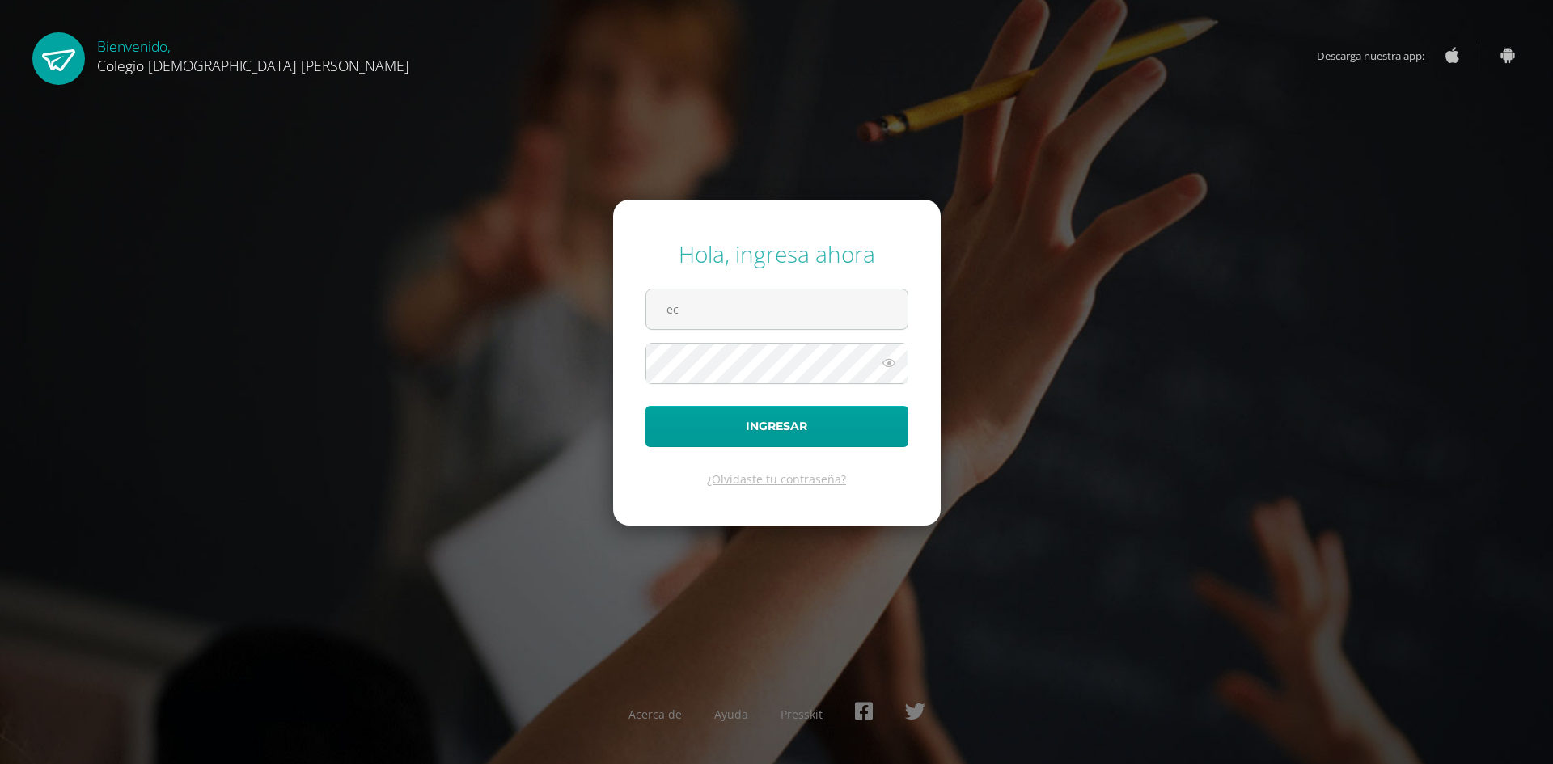
type input "ecrup@donbosco.edu.gt"
drag, startPoint x: 768, startPoint y: 408, endPoint x: 768, endPoint y: 395, distance: 13.8
click at [768, 395] on form "Hola, ingresa ahora ecrup@donbosco.edu.gt Ingresar ¿Olvidaste tu contraseña?" at bounding box center [777, 362] width 328 height 325
click at [646, 406] on button "Ingresar" at bounding box center [777, 426] width 263 height 41
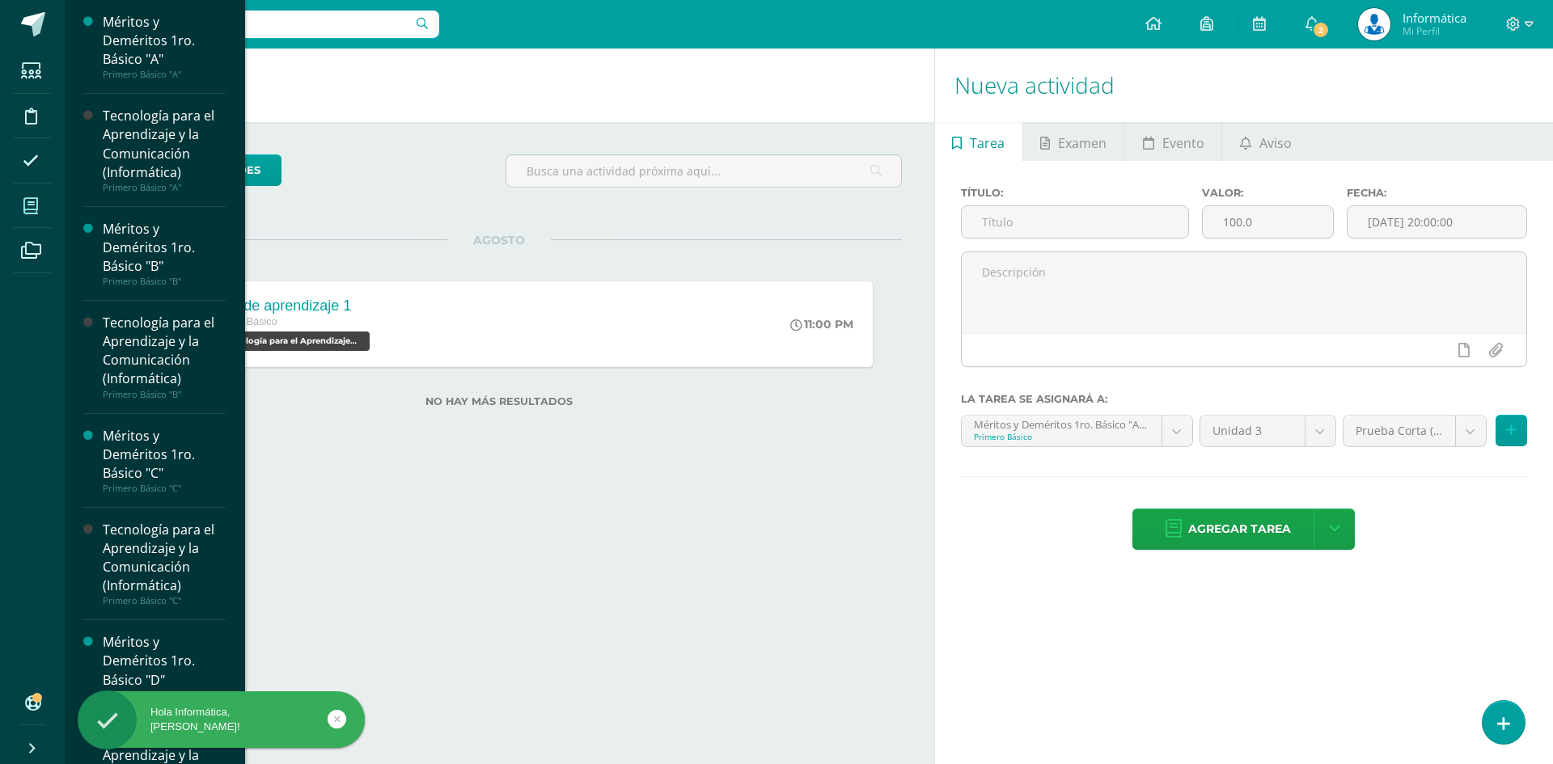
click at [30, 210] on icon at bounding box center [30, 206] width 15 height 16
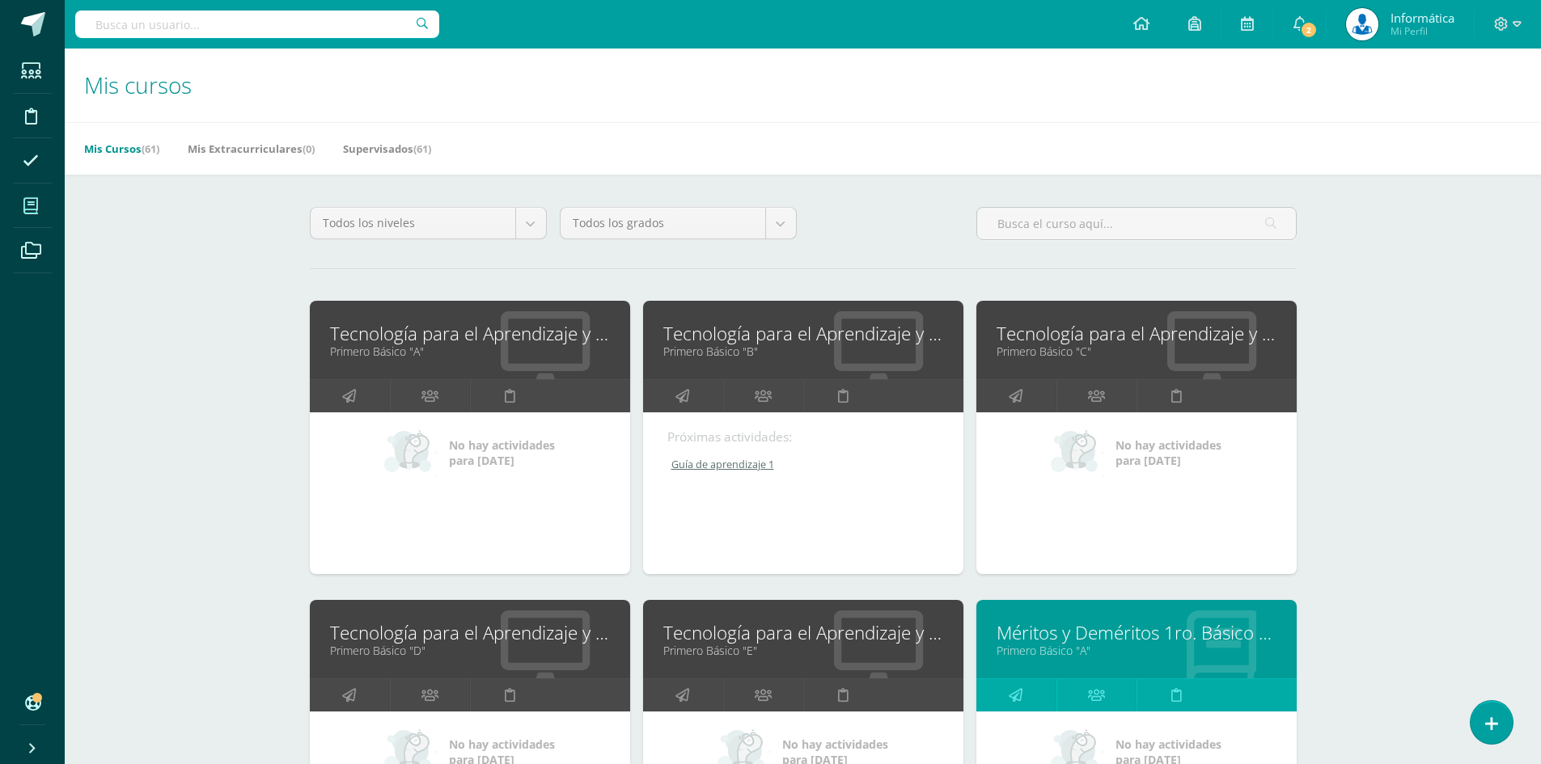
click at [725, 335] on link "Tecnología para el Aprendizaje y la Comunicación (Informática)" at bounding box center [803, 333] width 280 height 25
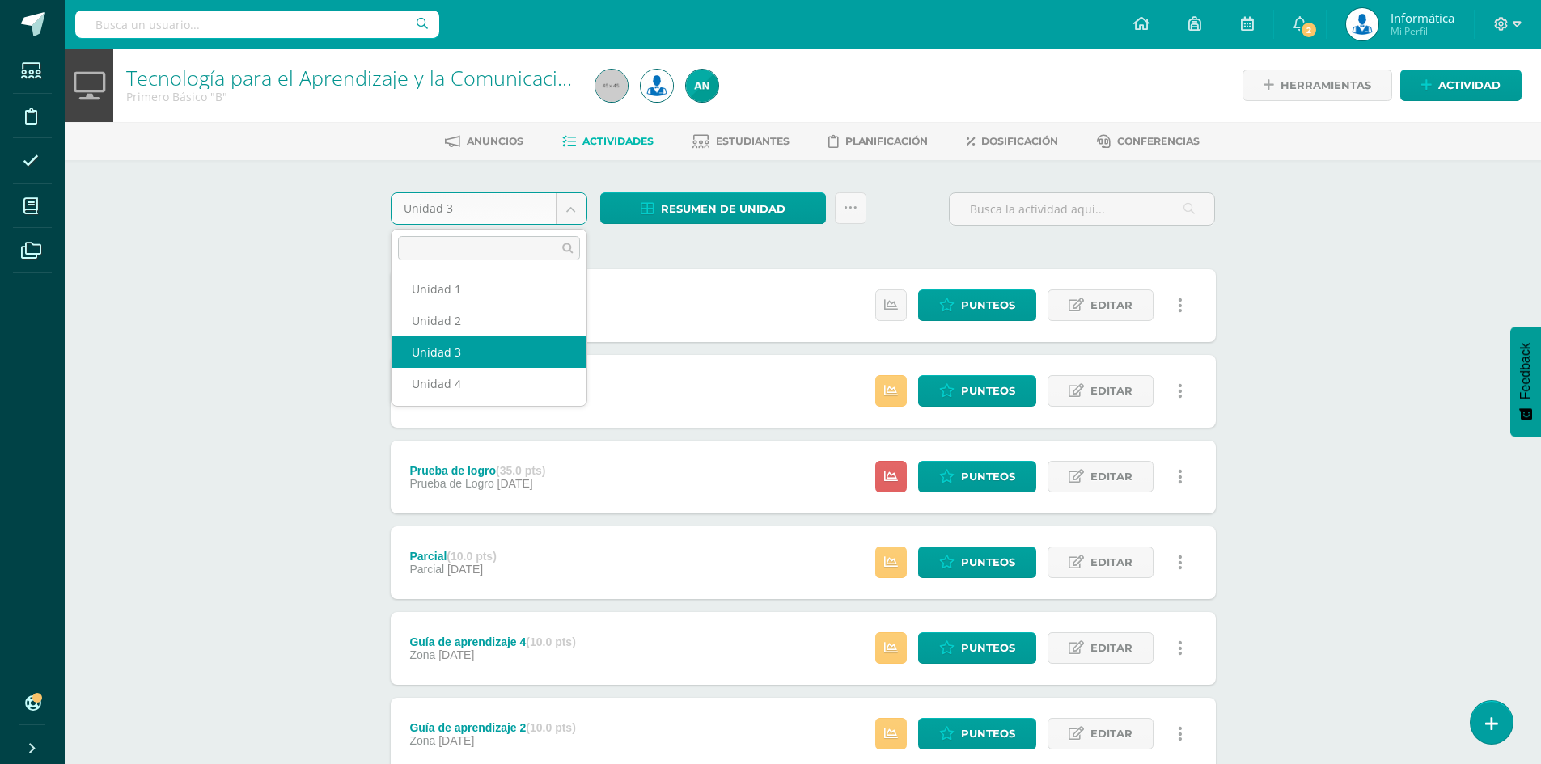
click at [572, 210] on body "Estudiantes Disciplina Asistencia Mis cursos Archivos Soporte Centro de ayuda Ú…" at bounding box center [770, 525] width 1541 height 1050
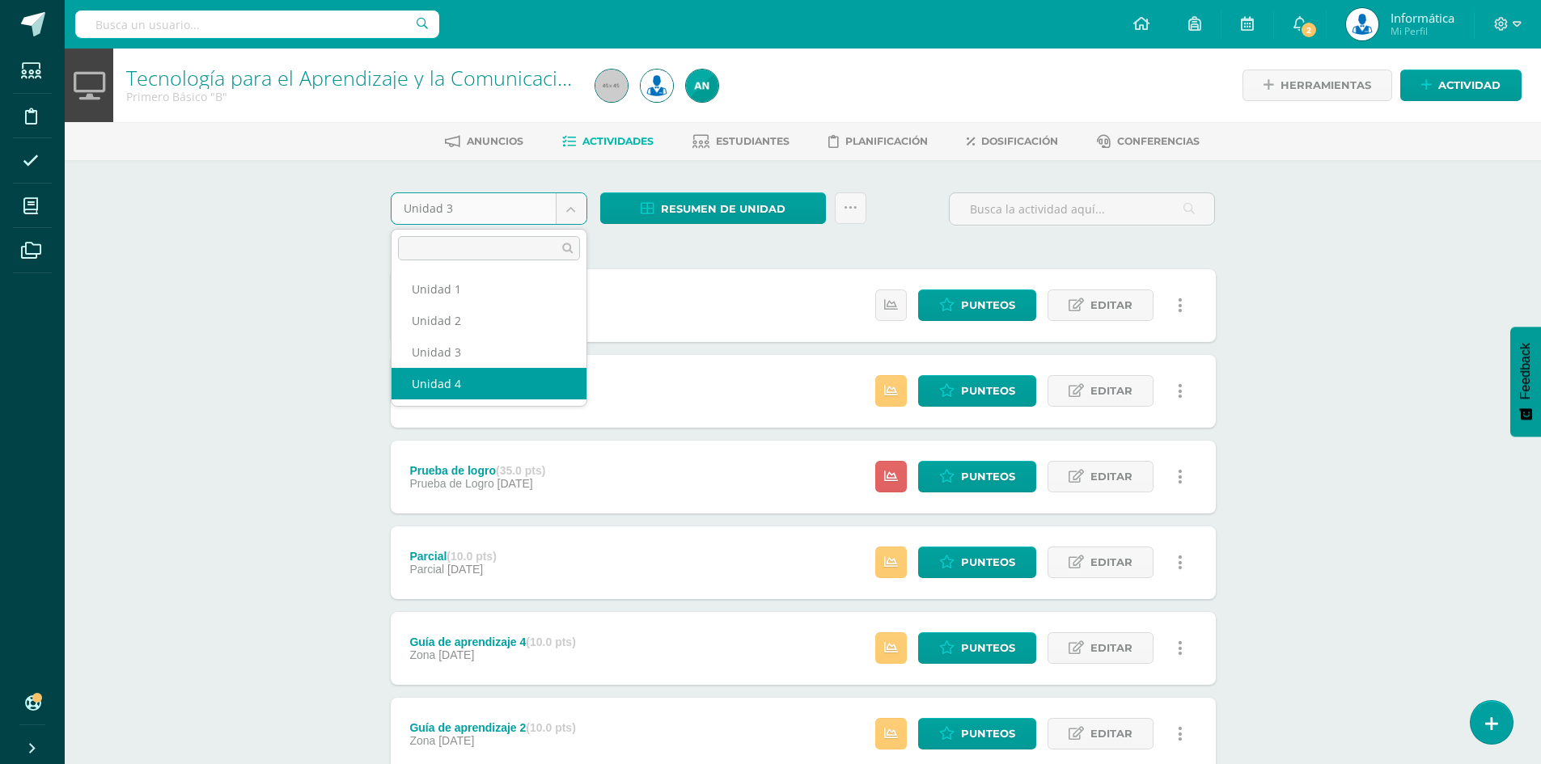
select select "Unidad 4"
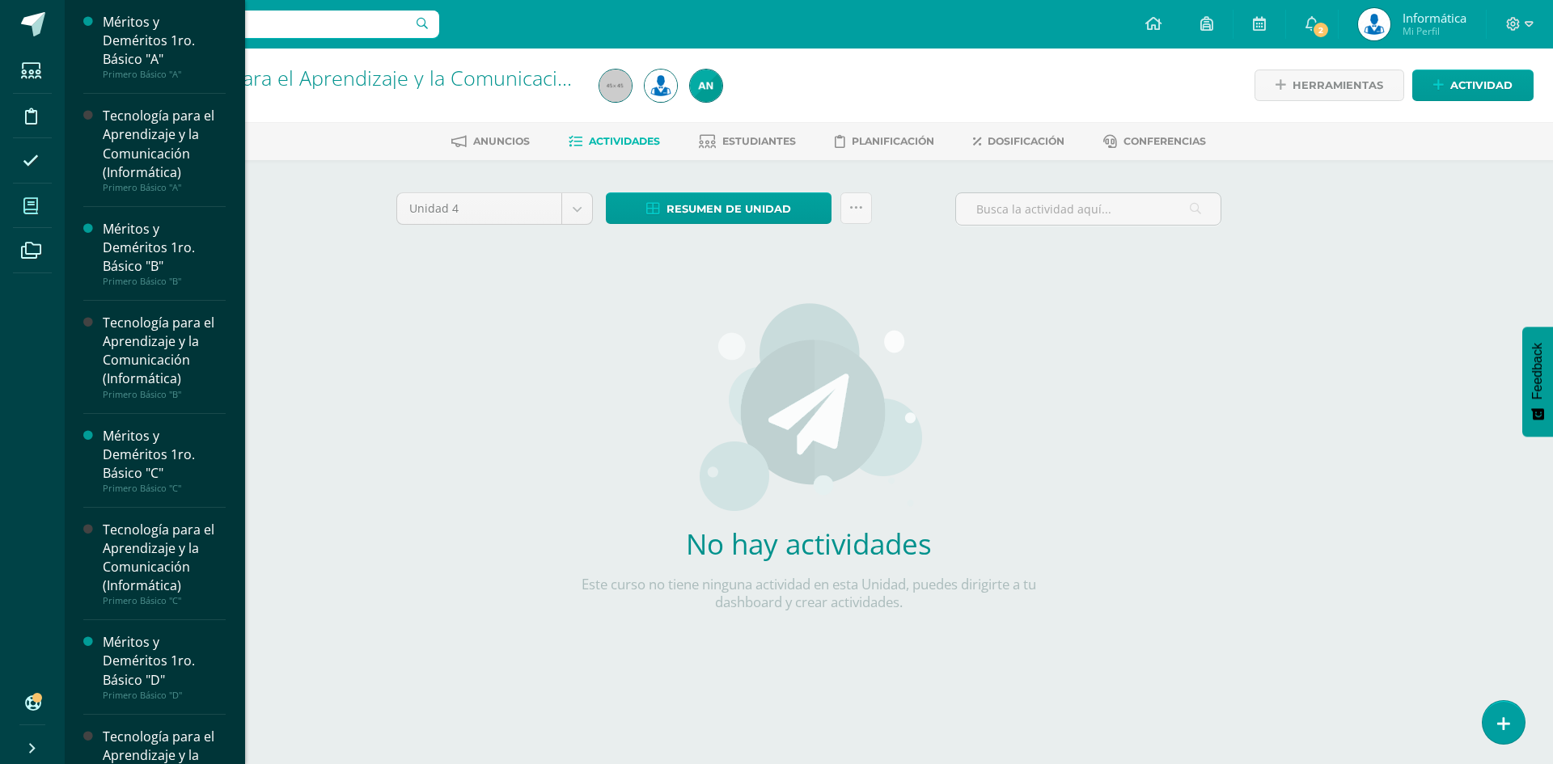
click at [28, 210] on icon at bounding box center [30, 206] width 15 height 16
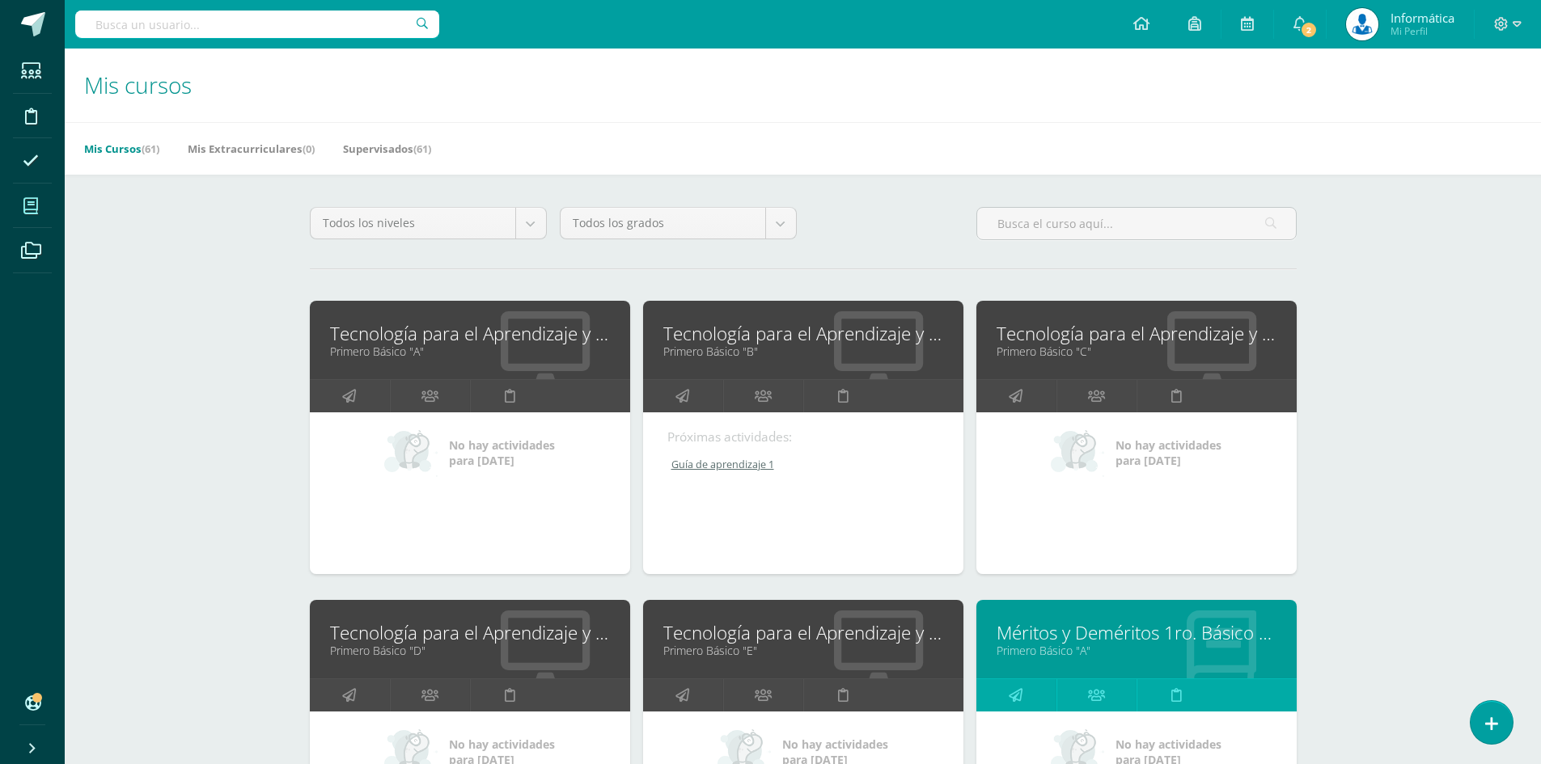
click at [1458, 294] on div "Mis cursos Mis Cursos (61) Mis Extracurriculares (0) Supervisados (61) Todos lo…" at bounding box center [803, 675] width 1476 height 1252
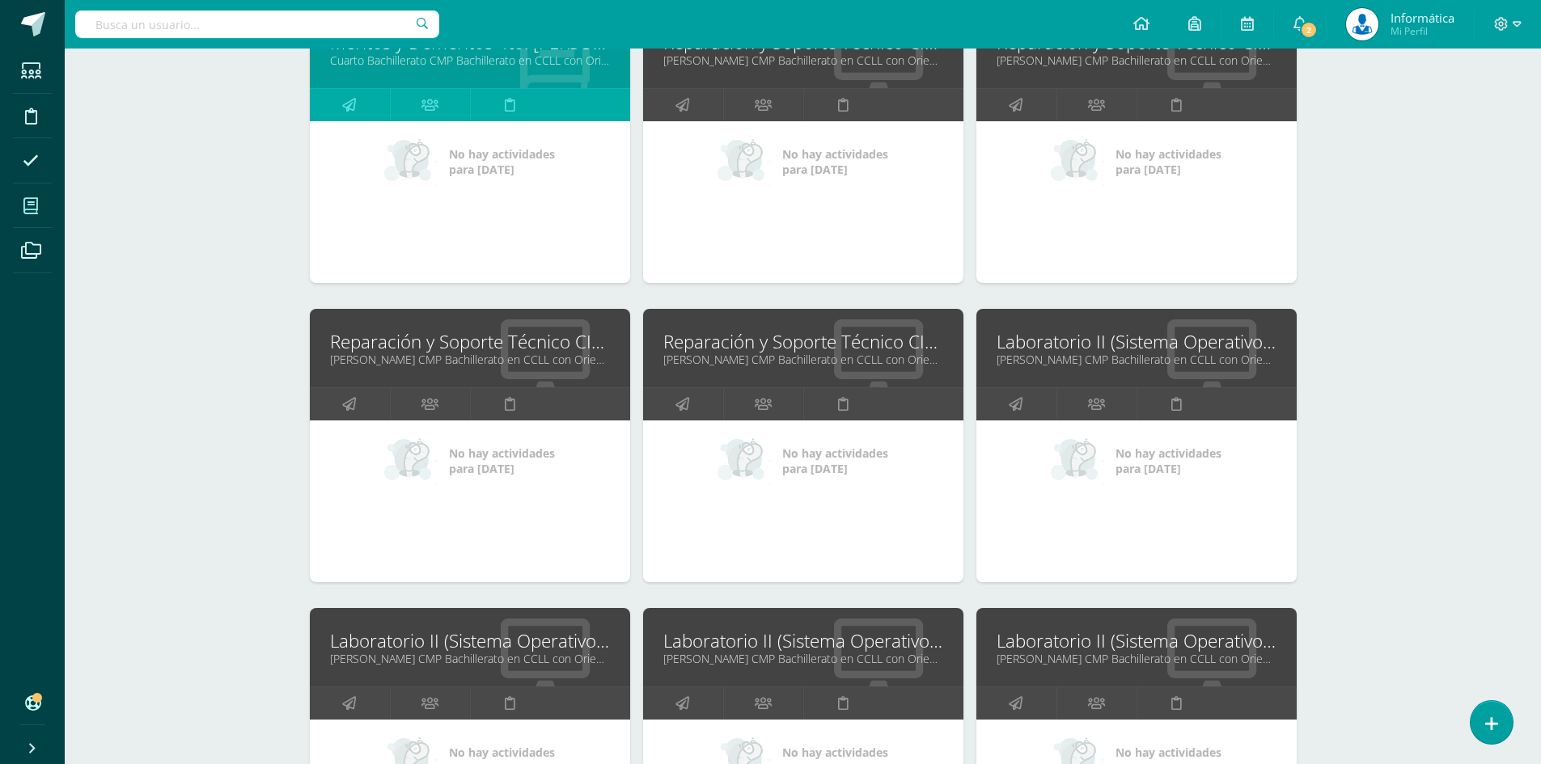
scroll to position [4125, 0]
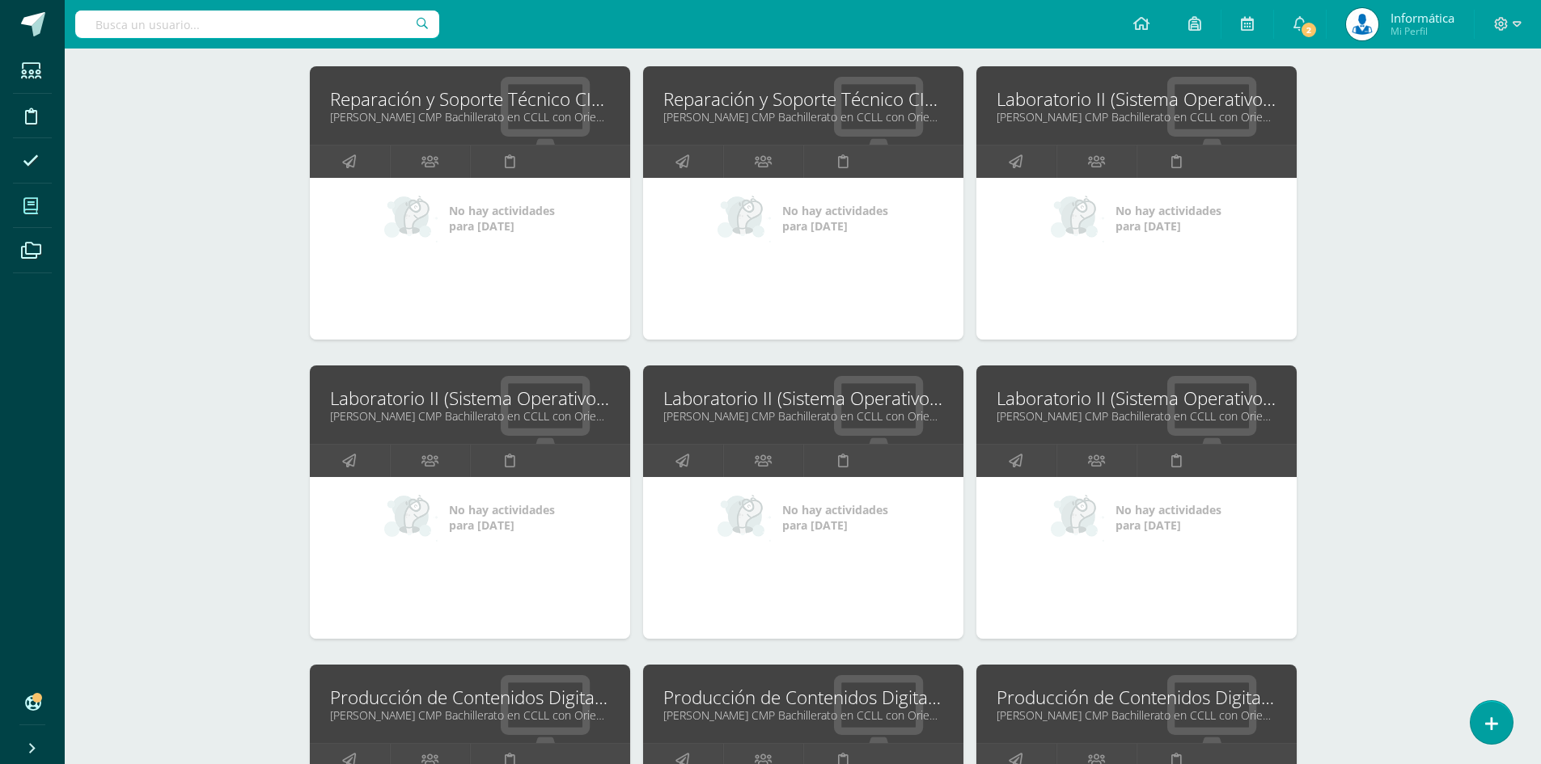
click at [1157, 100] on link "Laboratorio II (Sistema Operativo Macintoch)" at bounding box center [1137, 99] width 280 height 25
click at [540, 400] on link "Laboratorio II (Sistema Operativo Macintoch)" at bounding box center [470, 398] width 280 height 25
click at [736, 403] on link "Laboratorio II (Sistema Operativo Macintoch)" at bounding box center [803, 398] width 280 height 25
click at [1059, 403] on link "Laboratorio II (Sistema Operativo Macintoch)" at bounding box center [1137, 398] width 280 height 25
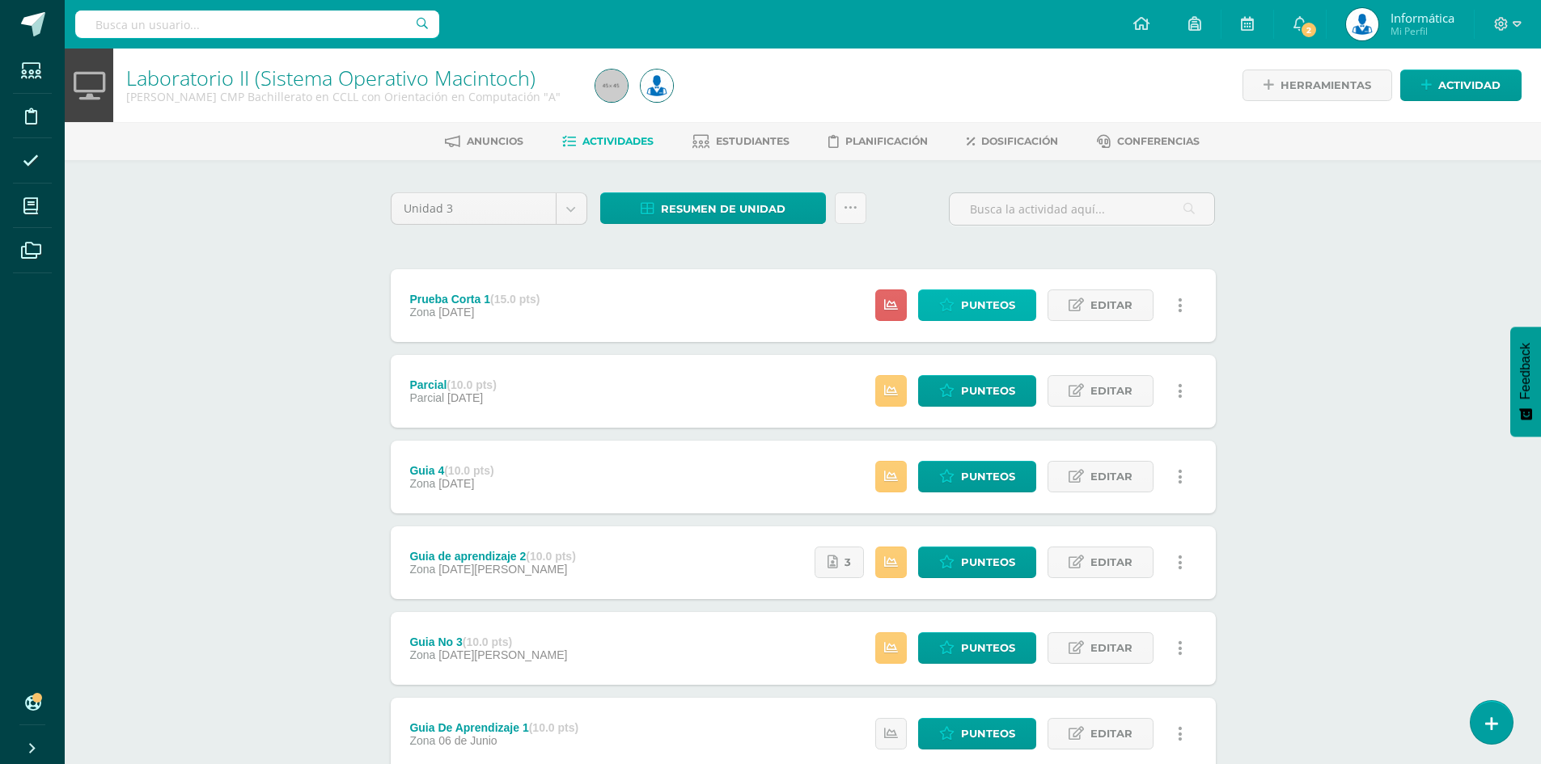
click at [963, 303] on span "Punteos" at bounding box center [988, 305] width 54 height 30
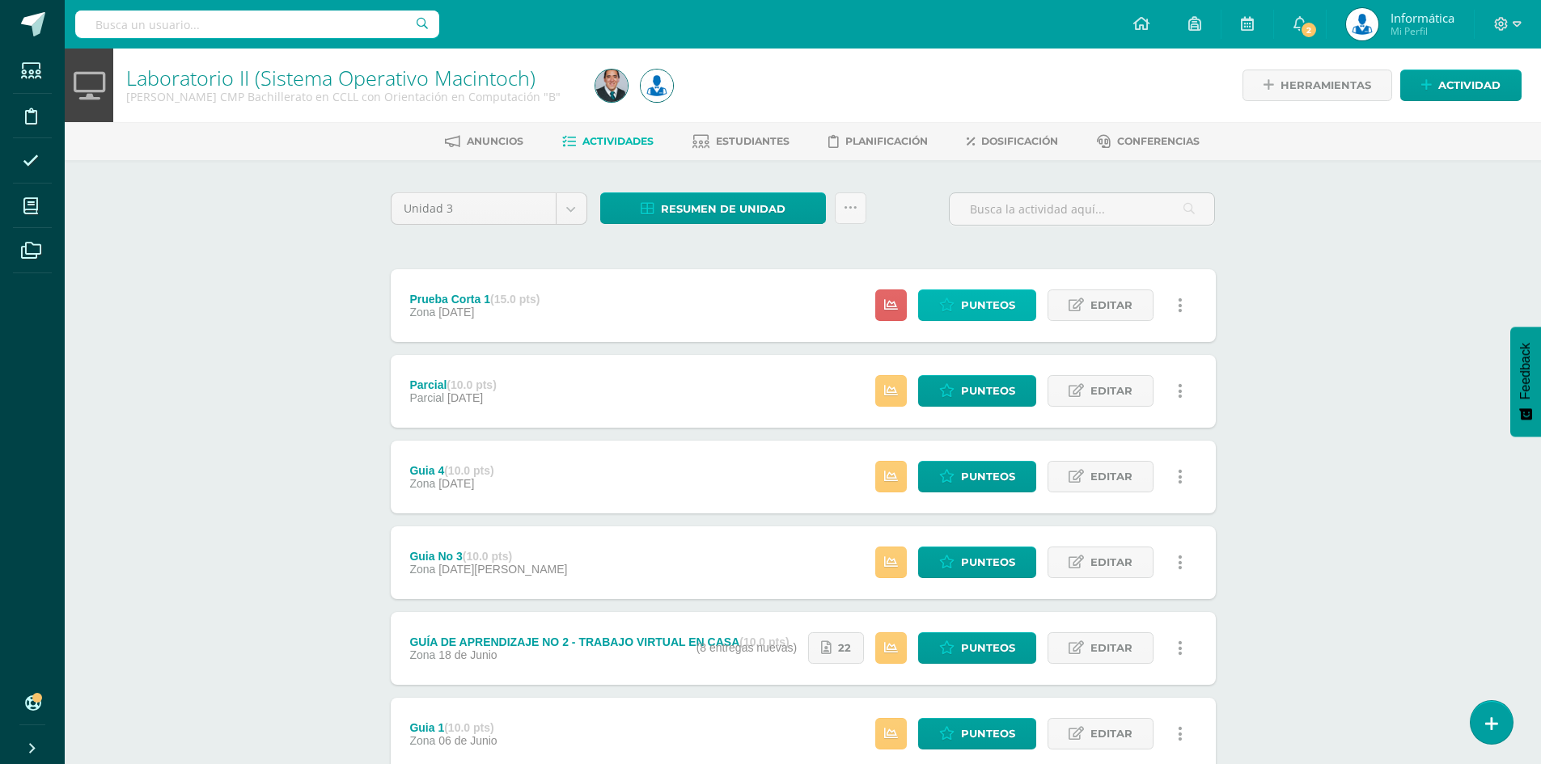
click at [1014, 301] on span "Punteos" at bounding box center [988, 305] width 54 height 30
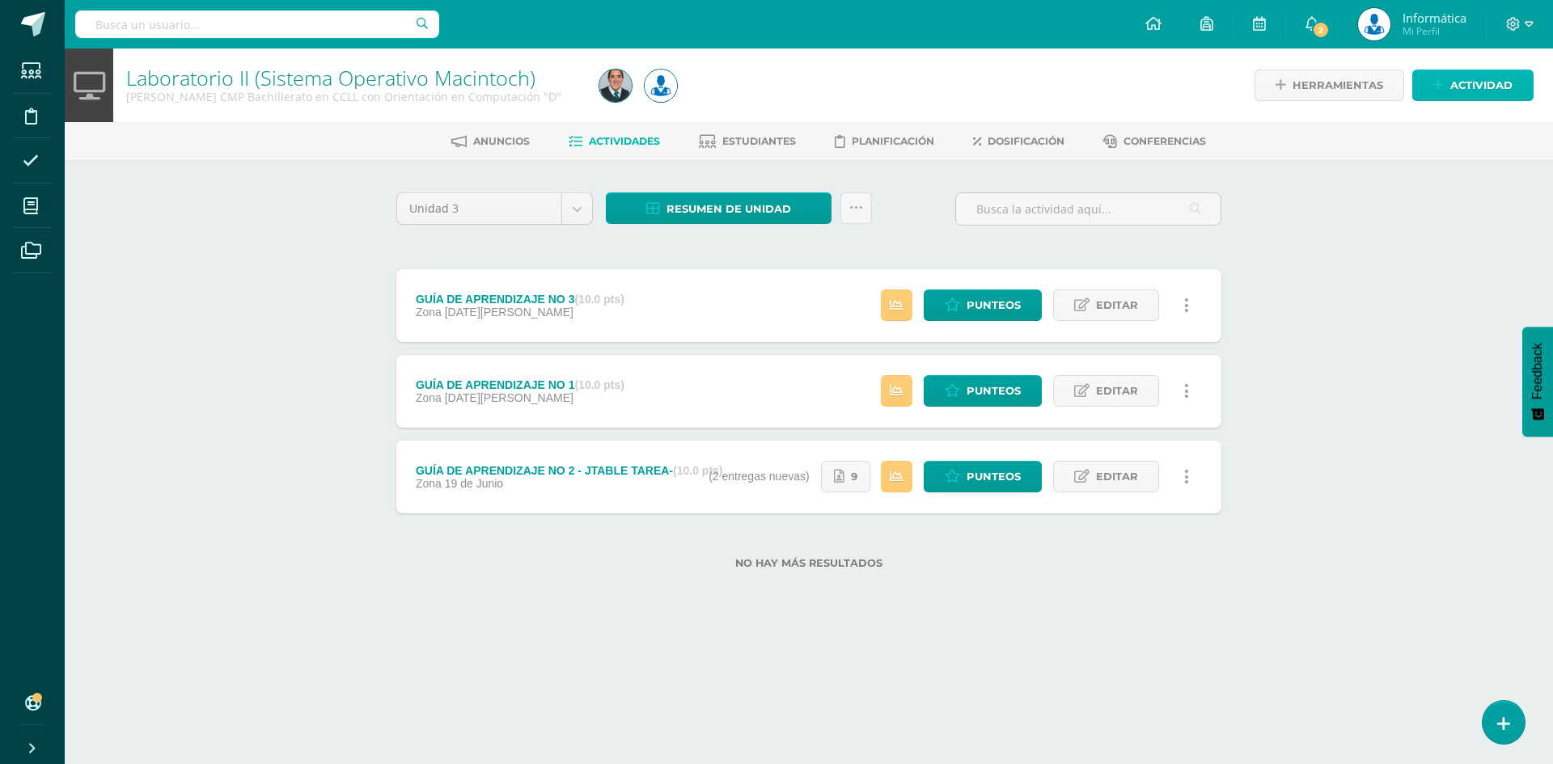
click at [1472, 88] on span "Actividad" at bounding box center [1481, 85] width 62 height 30
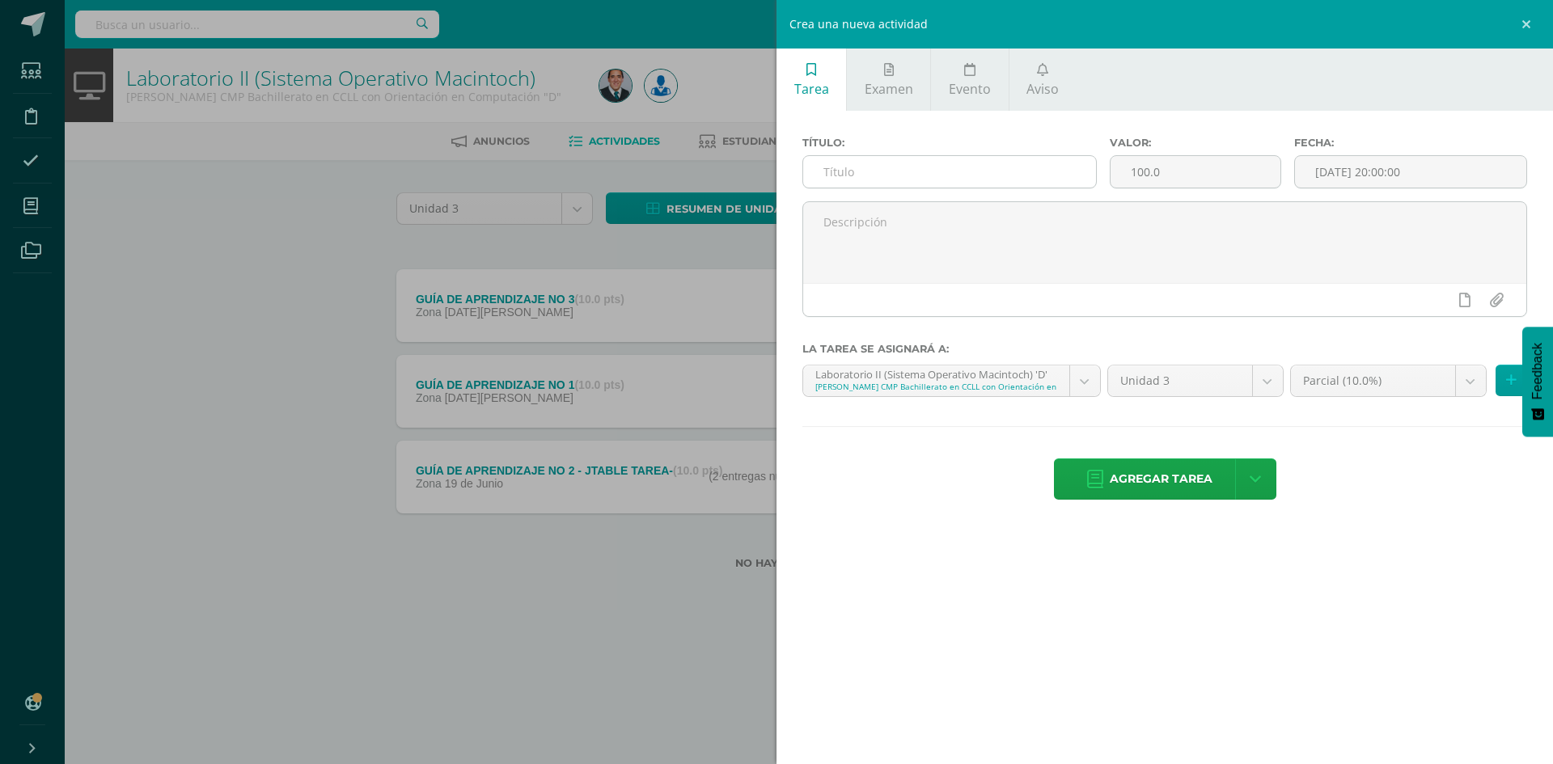
click at [908, 176] on input "text" at bounding box center [949, 172] width 293 height 32
type input "PRUEBA CORTA"
drag, startPoint x: 1180, startPoint y: 175, endPoint x: 1094, endPoint y: 164, distance: 87.2
click at [1094, 164] on div "Título: PRUEBA CORTA Valor: 100.0 Fecha: 2025-08-11 20:00:00" at bounding box center [1165, 169] width 738 height 65
type input "15"
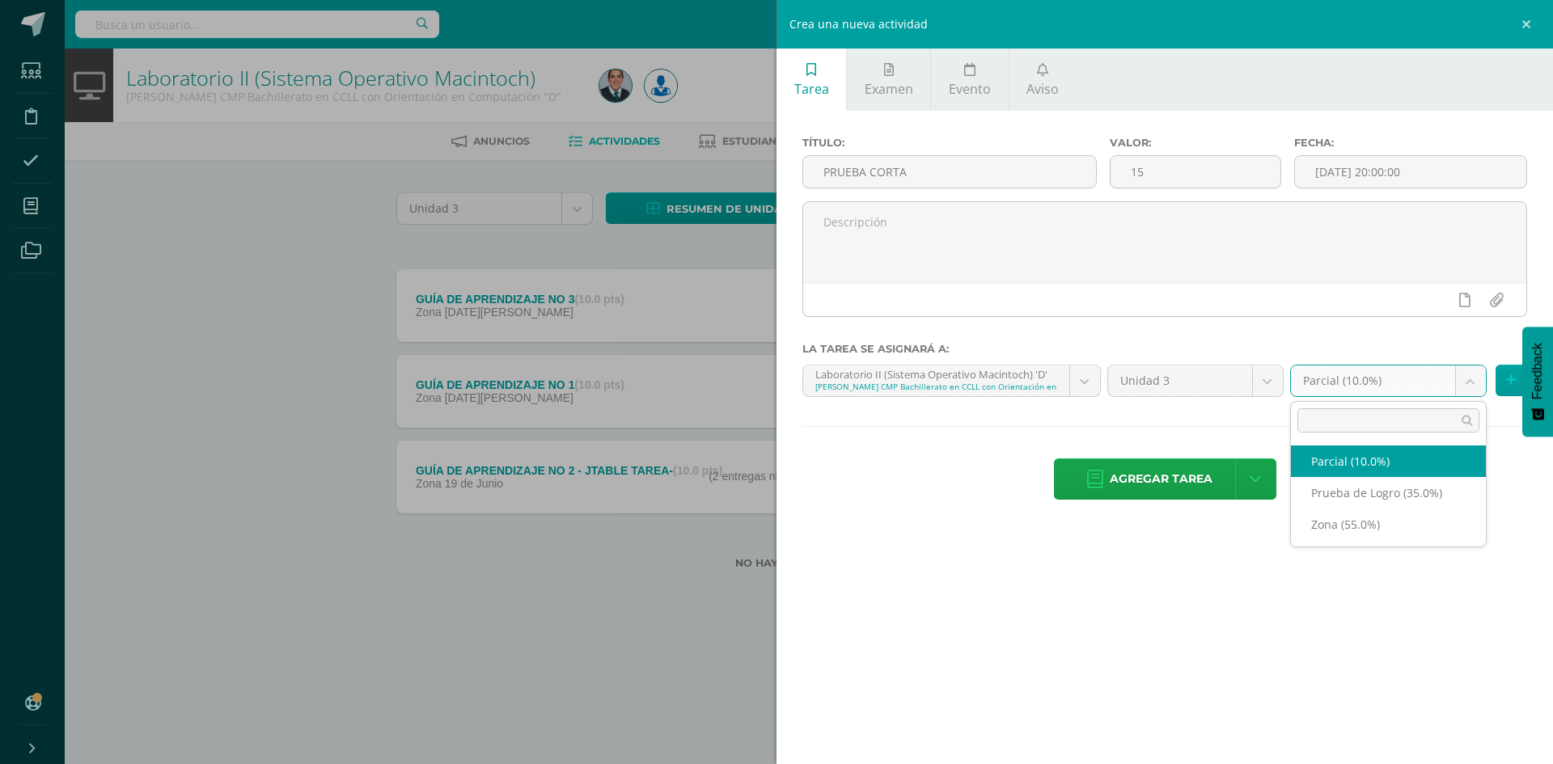
click at [1403, 380] on body "Estudiantes Disciplina Asistencia Mis cursos Archivos Soporte Centro de ayuda Ú…" at bounding box center [776, 310] width 1553 height 621
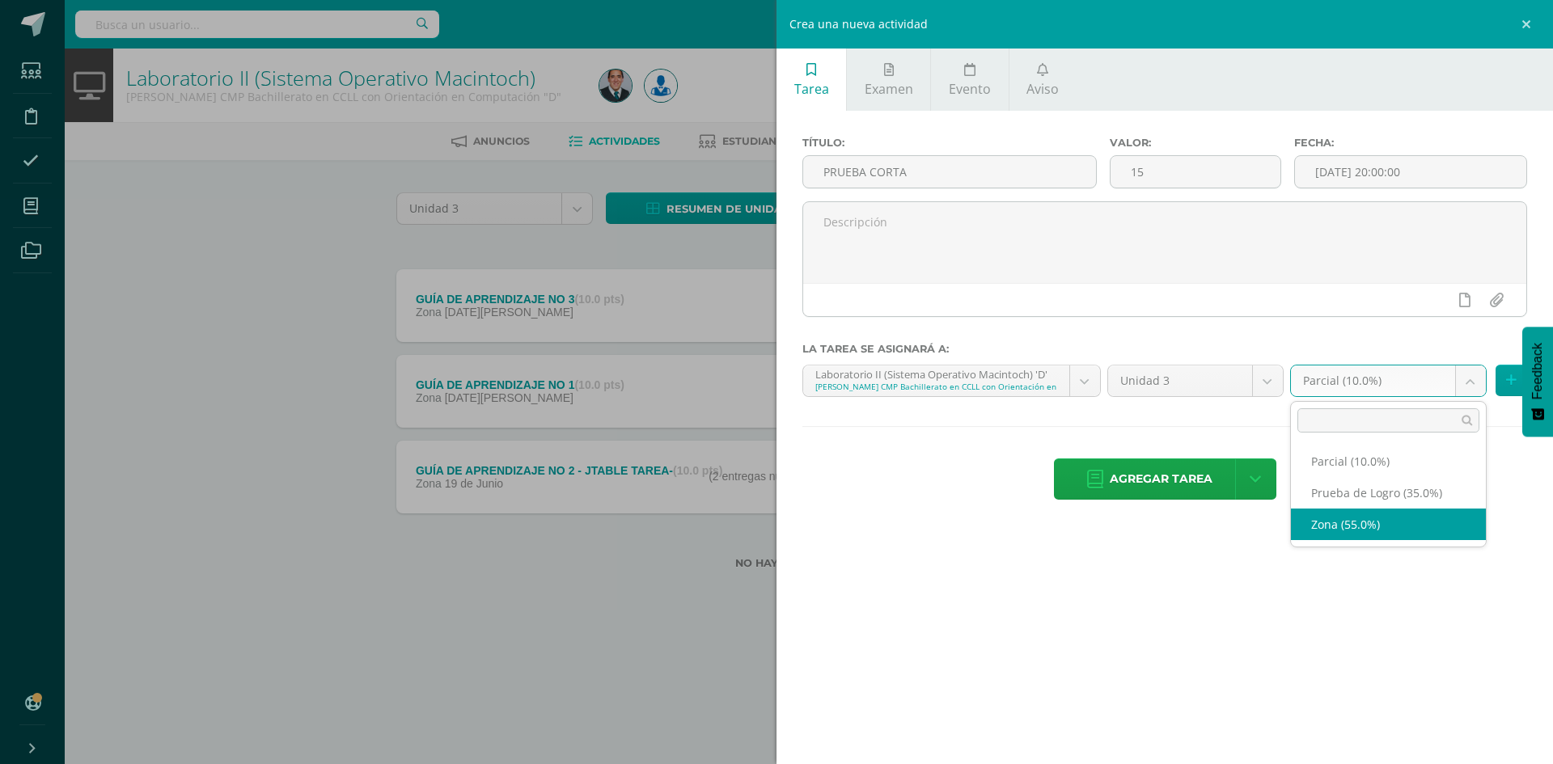
select select "162125"
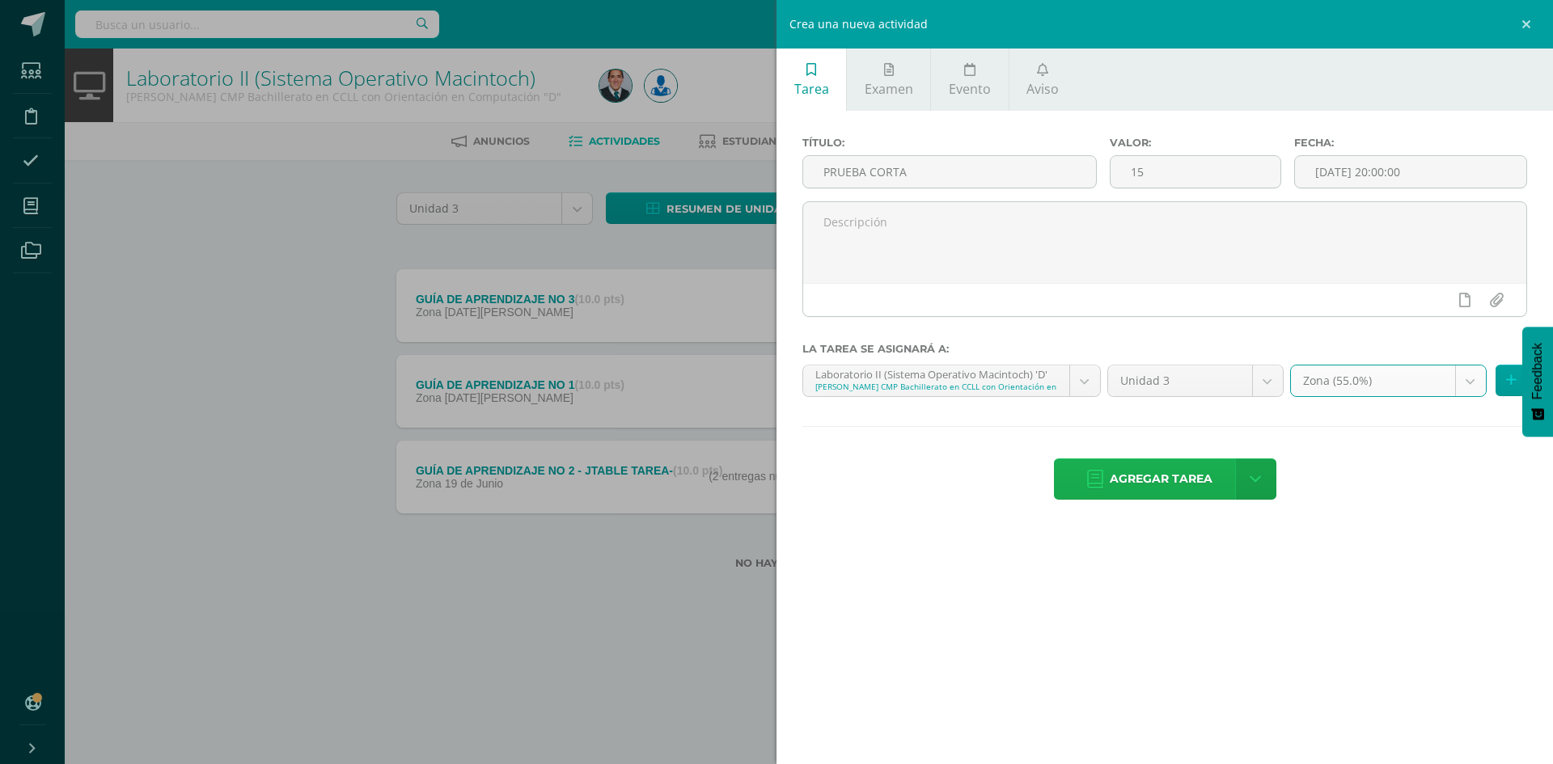
click at [1148, 482] on span "Agregar tarea" at bounding box center [1161, 479] width 103 height 40
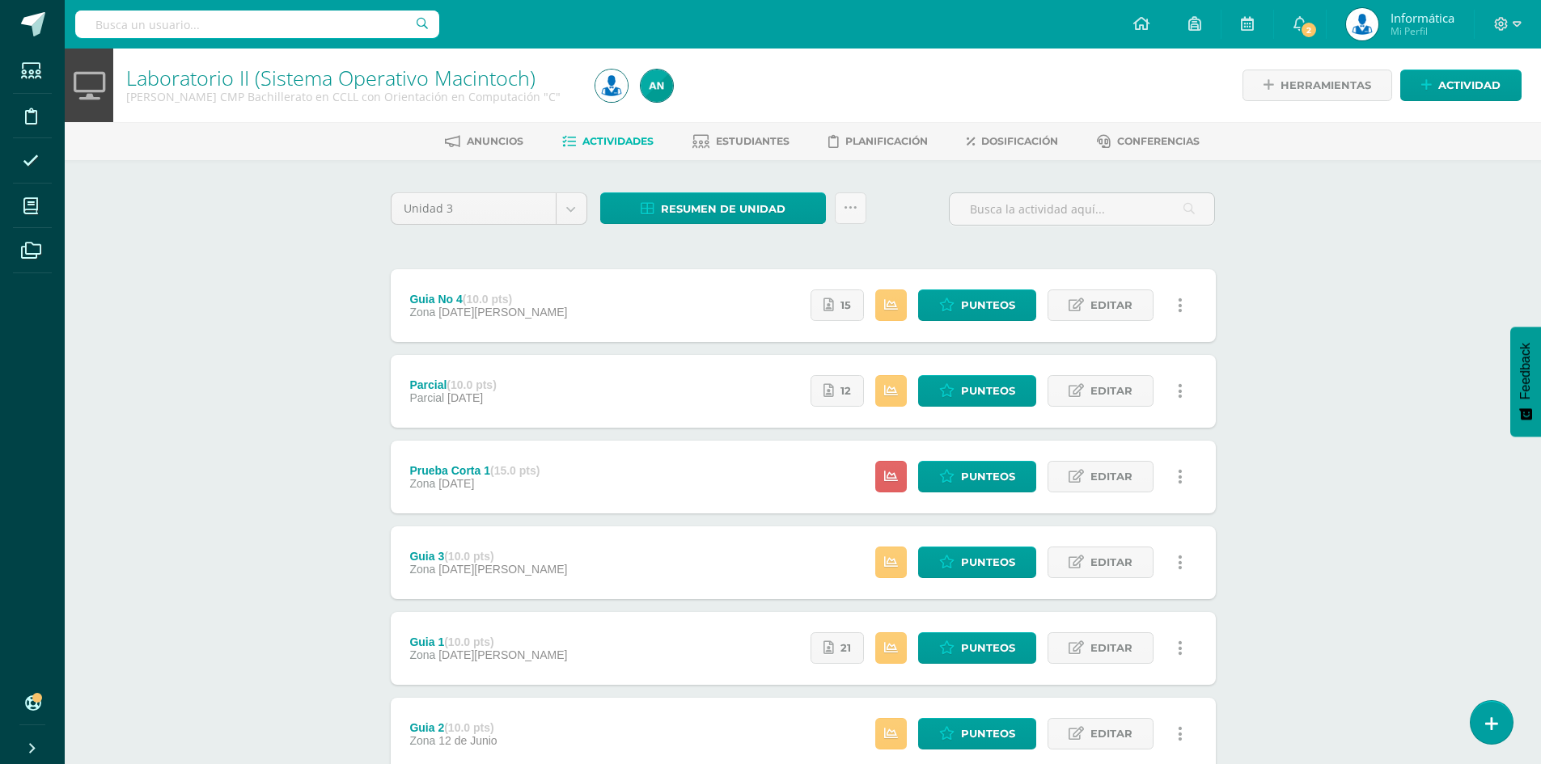
scroll to position [114, 0]
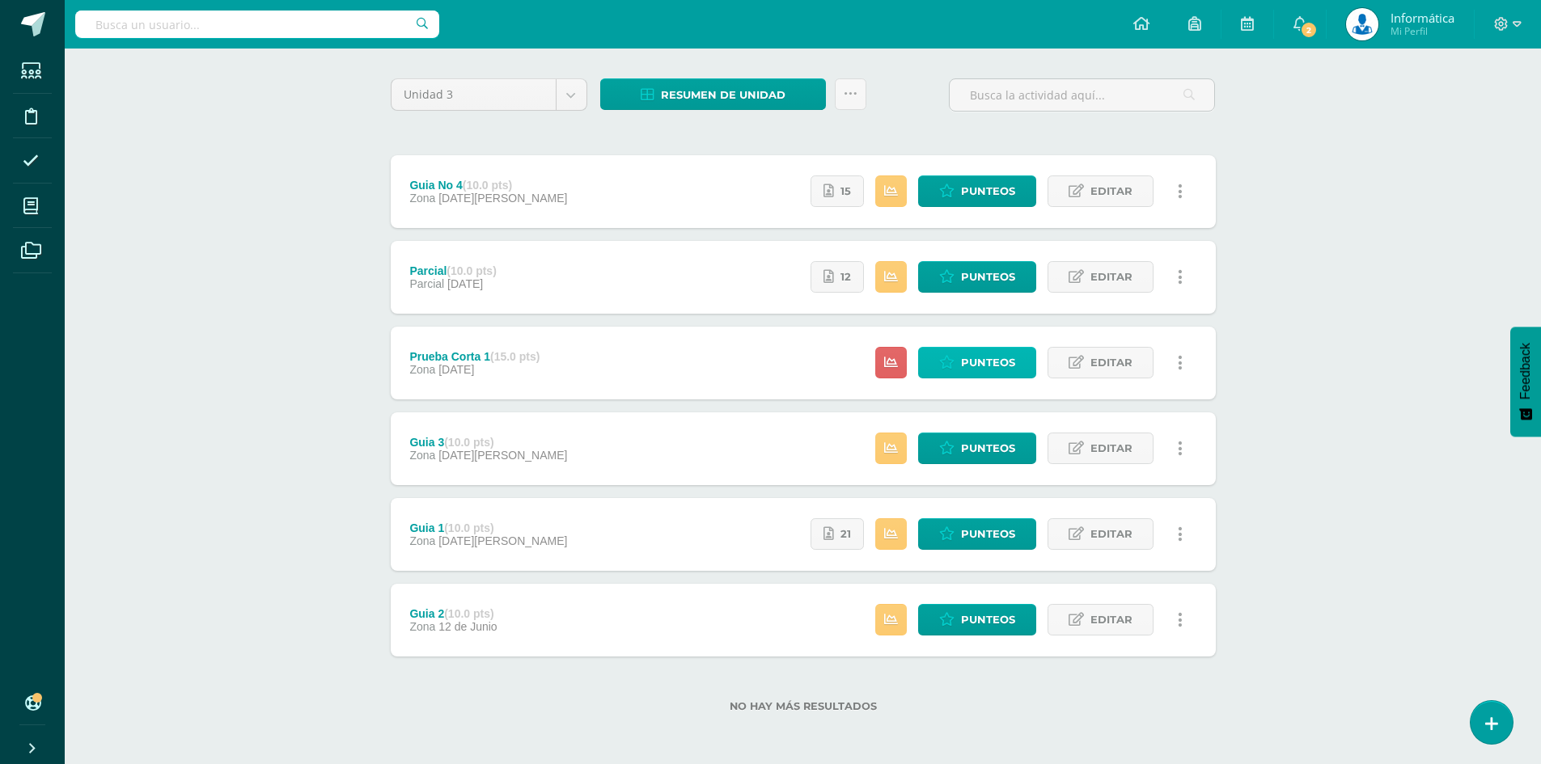
click at [976, 366] on span "Punteos" at bounding box center [988, 363] width 54 height 30
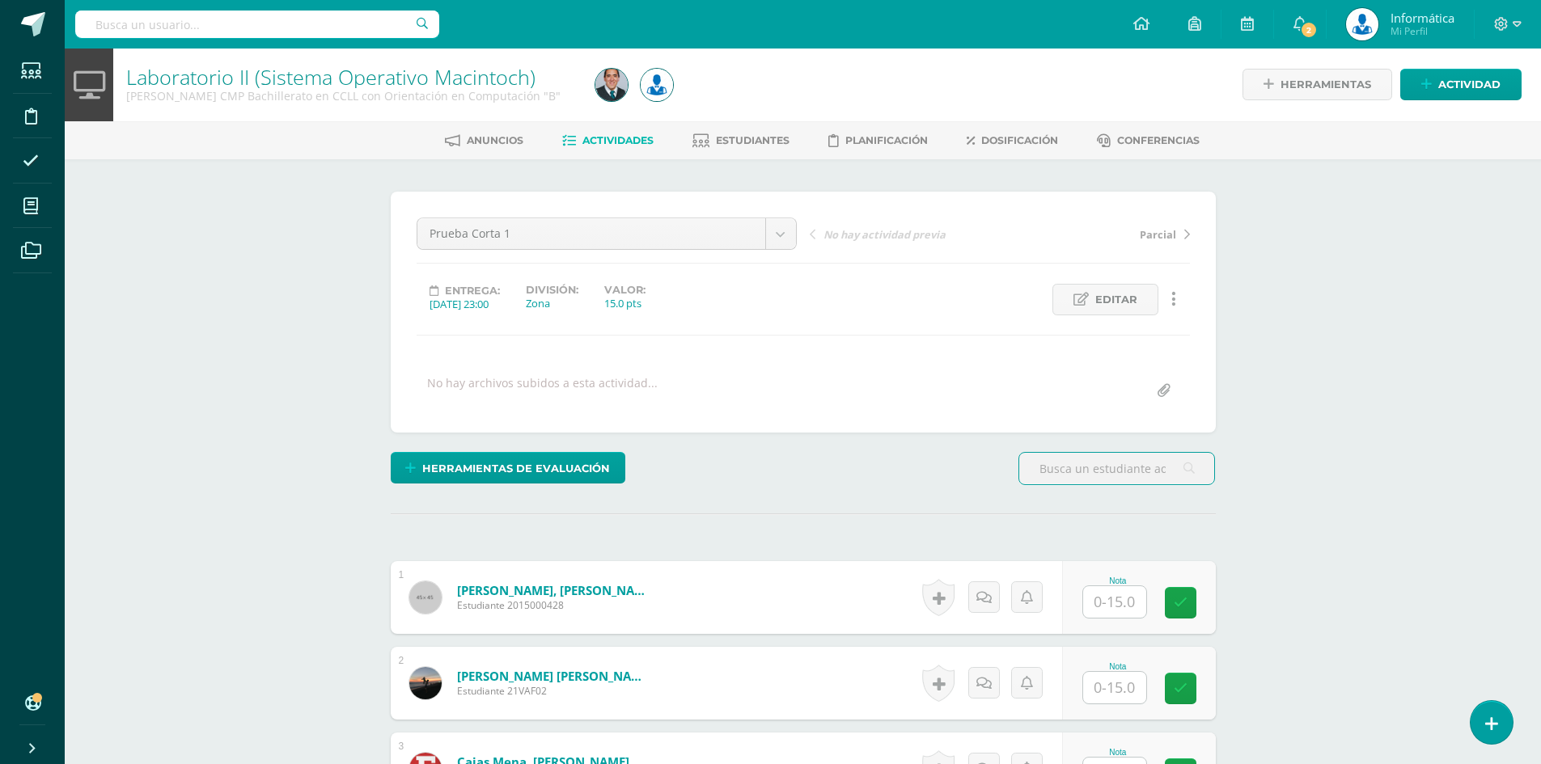
scroll to position [82, 0]
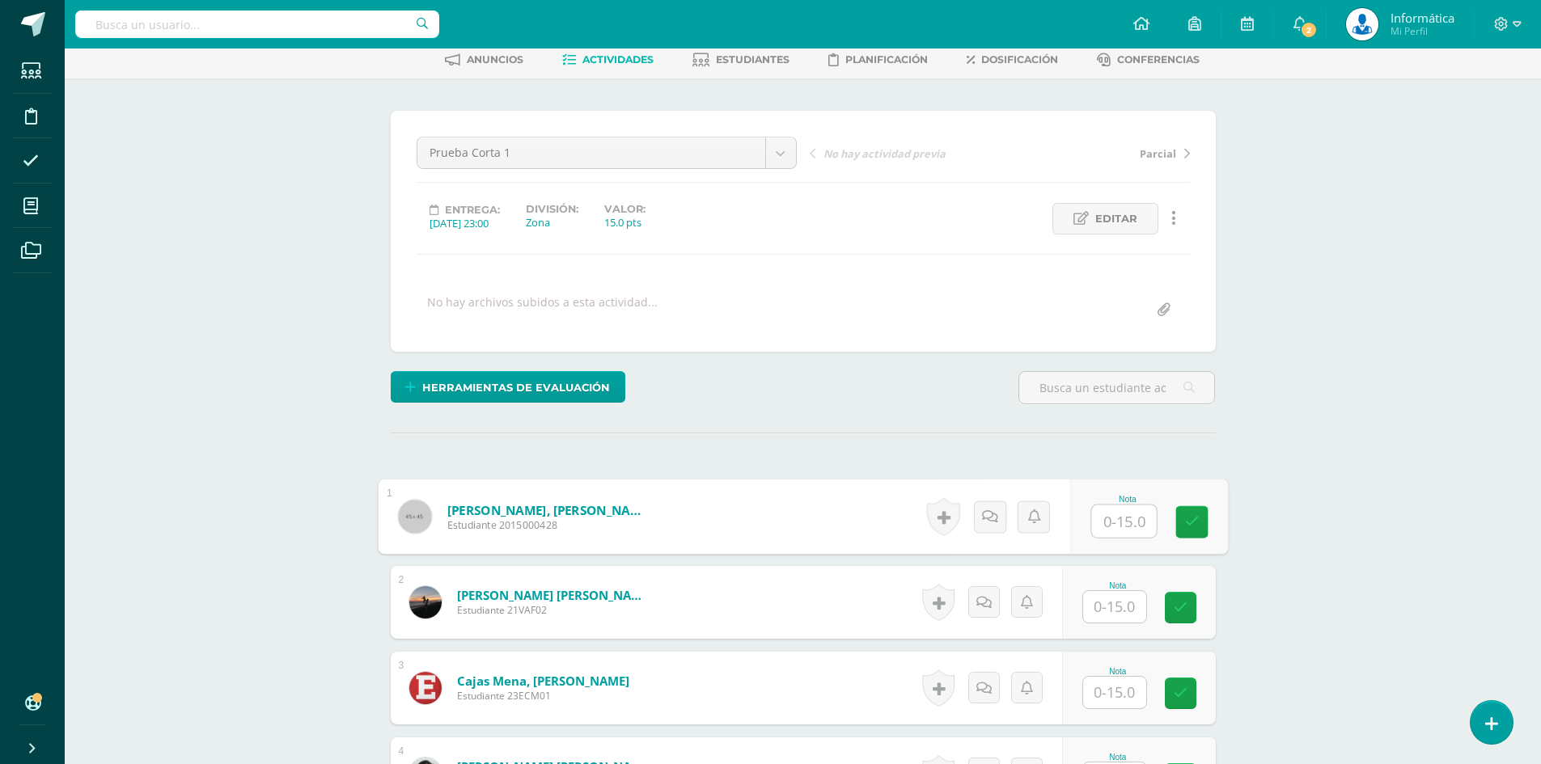
click at [1121, 526] on input "text" at bounding box center [1123, 522] width 65 height 32
type input "15"
click at [1205, 517] on link at bounding box center [1191, 522] width 32 height 32
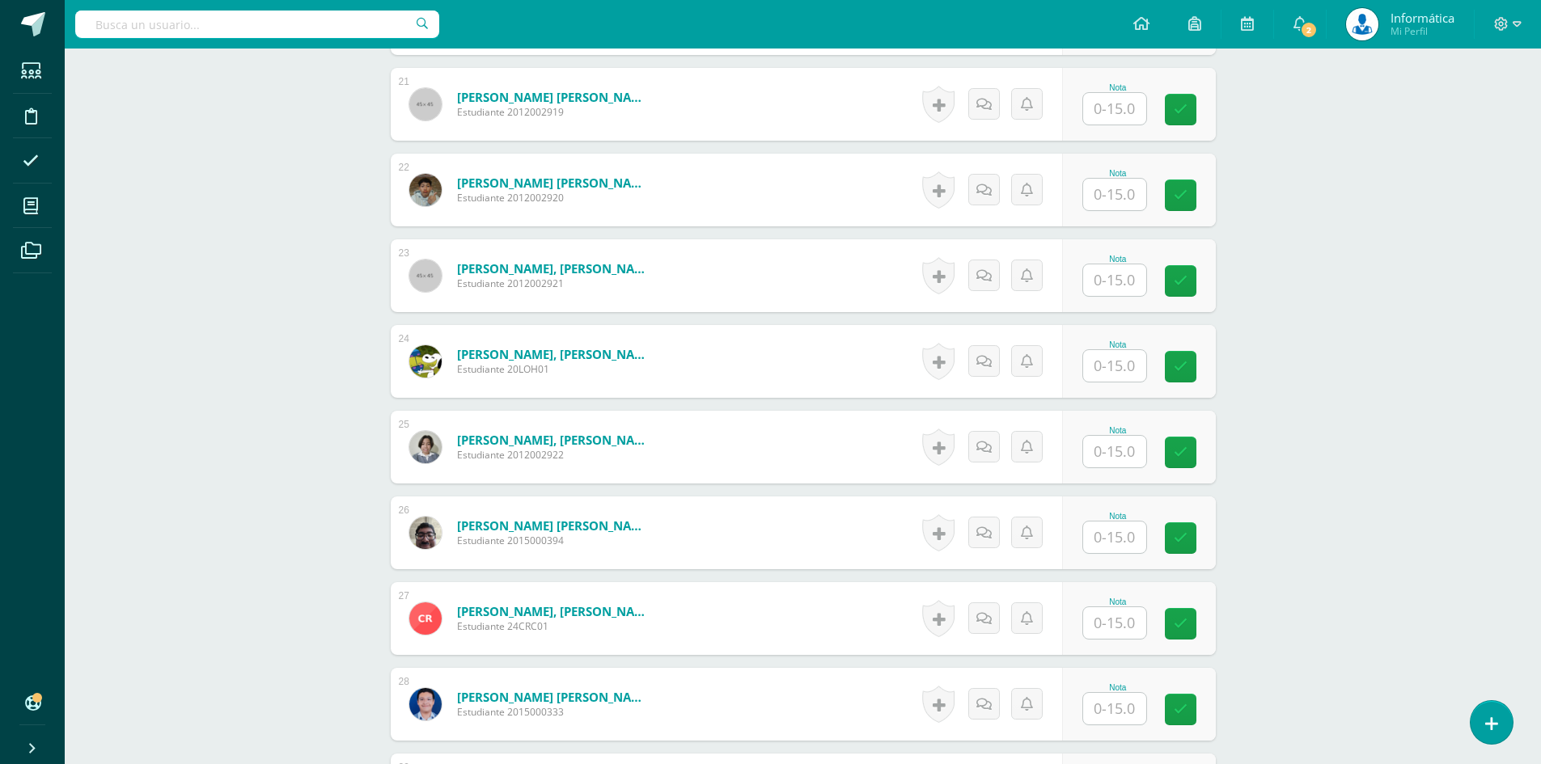
scroll to position [2533, 0]
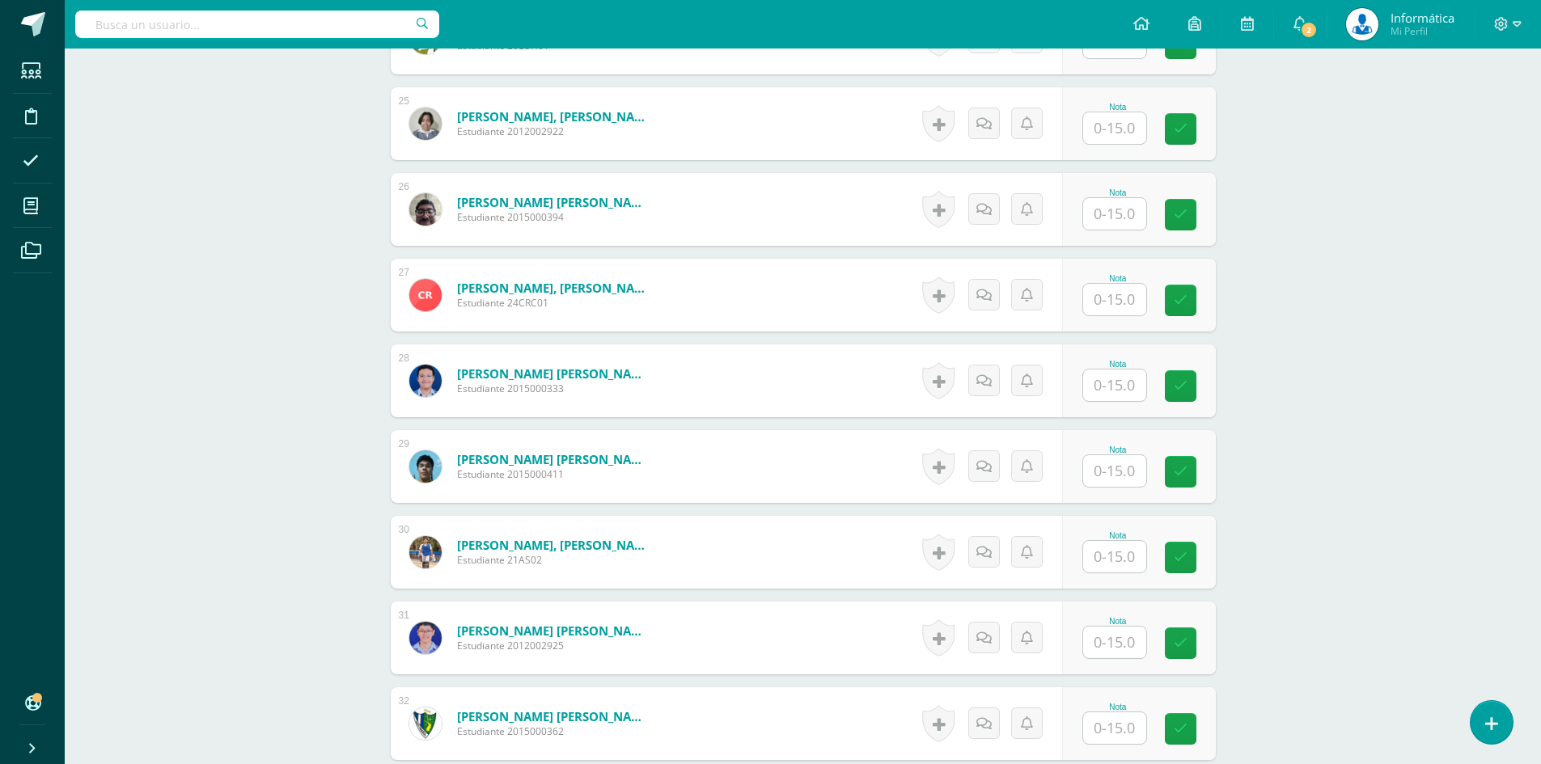
click at [1112, 296] on input "text" at bounding box center [1114, 300] width 63 height 32
type input "15"
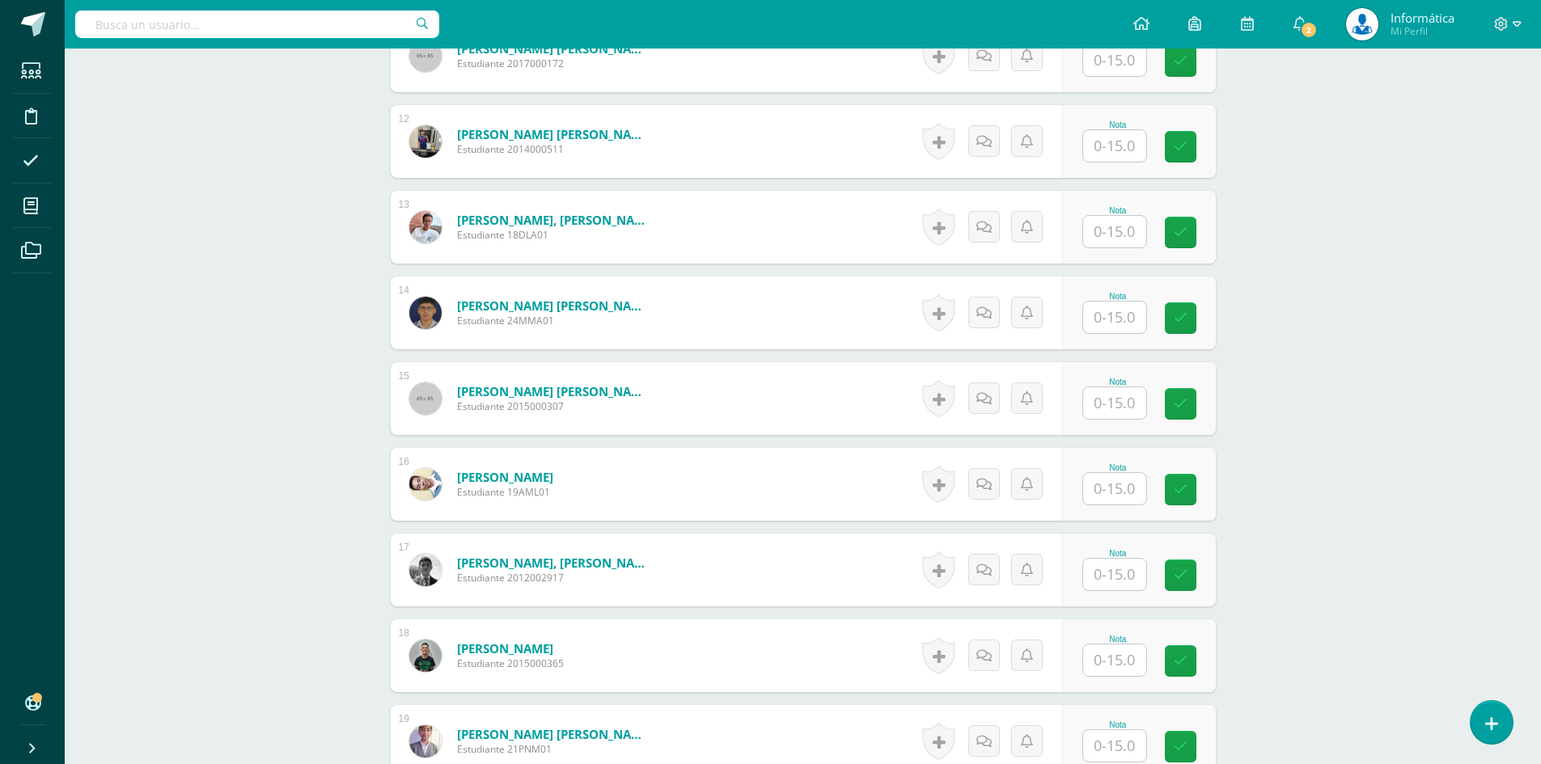
scroll to position [1238, 0]
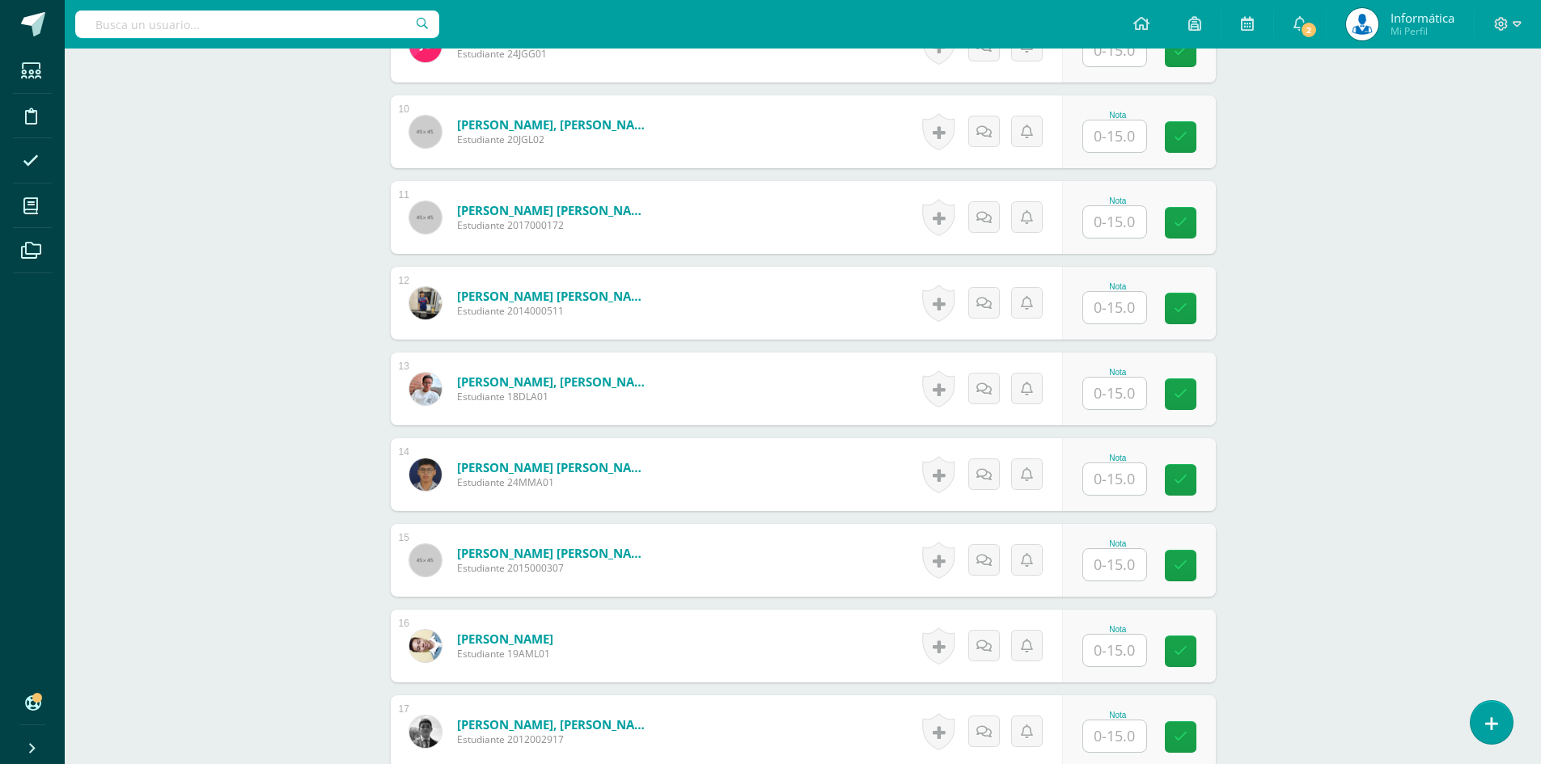
click at [1118, 305] on input "text" at bounding box center [1114, 308] width 63 height 32
type input "15"
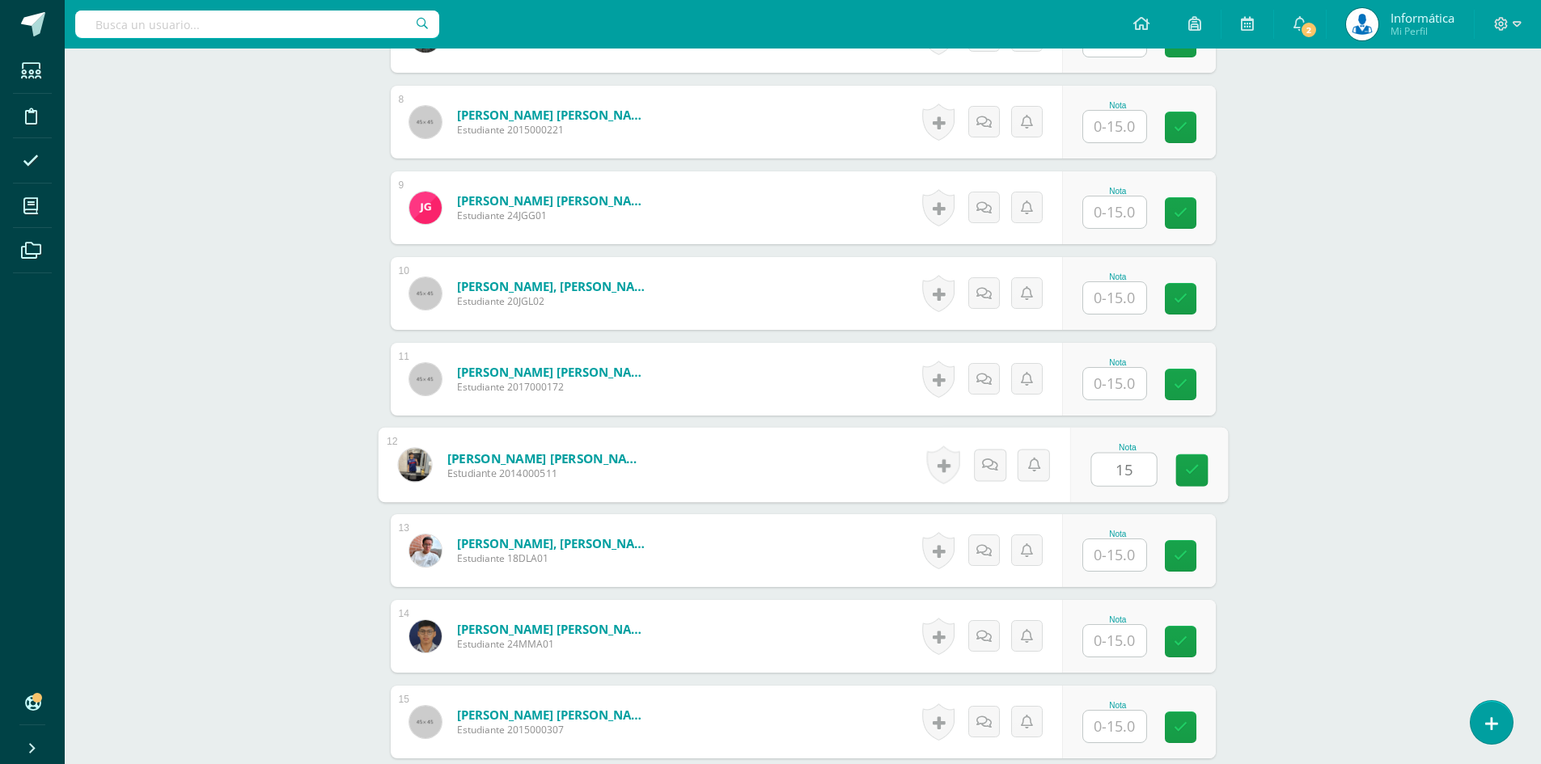
scroll to position [1158, 0]
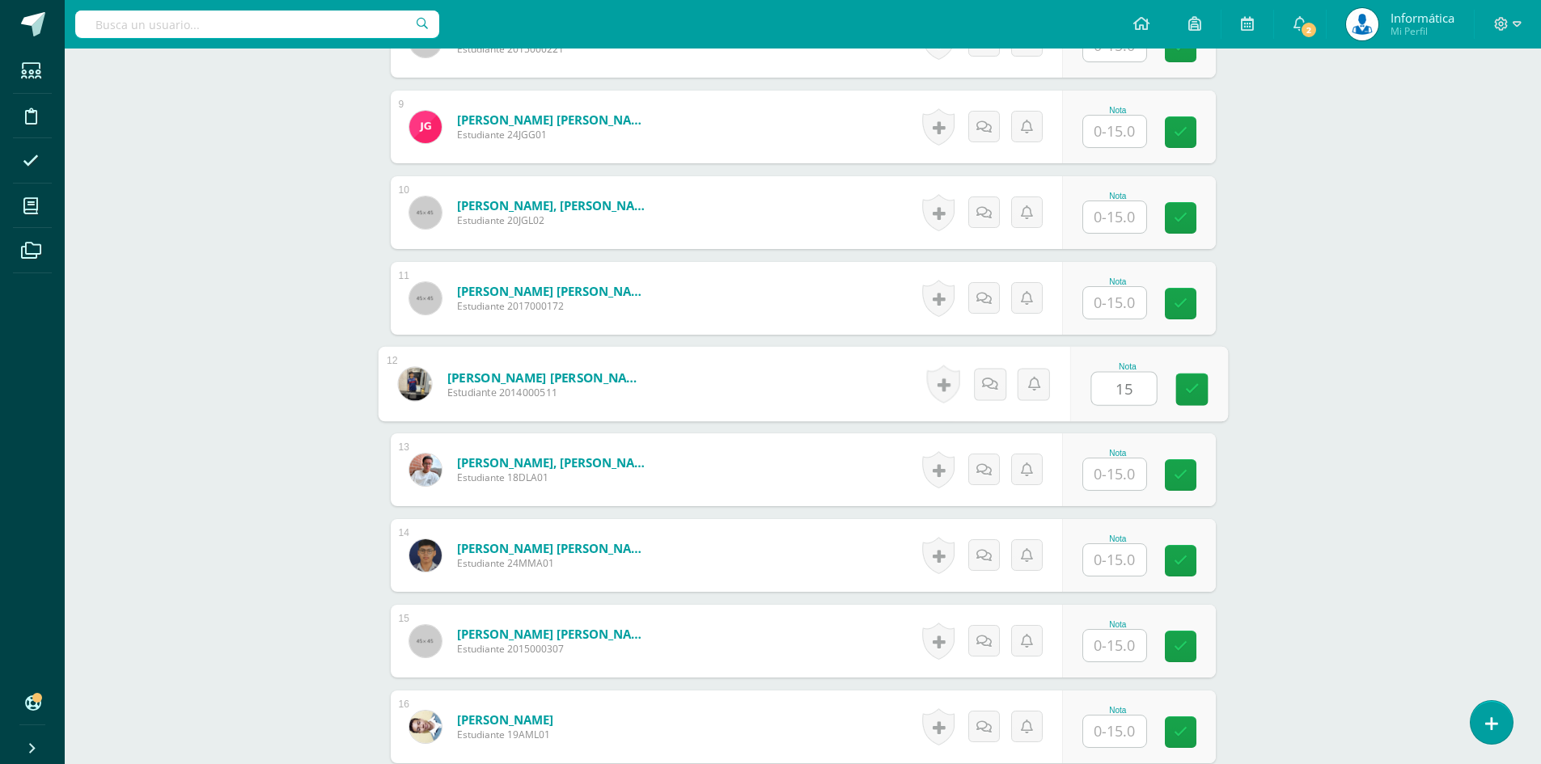
click at [1130, 470] on input "text" at bounding box center [1114, 475] width 63 height 32
type input "15"
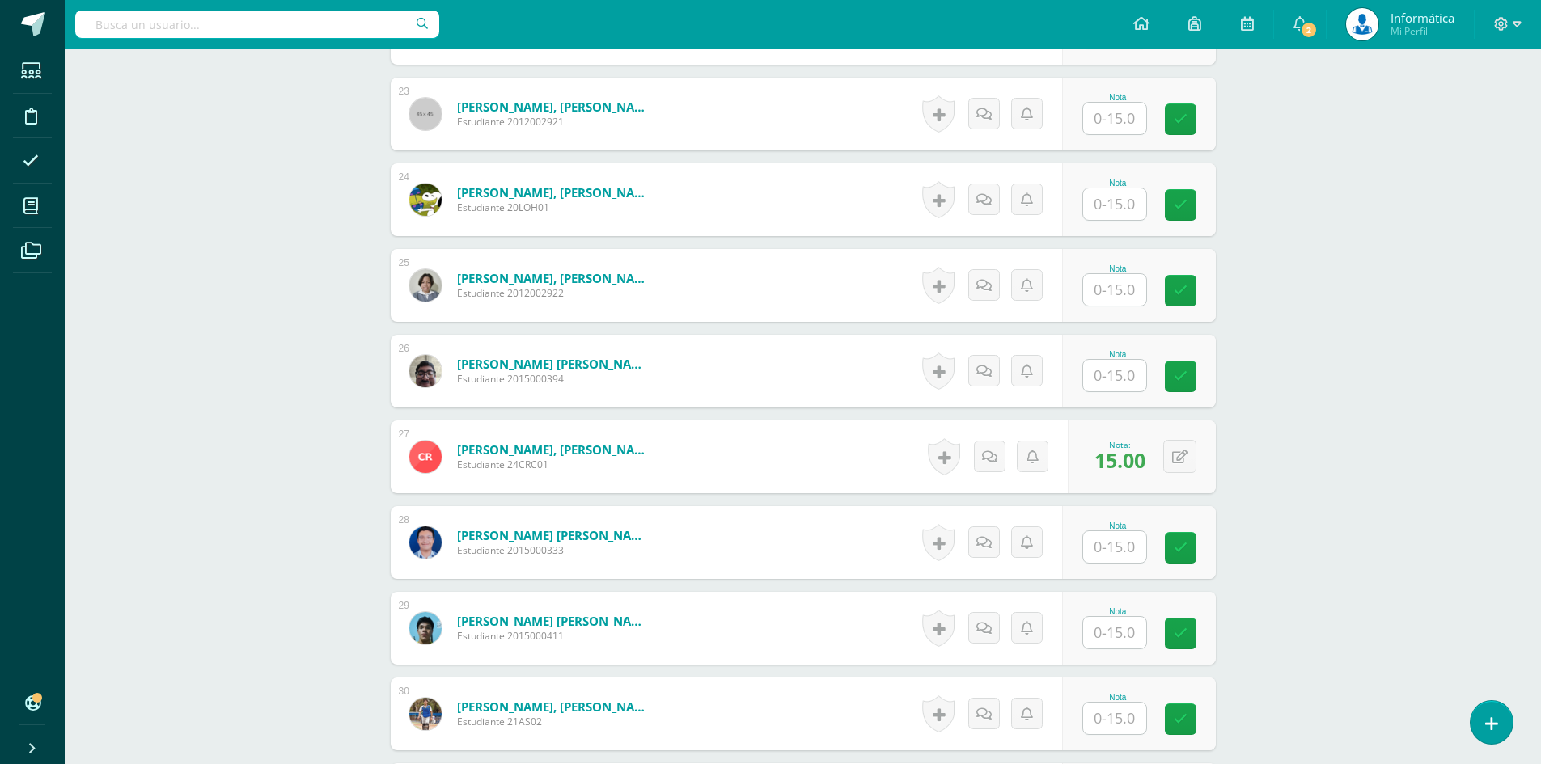
scroll to position [2614, 0]
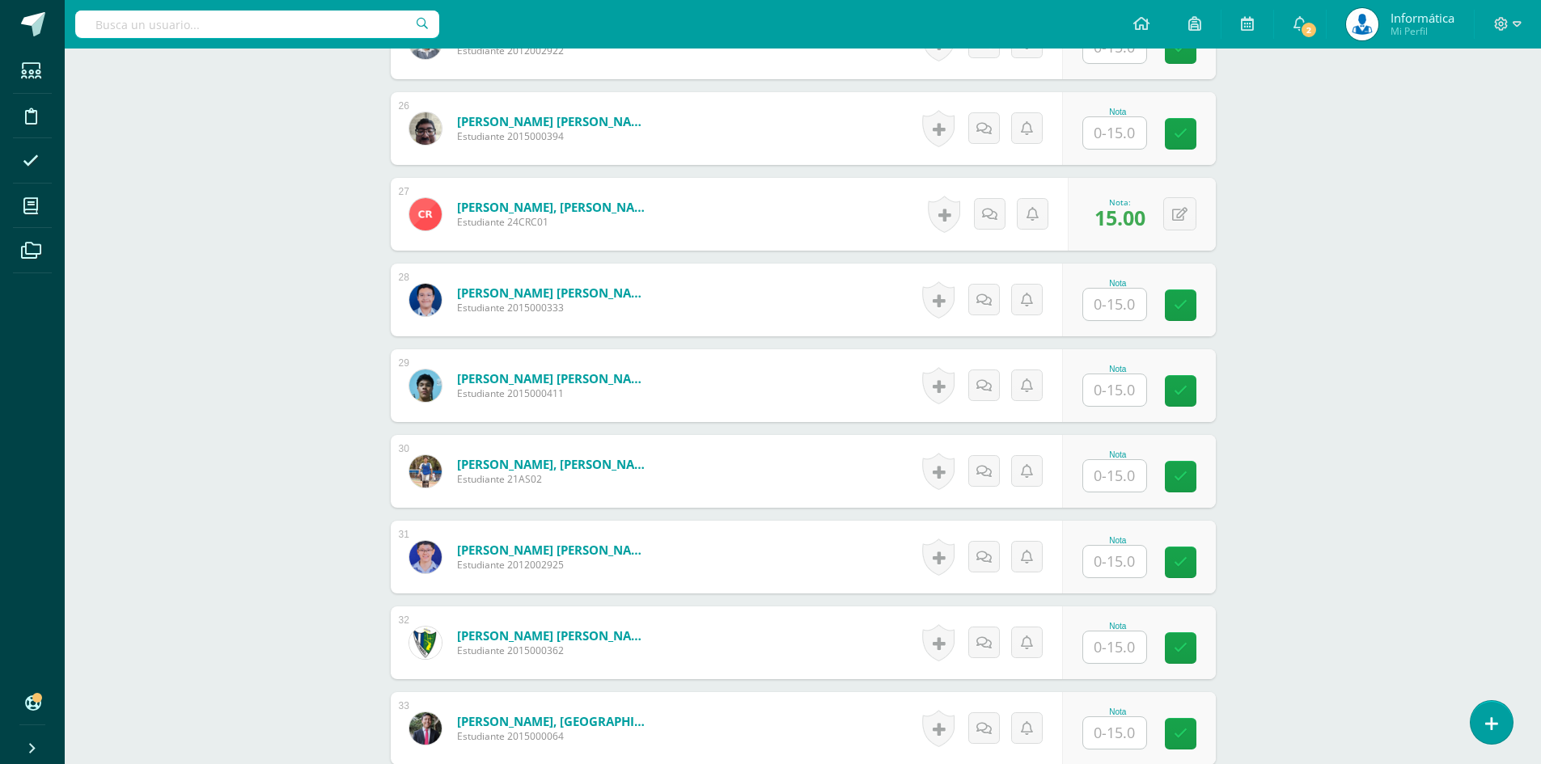
click at [1114, 559] on input "text" at bounding box center [1114, 562] width 63 height 32
type input "15"
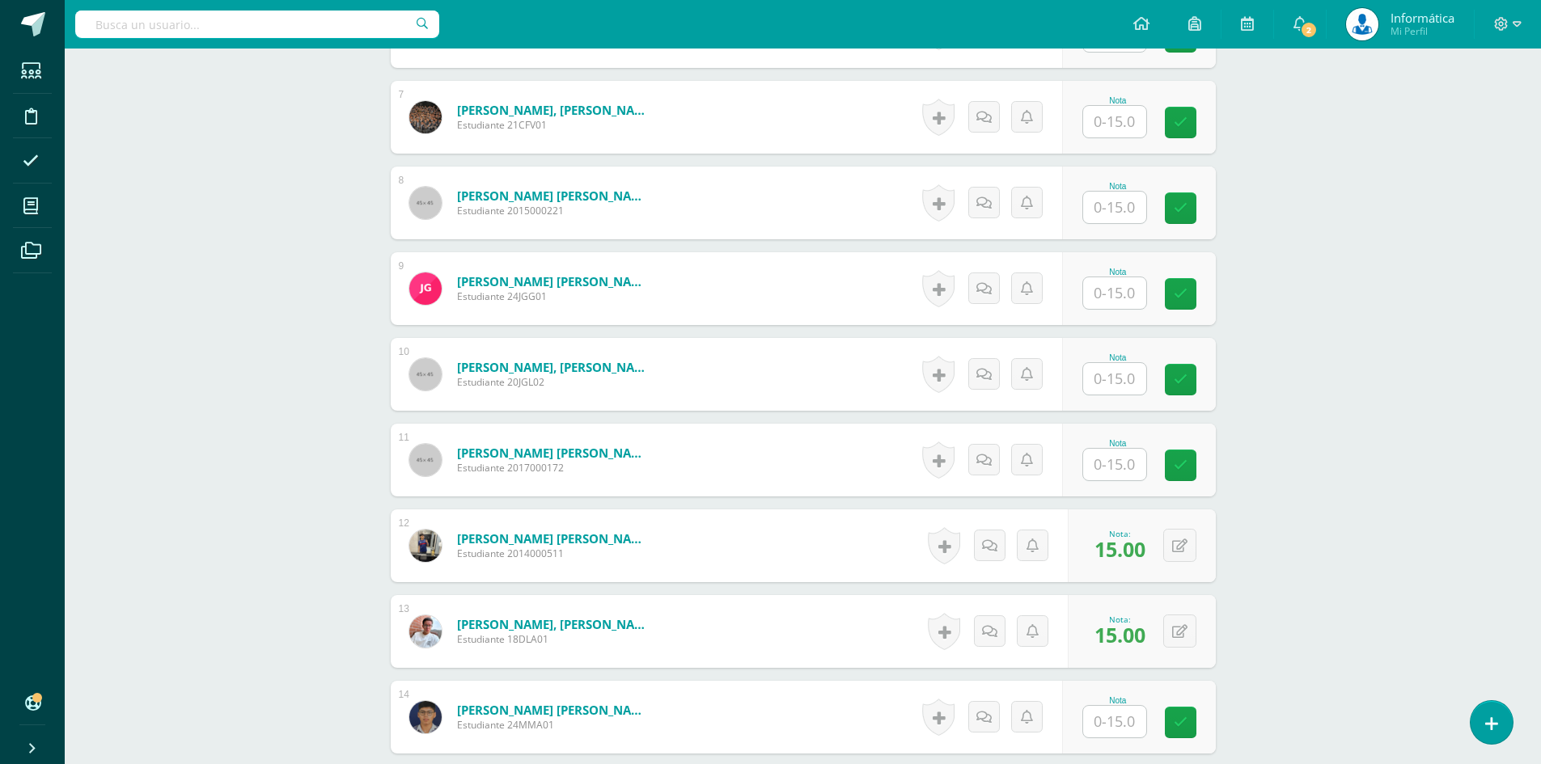
scroll to position [1158, 0]
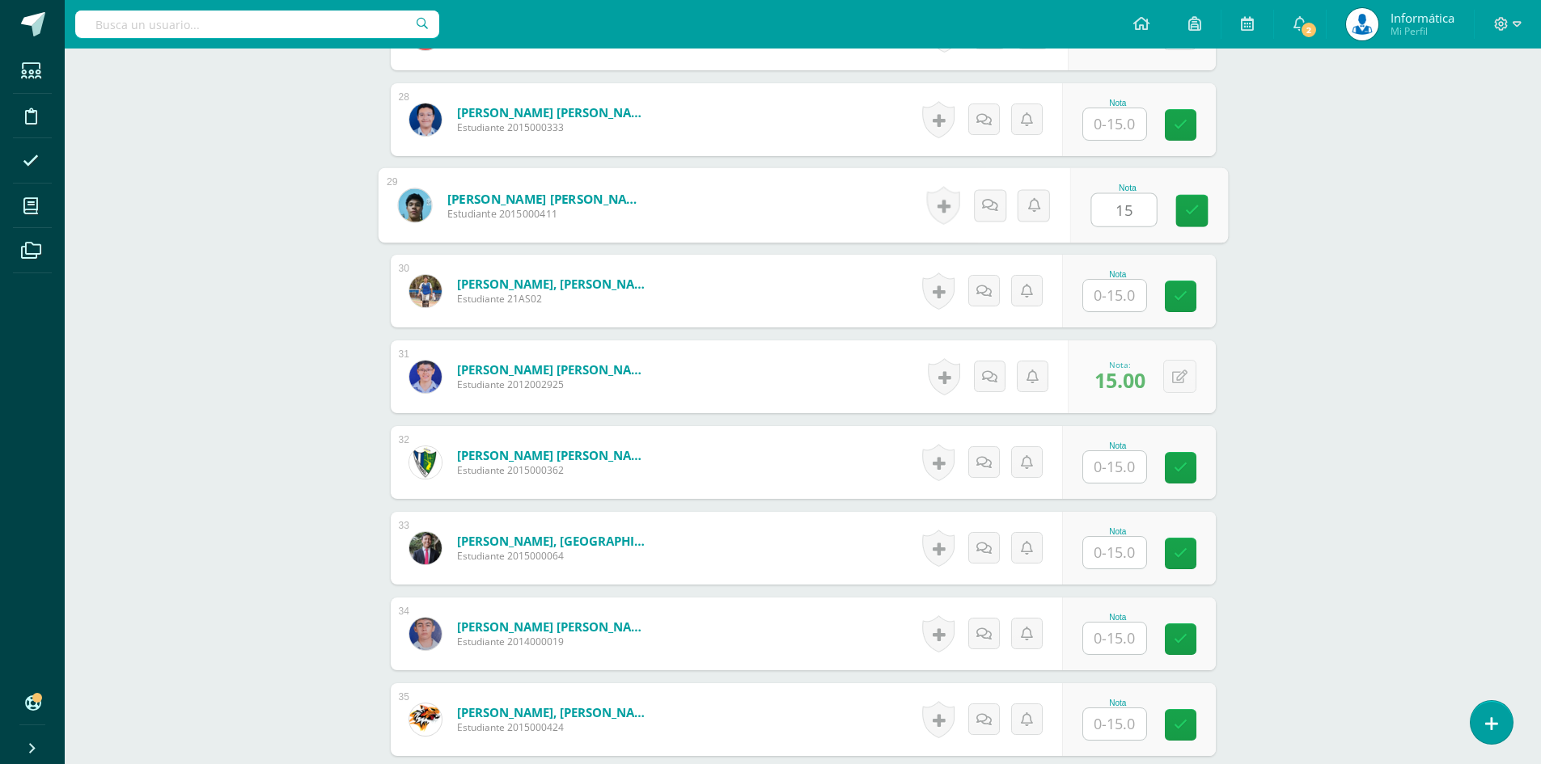
type input "15"
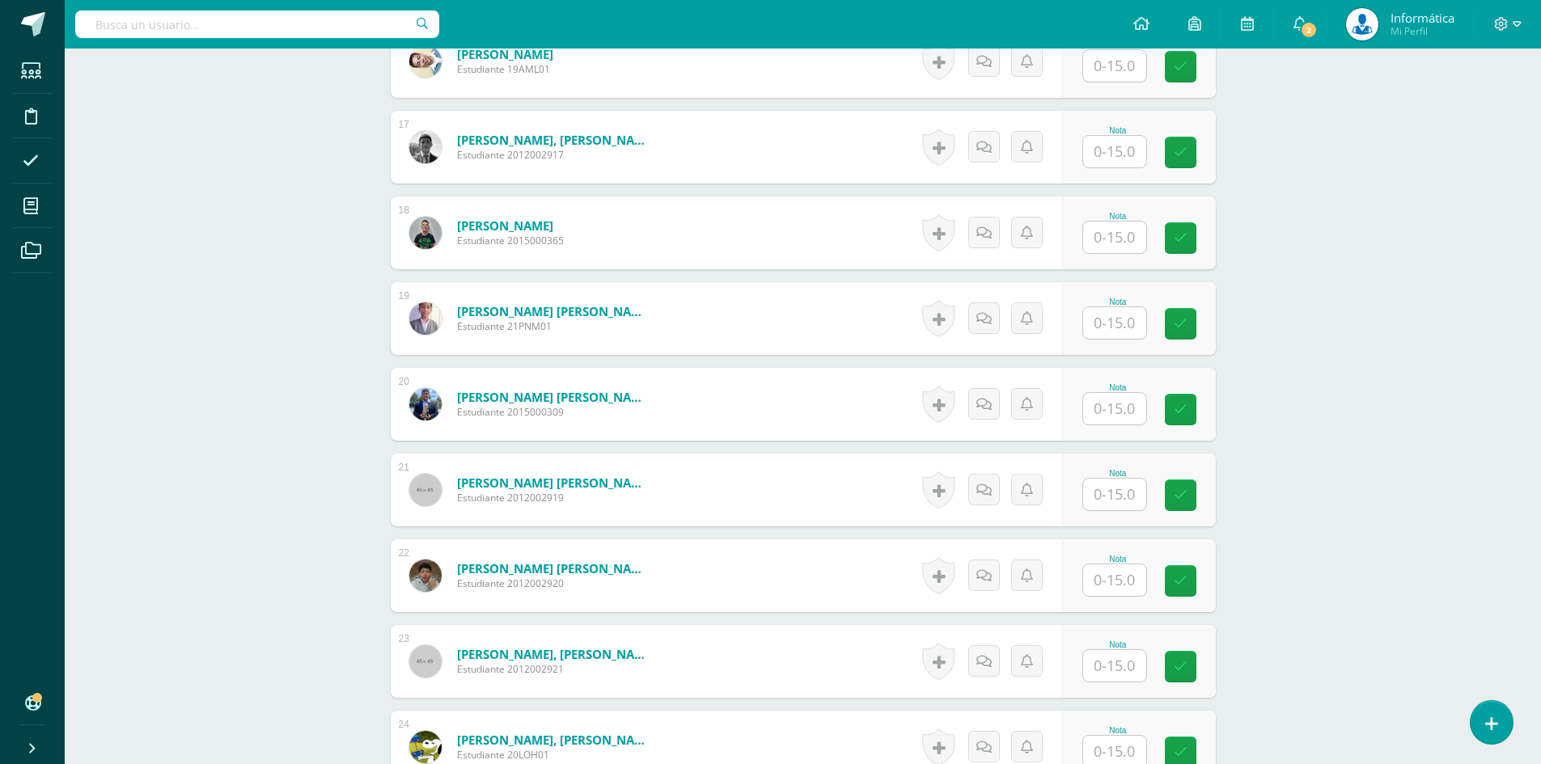
scroll to position [1581, 0]
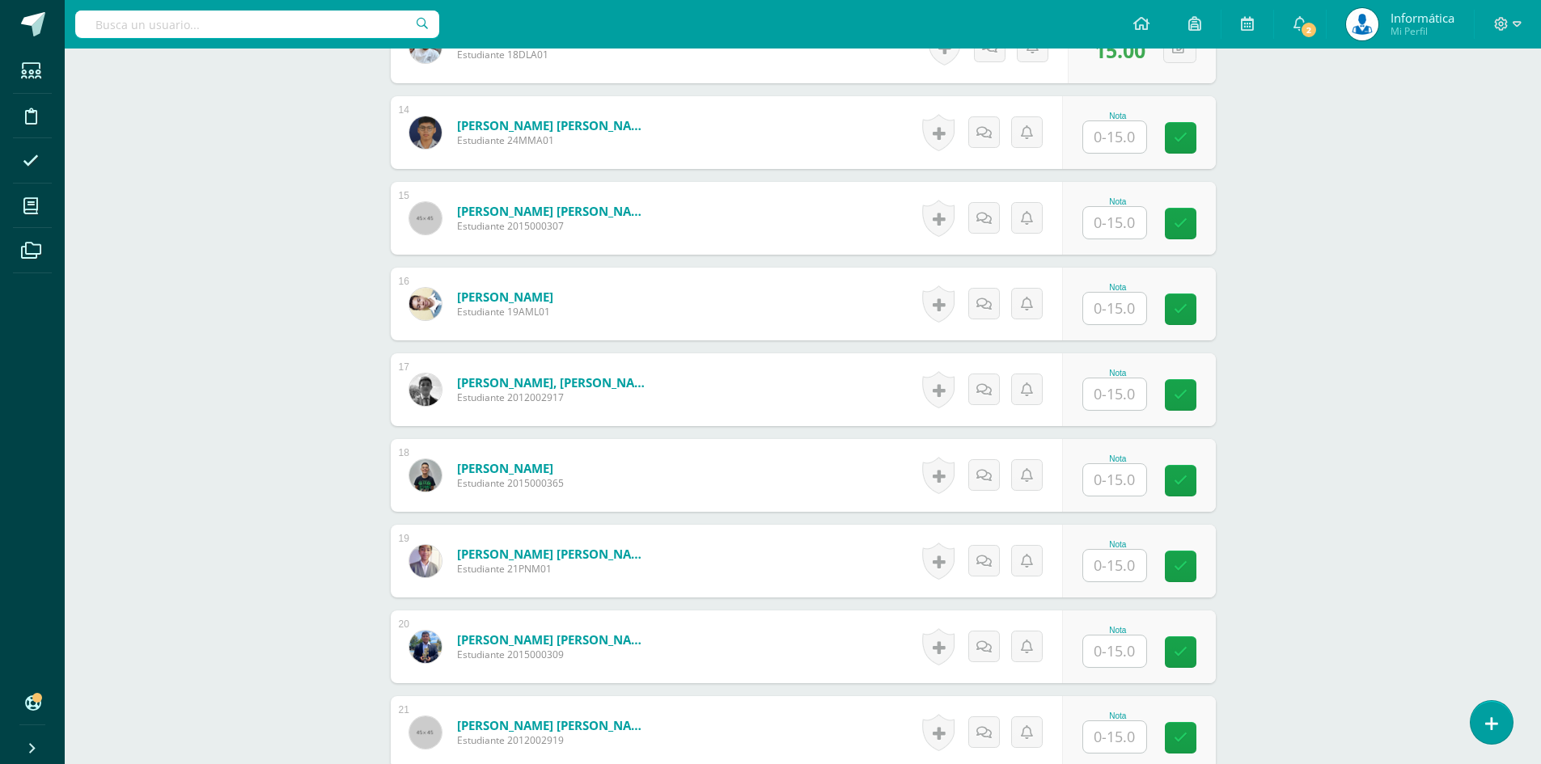
click at [1126, 231] on input "text" at bounding box center [1114, 223] width 63 height 32
type input "15"
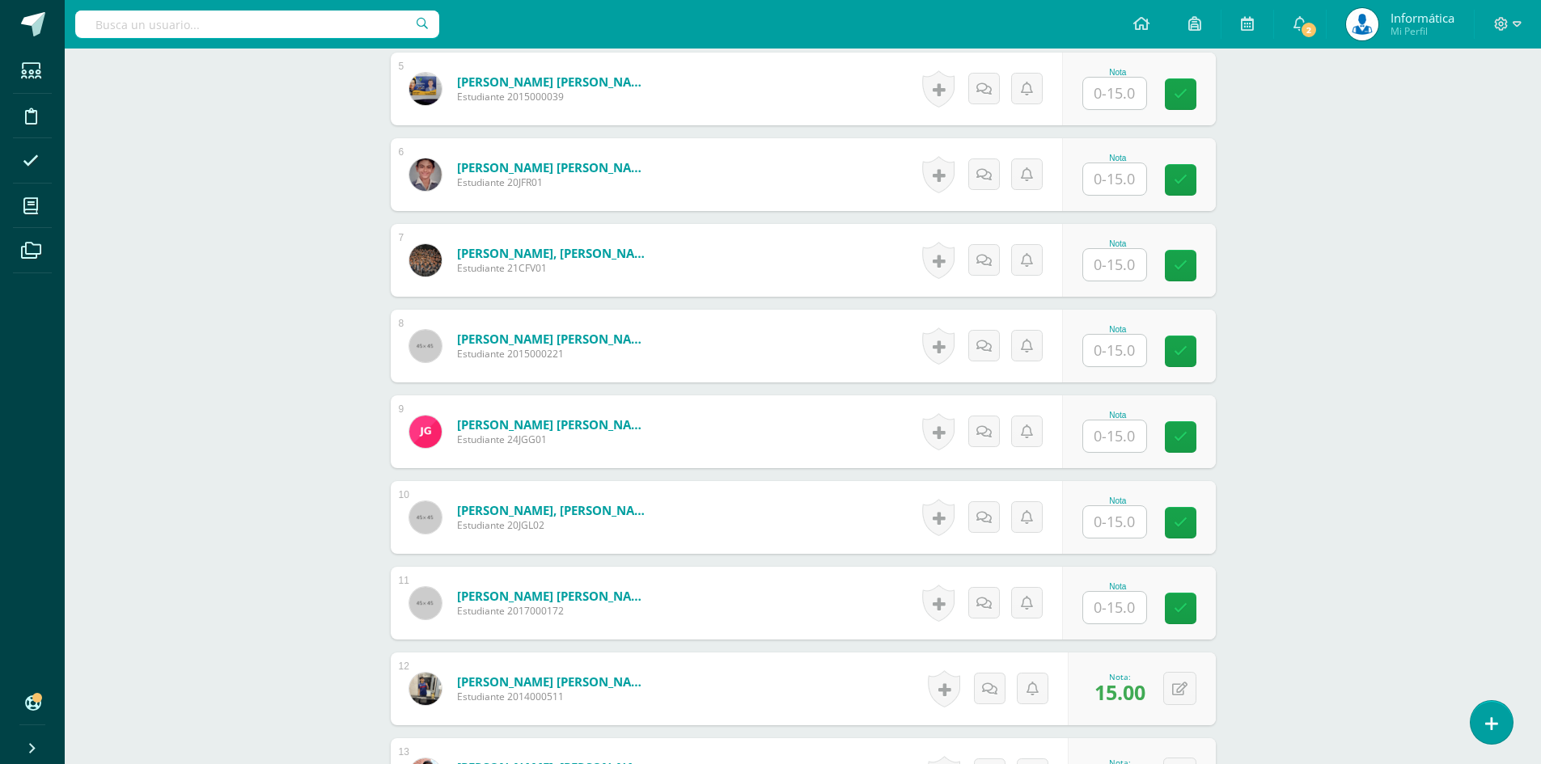
scroll to position [1095, 0]
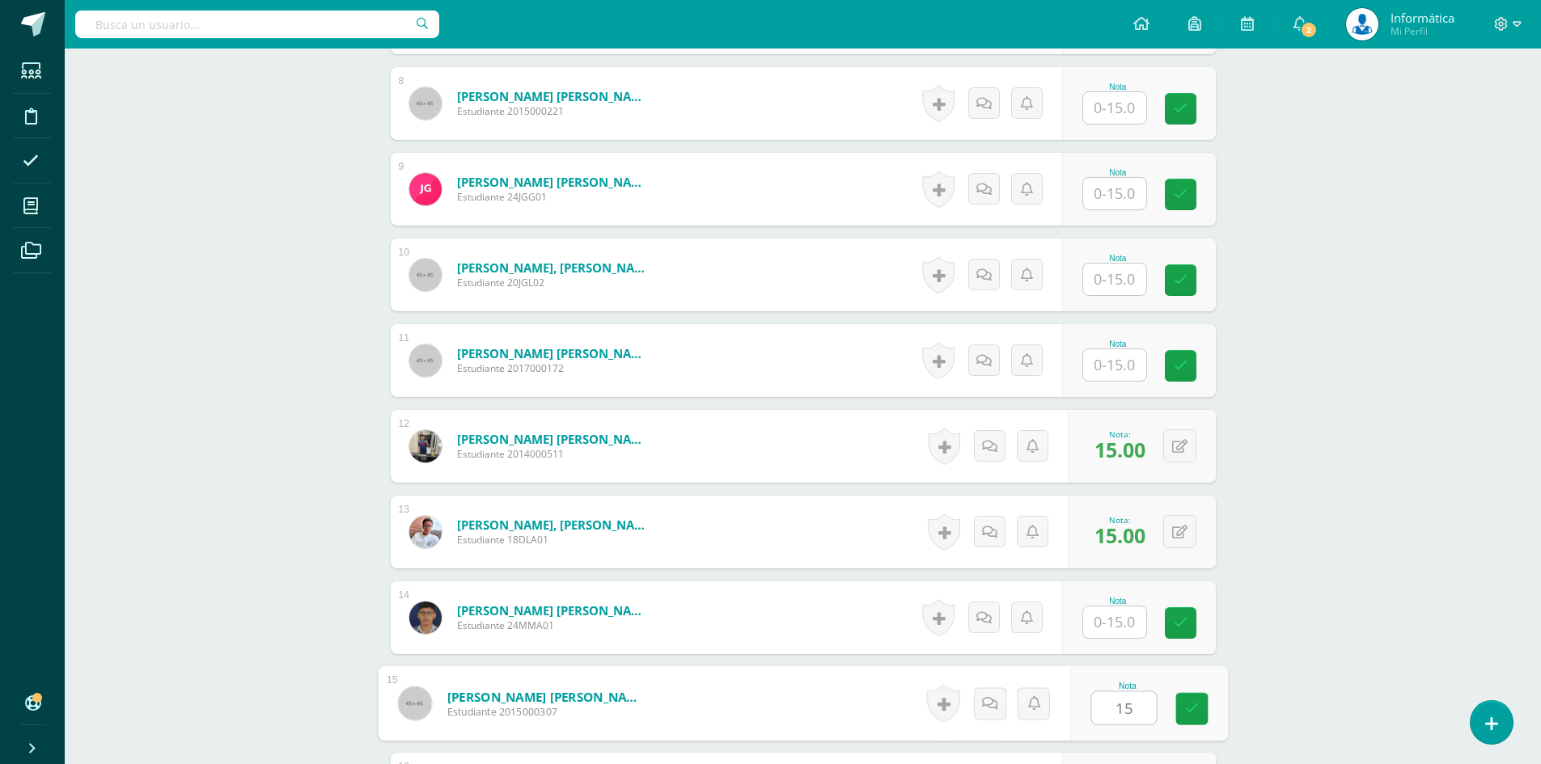
click at [1100, 362] on input "text" at bounding box center [1114, 365] width 63 height 32
type input "15"
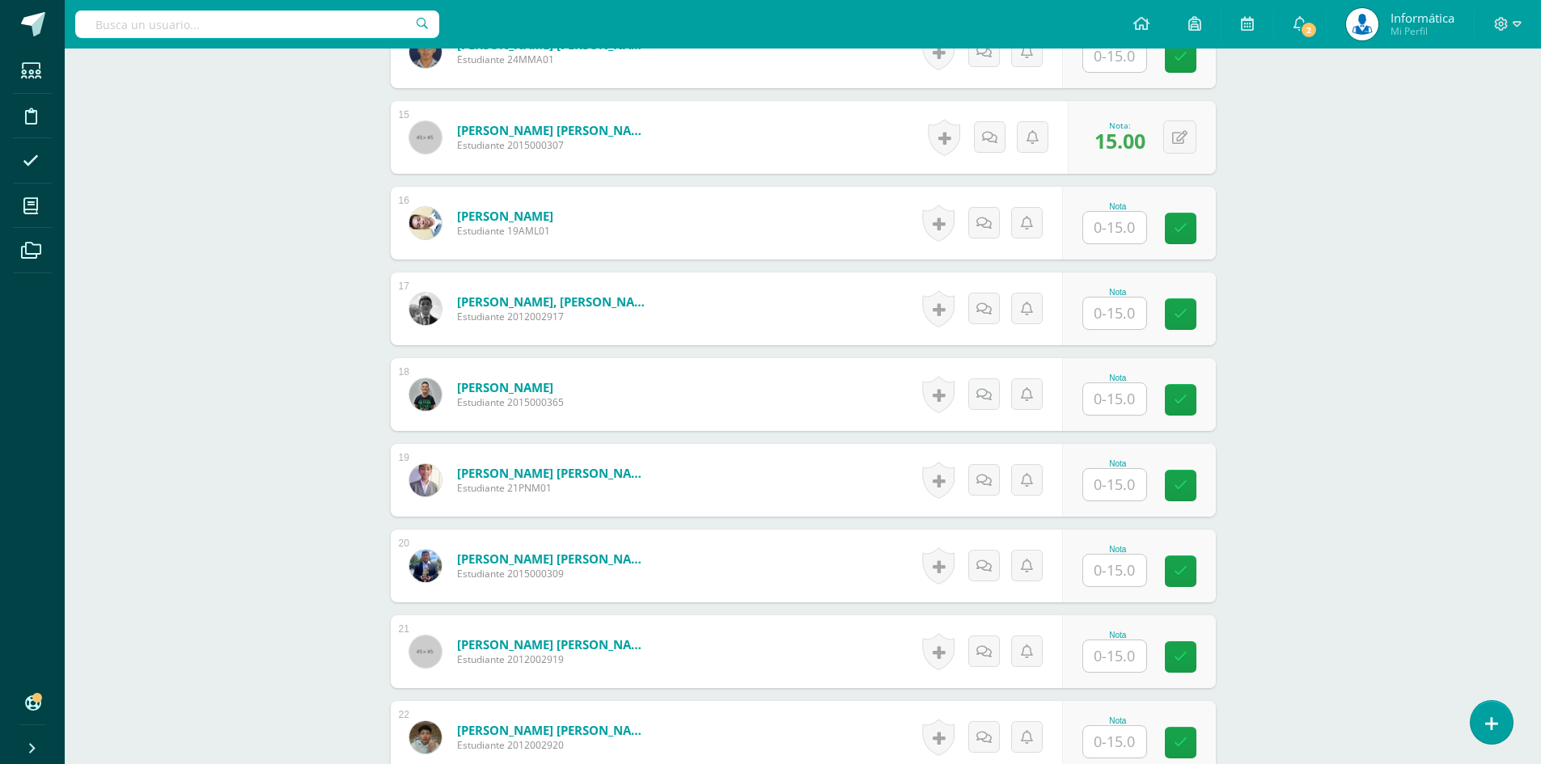
scroll to position [1985, 0]
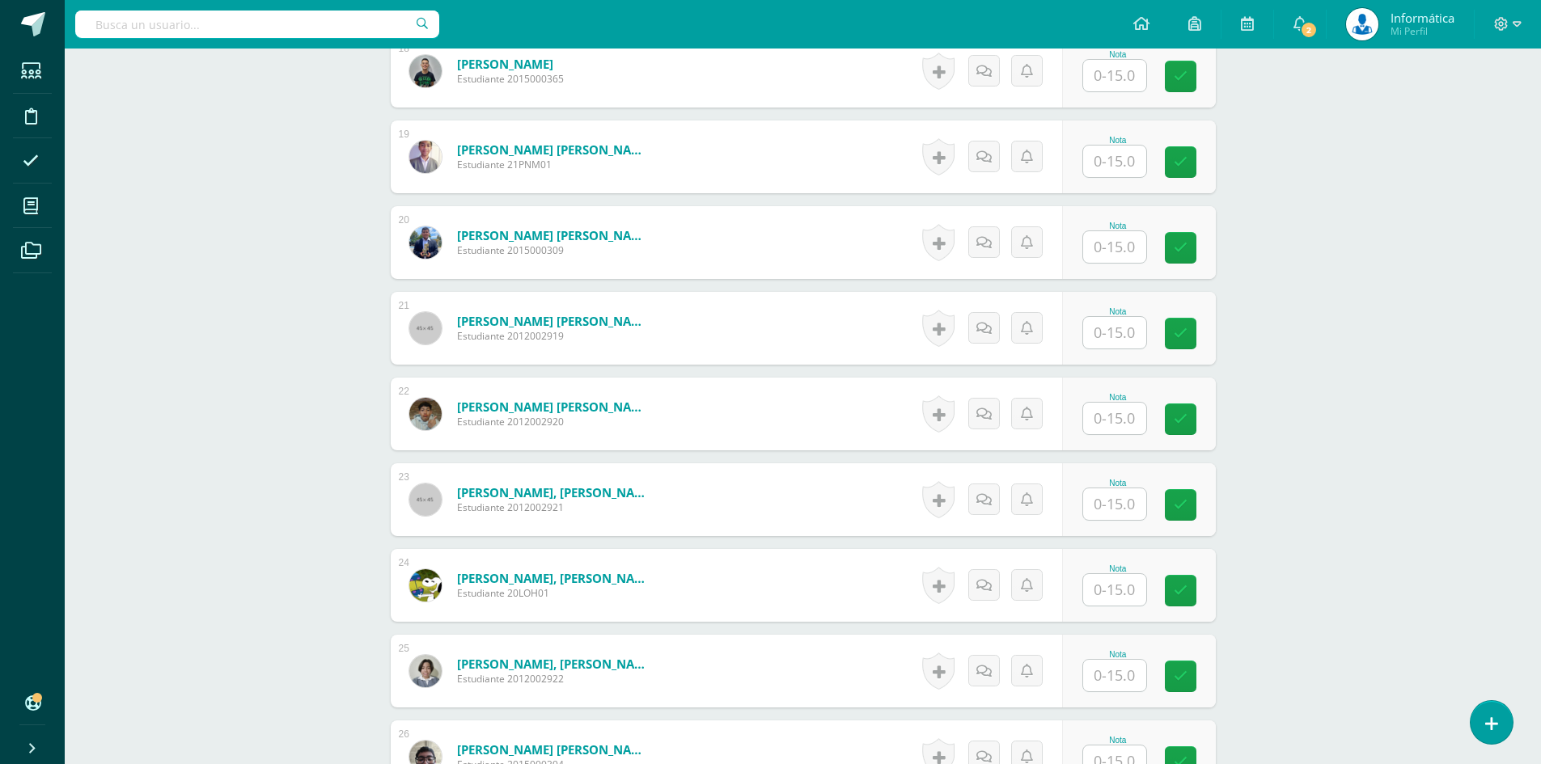
drag, startPoint x: 1143, startPoint y: 419, endPoint x: 1130, endPoint y: 419, distance: 12.9
click at [1141, 419] on input "text" at bounding box center [1114, 419] width 63 height 32
type input "15"
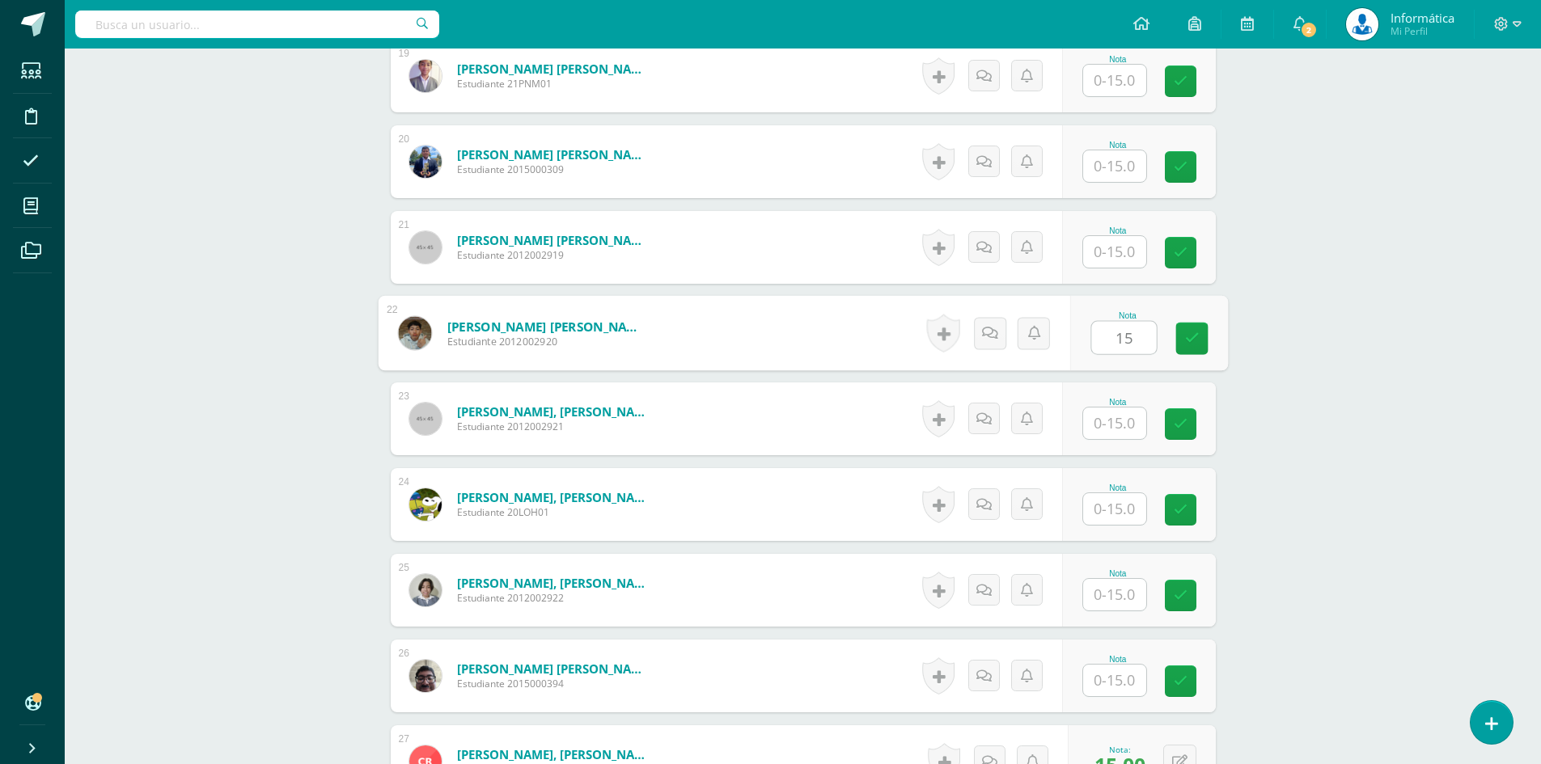
scroll to position [1823, 0]
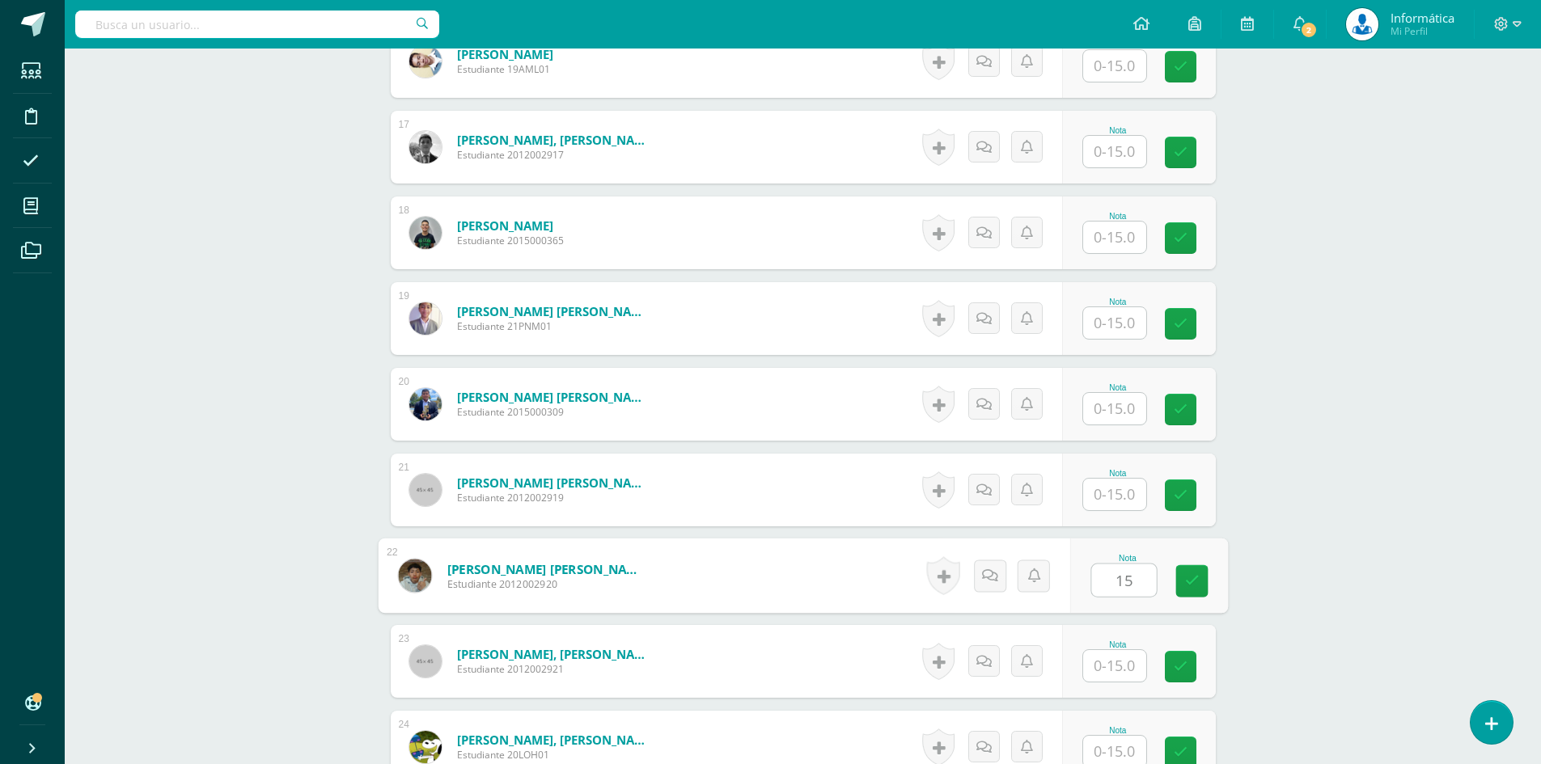
click at [1136, 332] on input "text" at bounding box center [1114, 323] width 63 height 32
type input "15"
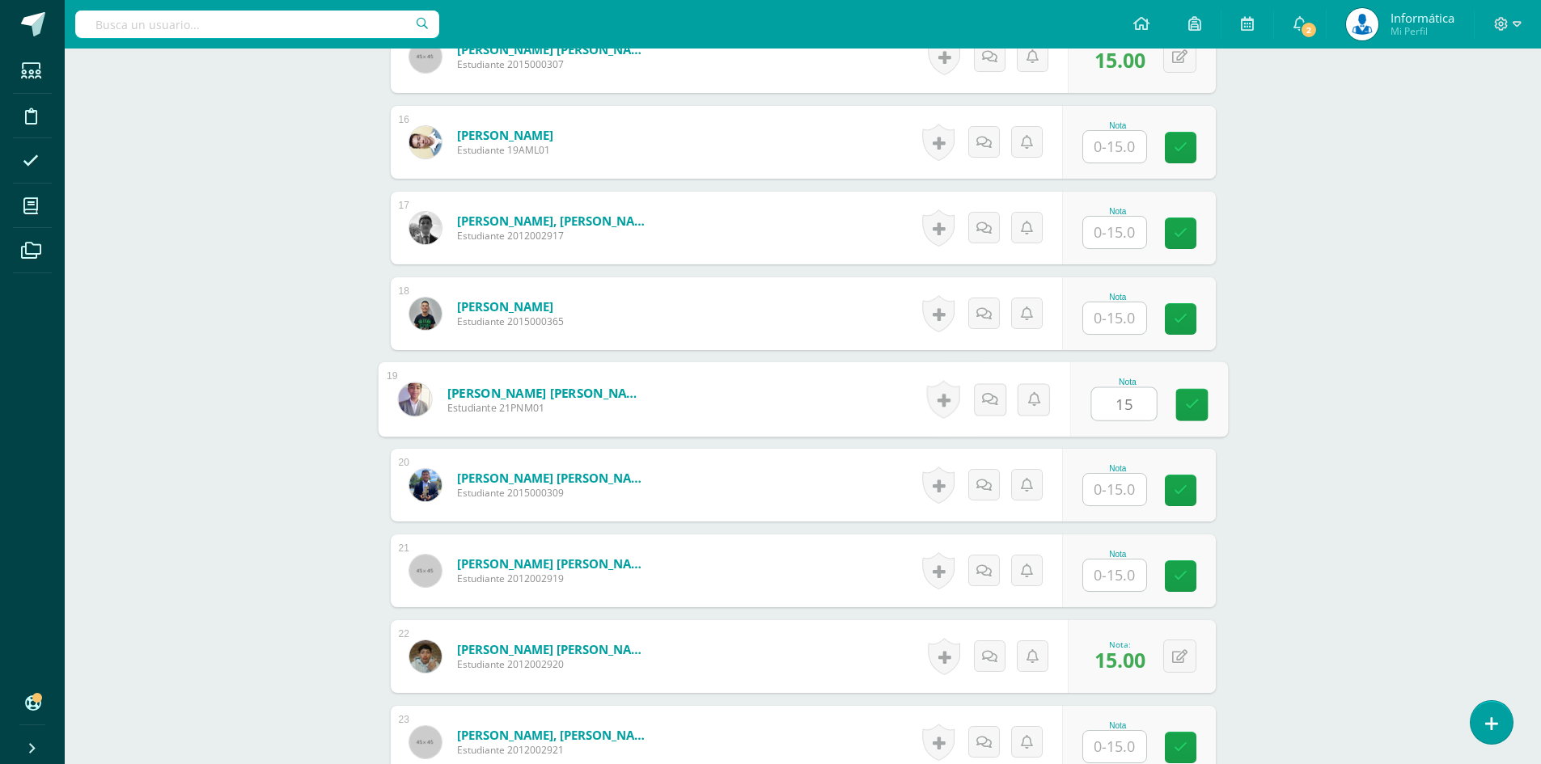
scroll to position [1500, 0]
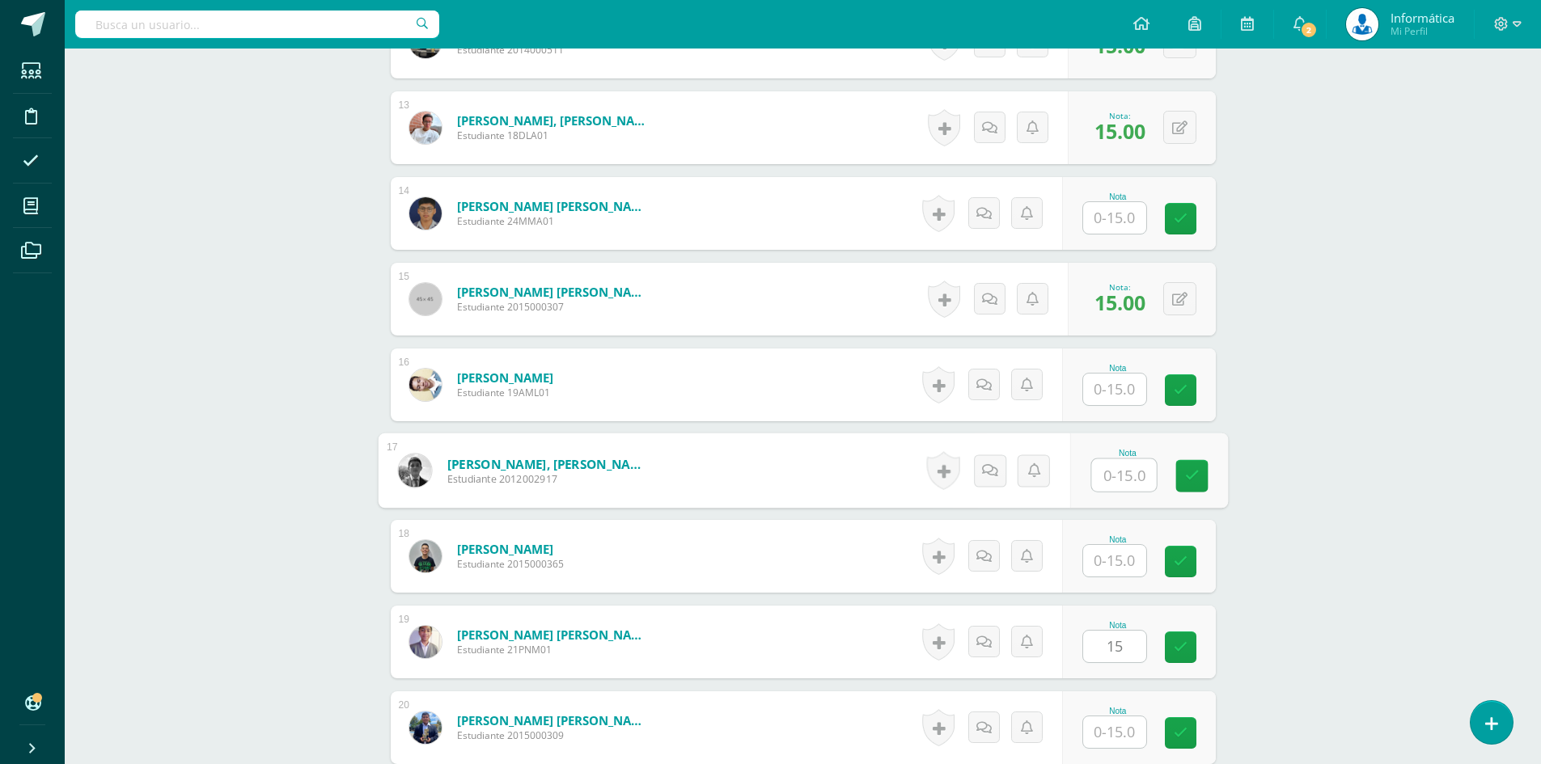
click at [1125, 484] on input "text" at bounding box center [1123, 475] width 65 height 32
type input "15"
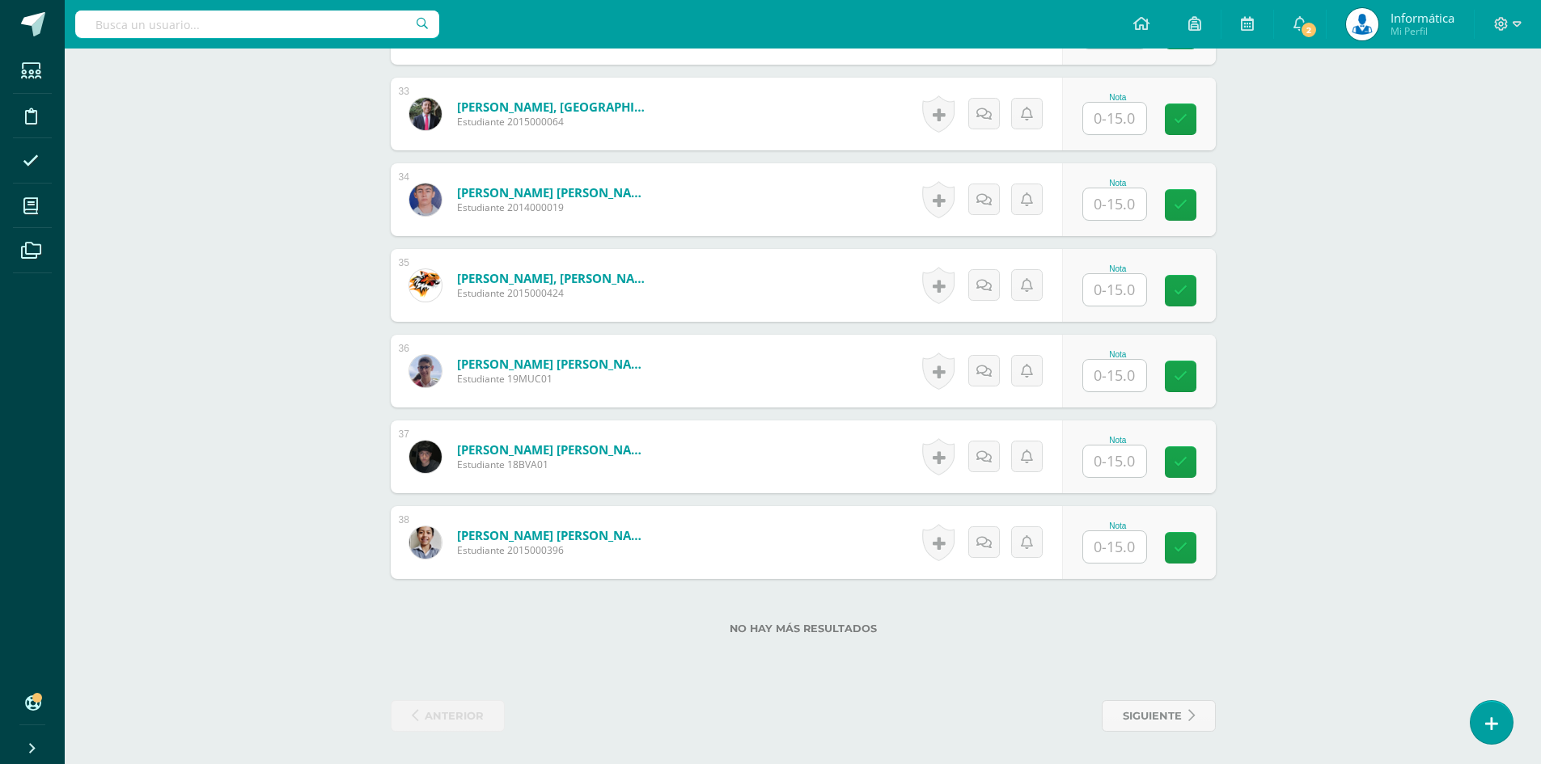
scroll to position [3147, 0]
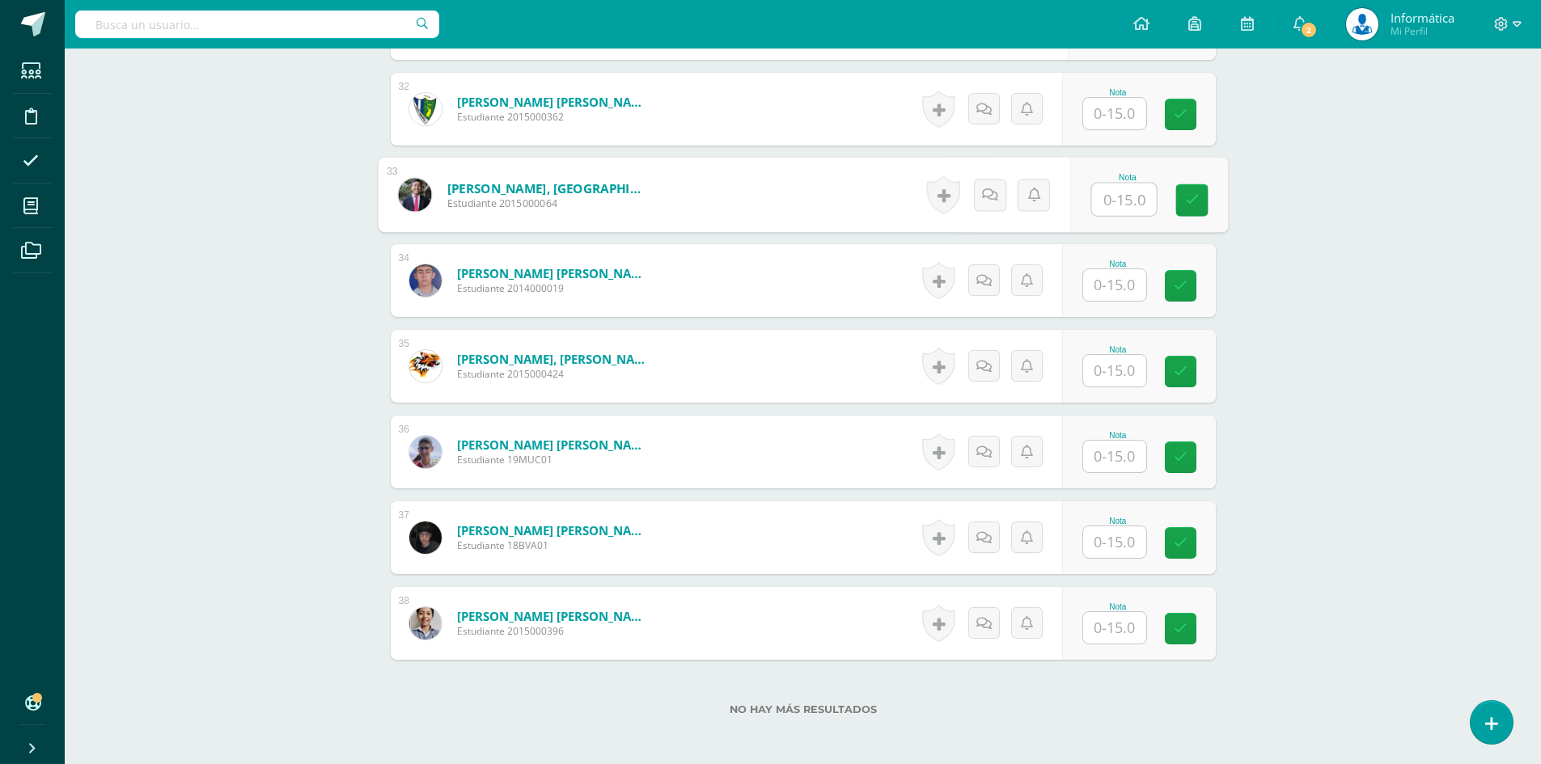
click at [1121, 208] on input "text" at bounding box center [1123, 200] width 65 height 32
type input "15"
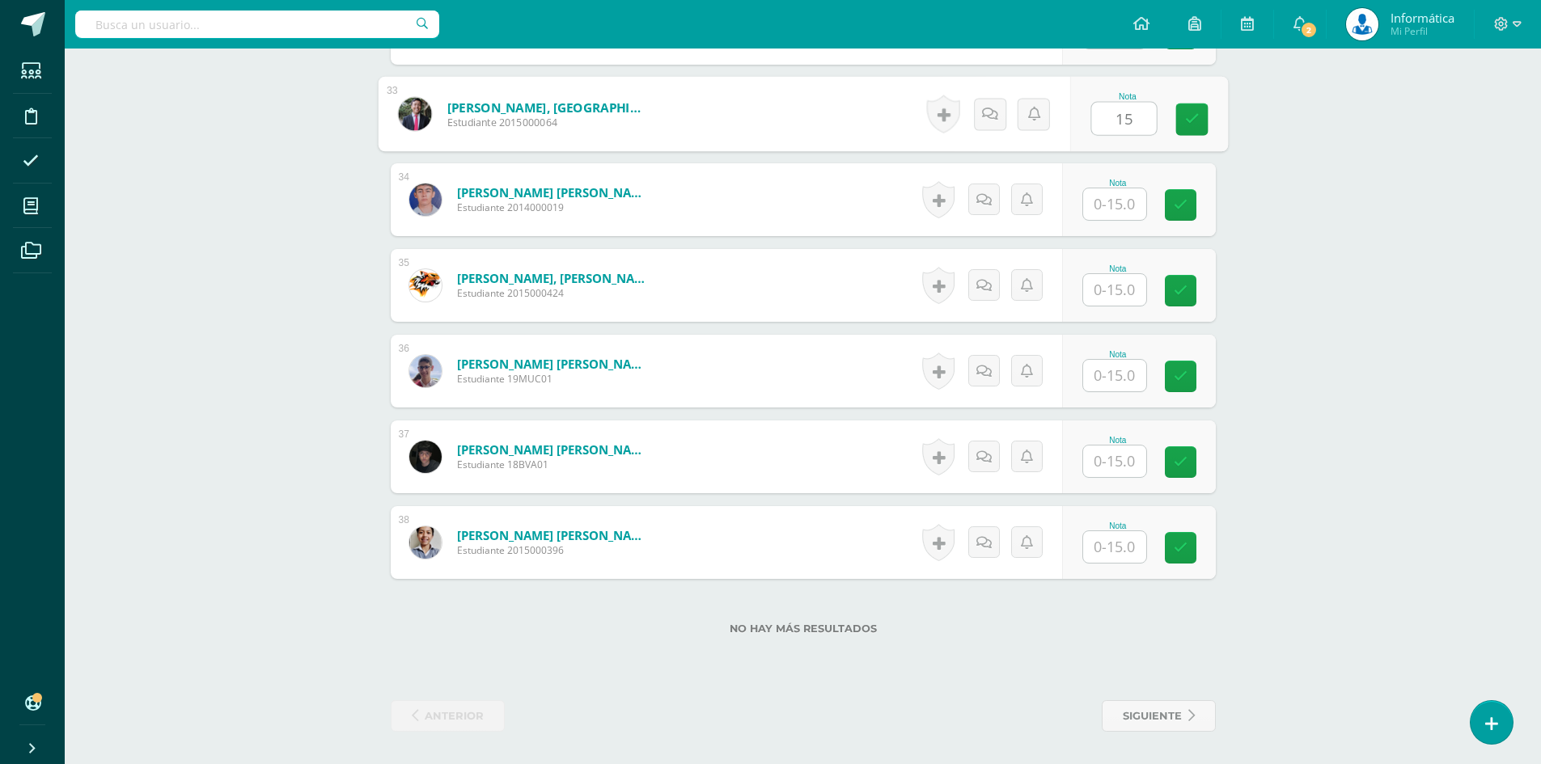
click at [1102, 548] on input "text" at bounding box center [1114, 547] width 63 height 32
type input "15"
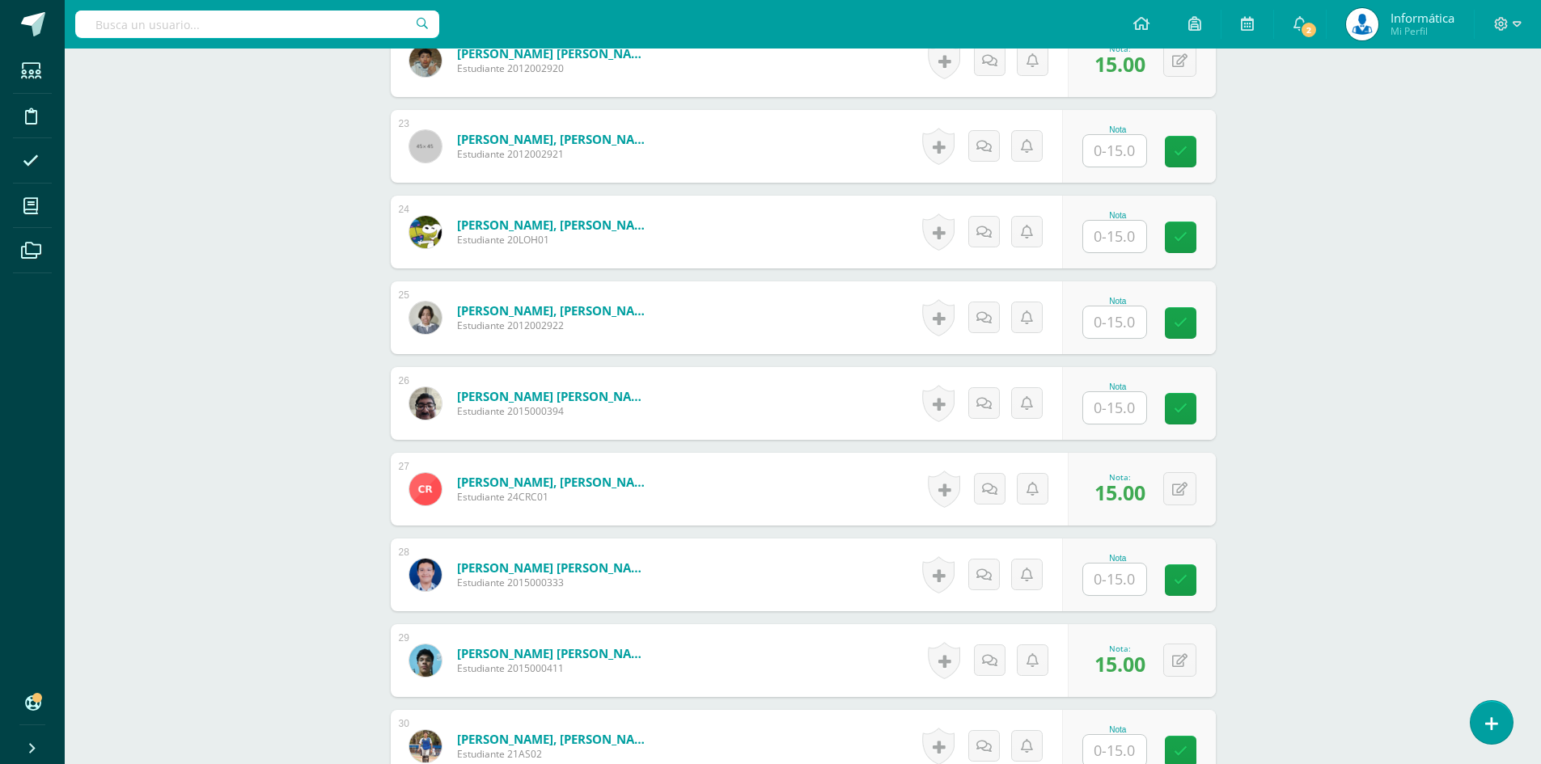
scroll to position [2096, 0]
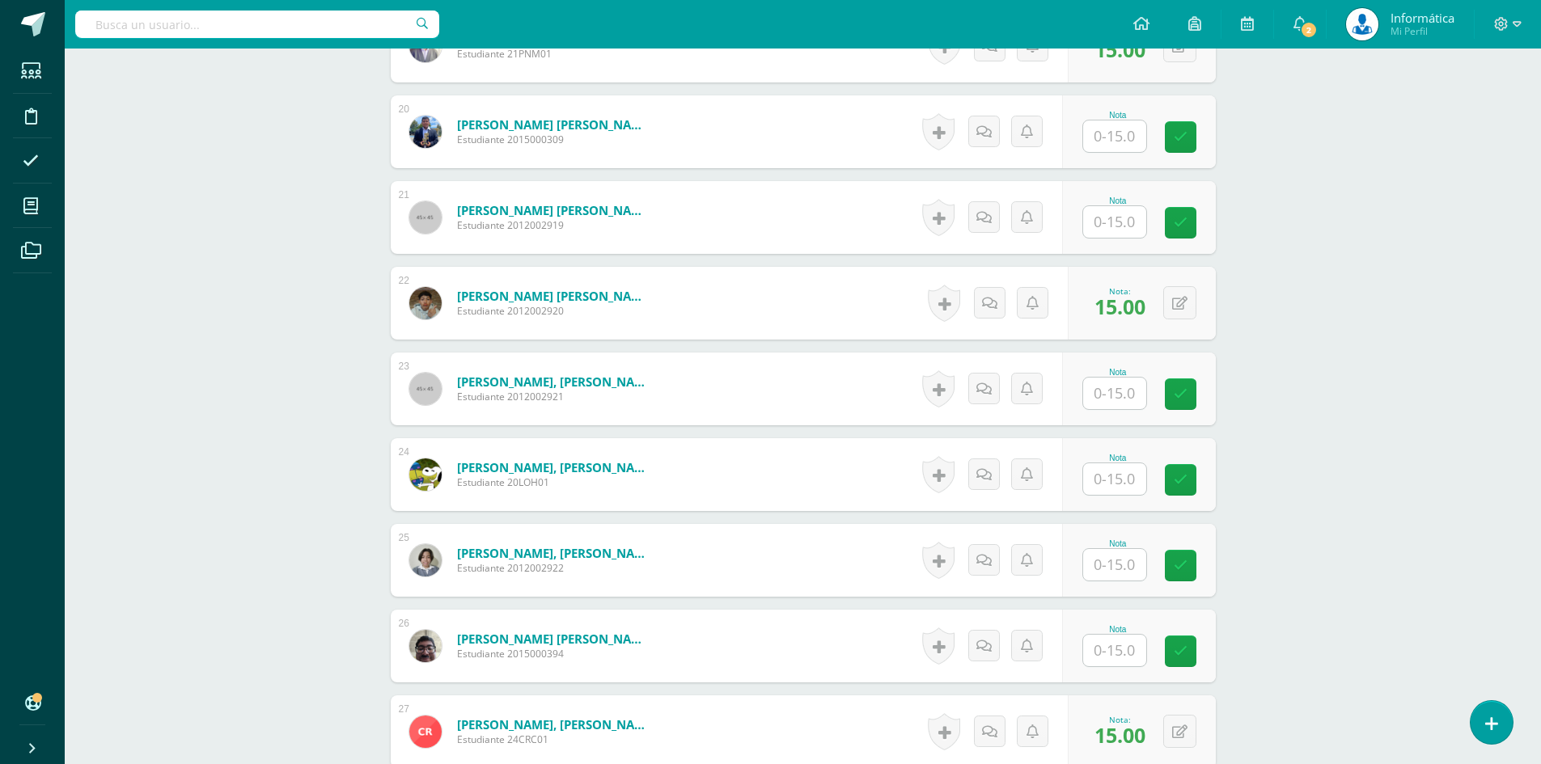
click at [1100, 239] on div "Nota" at bounding box center [1139, 217] width 154 height 73
click at [1096, 222] on input "text" at bounding box center [1114, 222] width 63 height 32
type input "15"
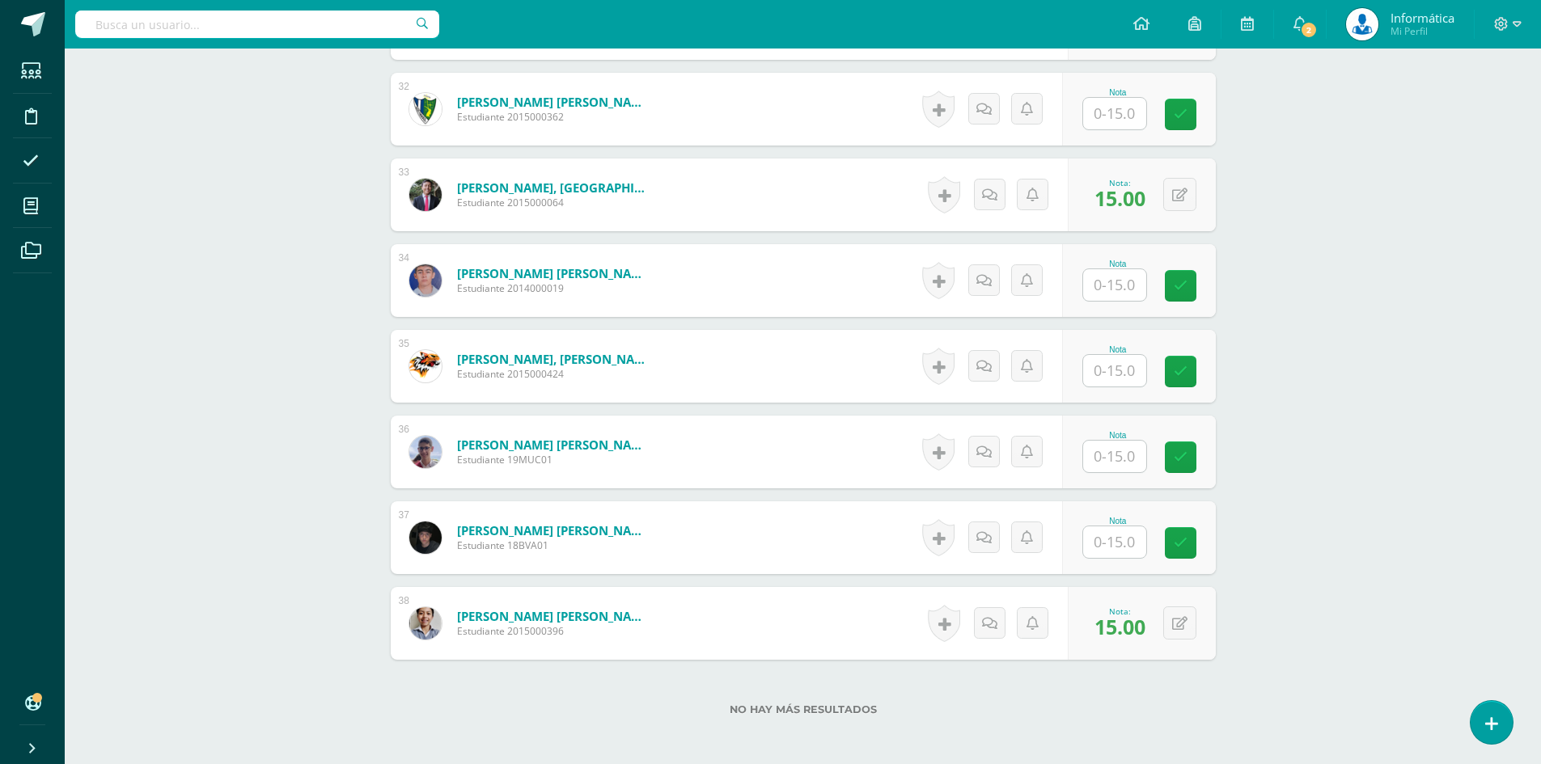
scroll to position [3228, 0]
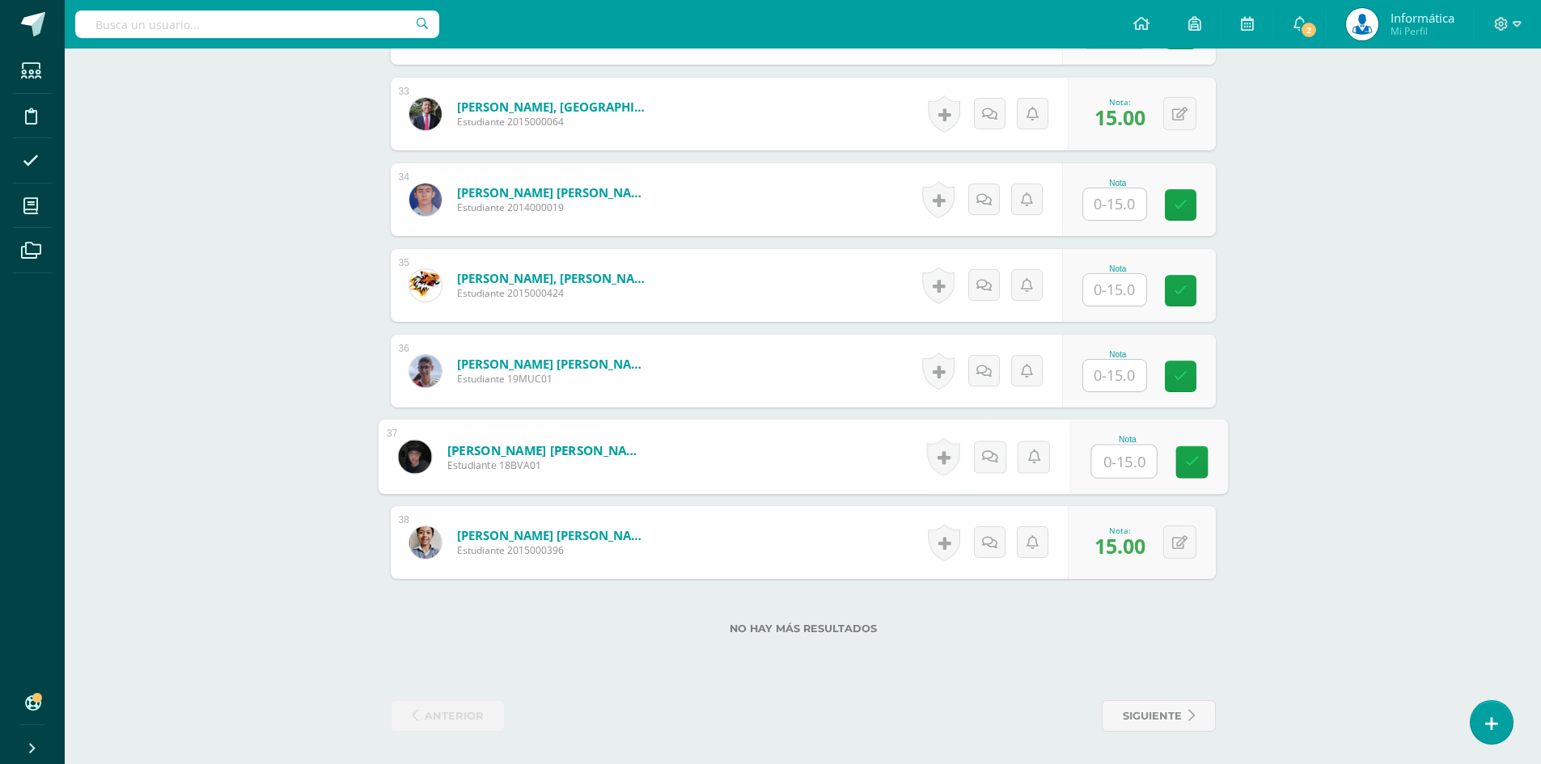
click at [1107, 461] on input "text" at bounding box center [1123, 462] width 65 height 32
type input "14"
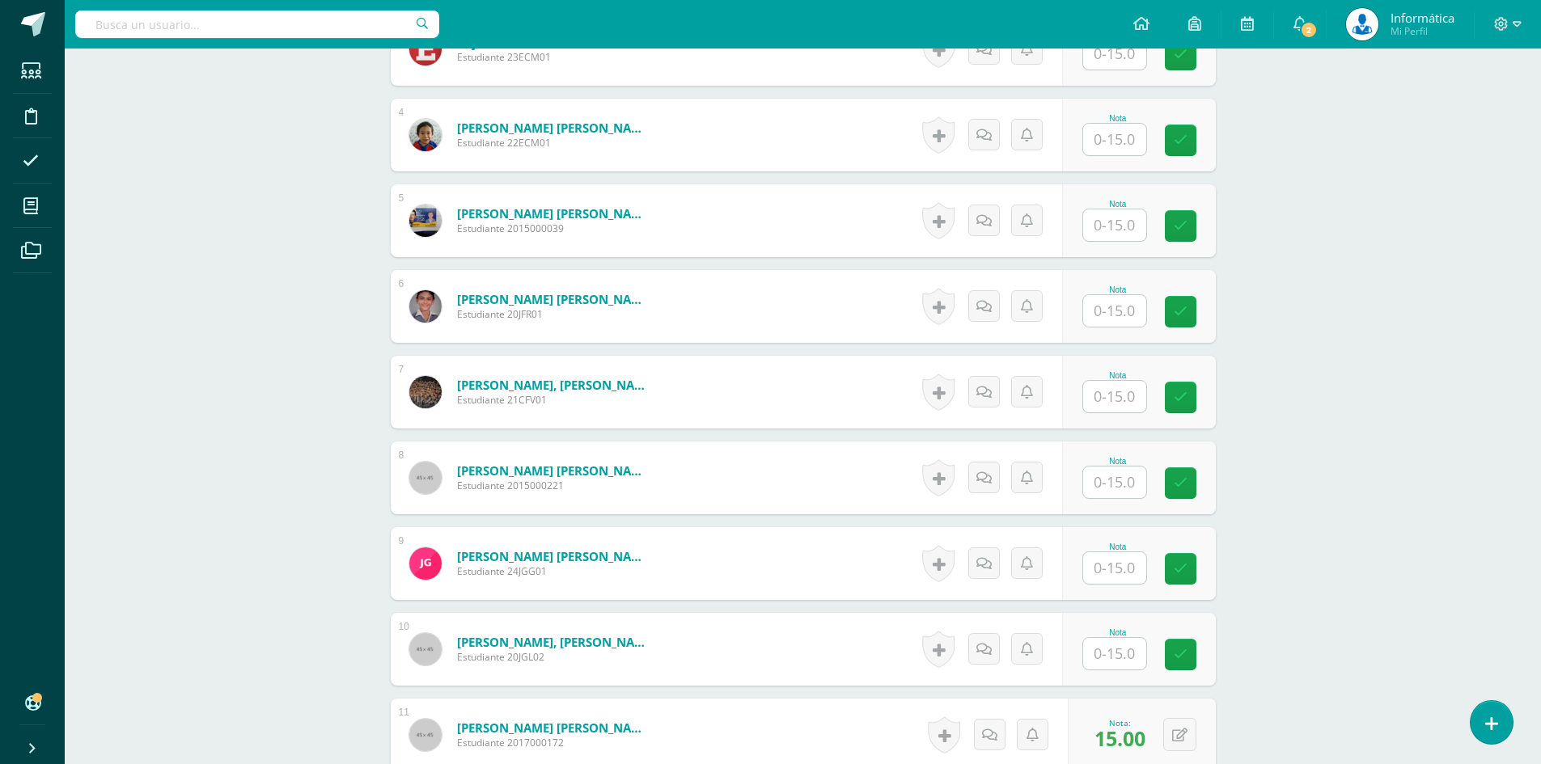
scroll to position [478, 0]
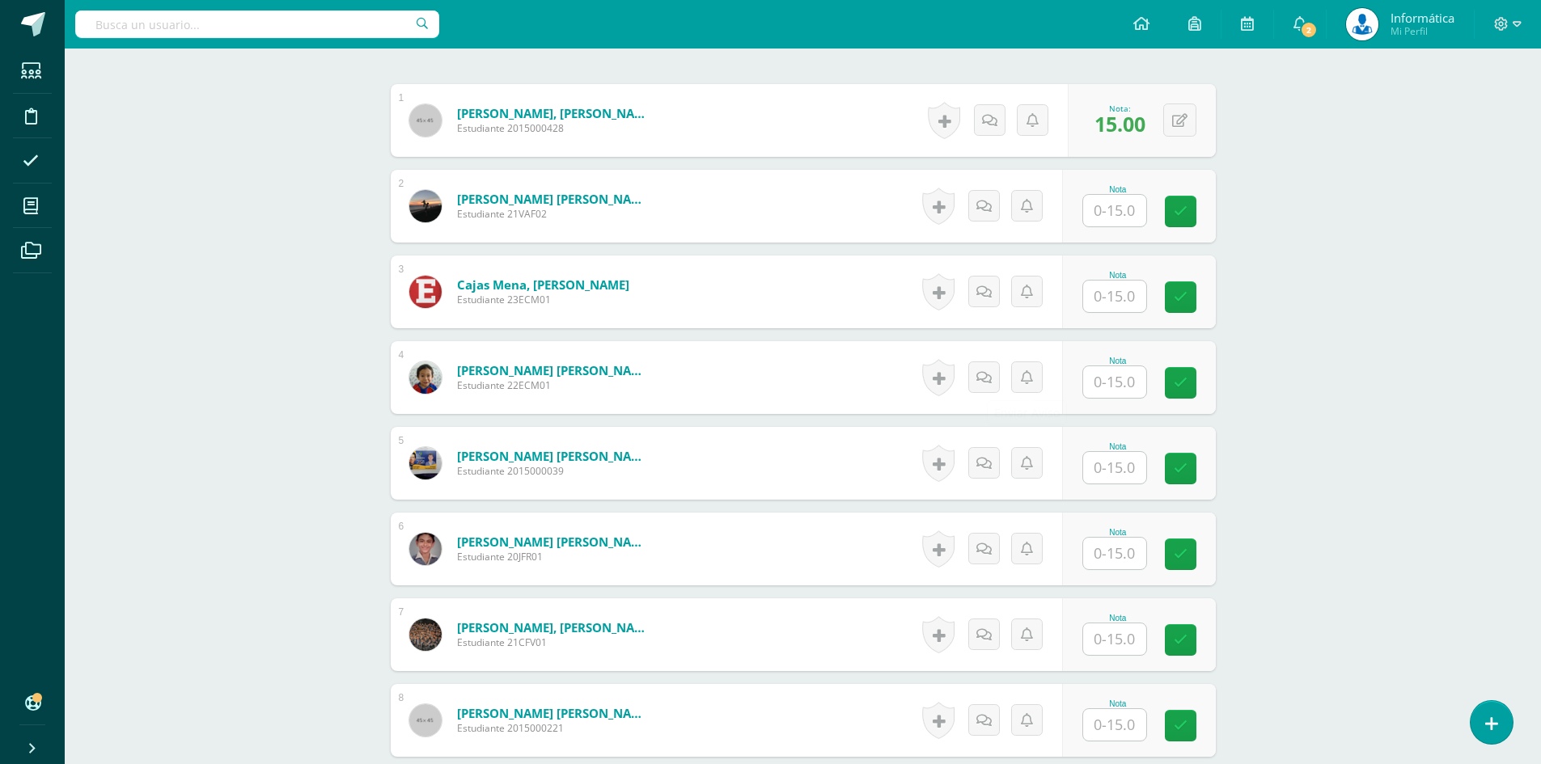
click at [1104, 298] on input "text" at bounding box center [1114, 297] width 63 height 32
type input "14"
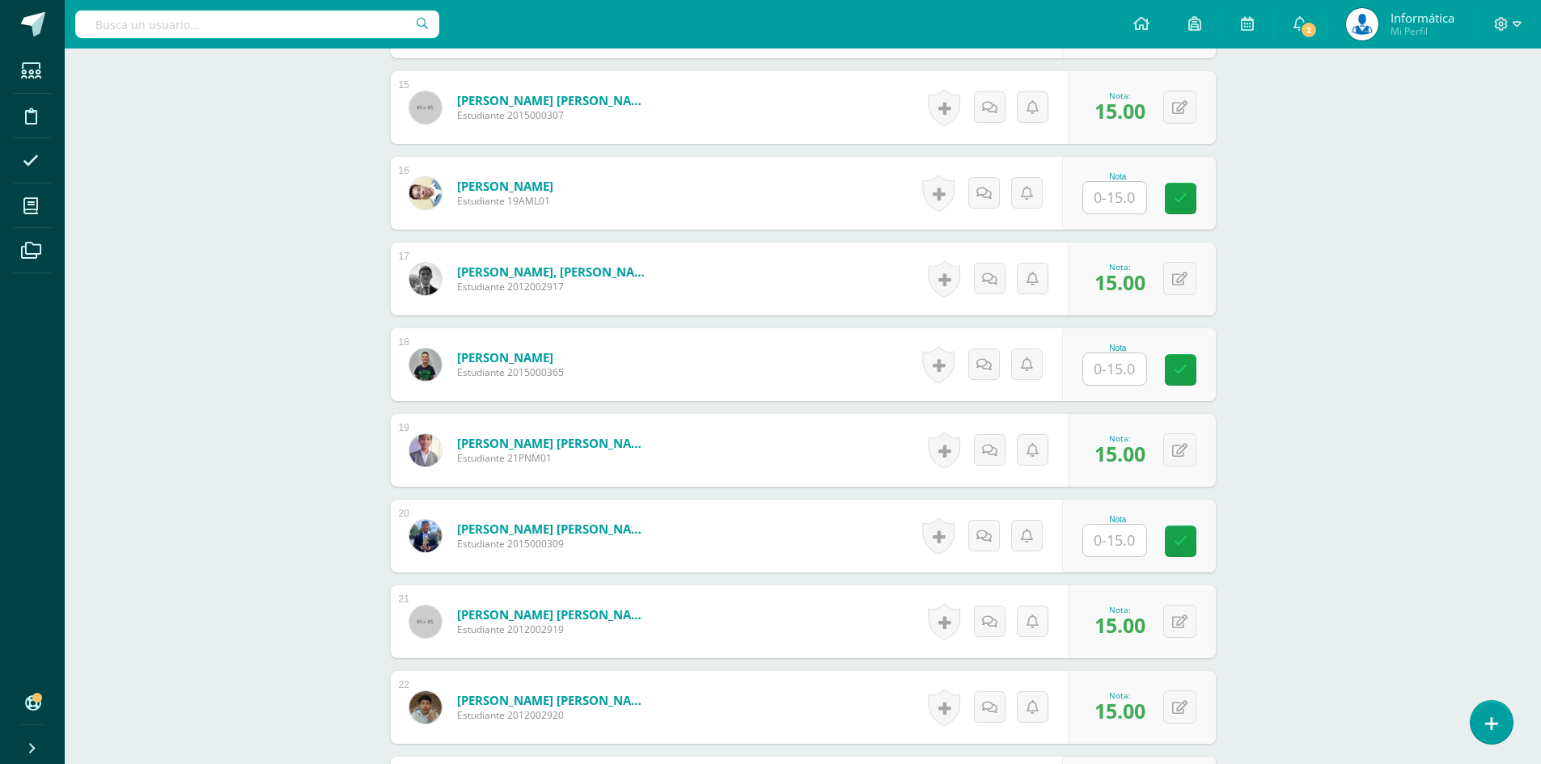
scroll to position [1934, 0]
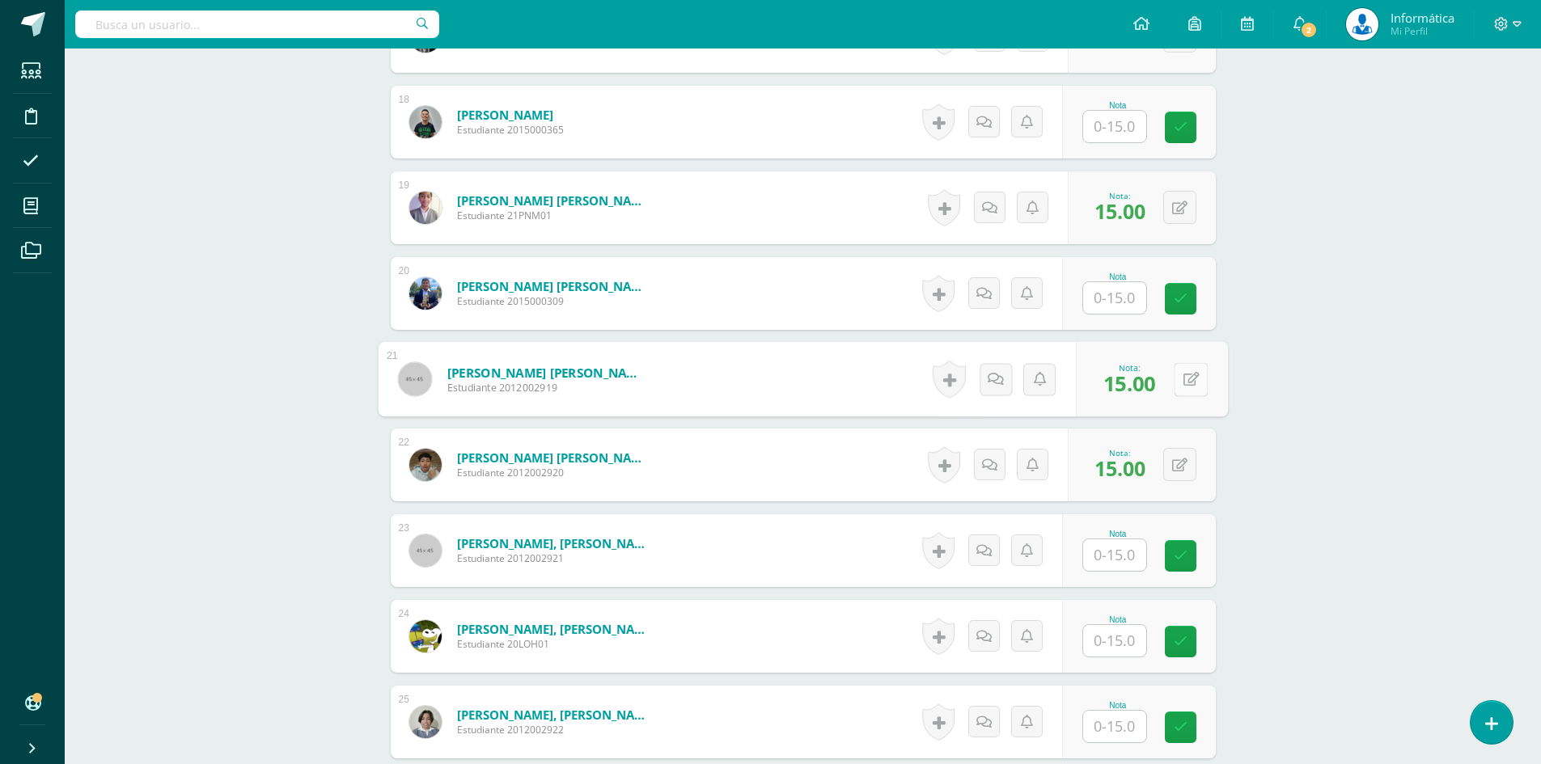
click at [1180, 384] on button at bounding box center [1191, 379] width 34 height 34
type input "14"
click at [1149, 385] on icon at bounding box center [1148, 385] width 15 height 14
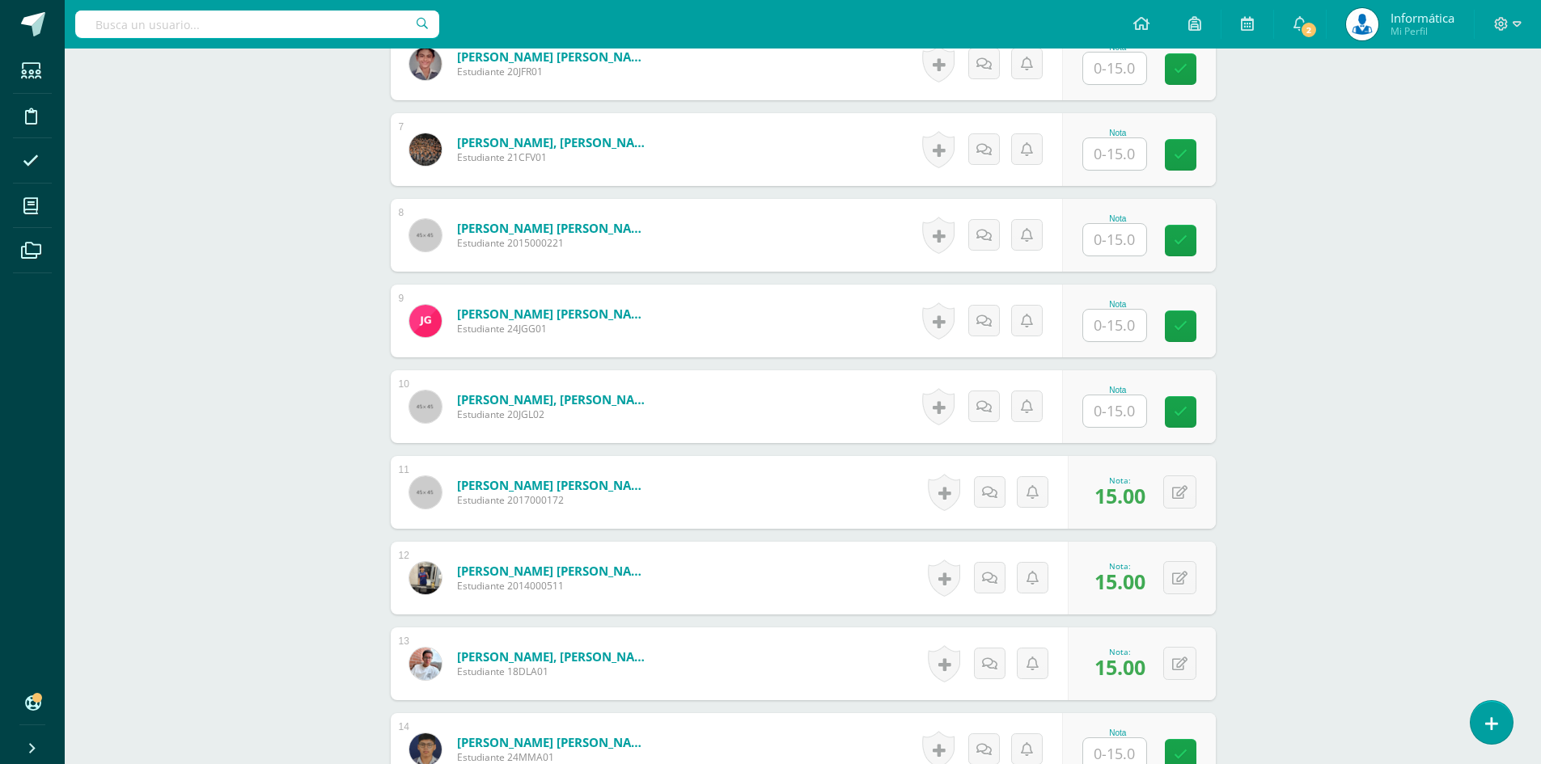
scroll to position [640, 0]
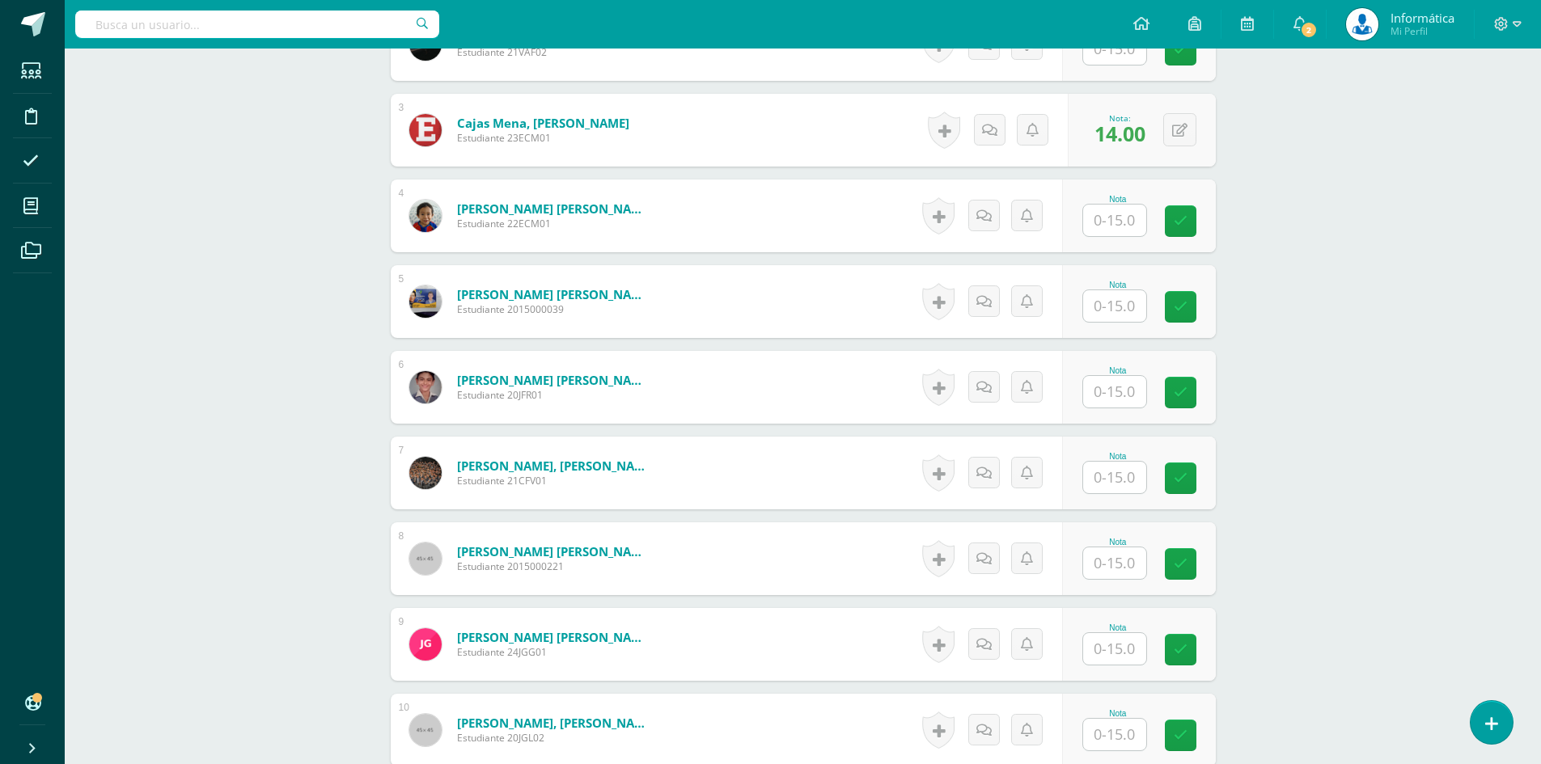
click at [1117, 476] on input "text" at bounding box center [1114, 478] width 63 height 32
type input "13"
click at [1192, 480] on icon at bounding box center [1191, 479] width 15 height 14
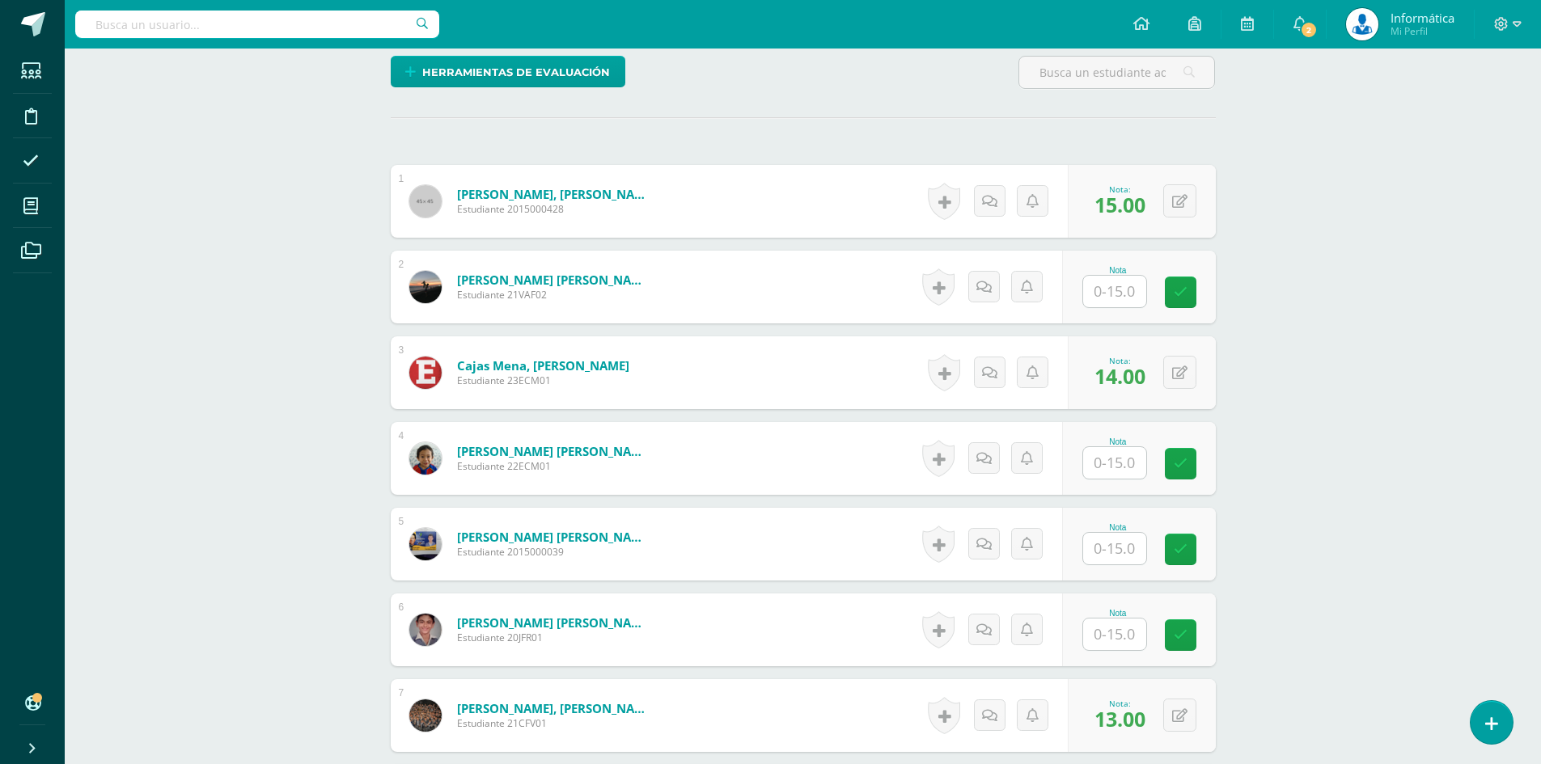
scroll to position [721, 0]
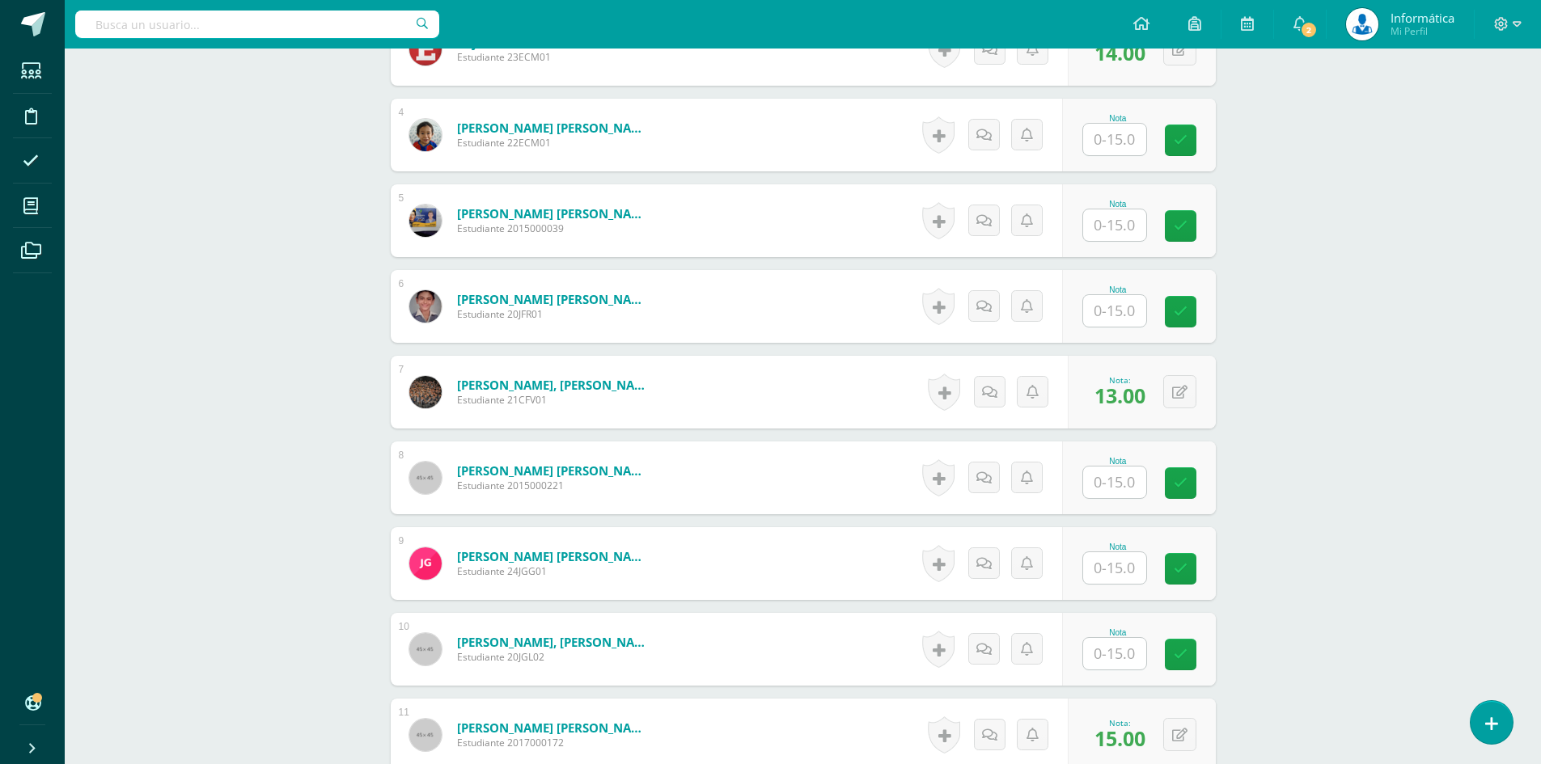
click at [1128, 231] on input "text" at bounding box center [1114, 226] width 63 height 32
type input "12"
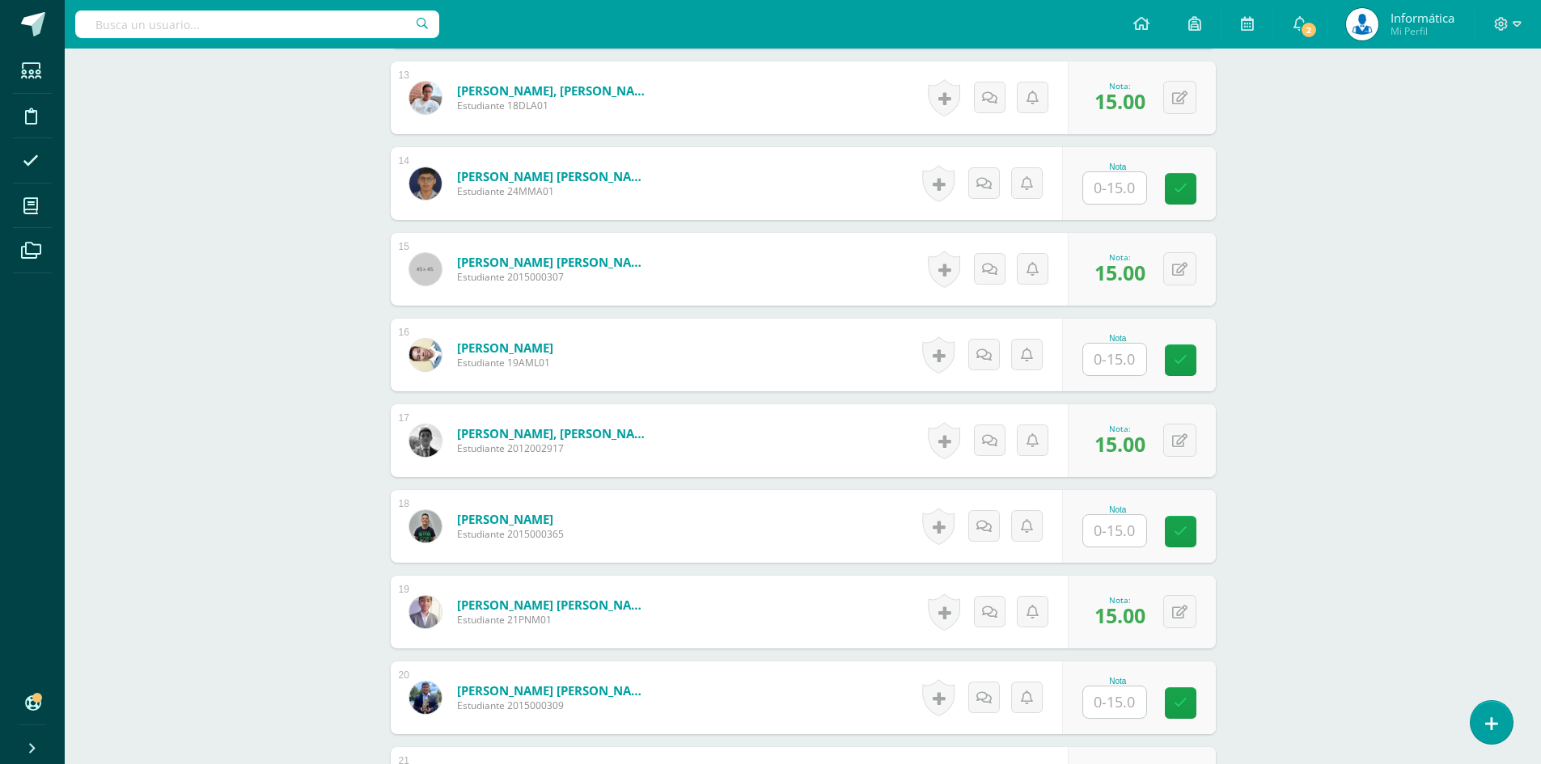
scroll to position [1691, 0]
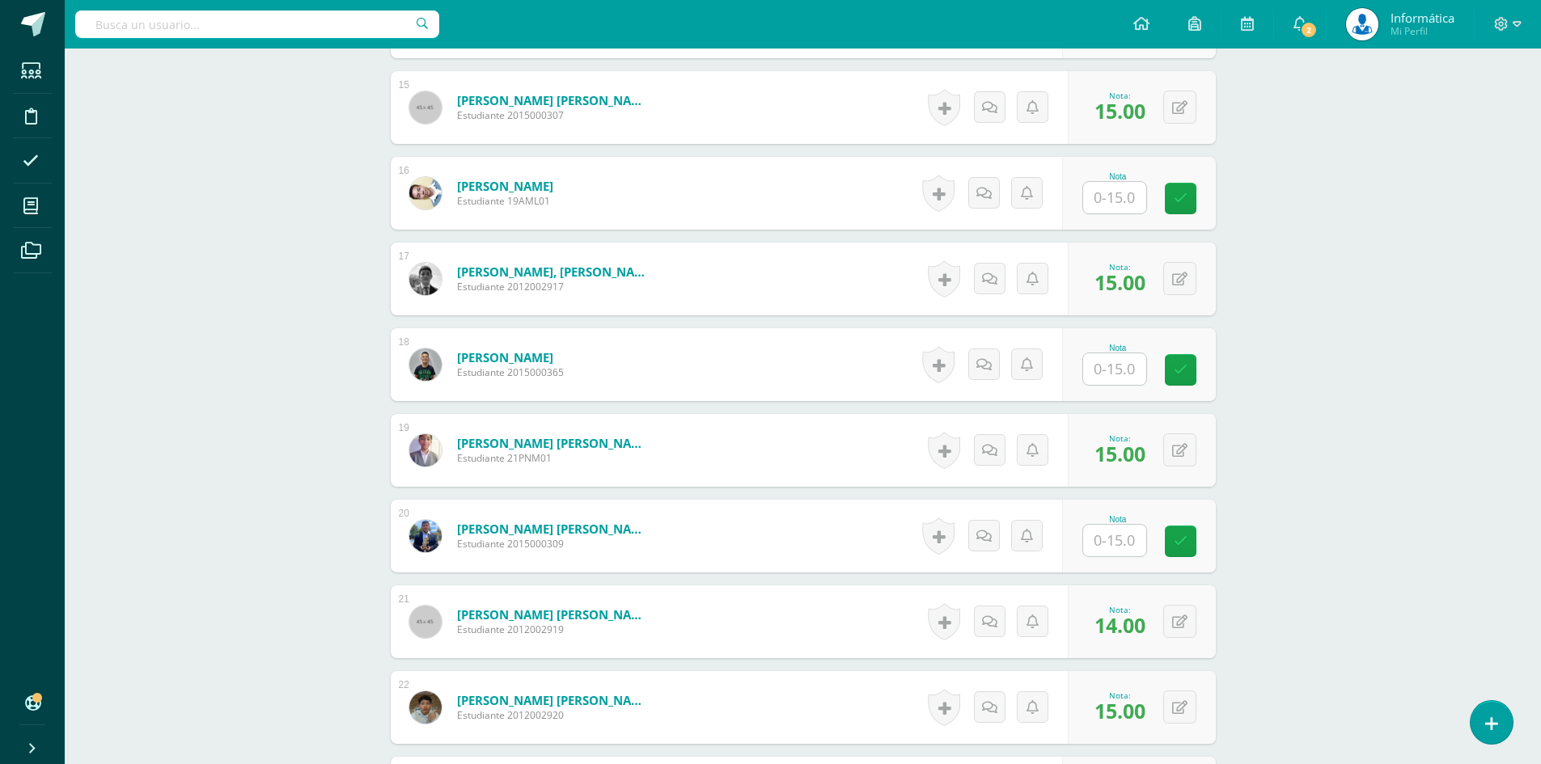
click at [1129, 372] on input "text" at bounding box center [1114, 369] width 63 height 32
type input "12"
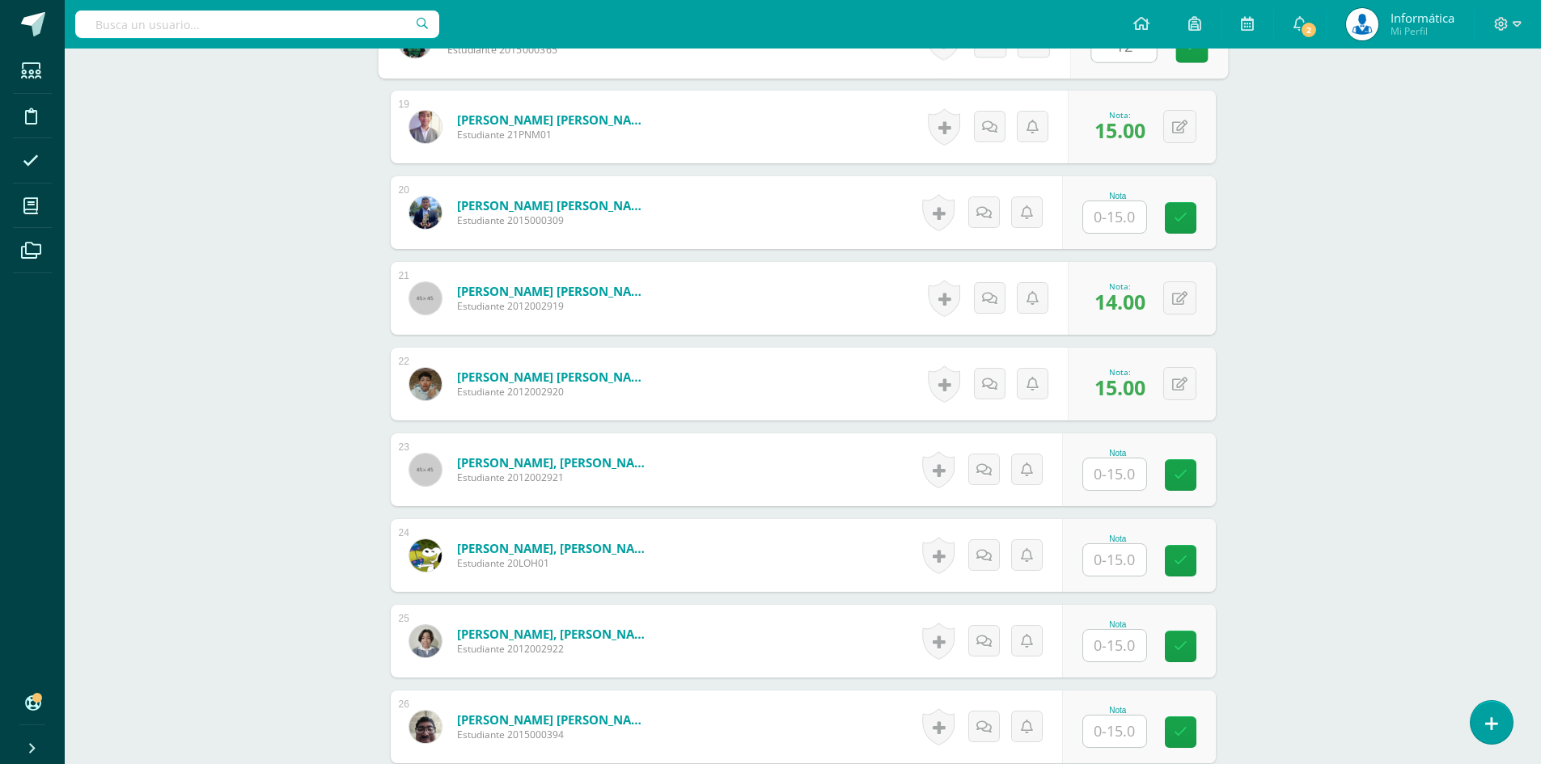
scroll to position [2339, 0]
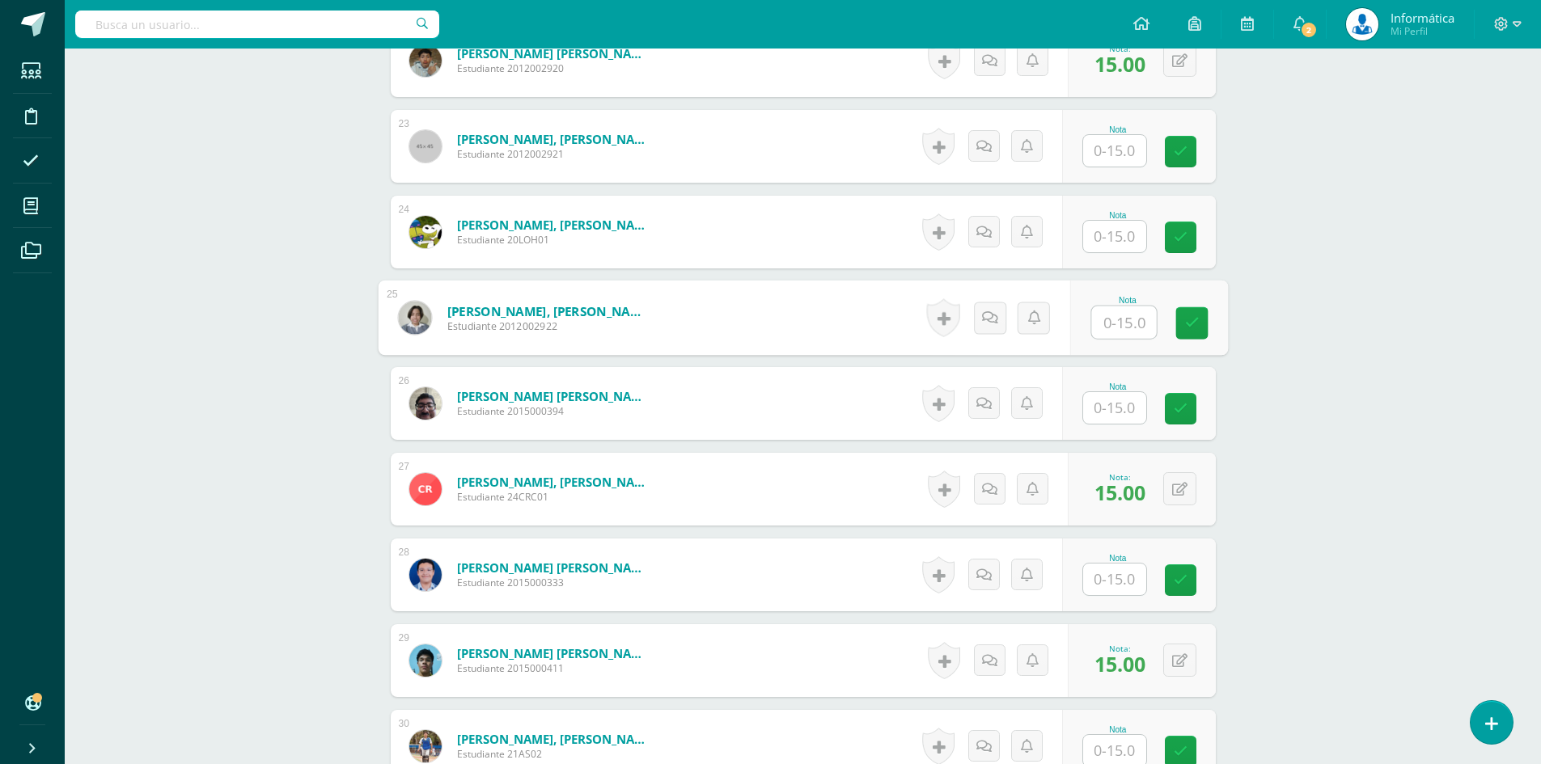
click at [1116, 331] on input "text" at bounding box center [1123, 323] width 65 height 32
type input "11"
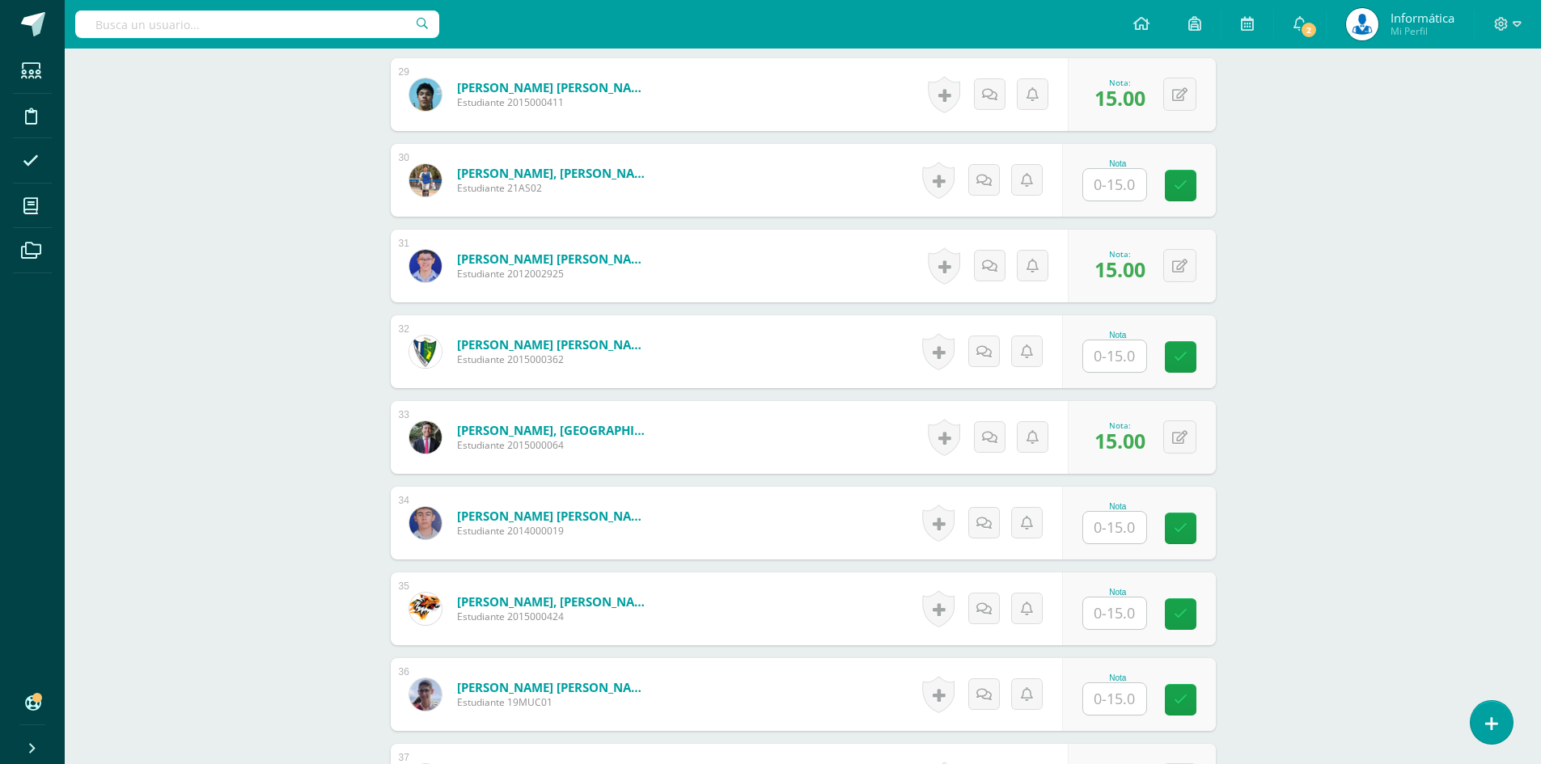
scroll to position [3147, 0]
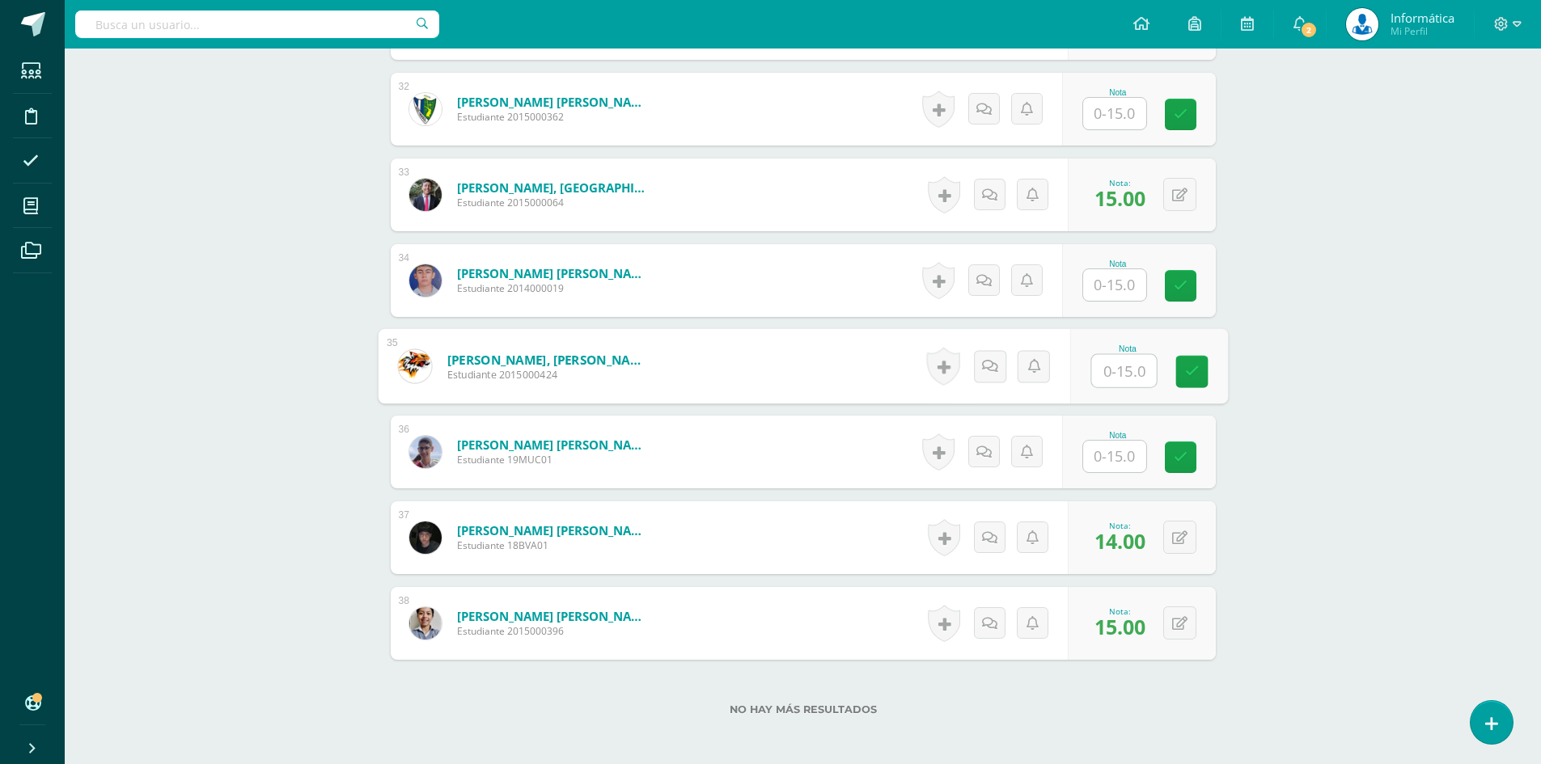
click at [1124, 363] on input "text" at bounding box center [1123, 371] width 65 height 32
type input "11"
click at [1122, 459] on input "text" at bounding box center [1114, 457] width 63 height 32
type input "11"
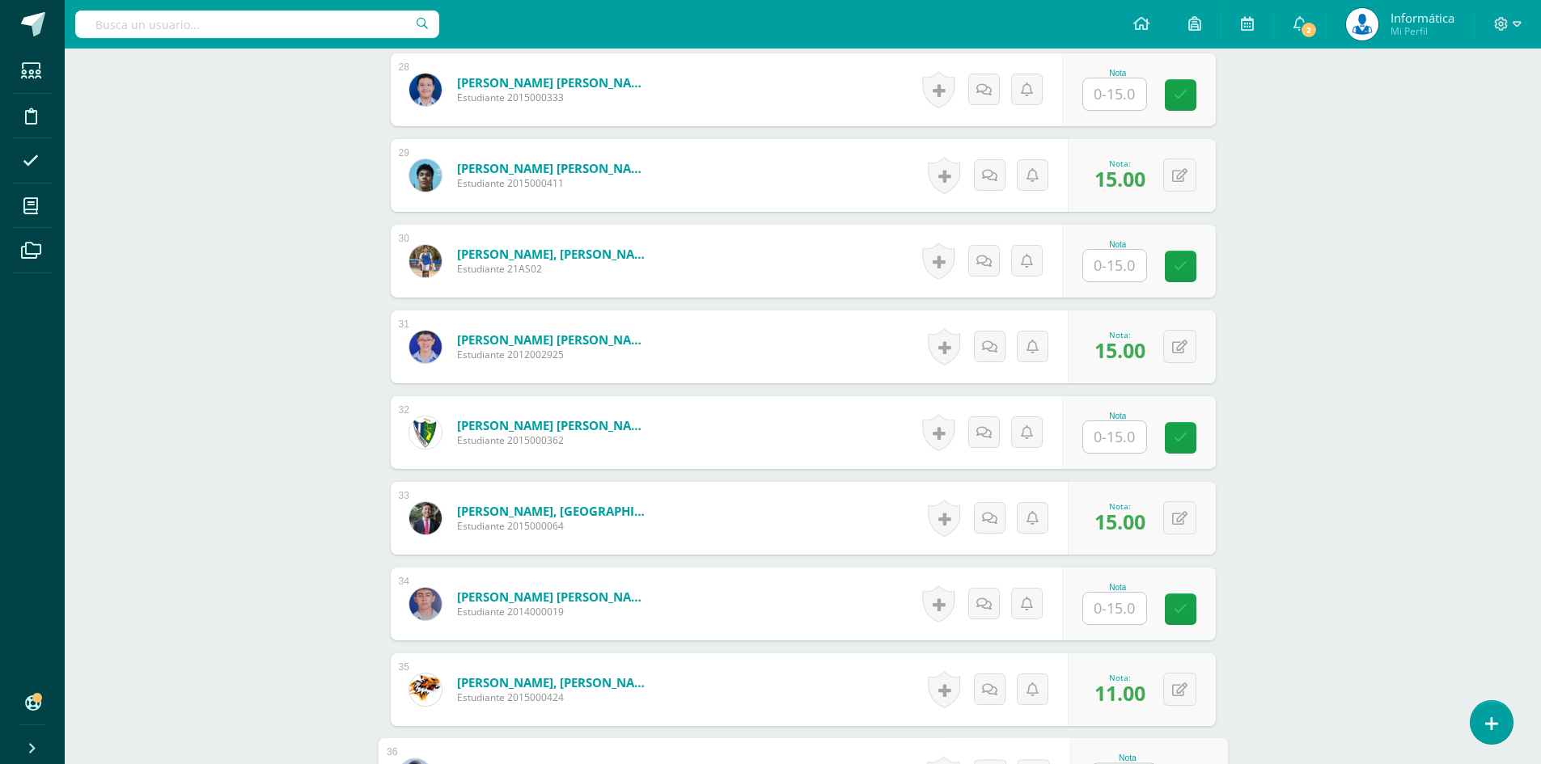
scroll to position [3067, 0]
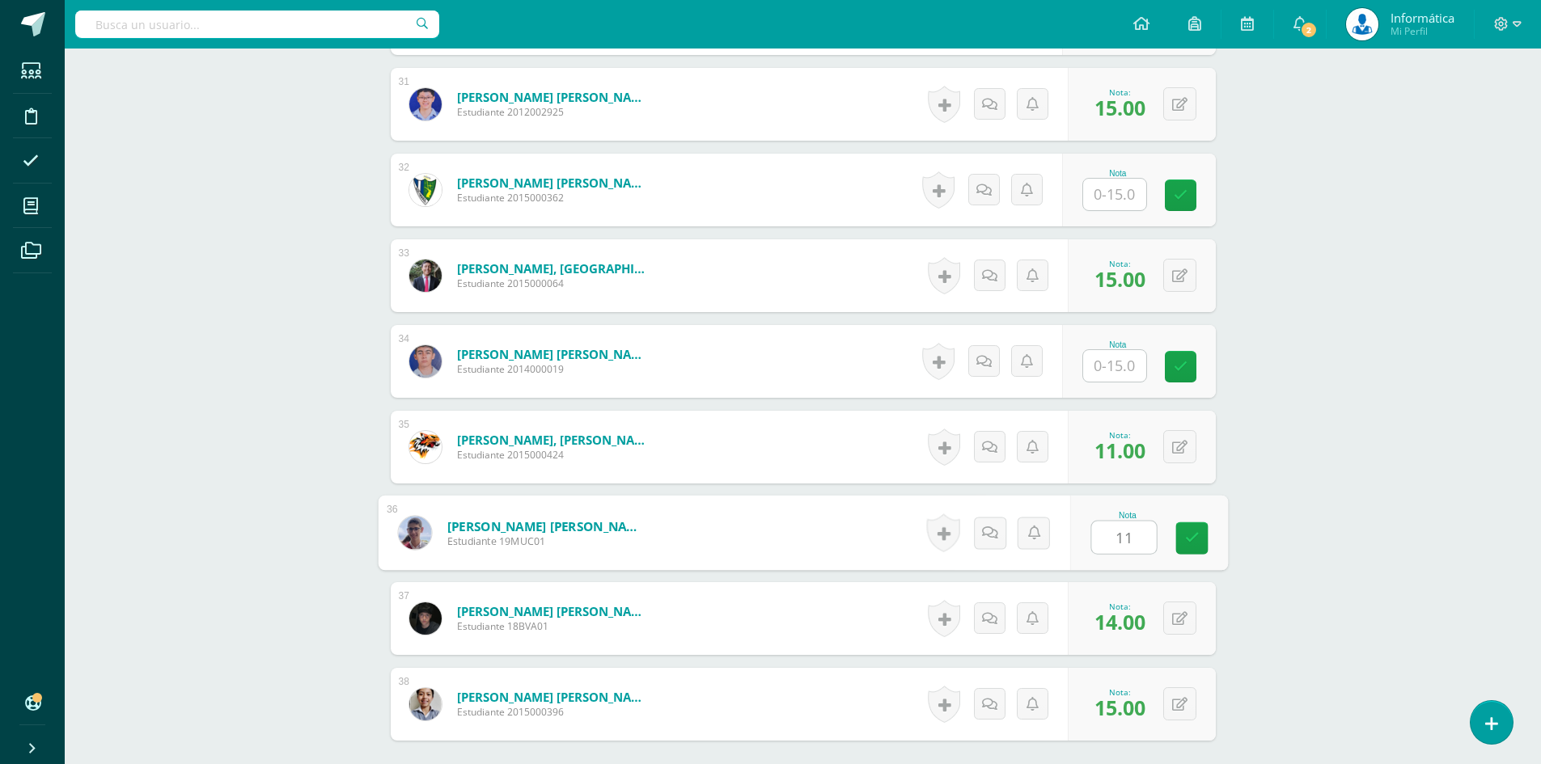
click at [1128, 375] on input "text" at bounding box center [1114, 366] width 63 height 32
type input "10"
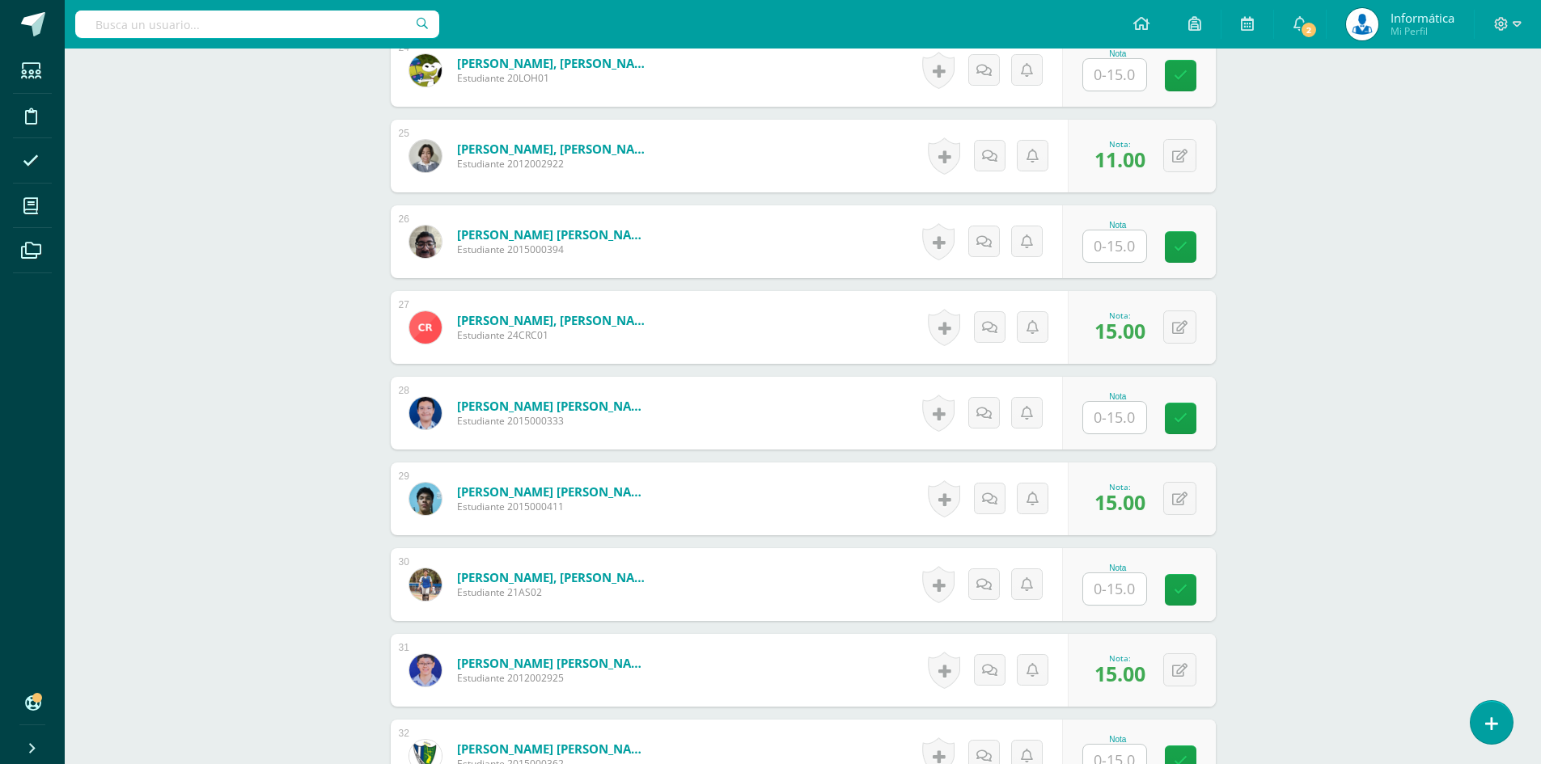
scroll to position [2258, 0]
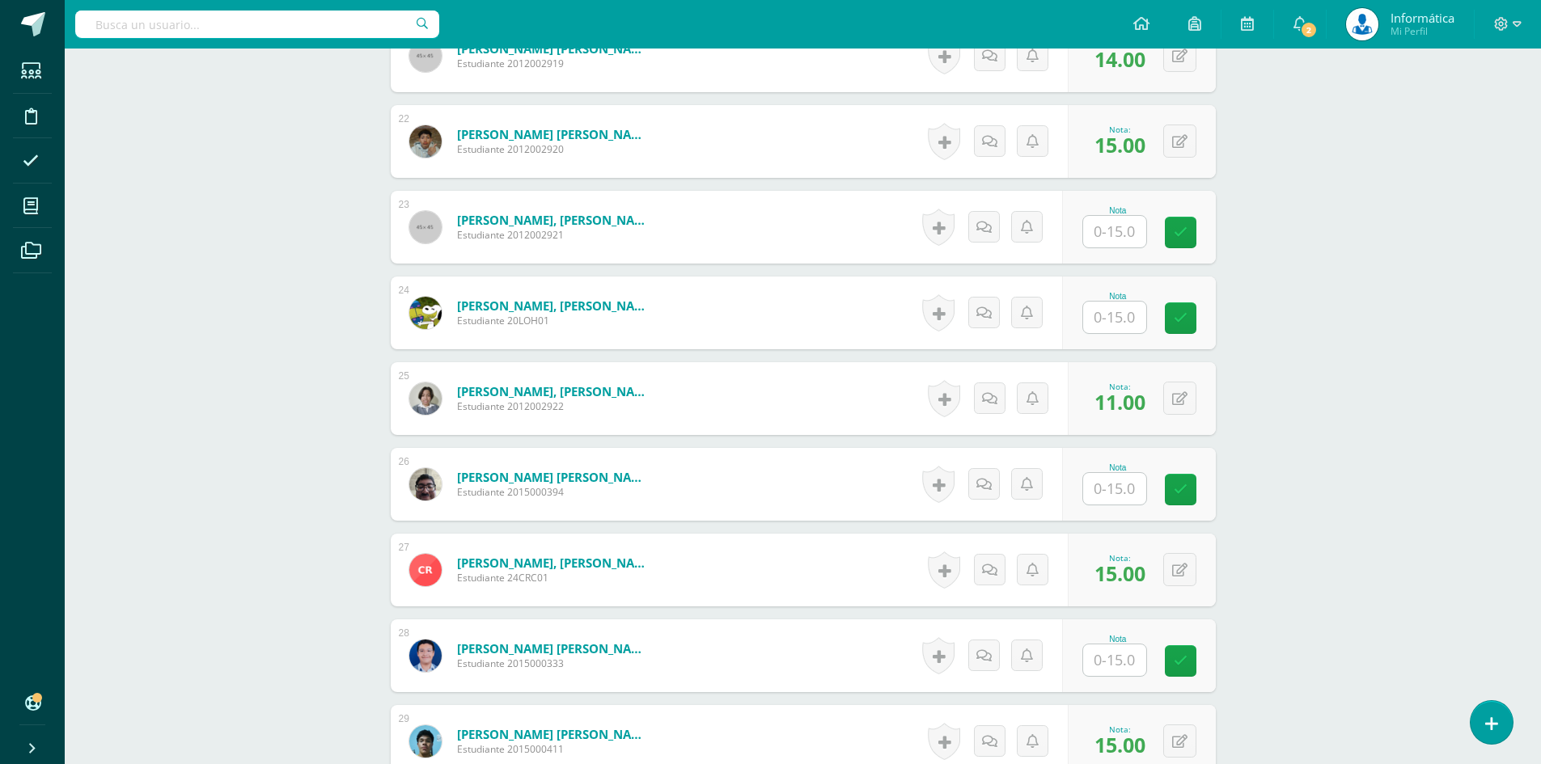
click at [1090, 239] on input "text" at bounding box center [1114, 232] width 63 height 32
type input "10"
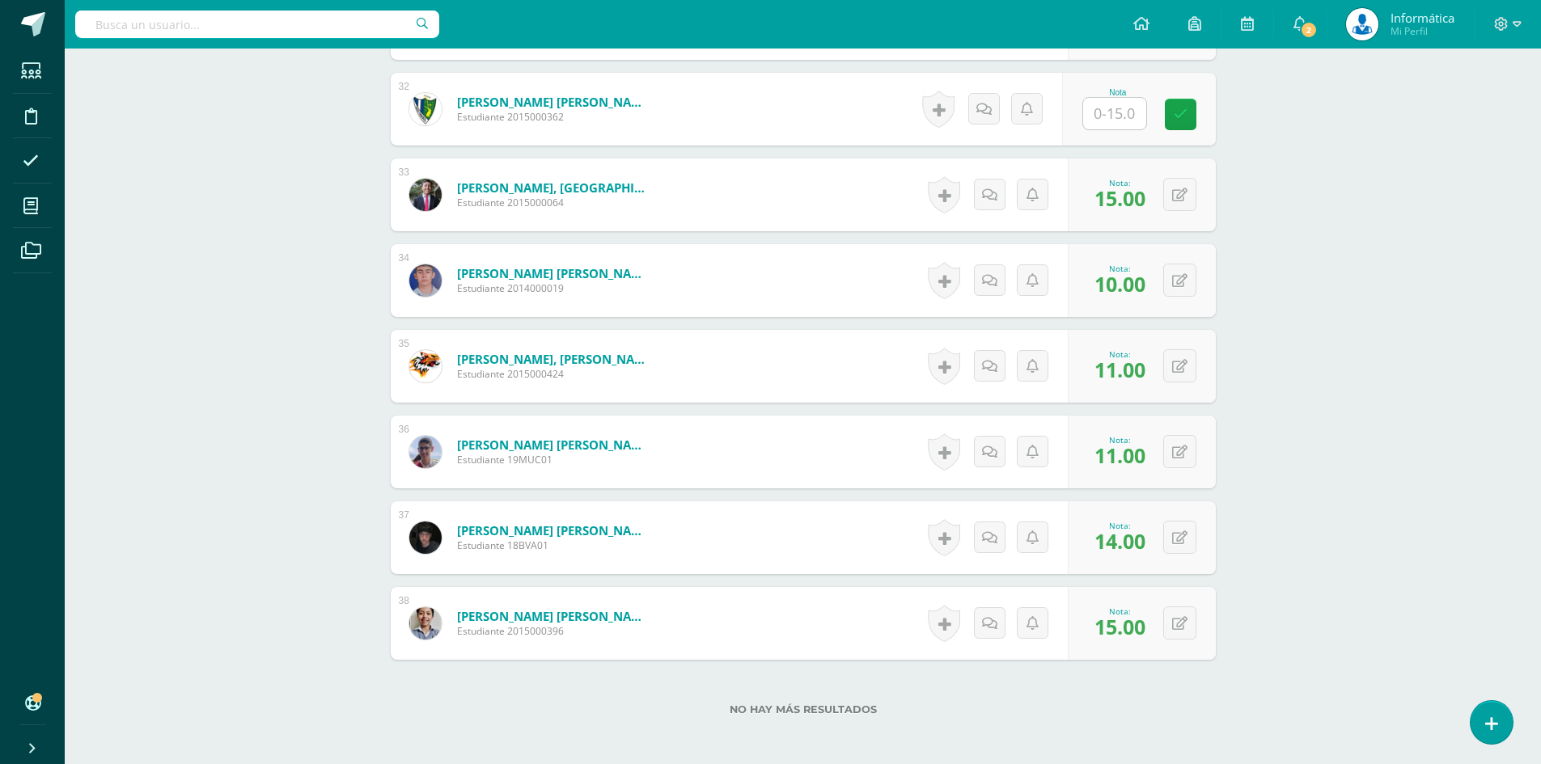
scroll to position [2905, 0]
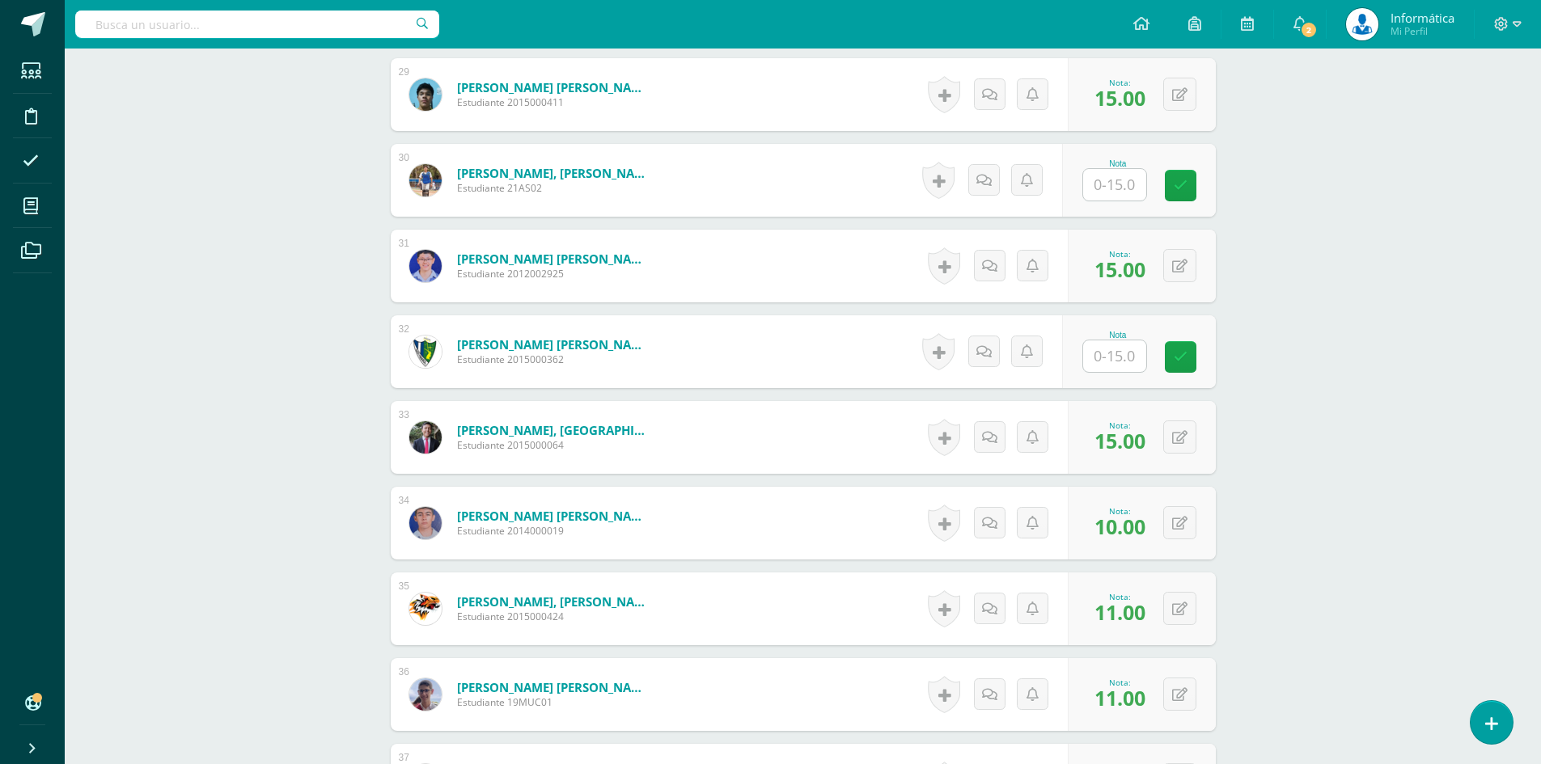
click at [1132, 197] on input "text" at bounding box center [1114, 185] width 63 height 32
type input "9"
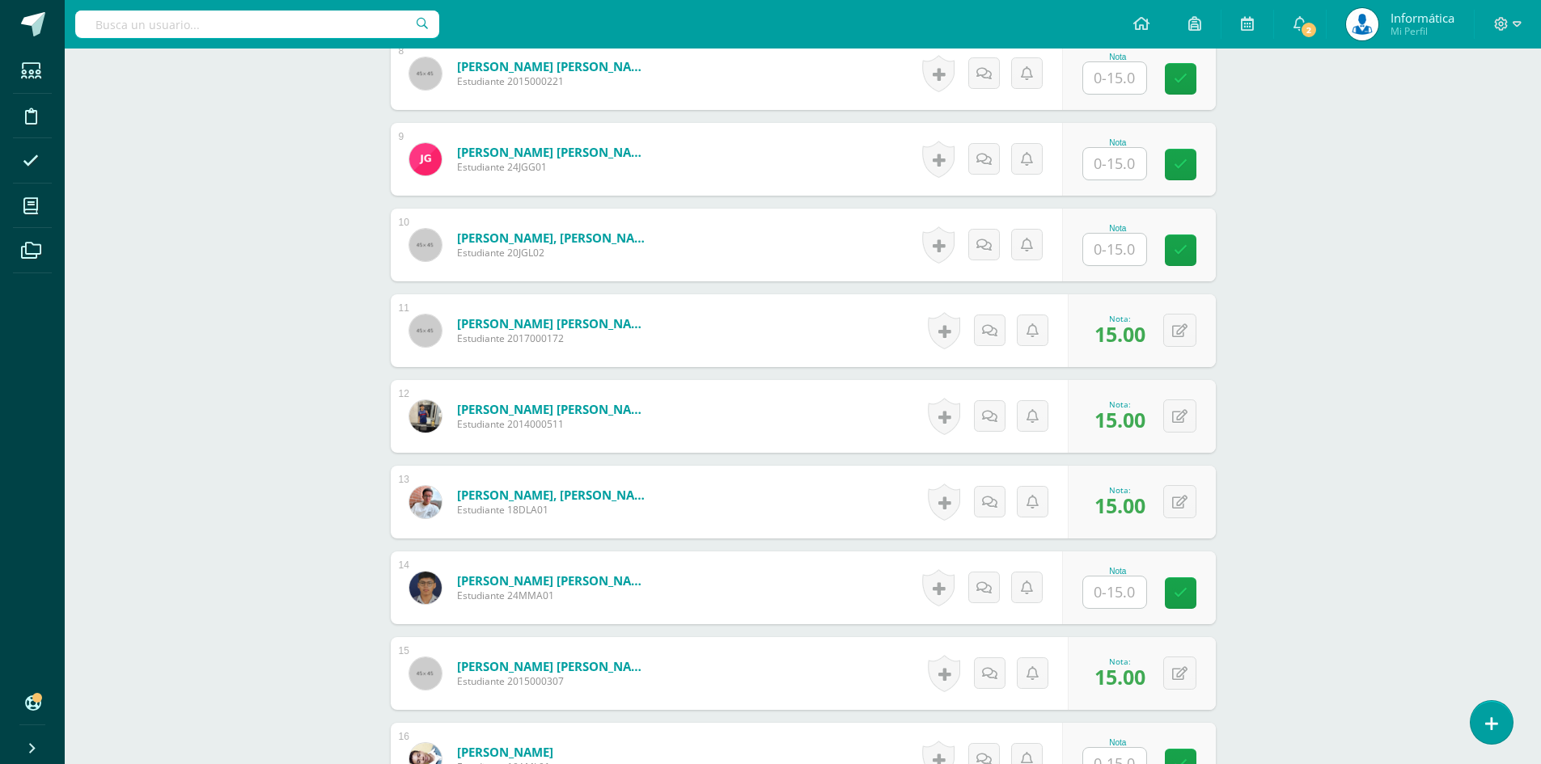
scroll to position [883, 0]
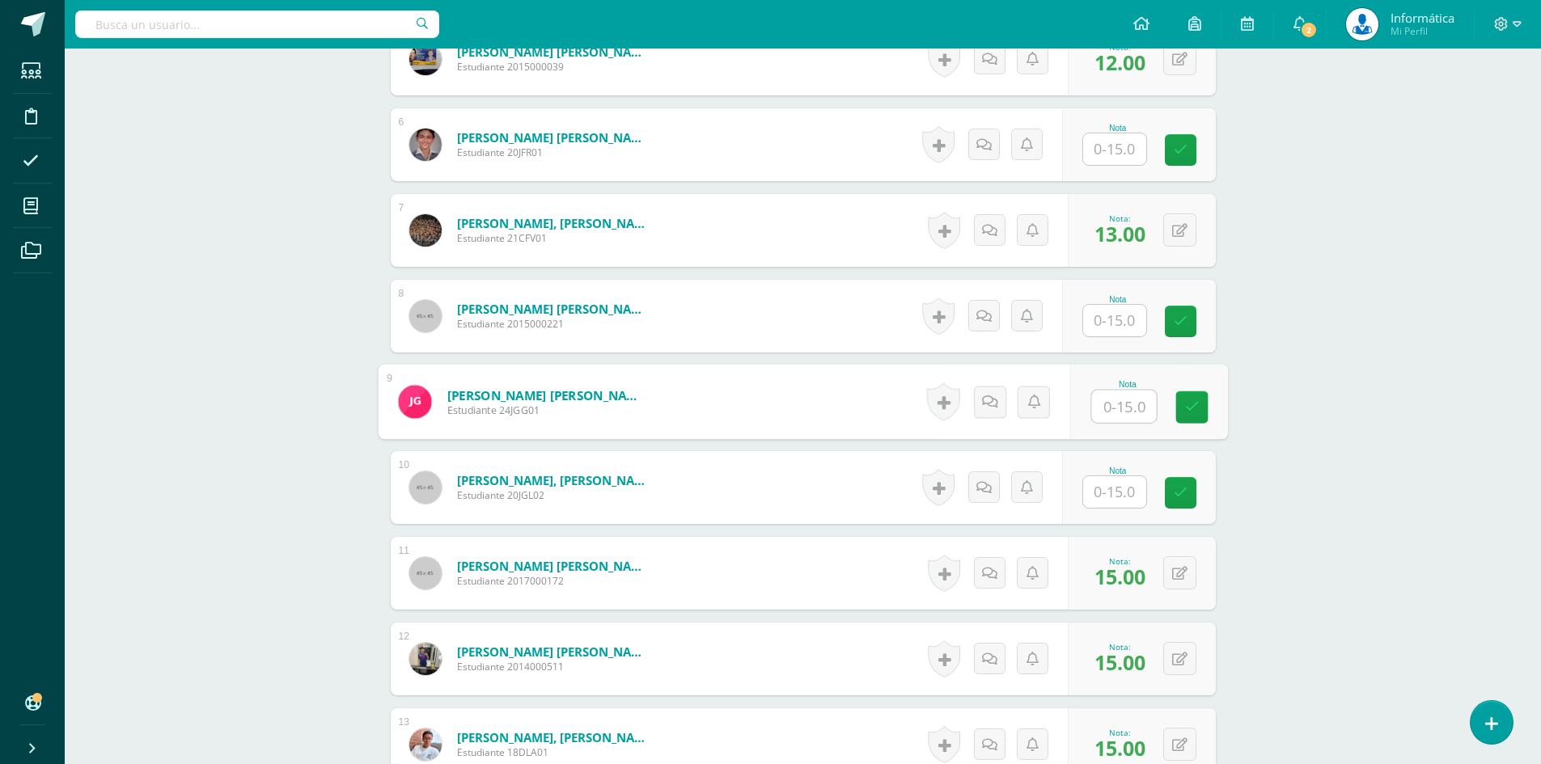
click at [1099, 416] on input "text" at bounding box center [1123, 407] width 65 height 32
type input "9"
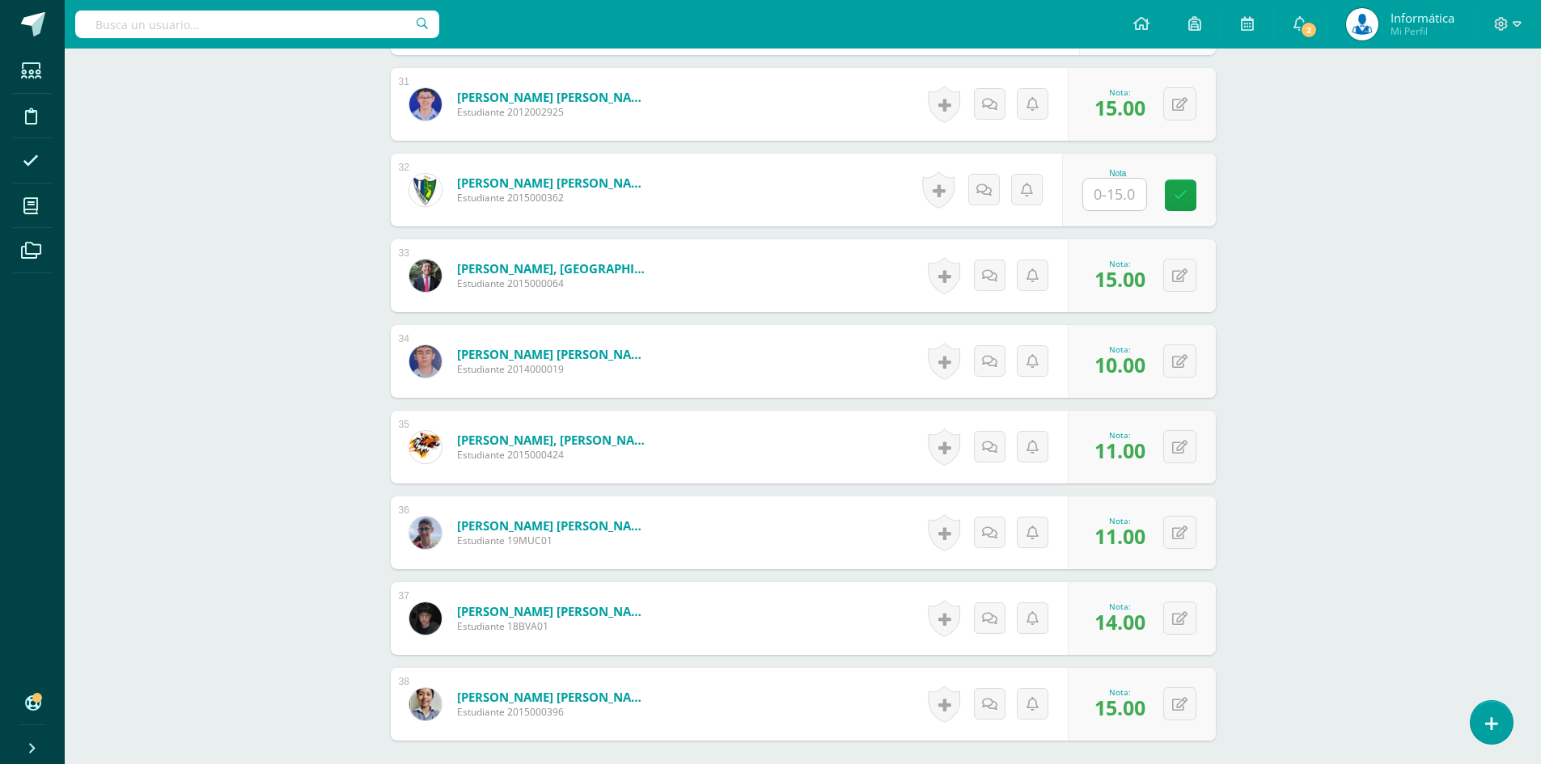
scroll to position [2986, 0]
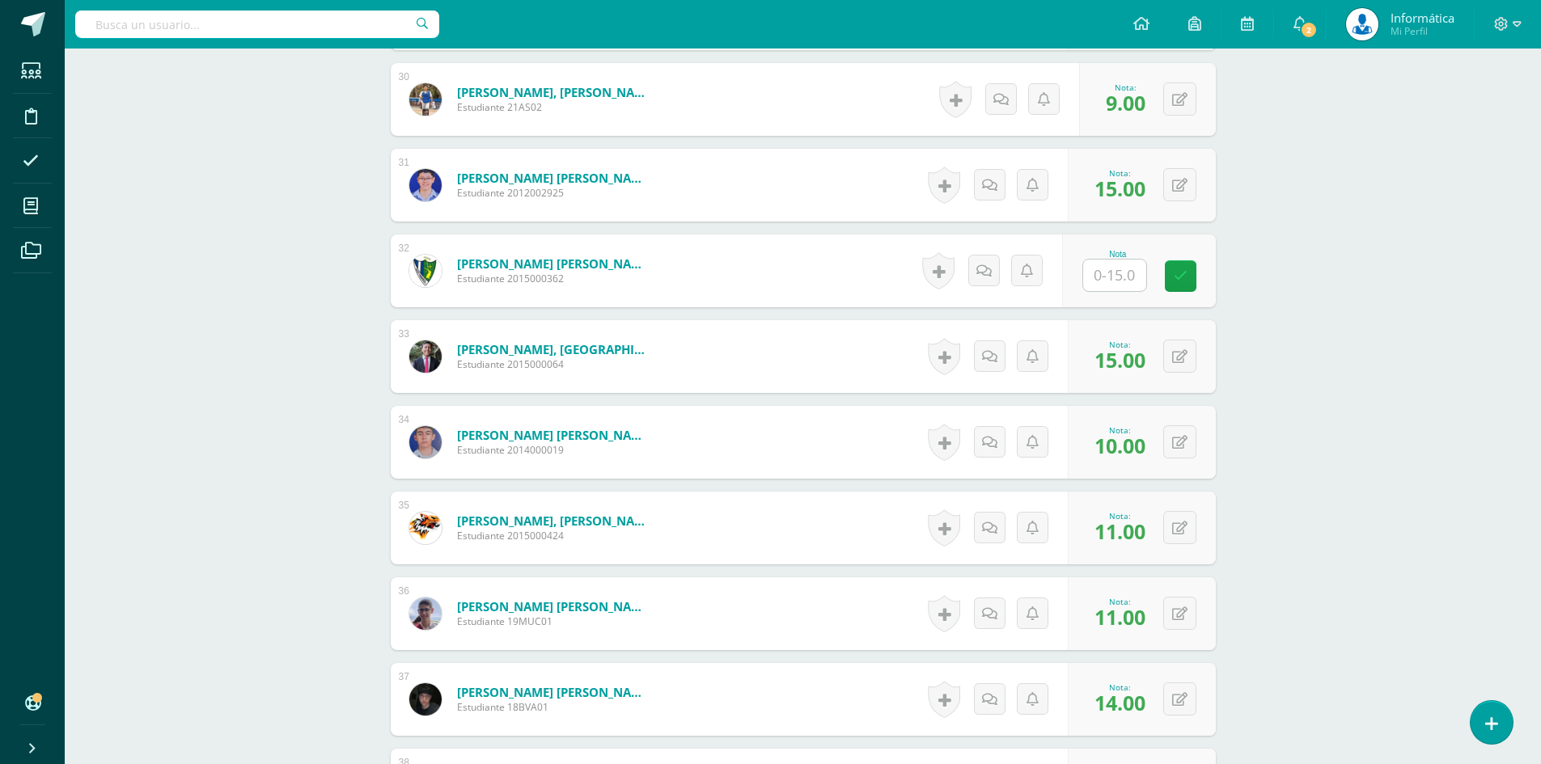
click at [1118, 286] on input "text" at bounding box center [1114, 276] width 63 height 32
type input "9"
click at [1181, 277] on link at bounding box center [1191, 276] width 32 height 32
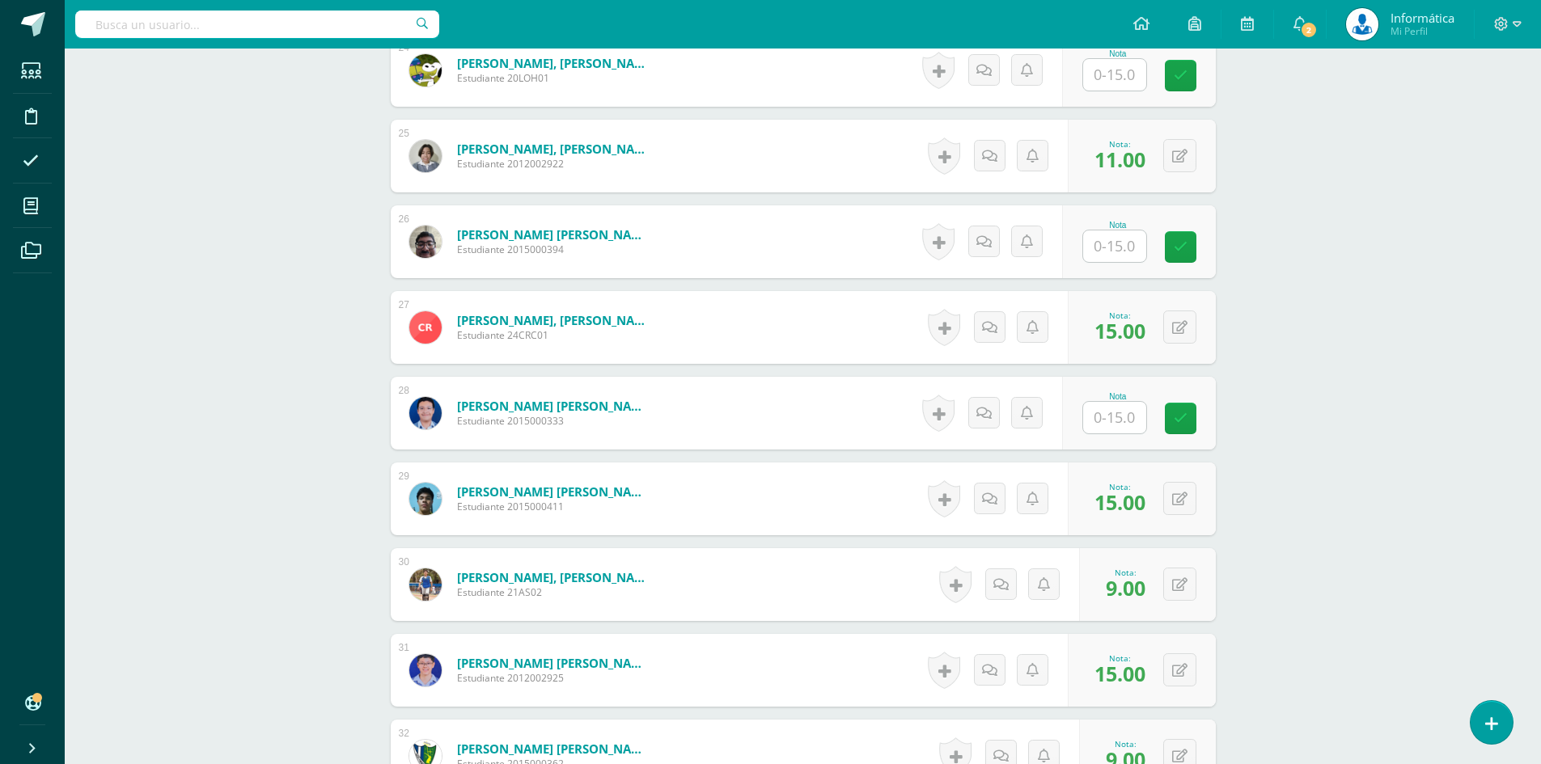
scroll to position [2258, 0]
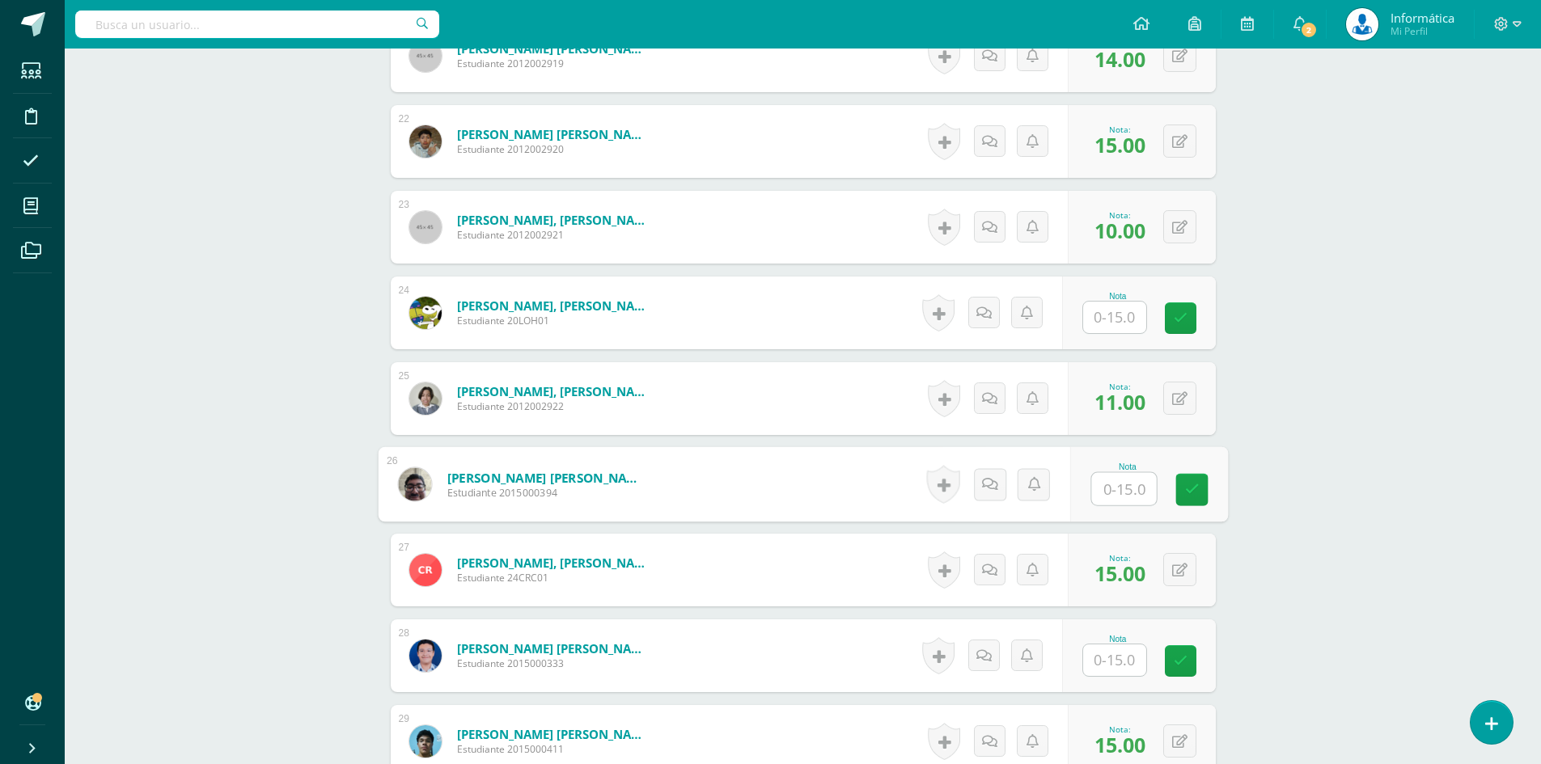
click at [1124, 486] on input "text" at bounding box center [1123, 489] width 65 height 32
type input "9"
type input "8"
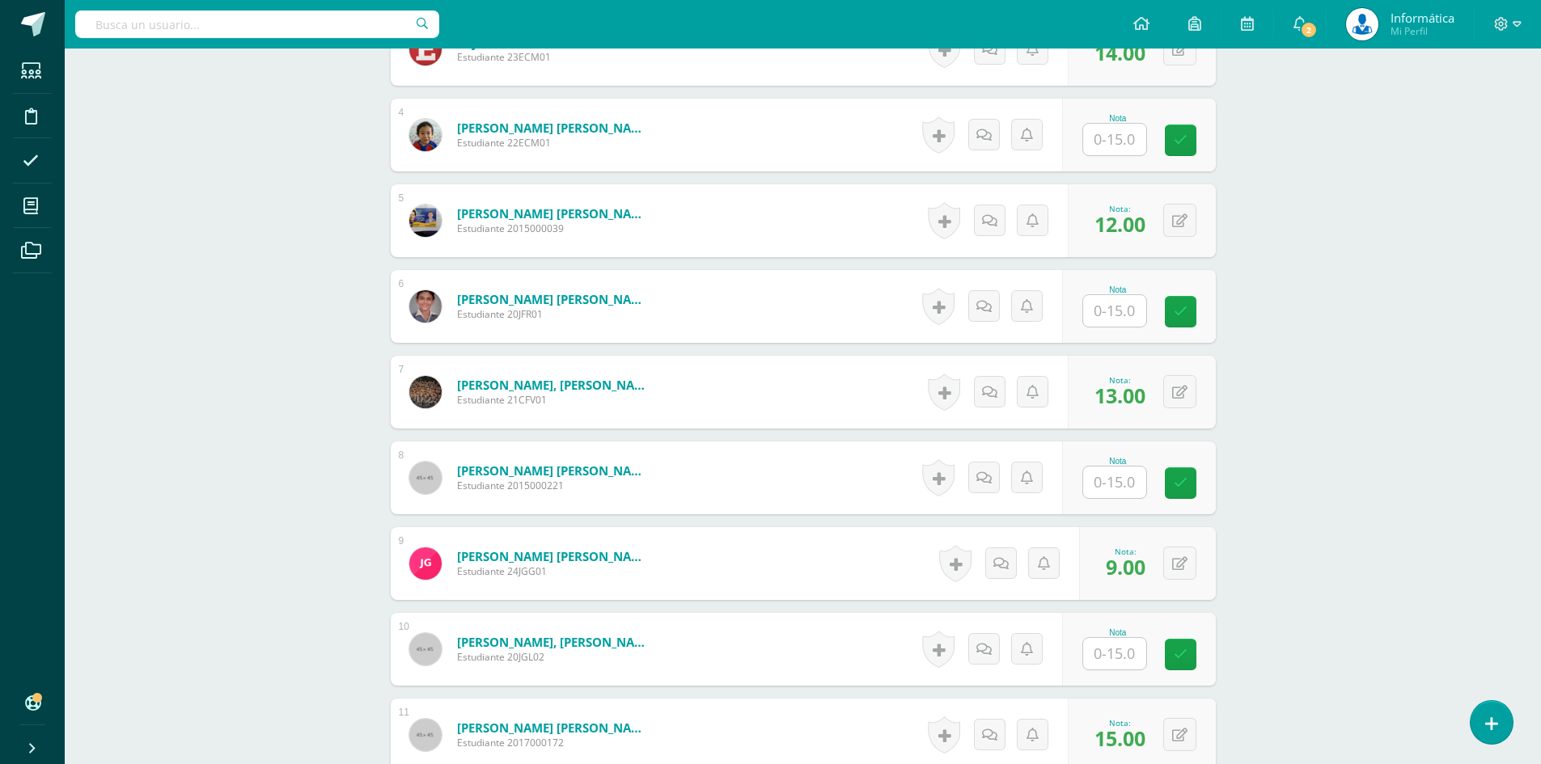
scroll to position [478, 0]
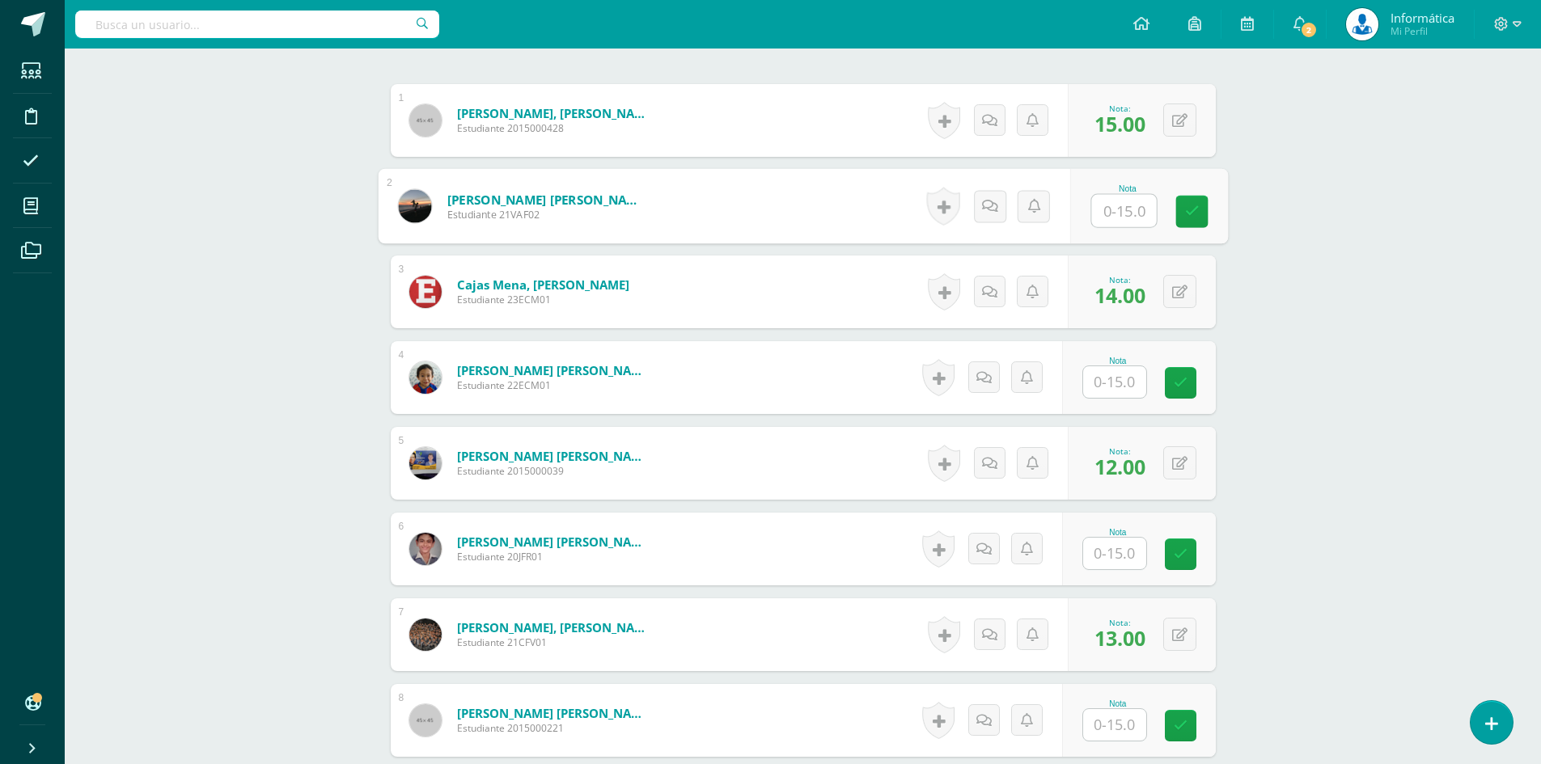
click at [1129, 200] on input "text" at bounding box center [1123, 211] width 65 height 32
type input "8"
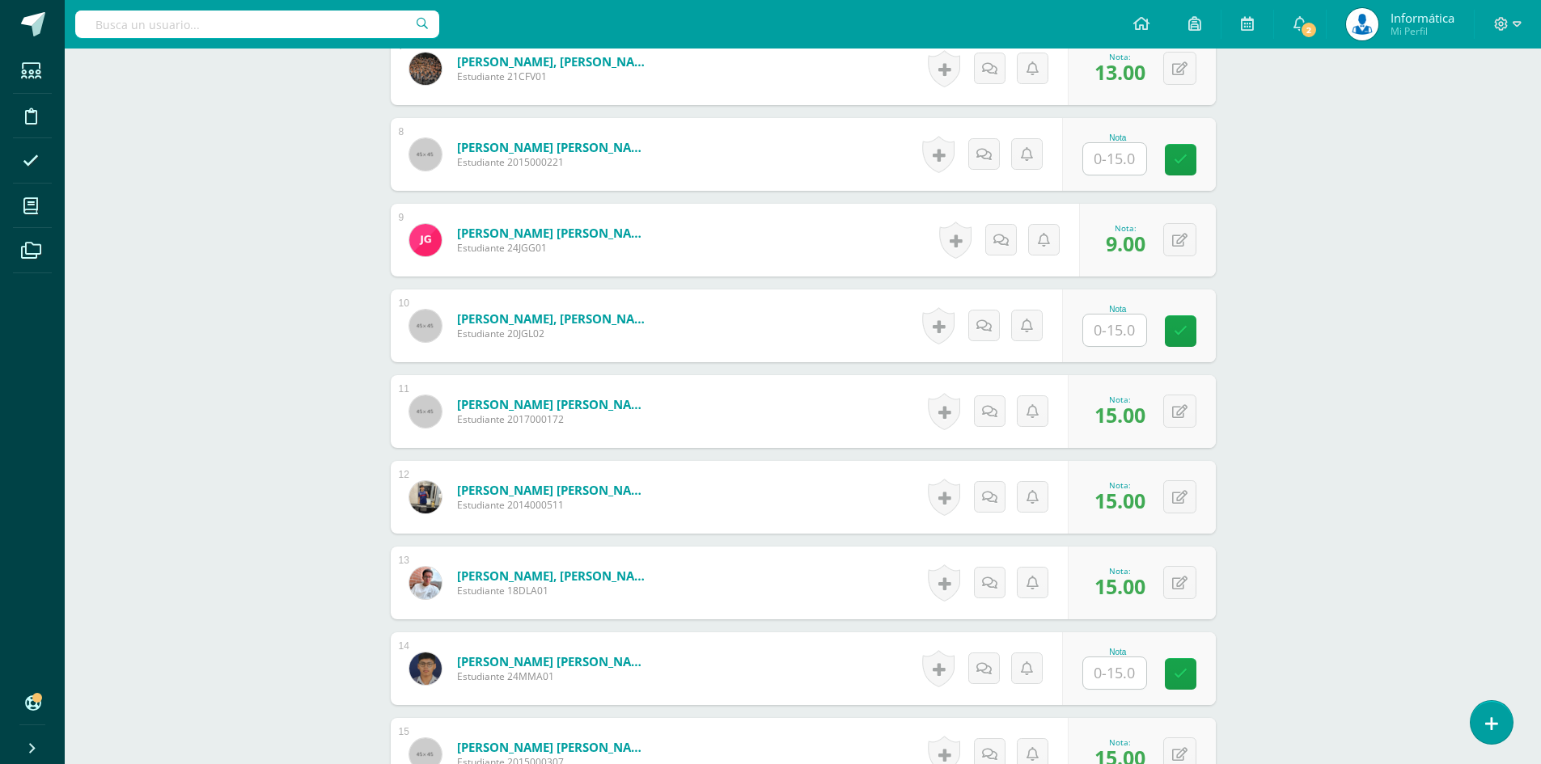
scroll to position [1125, 0]
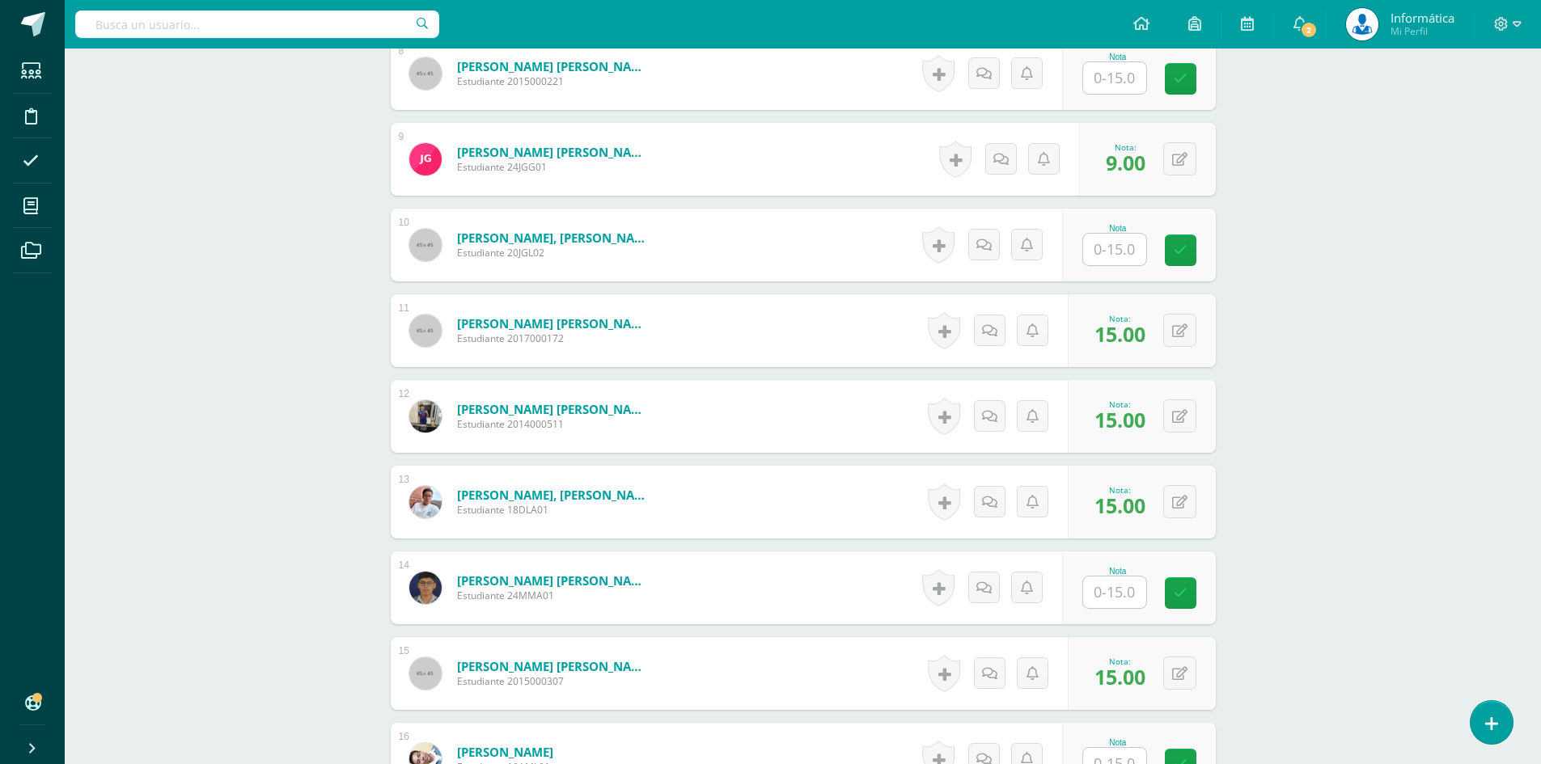
click at [1103, 595] on input "text" at bounding box center [1114, 593] width 63 height 32
type input "10"
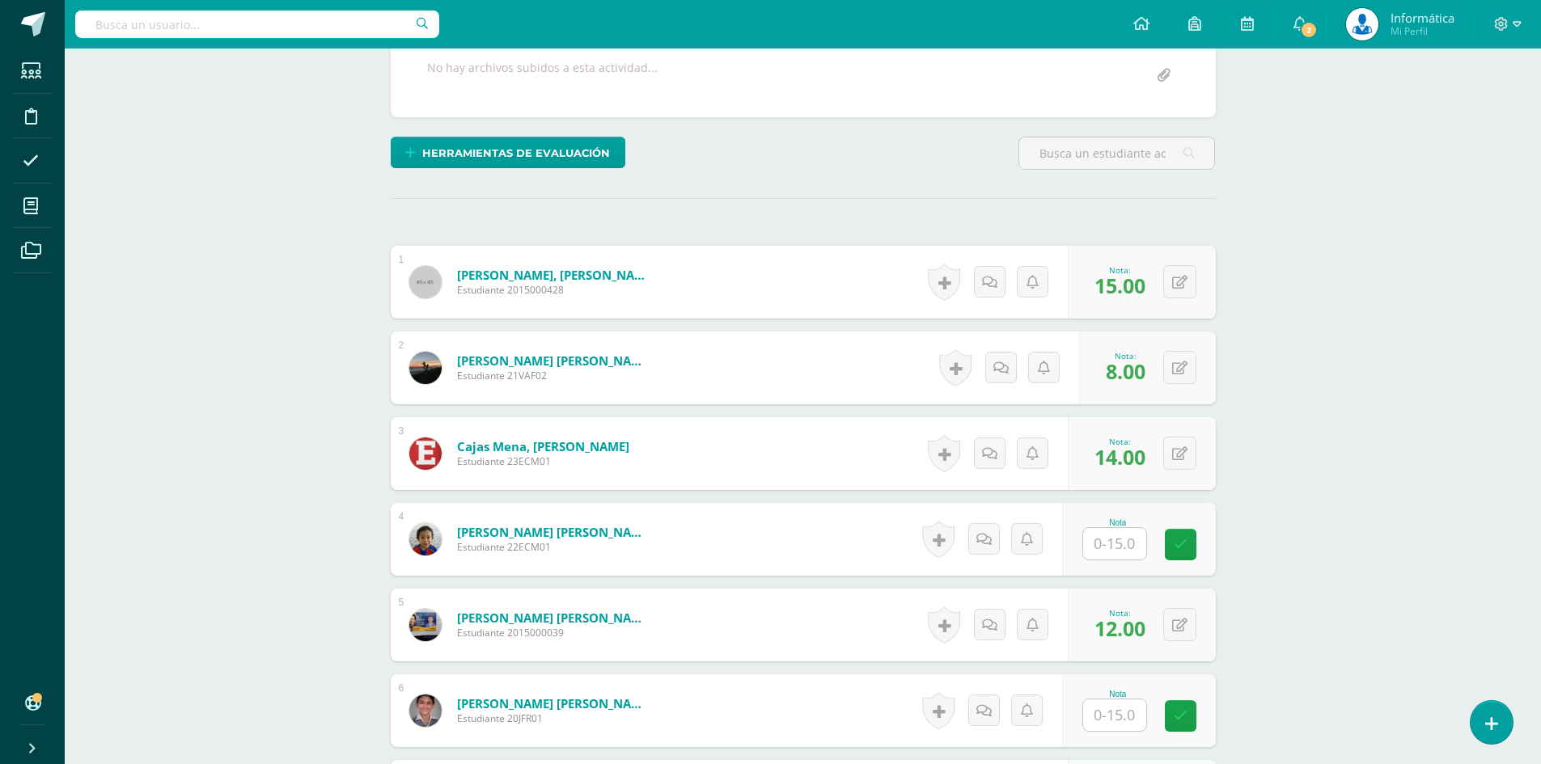
scroll to position [559, 0]
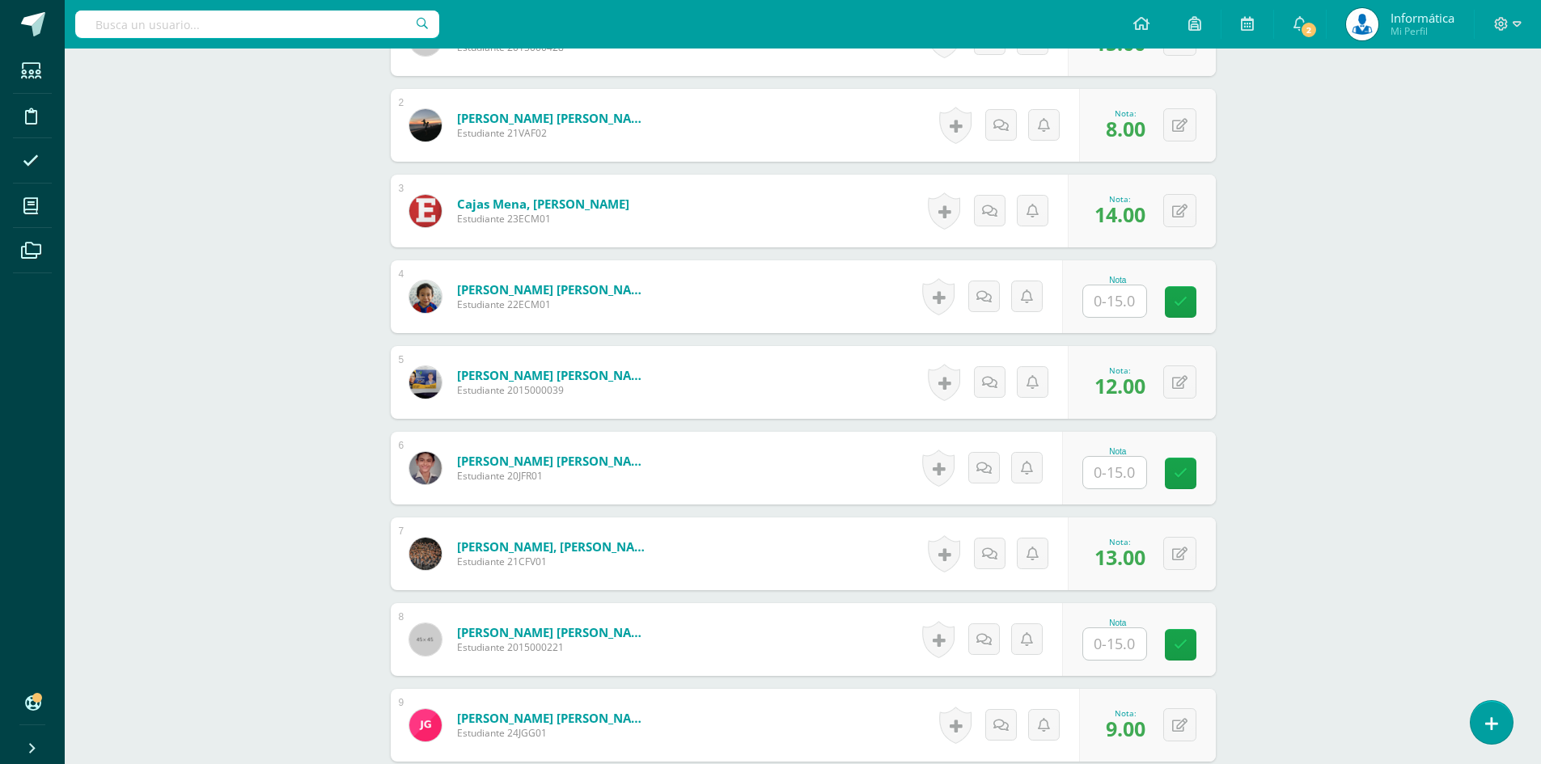
click at [1130, 260] on div "Nota" at bounding box center [1139, 296] width 154 height 73
click at [1124, 291] on input "text" at bounding box center [1114, 302] width 63 height 32
type input "10"
click at [1123, 469] on input "text" at bounding box center [1114, 473] width 63 height 32
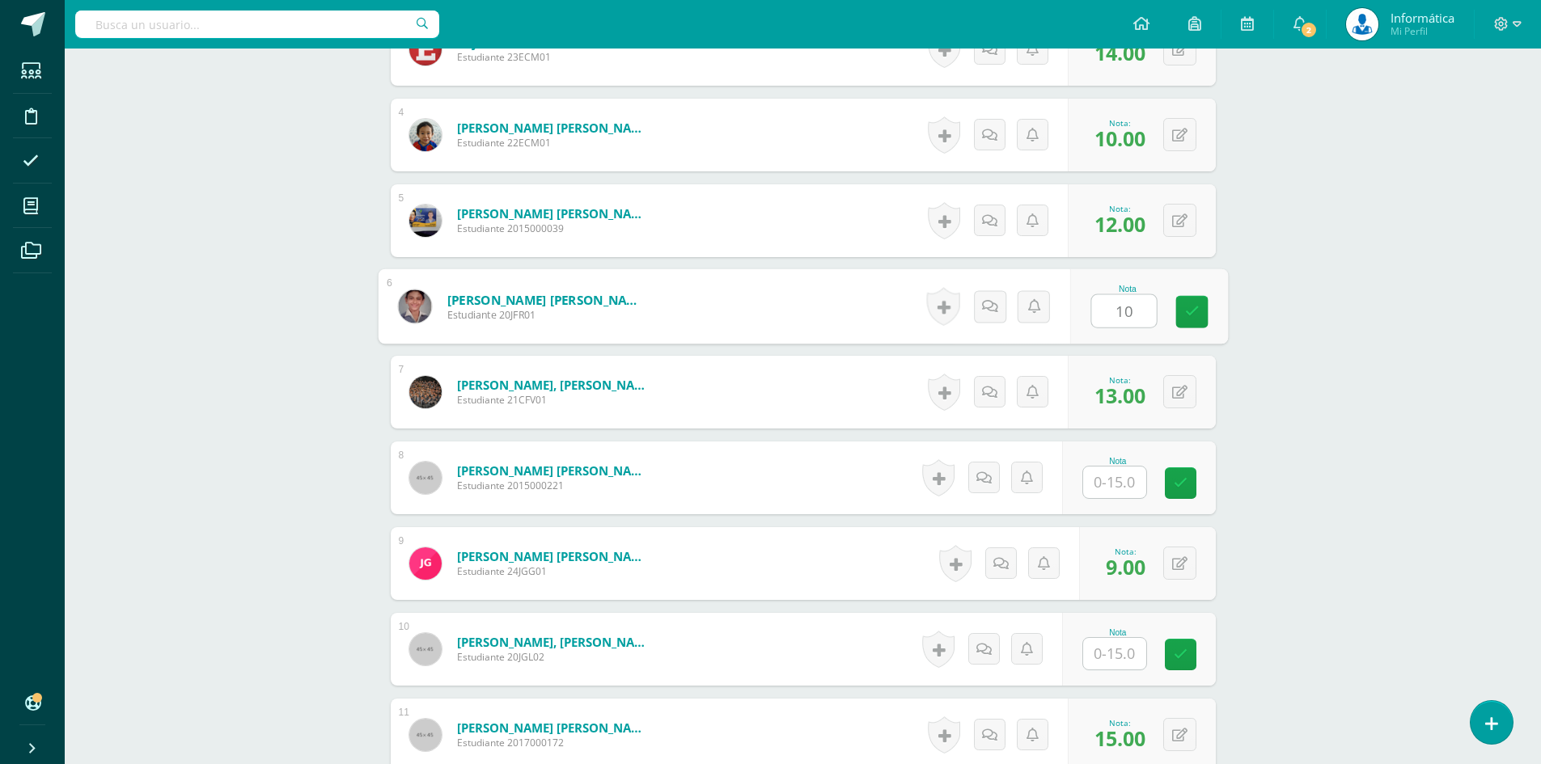
type input "10"
click at [1129, 482] on input "text" at bounding box center [1114, 483] width 63 height 32
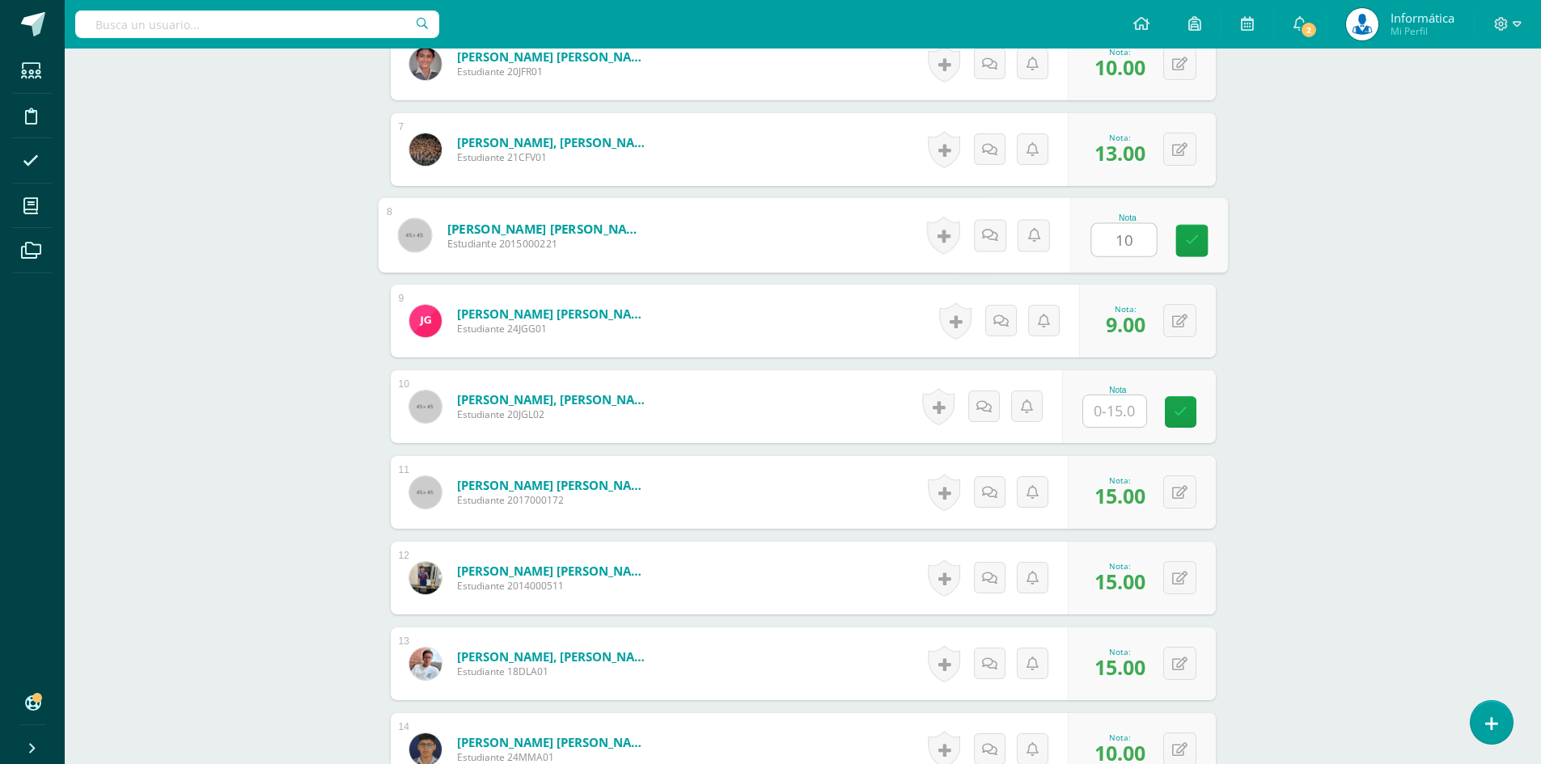
type input "10"
click at [1123, 424] on input "text" at bounding box center [1114, 412] width 63 height 32
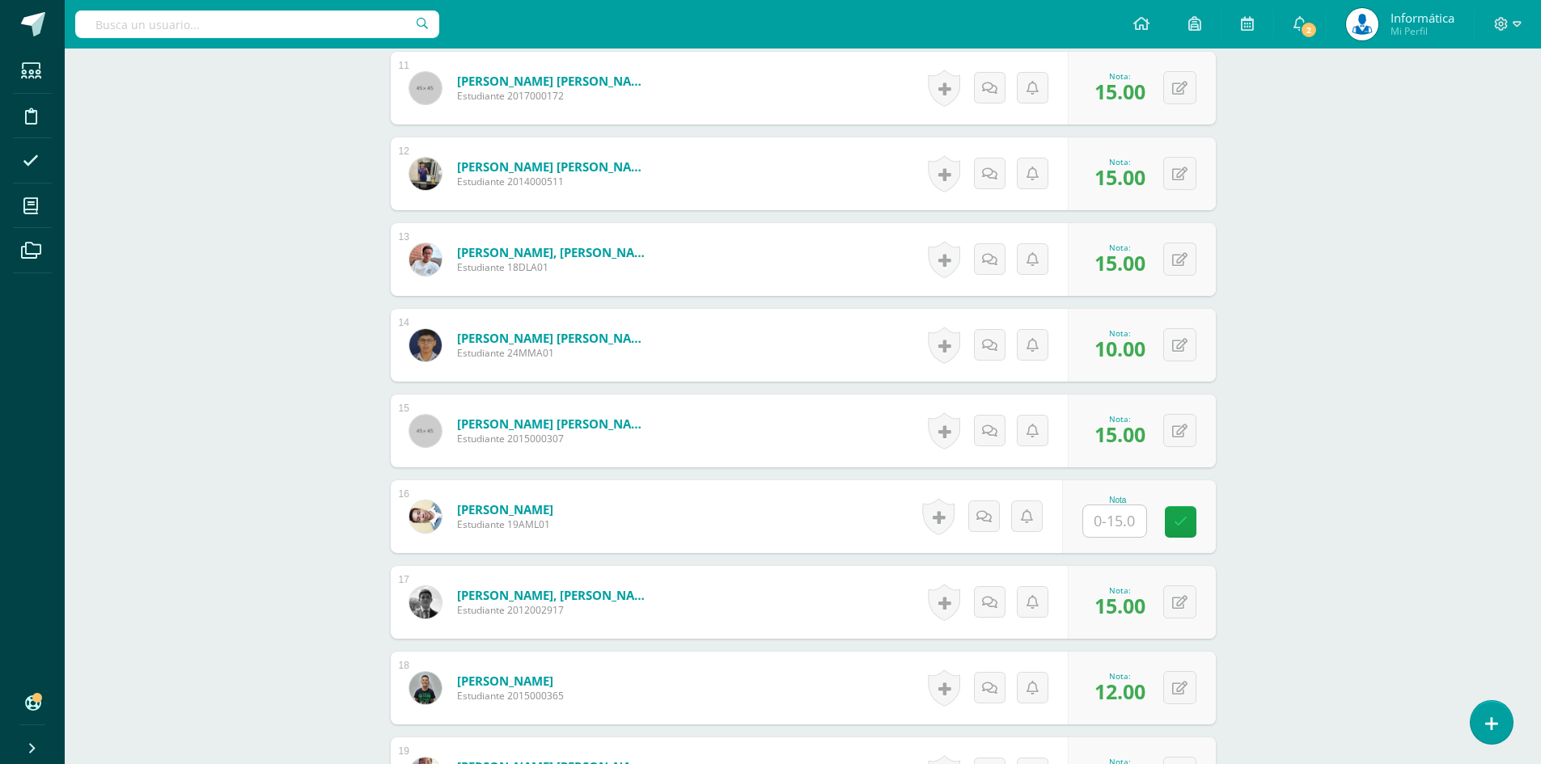
scroll to position [1611, 0]
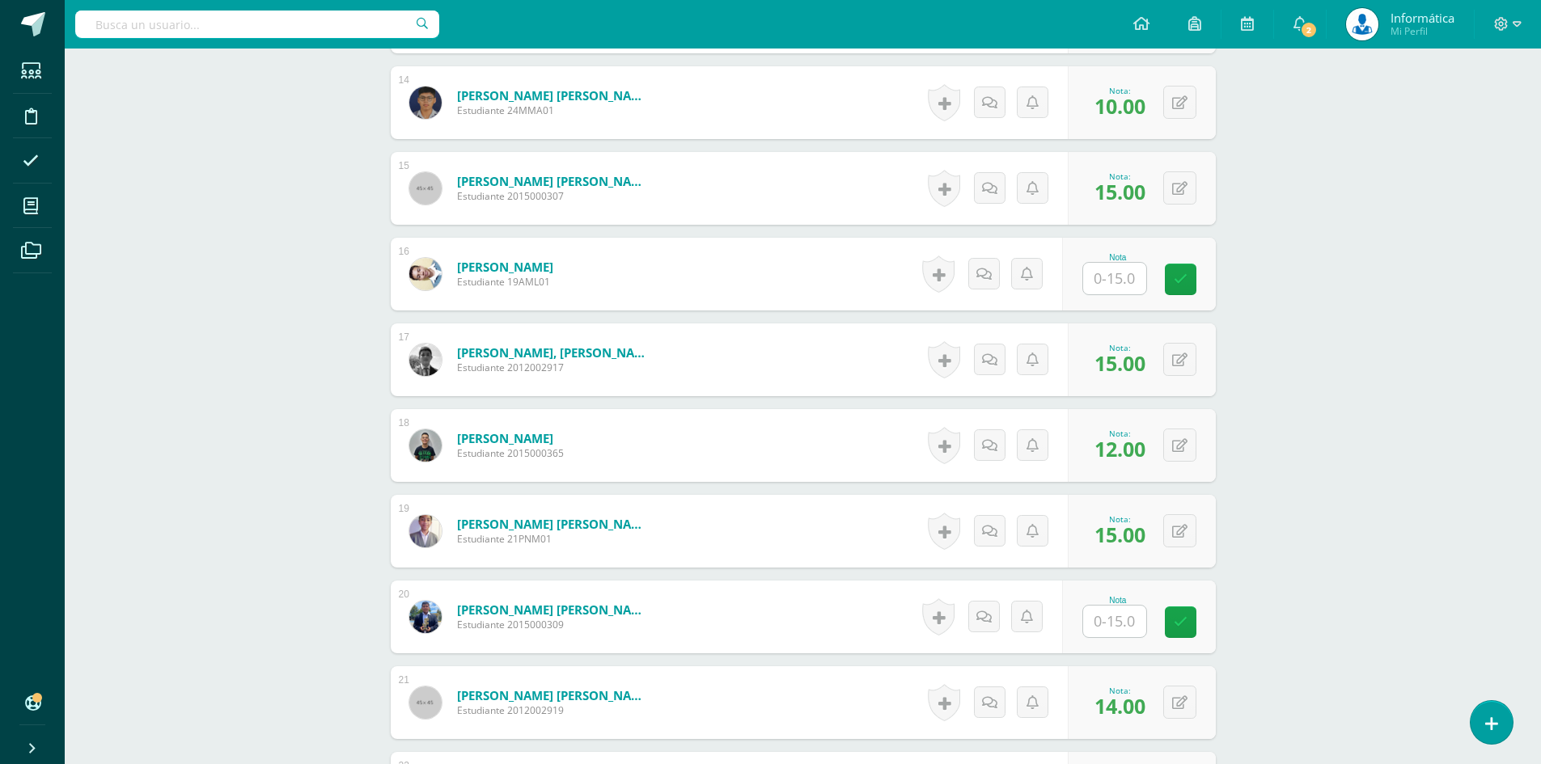
type input "10"
click at [1127, 283] on input "text" at bounding box center [1114, 279] width 63 height 32
type input "10"
click at [1113, 623] on input "text" at bounding box center [1114, 622] width 63 height 32
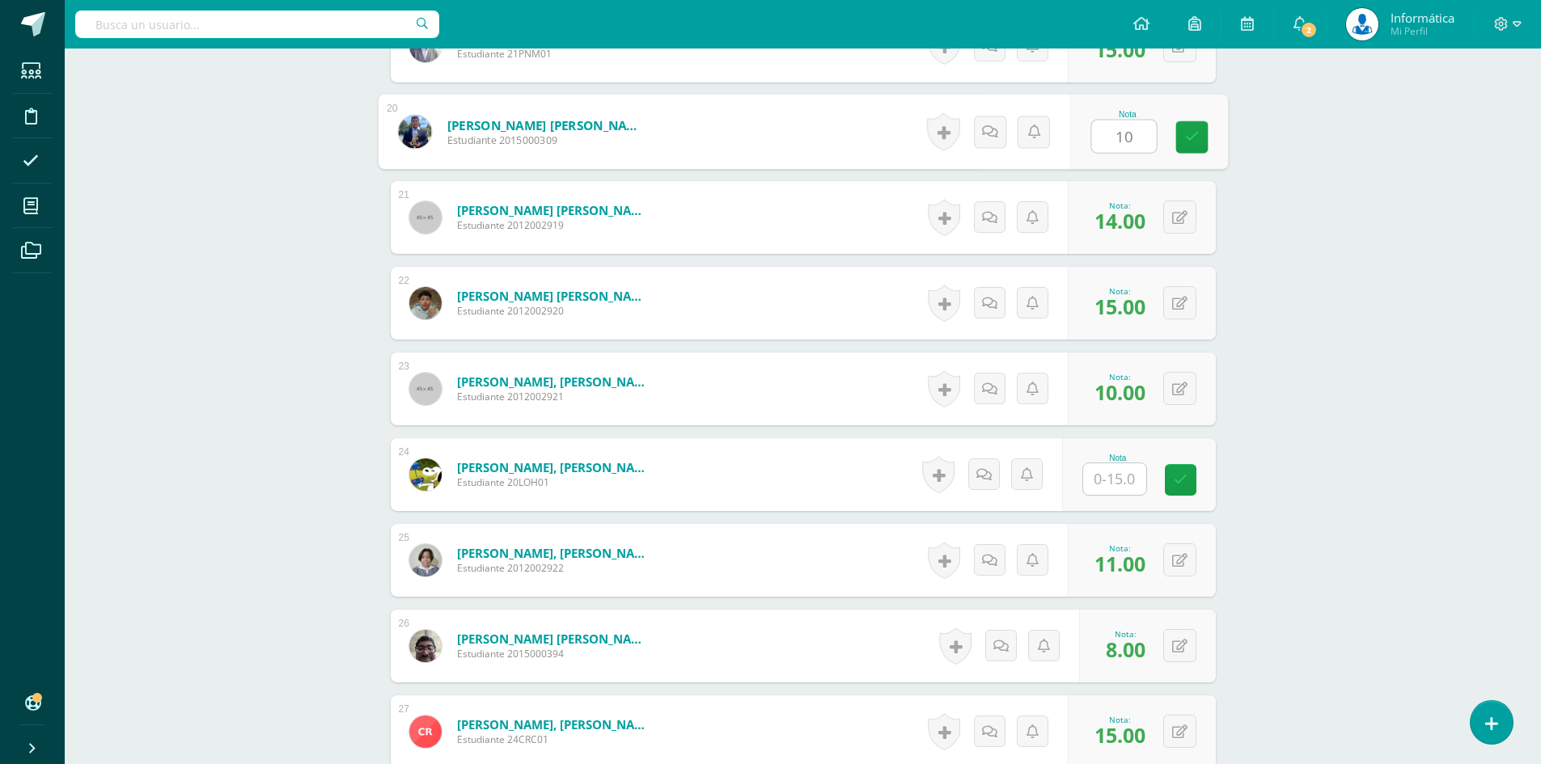
scroll to position [2177, 0]
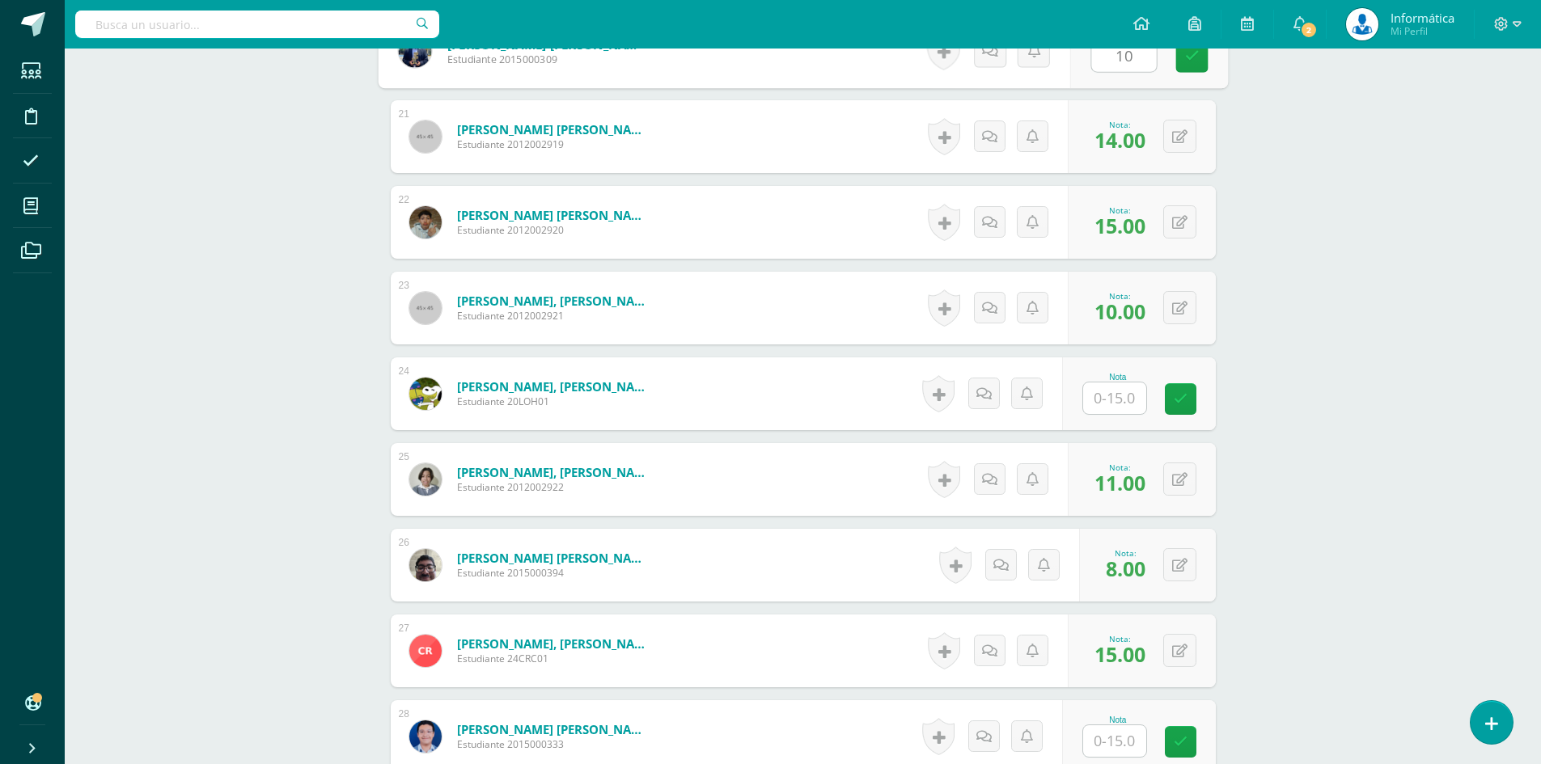
type input "10"
click at [1115, 406] on input "text" at bounding box center [1114, 399] width 63 height 32
type input "10"
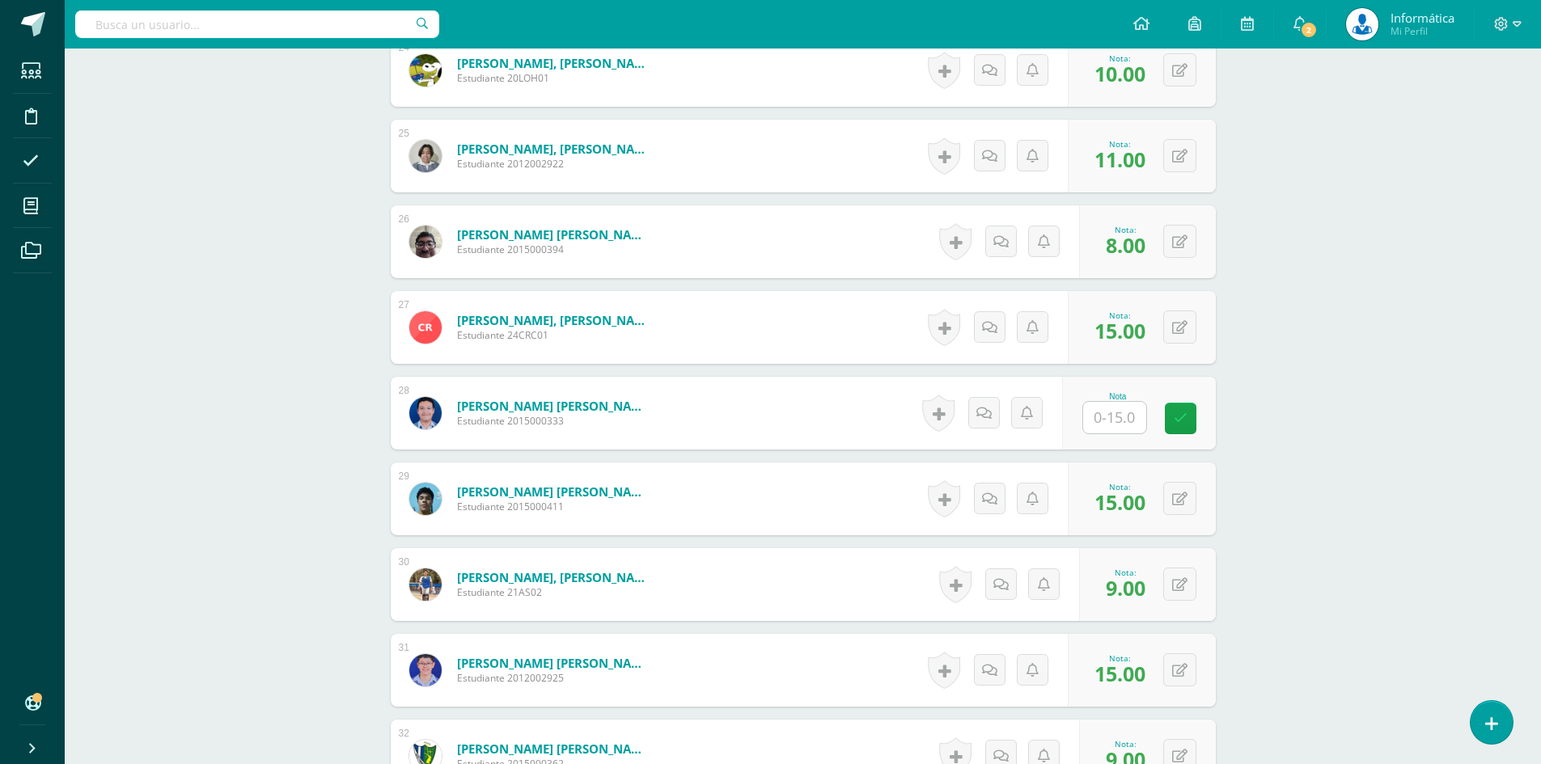
scroll to position [2662, 0]
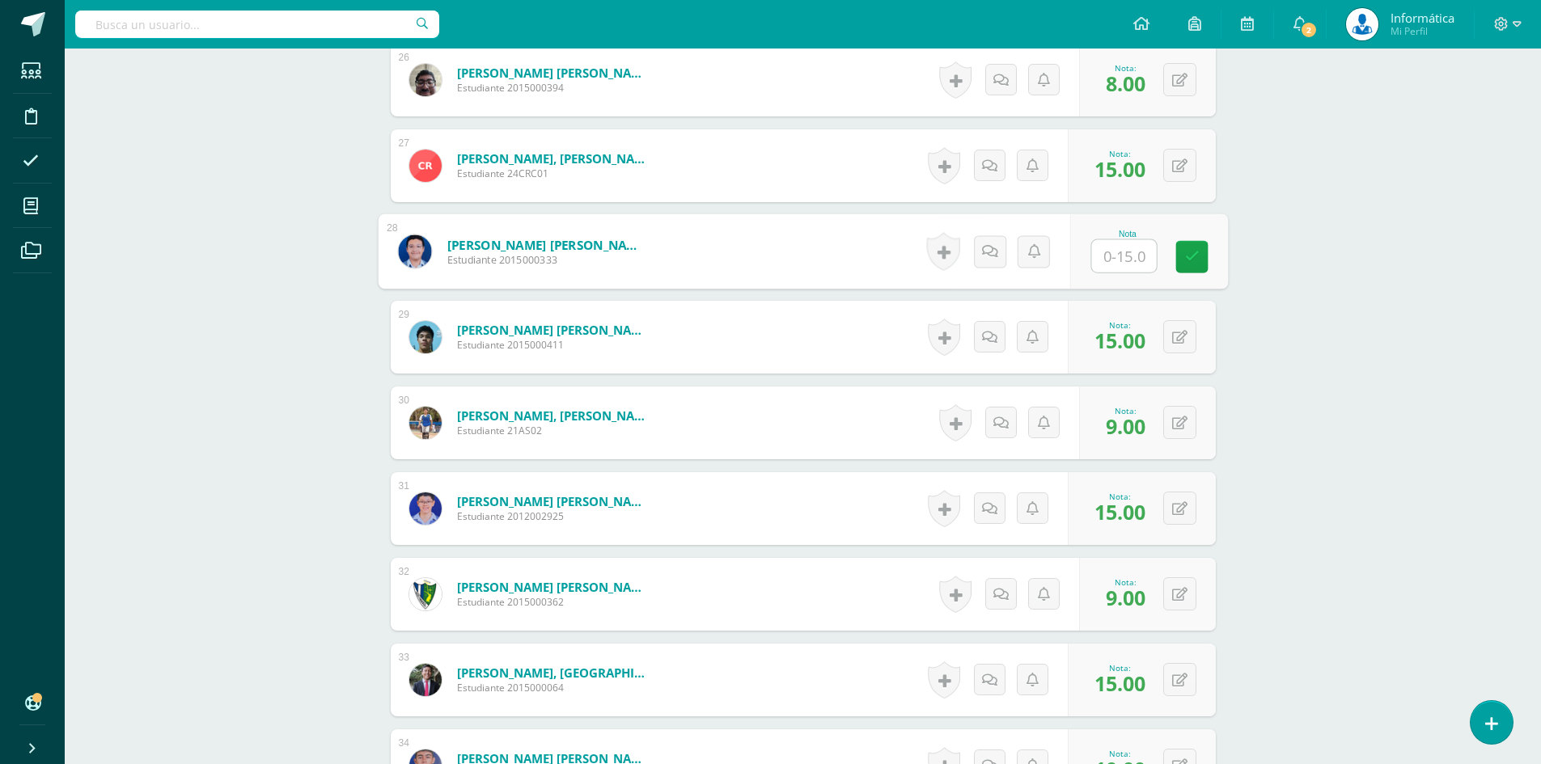
click at [1115, 263] on input "text" at bounding box center [1123, 256] width 65 height 32
type input "10"
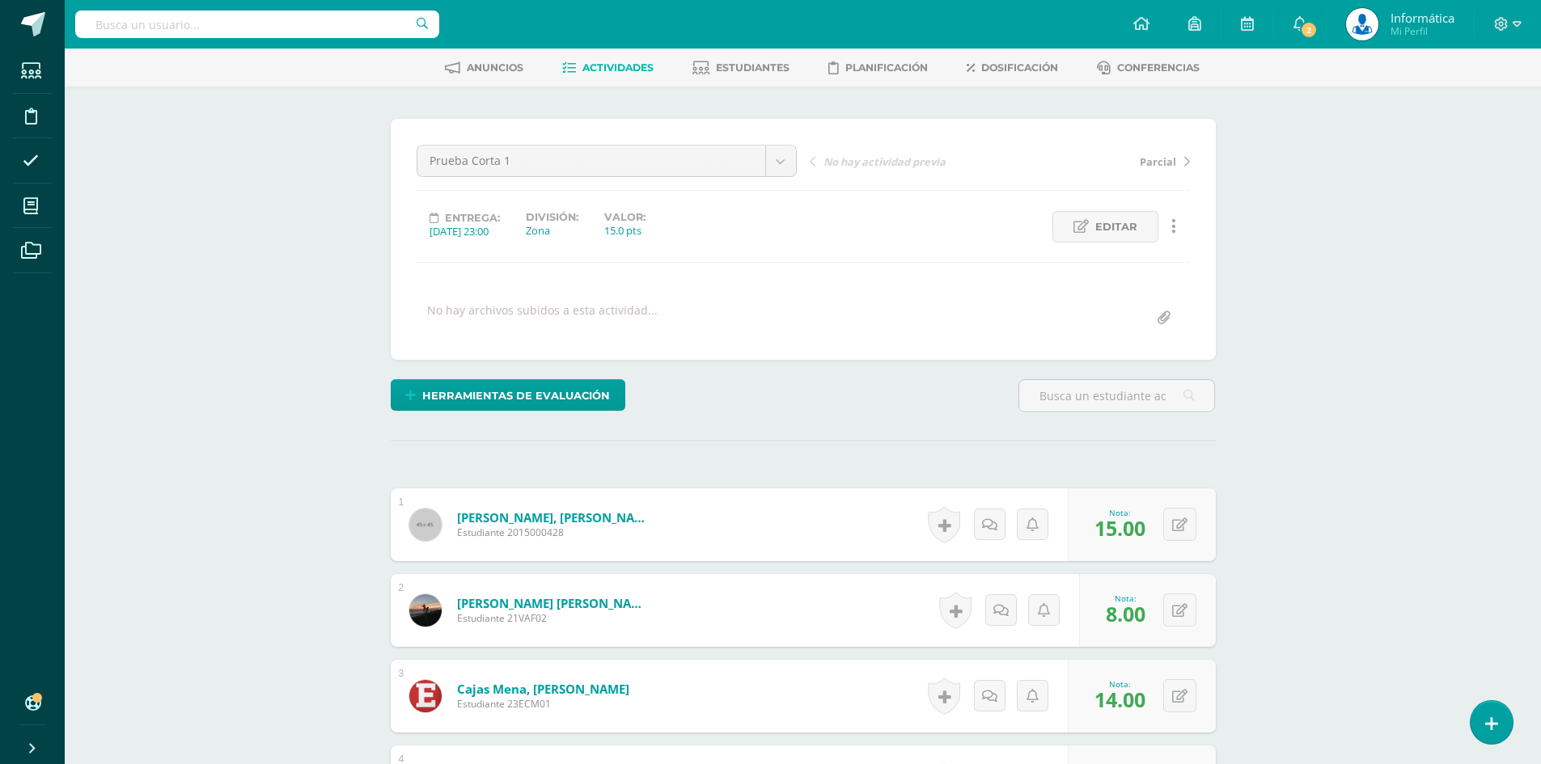
scroll to position [0, 0]
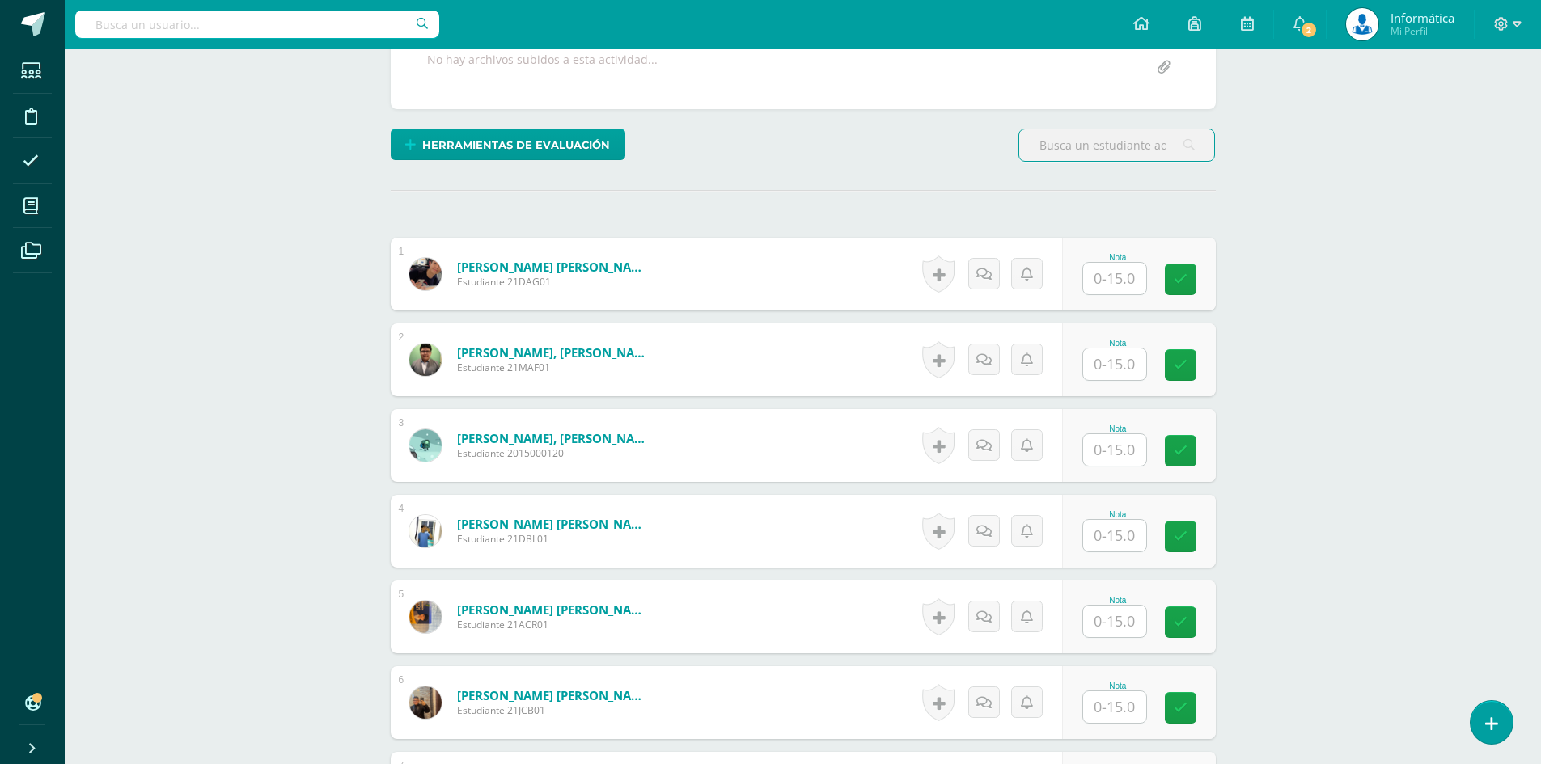
scroll to position [405, 0]
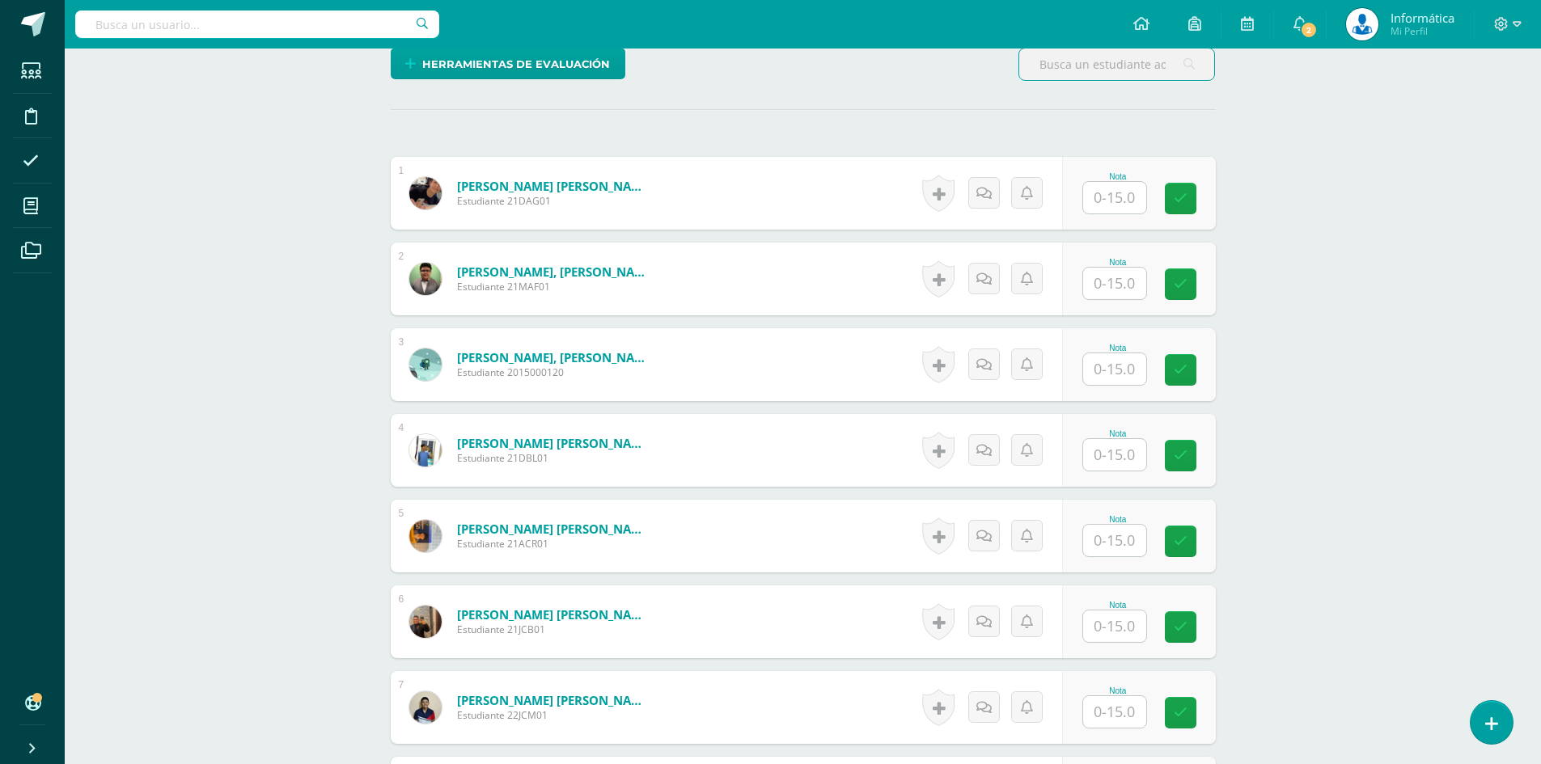
click at [1098, 197] on input "text" at bounding box center [1114, 198] width 63 height 32
type input "15"
click at [1193, 198] on icon at bounding box center [1191, 199] width 15 height 14
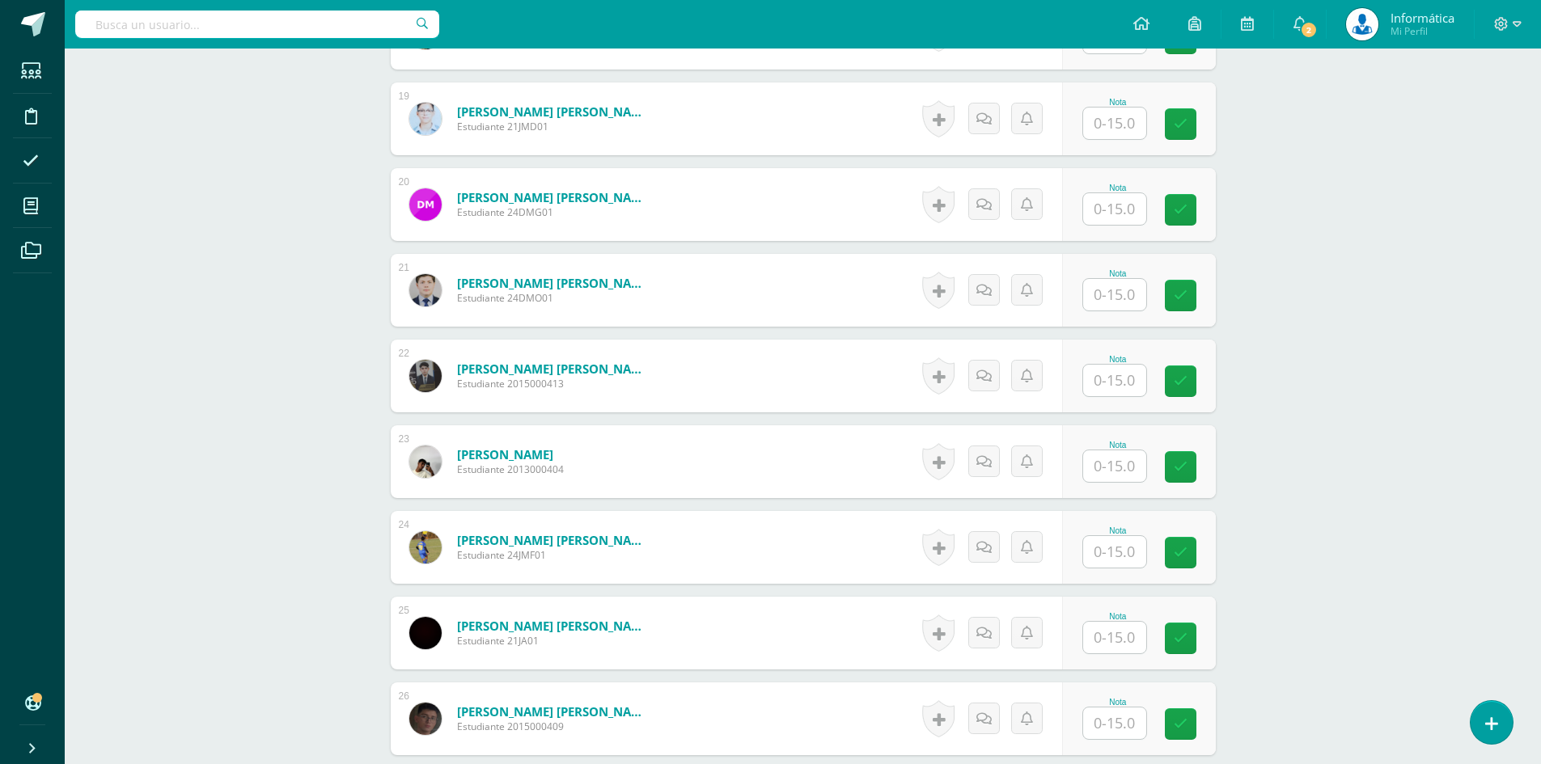
scroll to position [2185, 0]
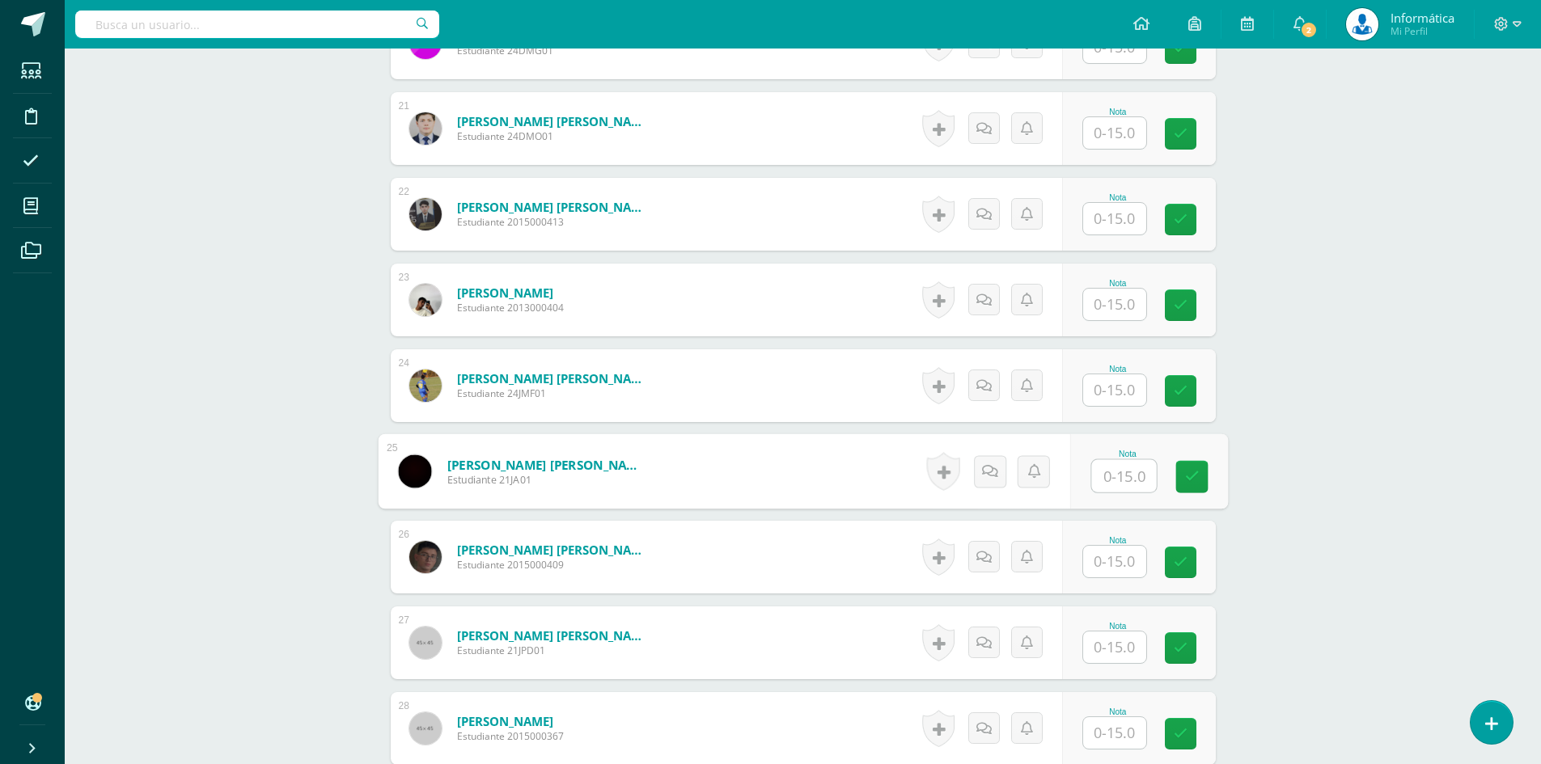
click at [1134, 469] on input "text" at bounding box center [1123, 476] width 65 height 32
type input "15"
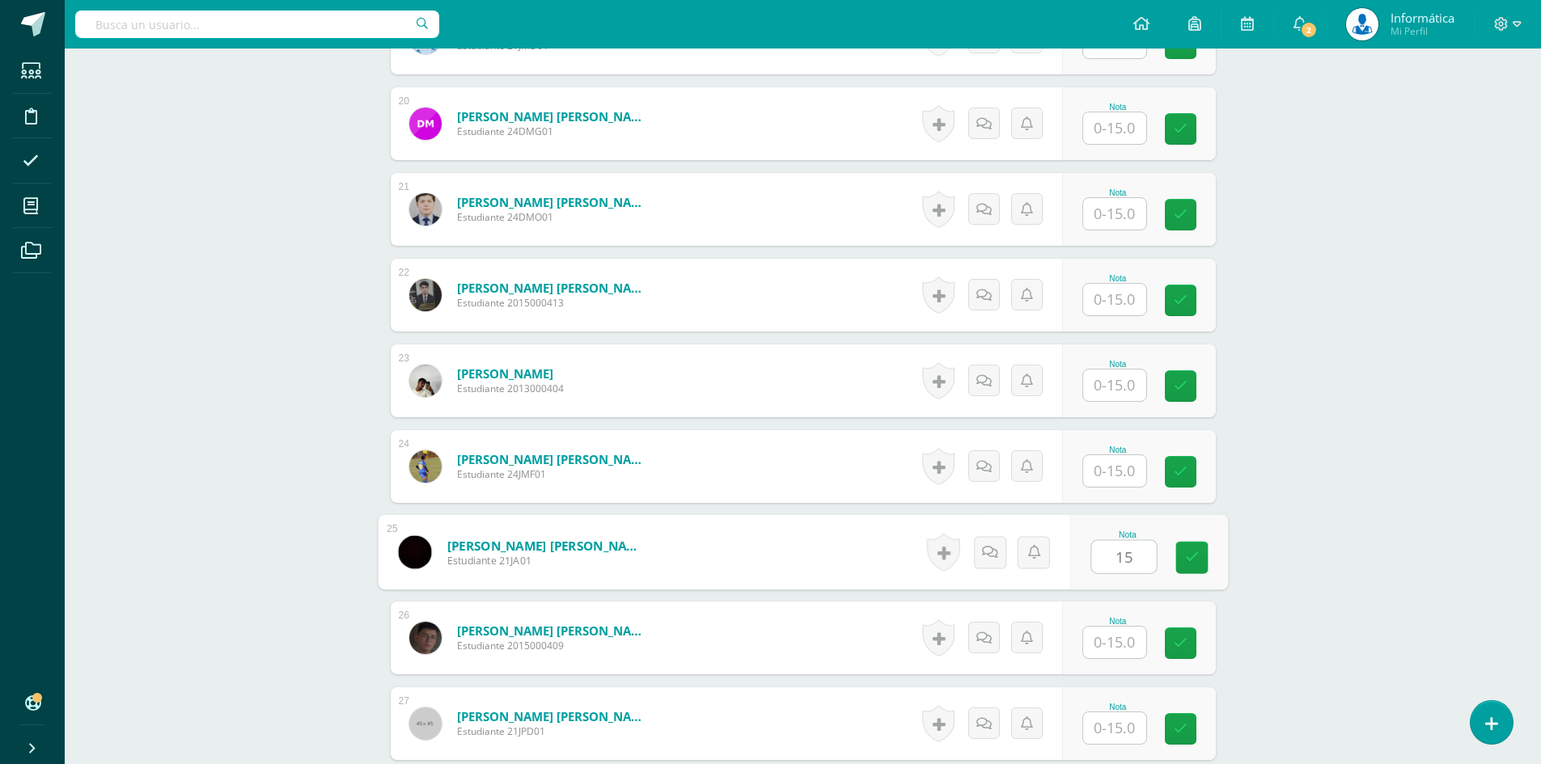
scroll to position [2023, 0]
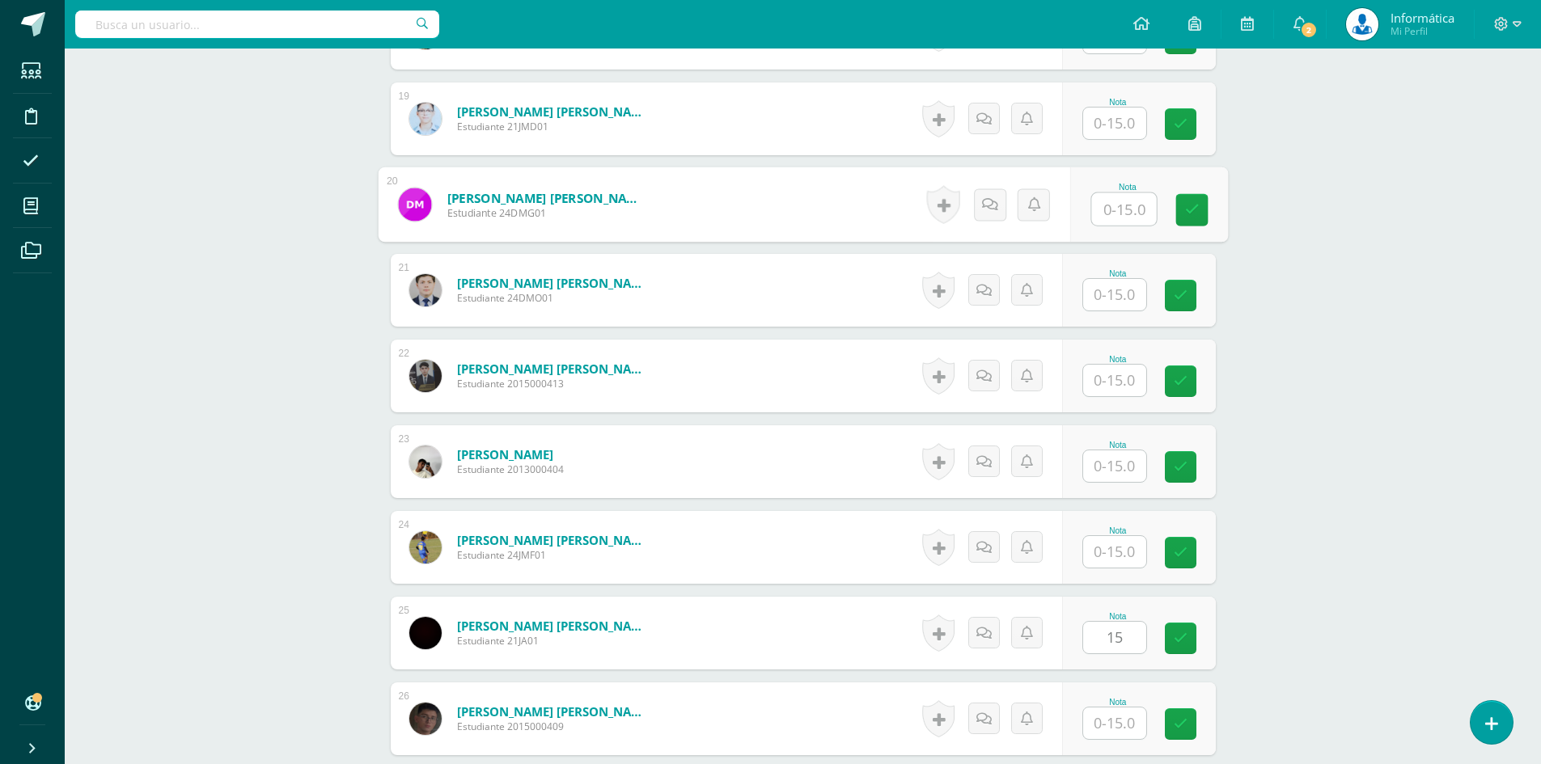
click at [1104, 222] on input "text" at bounding box center [1123, 209] width 65 height 32
type input "15"
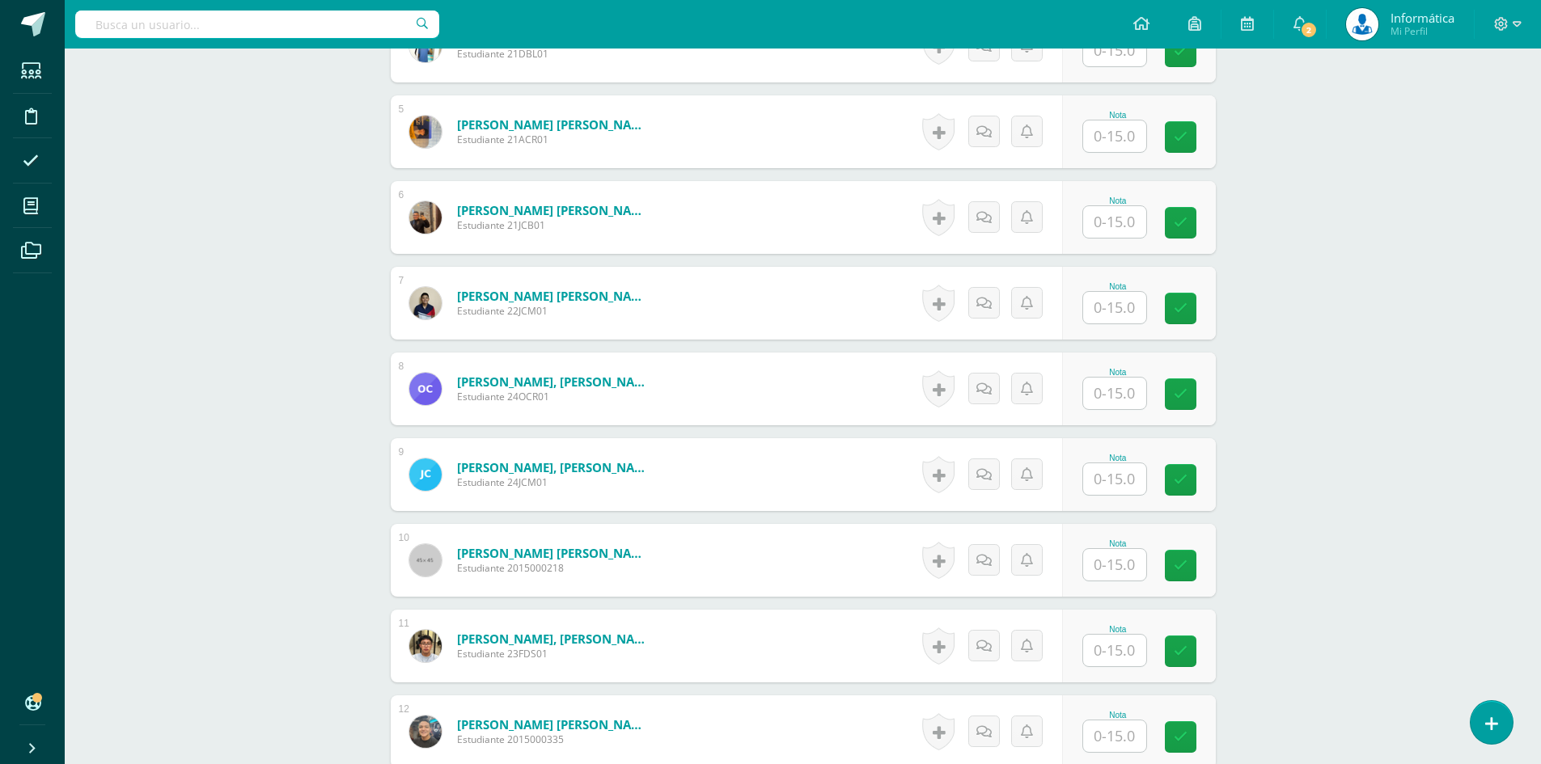
scroll to position [648, 0]
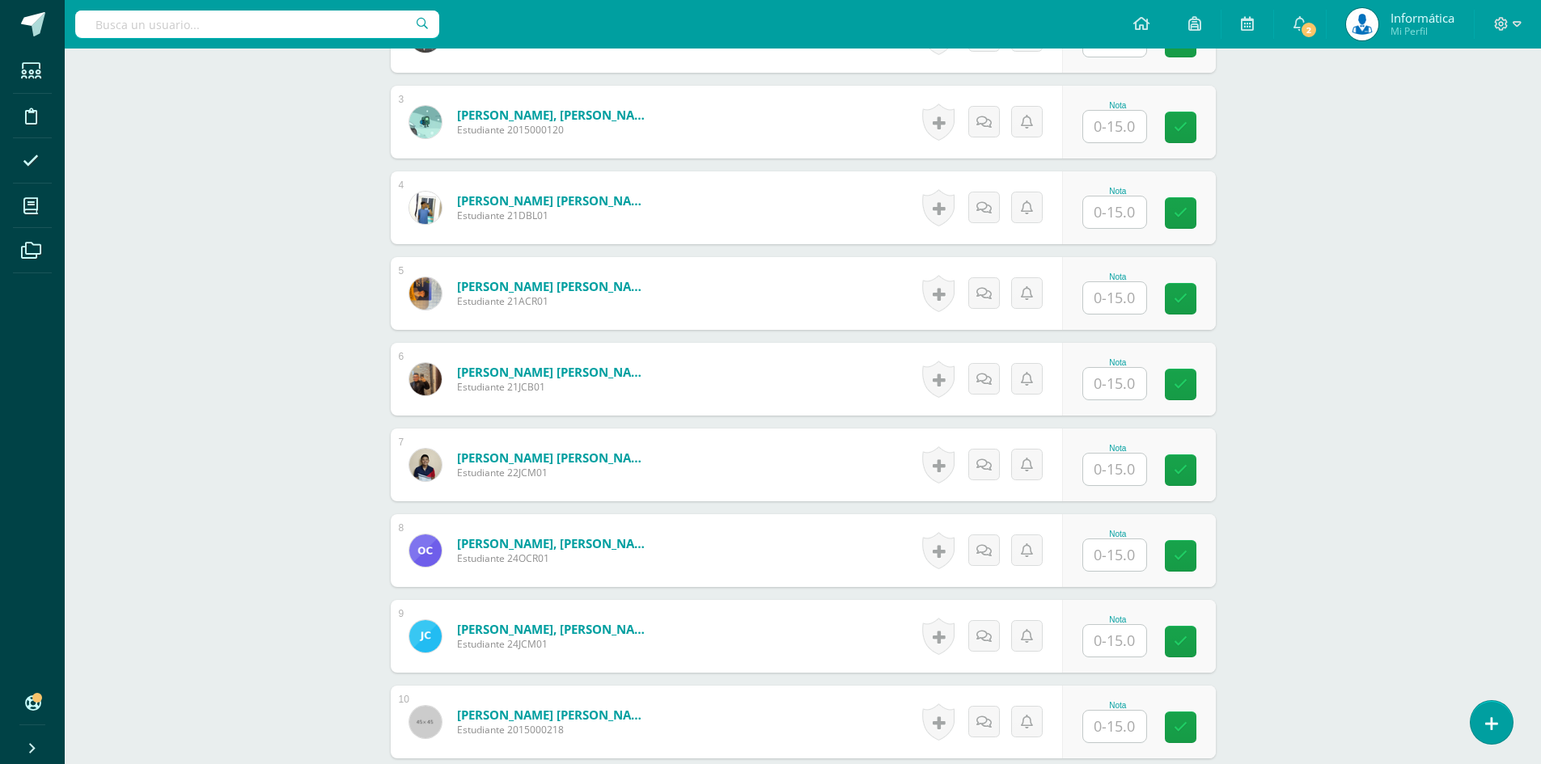
click at [1106, 212] on input "text" at bounding box center [1114, 213] width 63 height 32
type input "15"
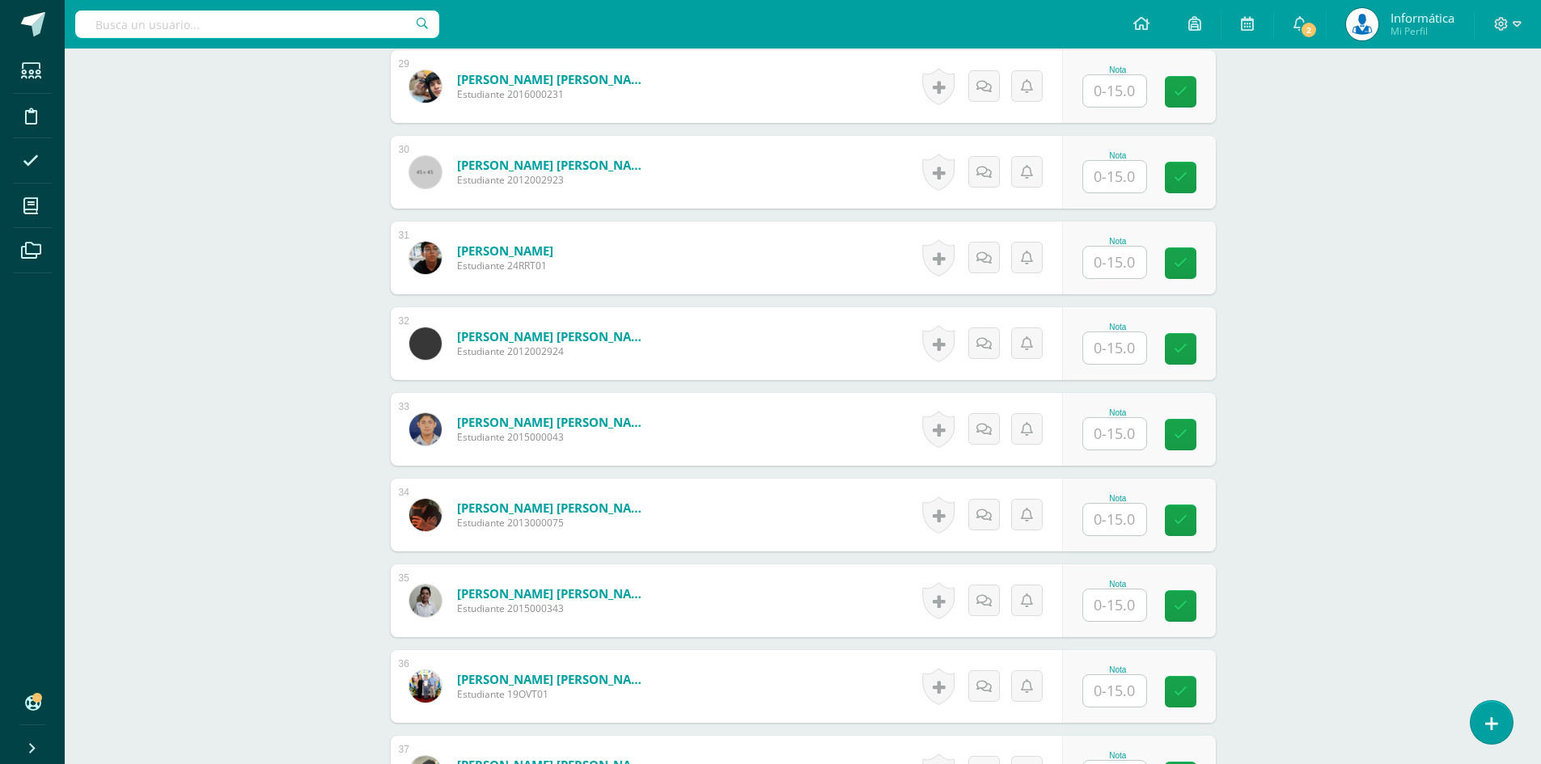
scroll to position [3156, 0]
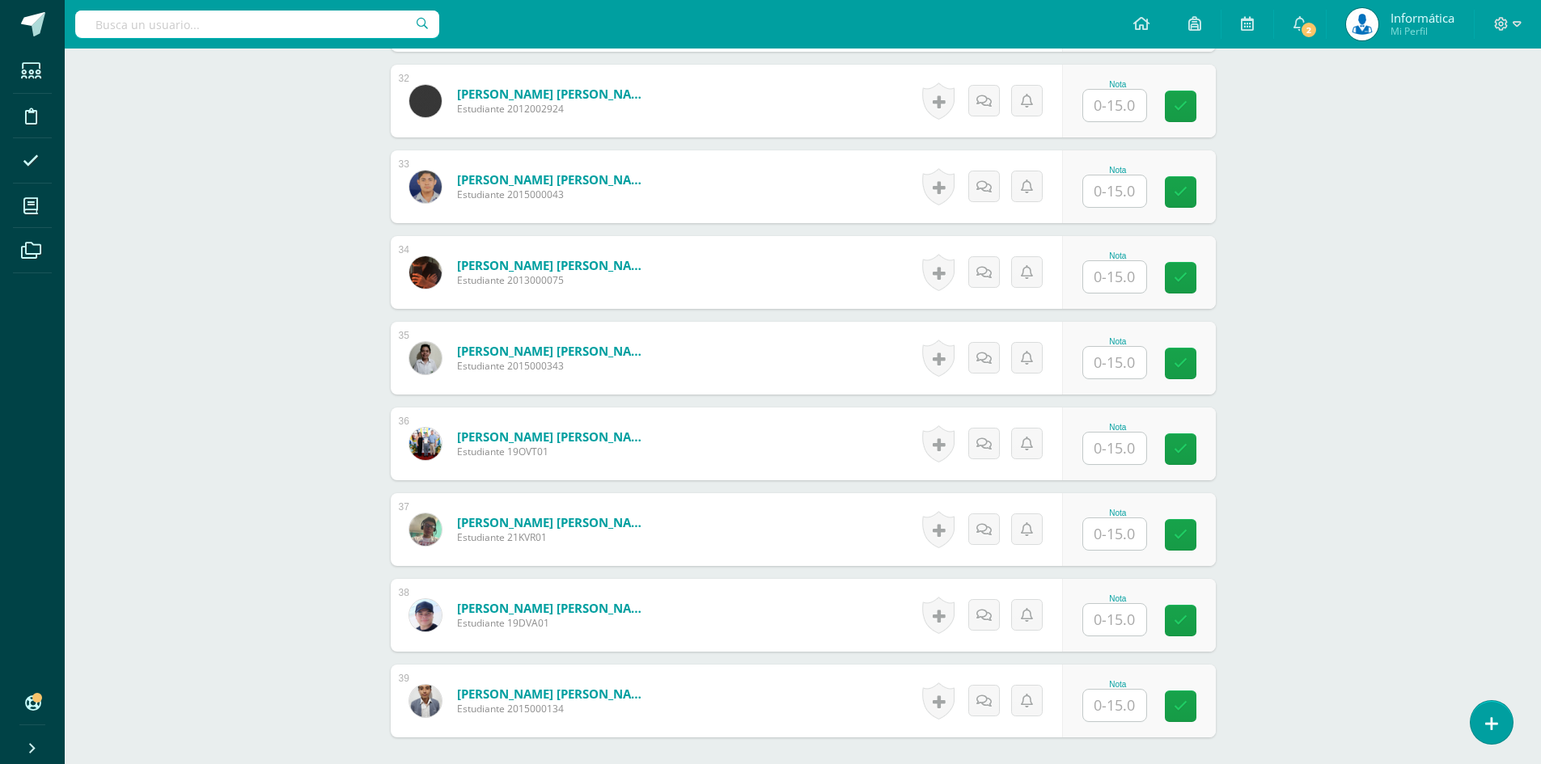
click at [1120, 277] on input "text" at bounding box center [1114, 277] width 63 height 32
type input "15"
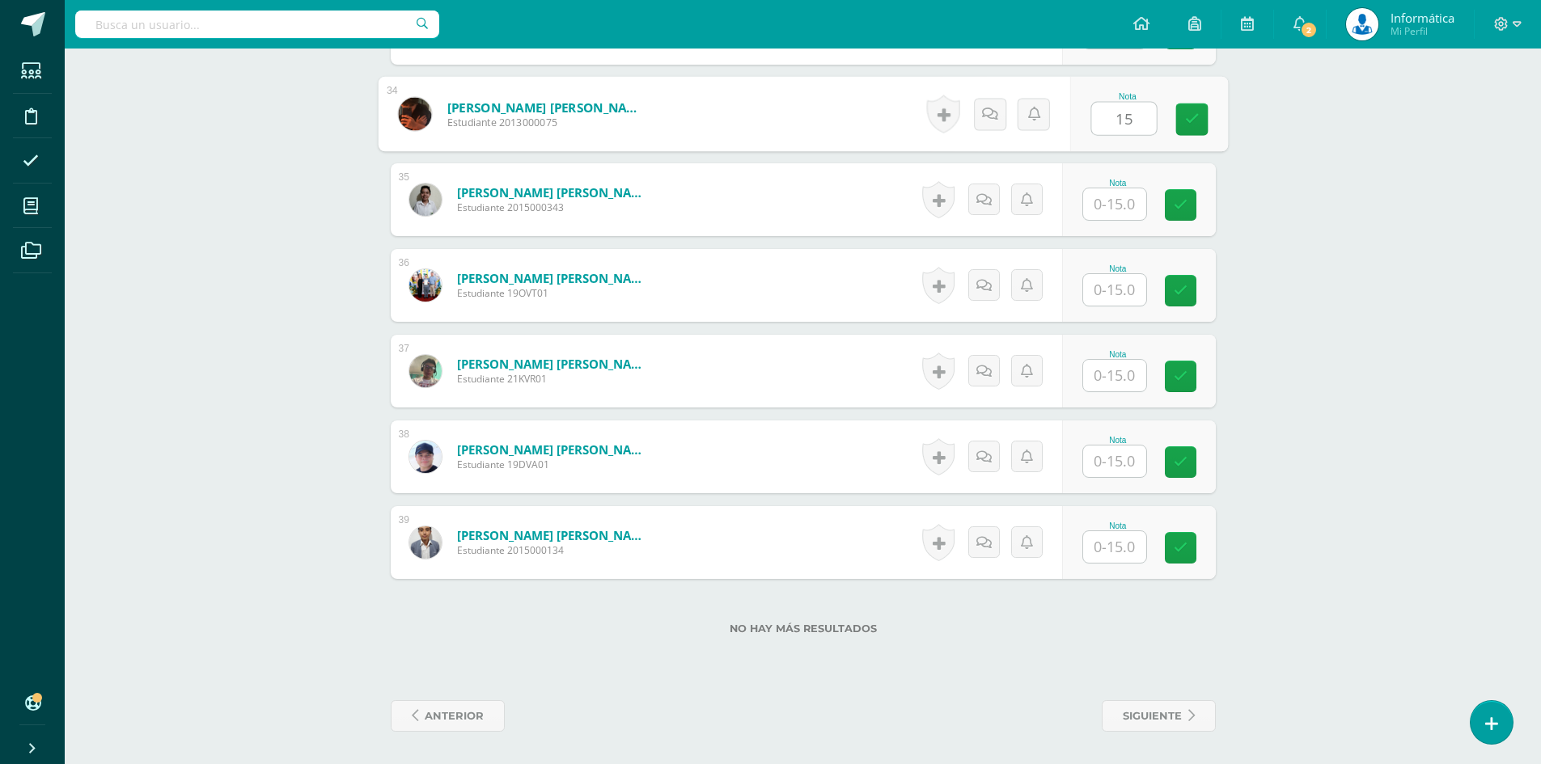
click at [1115, 459] on input "text" at bounding box center [1114, 462] width 63 height 32
type input "15"
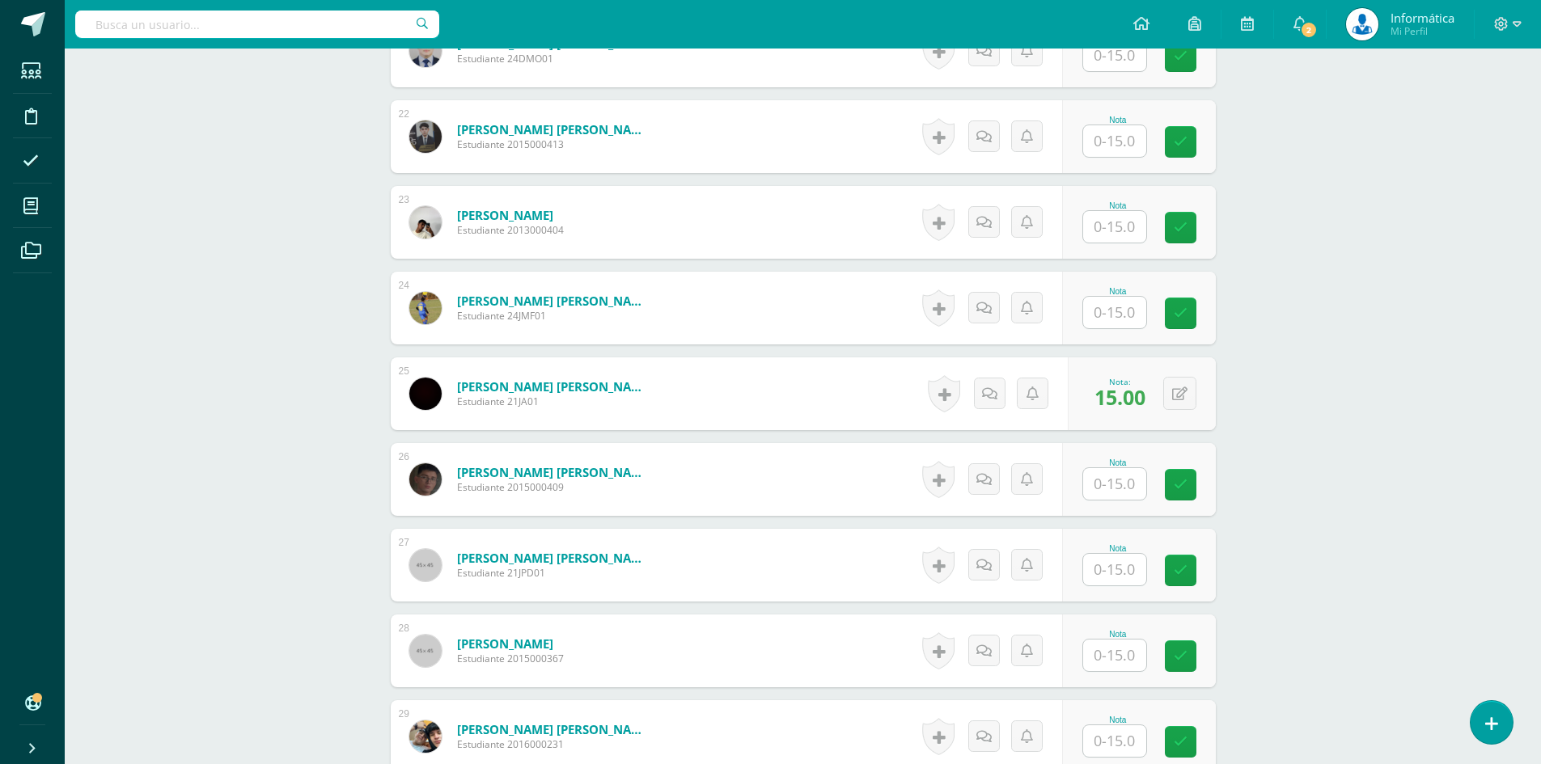
scroll to position [2020, 0]
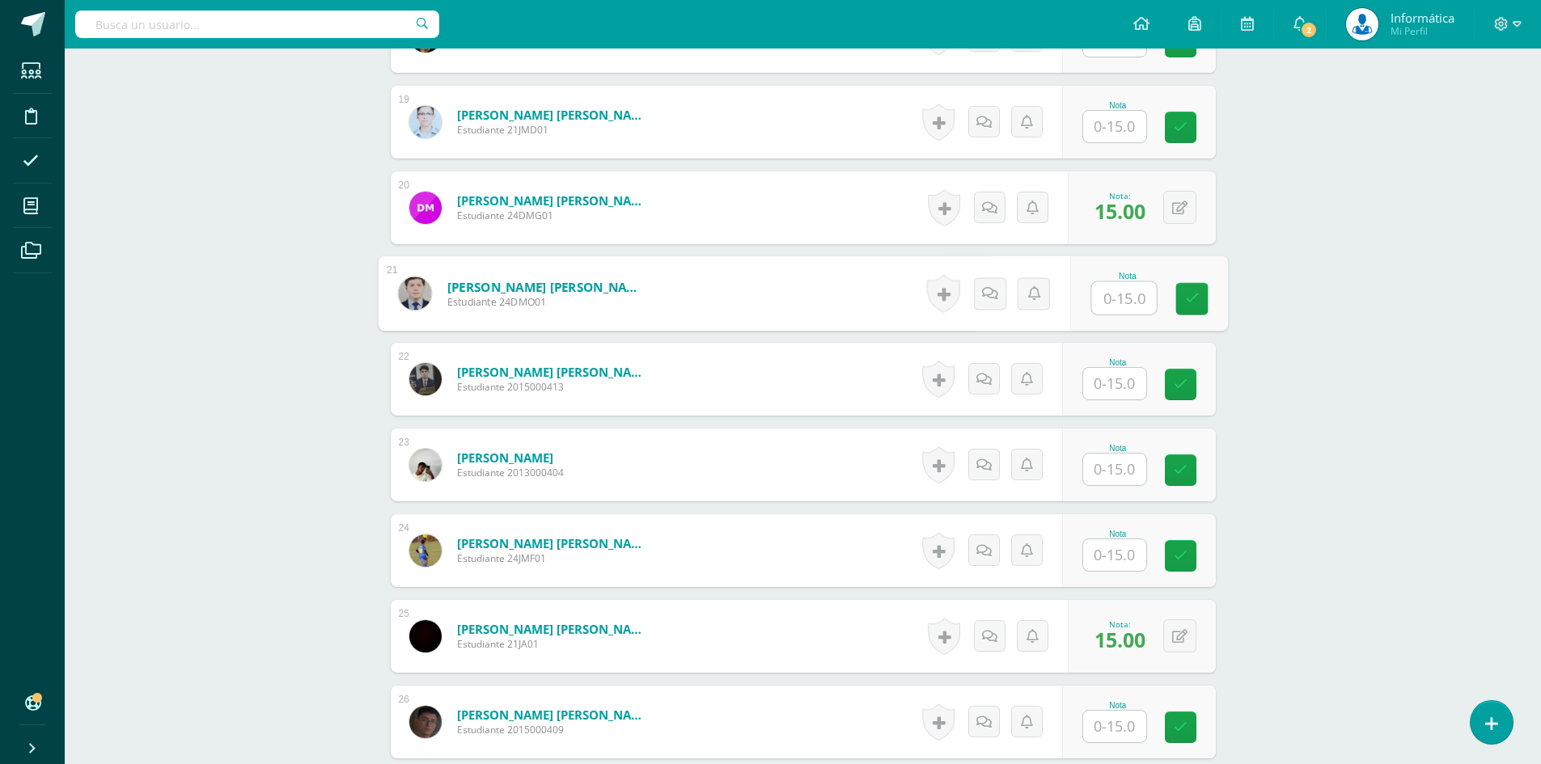
click at [1111, 310] on input "text" at bounding box center [1123, 298] width 65 height 32
type input "15"
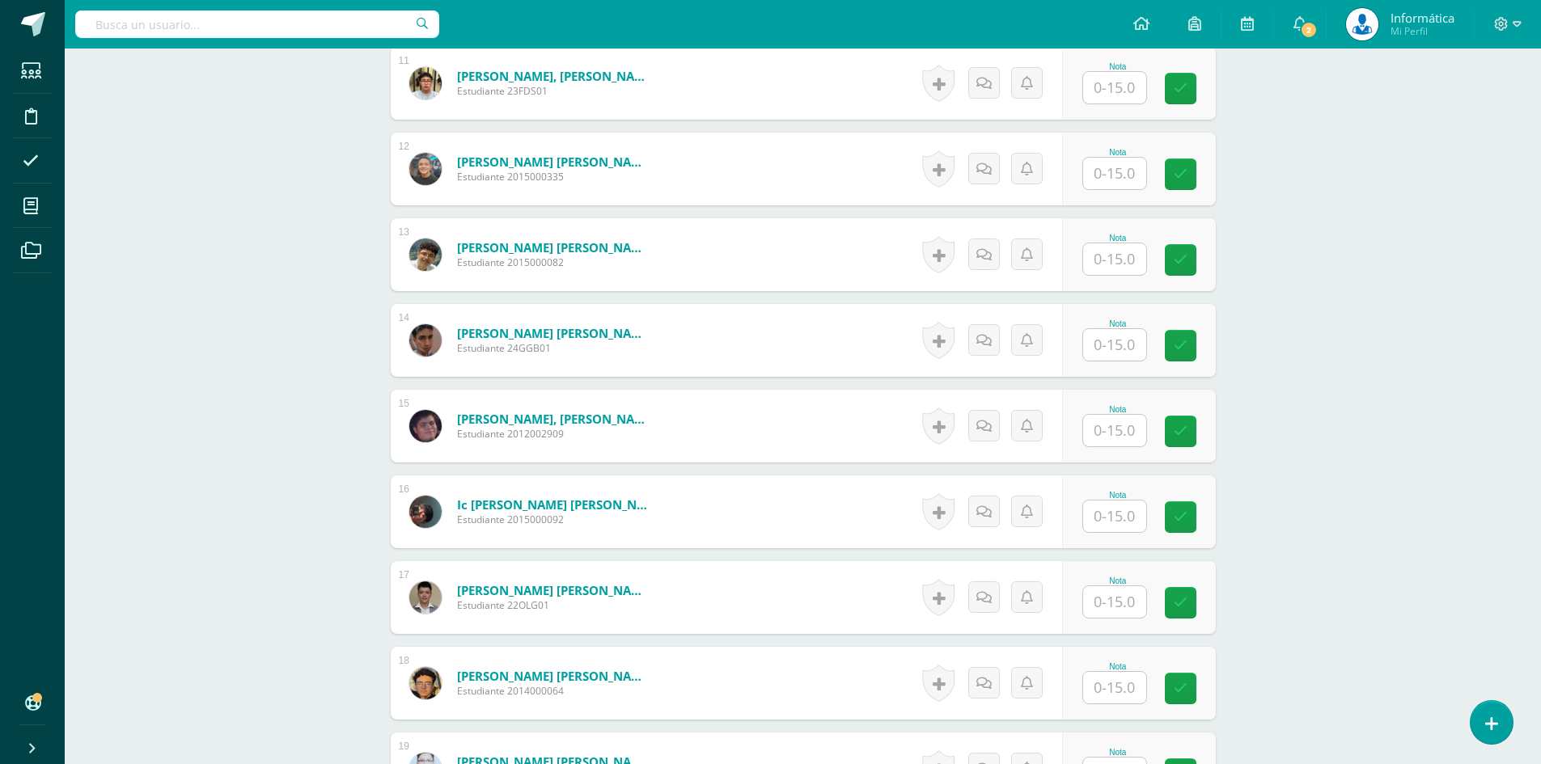
scroll to position [1049, 0]
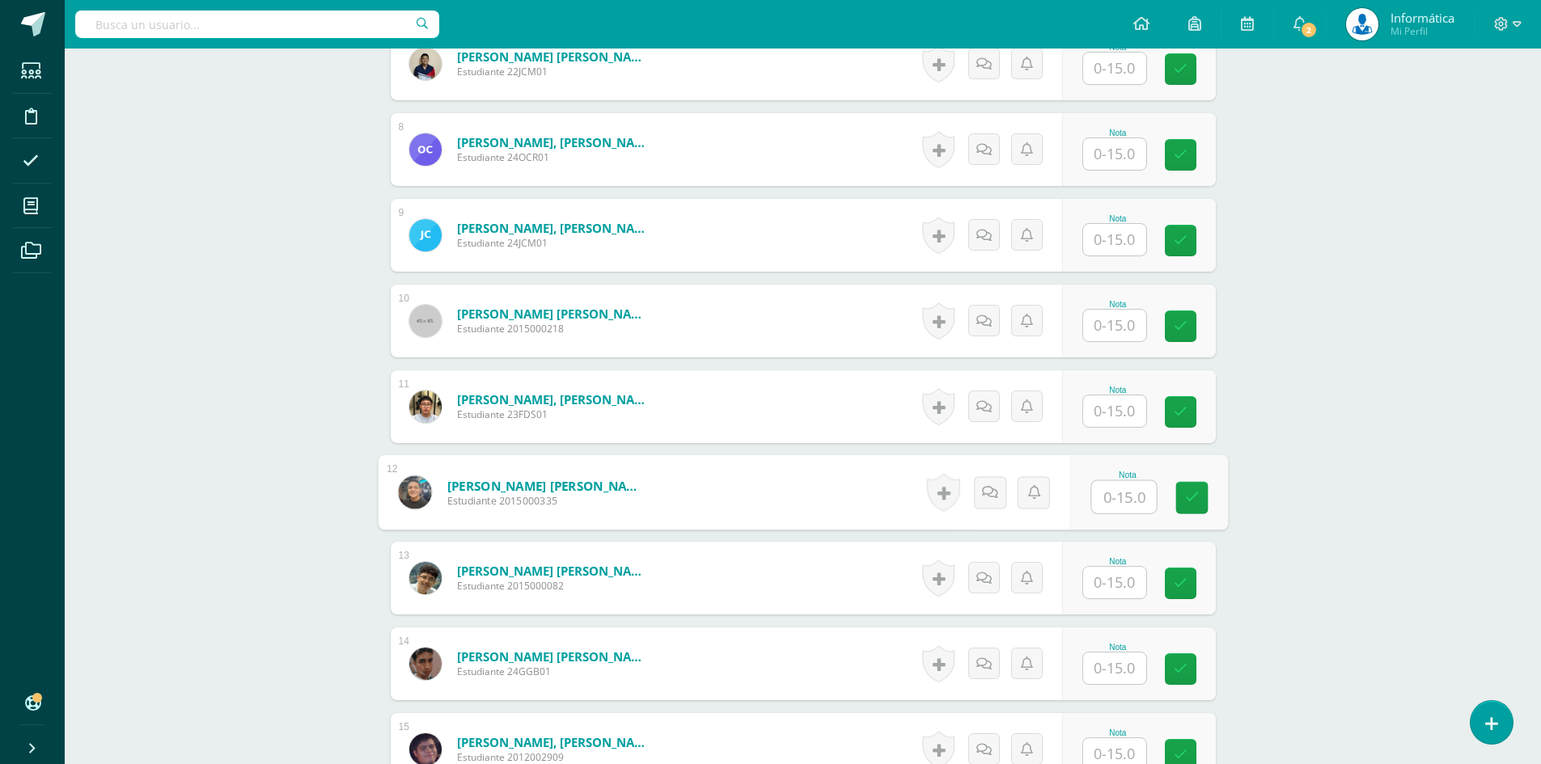
click at [1110, 499] on input "text" at bounding box center [1123, 497] width 65 height 32
type input "15"
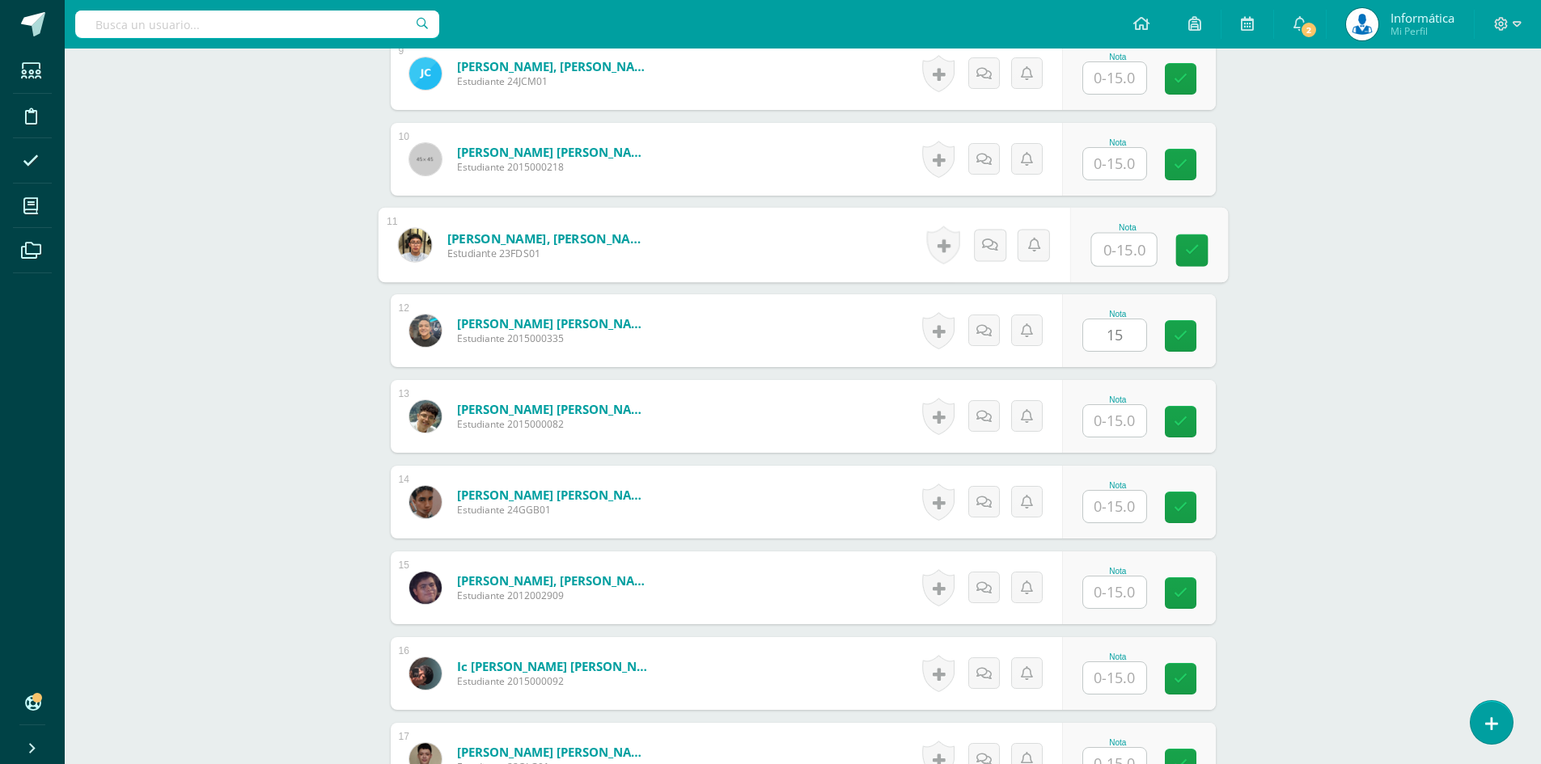
click at [1098, 247] on input "text" at bounding box center [1123, 250] width 65 height 32
type input "15"
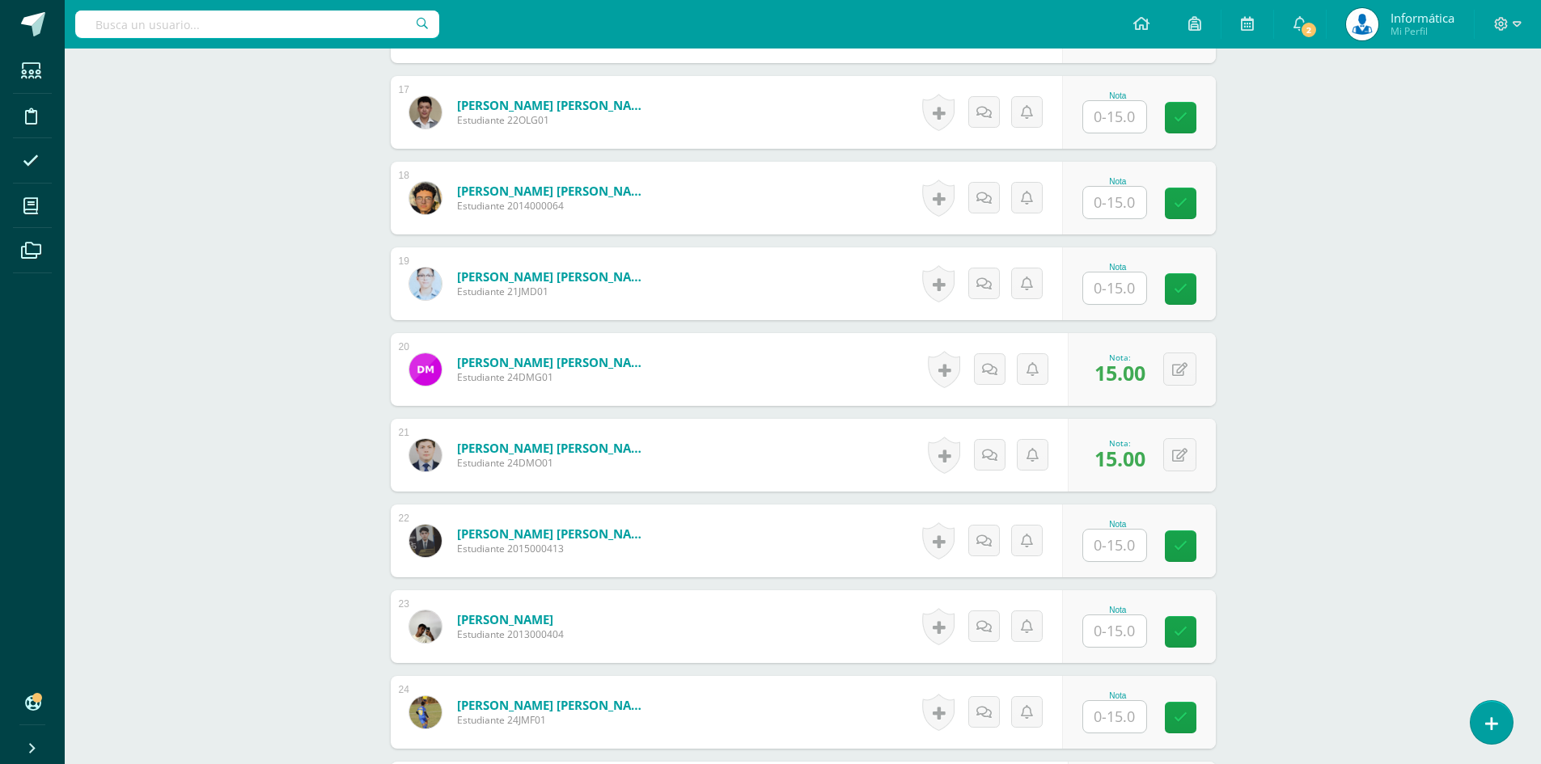
scroll to position [1696, 0]
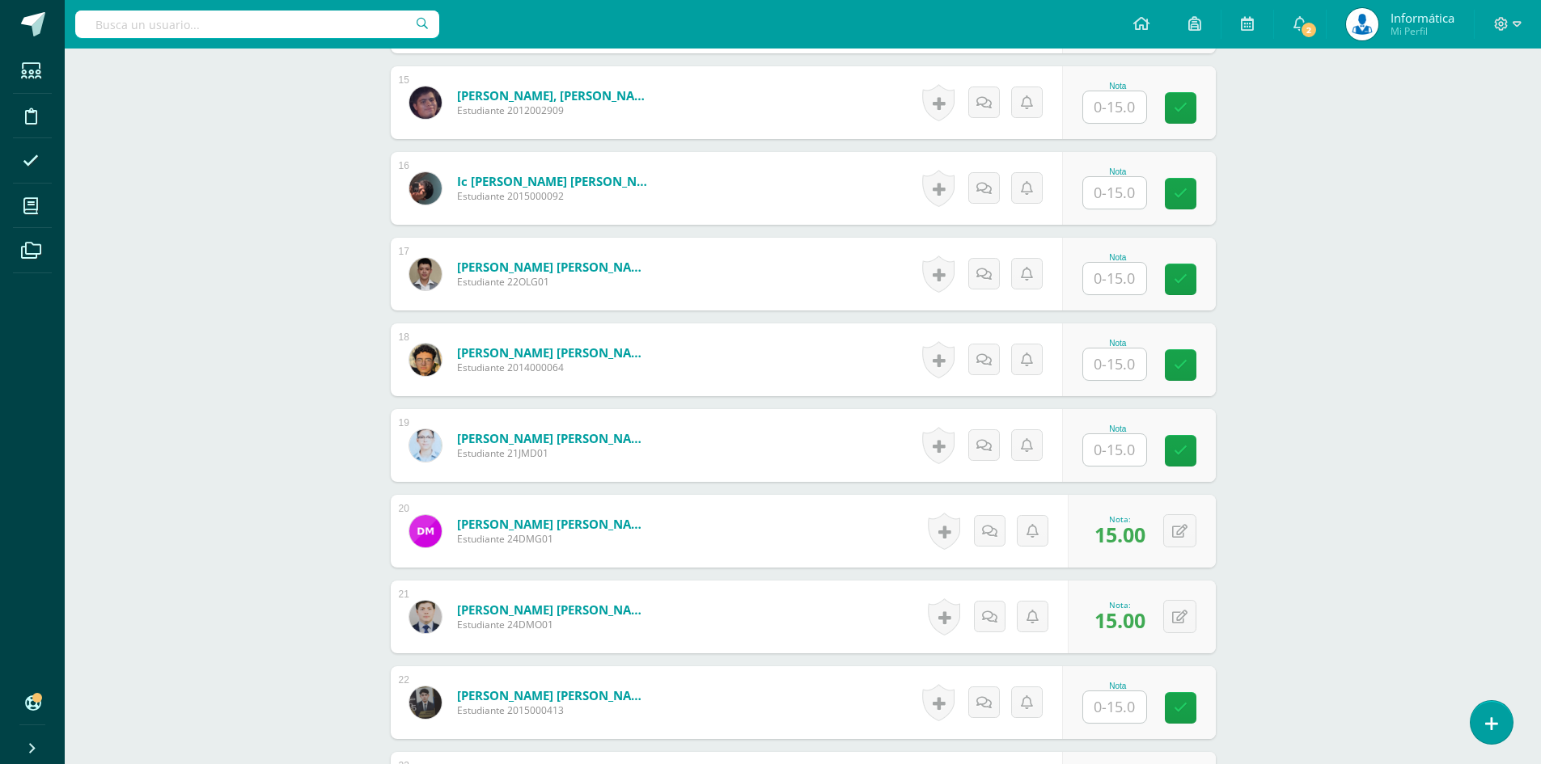
click at [1093, 371] on input "text" at bounding box center [1114, 365] width 63 height 32
type input "15"
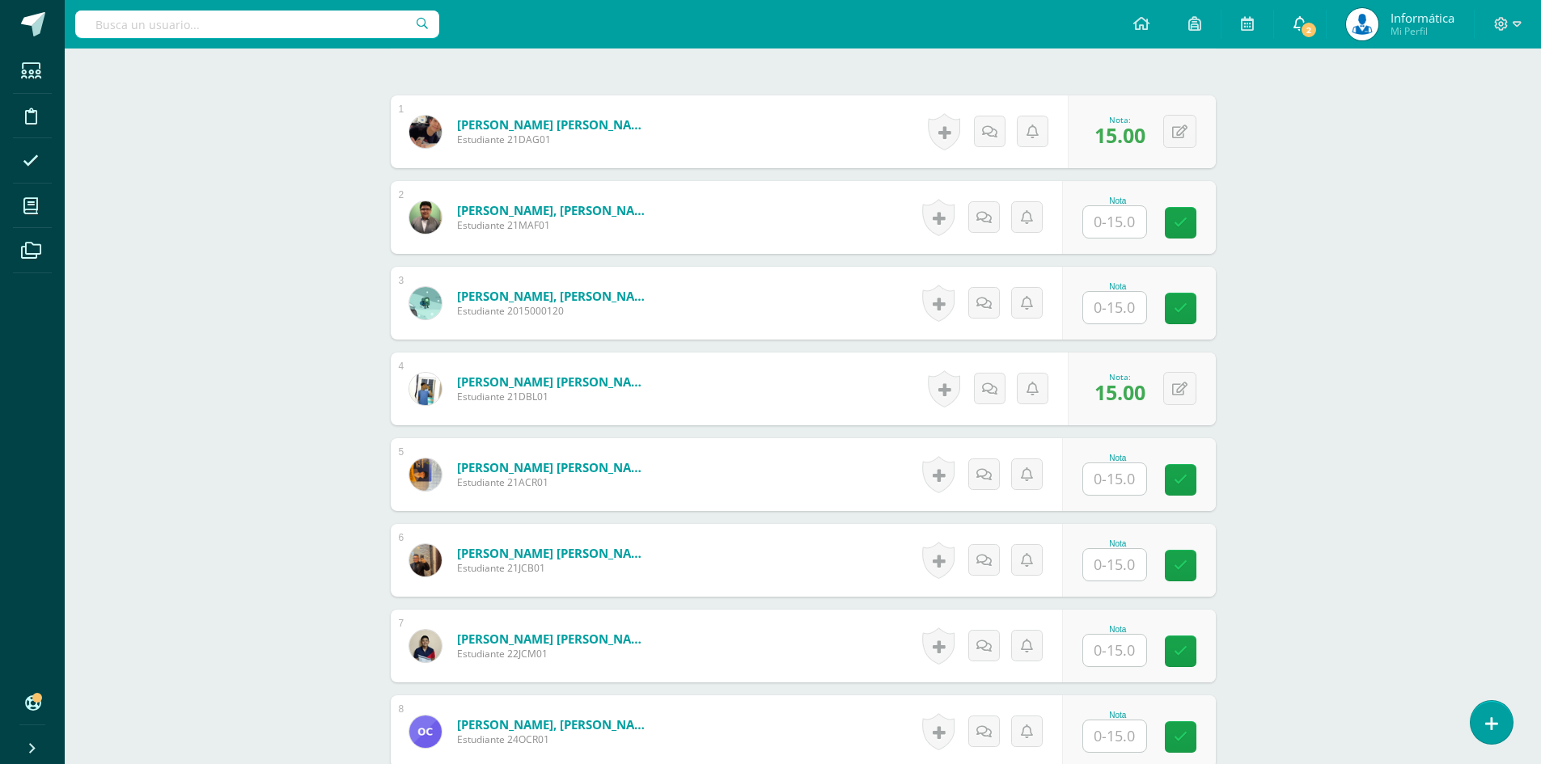
scroll to position [1324, 0]
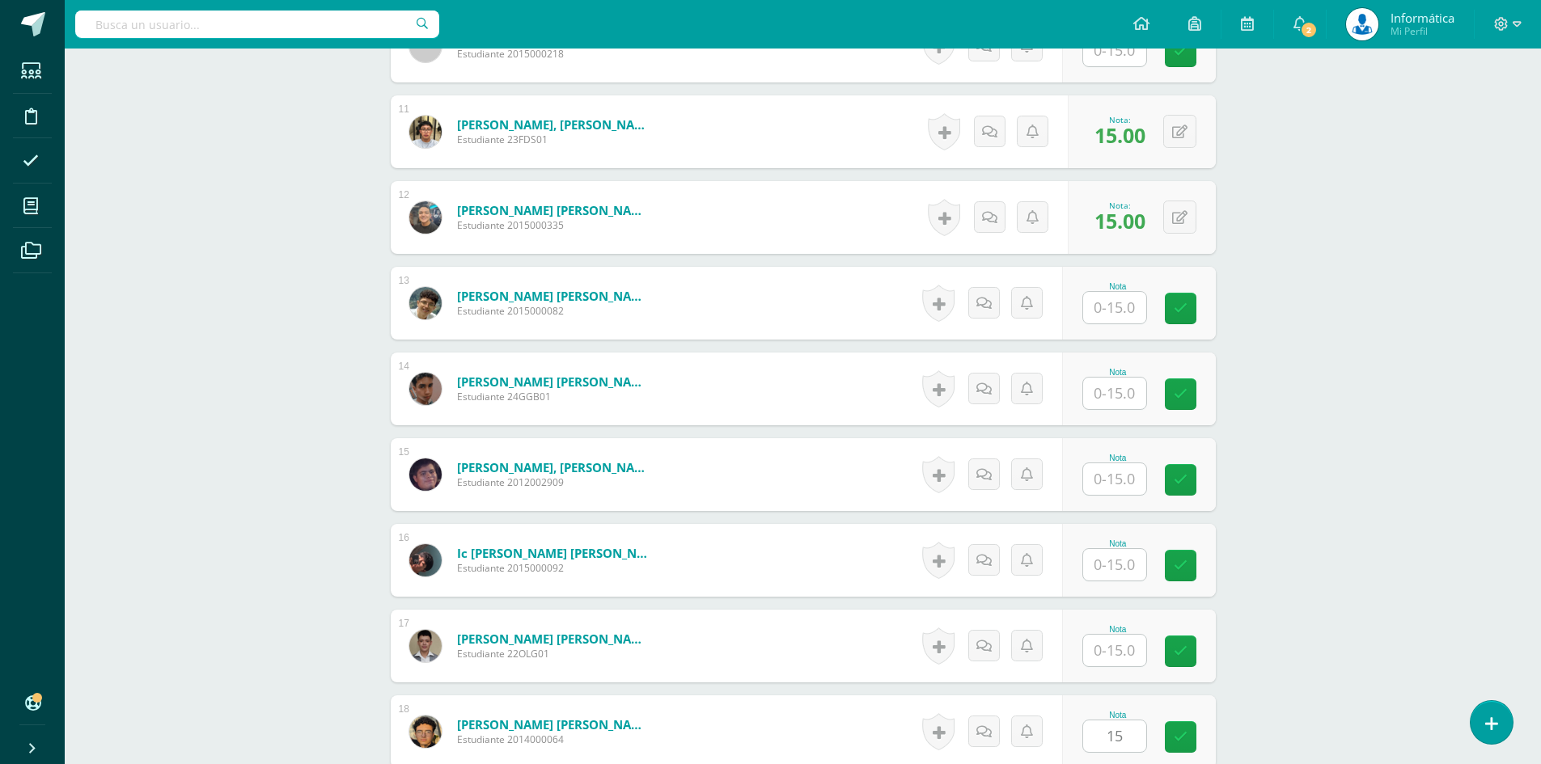
click at [1118, 392] on input "text" at bounding box center [1114, 394] width 63 height 32
type input "15"
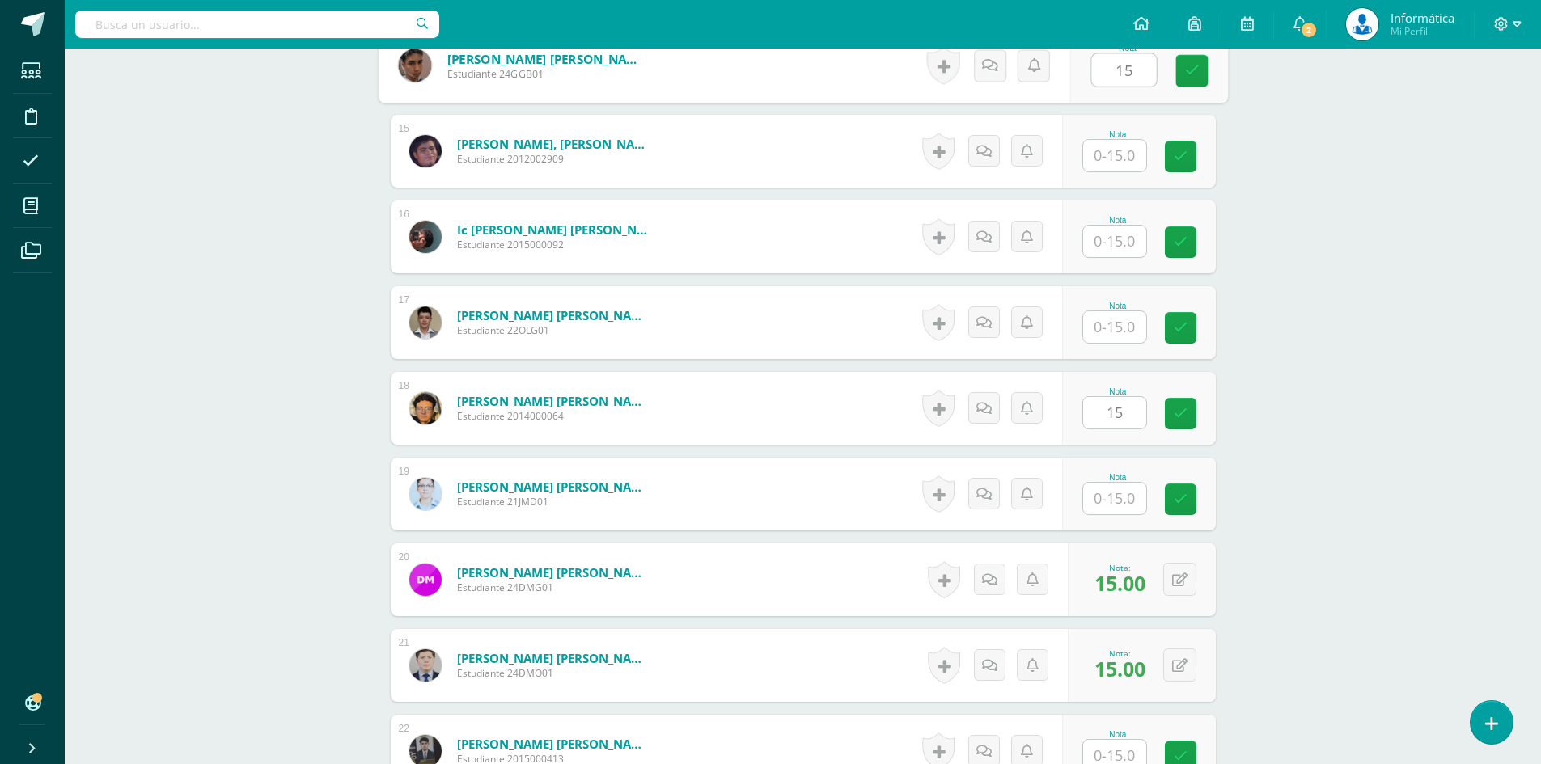
scroll to position [1810, 0]
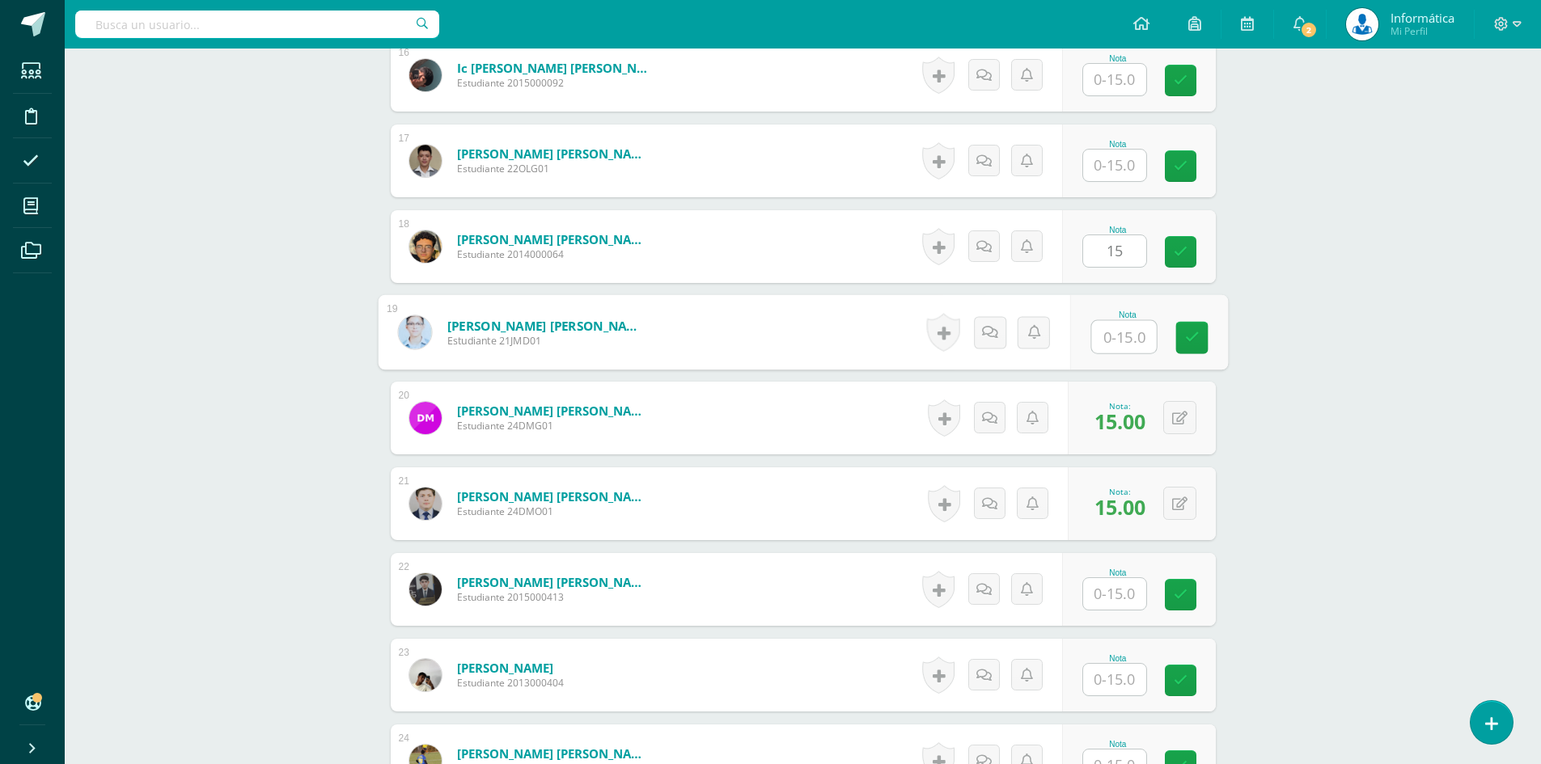
click at [1116, 340] on input "text" at bounding box center [1123, 337] width 65 height 32
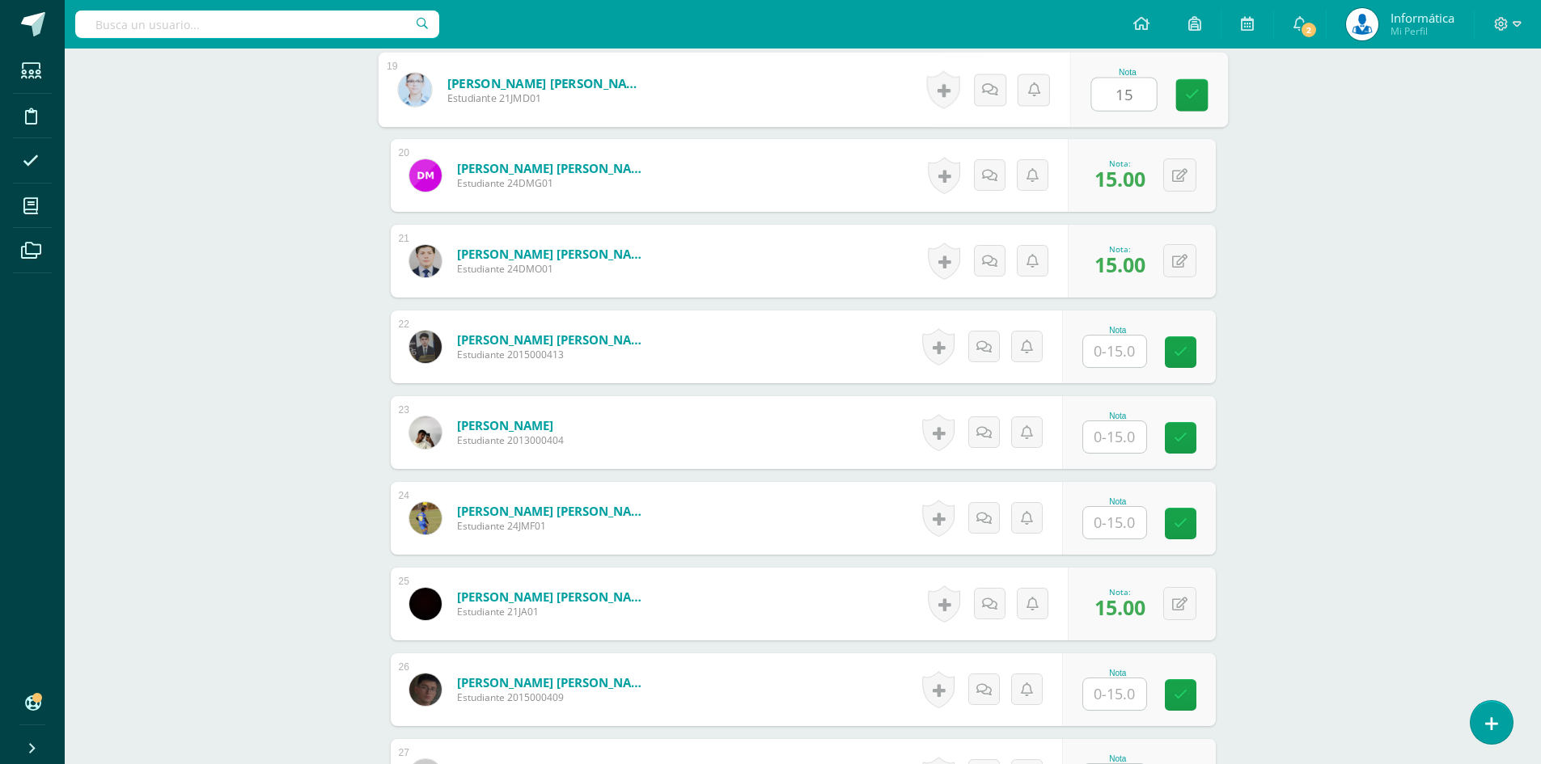
scroll to position [2214, 0]
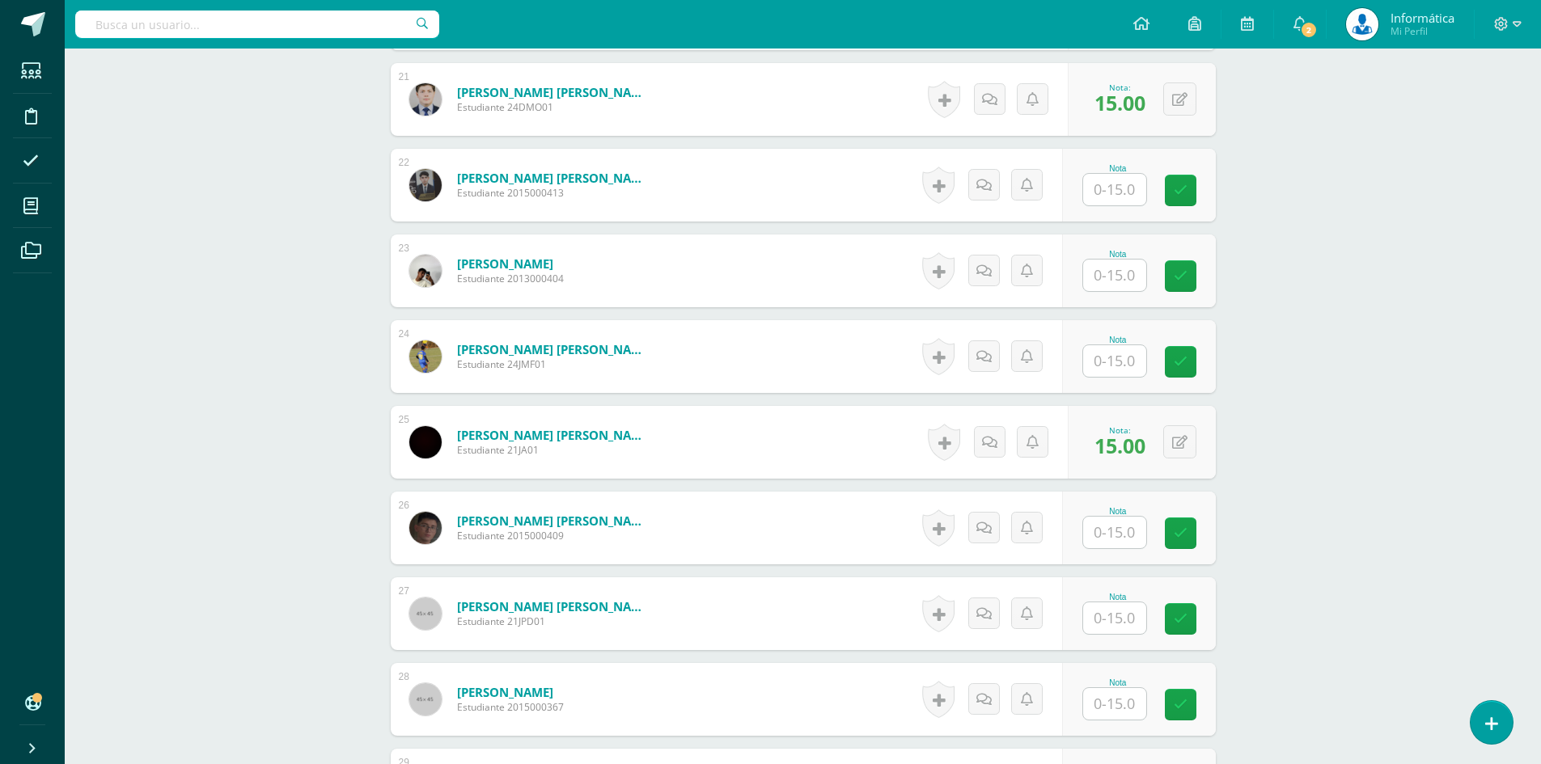
type input "15"
click at [1130, 536] on input "text" at bounding box center [1114, 533] width 63 height 32
type input "15"
click at [1111, 375] on input "text" at bounding box center [1114, 361] width 63 height 32
type input "15"
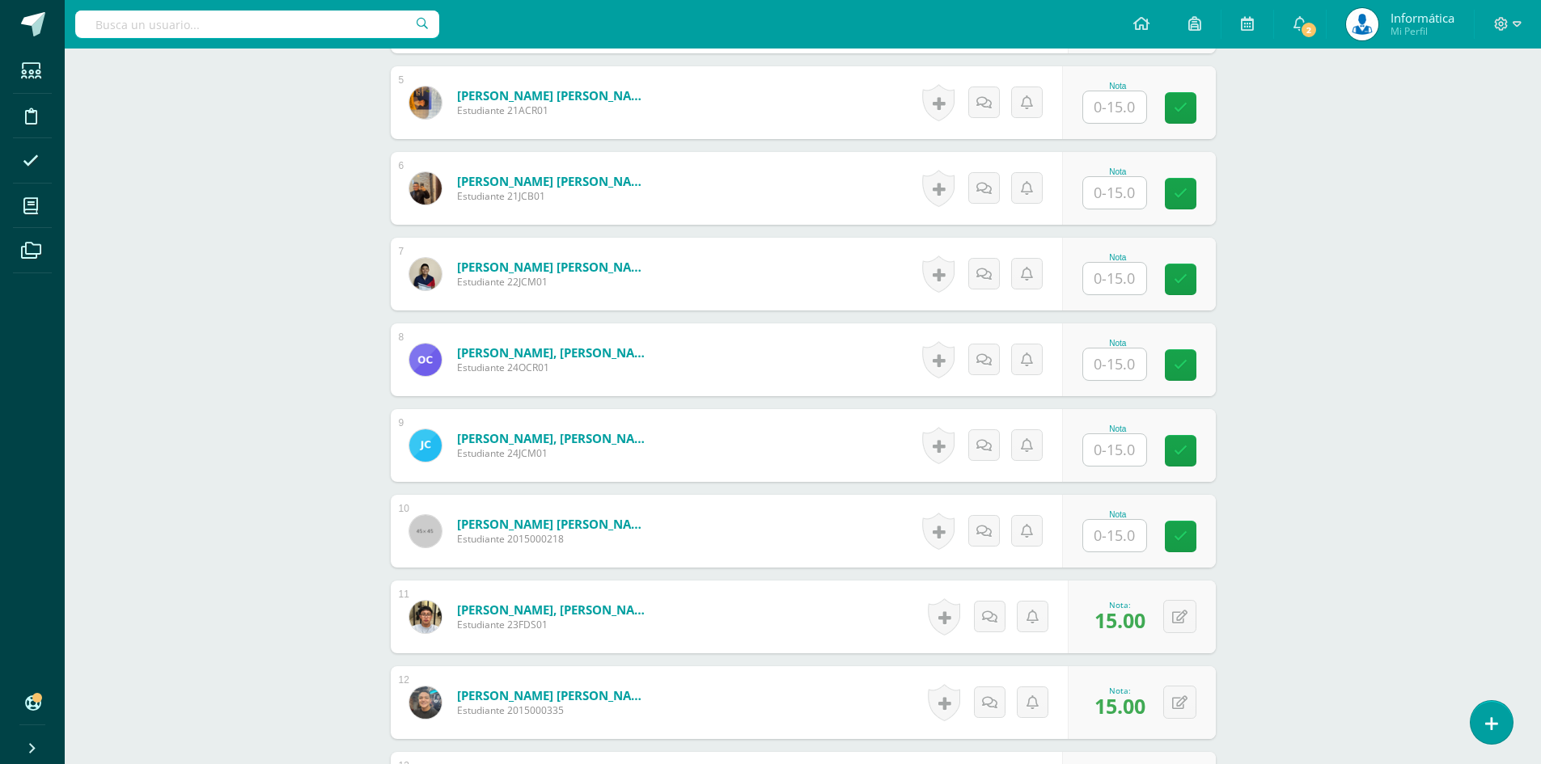
scroll to position [1001, 0]
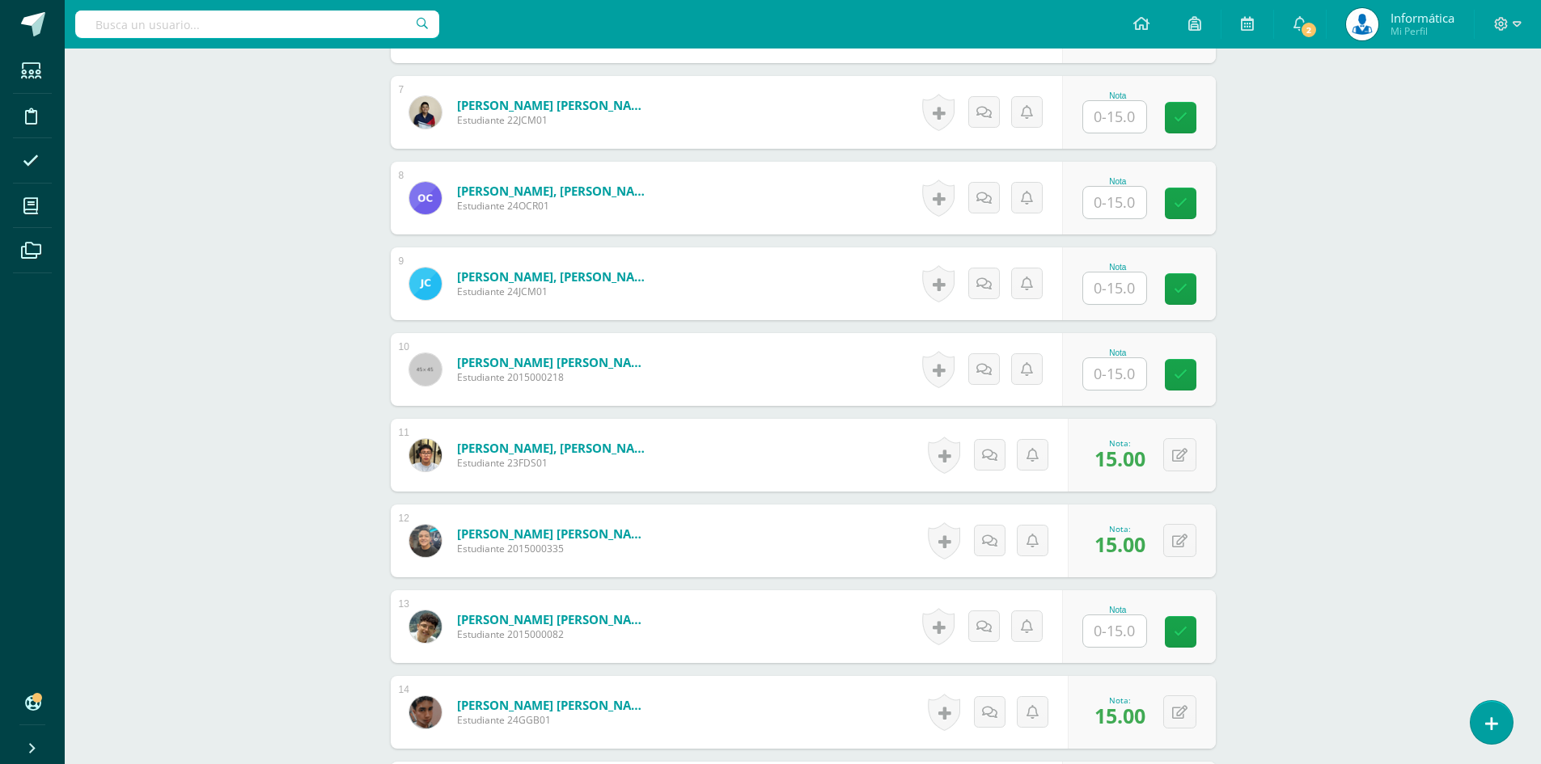
click at [1121, 287] on input "text" at bounding box center [1114, 289] width 63 height 32
type input "15"
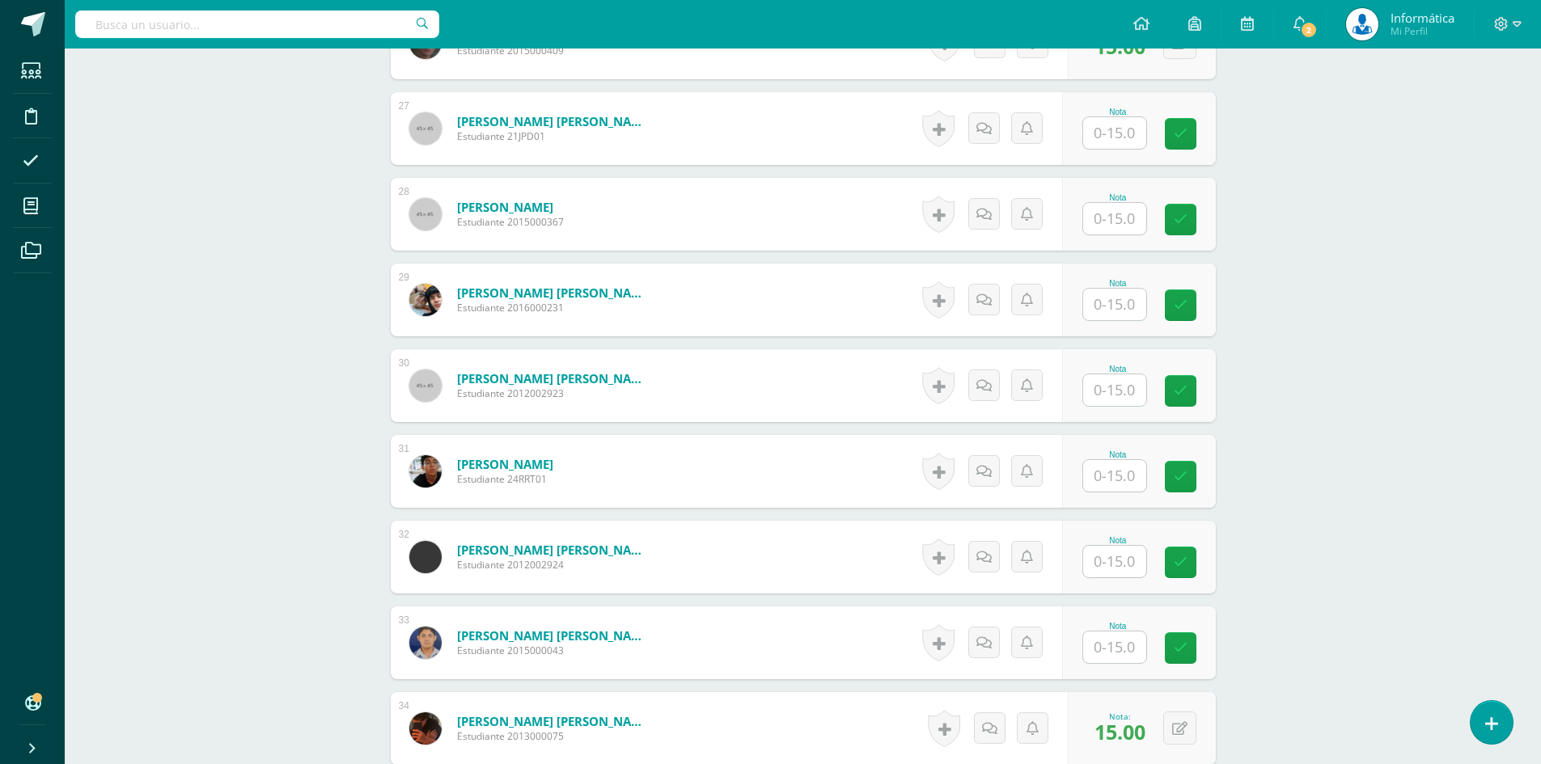
scroll to position [2618, 0]
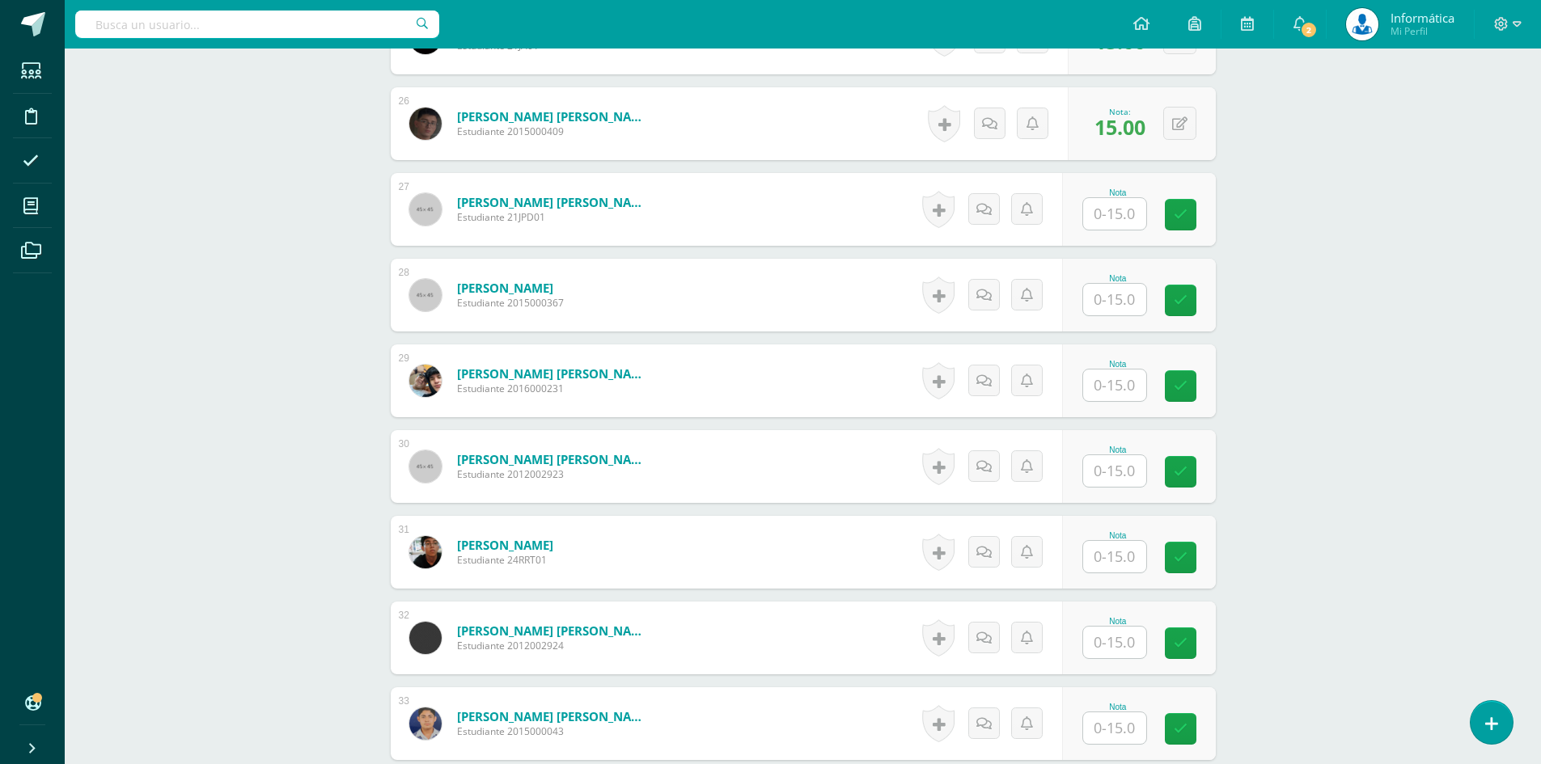
click at [1111, 218] on input "text" at bounding box center [1114, 214] width 63 height 32
type input "15"
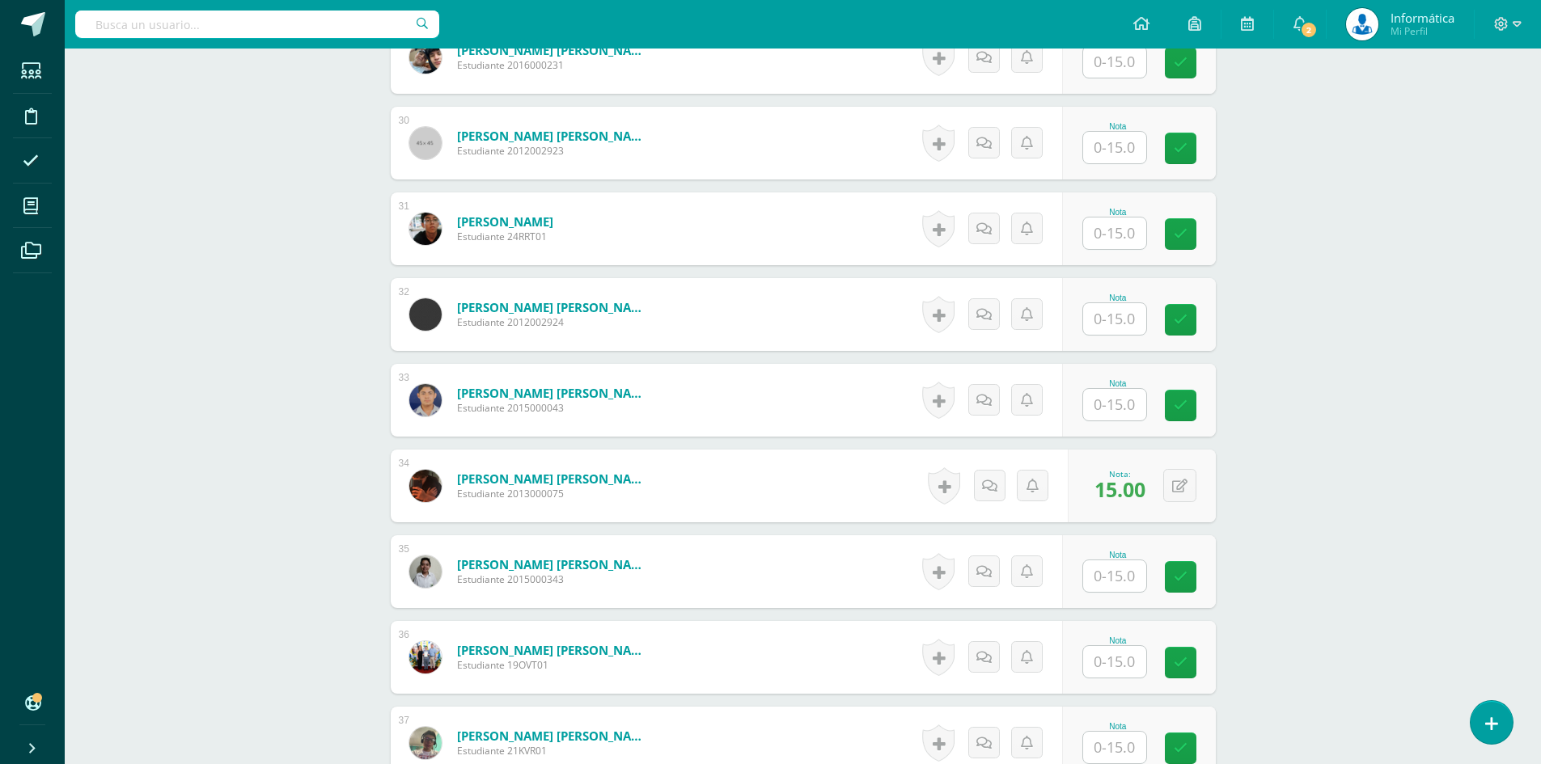
scroll to position [3314, 0]
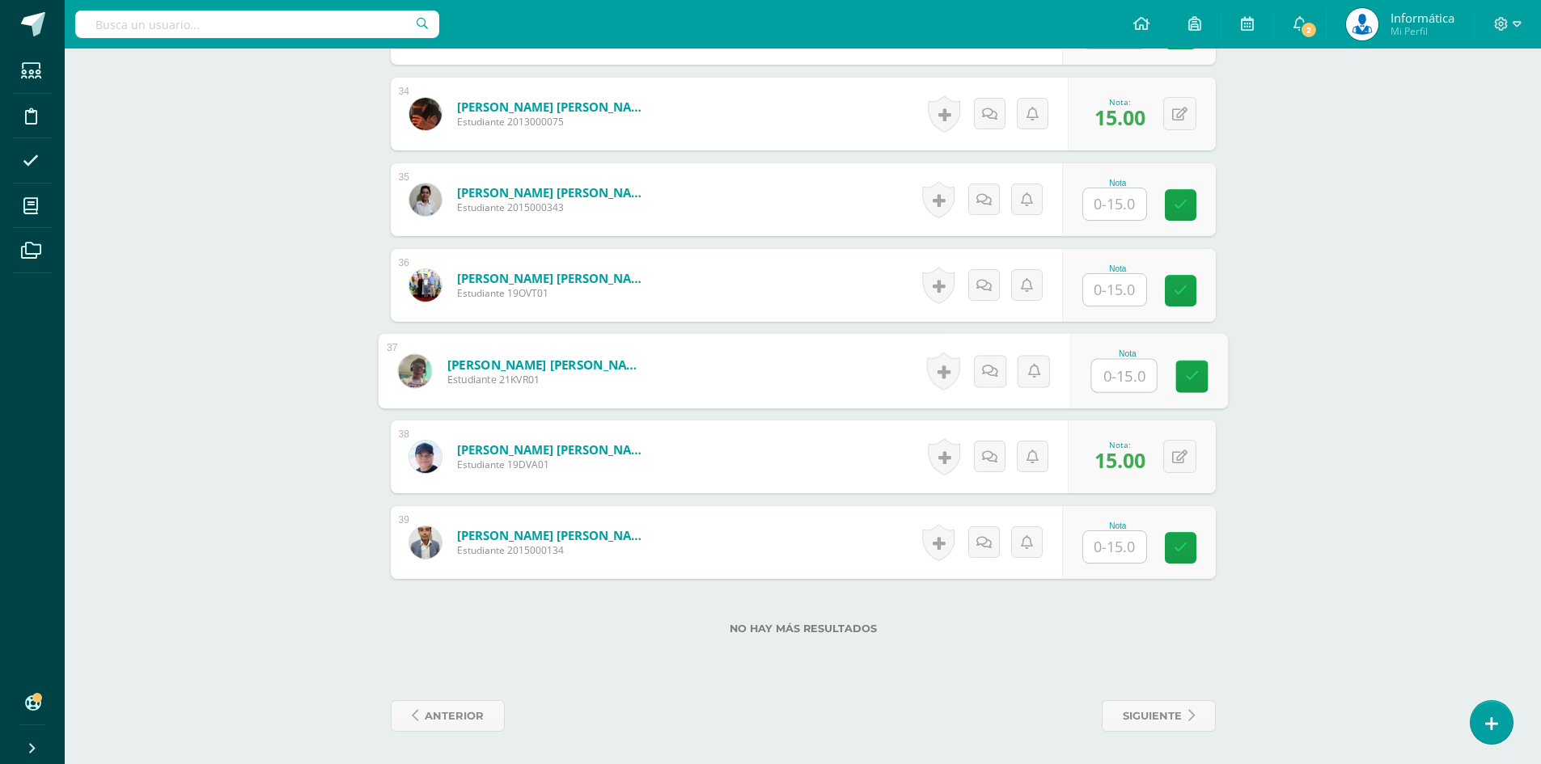
click at [1105, 388] on input "text" at bounding box center [1123, 376] width 65 height 32
type input "15"
click at [1107, 552] on input "text" at bounding box center [1114, 547] width 63 height 32
type input "15"
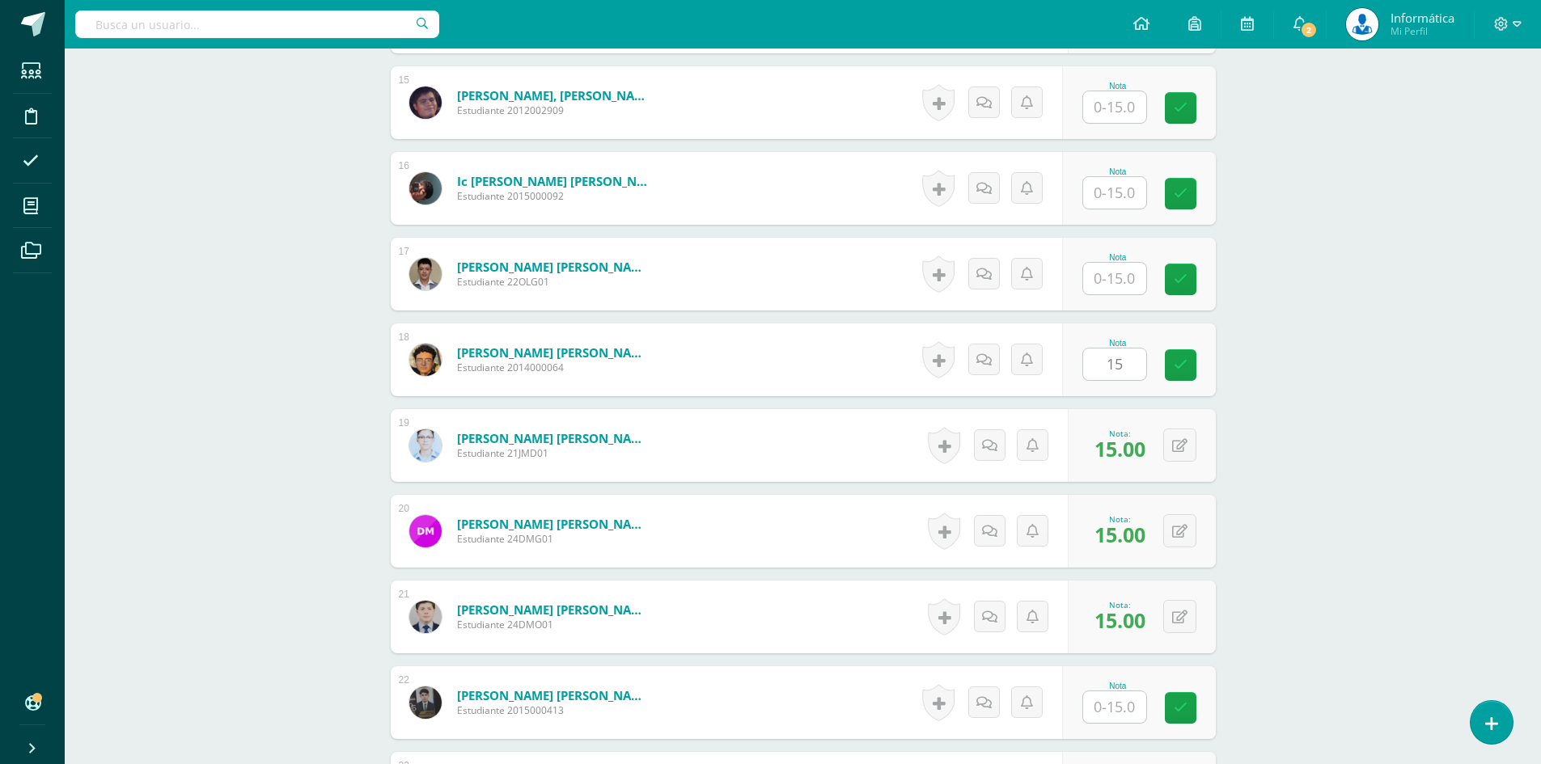
scroll to position [1373, 0]
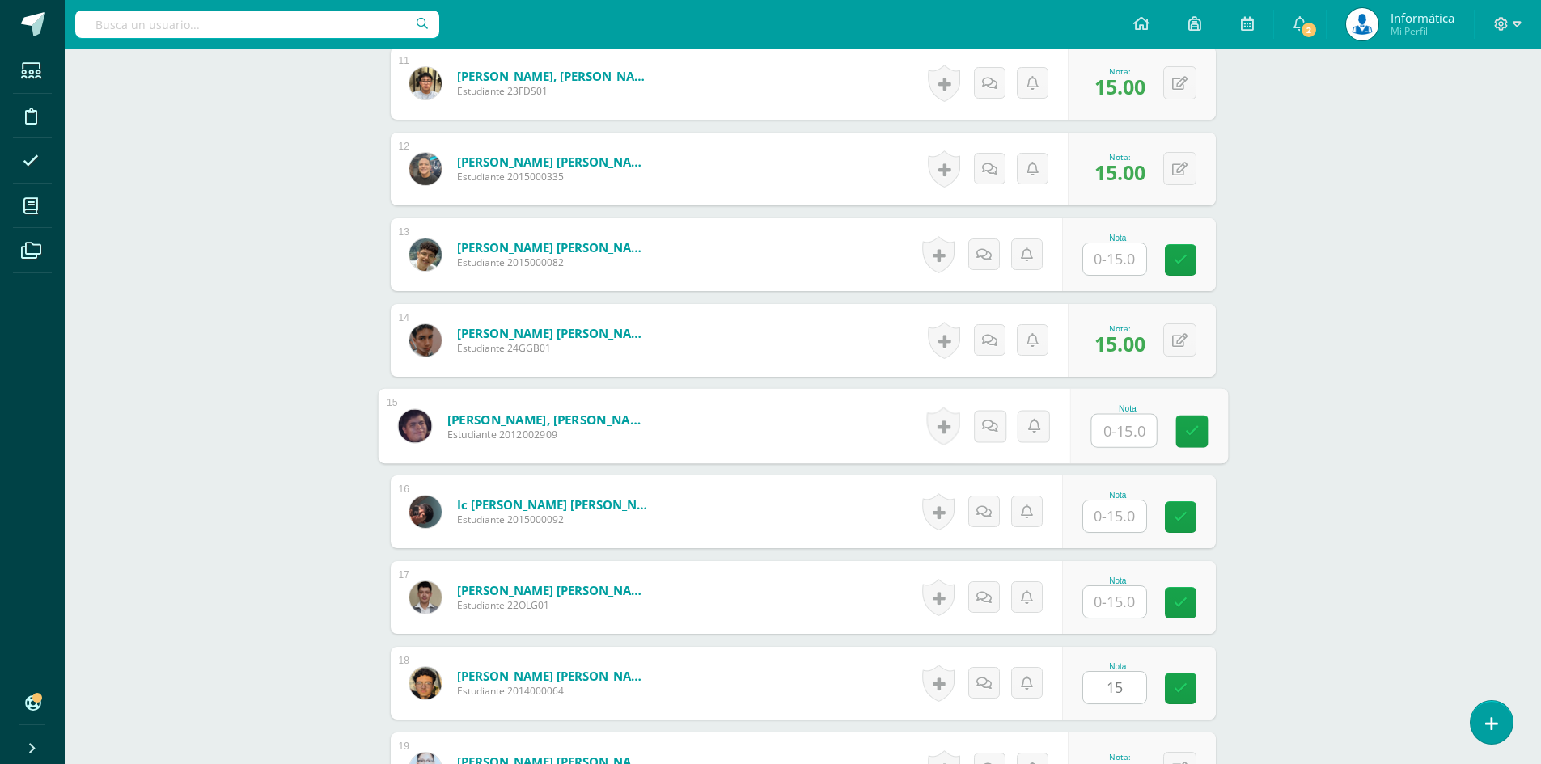
click at [1128, 427] on input "text" at bounding box center [1123, 431] width 65 height 32
type input "15"
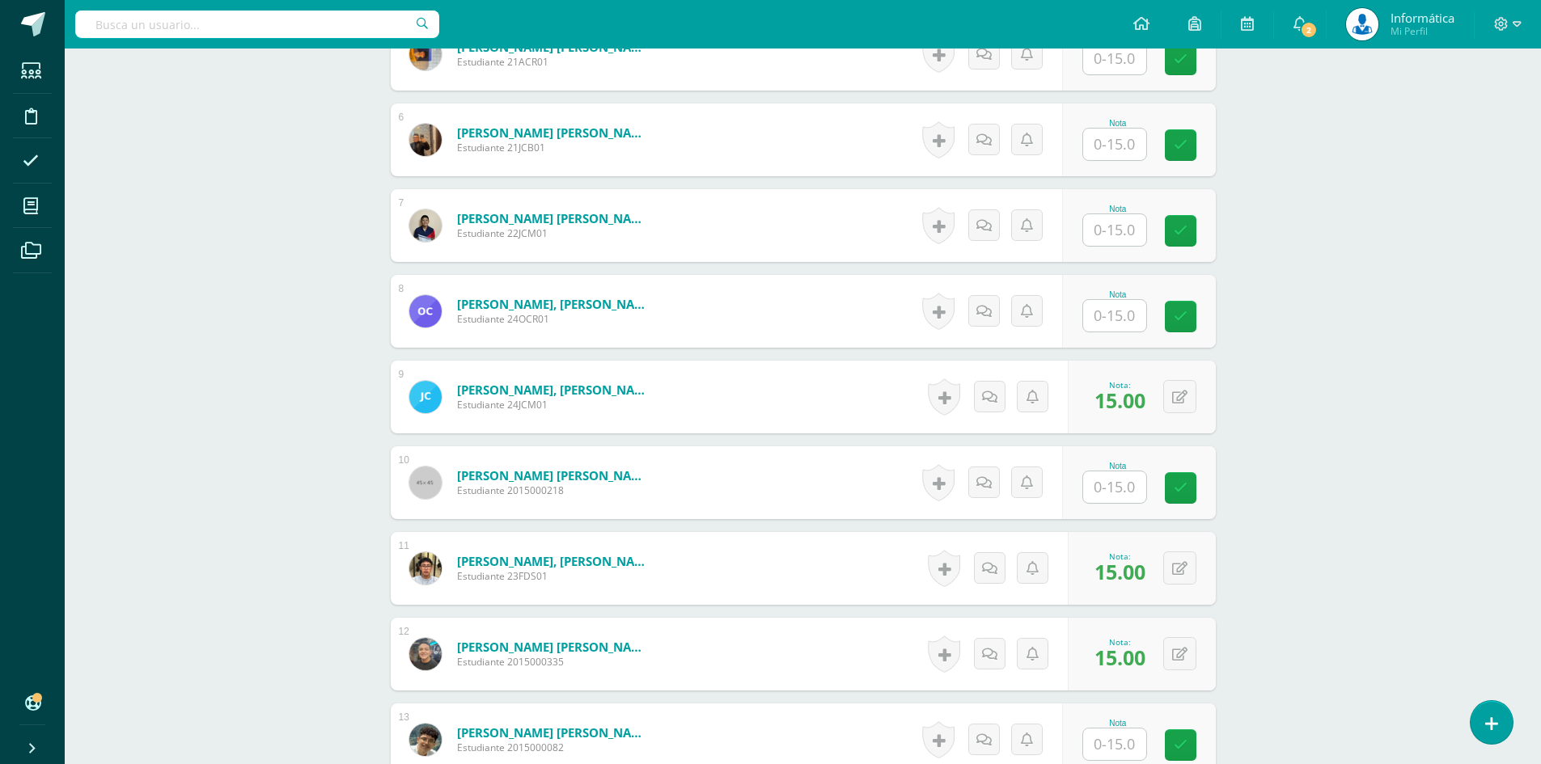
scroll to position [968, 0]
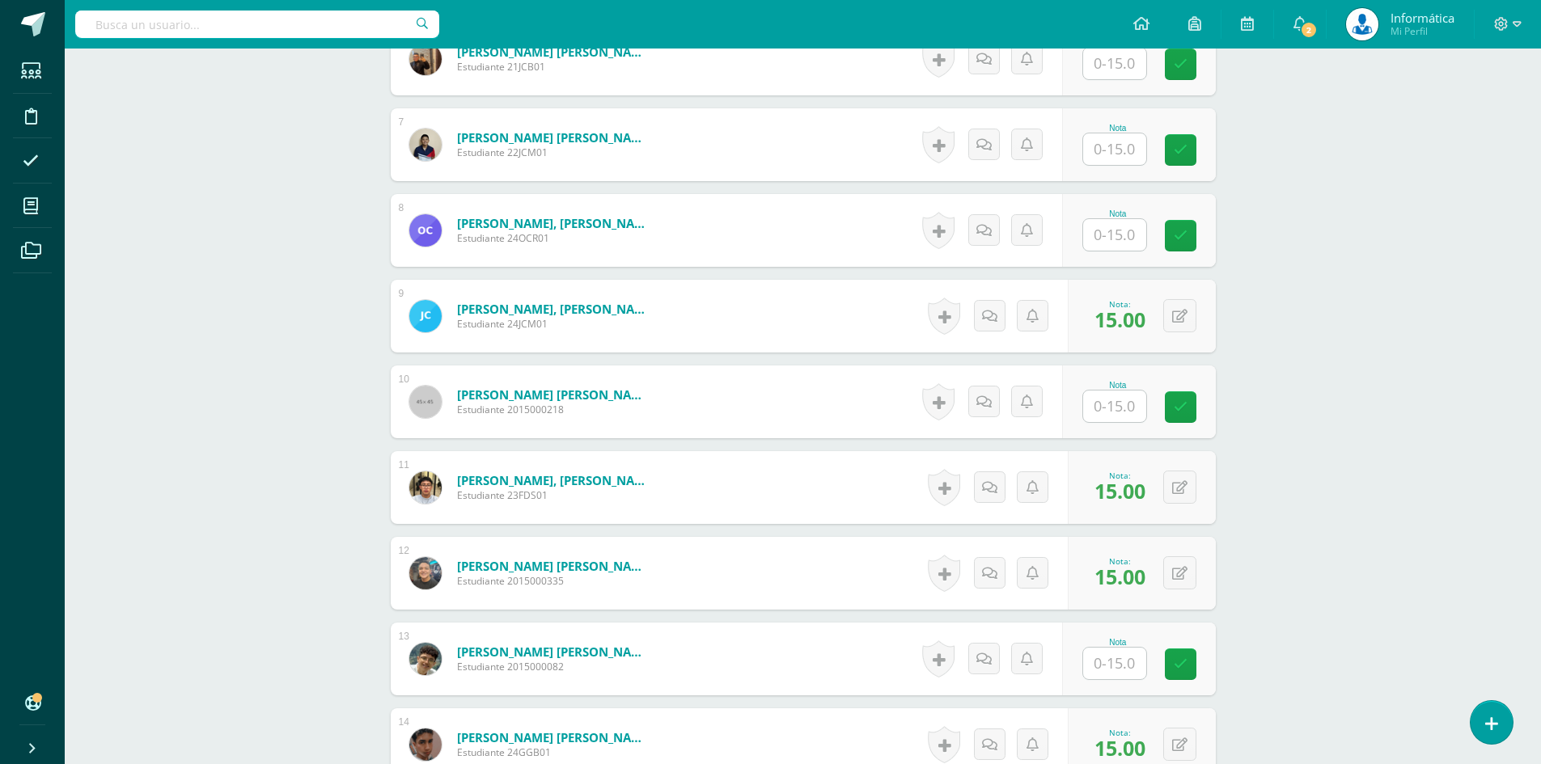
click at [1095, 417] on input "text" at bounding box center [1114, 407] width 63 height 32
type input "14"
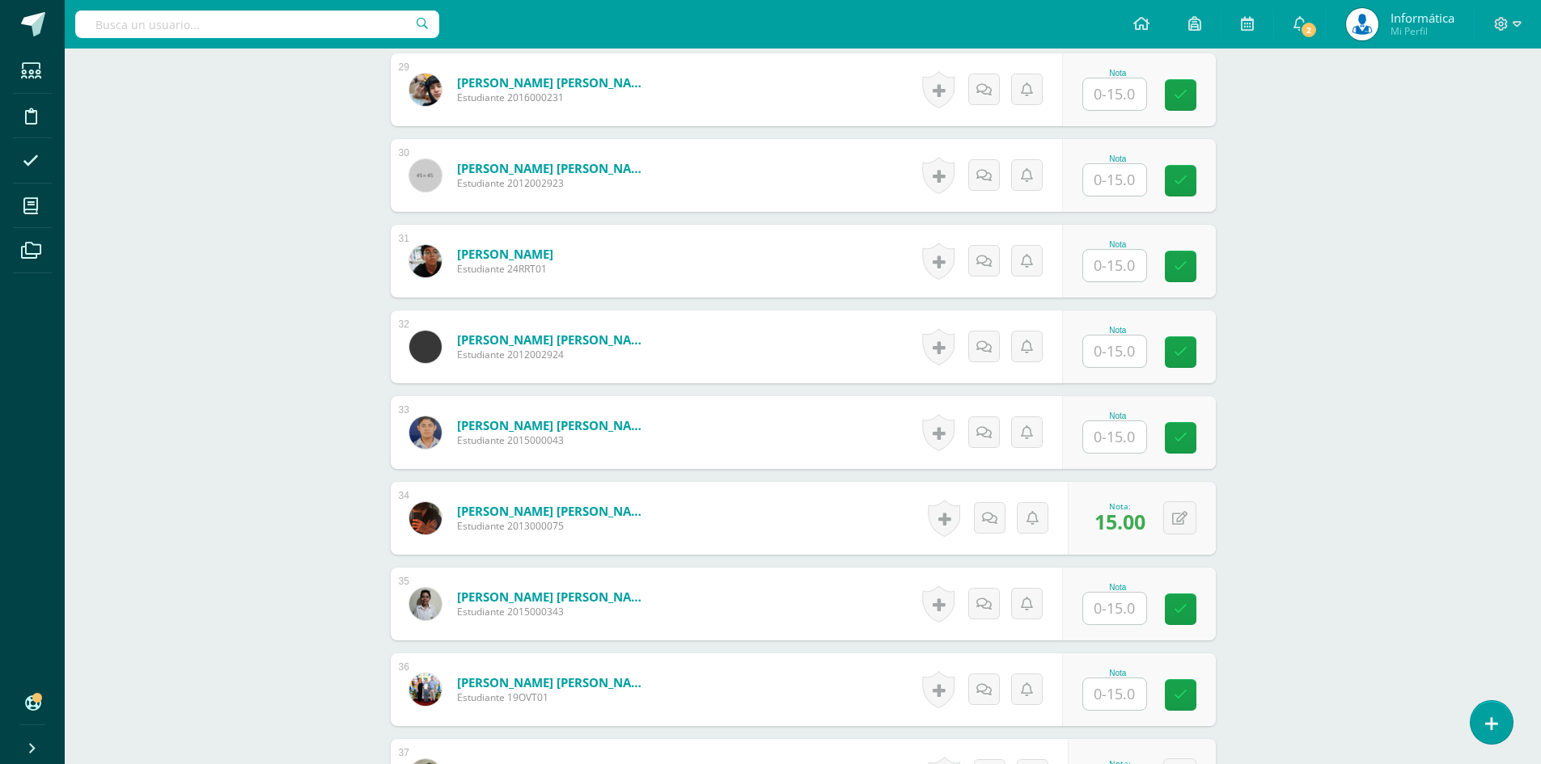
scroll to position [2990, 0]
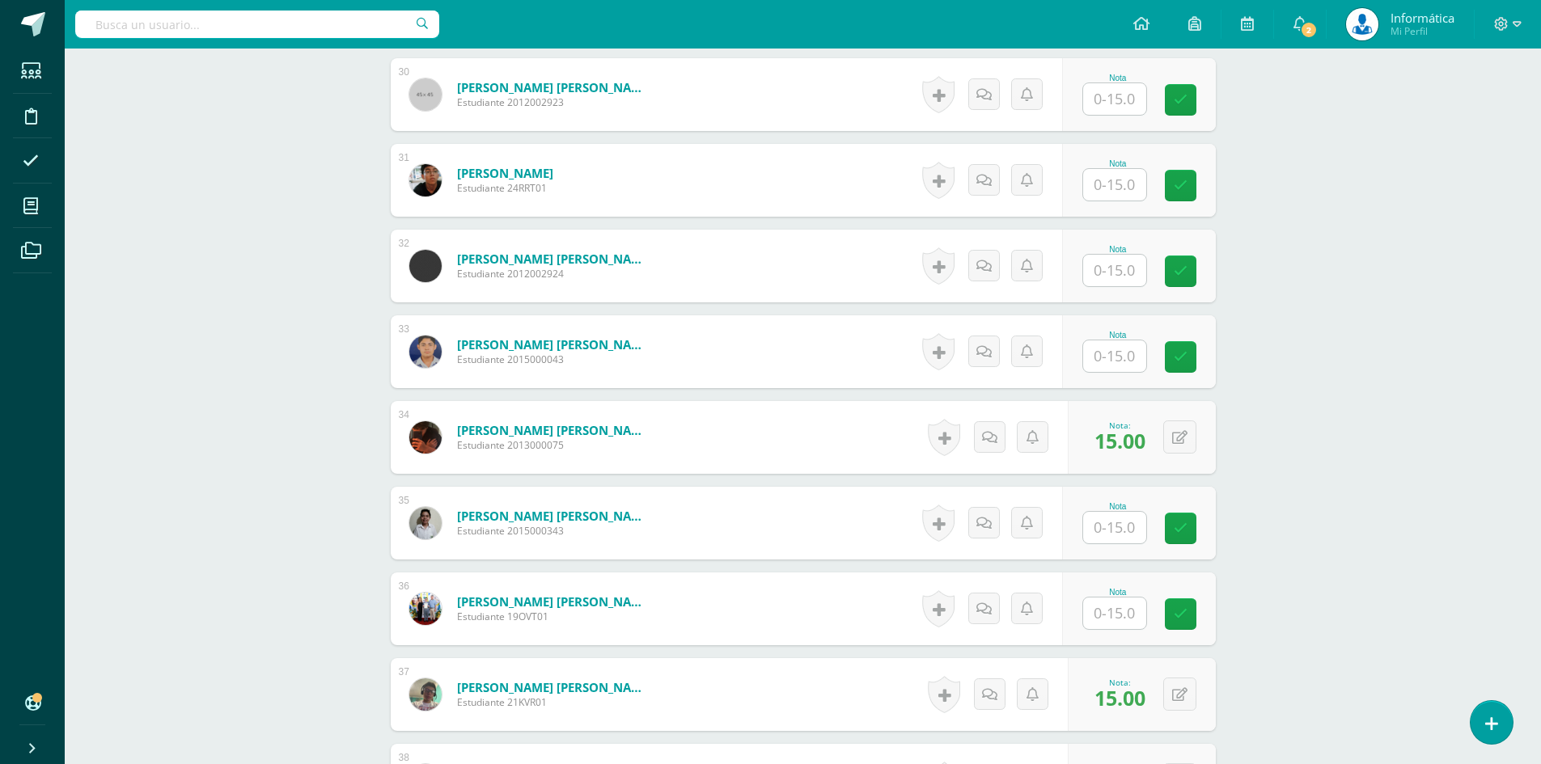
click at [1120, 190] on input "text" at bounding box center [1114, 185] width 63 height 32
type input "13"
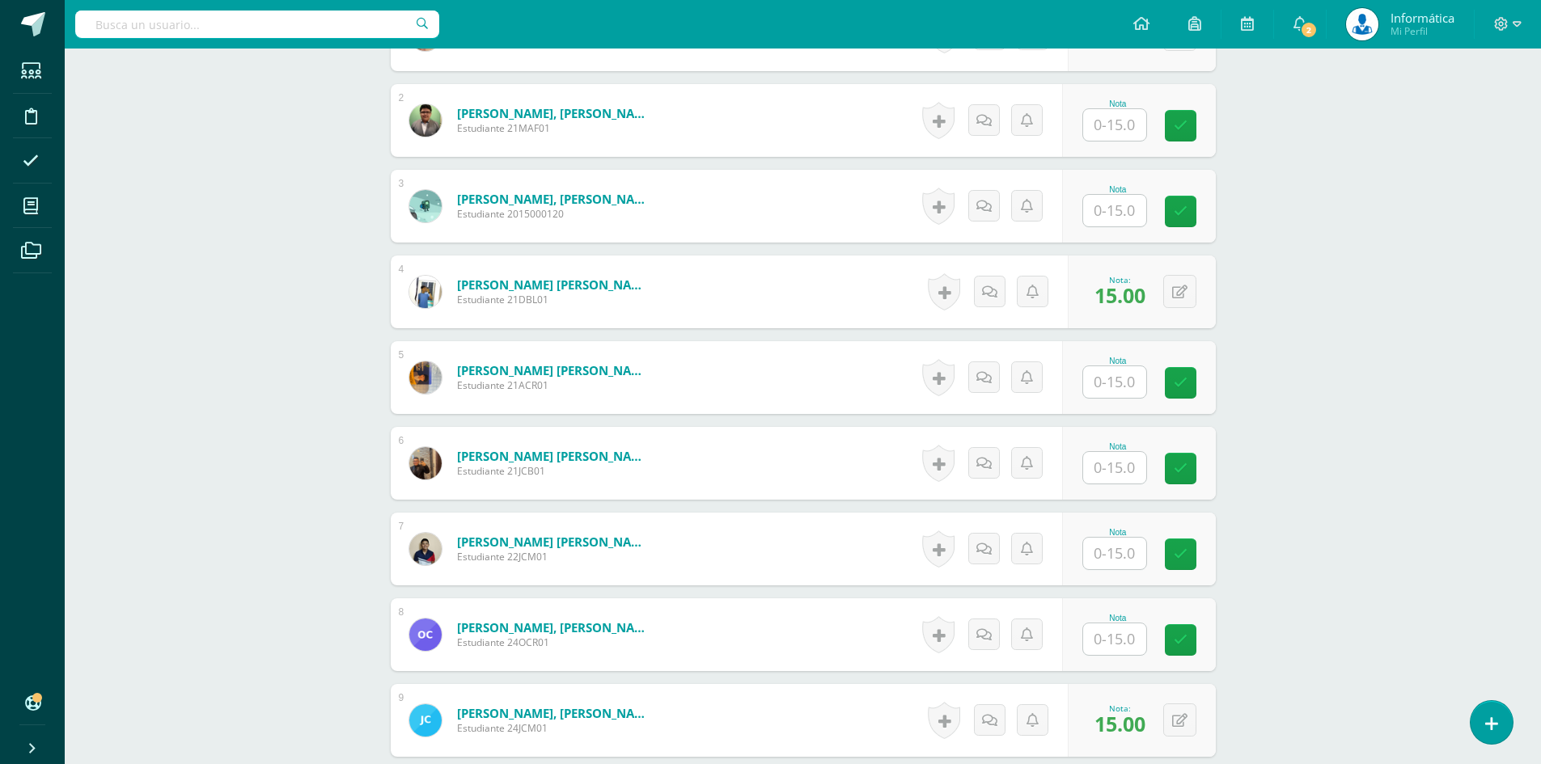
scroll to position [483, 0]
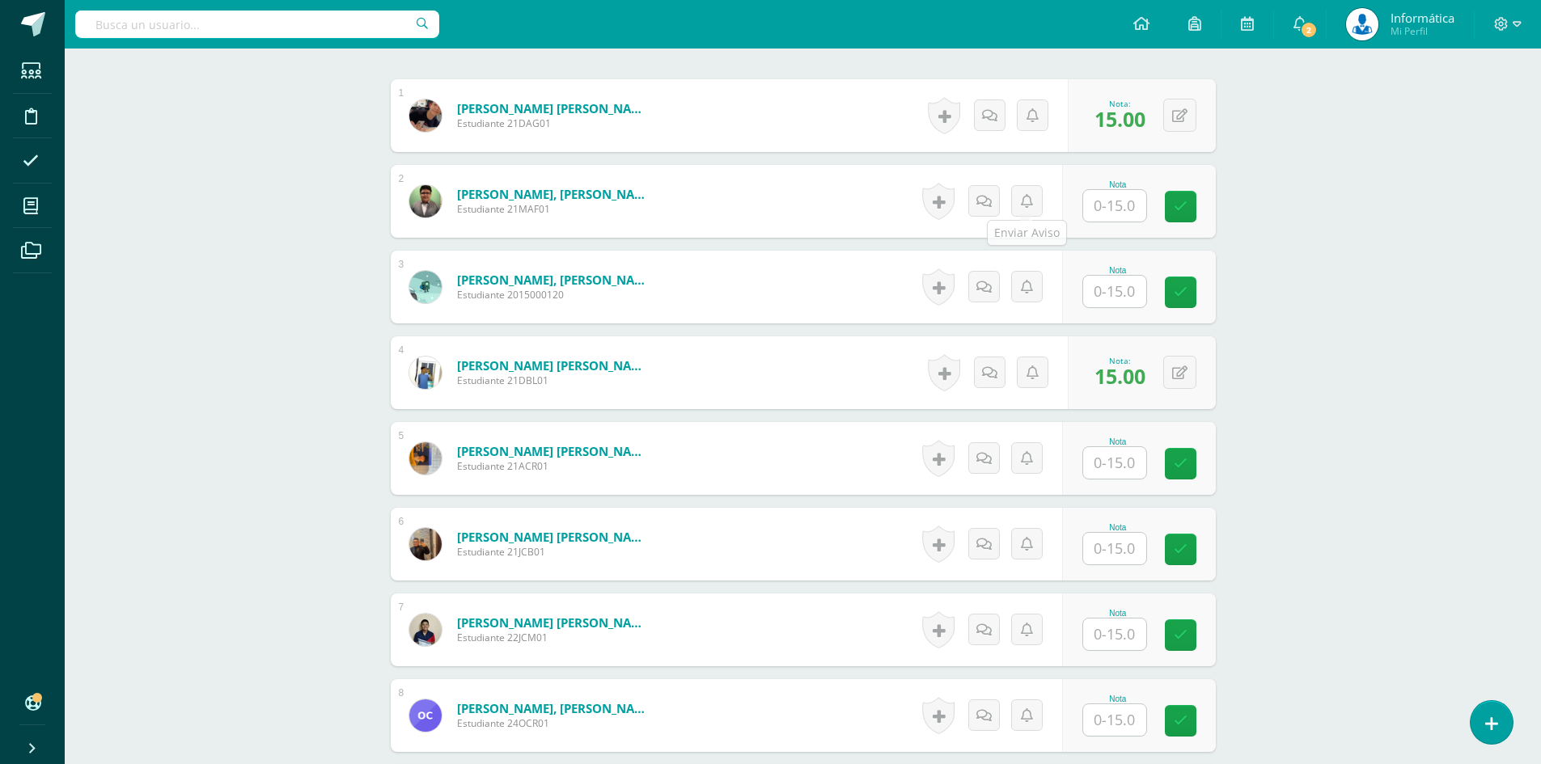
click at [1113, 207] on input "text" at bounding box center [1114, 206] width 63 height 32
type input "13"
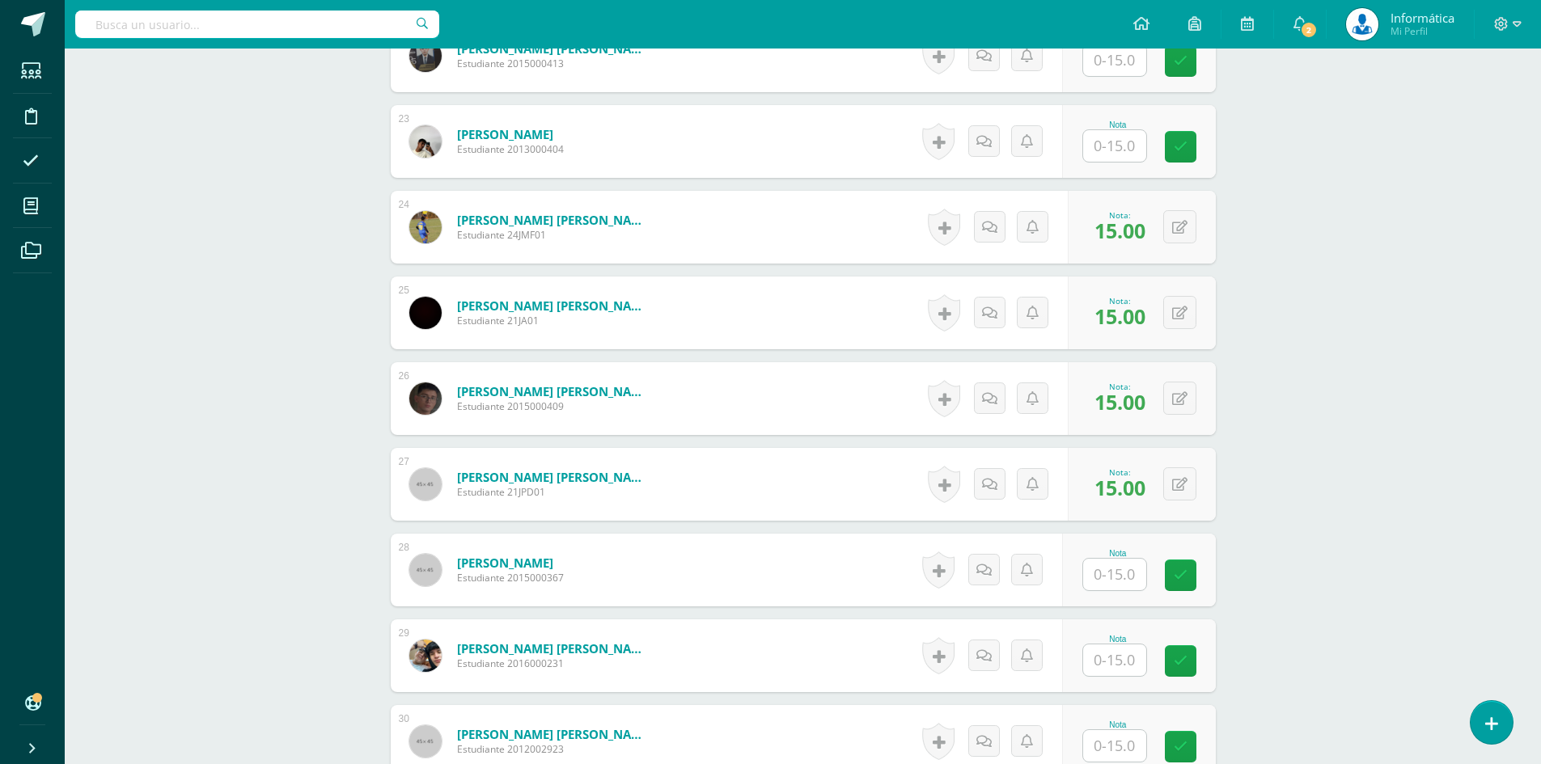
scroll to position [2667, 0]
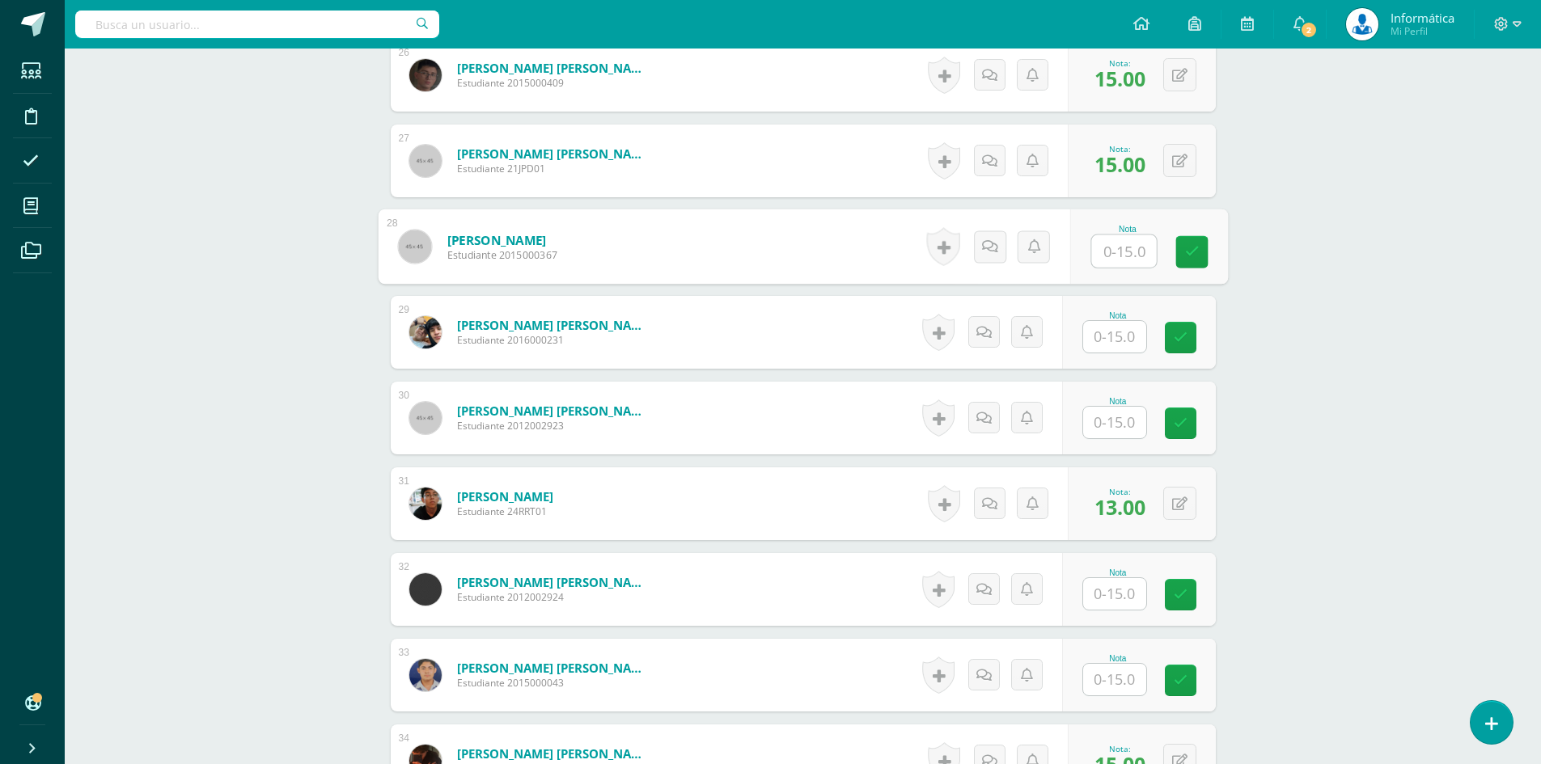
click at [1119, 259] on input "text" at bounding box center [1123, 251] width 65 height 32
type input "13"
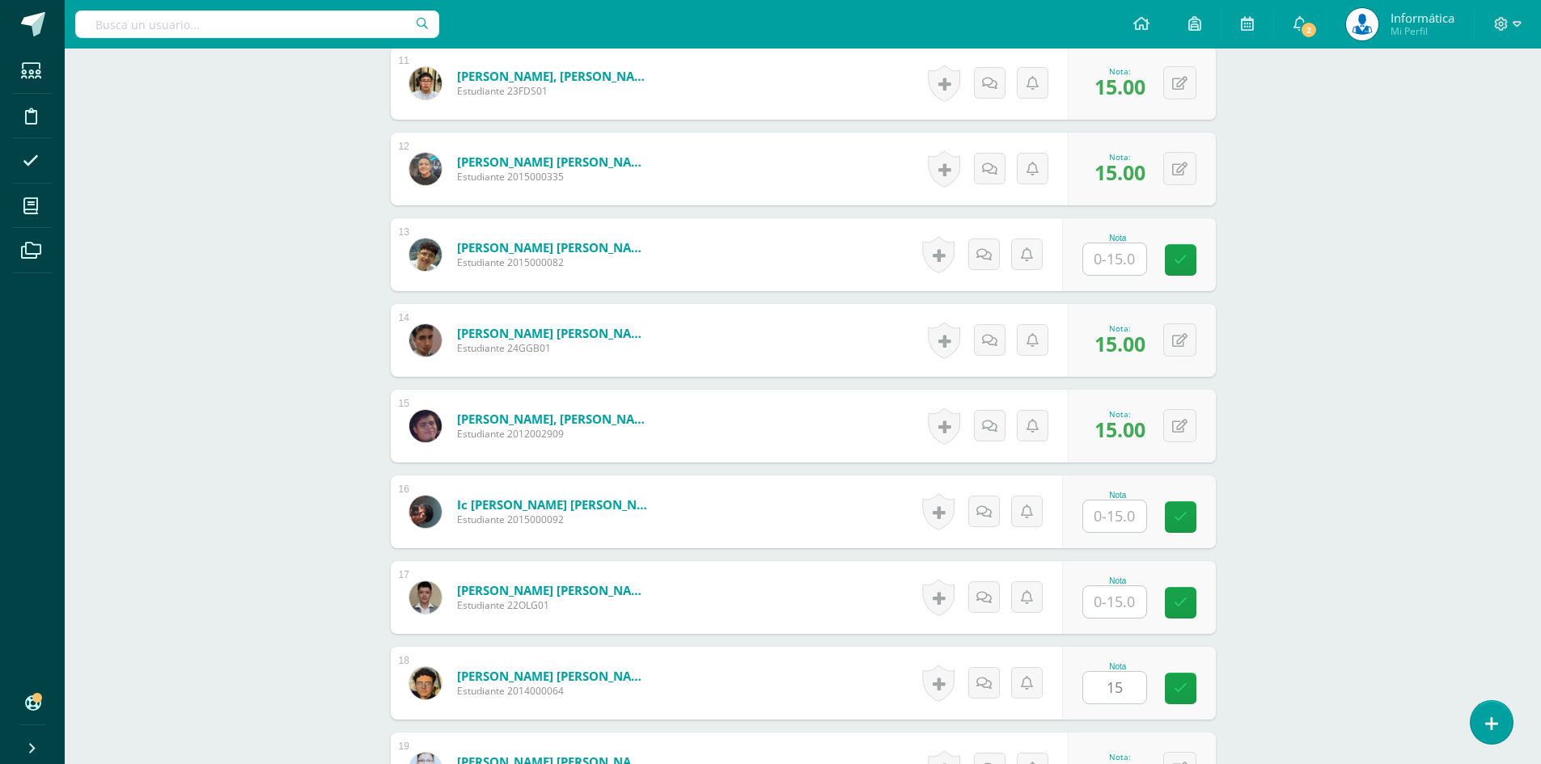
scroll to position [1130, 0]
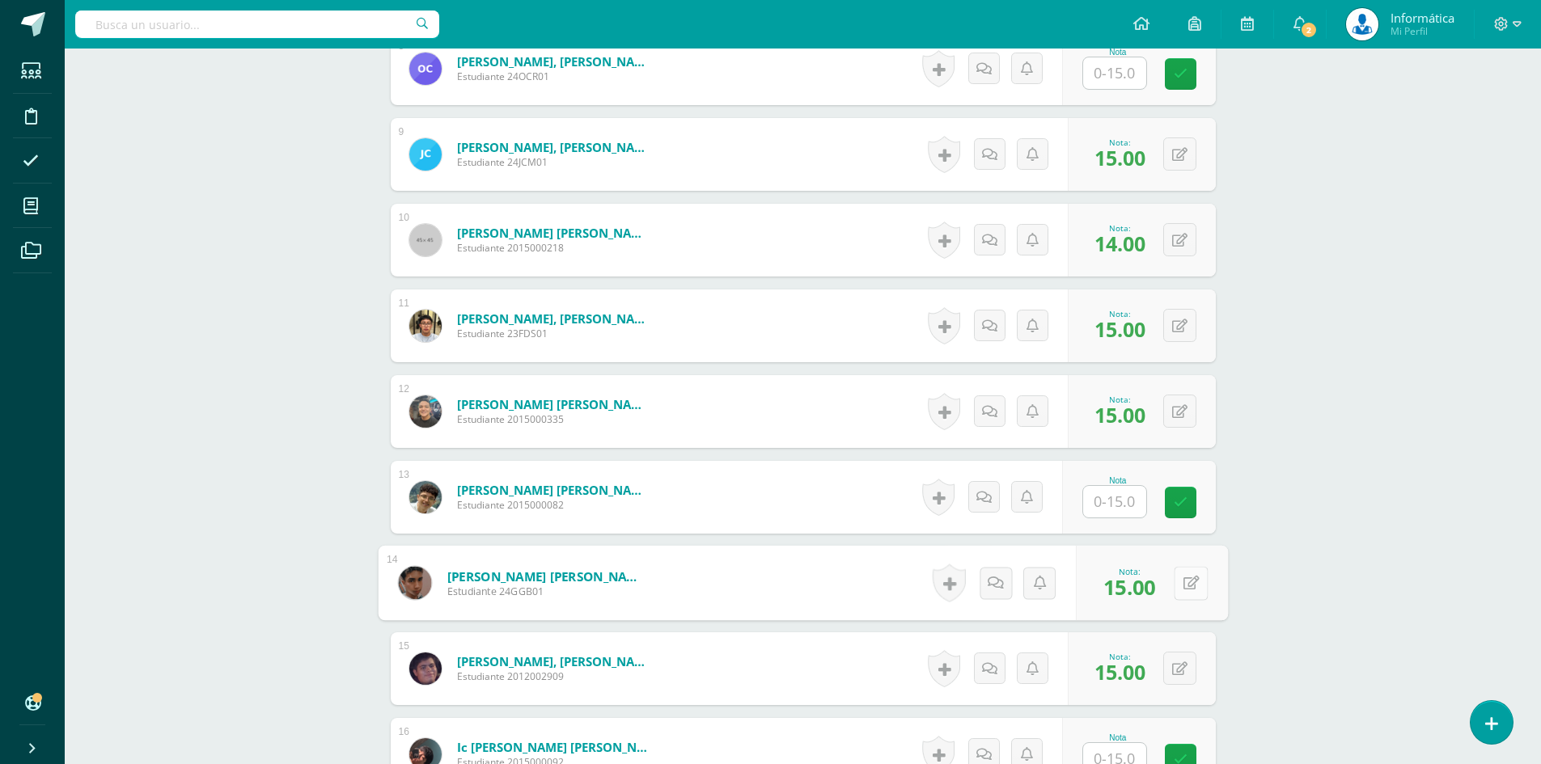
click at [1175, 586] on button at bounding box center [1191, 583] width 34 height 34
click at [1144, 591] on icon at bounding box center [1148, 589] width 15 height 14
click at [1179, 584] on button at bounding box center [1179, 582] width 33 height 33
type input "11"
click at [1135, 597] on link at bounding box center [1148, 589] width 32 height 32
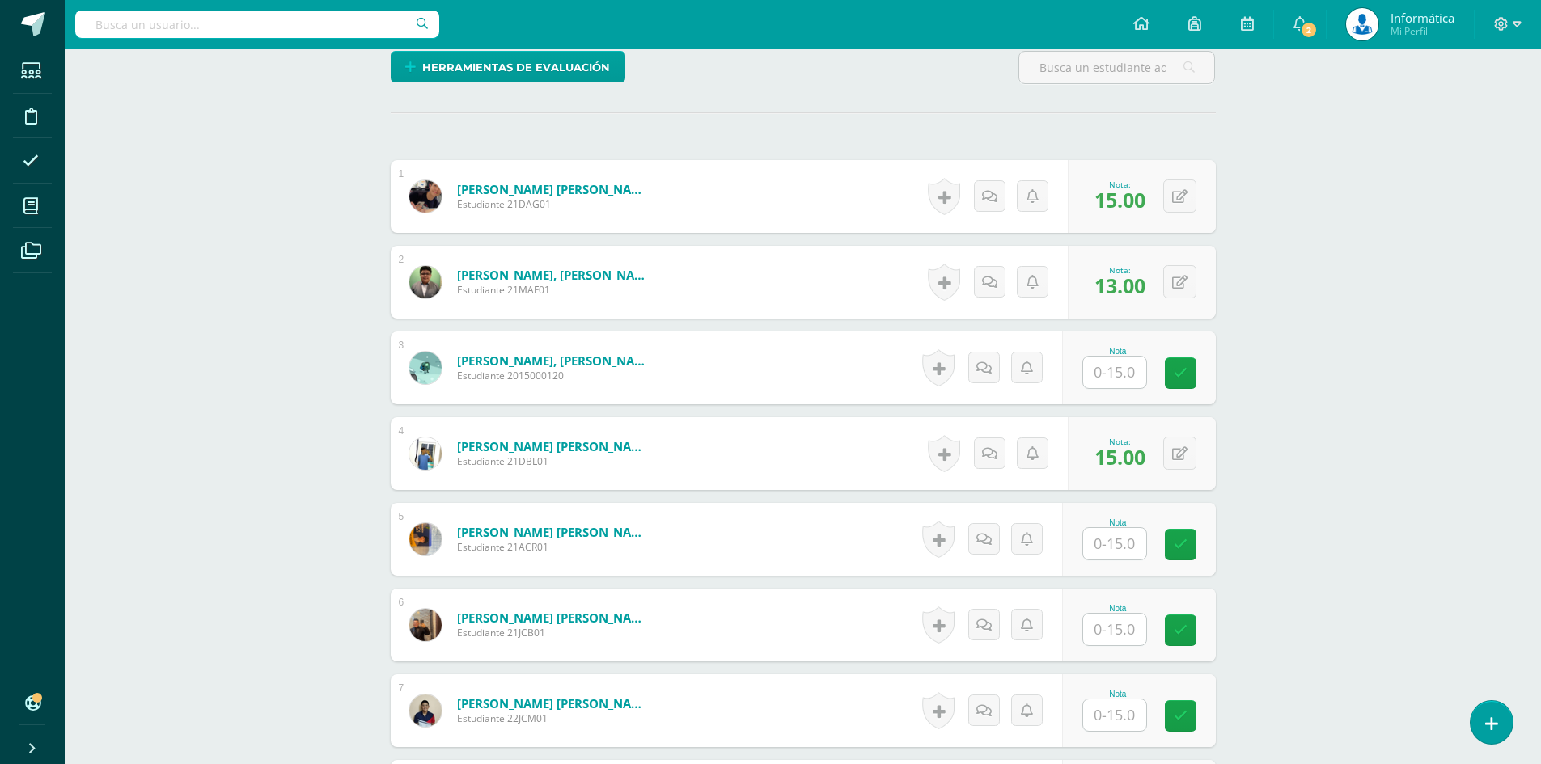
scroll to position [564, 0]
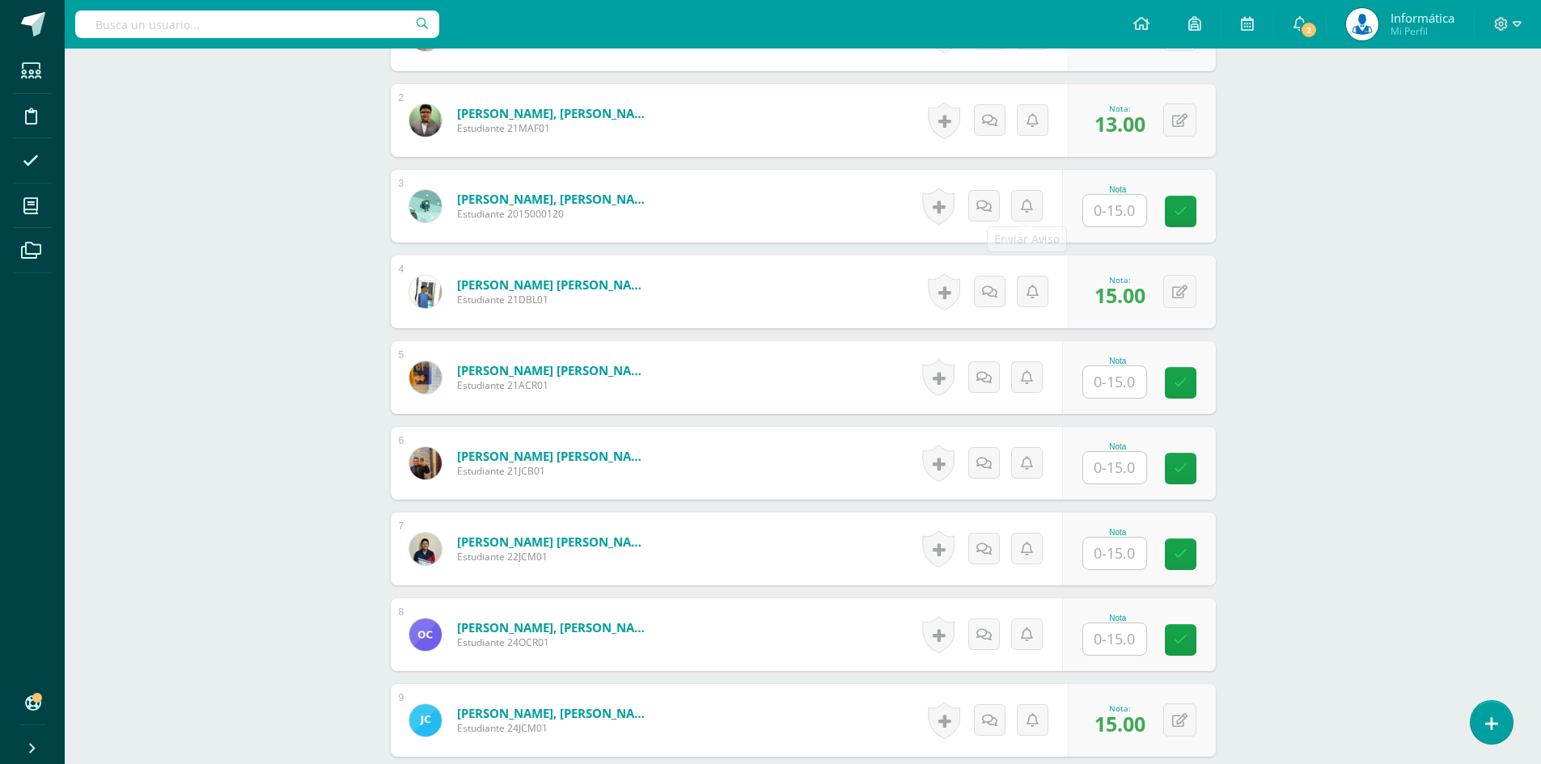
click at [1128, 218] on input "text" at bounding box center [1114, 211] width 63 height 32
type input "9"
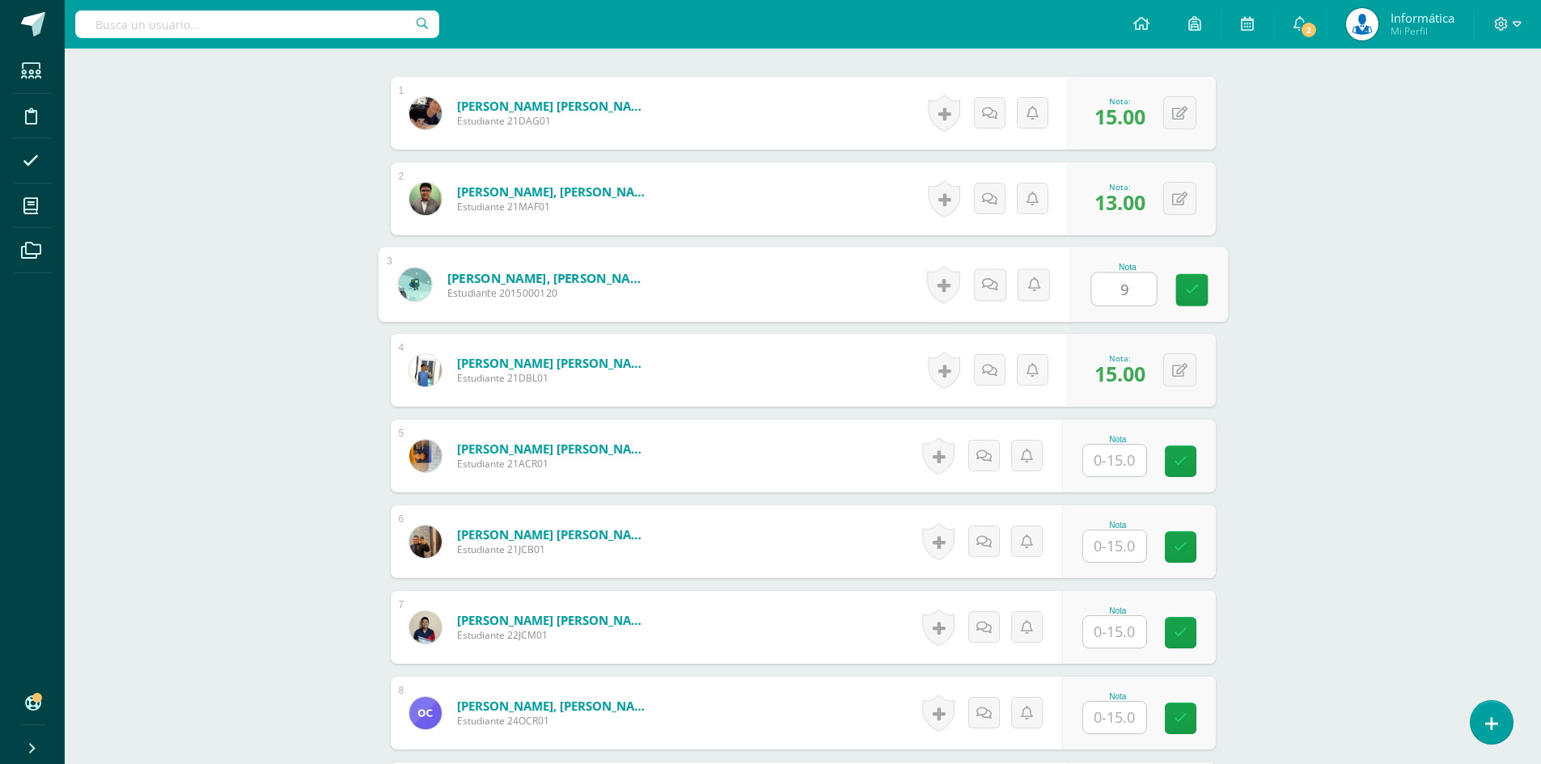
scroll to position [809, 0]
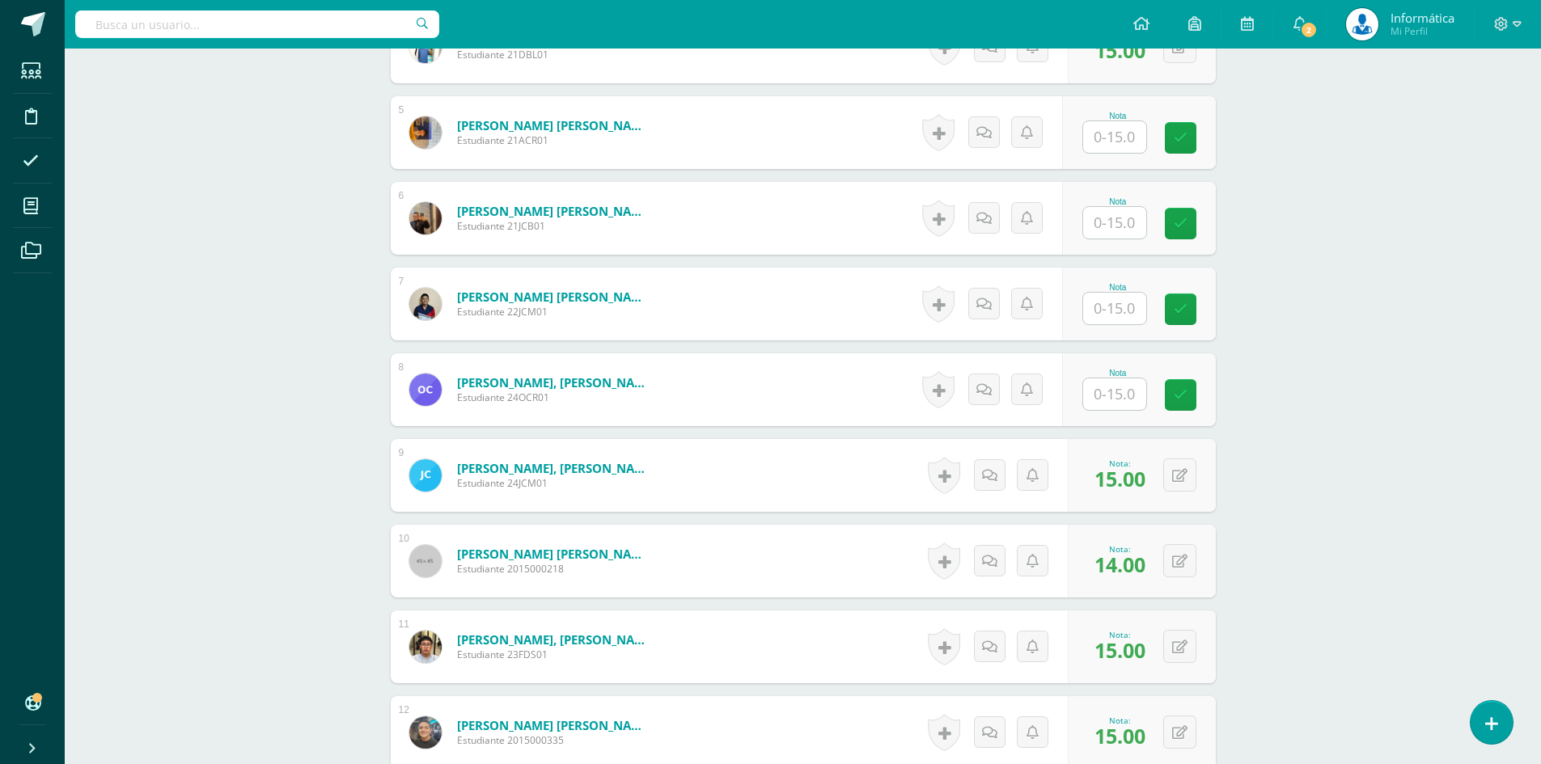
click at [1123, 135] on input "text" at bounding box center [1114, 137] width 63 height 32
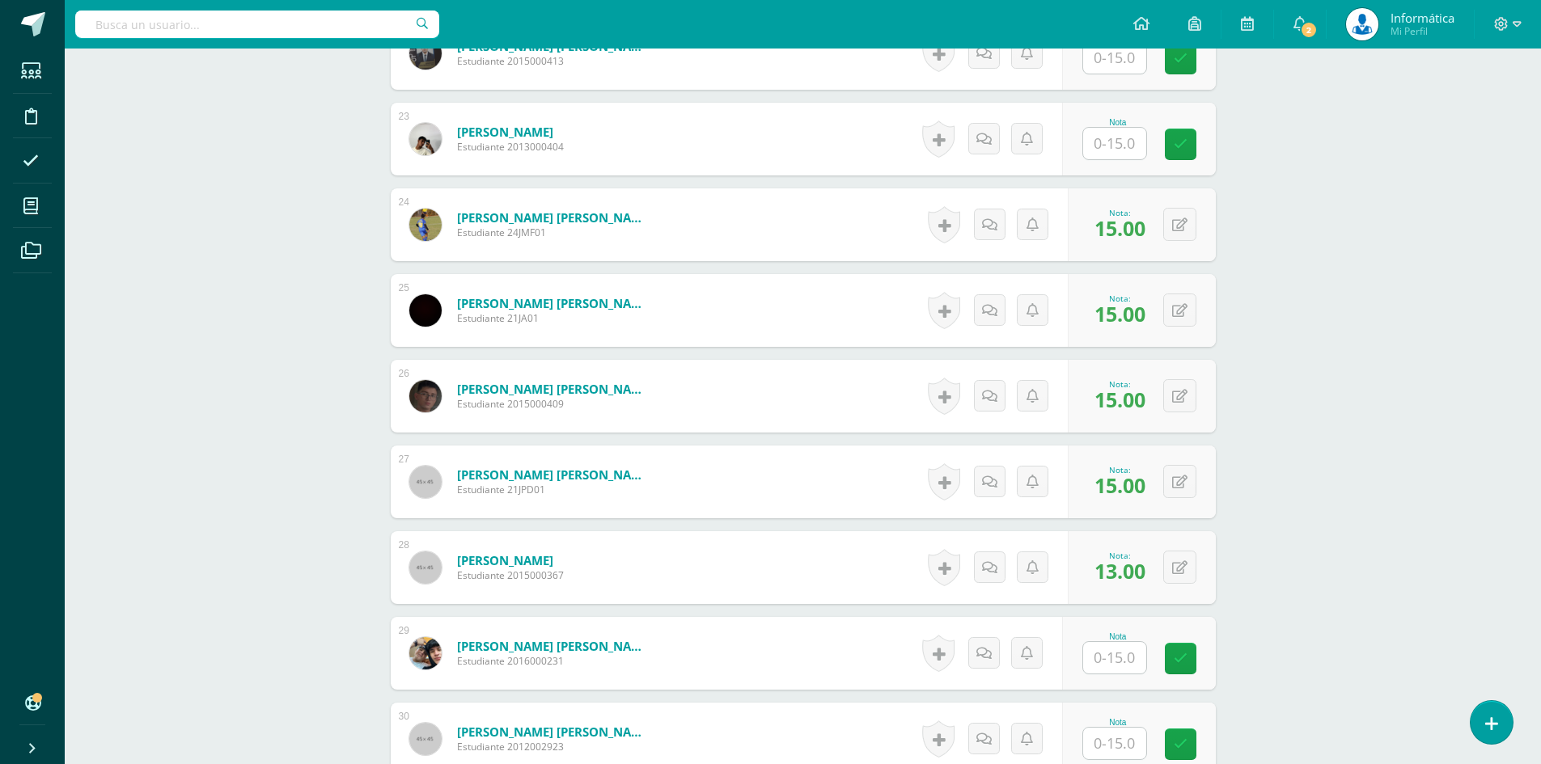
scroll to position [2508, 0]
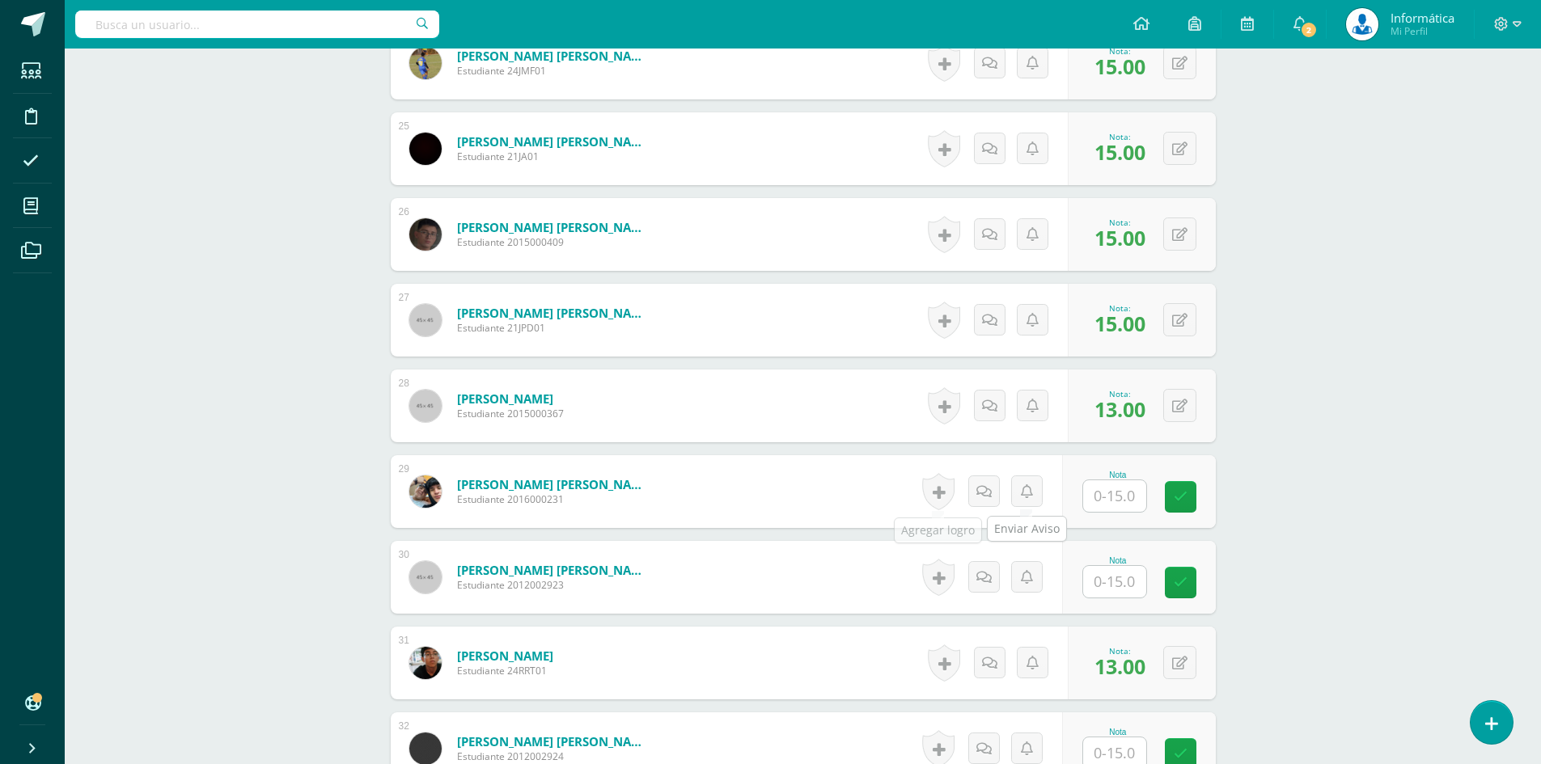
type input "10"
click at [1129, 502] on input "text" at bounding box center [1123, 496] width 65 height 32
type input "10"
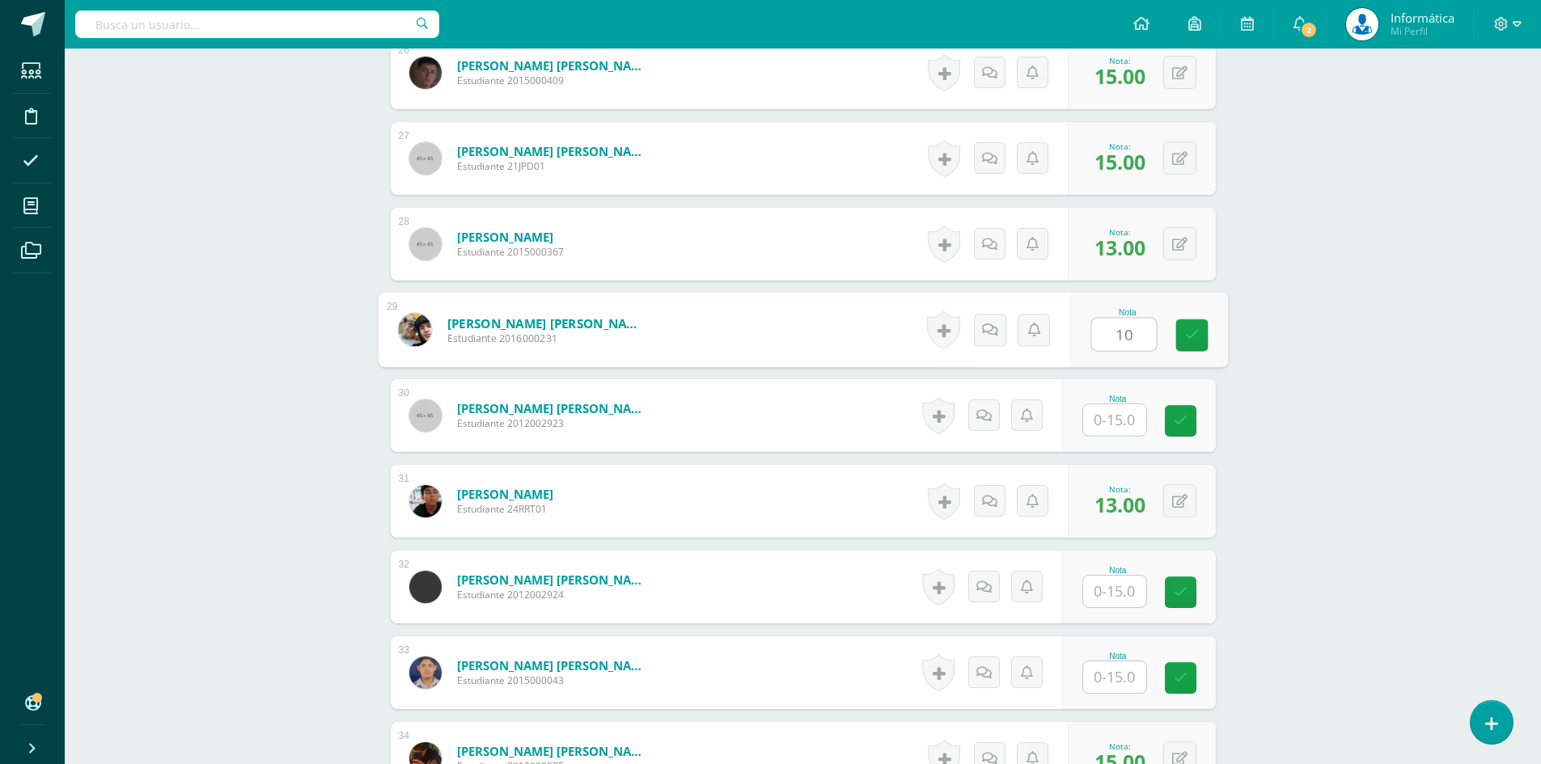
scroll to position [2831, 0]
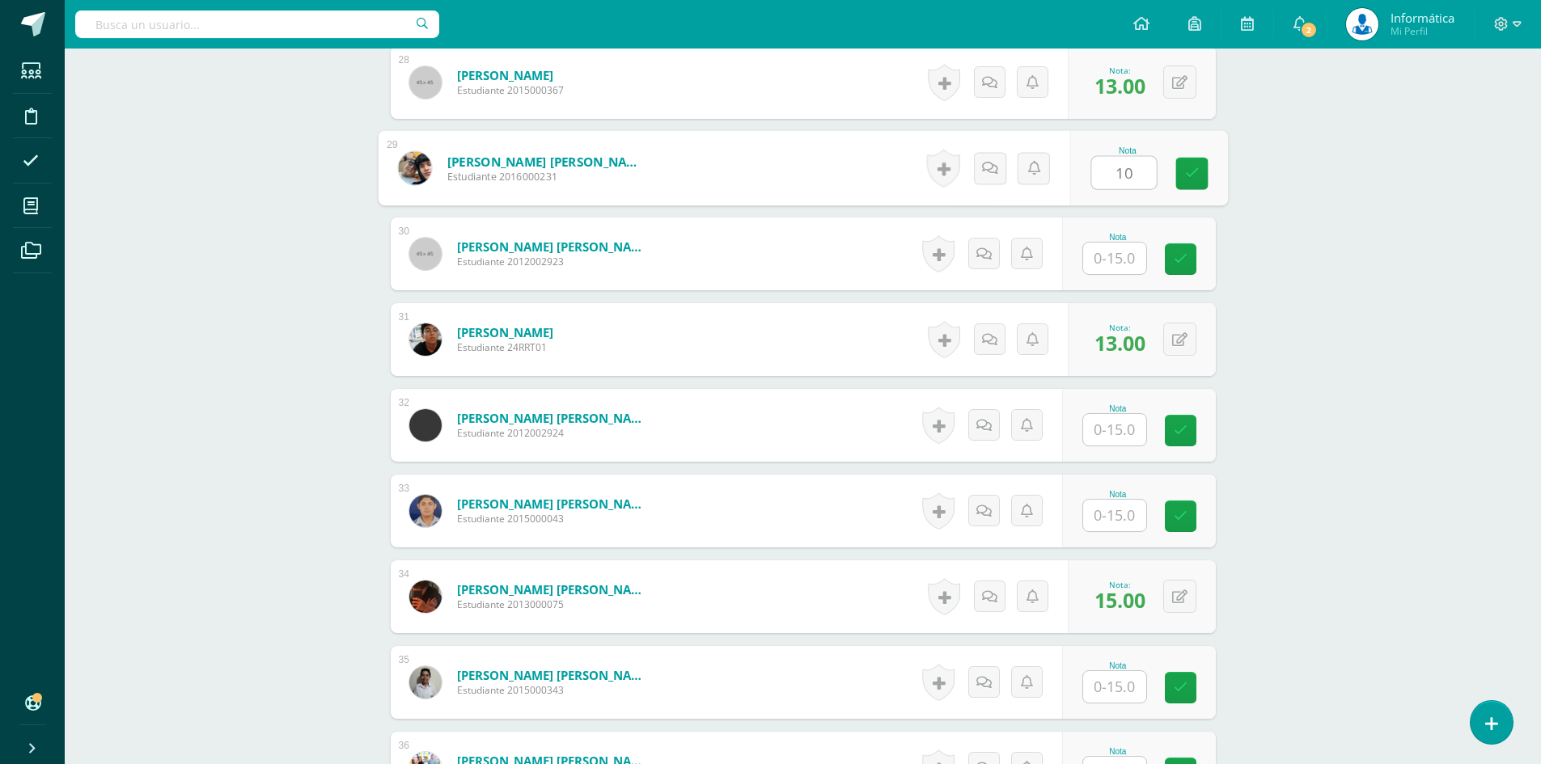
click at [1098, 514] on input "text" at bounding box center [1114, 516] width 63 height 32
type input "10"
click at [1105, 264] on input "text" at bounding box center [1114, 259] width 63 height 32
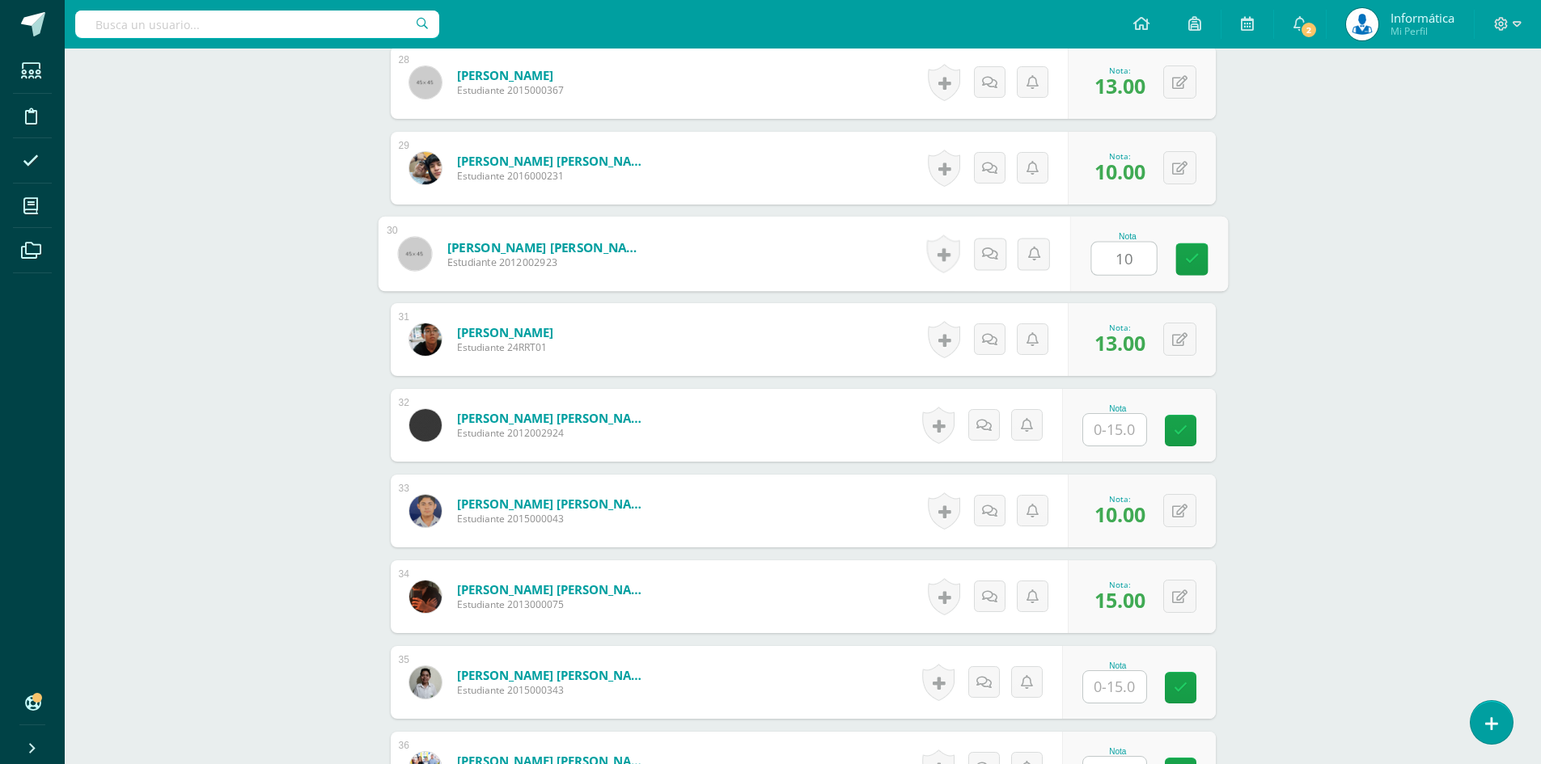
type input "10"
click at [1122, 431] on input "text" at bounding box center [1114, 430] width 63 height 32
type input "0"
click at [1181, 433] on link at bounding box center [1191, 431] width 32 height 32
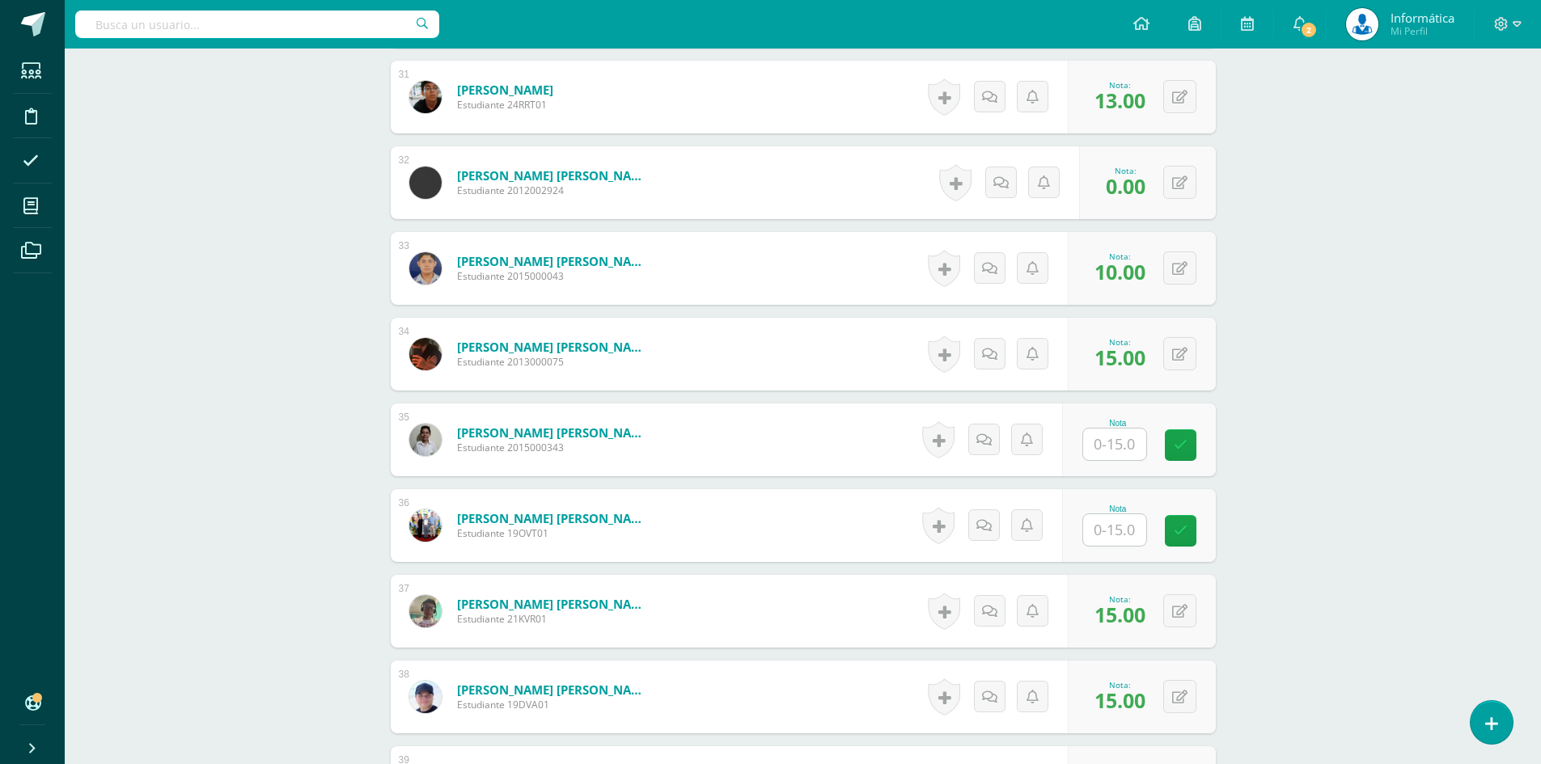
click at [1102, 442] on input "text" at bounding box center [1114, 445] width 63 height 32
type input "10"
click at [1122, 523] on input "text" at bounding box center [1123, 530] width 65 height 32
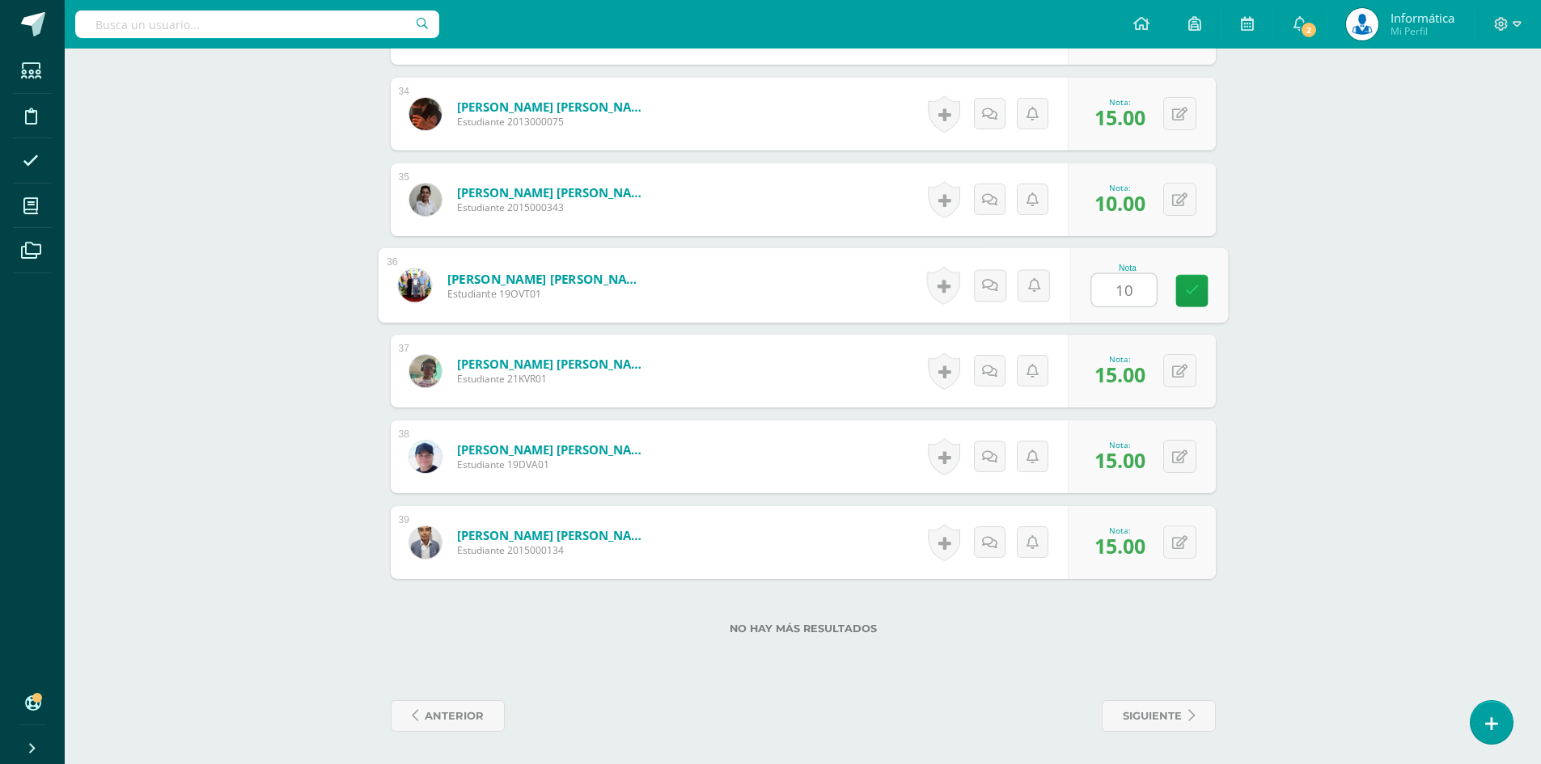
type input "10"
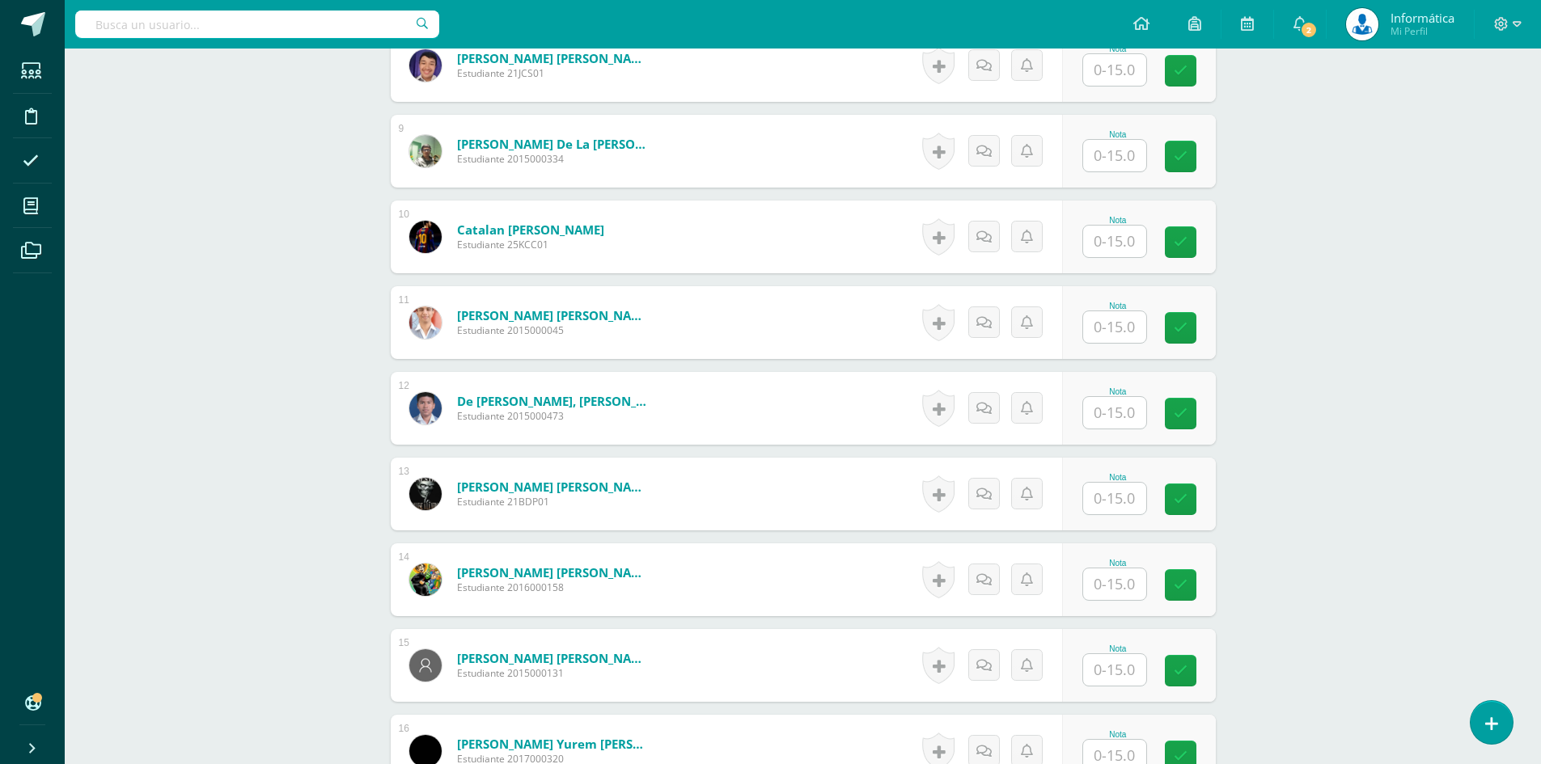
scroll to position [1376, 0]
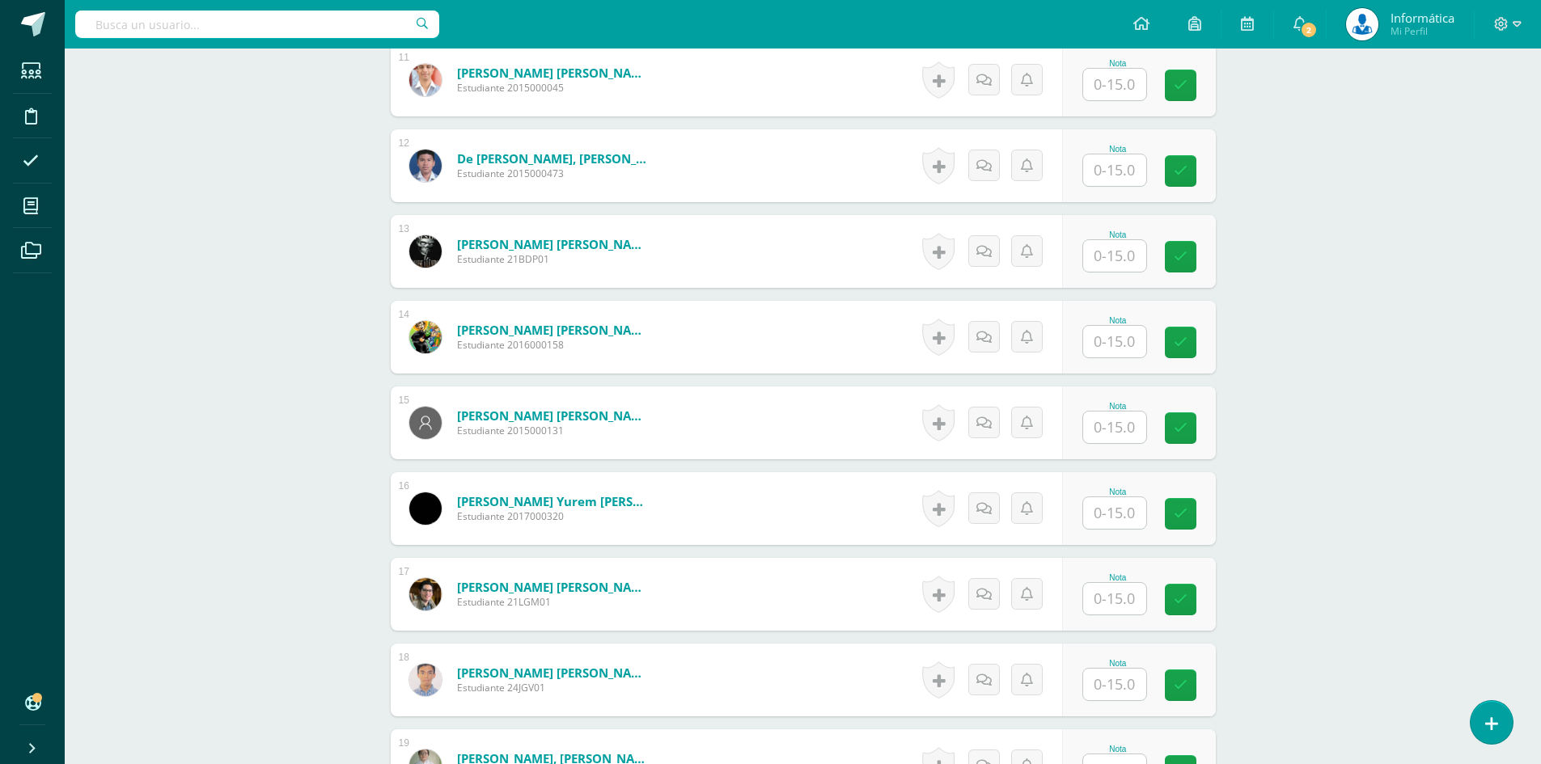
click at [1099, 514] on input "text" at bounding box center [1114, 513] width 63 height 32
type input "15"
click at [1190, 519] on icon at bounding box center [1191, 514] width 15 height 14
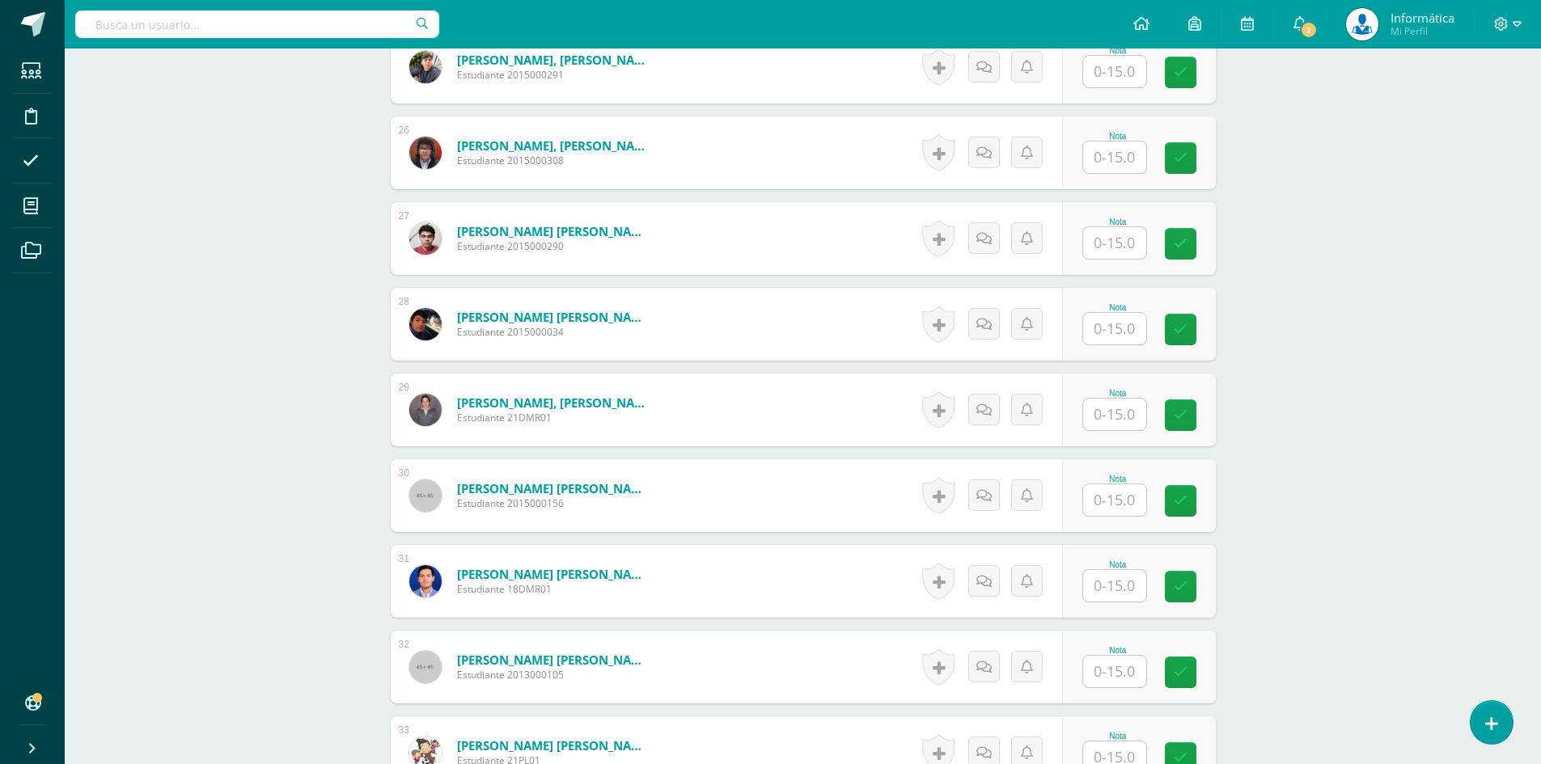
scroll to position [2751, 0]
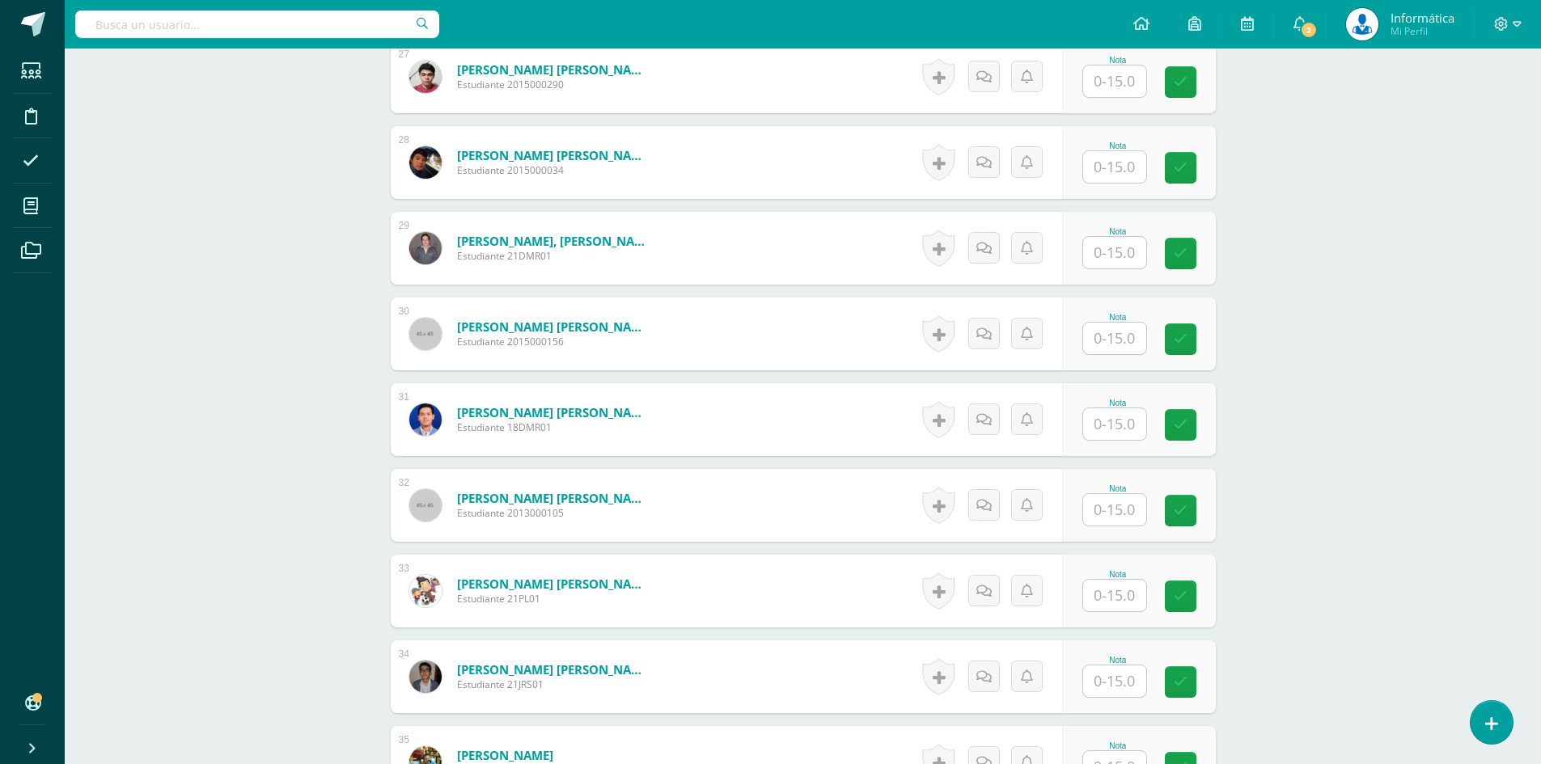
click at [1093, 255] on input "text" at bounding box center [1114, 253] width 63 height 32
type input "15"
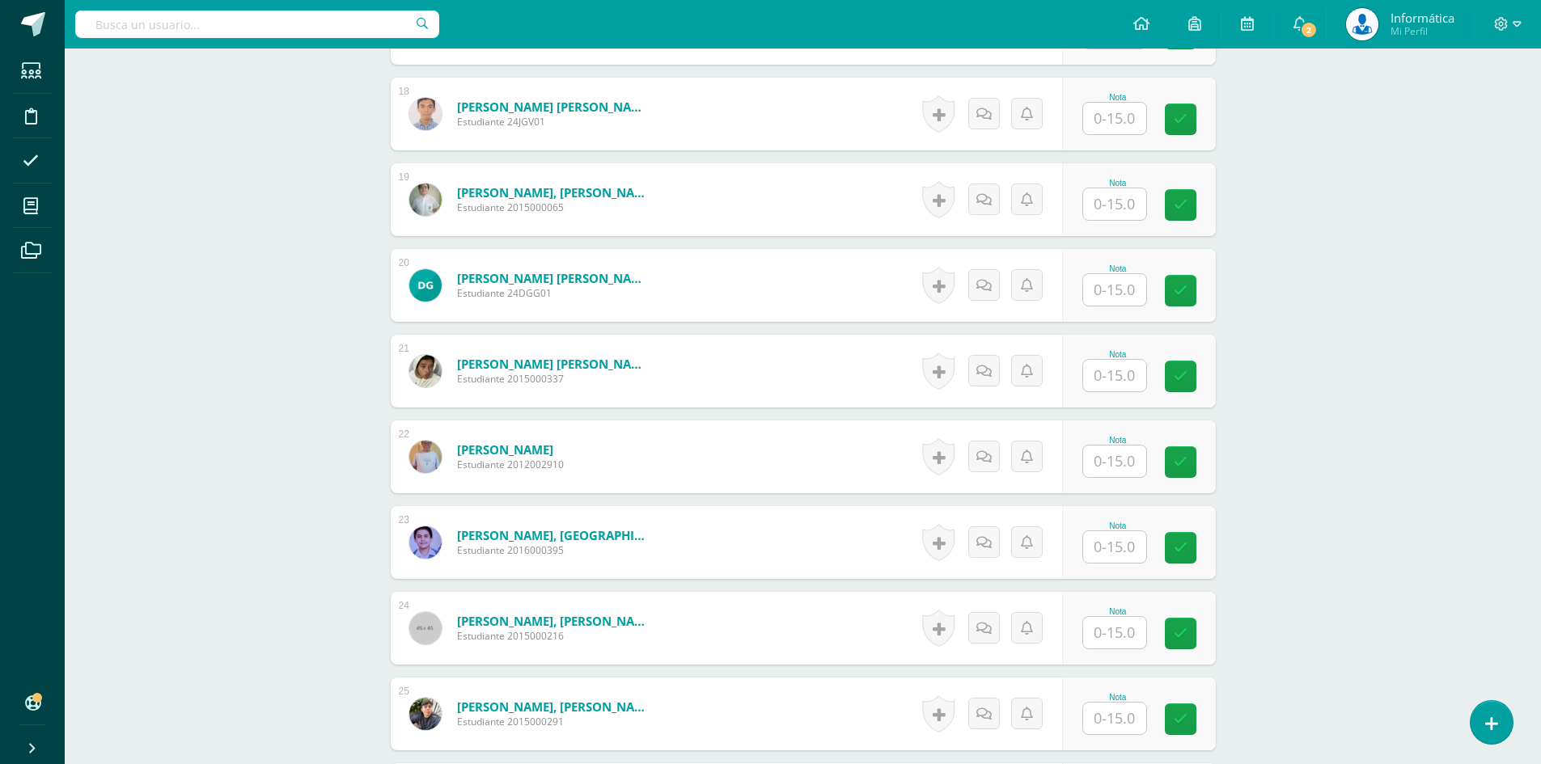
scroll to position [1699, 0]
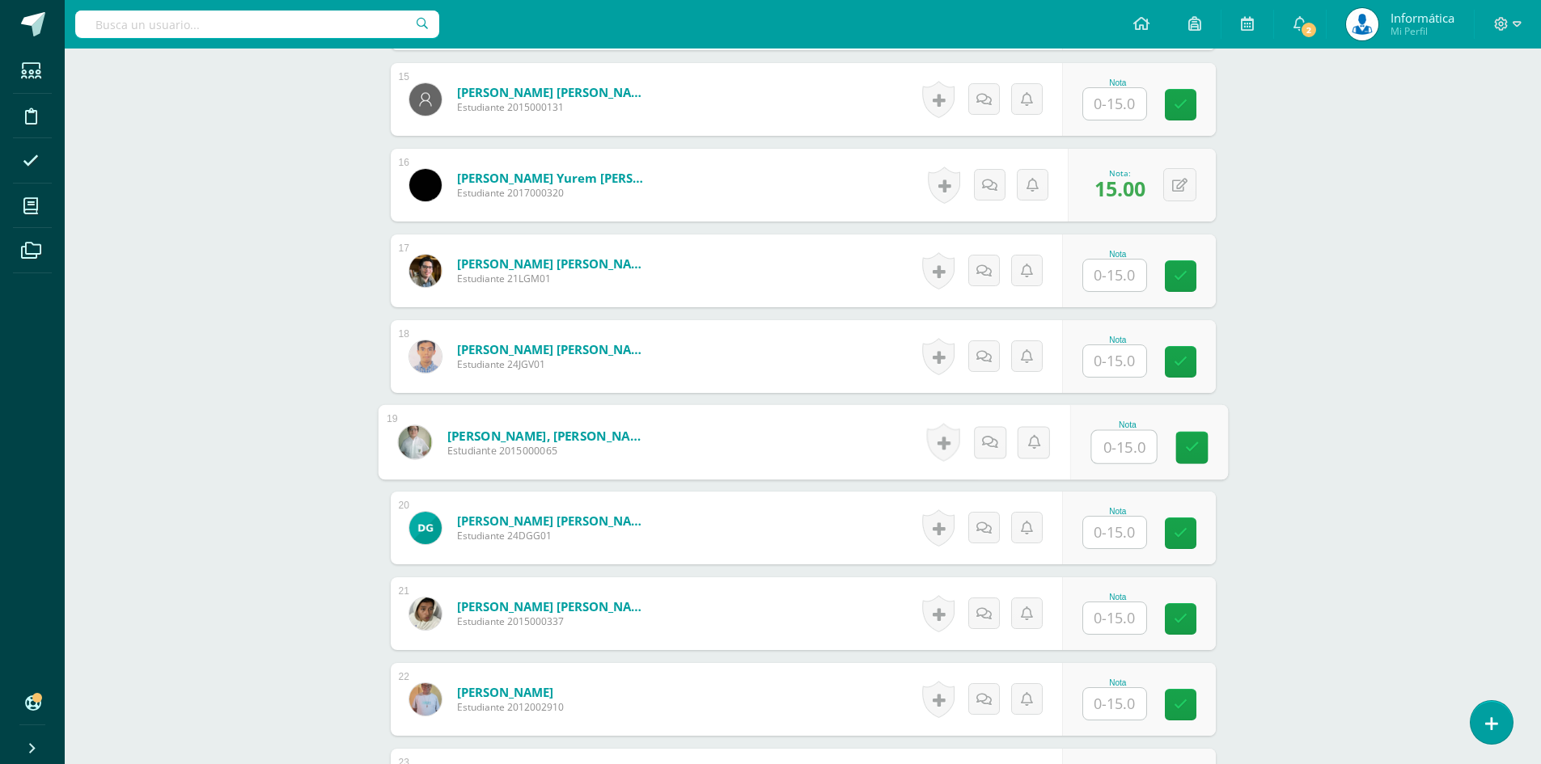
click at [1109, 459] on input "text" at bounding box center [1123, 447] width 65 height 32
type input "15"
click at [1112, 530] on input "text" at bounding box center [1123, 533] width 65 height 32
type input "15"
click at [1292, 470] on div "Laboratorio II (Sistema Operativo Macintoch) Quinto Bachillerato CMP Bachillera…" at bounding box center [803, 364] width 1476 height 4030
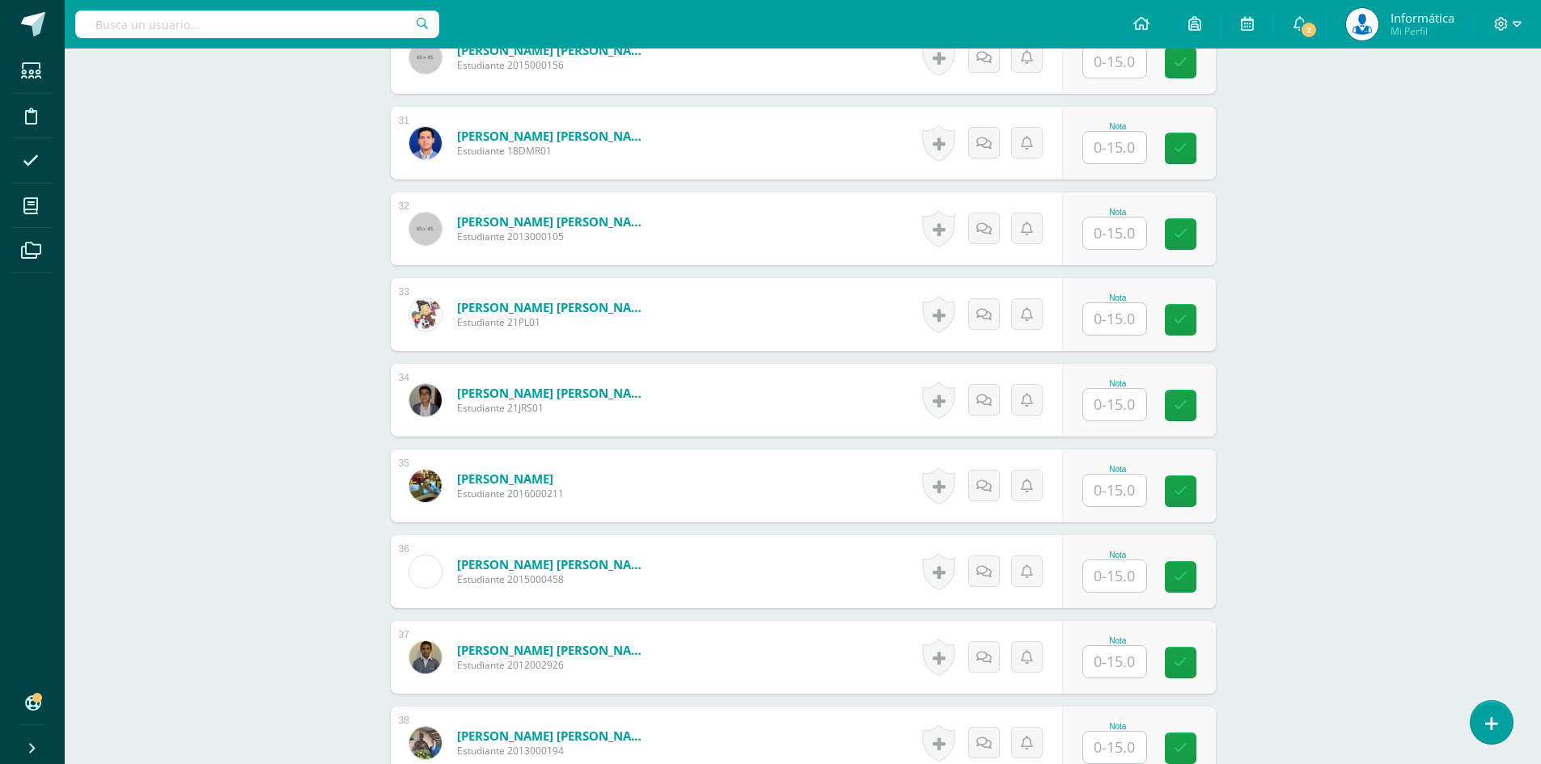
scroll to position [3314, 0]
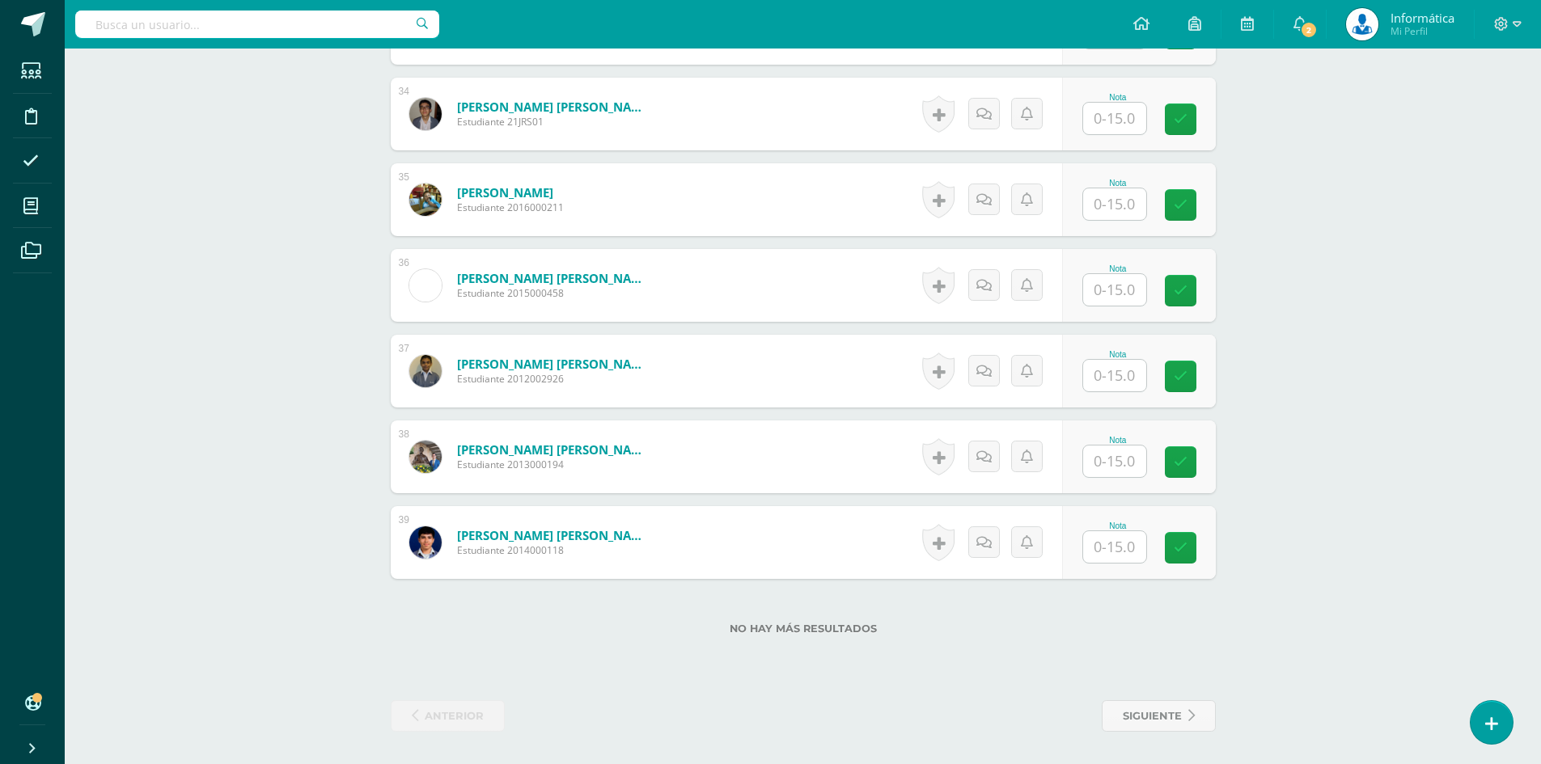
click at [1137, 554] on input "text" at bounding box center [1114, 547] width 63 height 32
type input "2"
type input "15"
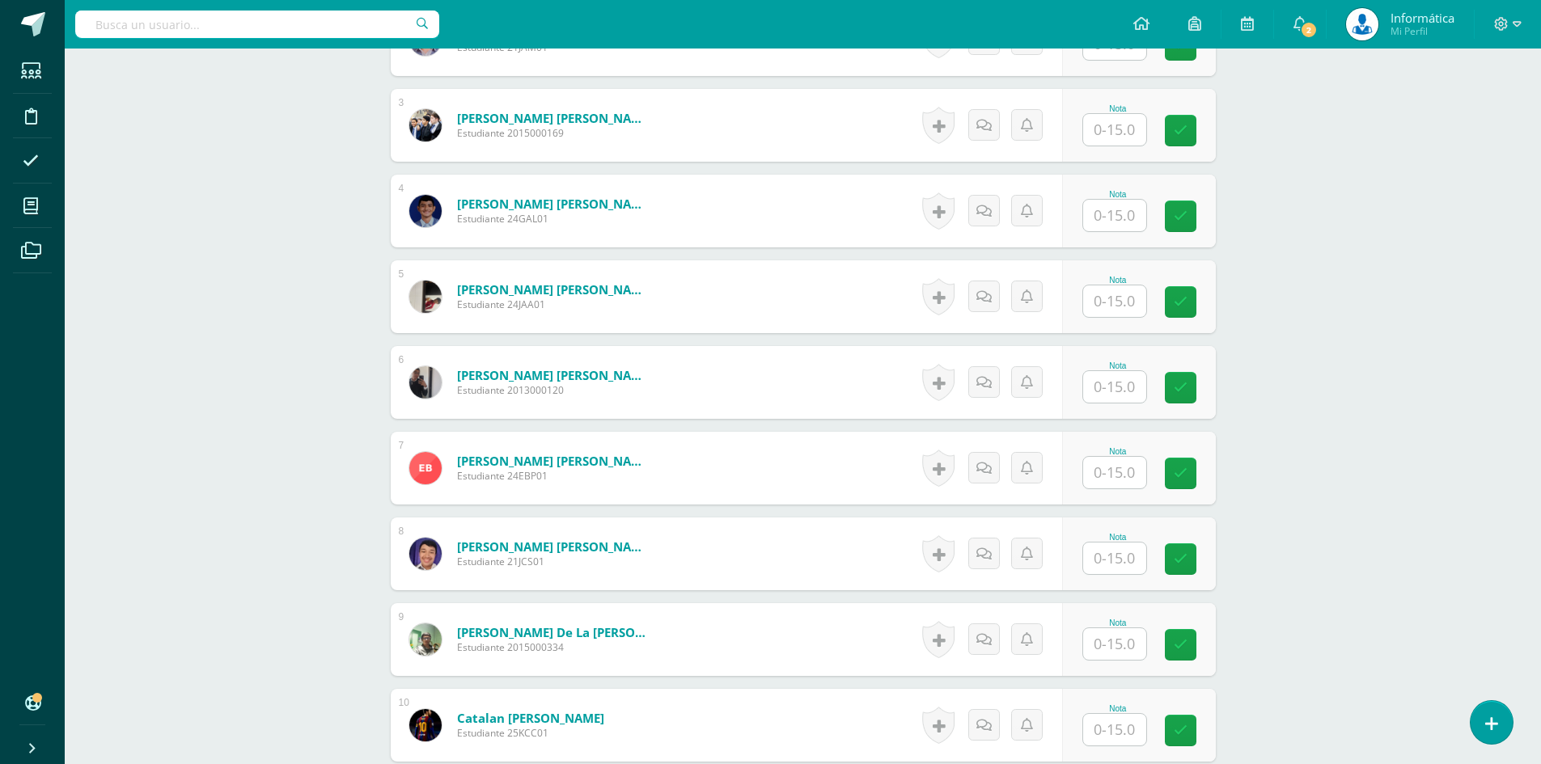
scroll to position [887, 0]
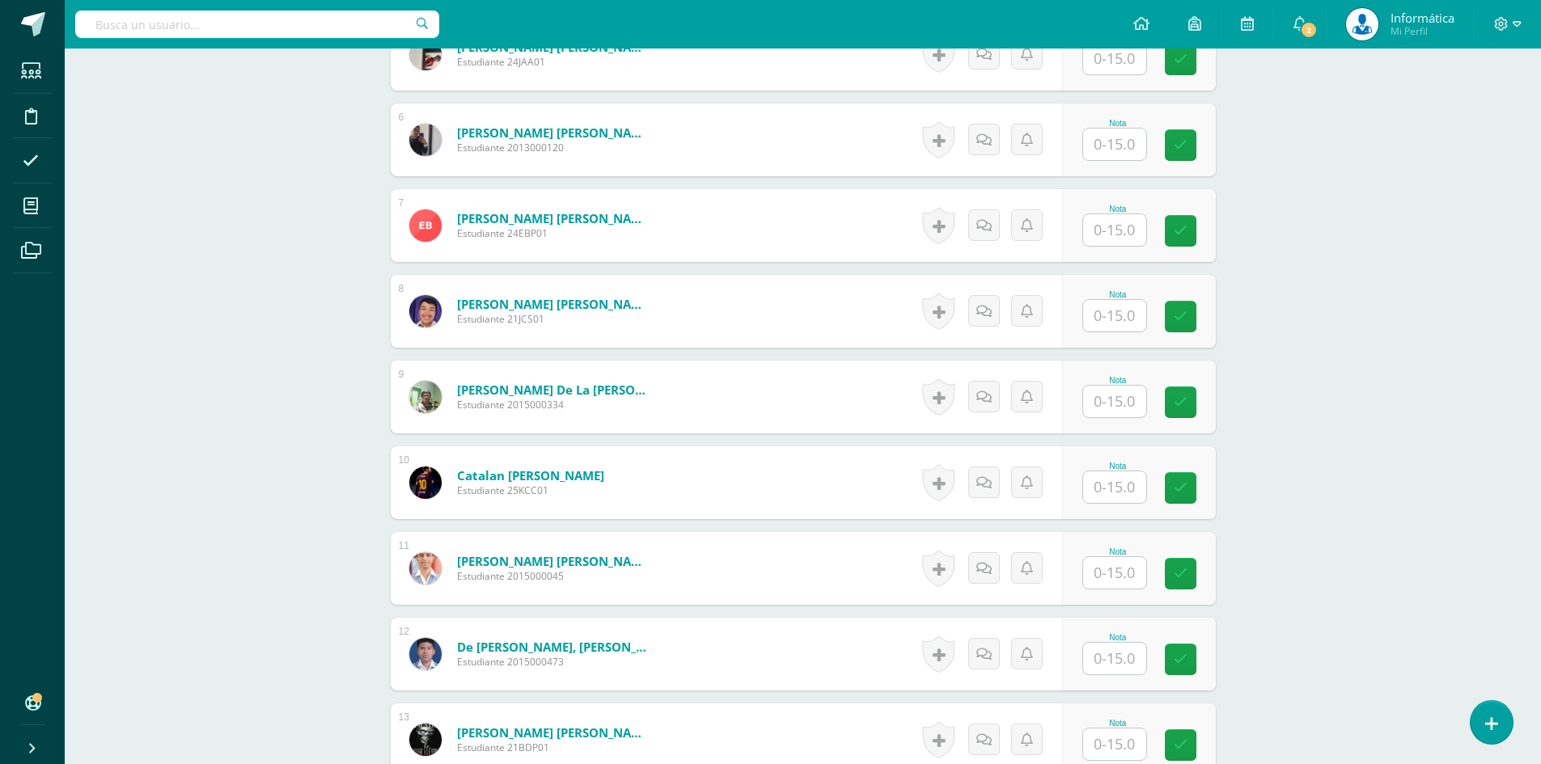
click at [1117, 152] on input "text" at bounding box center [1114, 145] width 63 height 32
type input "15"
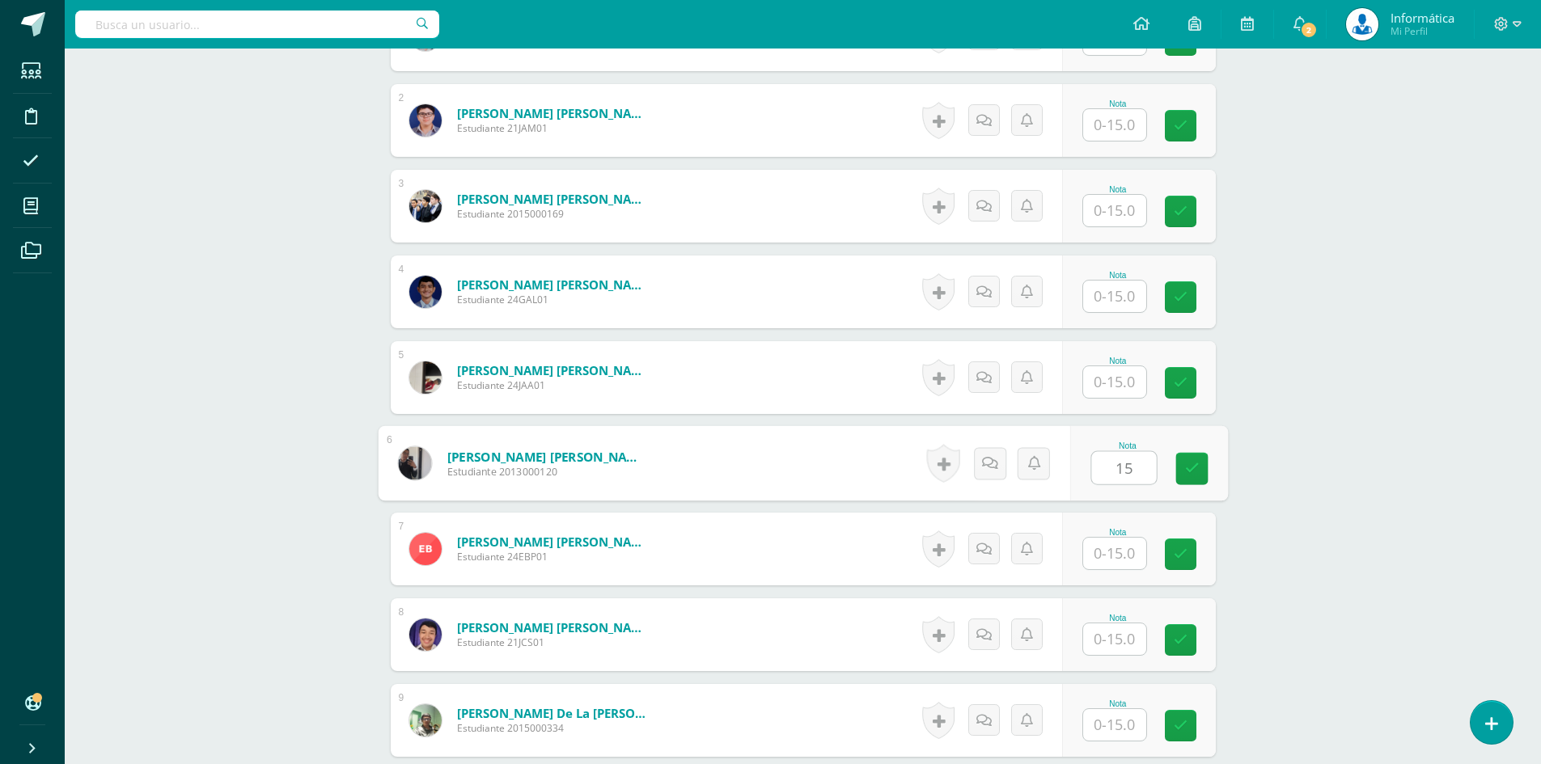
scroll to position [402, 0]
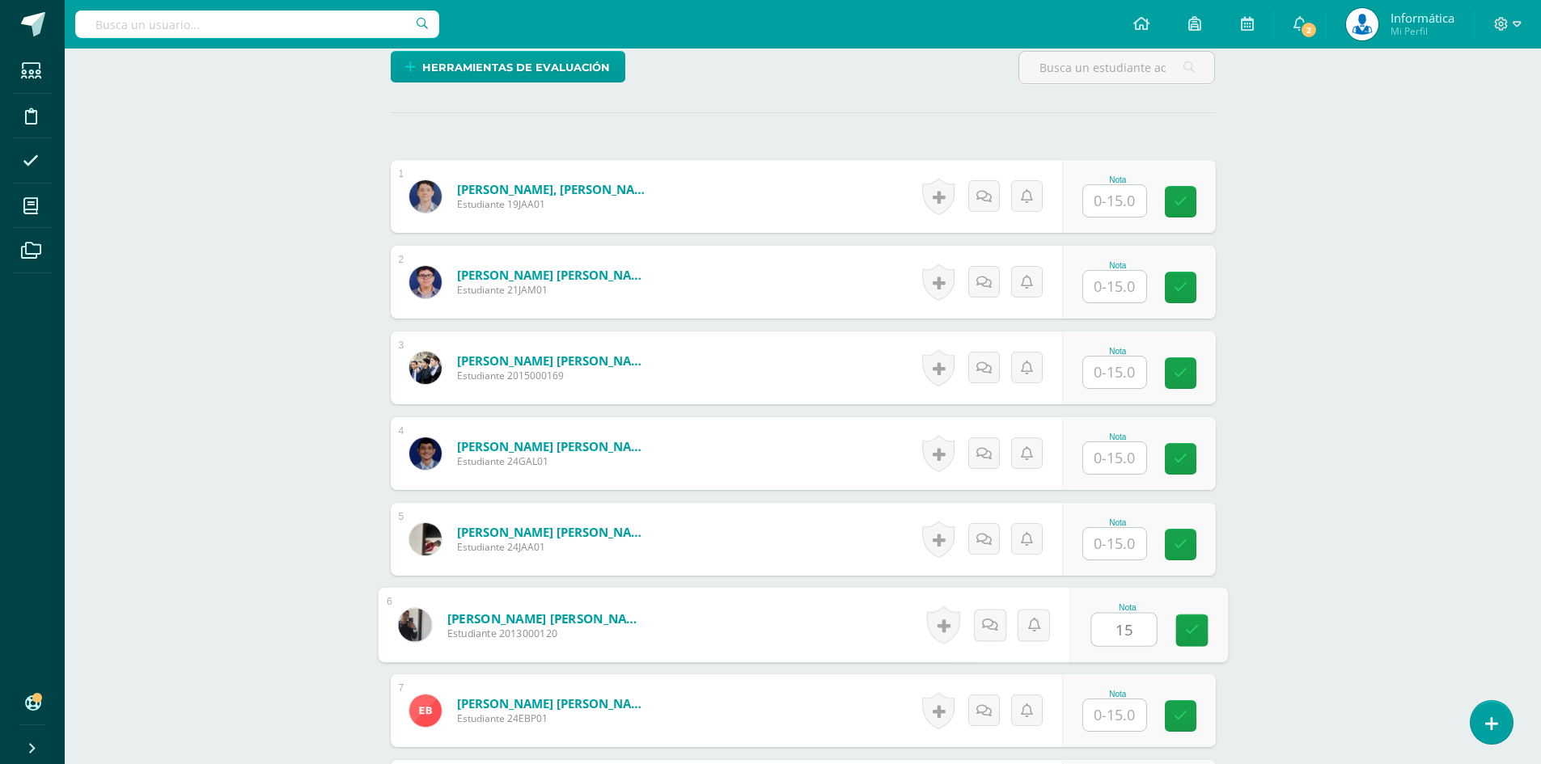
click at [1098, 214] on input "text" at bounding box center [1114, 201] width 63 height 32
type input "15"
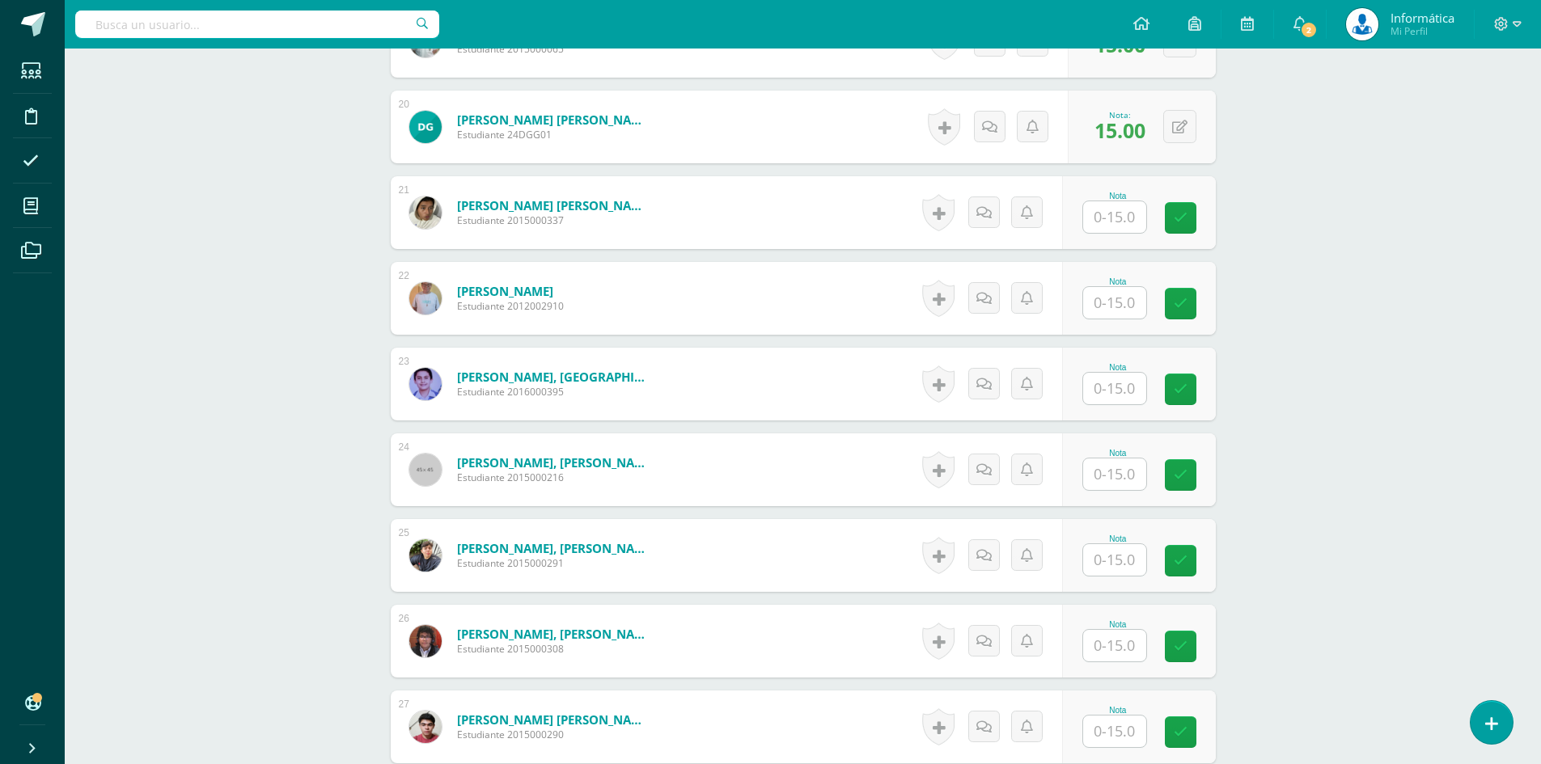
scroll to position [2262, 0]
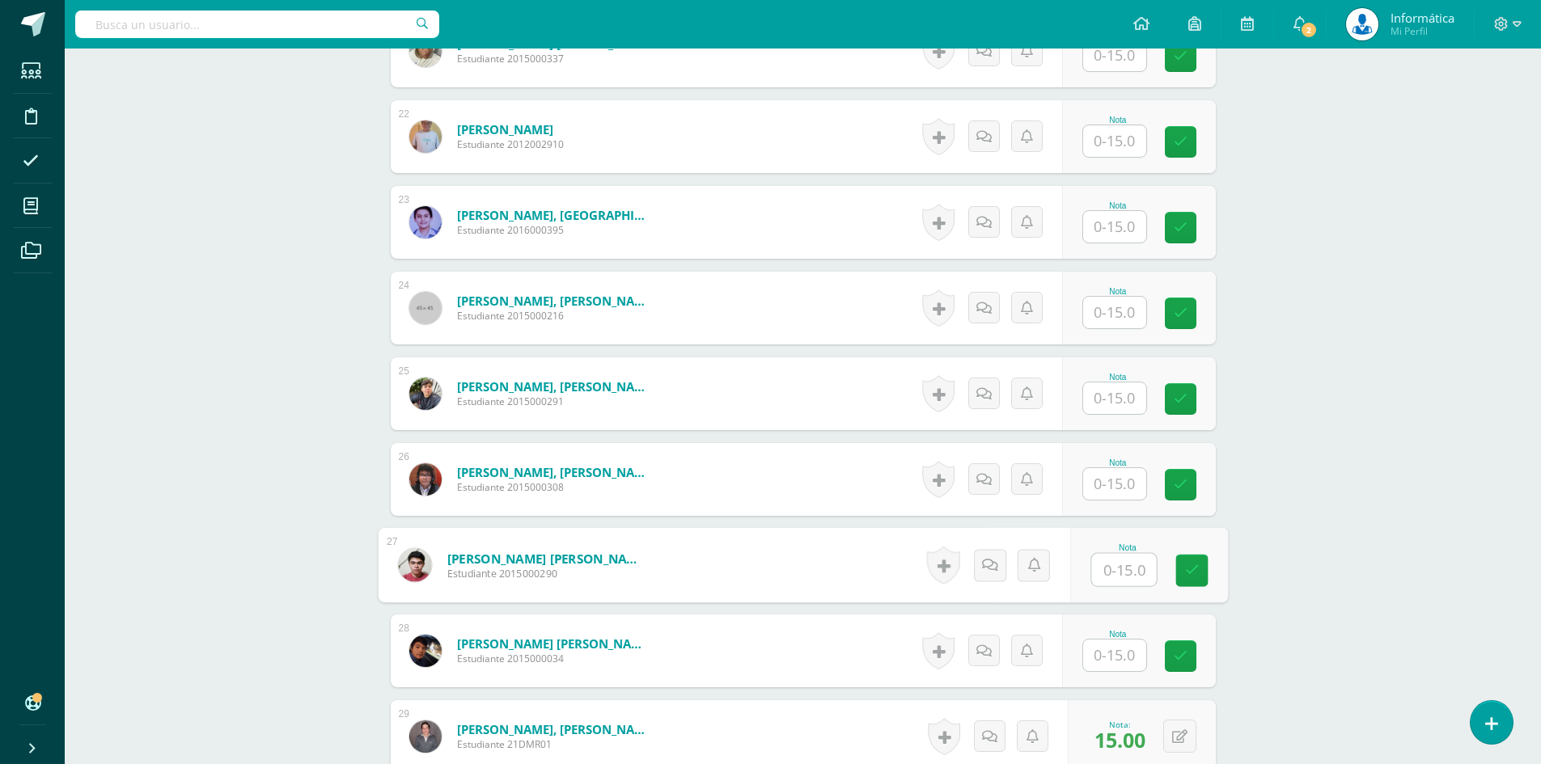
click at [1098, 574] on input "text" at bounding box center [1123, 570] width 65 height 32
type input "15"
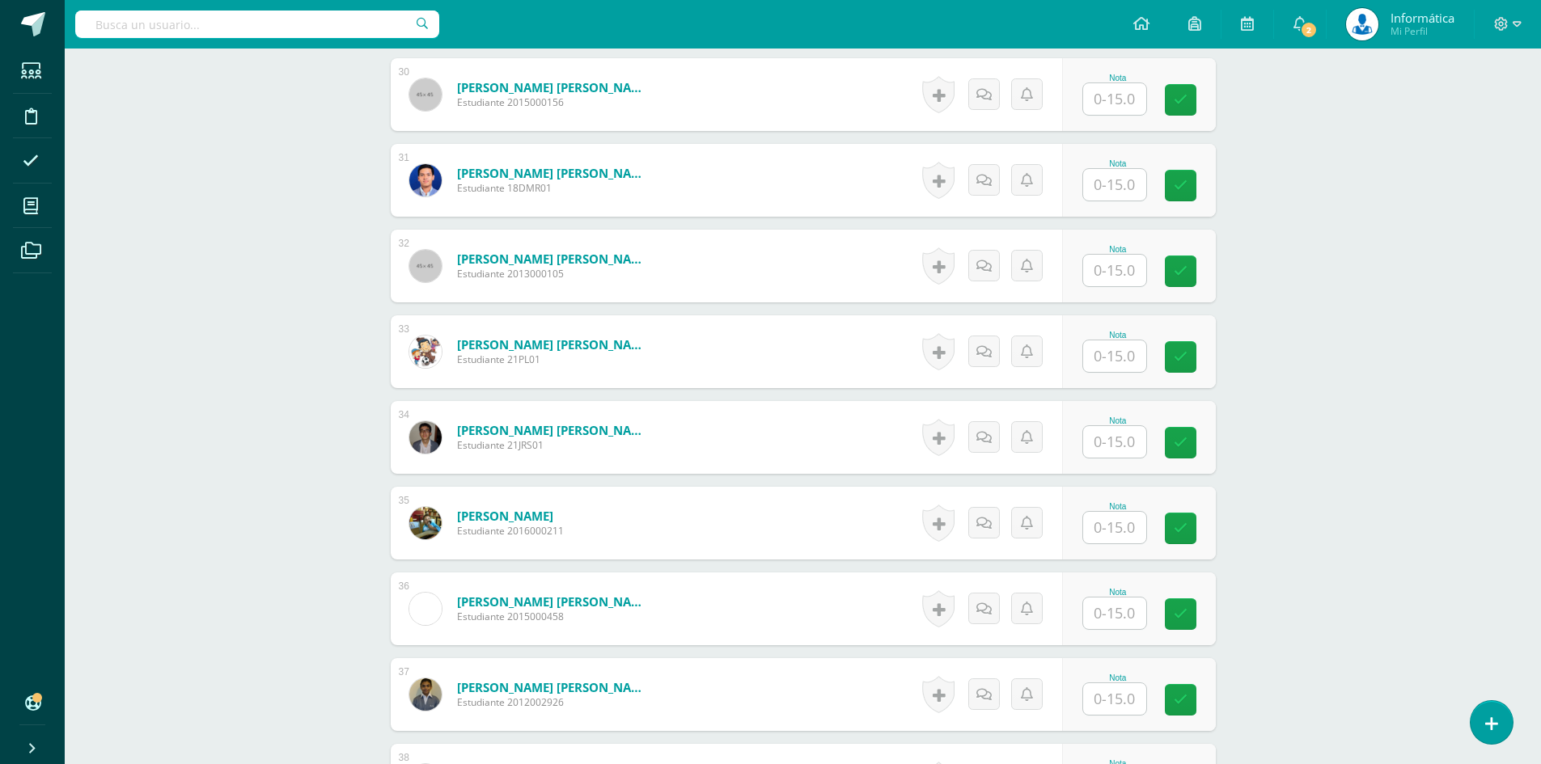
scroll to position [3233, 0]
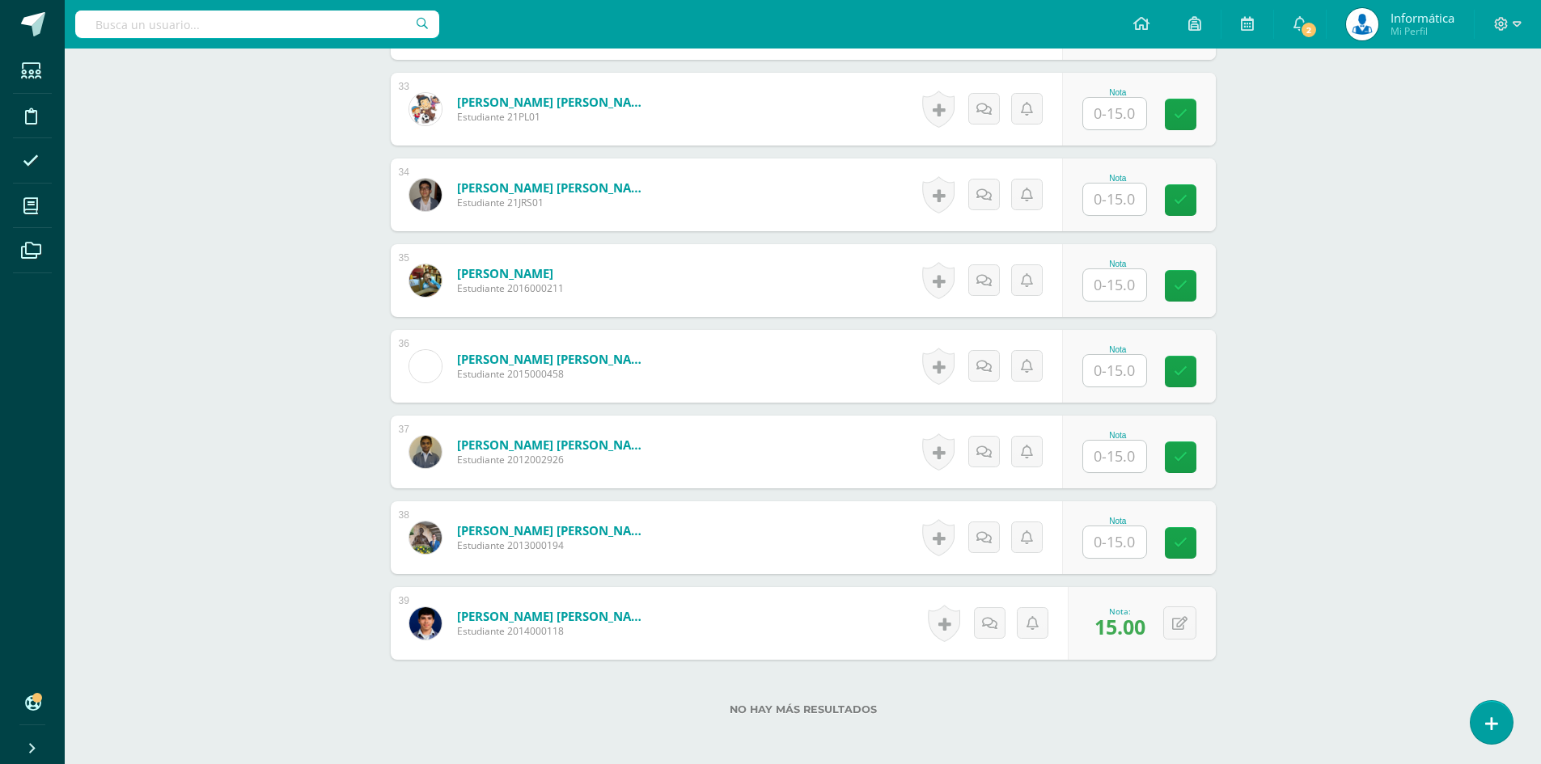
drag, startPoint x: 1131, startPoint y: 442, endPoint x: 1124, endPoint y: 457, distance: 16.7
click at [1131, 442] on input "text" at bounding box center [1114, 457] width 63 height 32
type input "15"
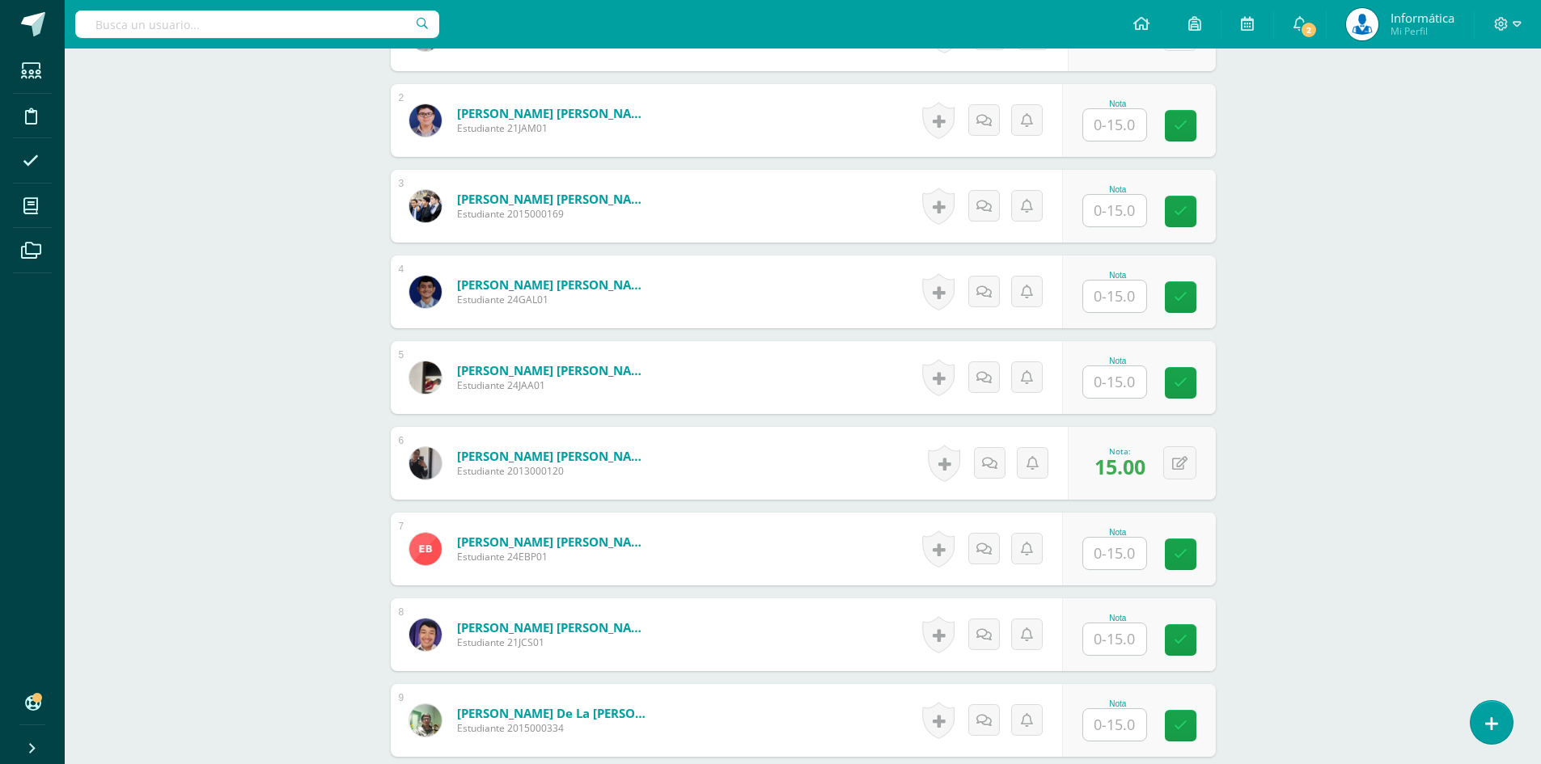
scroll to position [483, 0]
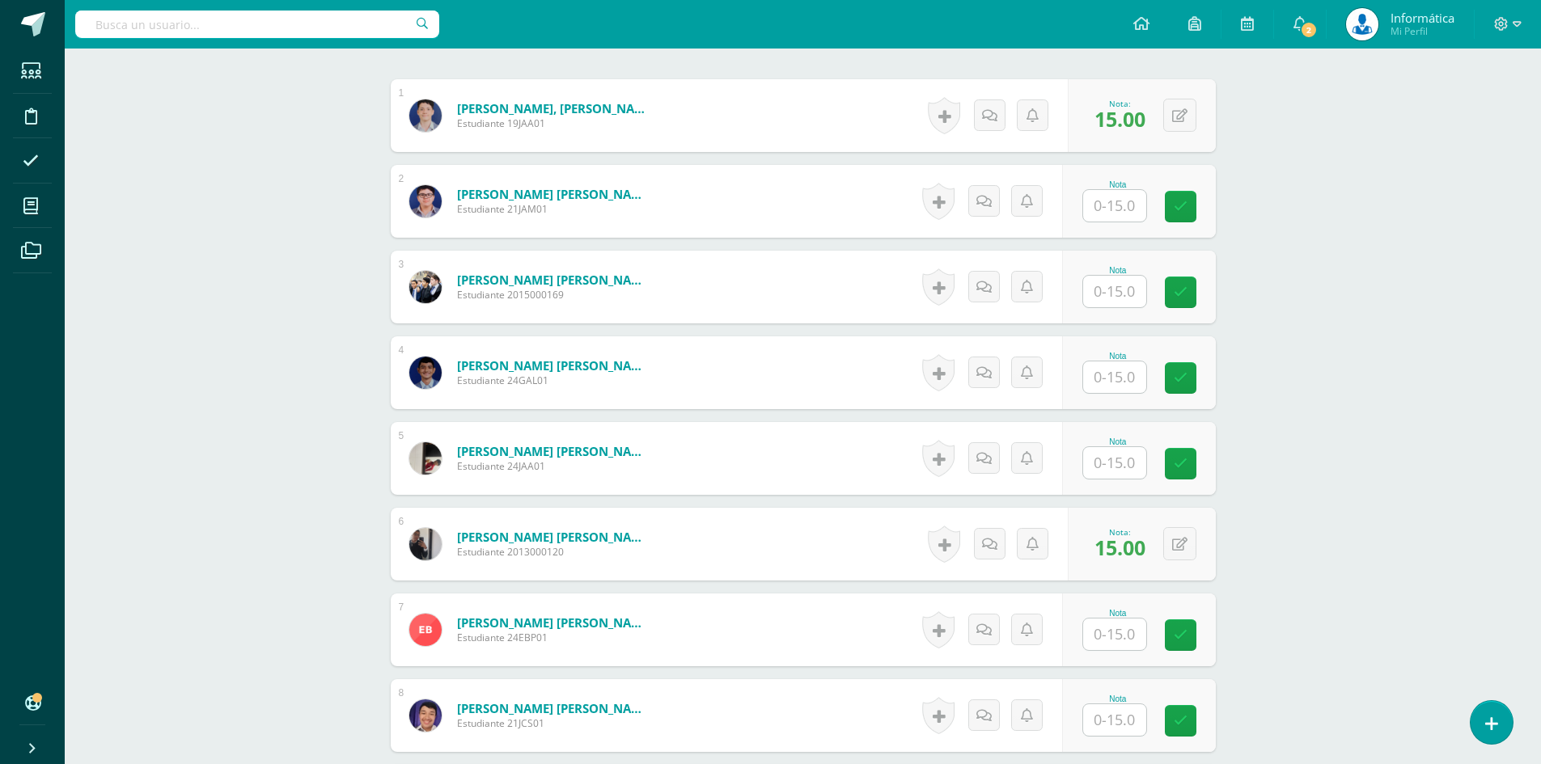
click at [1121, 459] on input "text" at bounding box center [1114, 463] width 63 height 32
type input "15"
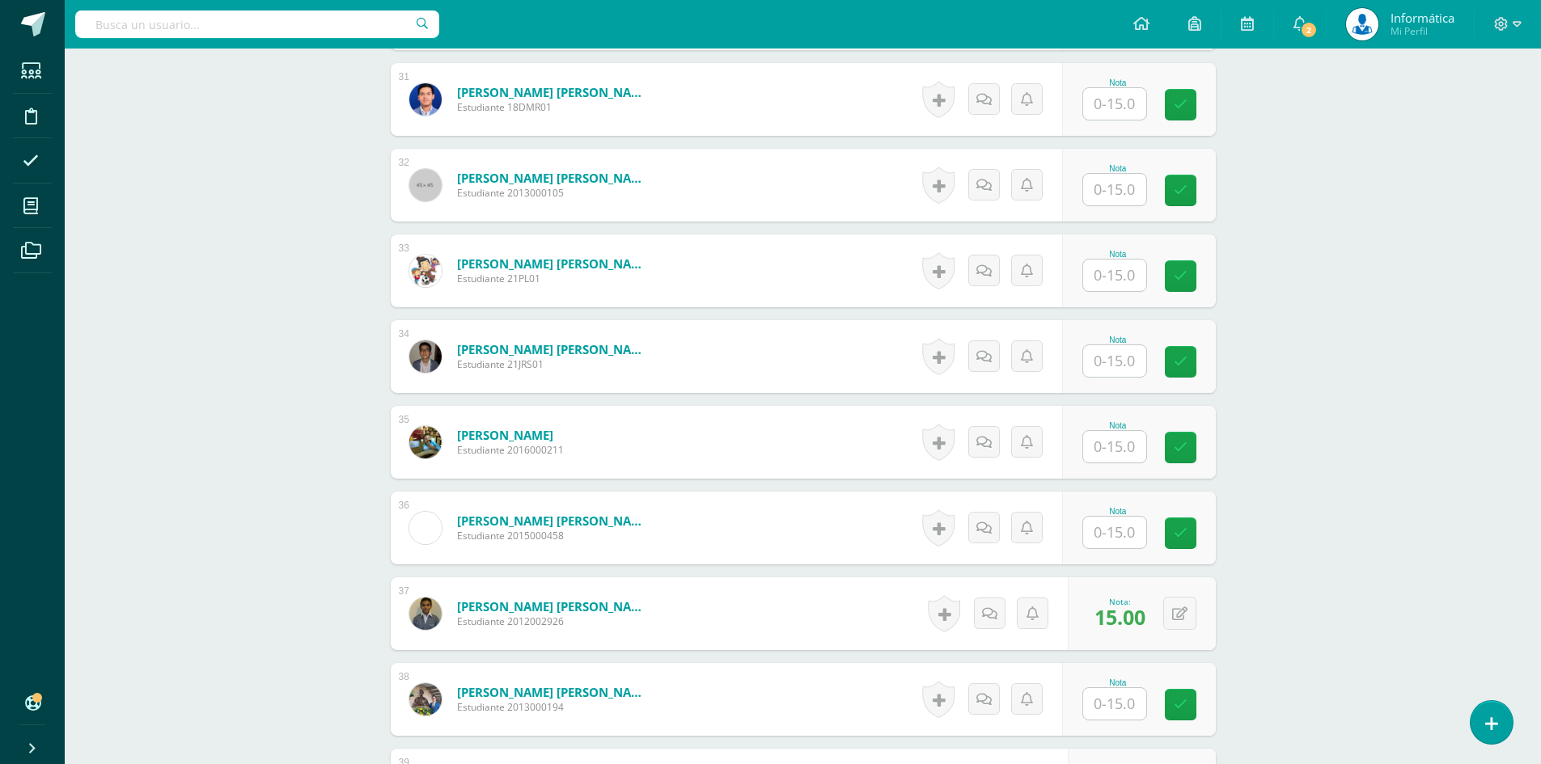
scroll to position [3314, 0]
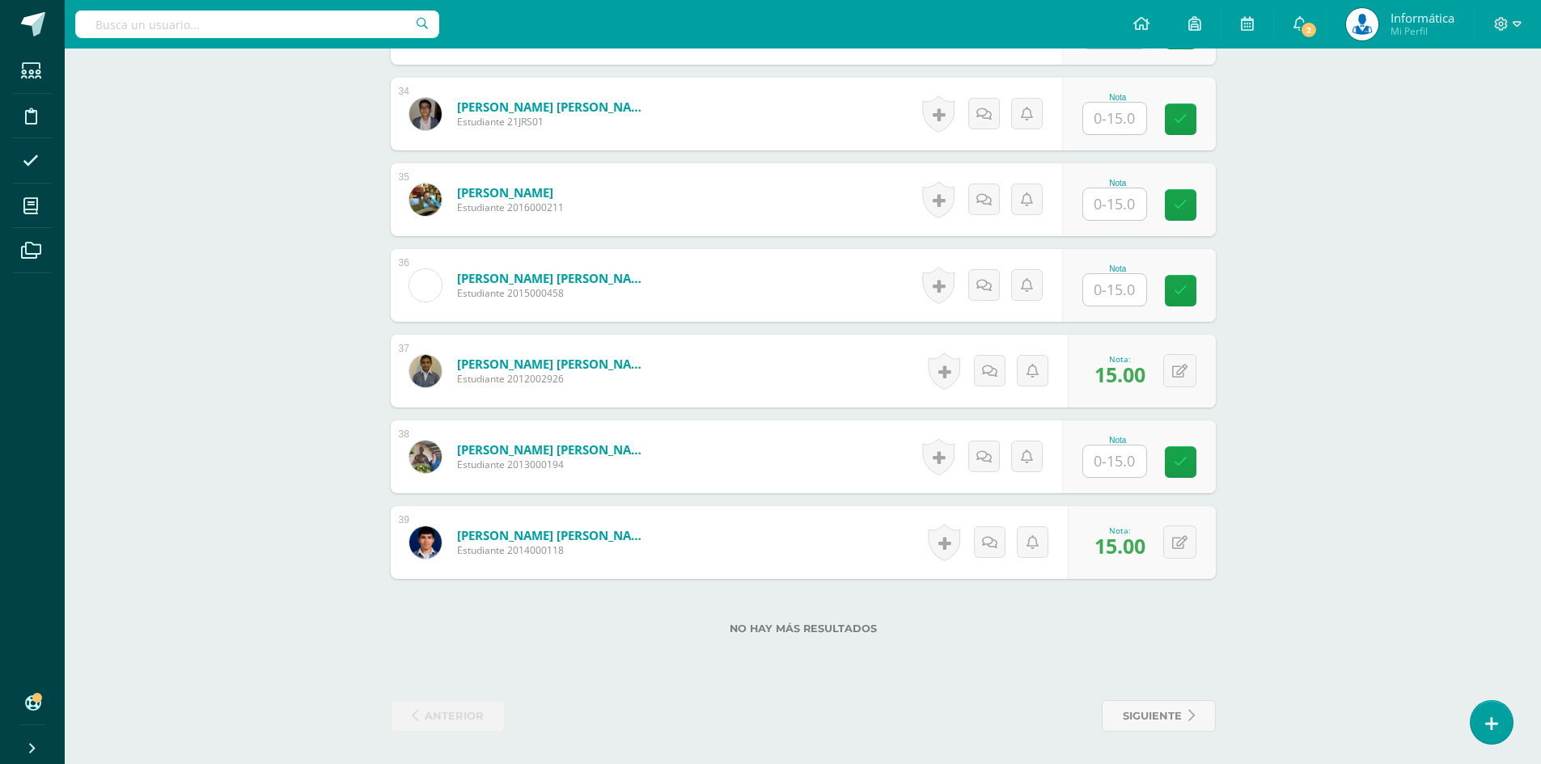
click at [1109, 285] on input "text" at bounding box center [1114, 290] width 63 height 32
type input "15"
click at [1128, 447] on input "text" at bounding box center [1123, 462] width 65 height 32
type input "15"
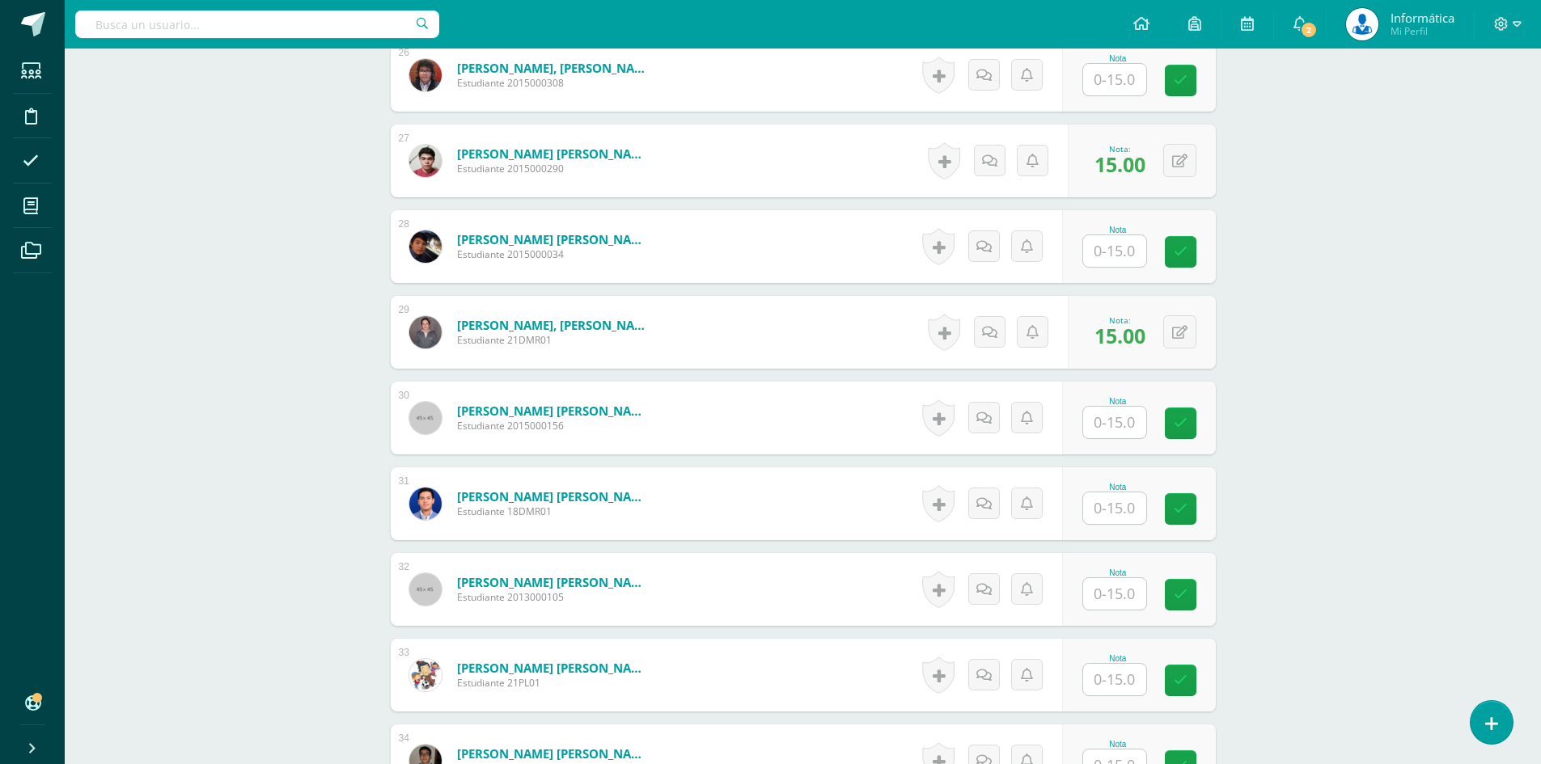
scroll to position [2424, 0]
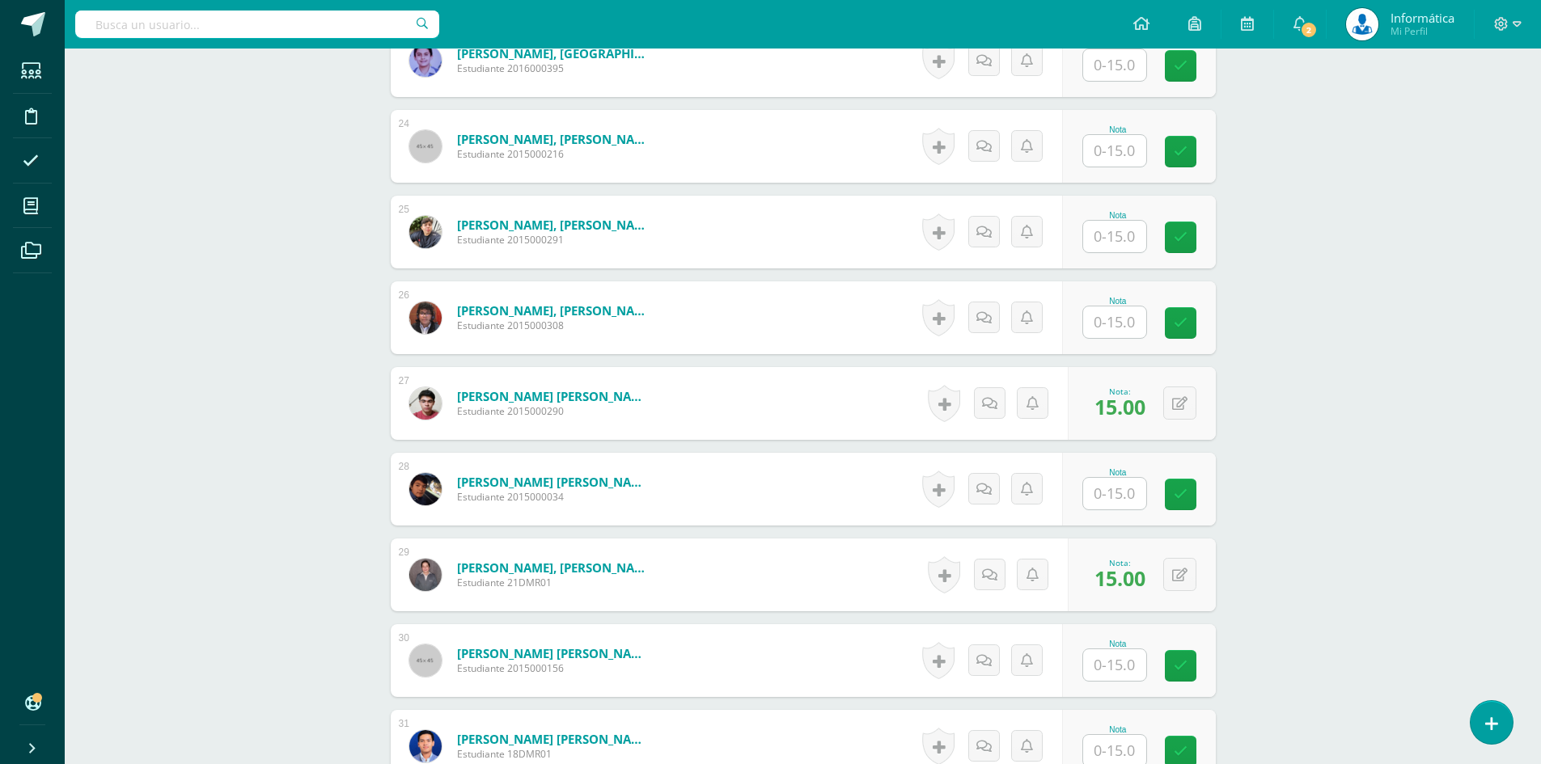
click at [1099, 324] on input "text" at bounding box center [1114, 323] width 63 height 32
type input "15"
click at [1123, 239] on input "text" at bounding box center [1123, 237] width 65 height 32
type input "15"
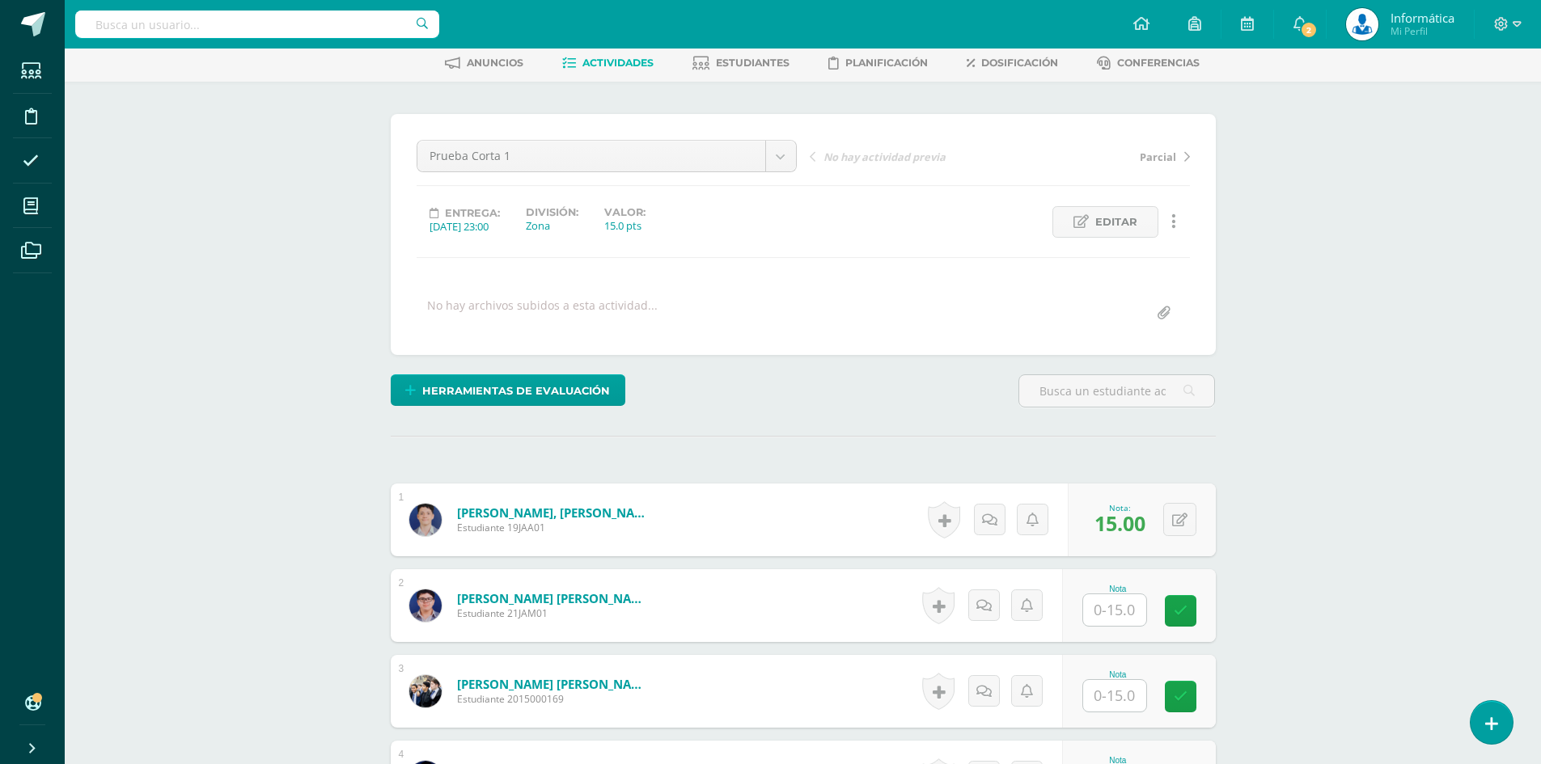
scroll to position [321, 0]
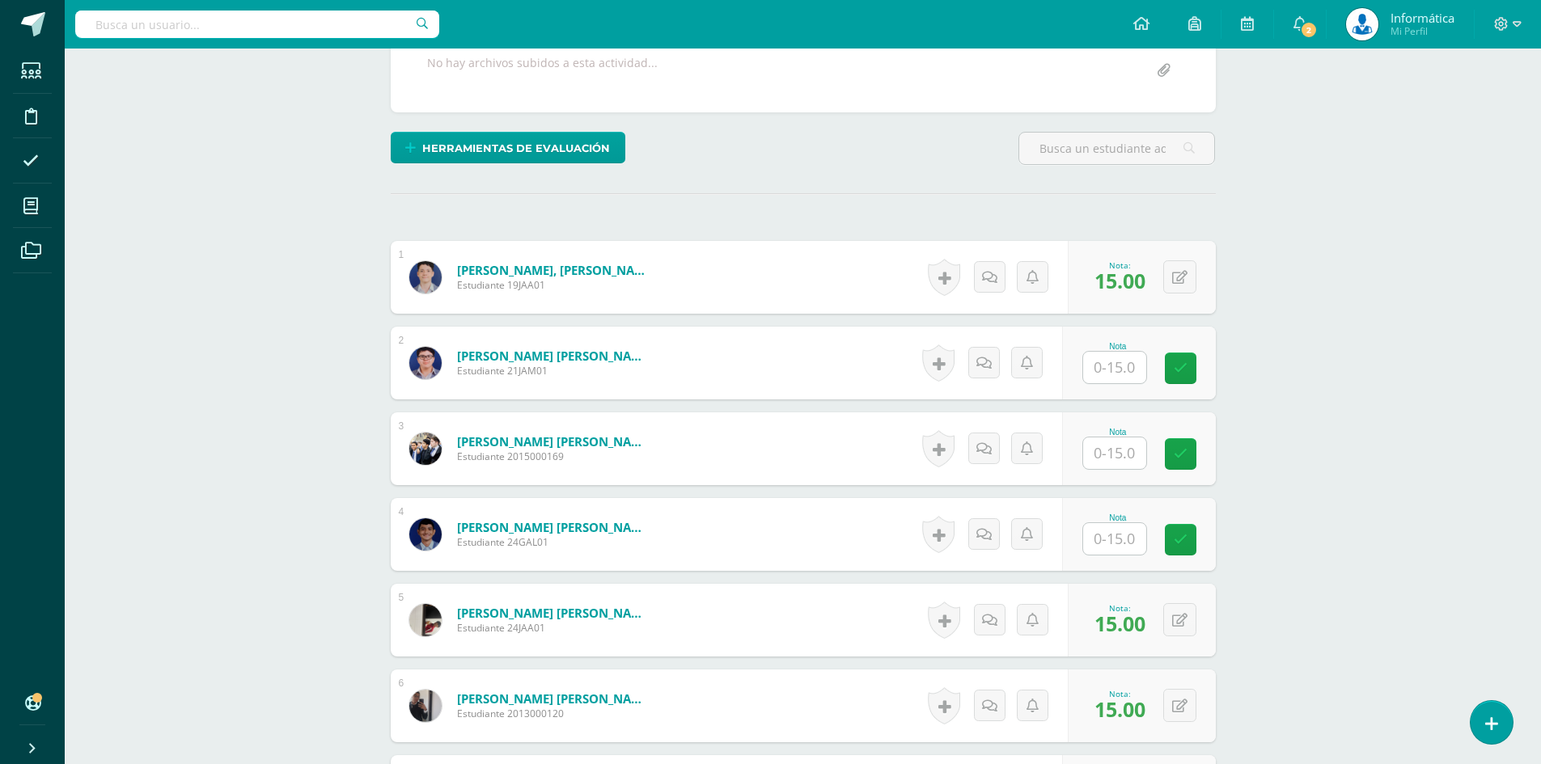
click at [1119, 362] on input "text" at bounding box center [1114, 368] width 63 height 32
type input "15"
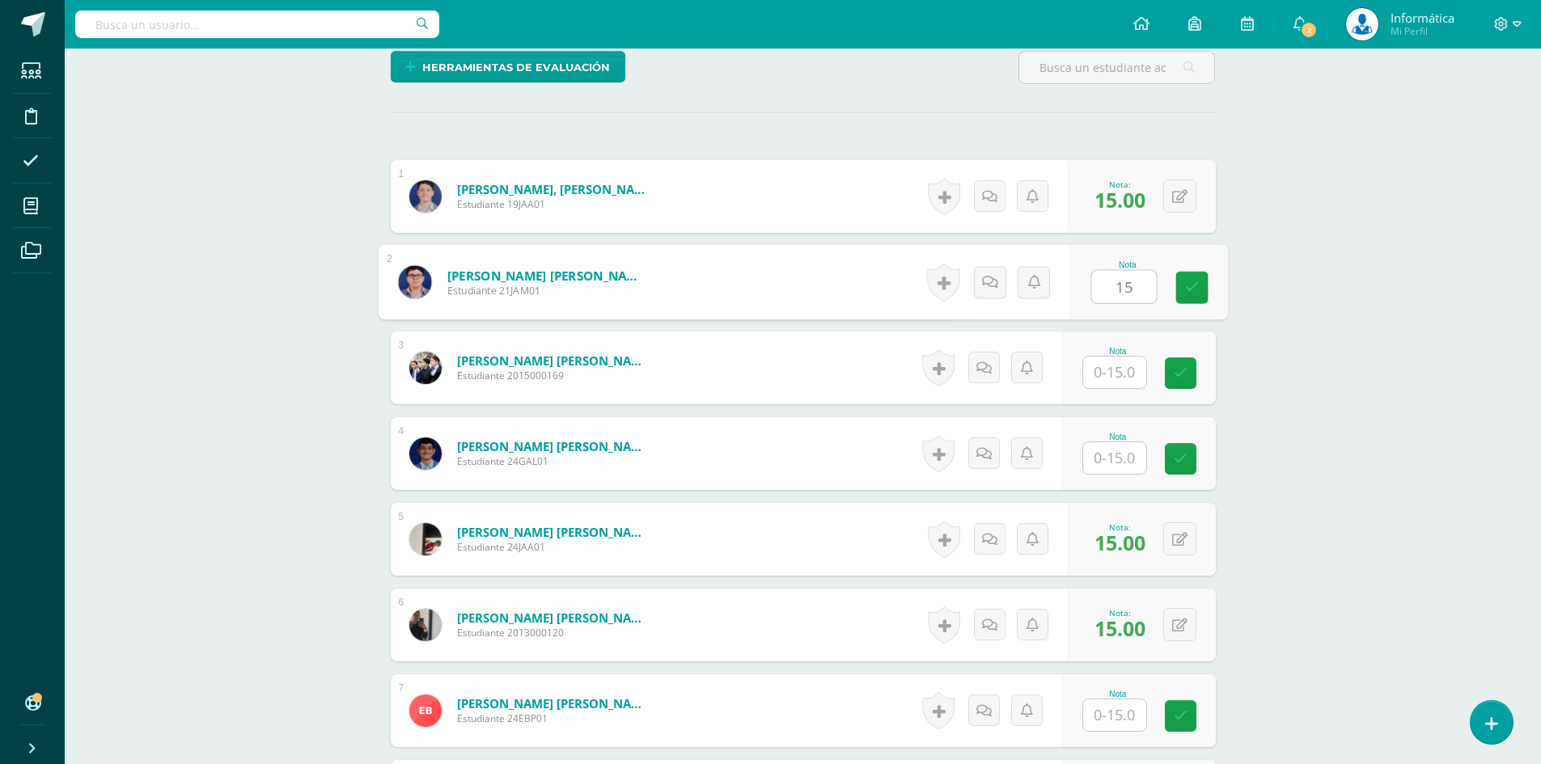
scroll to position [483, 0]
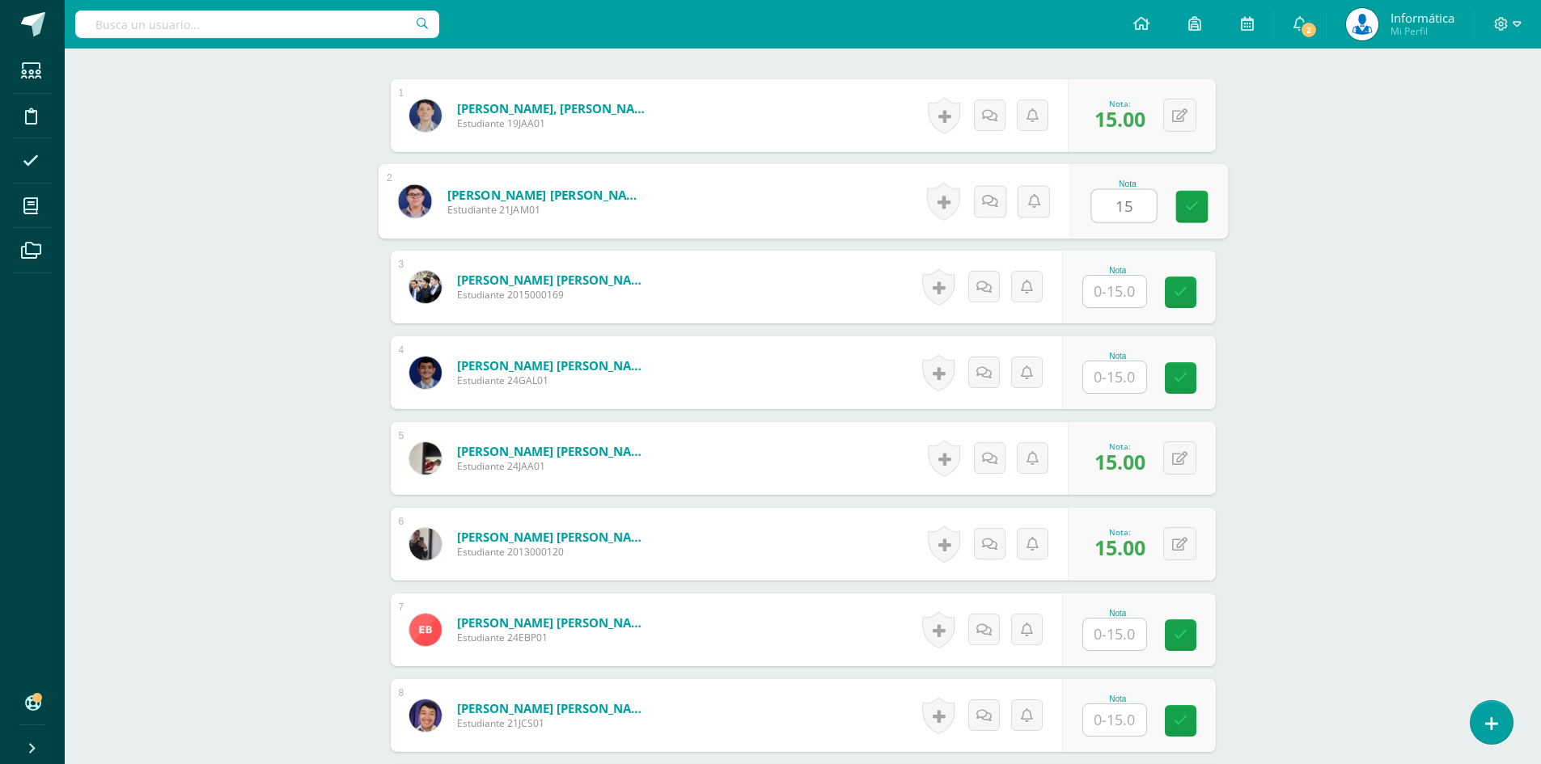
click at [1126, 298] on input "text" at bounding box center [1114, 292] width 63 height 32
type input "14"
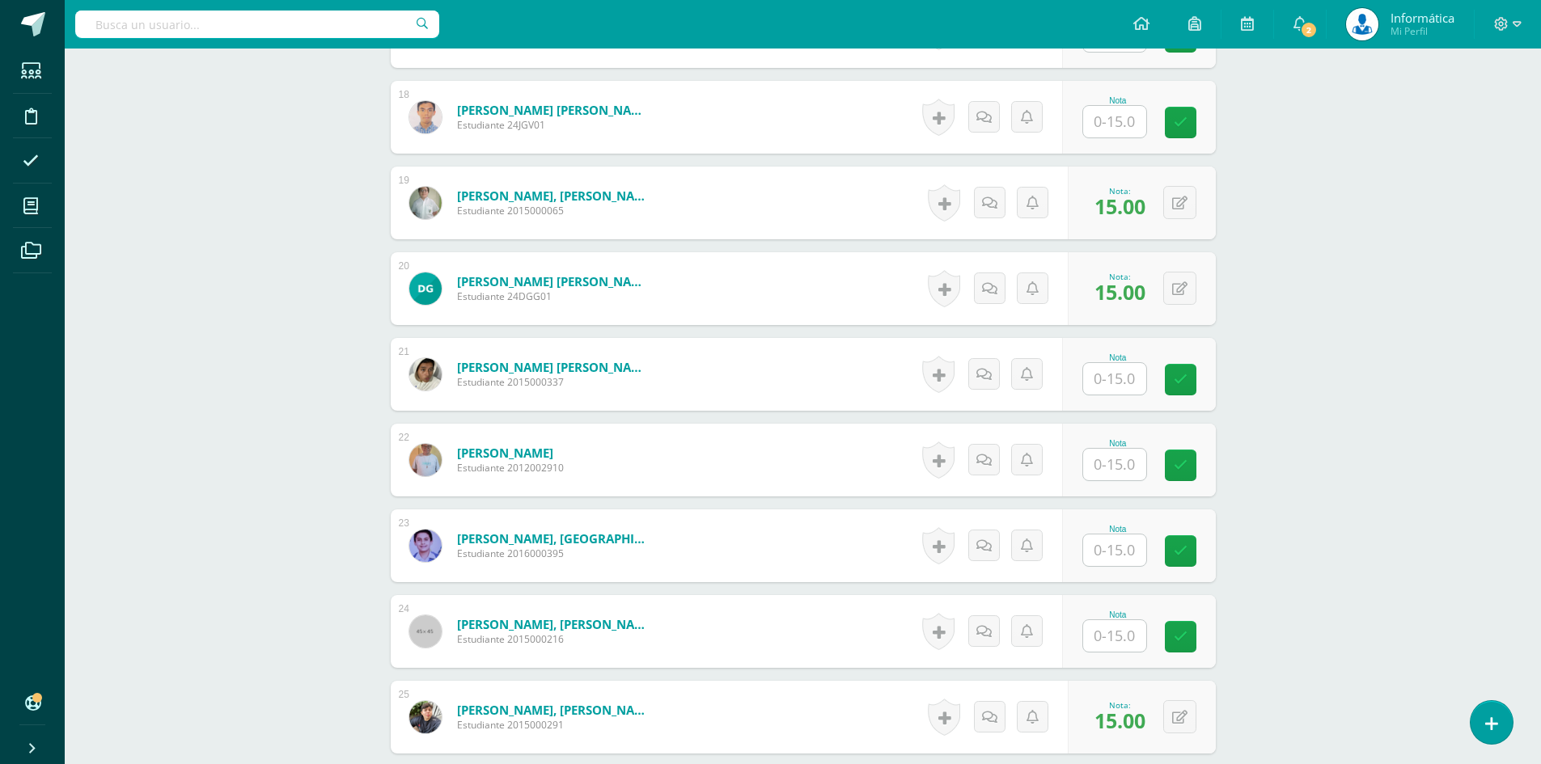
scroll to position [2182, 0]
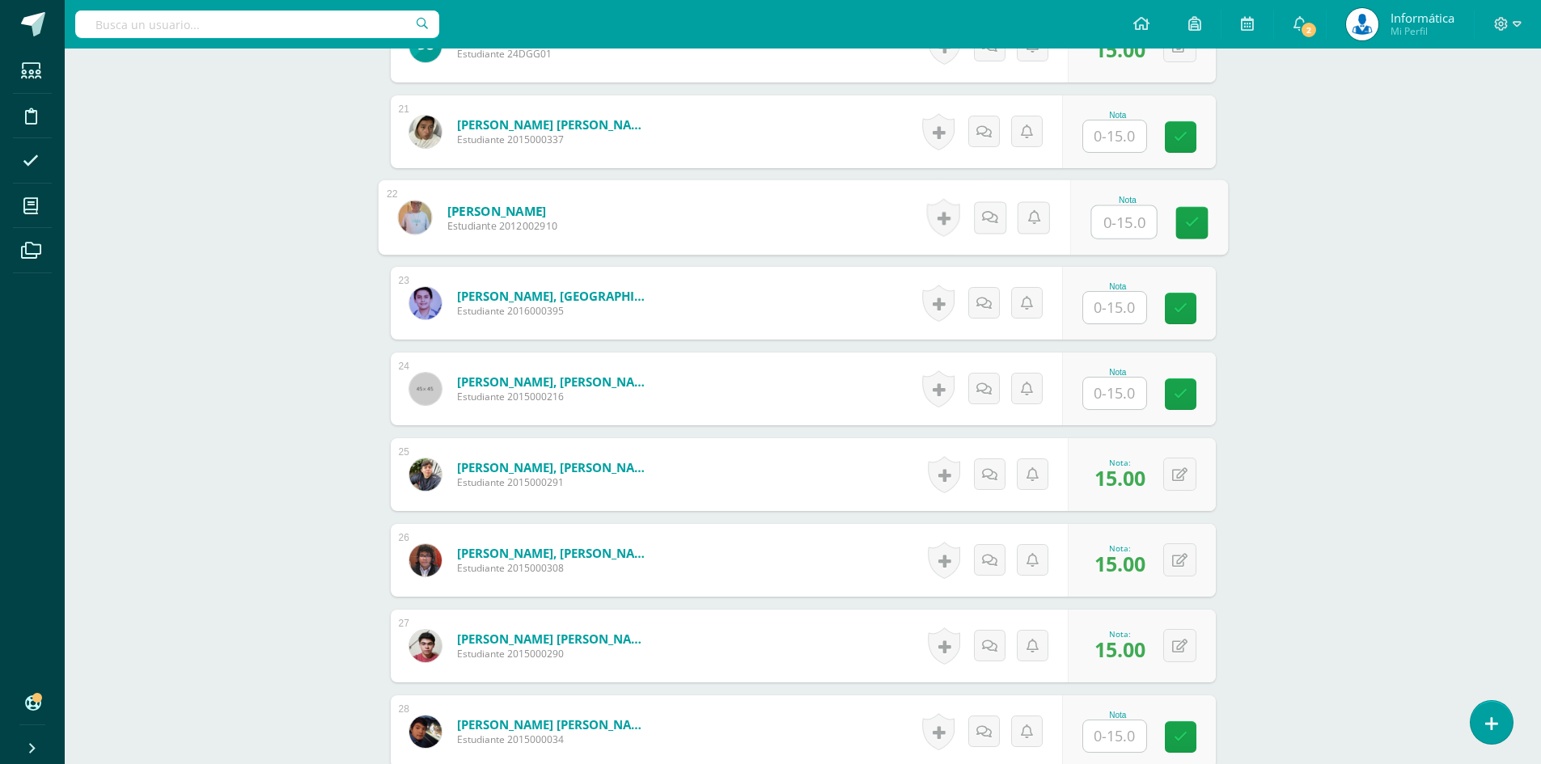
click at [1127, 219] on input "text" at bounding box center [1123, 222] width 65 height 32
type input "14"
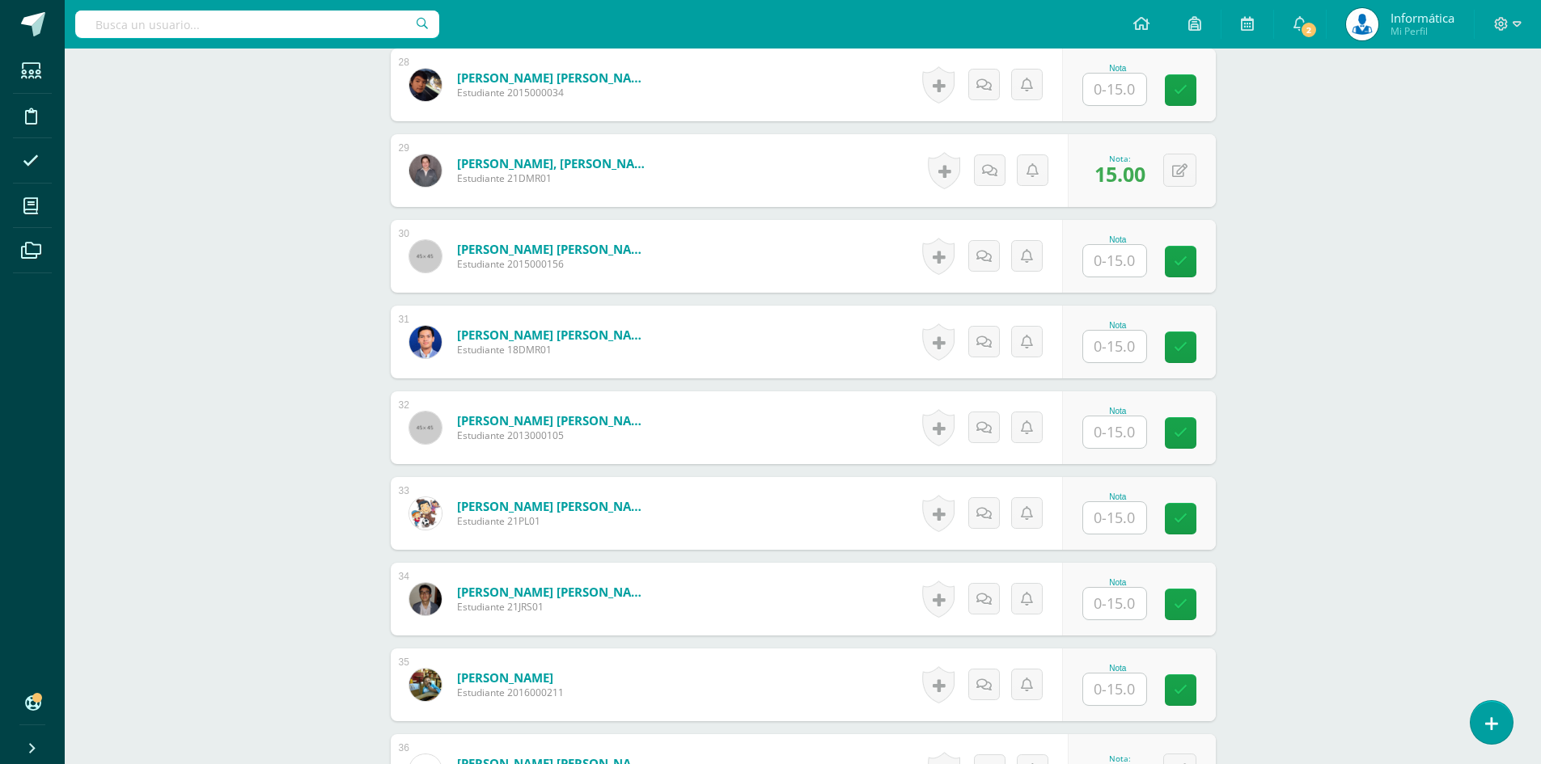
scroll to position [2667, 0]
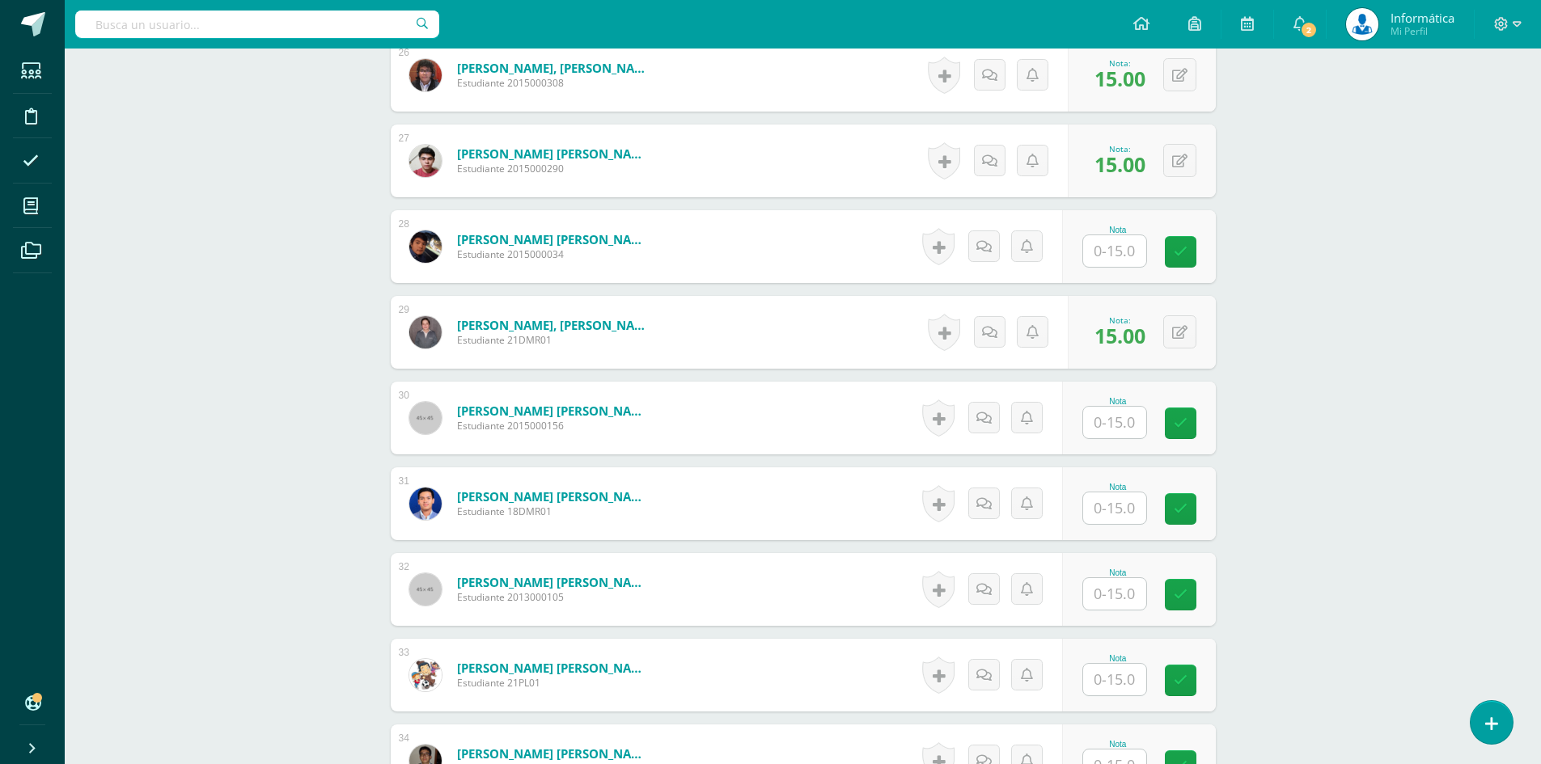
click at [1133, 252] on input "text" at bounding box center [1114, 251] width 63 height 32
type input "14"
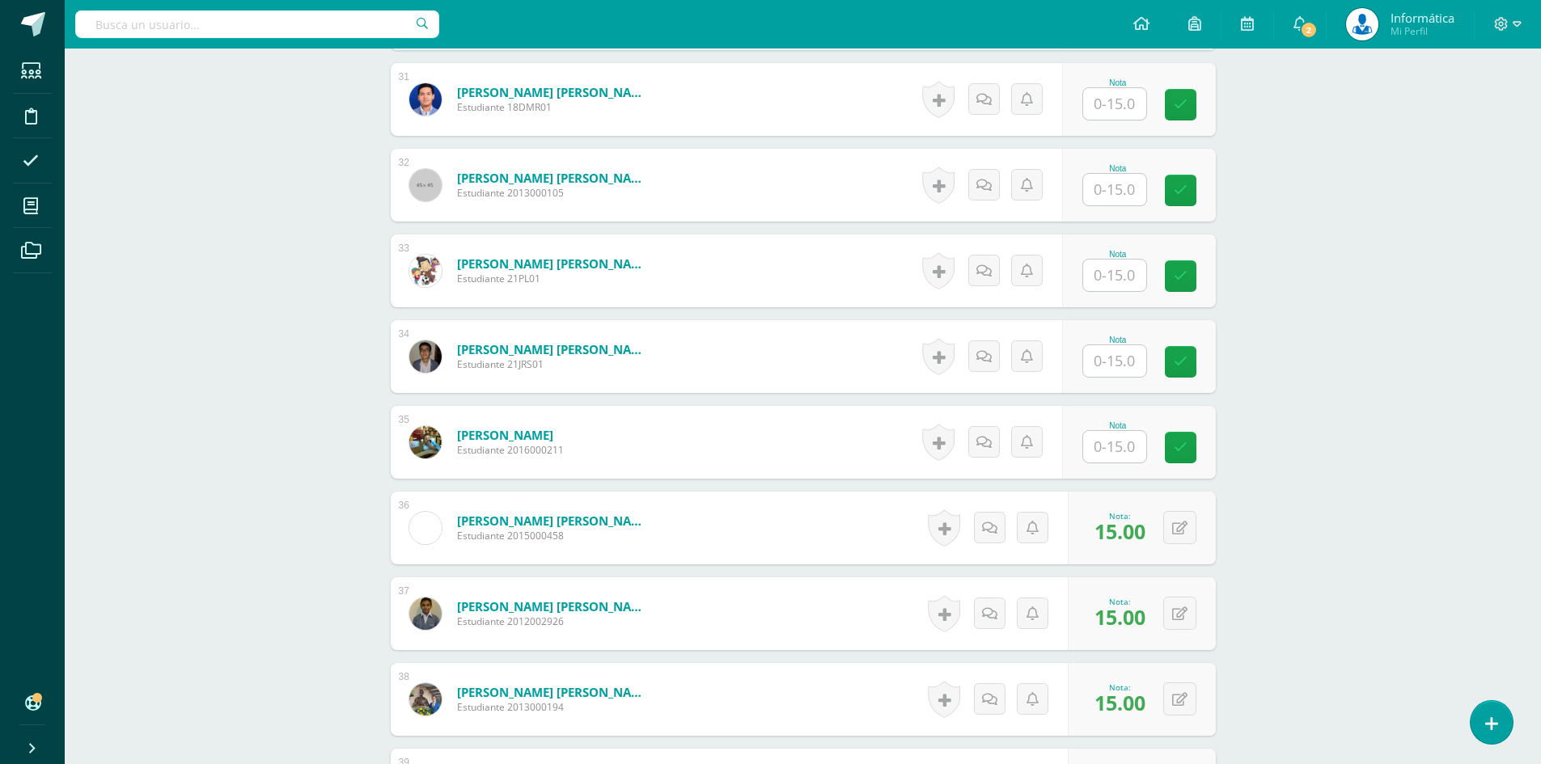
scroll to position [3233, 0]
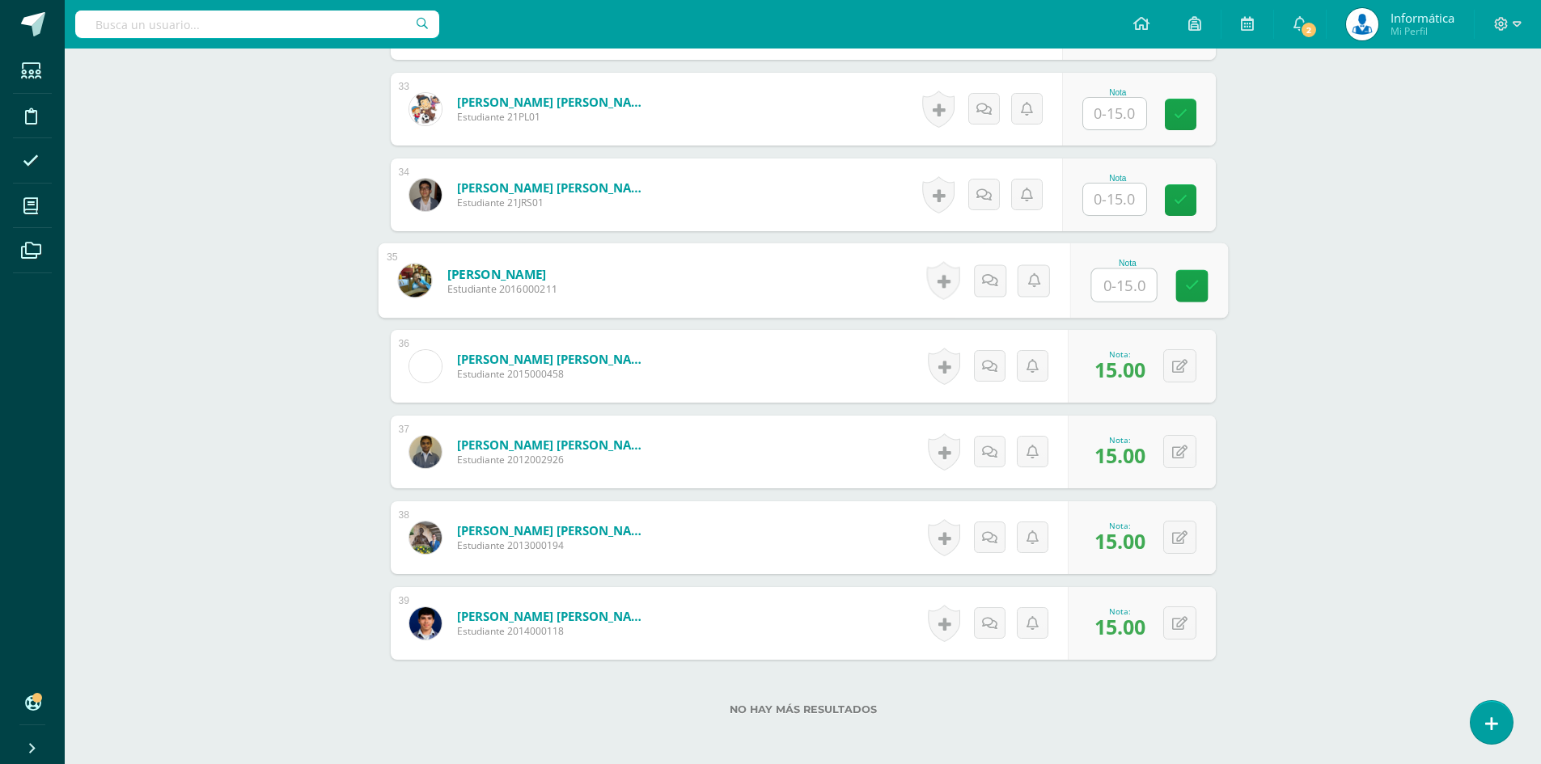
click at [1121, 290] on input "text" at bounding box center [1123, 285] width 65 height 32
type input "13"
click at [1102, 205] on input "text" at bounding box center [1123, 200] width 65 height 32
type input "13"
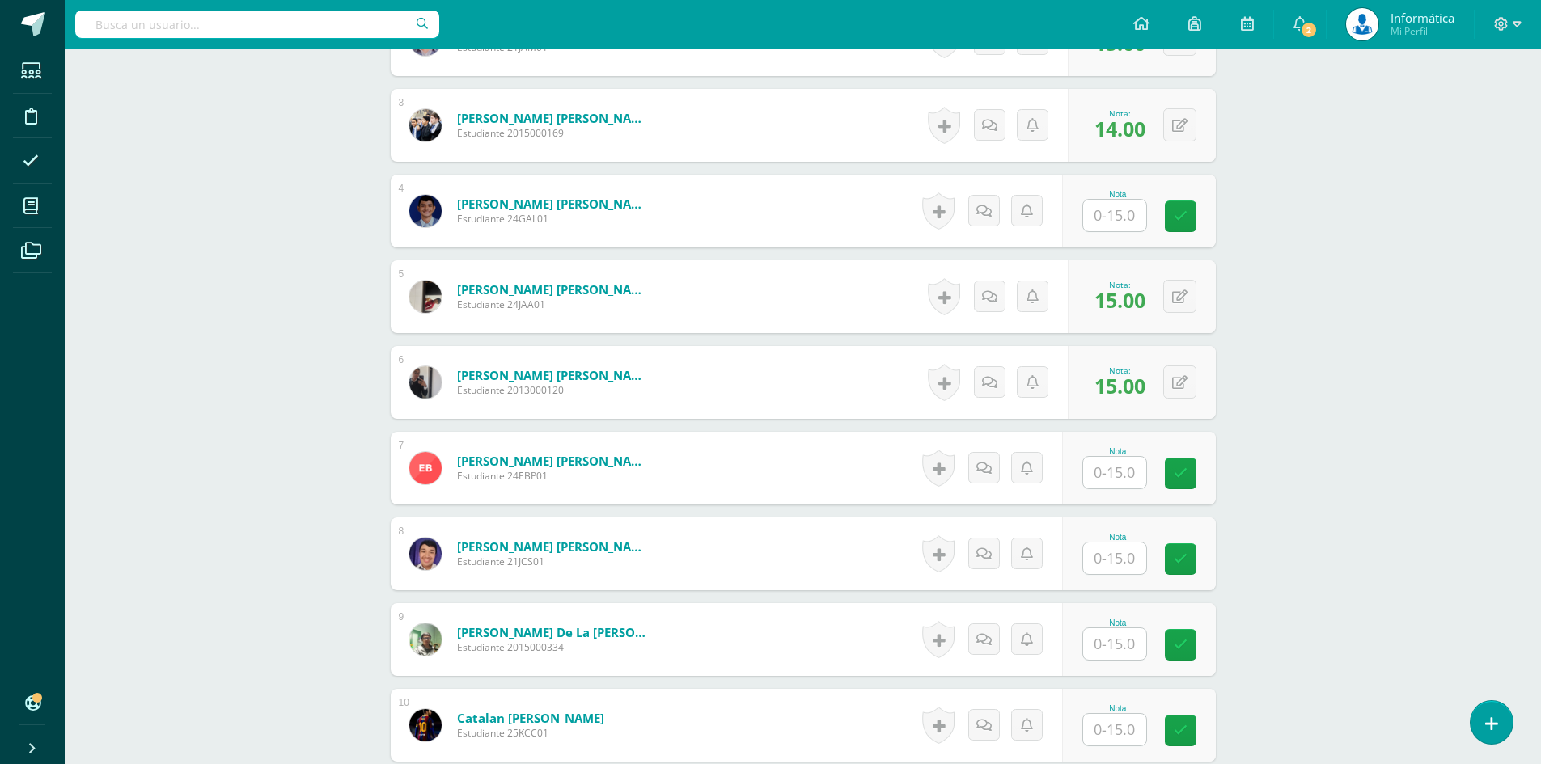
scroll to position [887, 0]
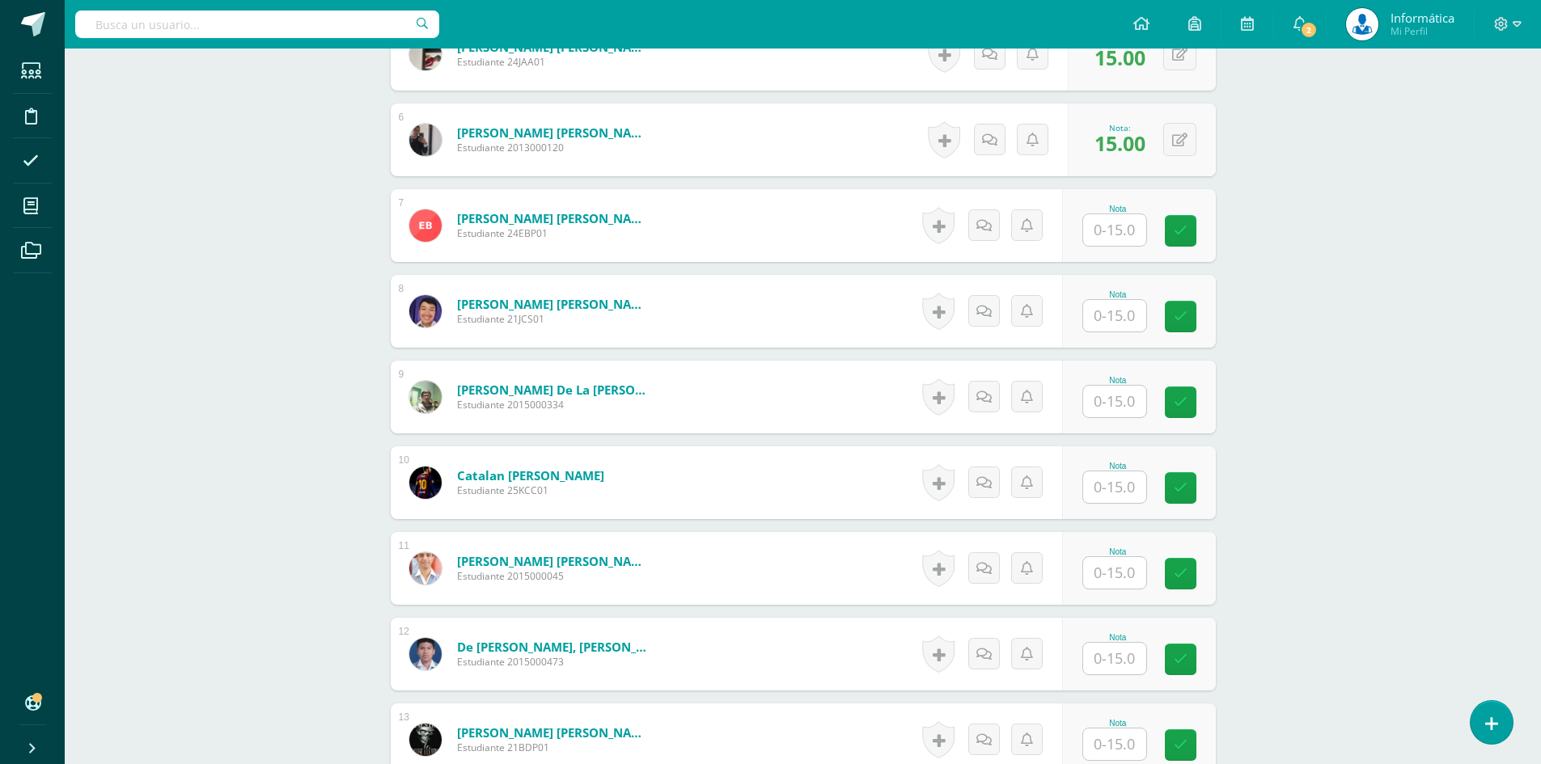
click at [1139, 236] on input "text" at bounding box center [1114, 230] width 63 height 32
type input "12"
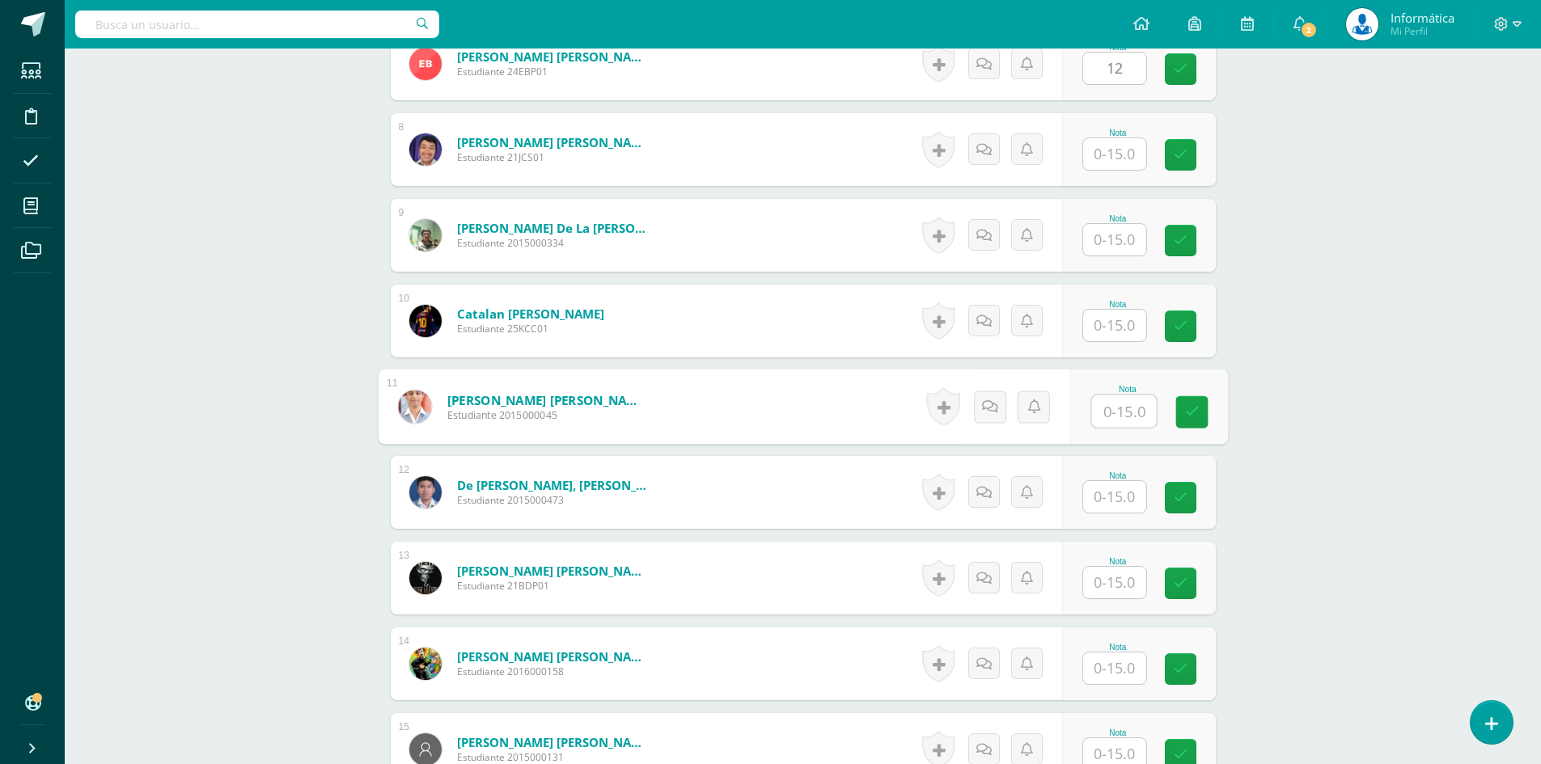
click at [1121, 413] on input "text" at bounding box center [1123, 412] width 65 height 32
type input "12"
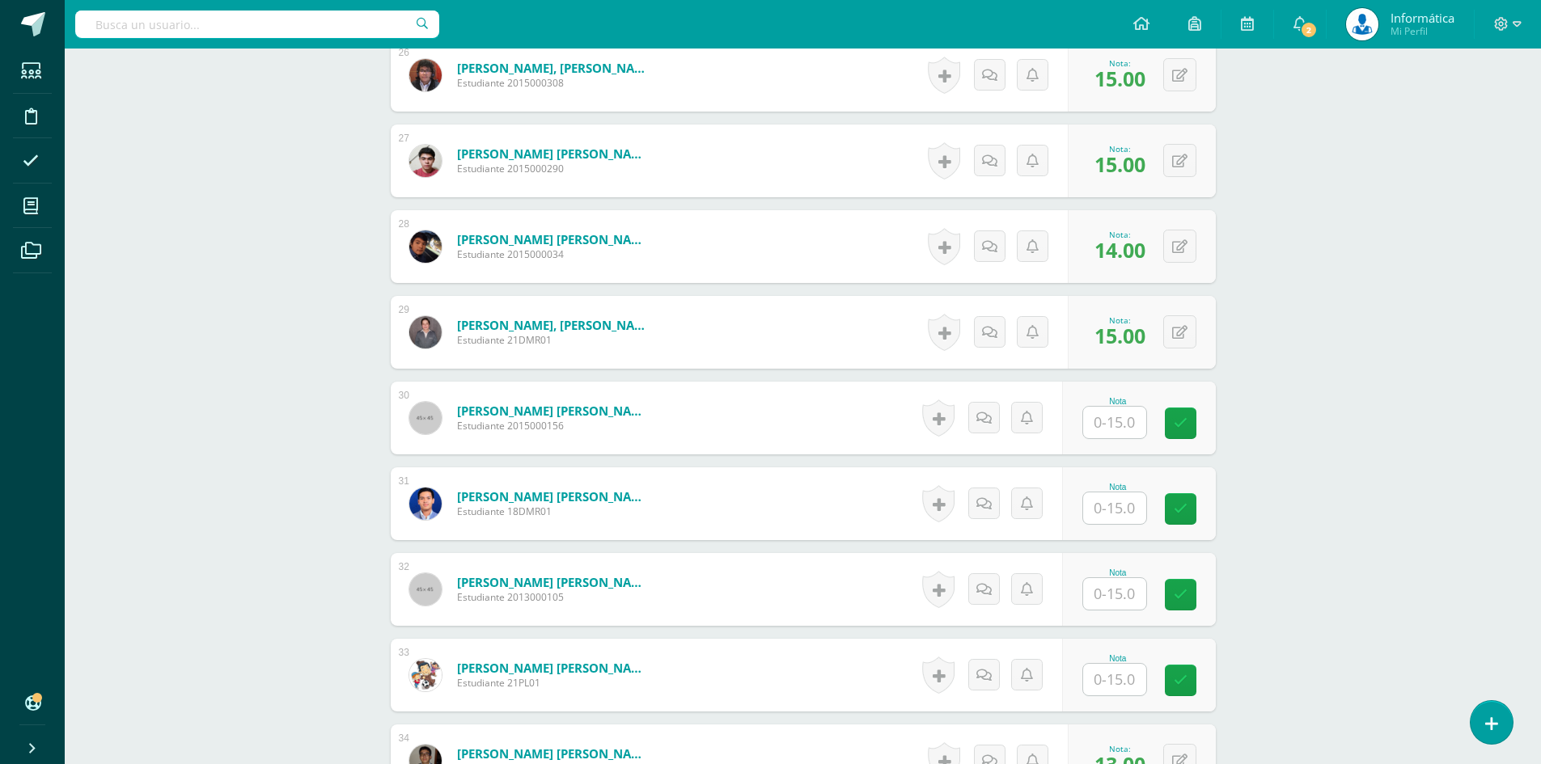
scroll to position [2910, 0]
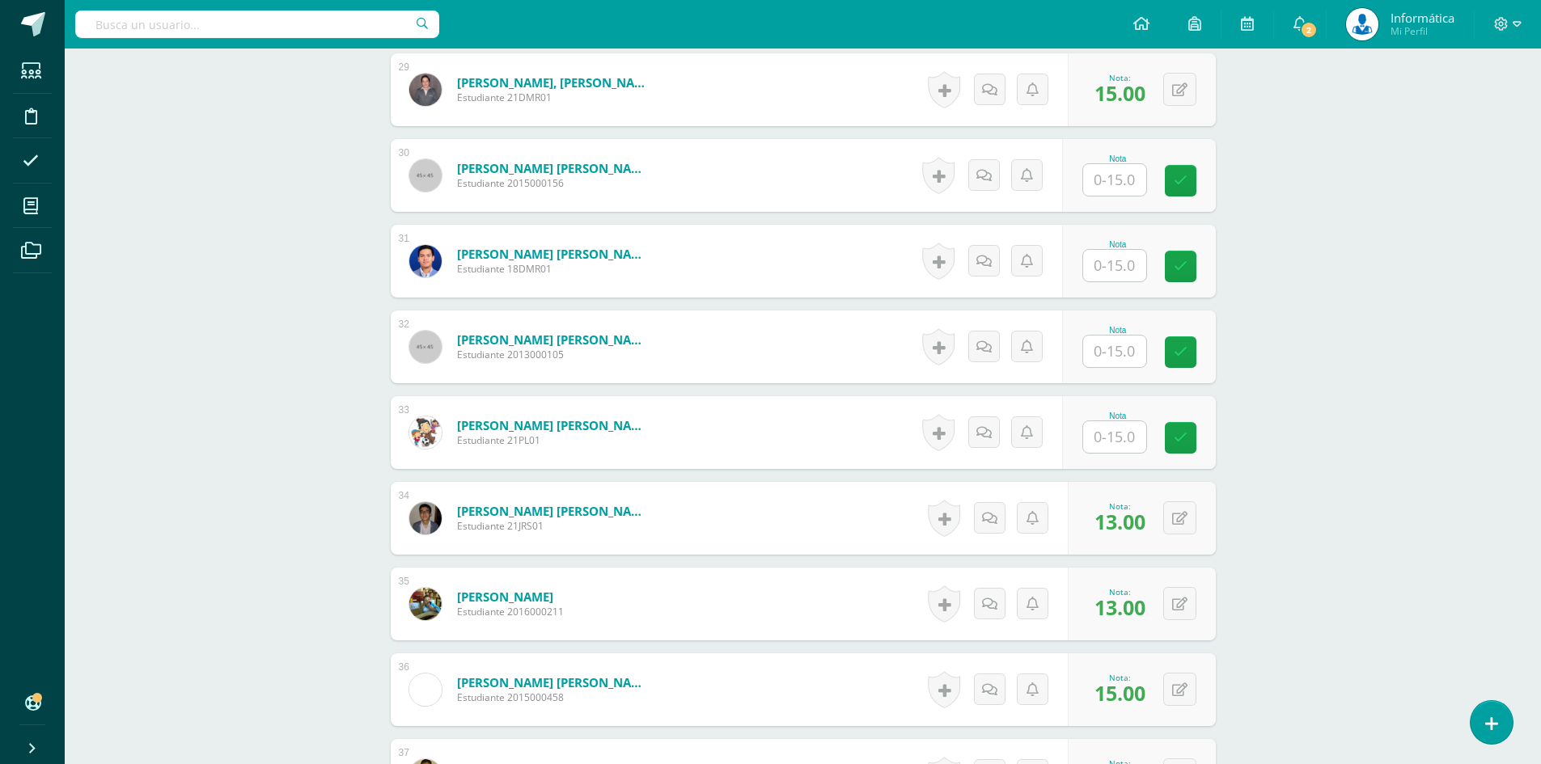
click at [1111, 438] on input "text" at bounding box center [1114, 437] width 63 height 32
type input "12"
click at [1111, 263] on input "text" at bounding box center [1114, 266] width 63 height 32
type input "11"
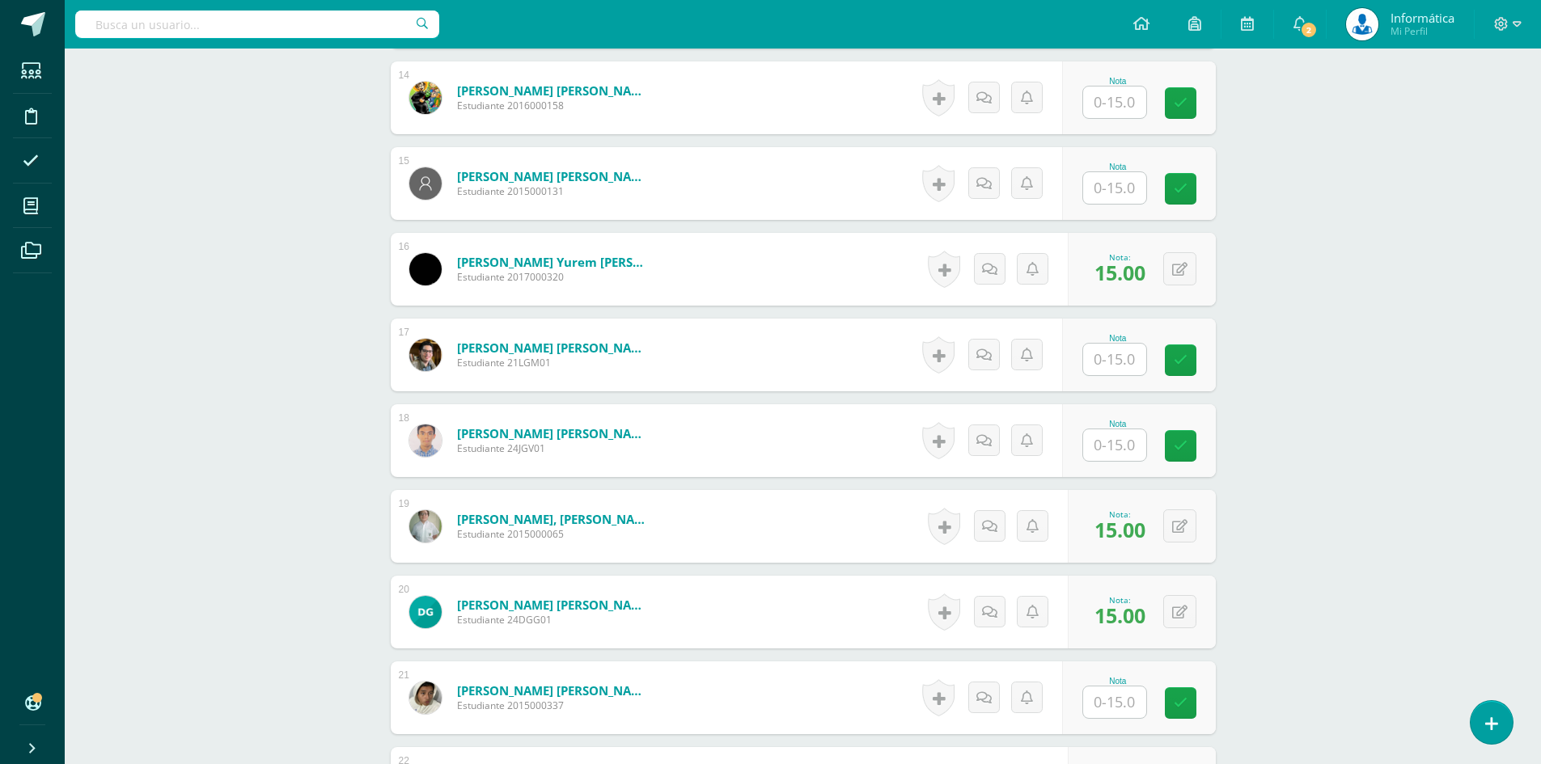
scroll to position [1777, 0]
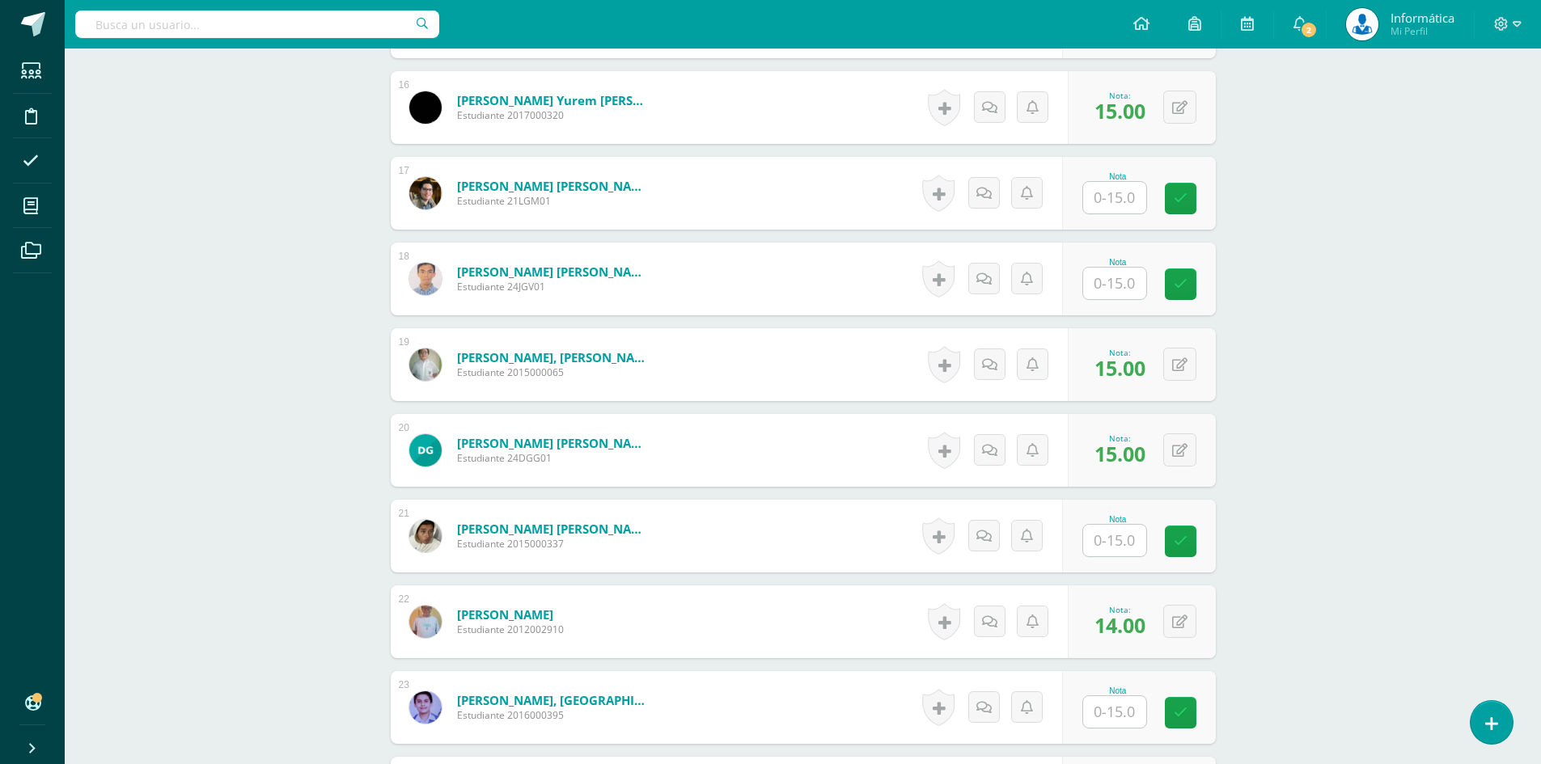
click at [1107, 290] on input "text" at bounding box center [1114, 284] width 63 height 32
type input "10"
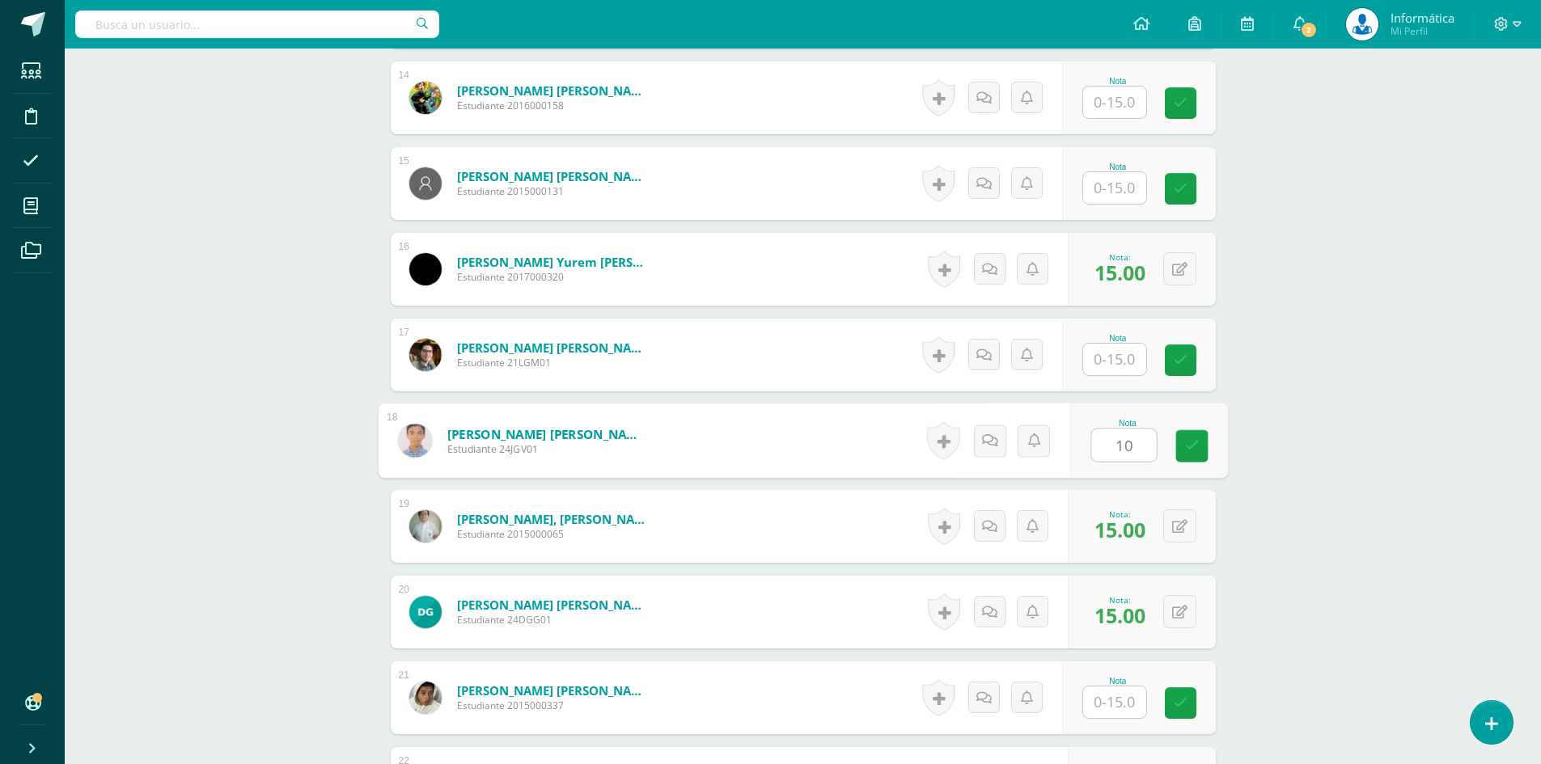
scroll to position [1292, 0]
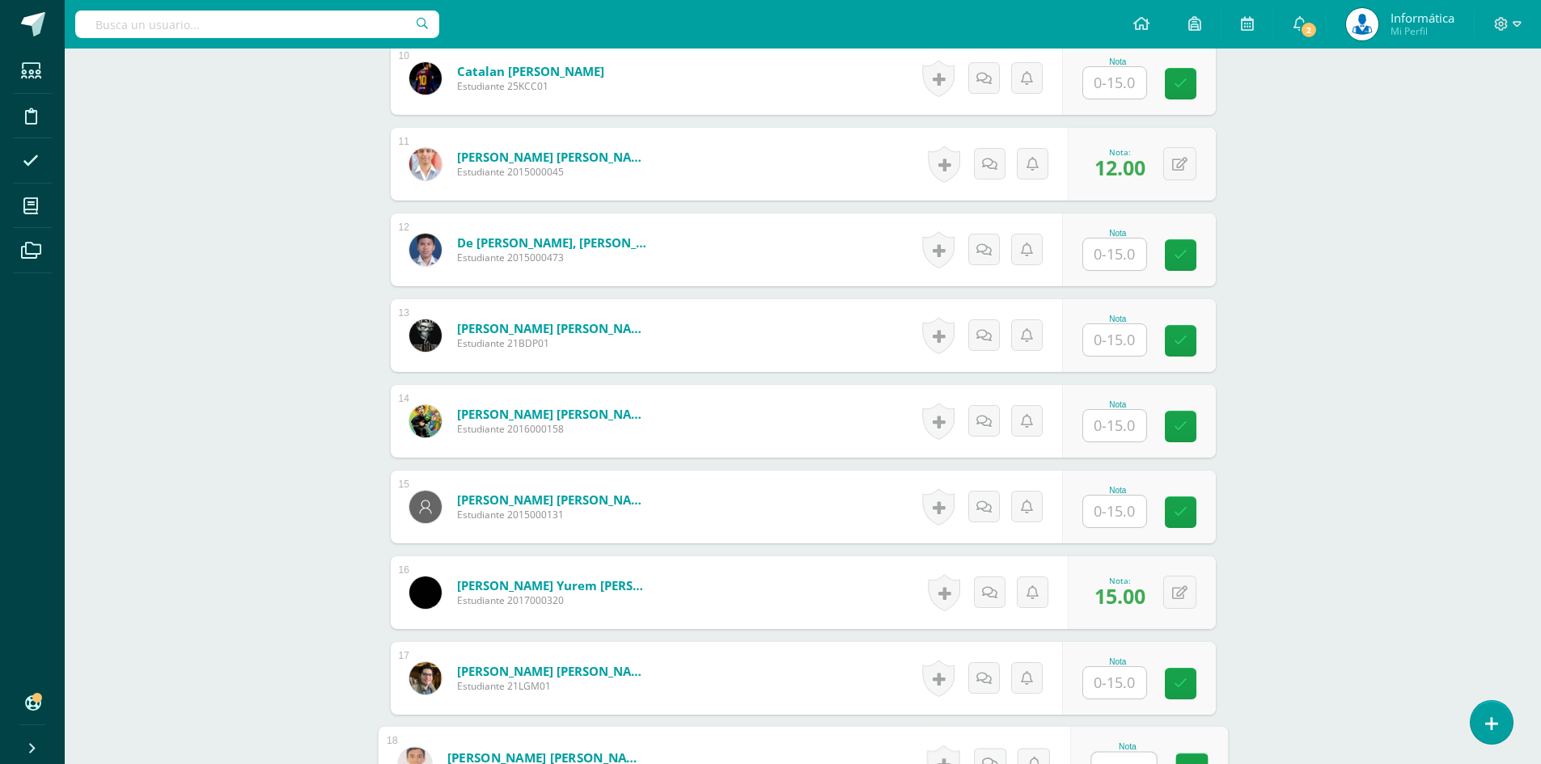
click at [1118, 250] on input "text" at bounding box center [1114, 255] width 63 height 32
type input "9"
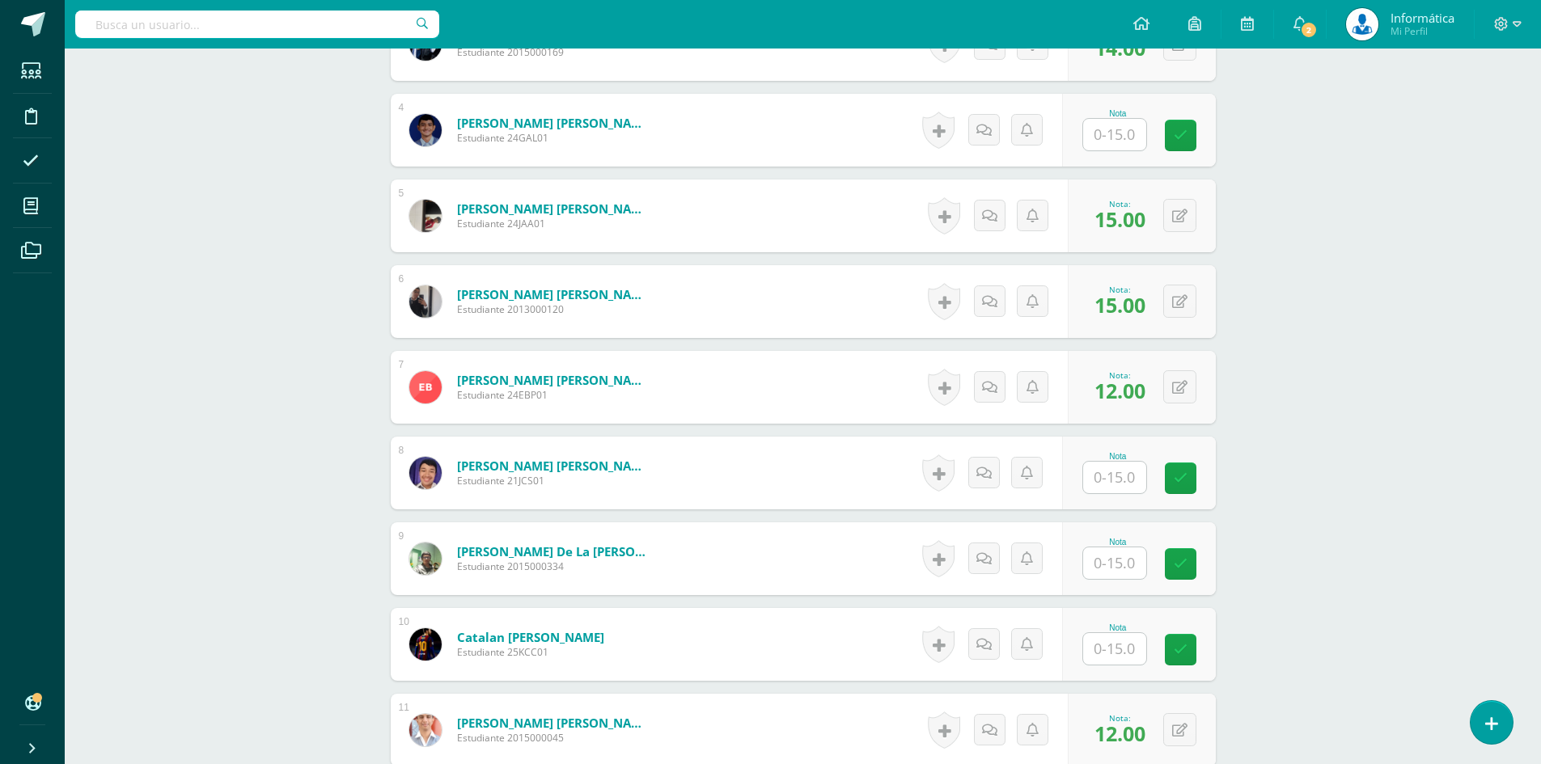
scroll to position [483, 0]
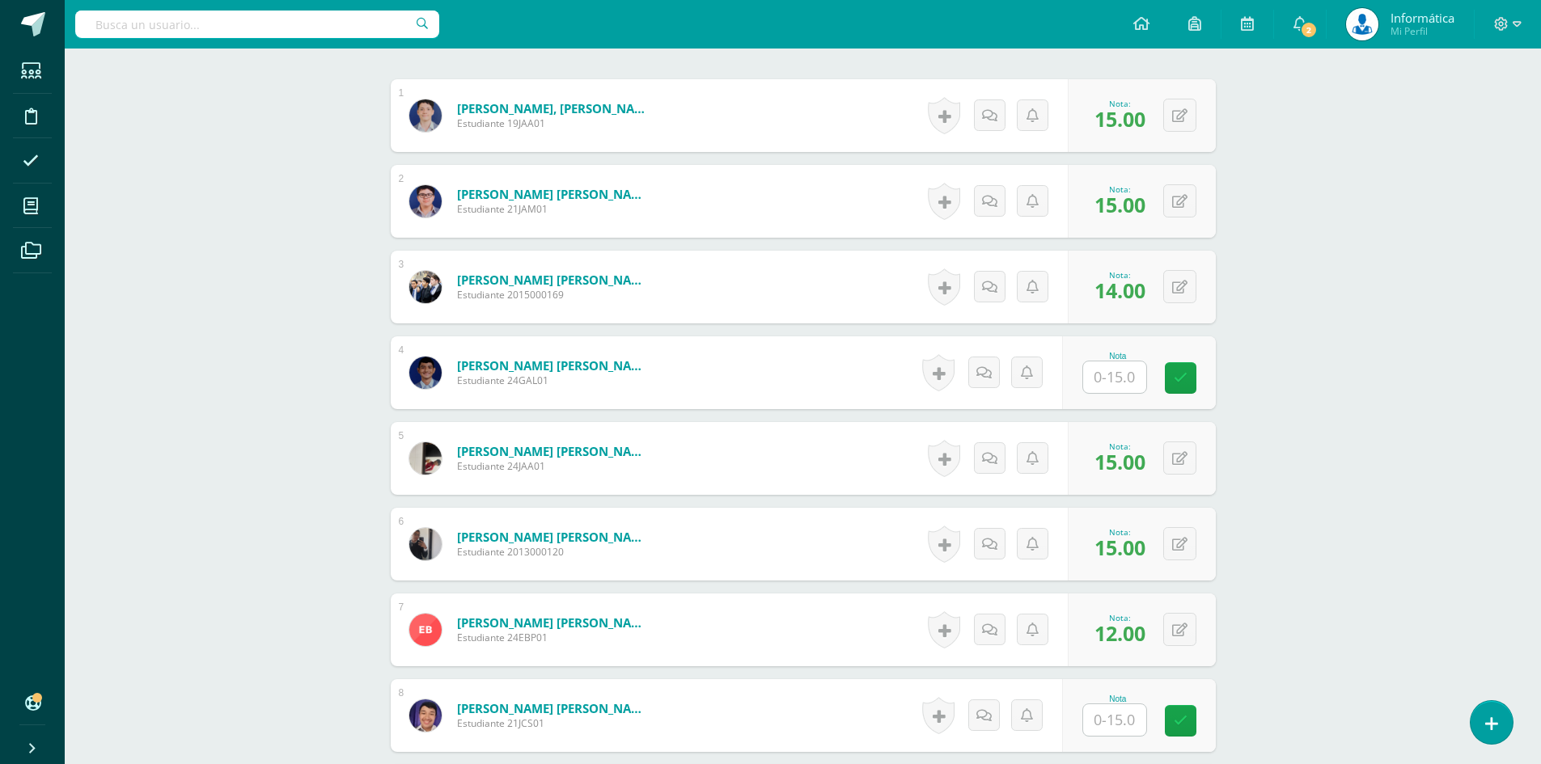
click at [1111, 383] on input "text" at bounding box center [1114, 378] width 63 height 32
type input "8"
type input "7"
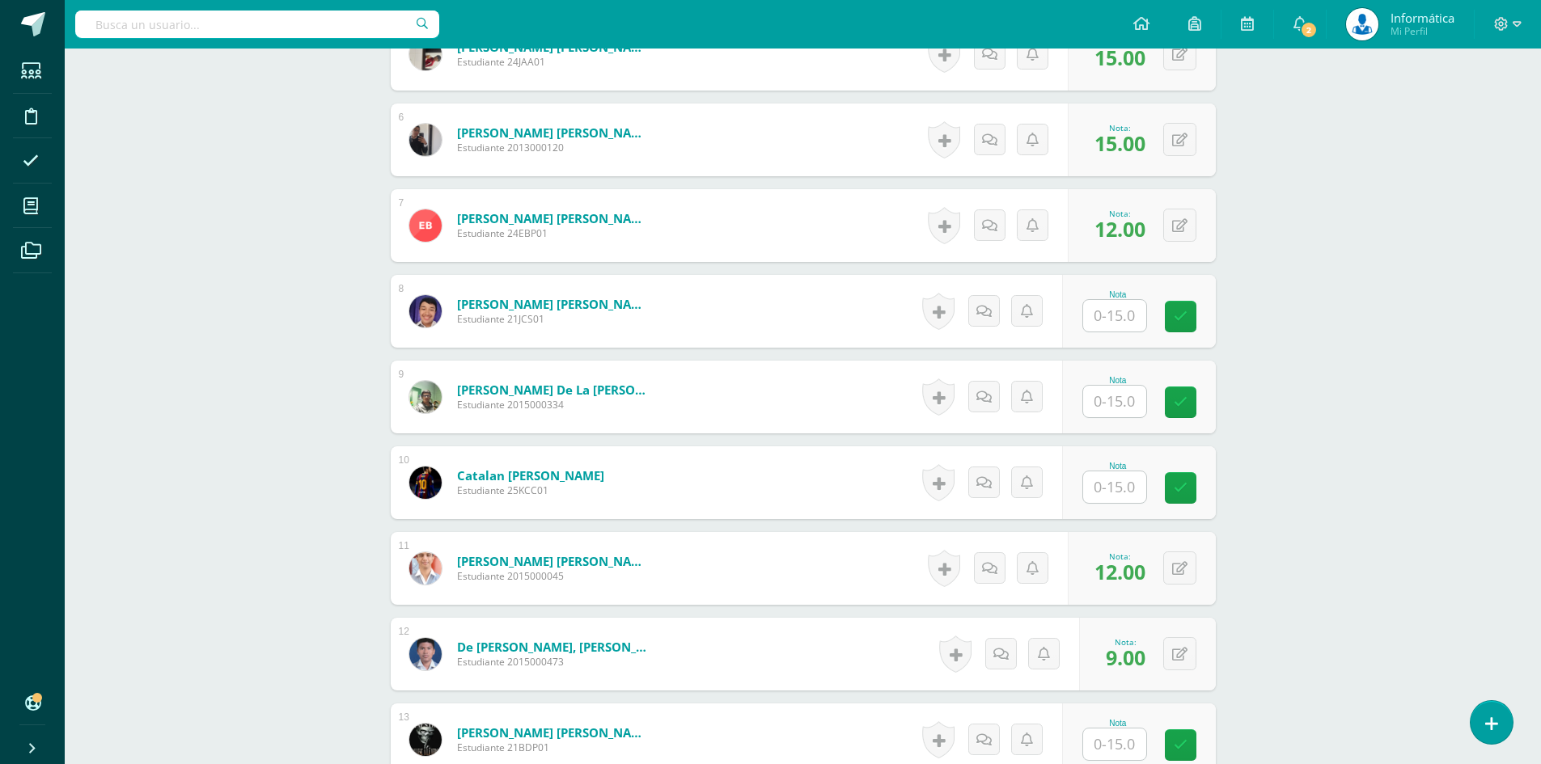
scroll to position [1130, 0]
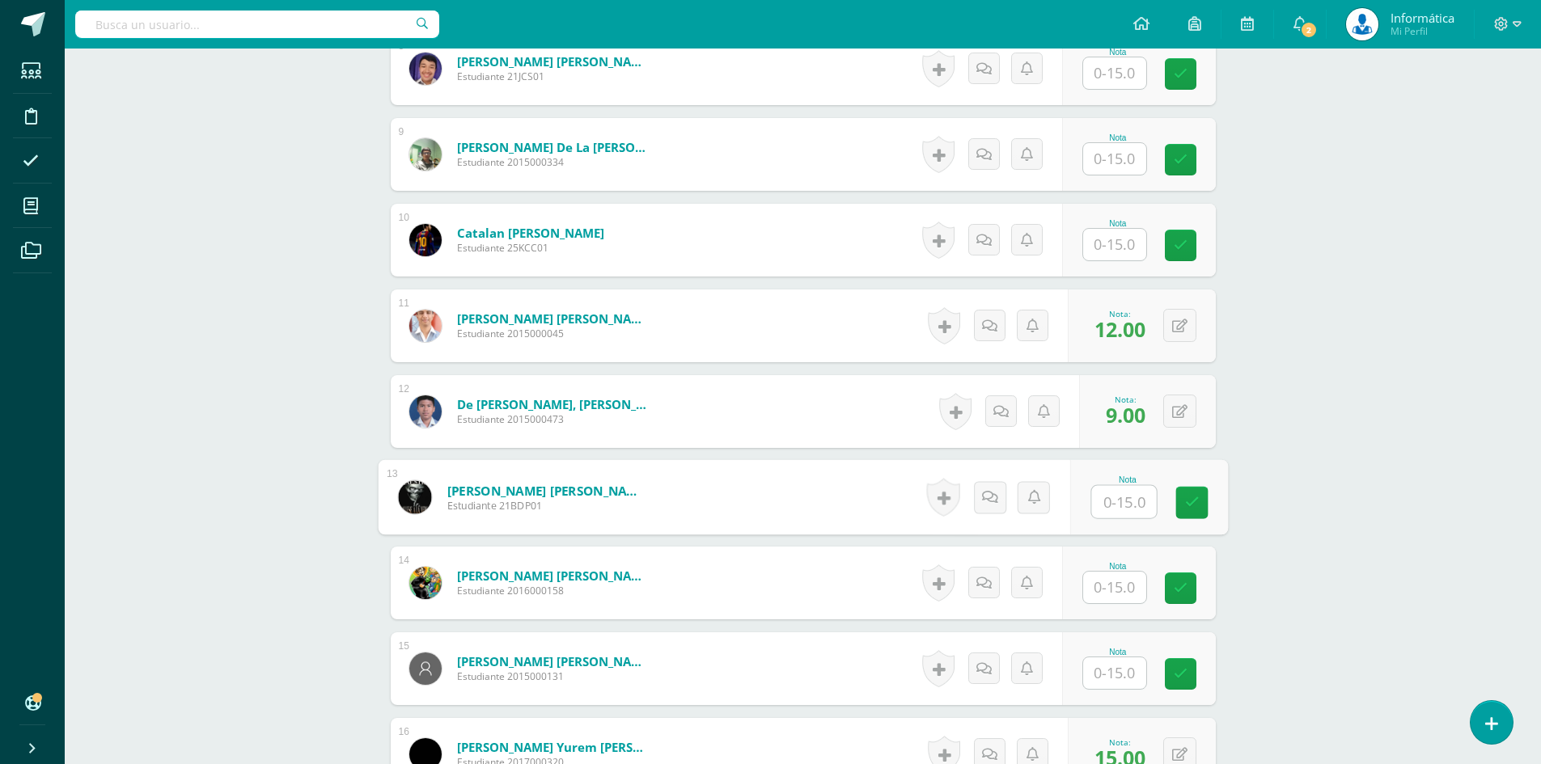
click at [1117, 497] on input "text" at bounding box center [1123, 502] width 65 height 32
type input "10"
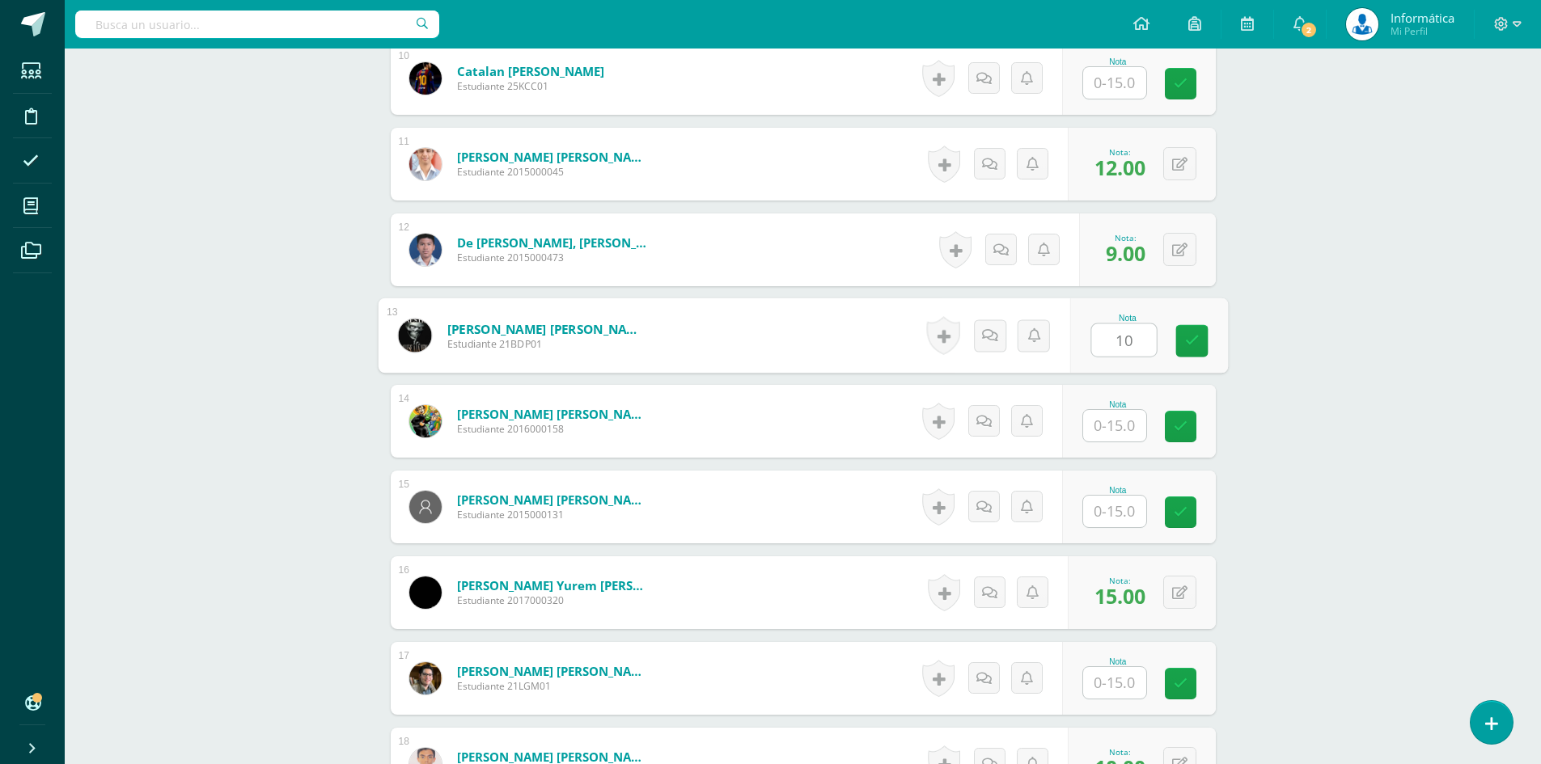
scroll to position [1534, 0]
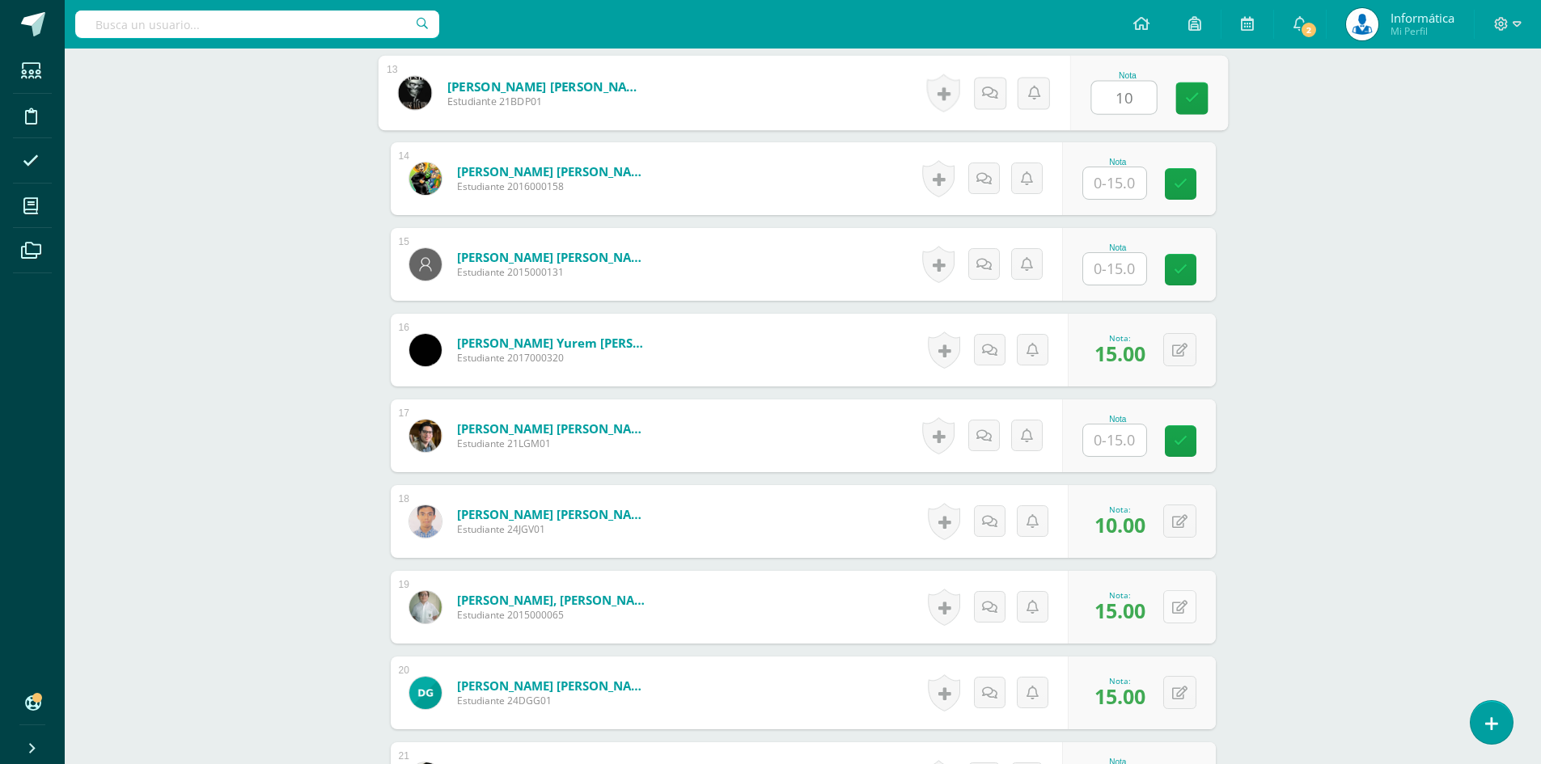
click at [1177, 609] on icon at bounding box center [1179, 608] width 15 height 14
type input "10"
click at [1135, 613] on link at bounding box center [1148, 613] width 32 height 32
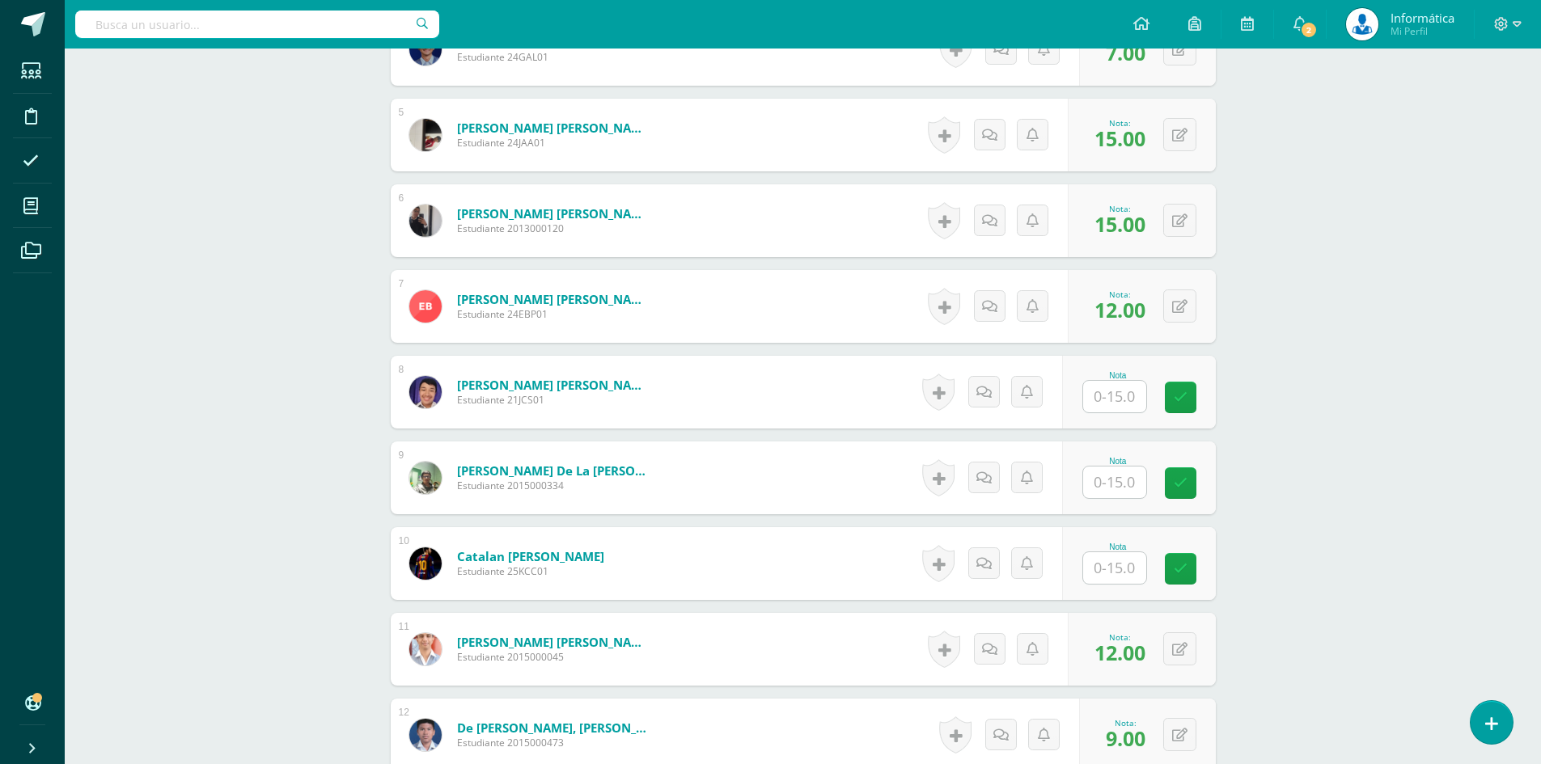
scroll to position [483, 0]
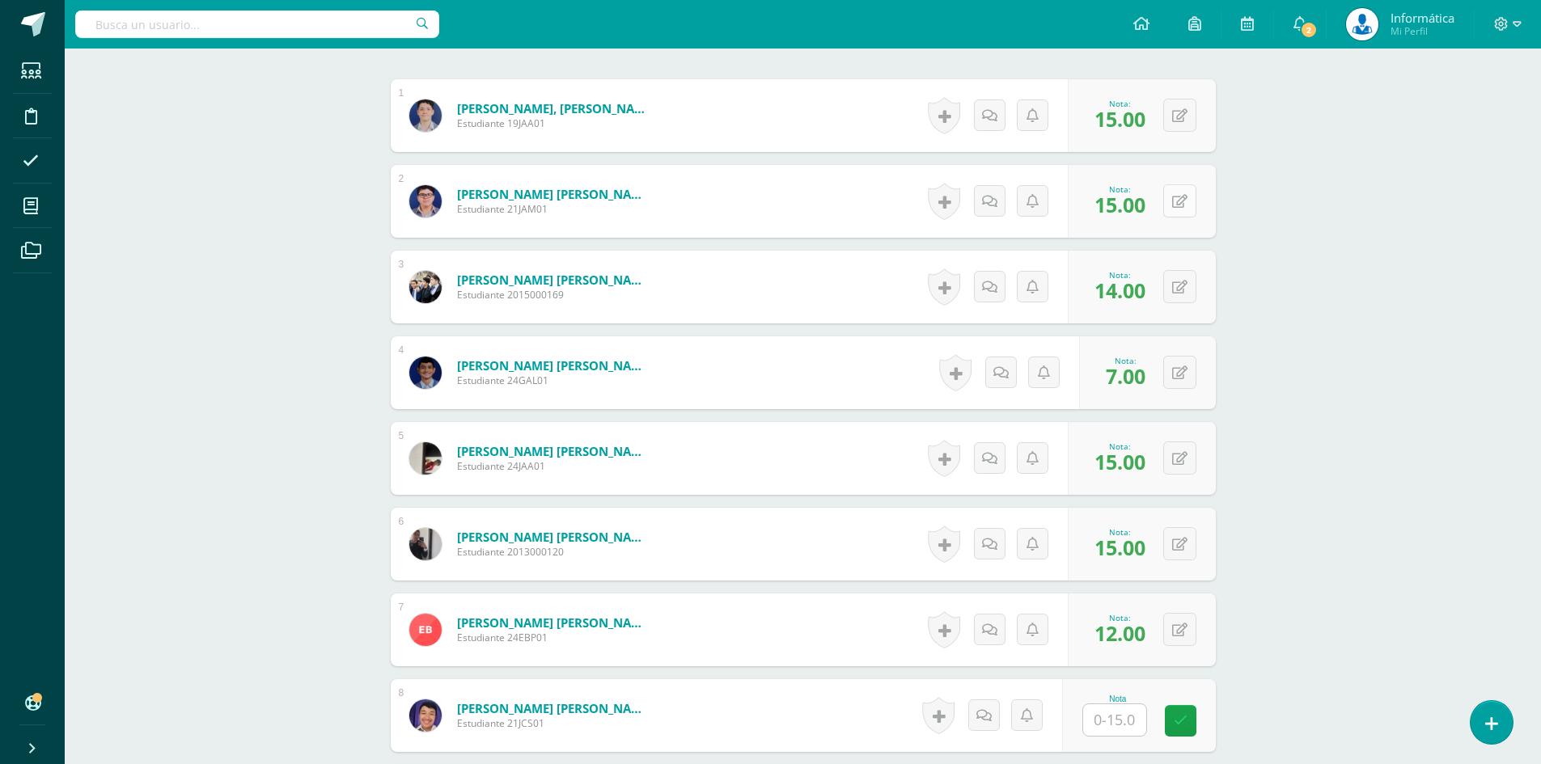
click at [1179, 193] on button at bounding box center [1179, 200] width 33 height 33
type input "10"
click at [1147, 207] on icon at bounding box center [1148, 207] width 15 height 14
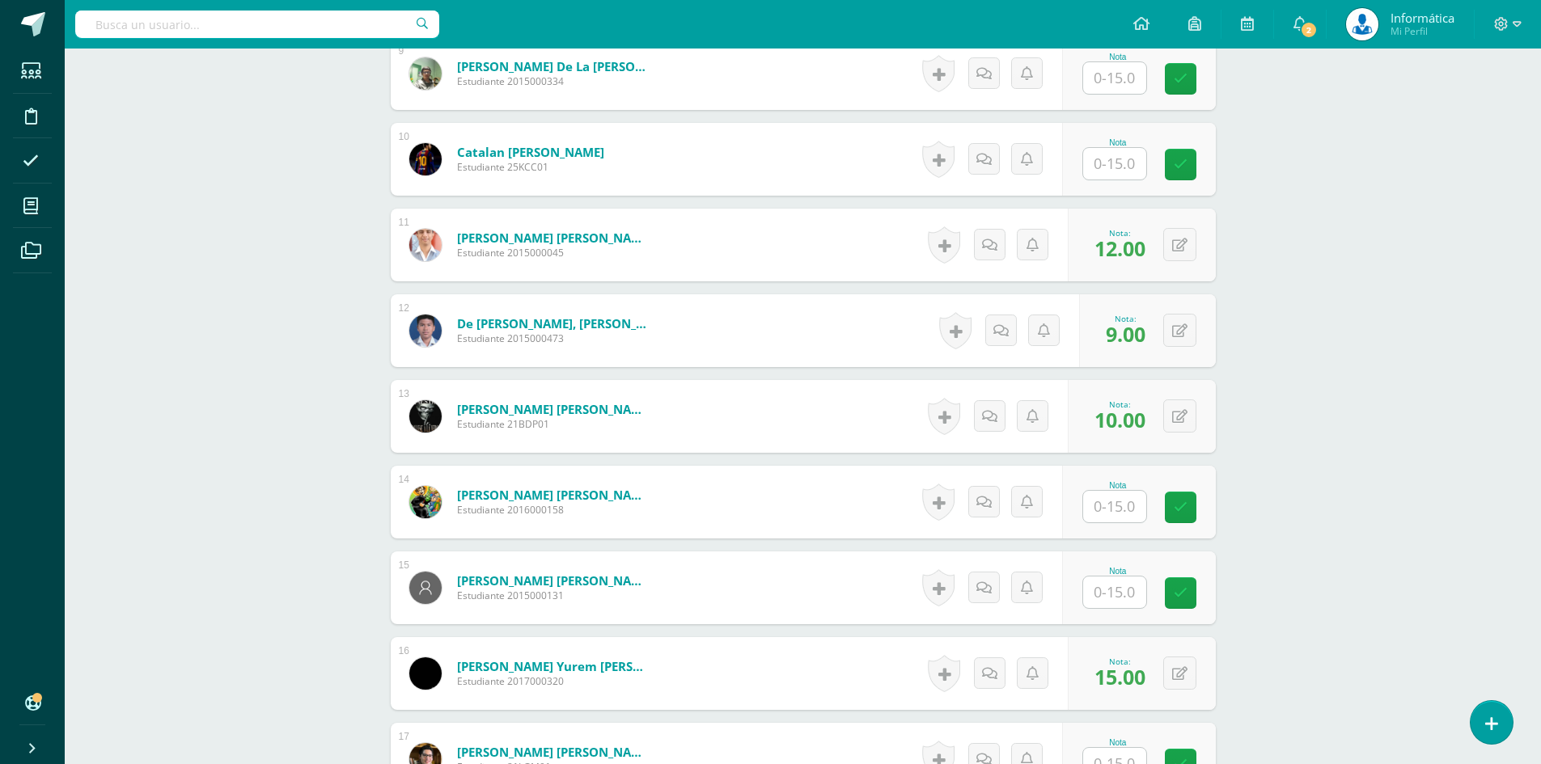
scroll to position [1373, 0]
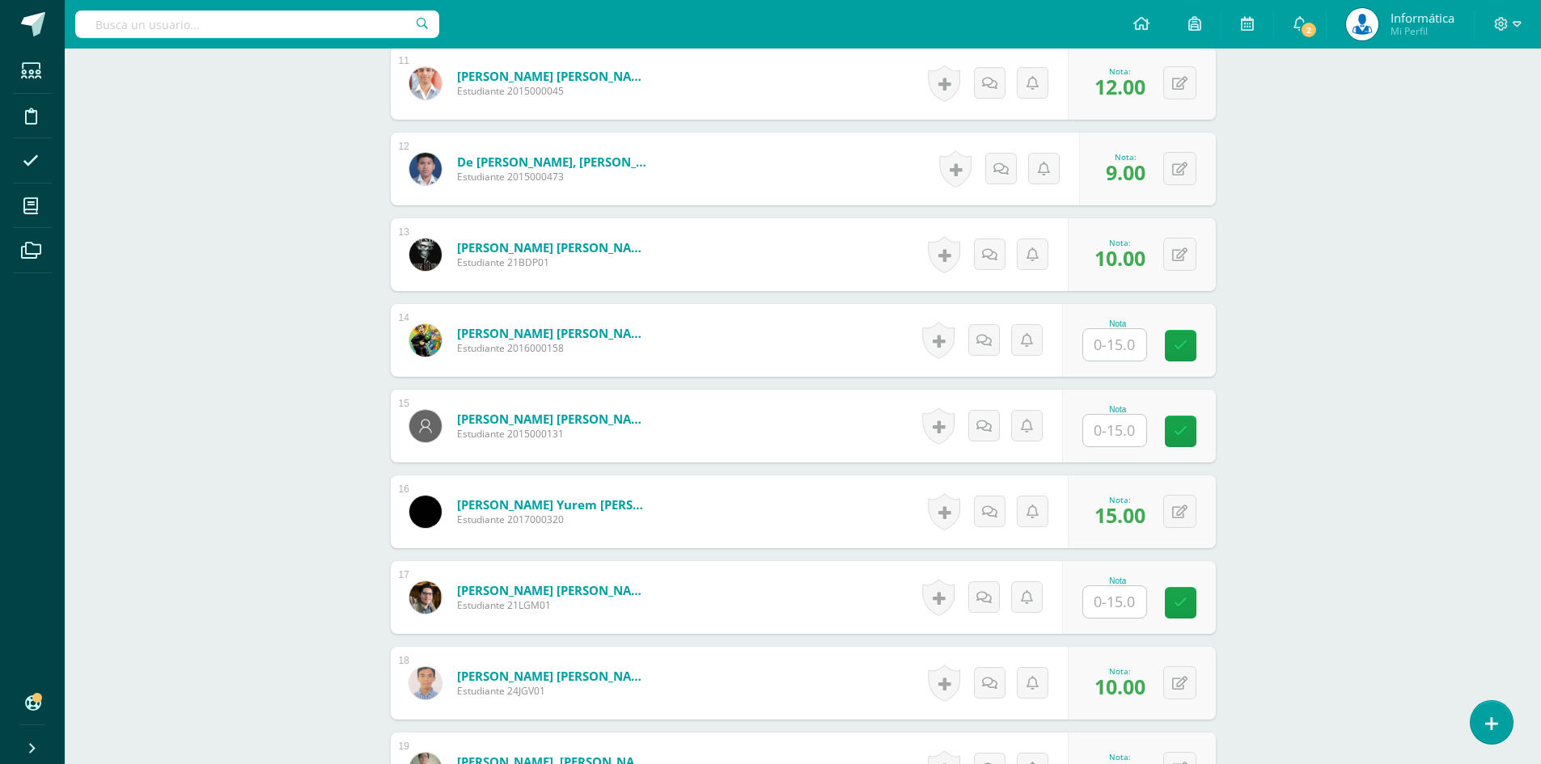
click at [1112, 425] on input "text" at bounding box center [1114, 431] width 63 height 32
type input "10"
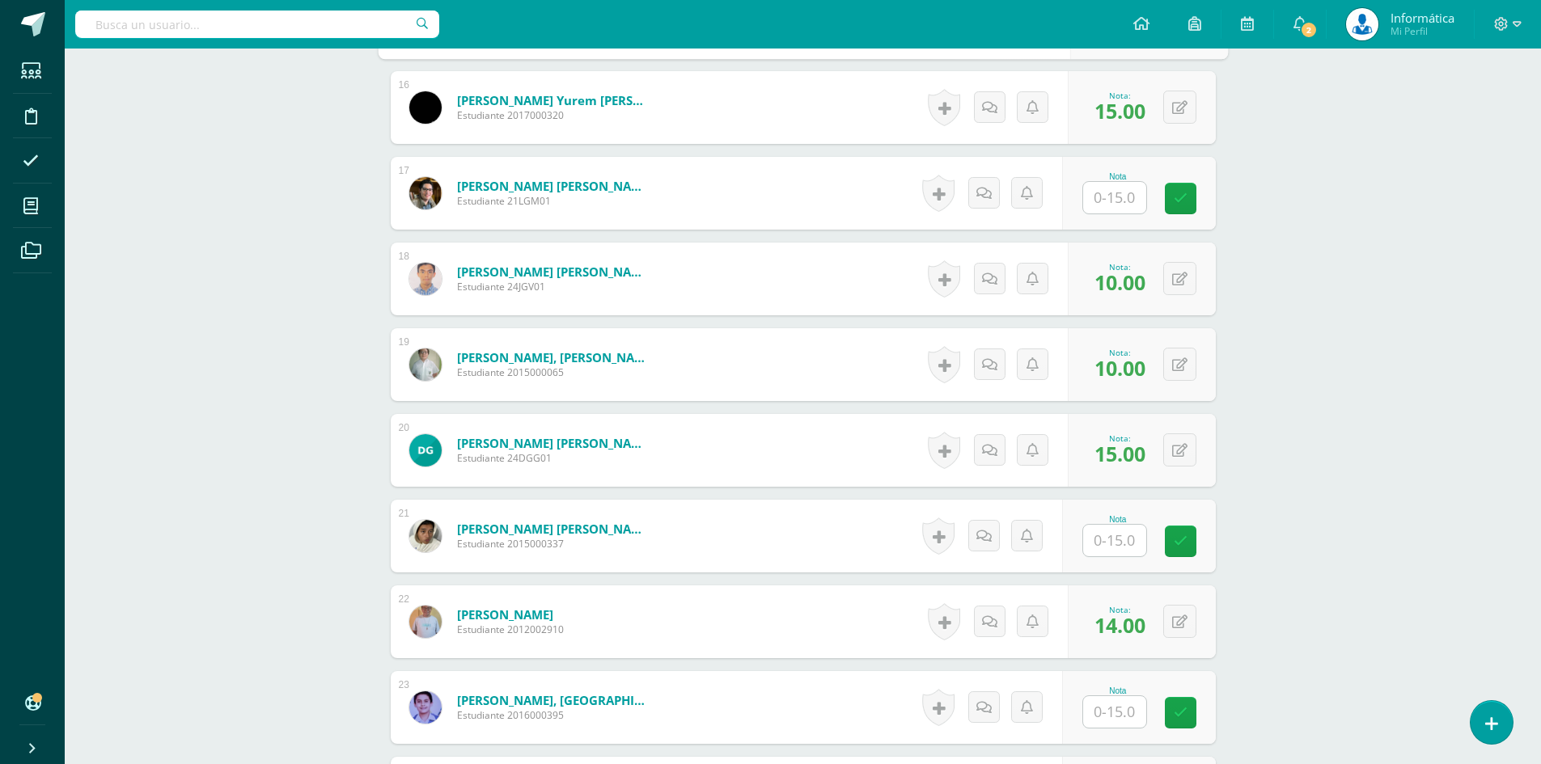
scroll to position [1939, 0]
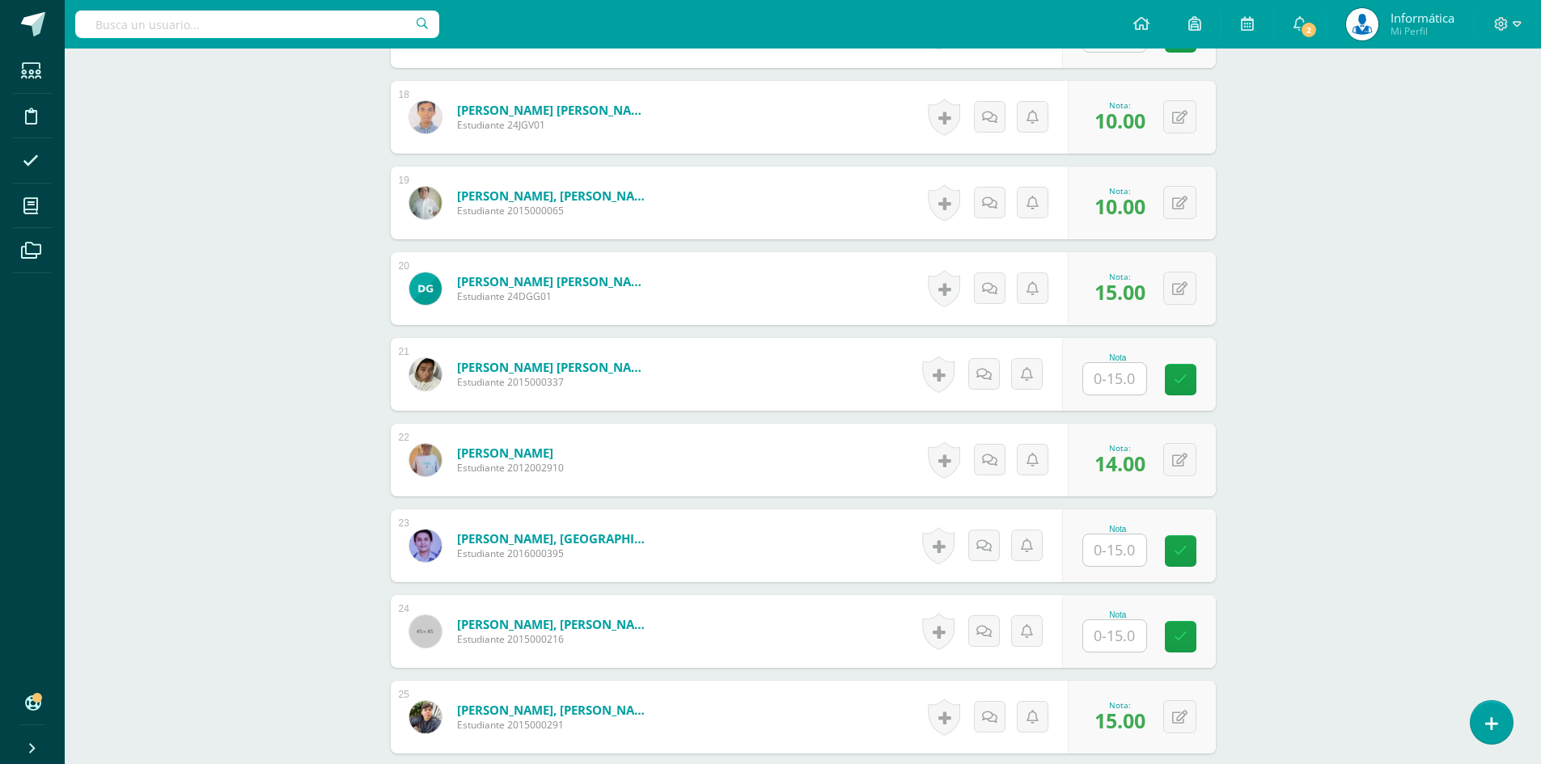
click at [1116, 379] on input "text" at bounding box center [1114, 379] width 63 height 32
type input "10"
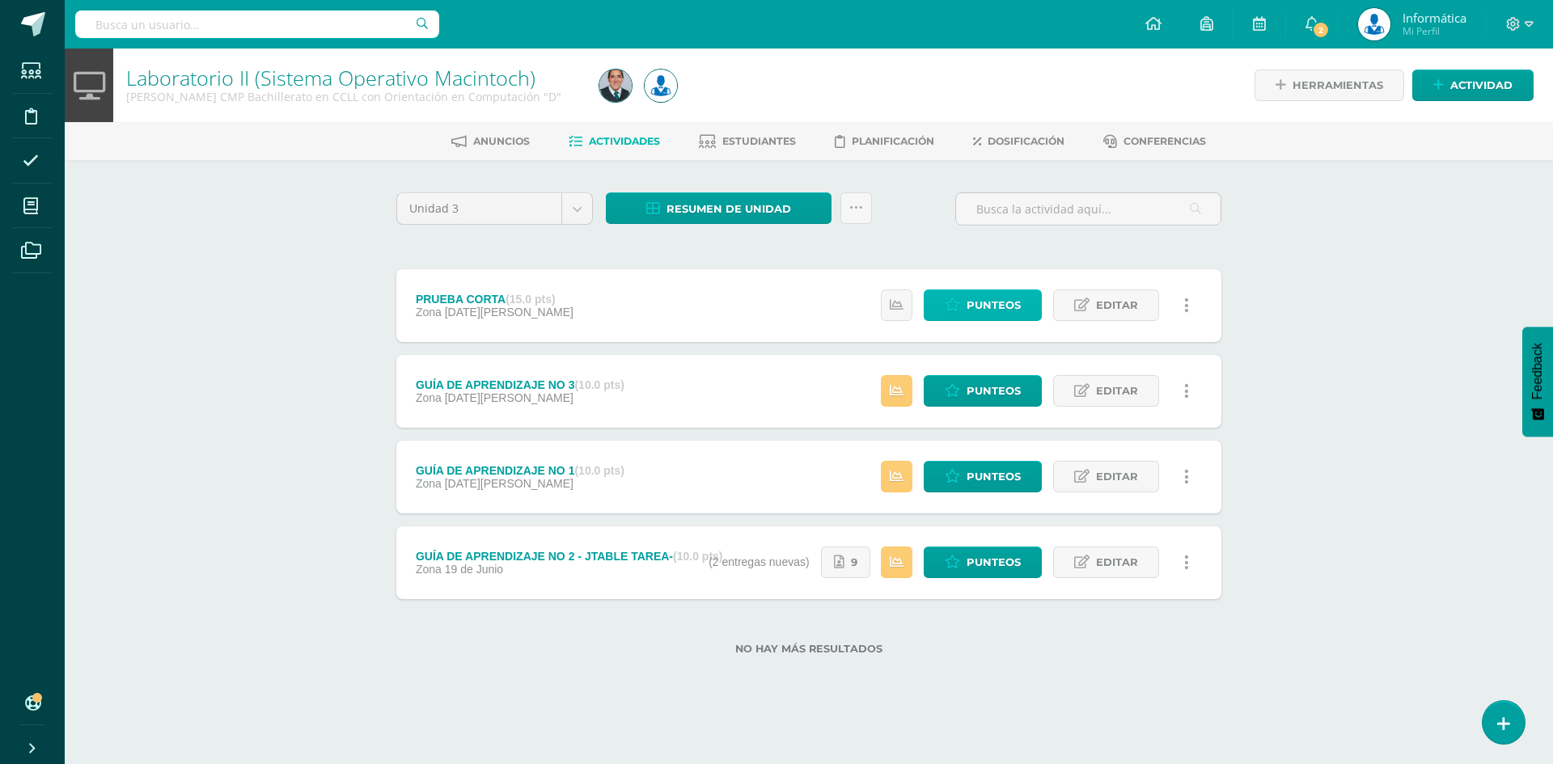
drag, startPoint x: 1007, startPoint y: 311, endPoint x: 990, endPoint y: 308, distance: 17.2
click at [1007, 311] on span "Punteos" at bounding box center [994, 305] width 54 height 30
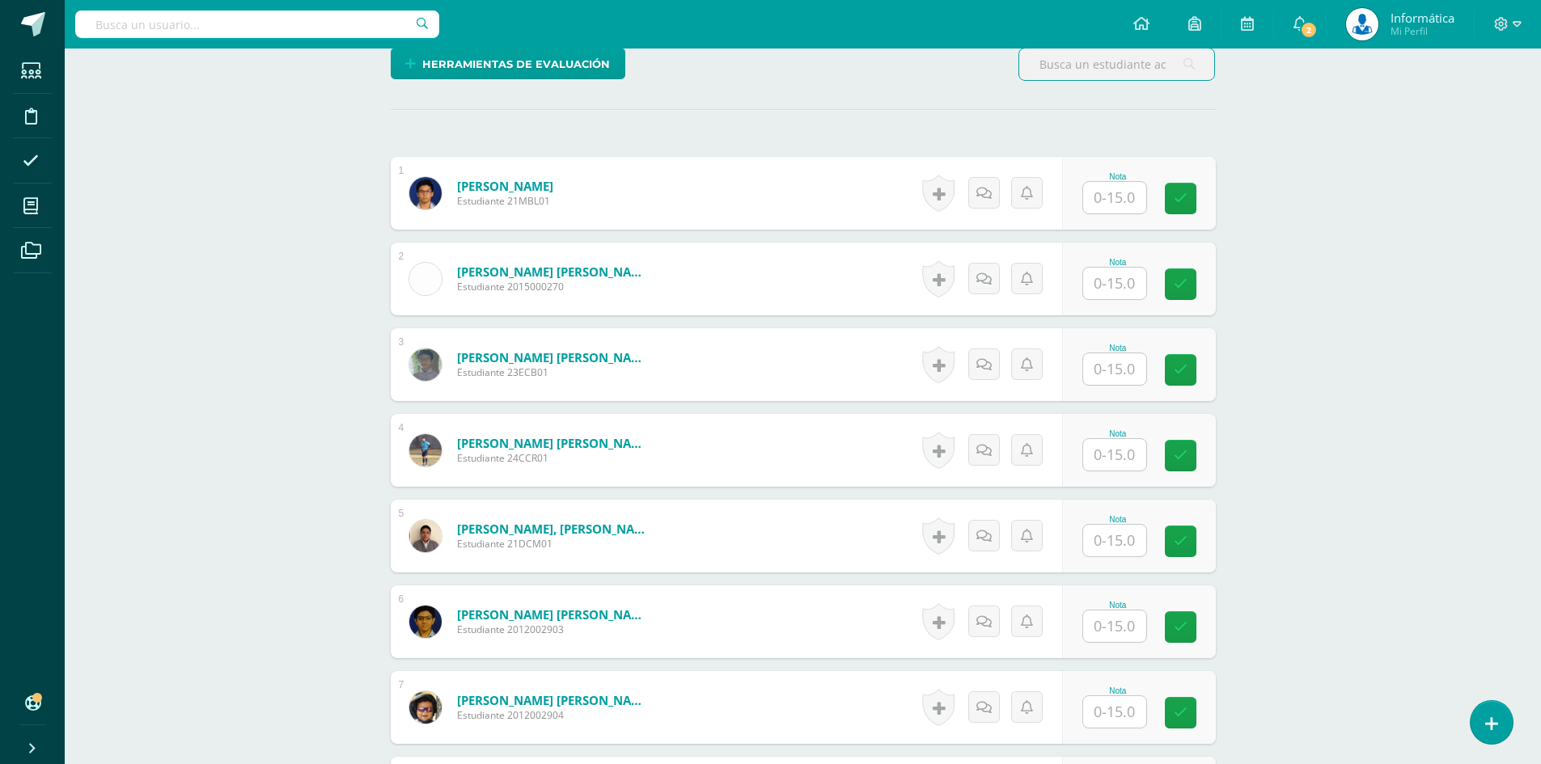
scroll to position [729, 0]
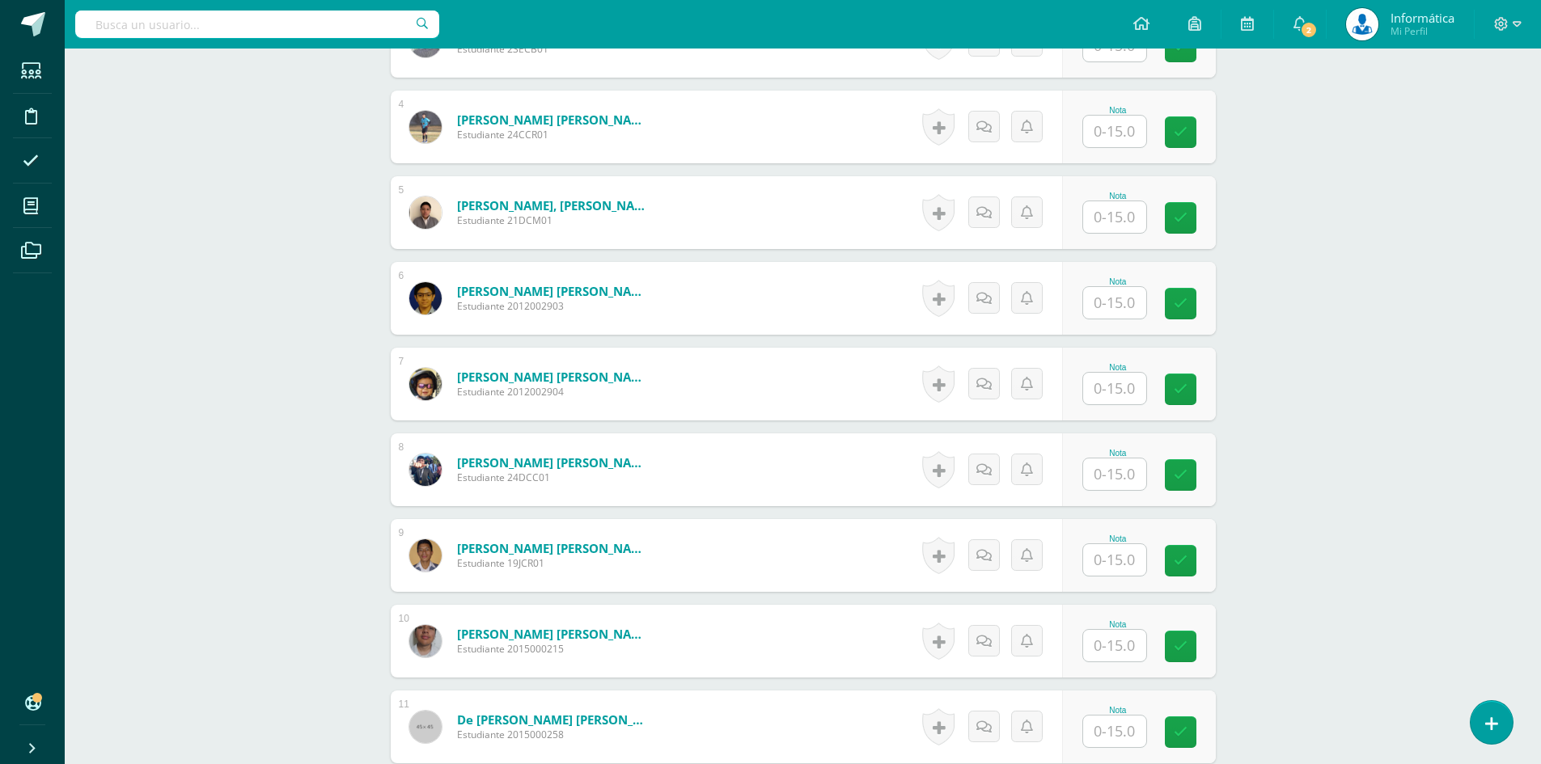
click at [1128, 468] on input "text" at bounding box center [1114, 475] width 63 height 32
type input "15"
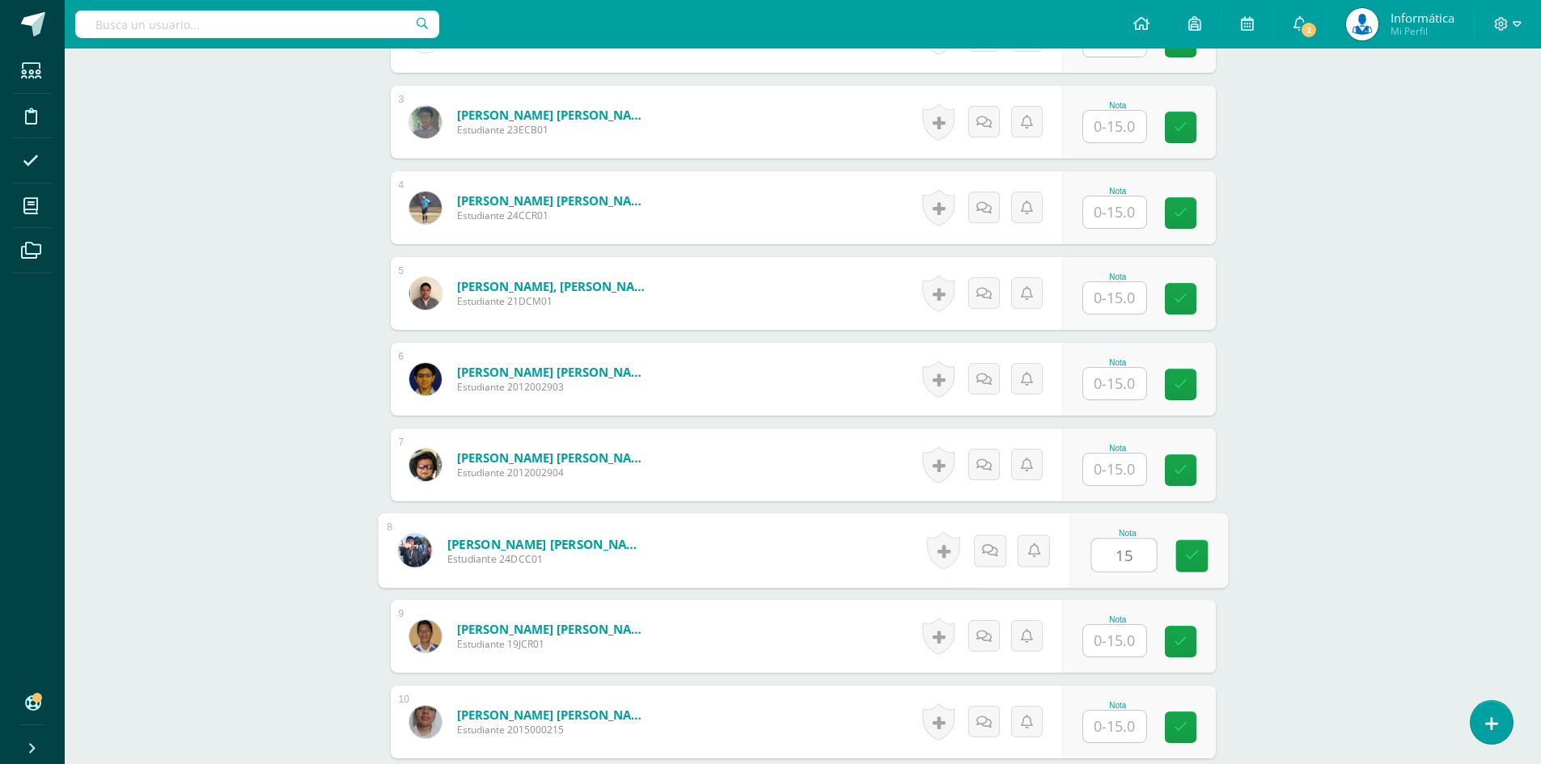
scroll to position [891, 0]
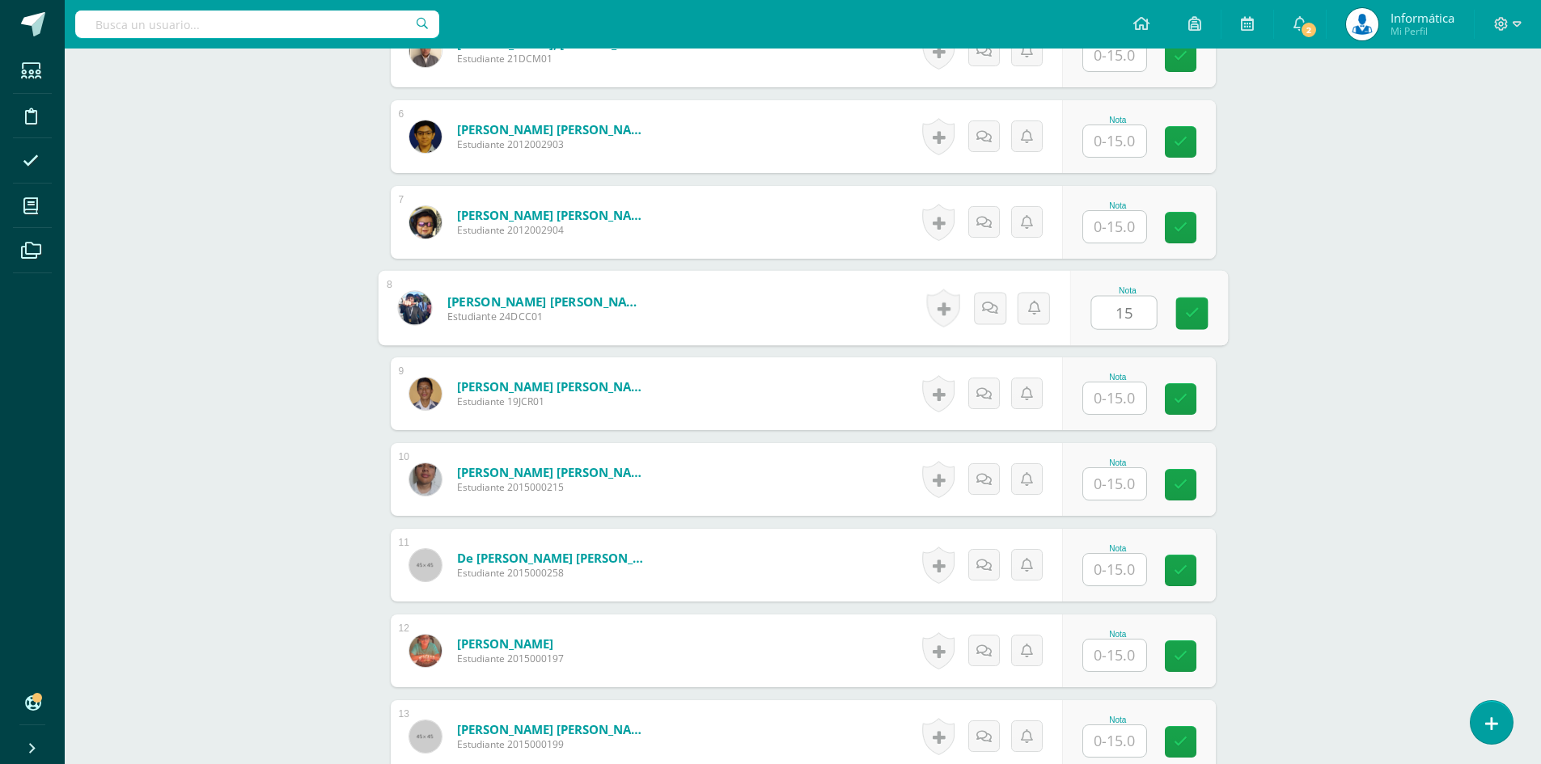
click at [1099, 222] on input "text" at bounding box center [1114, 227] width 63 height 32
type input "15"
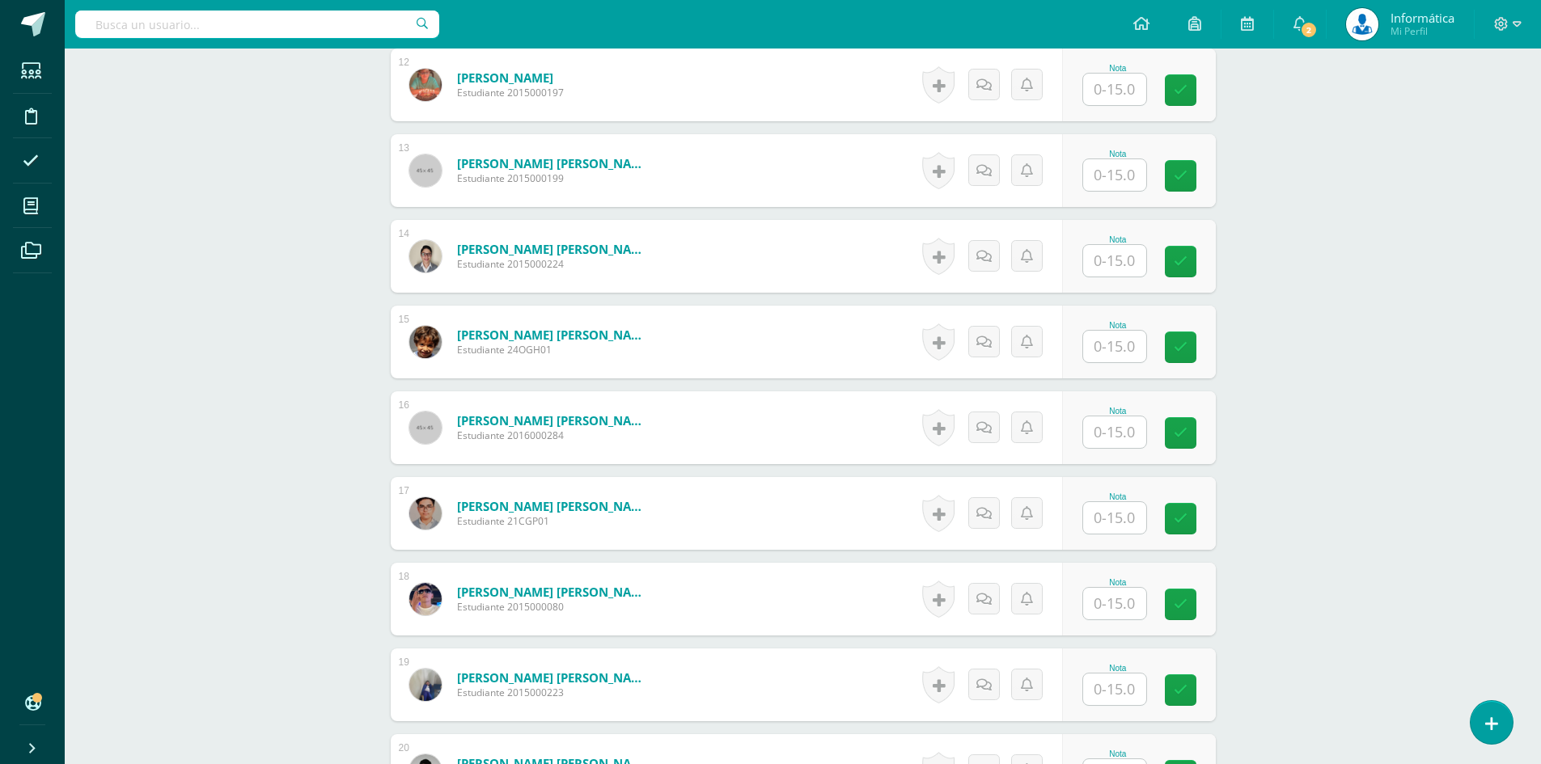
scroll to position [1699, 0]
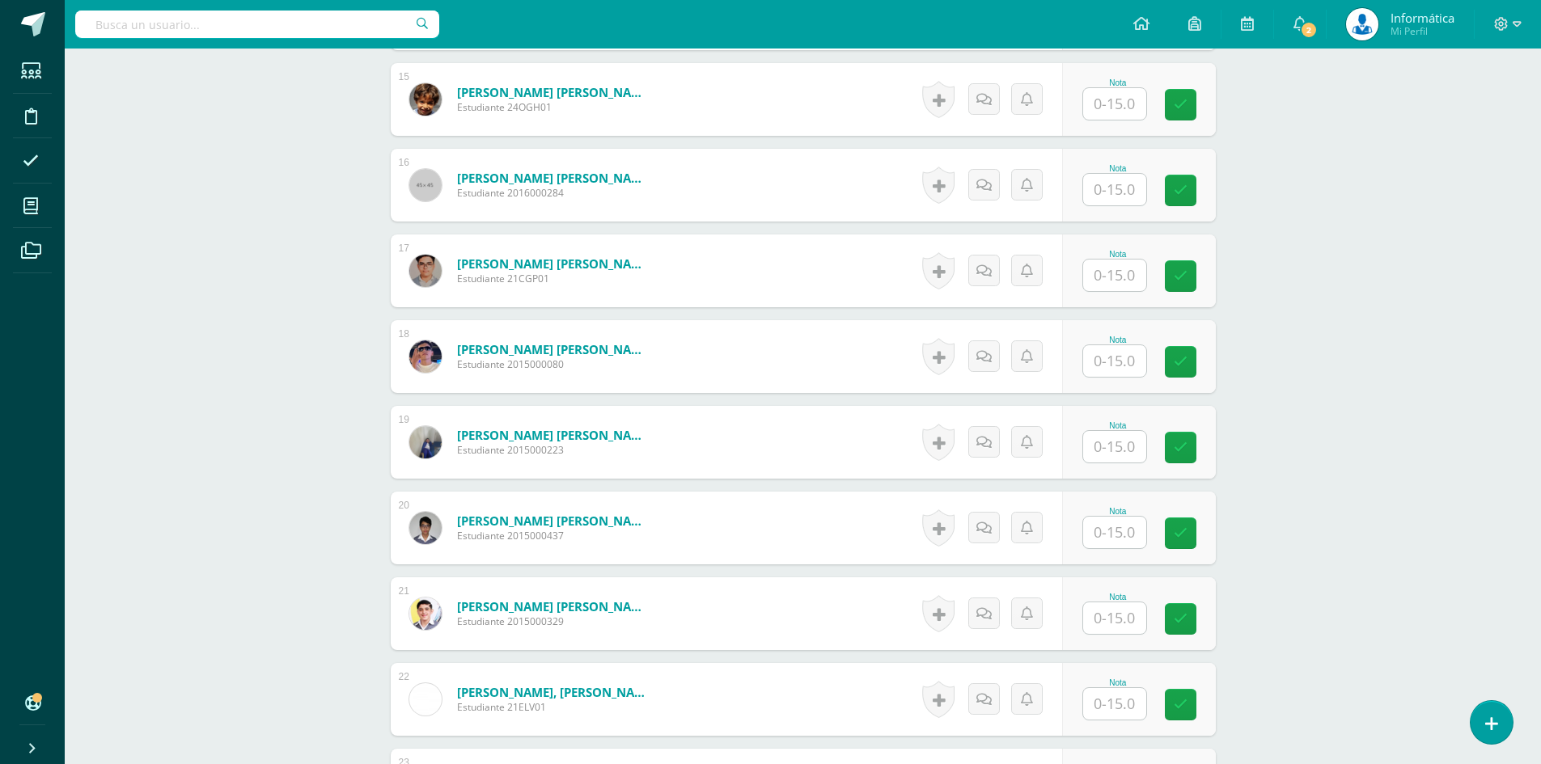
click at [1115, 366] on input "text" at bounding box center [1114, 361] width 63 height 32
type input "15"
click at [1131, 439] on input "text" at bounding box center [1114, 447] width 63 height 32
type input "15"
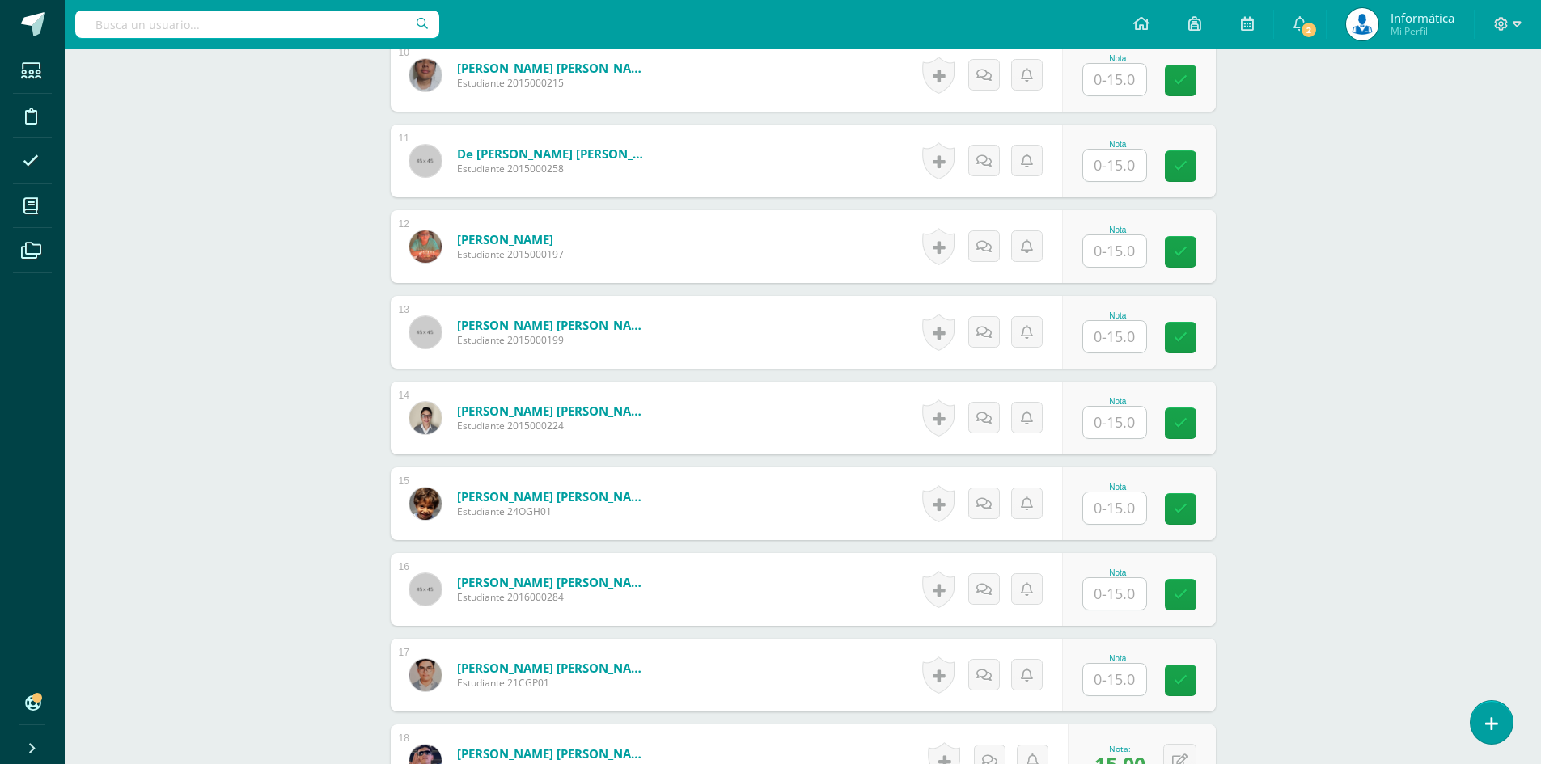
scroll to position [1052, 0]
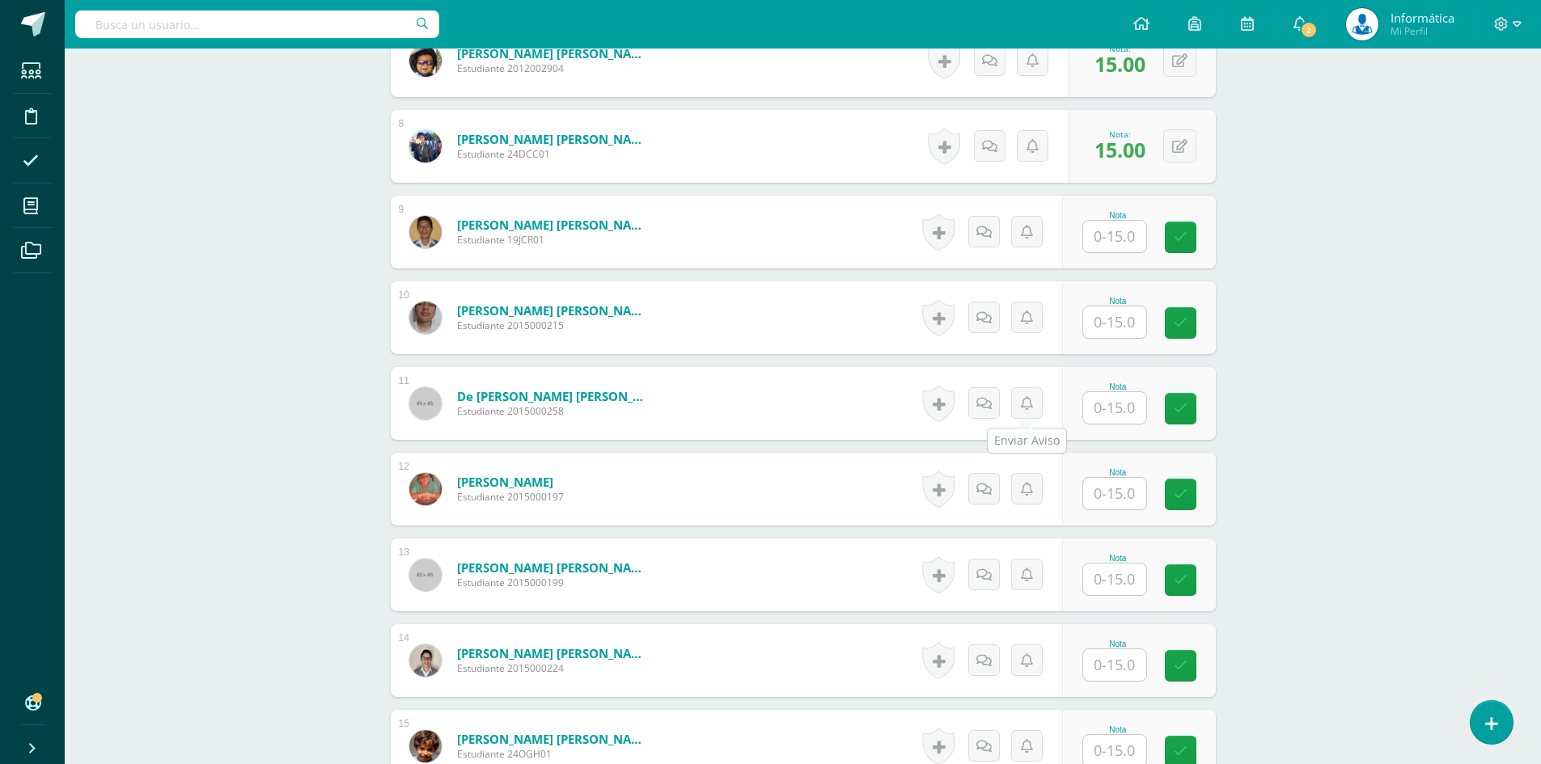
click at [1087, 409] on div "Nota" at bounding box center [1139, 403] width 154 height 73
type input "15"
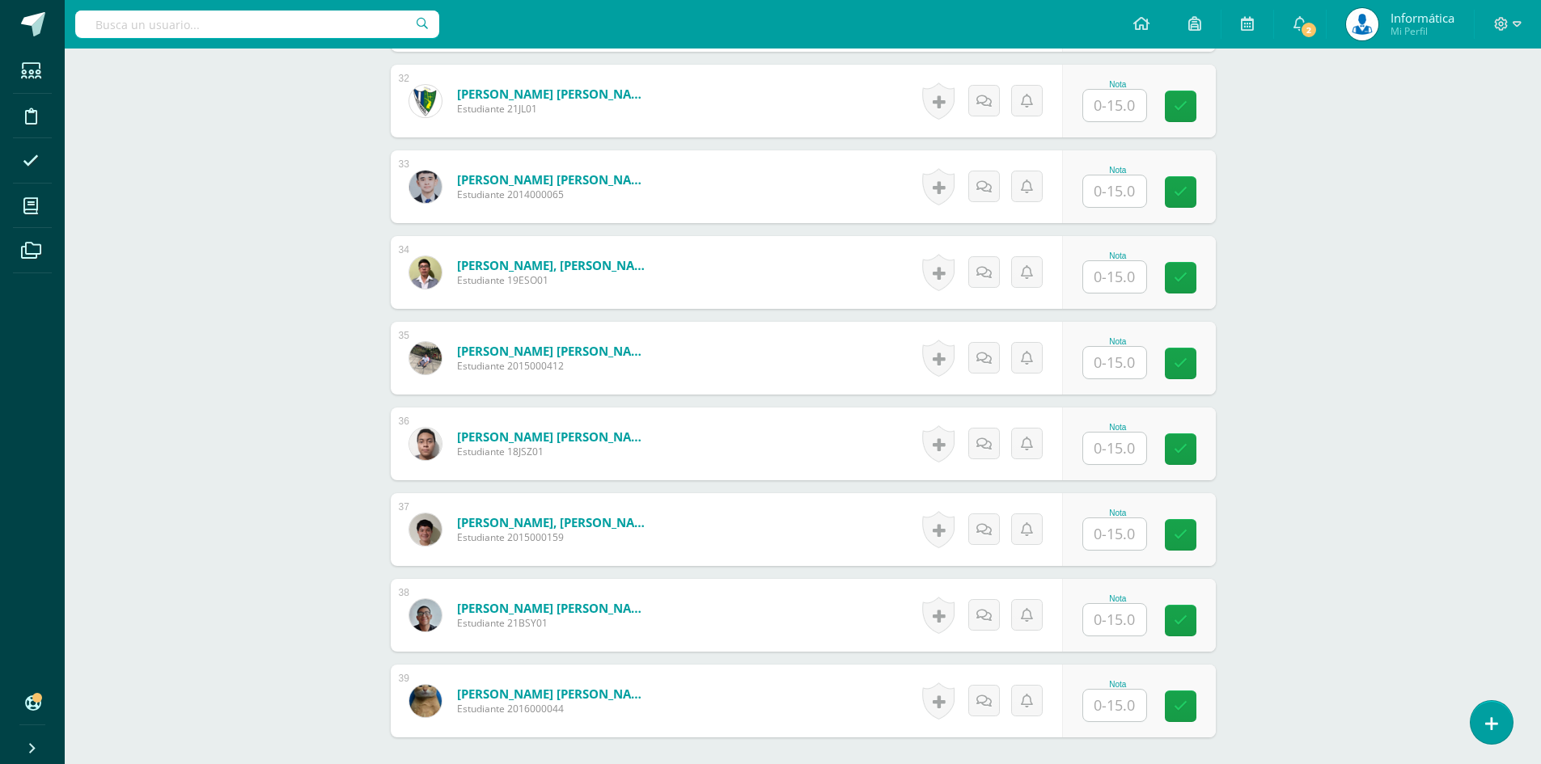
scroll to position [3314, 0]
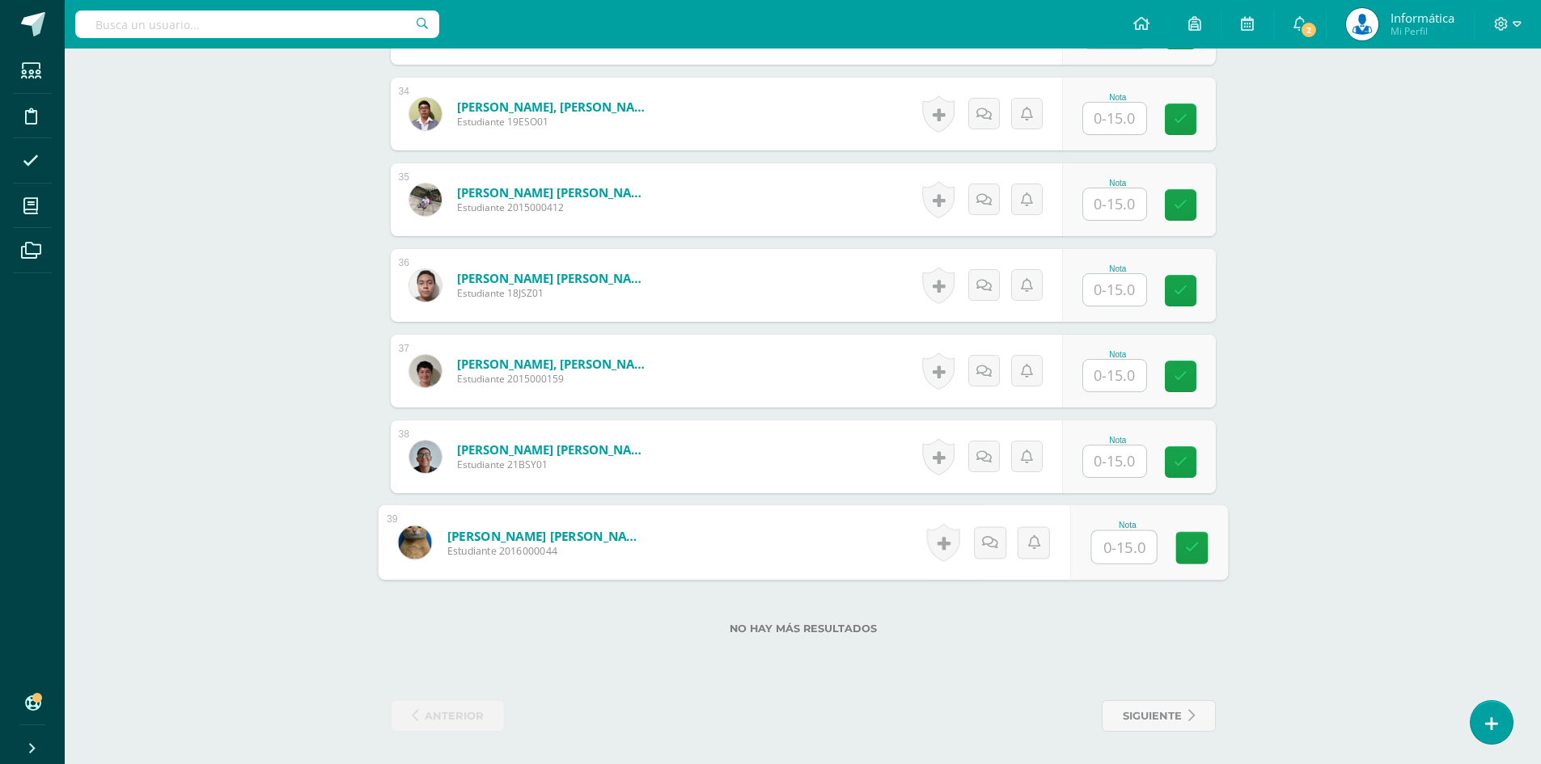
click at [1121, 548] on input "text" at bounding box center [1123, 547] width 65 height 32
type input "15"
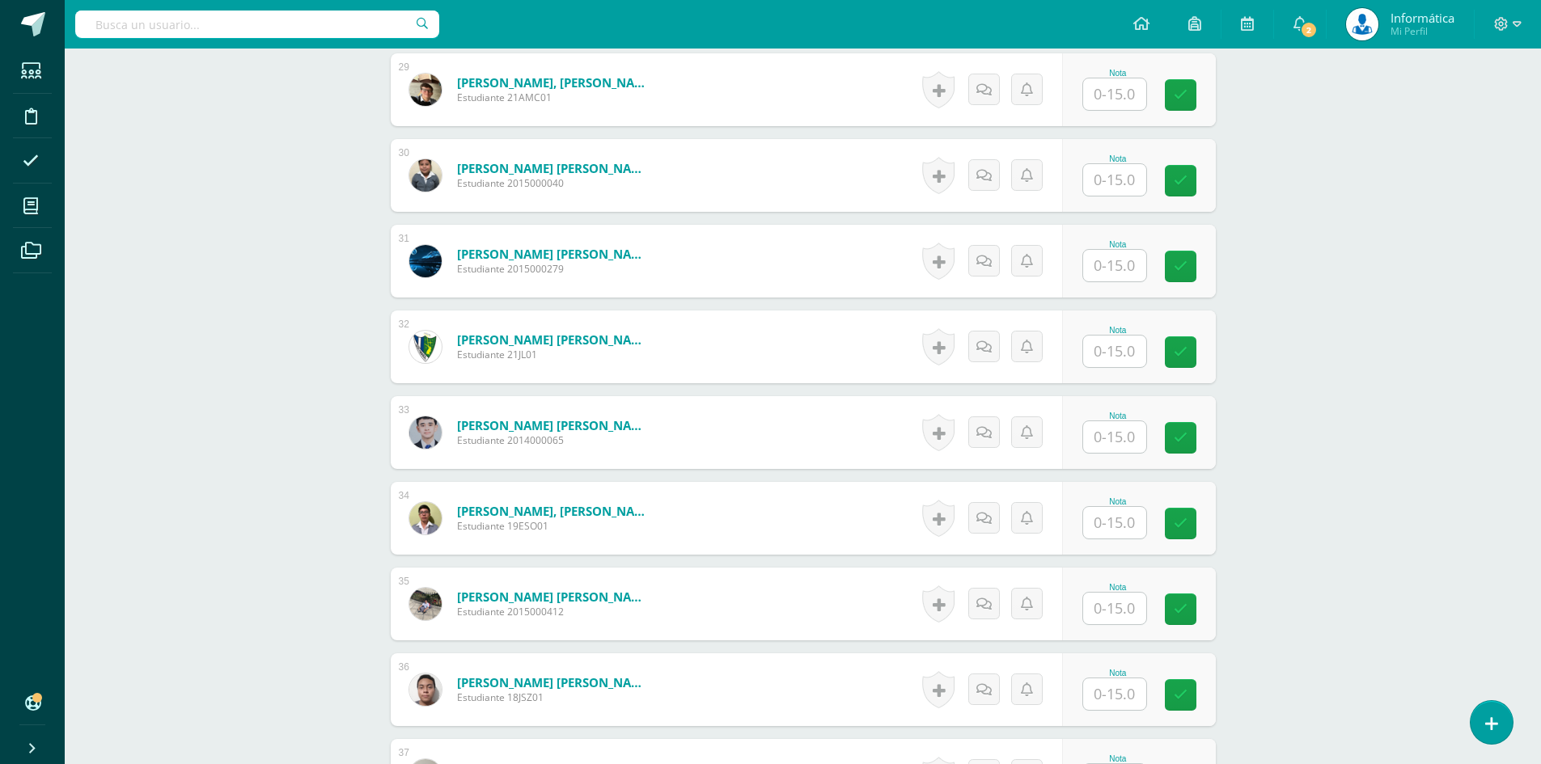
scroll to position [2829, 0]
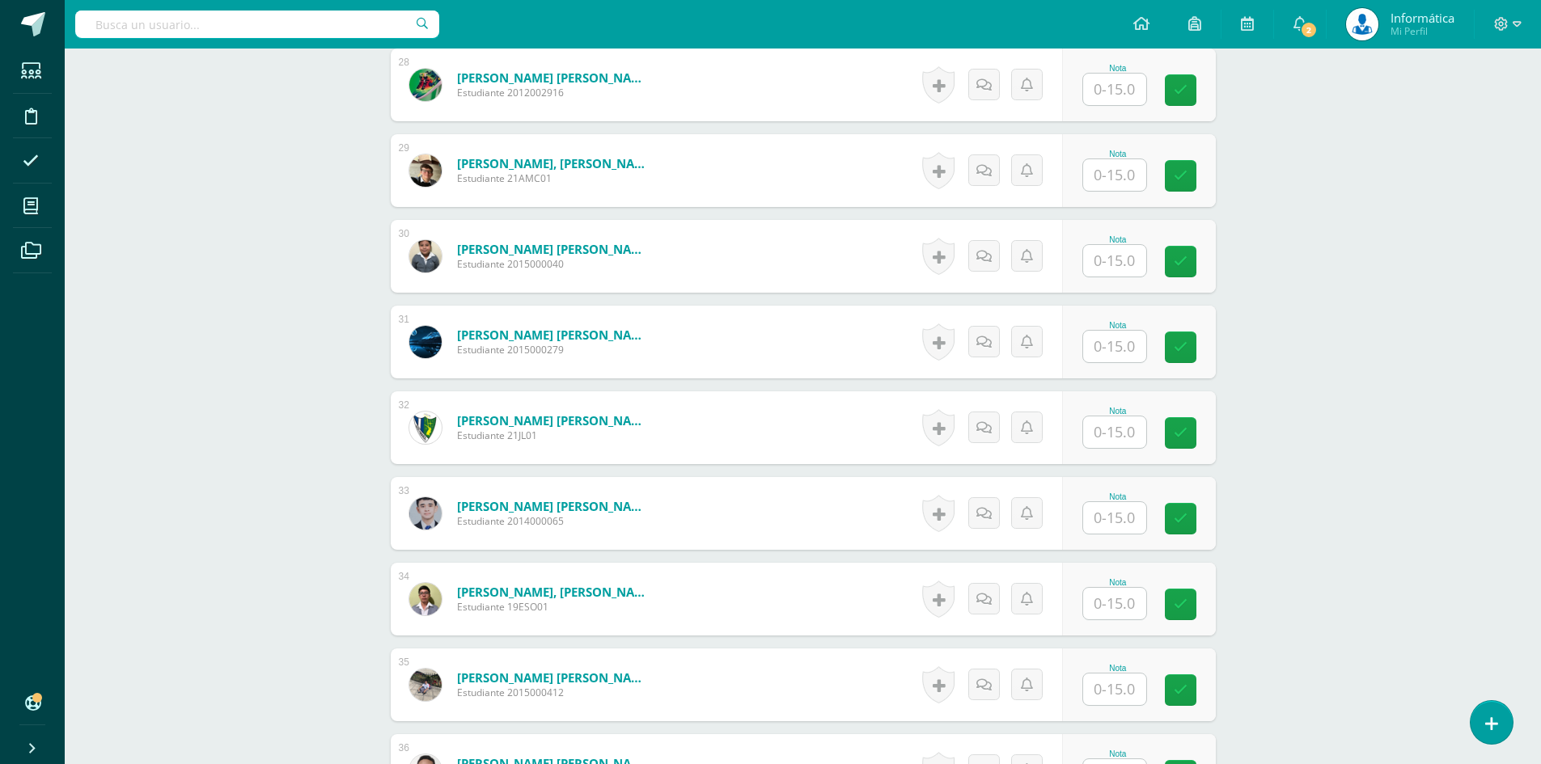
drag, startPoint x: 1105, startPoint y: 156, endPoint x: 1106, endPoint y: 170, distance: 13.8
click at [1106, 160] on div "Nota" at bounding box center [1117, 171] width 71 height 42
click at [1105, 174] on input "text" at bounding box center [1114, 175] width 63 height 32
type input "15"
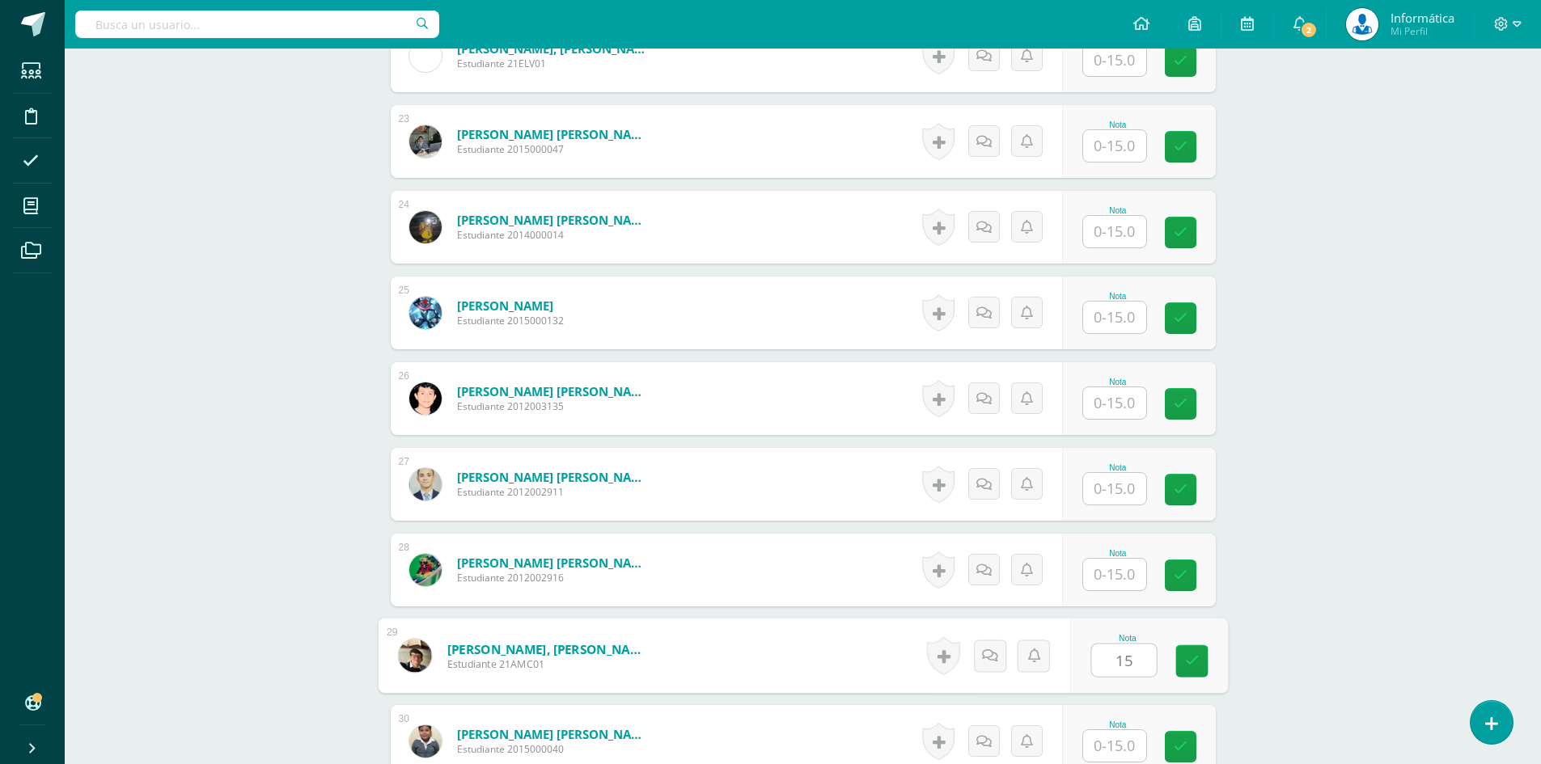
scroll to position [2182, 0]
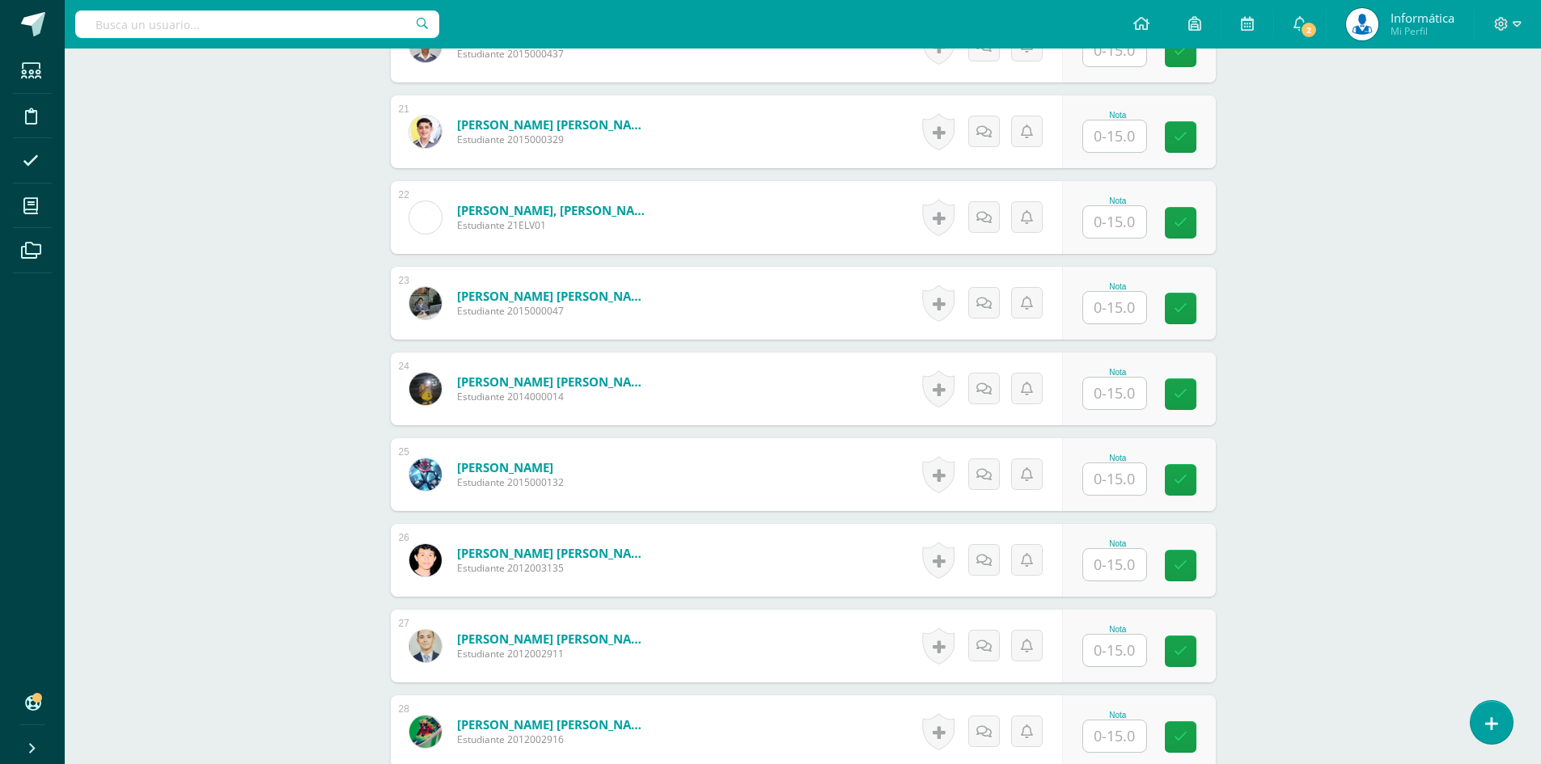
click at [1107, 239] on div "Nota" at bounding box center [1139, 217] width 154 height 73
click at [1107, 227] on input "text" at bounding box center [1114, 222] width 63 height 32
type input "14"
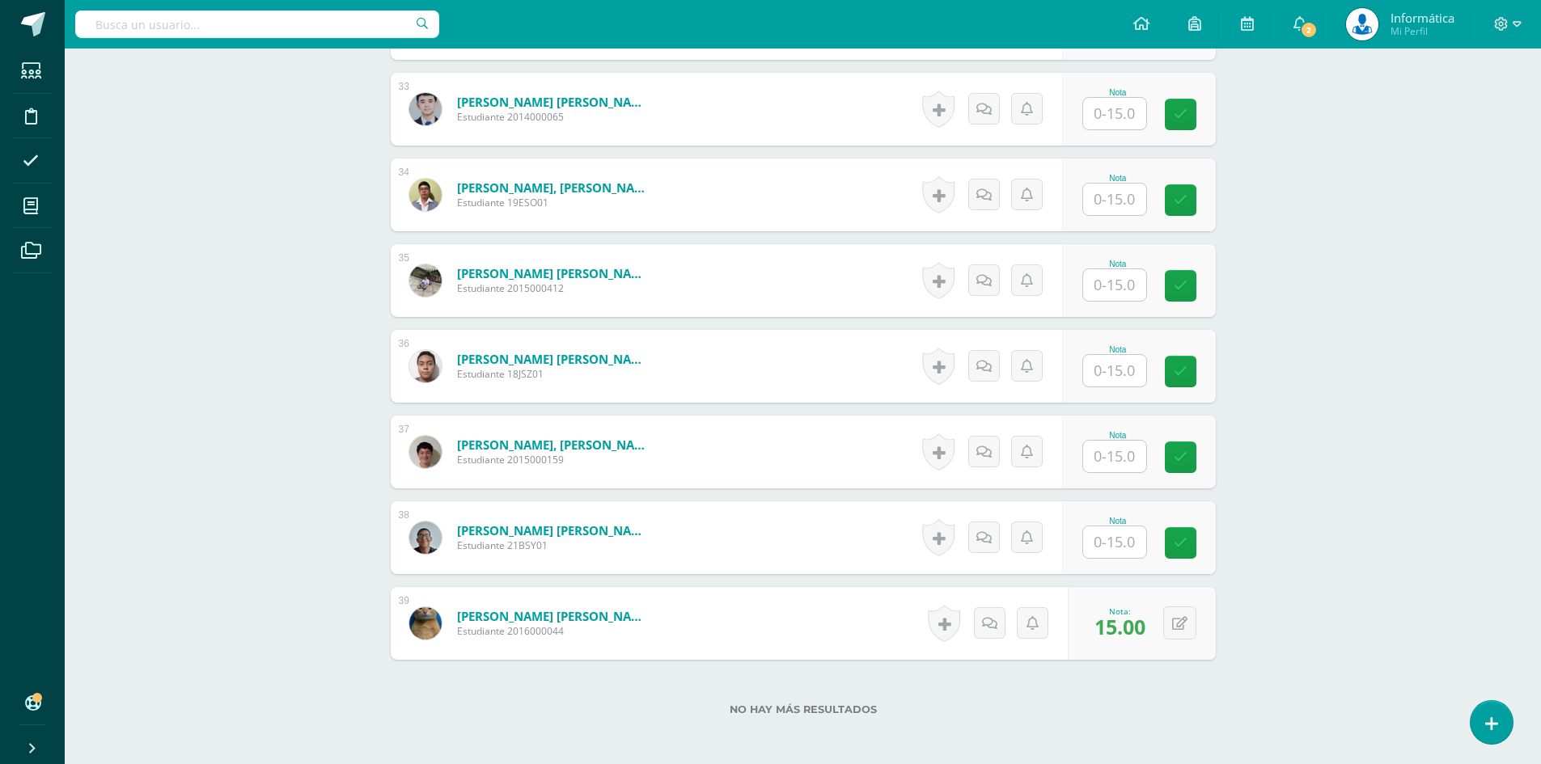
scroll to position [3314, 0]
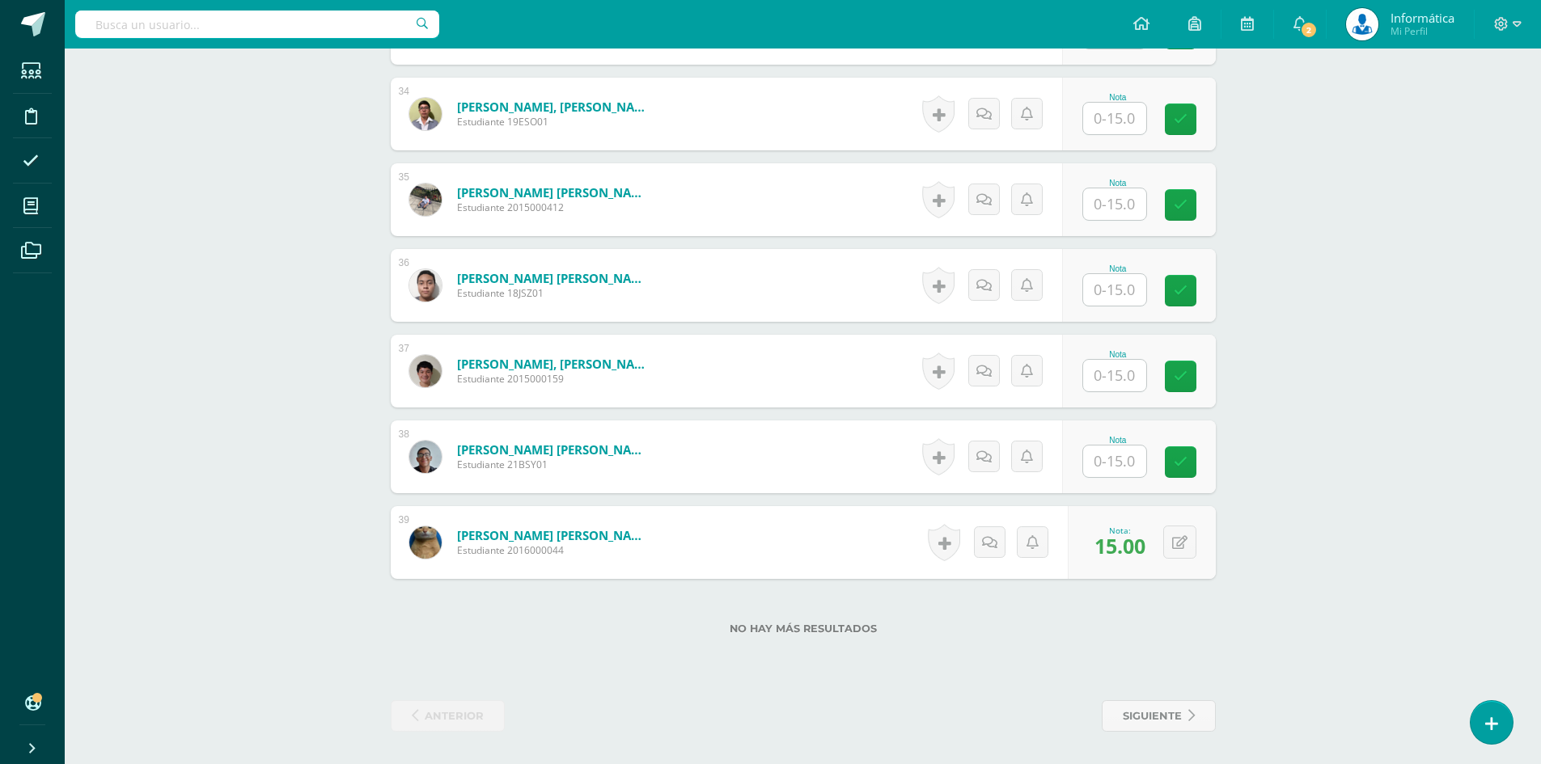
click at [1110, 469] on input "text" at bounding box center [1114, 462] width 63 height 32
type input "13"
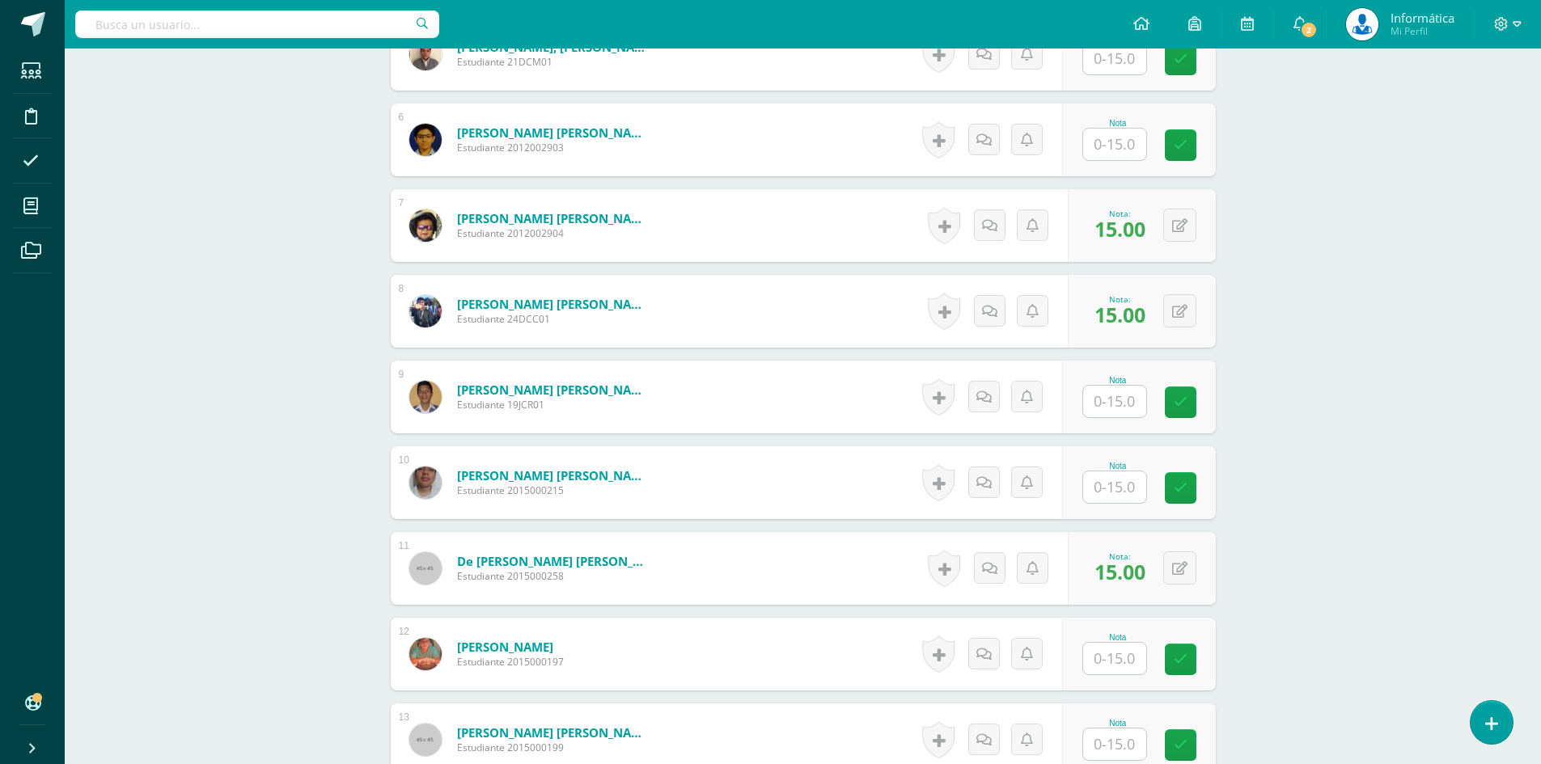
scroll to position [1130, 0]
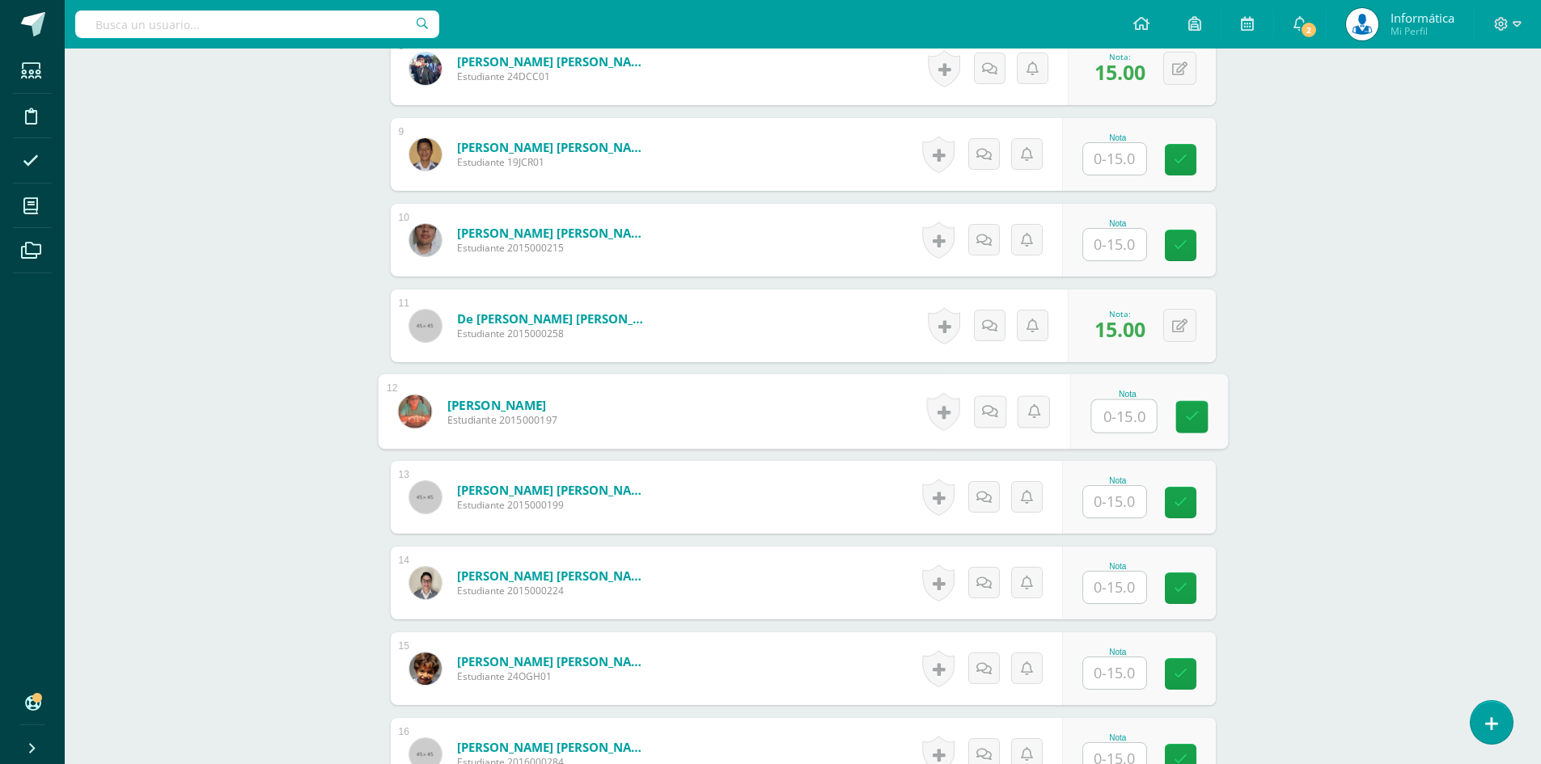
click at [1092, 425] on input "text" at bounding box center [1123, 416] width 65 height 32
type input "13"
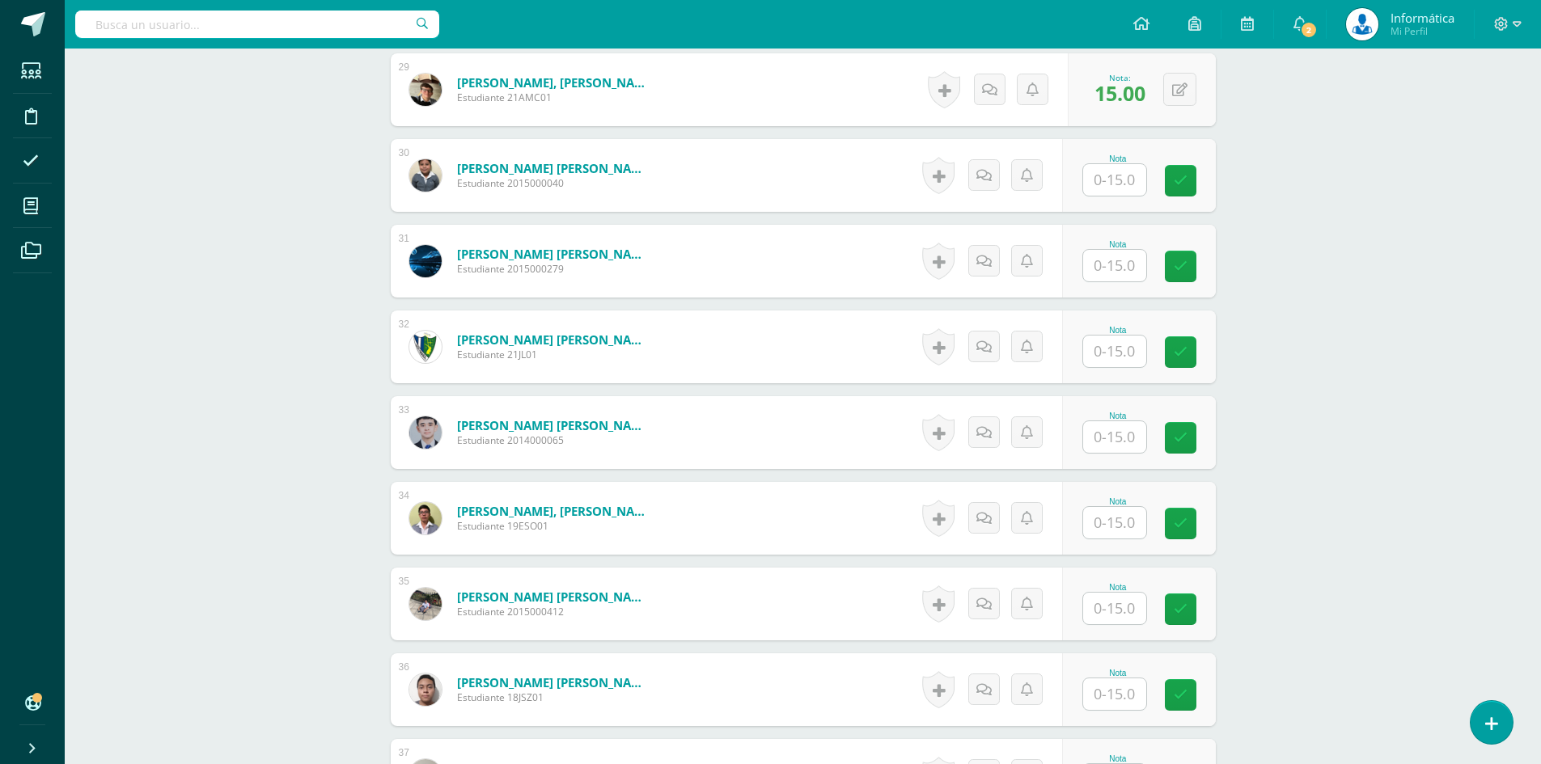
scroll to position [3071, 0]
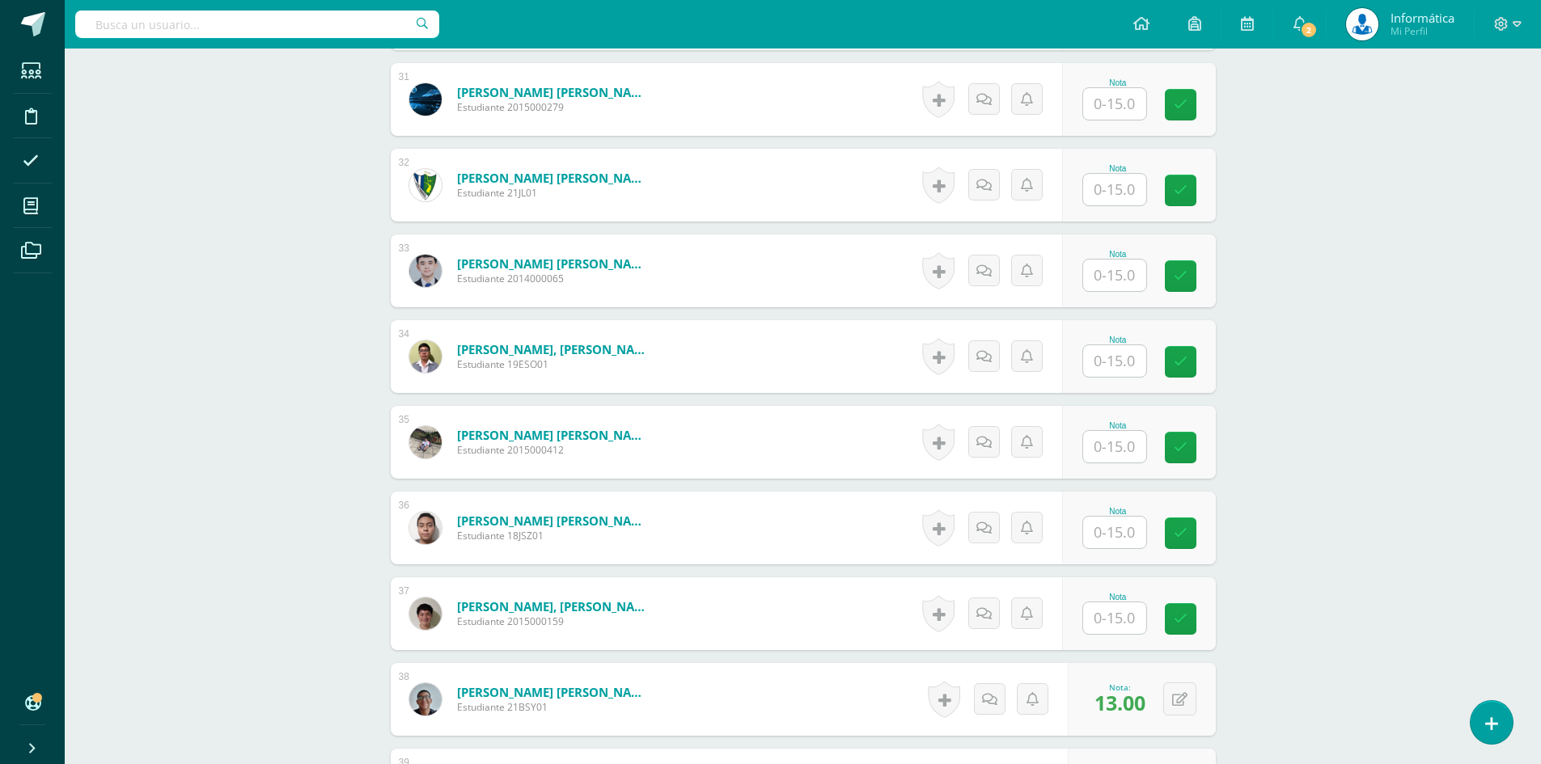
click at [1106, 545] on input "text" at bounding box center [1114, 533] width 63 height 32
type input "13"
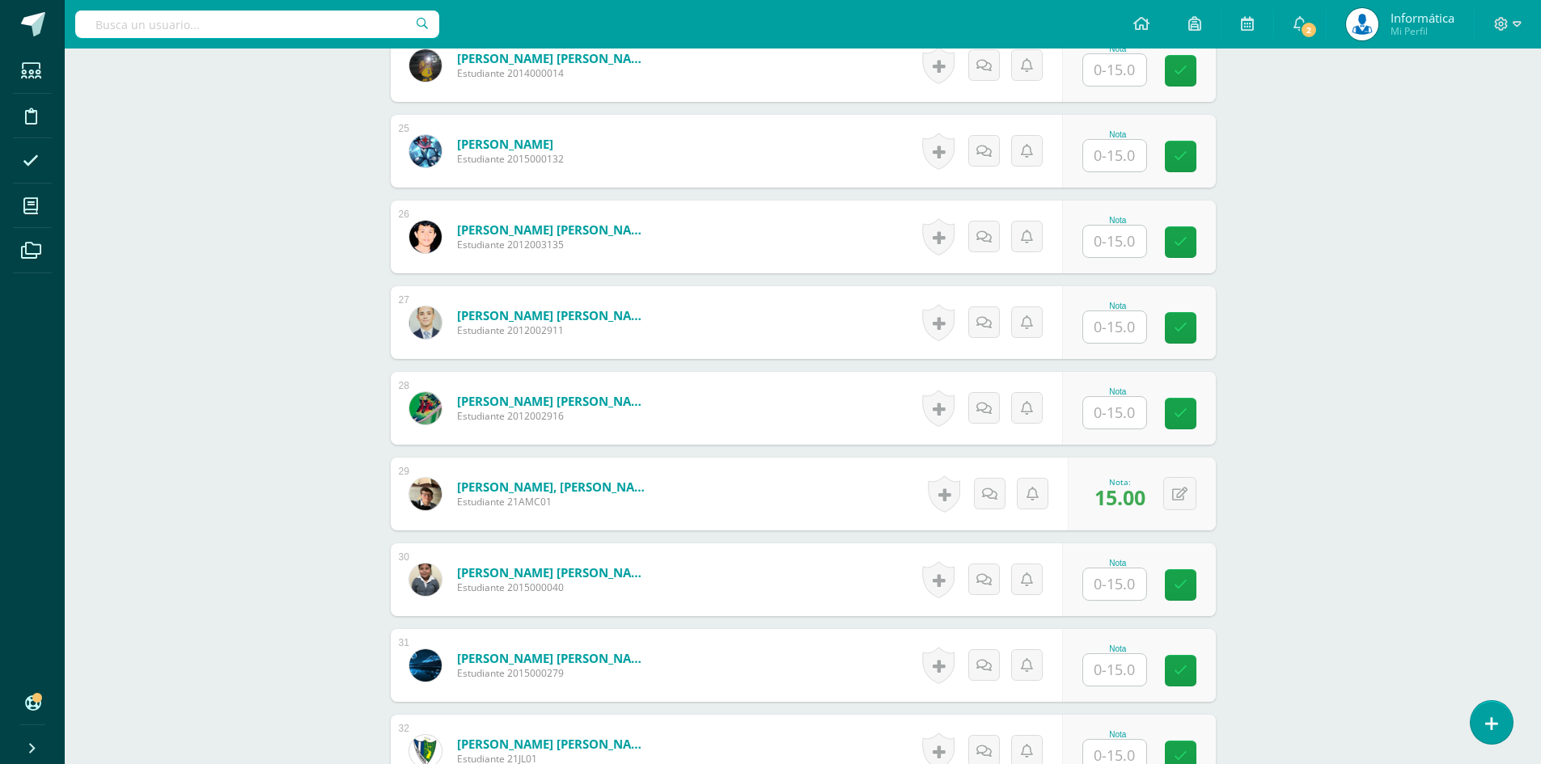
scroll to position [2424, 0]
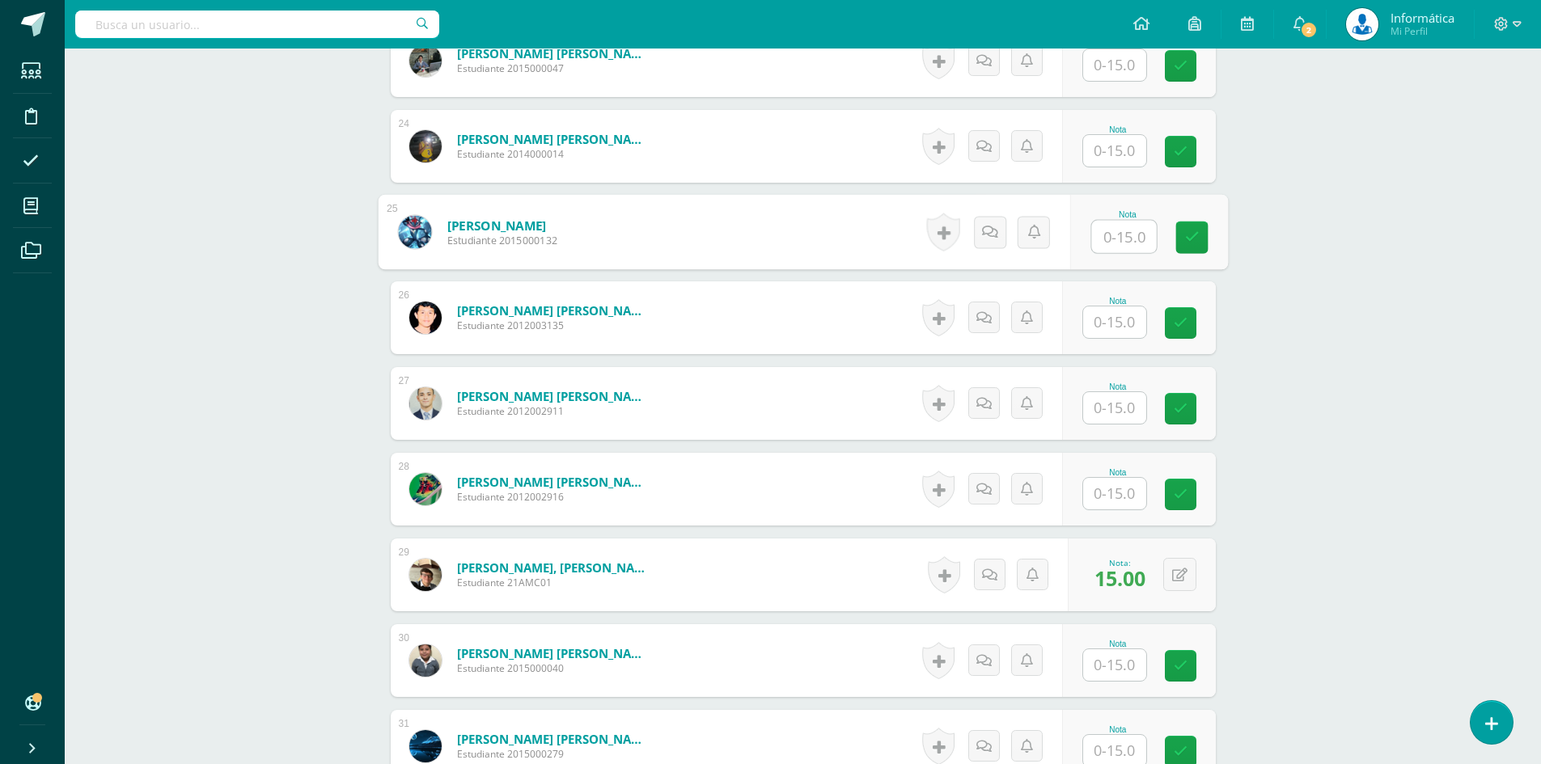
click at [1105, 238] on input "text" at bounding box center [1123, 237] width 65 height 32
type input "12"
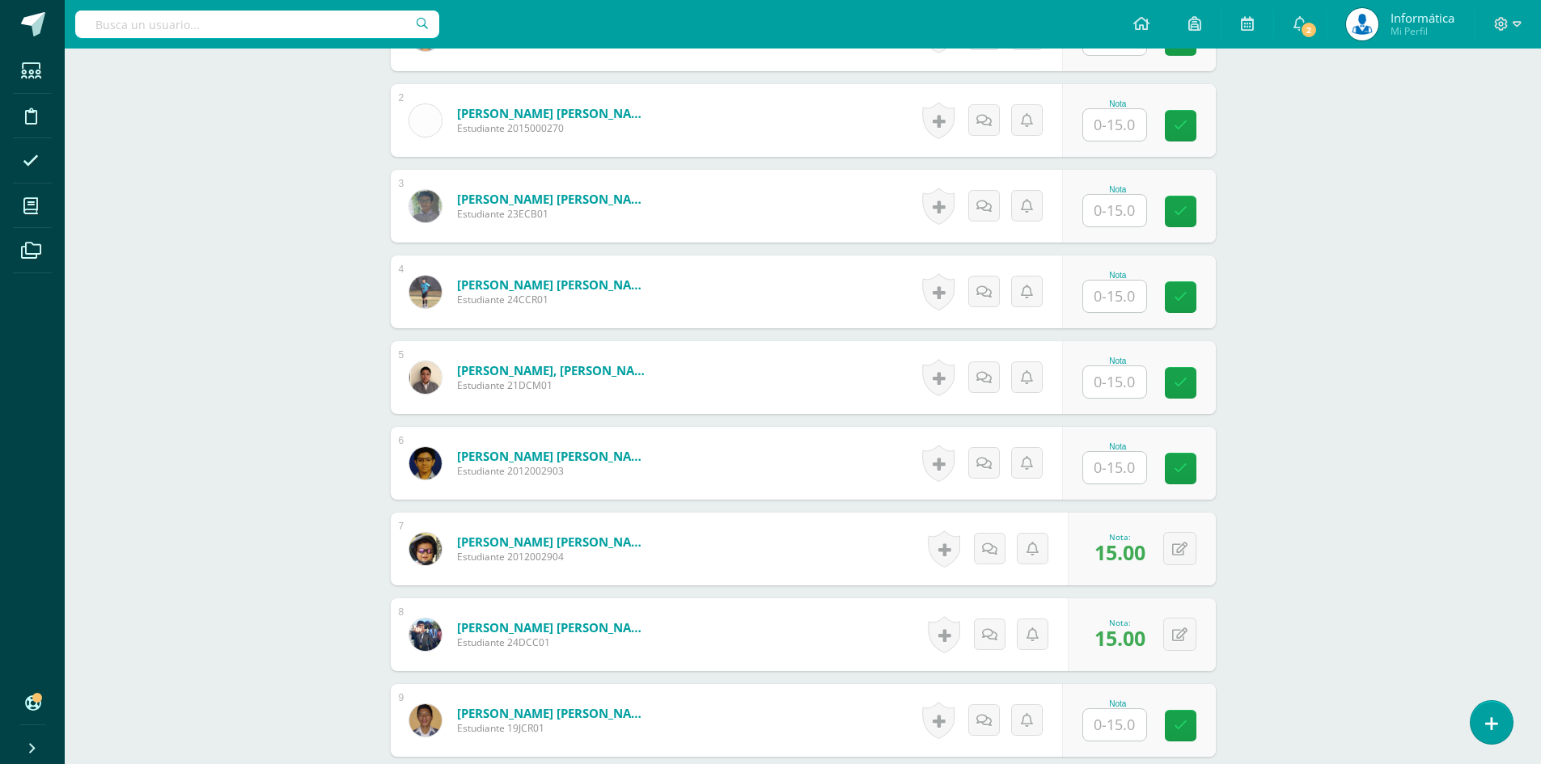
scroll to position [806, 0]
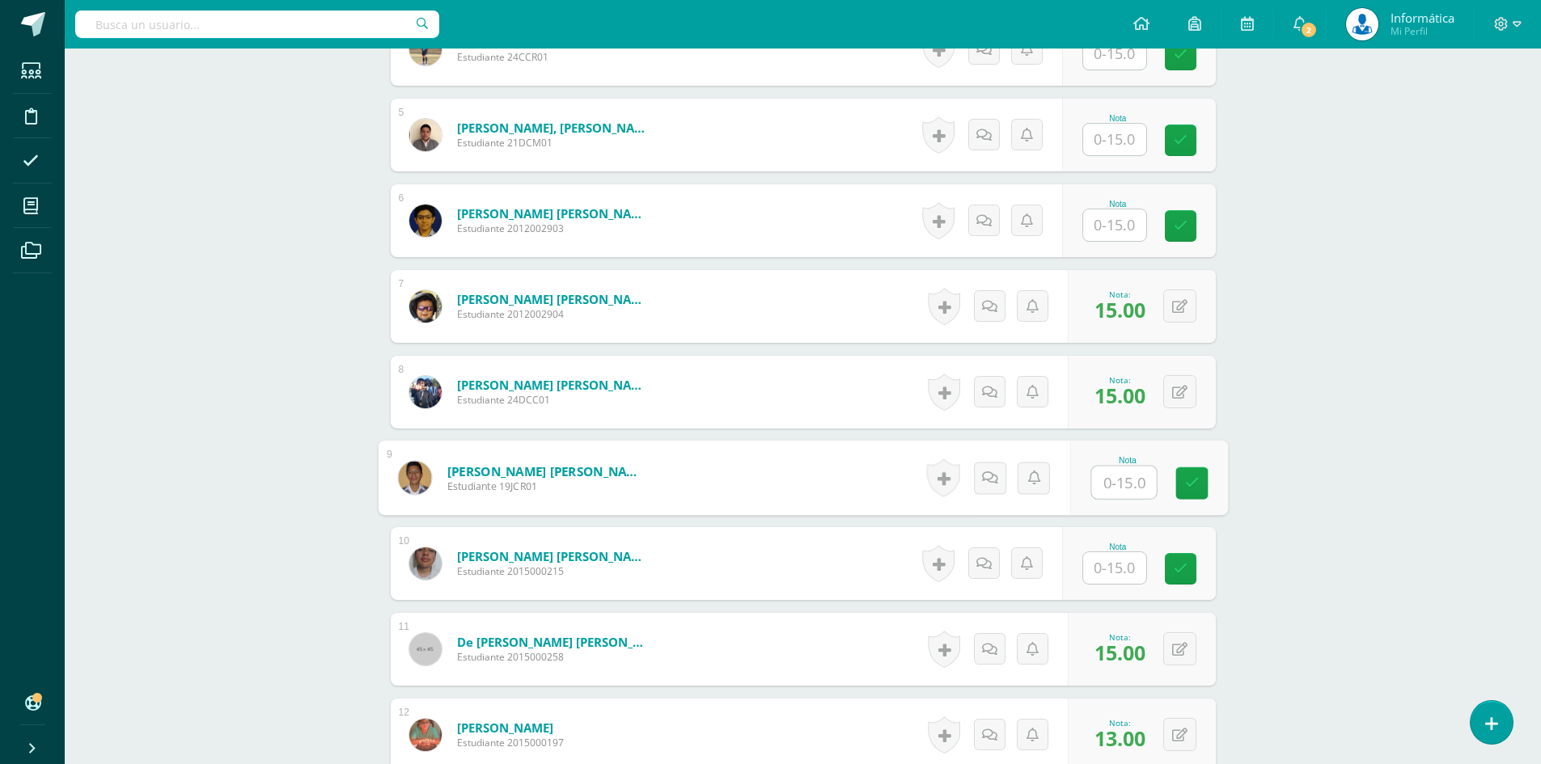
click at [1120, 479] on input "text" at bounding box center [1123, 483] width 65 height 32
type input "12"
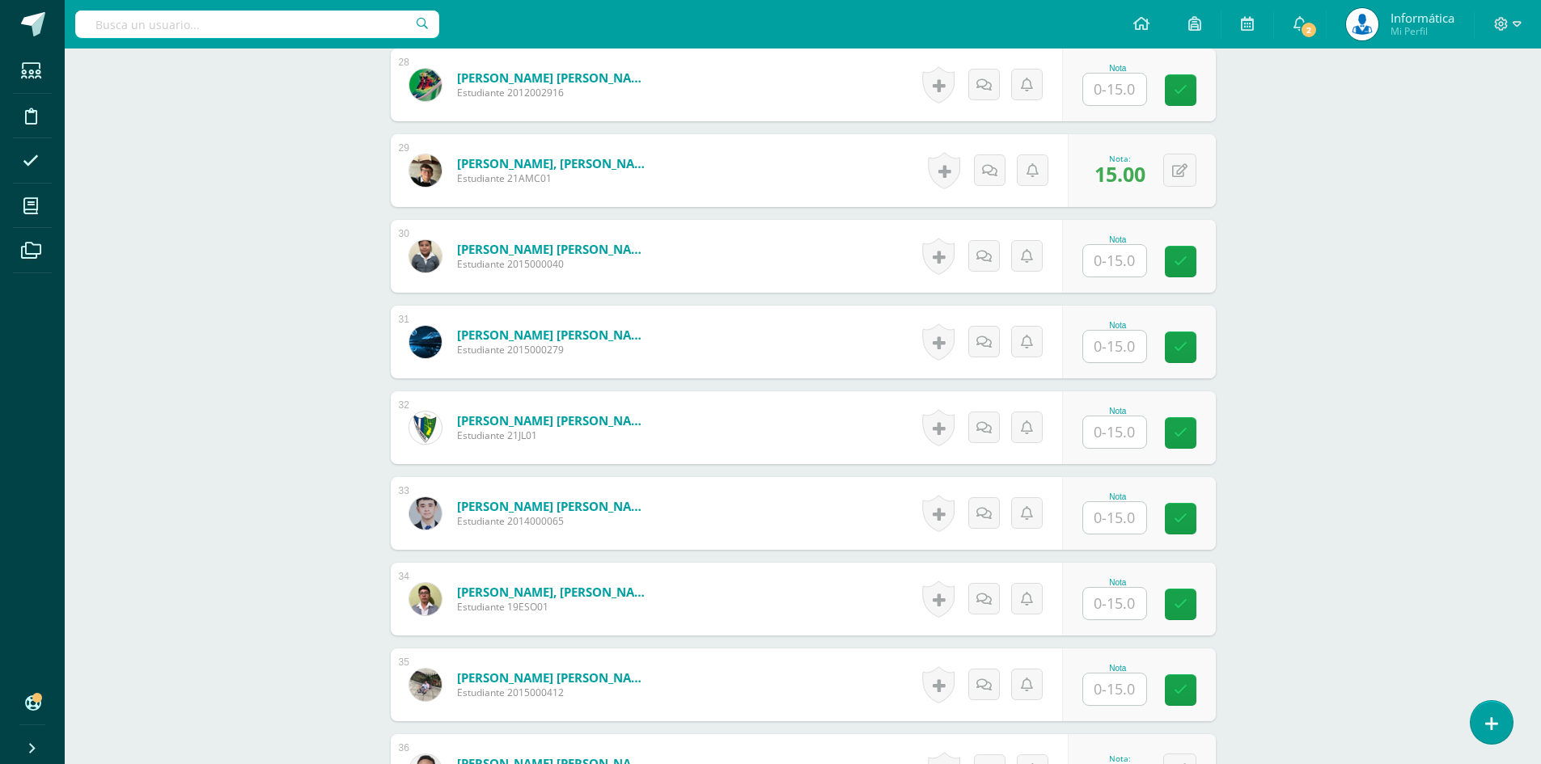
scroll to position [3152, 0]
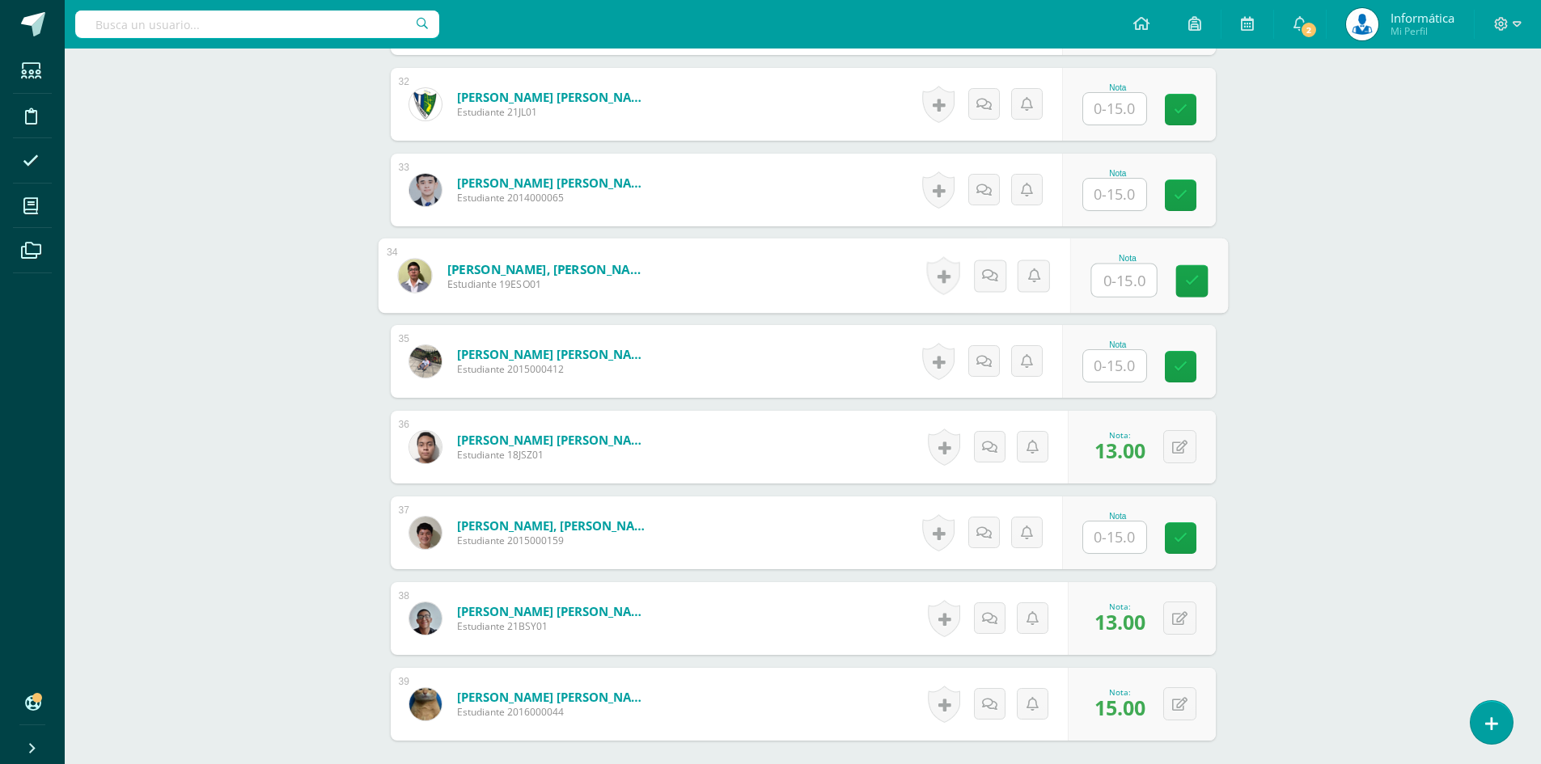
click at [1124, 289] on input "text" at bounding box center [1123, 281] width 65 height 32
type input "12"
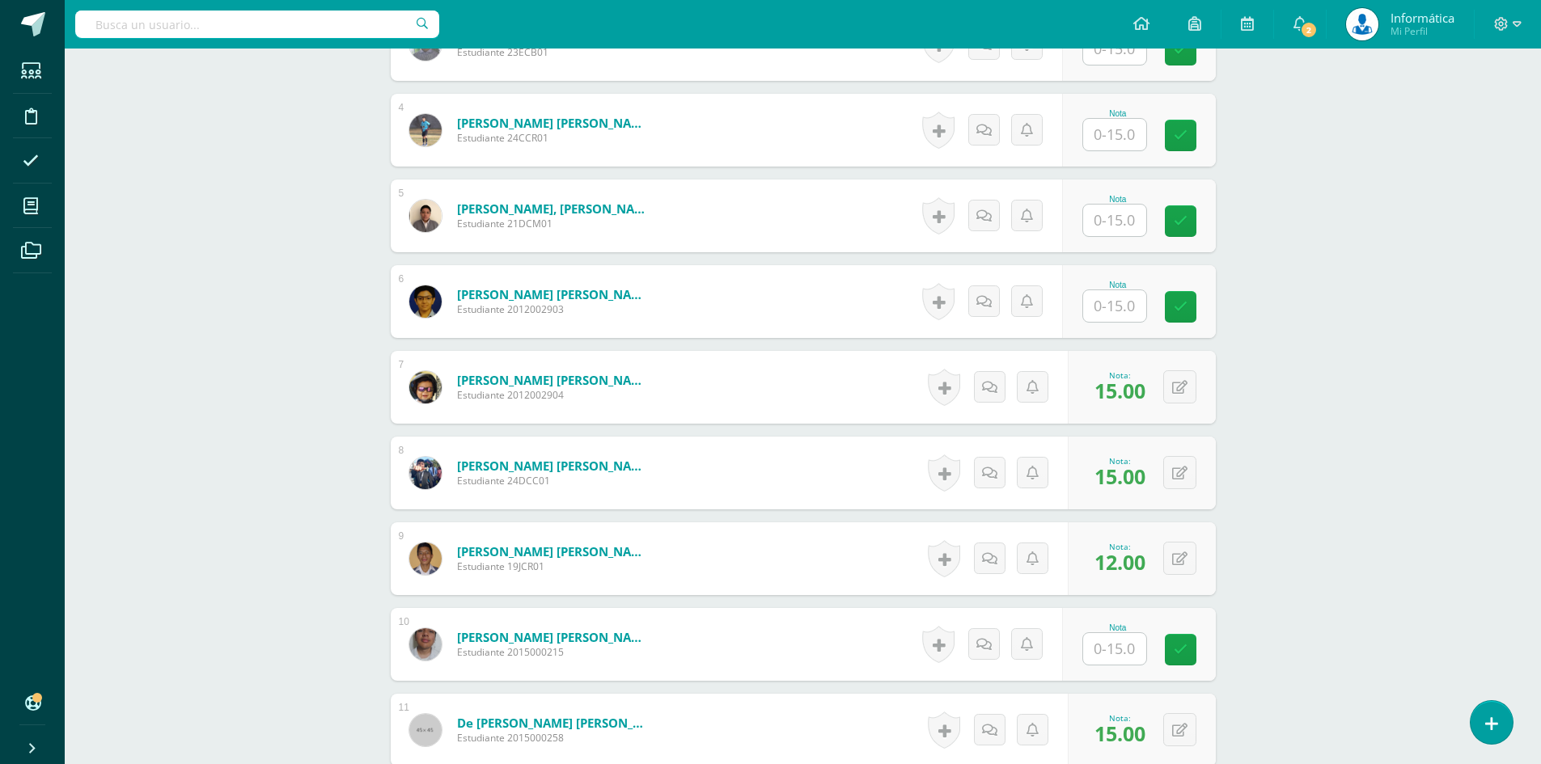
scroll to position [483, 0]
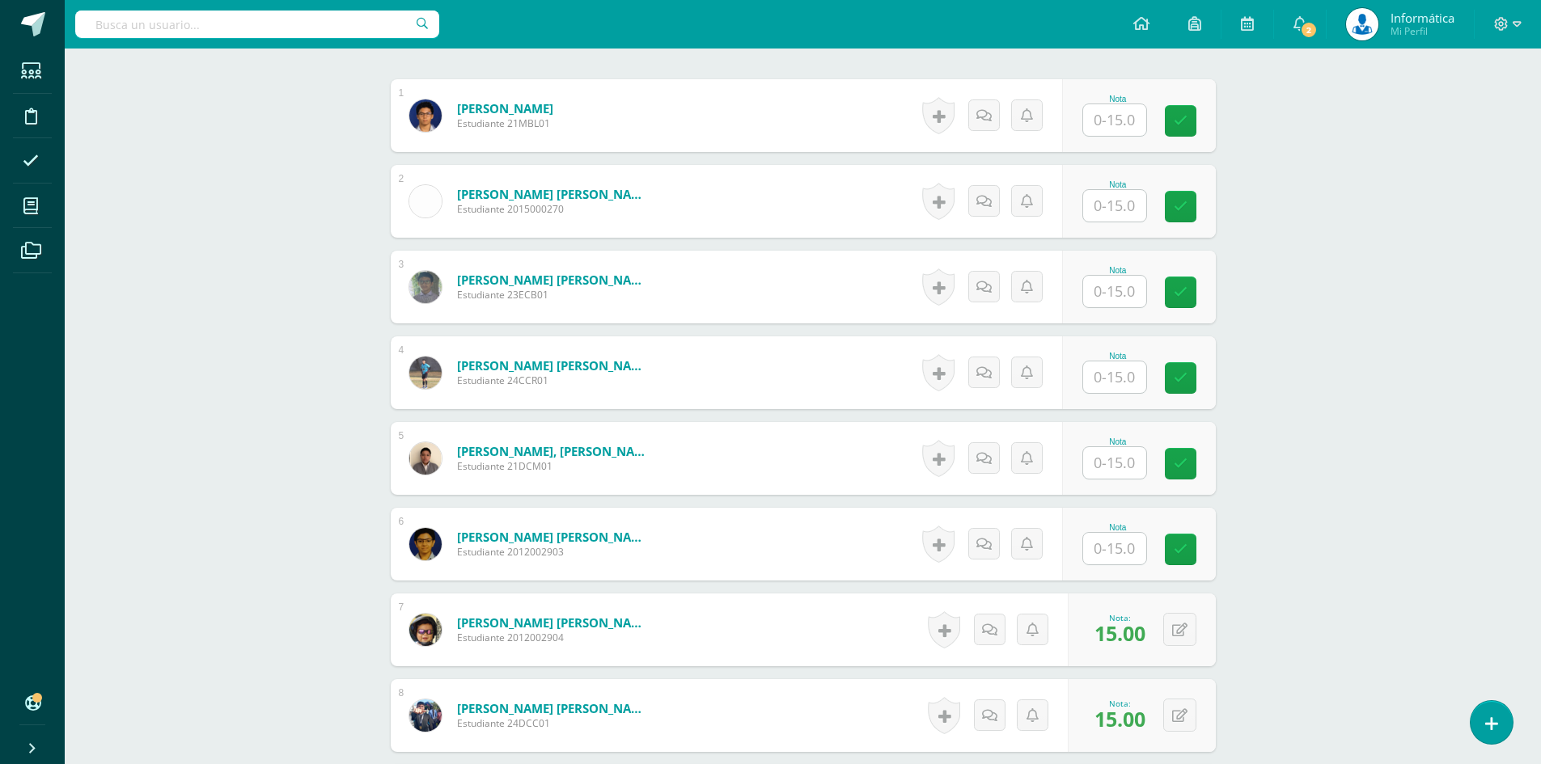
click at [1110, 461] on input "text" at bounding box center [1114, 463] width 63 height 32
type input "12"
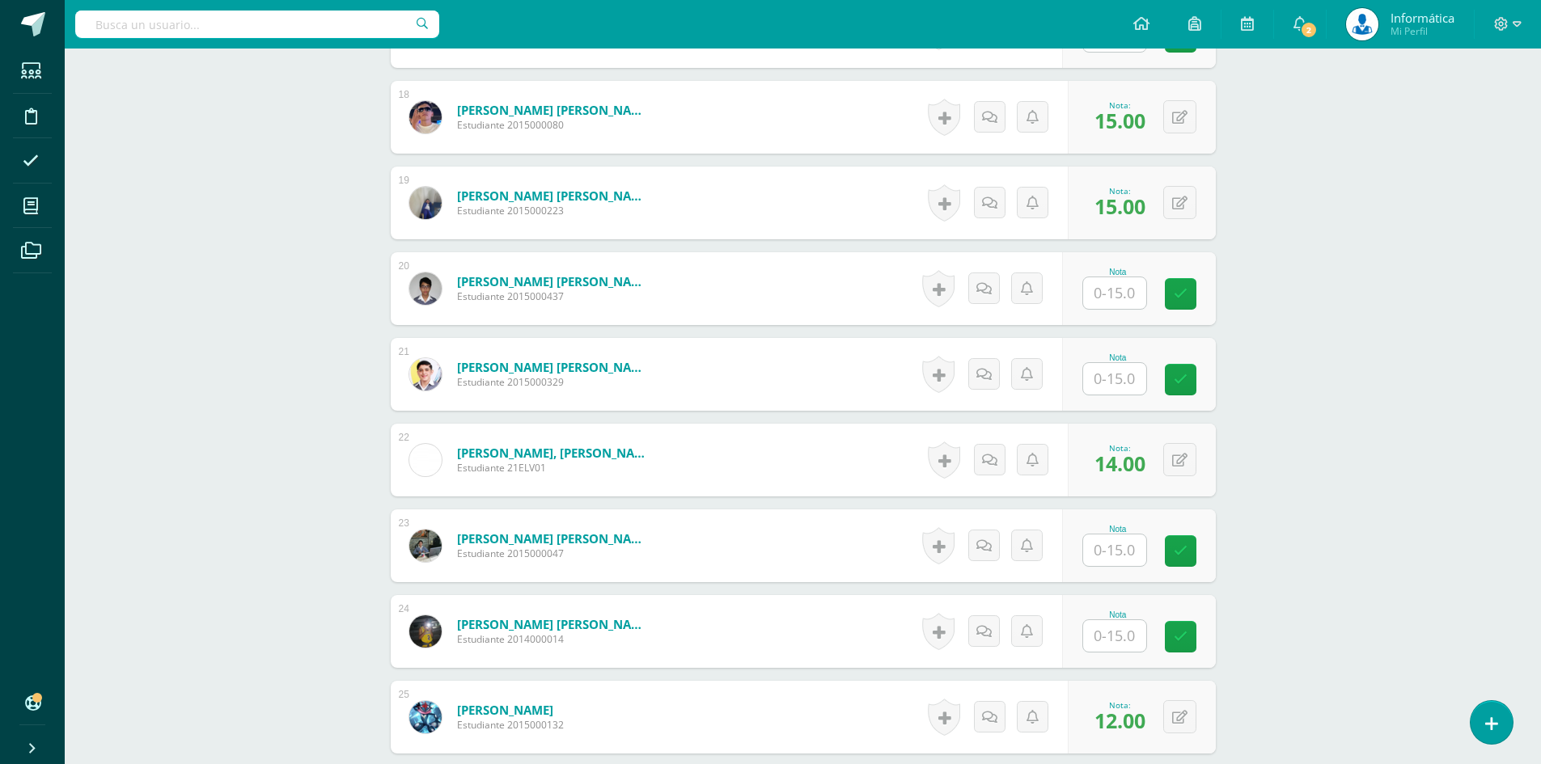
scroll to position [2182, 0]
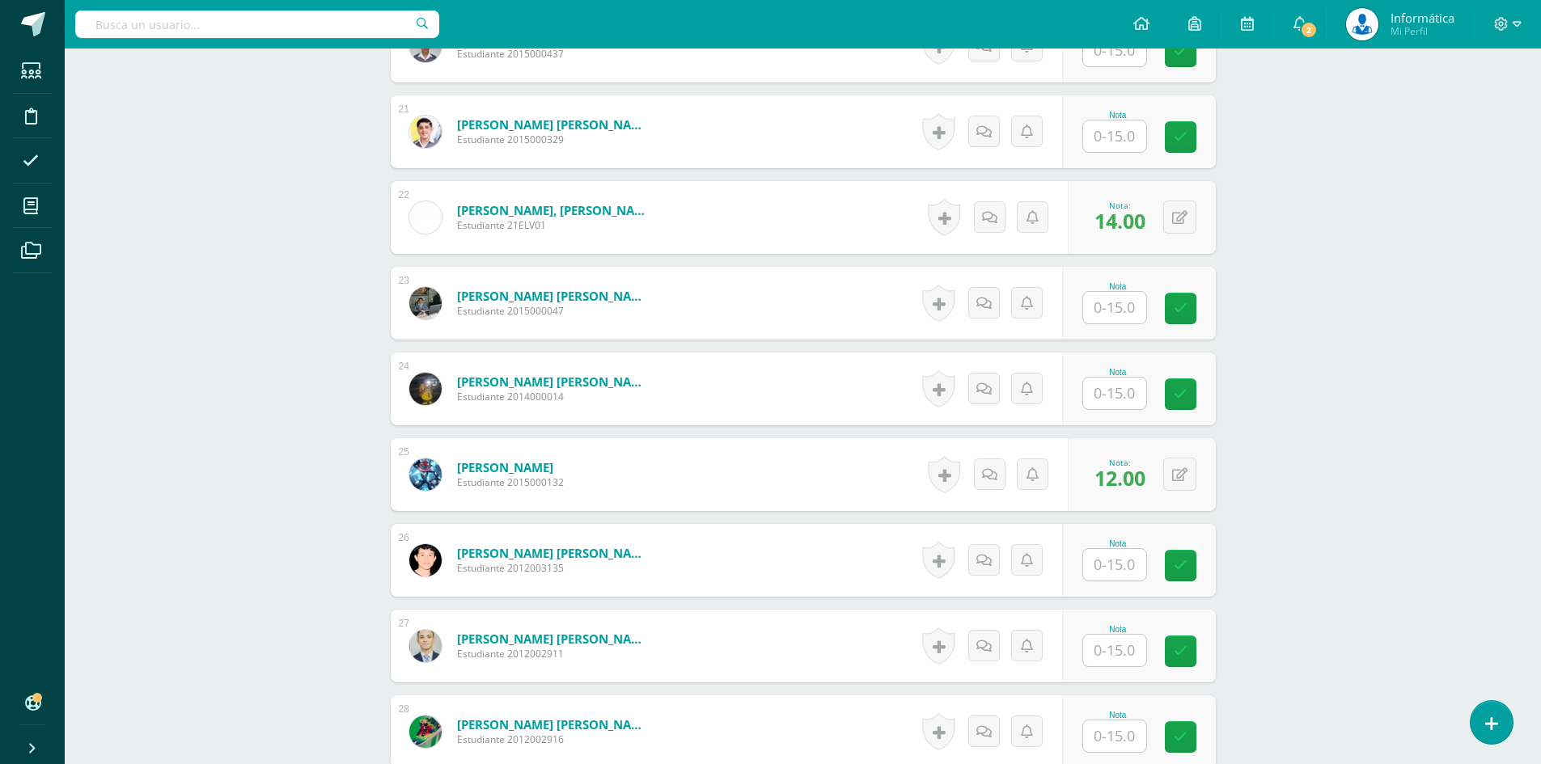
click at [1110, 399] on input "text" at bounding box center [1114, 394] width 63 height 32
type input "7"
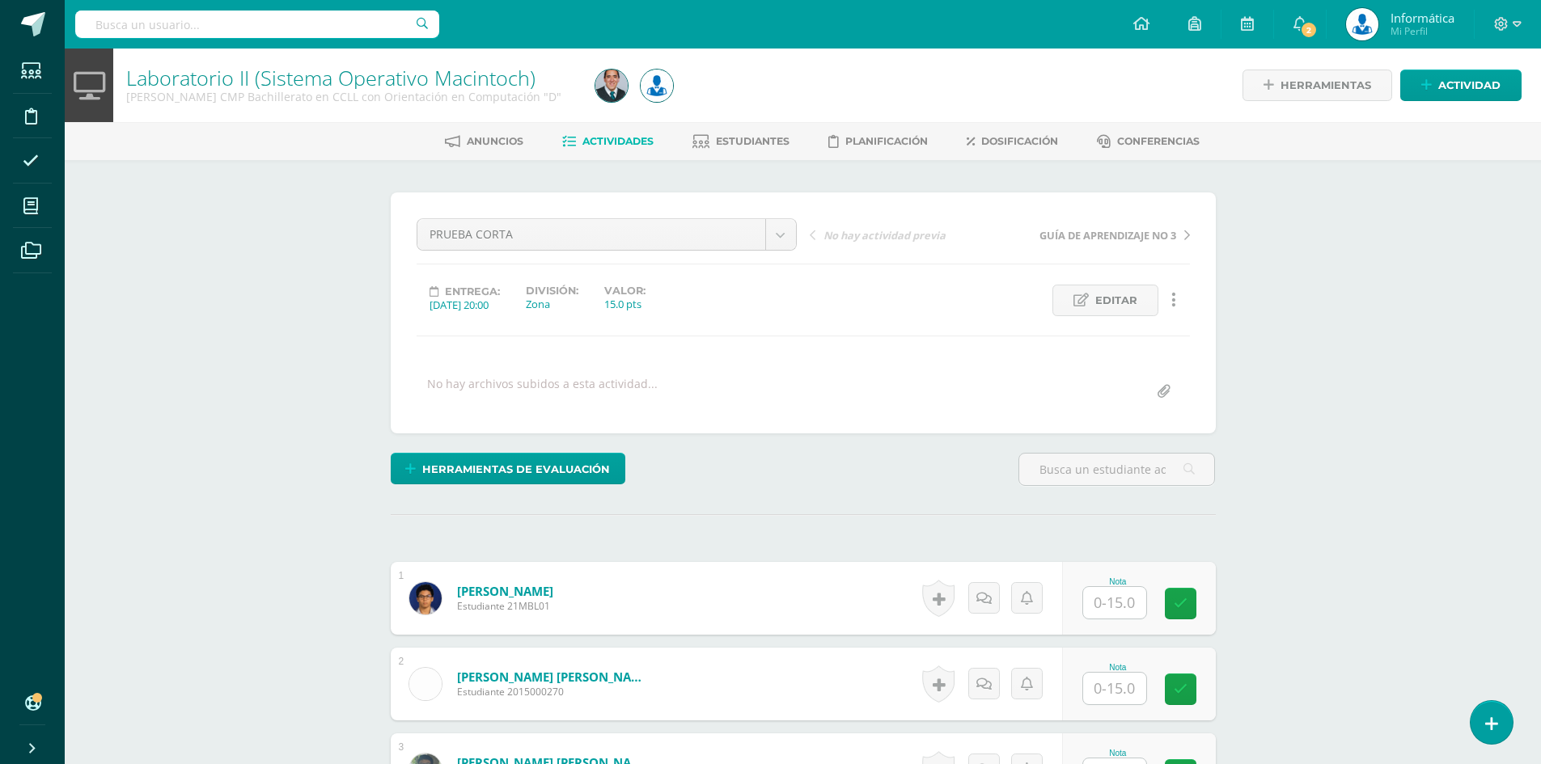
scroll to position [404, 0]
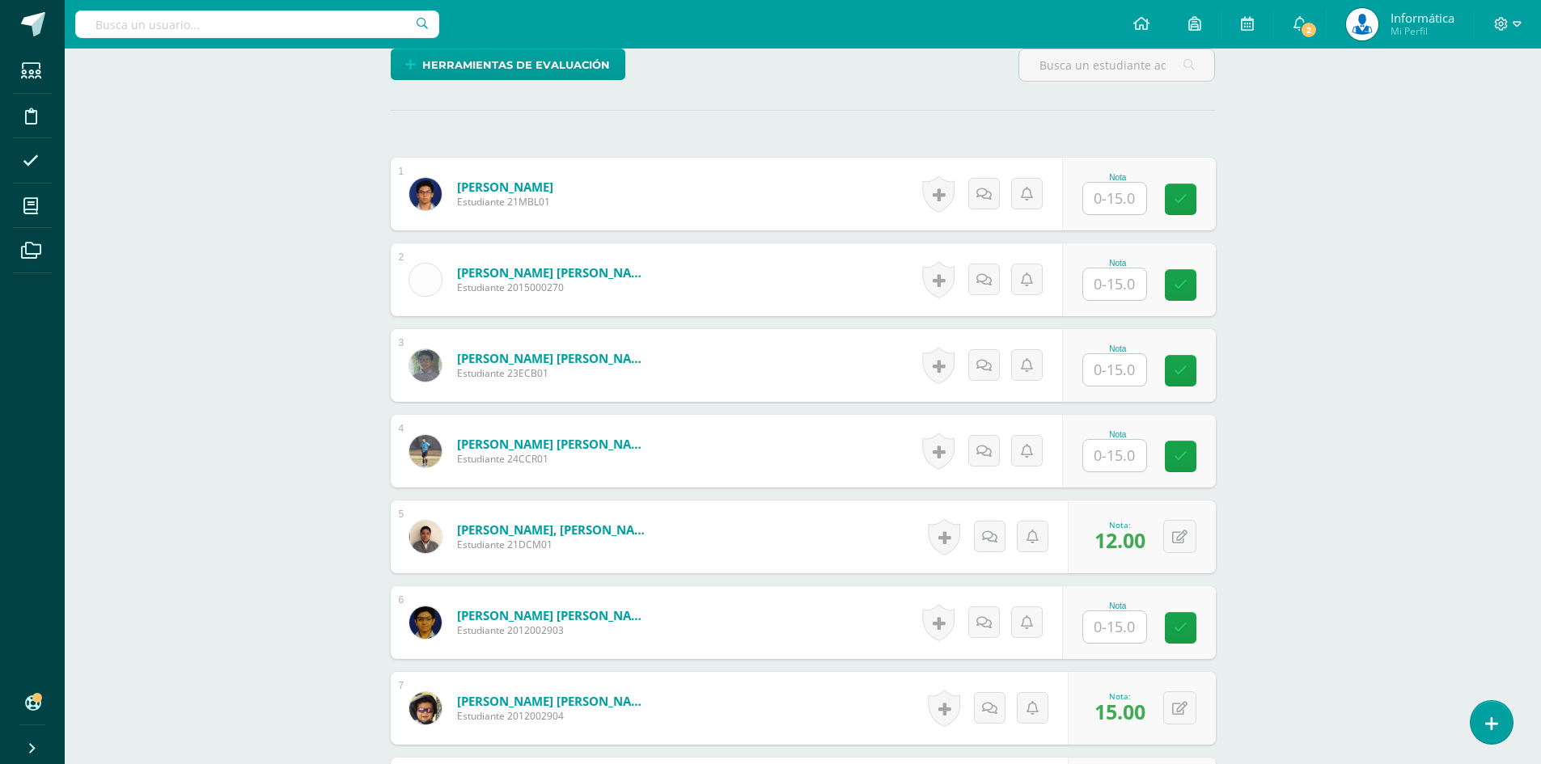
click at [1106, 188] on input "text" at bounding box center [1114, 199] width 63 height 32
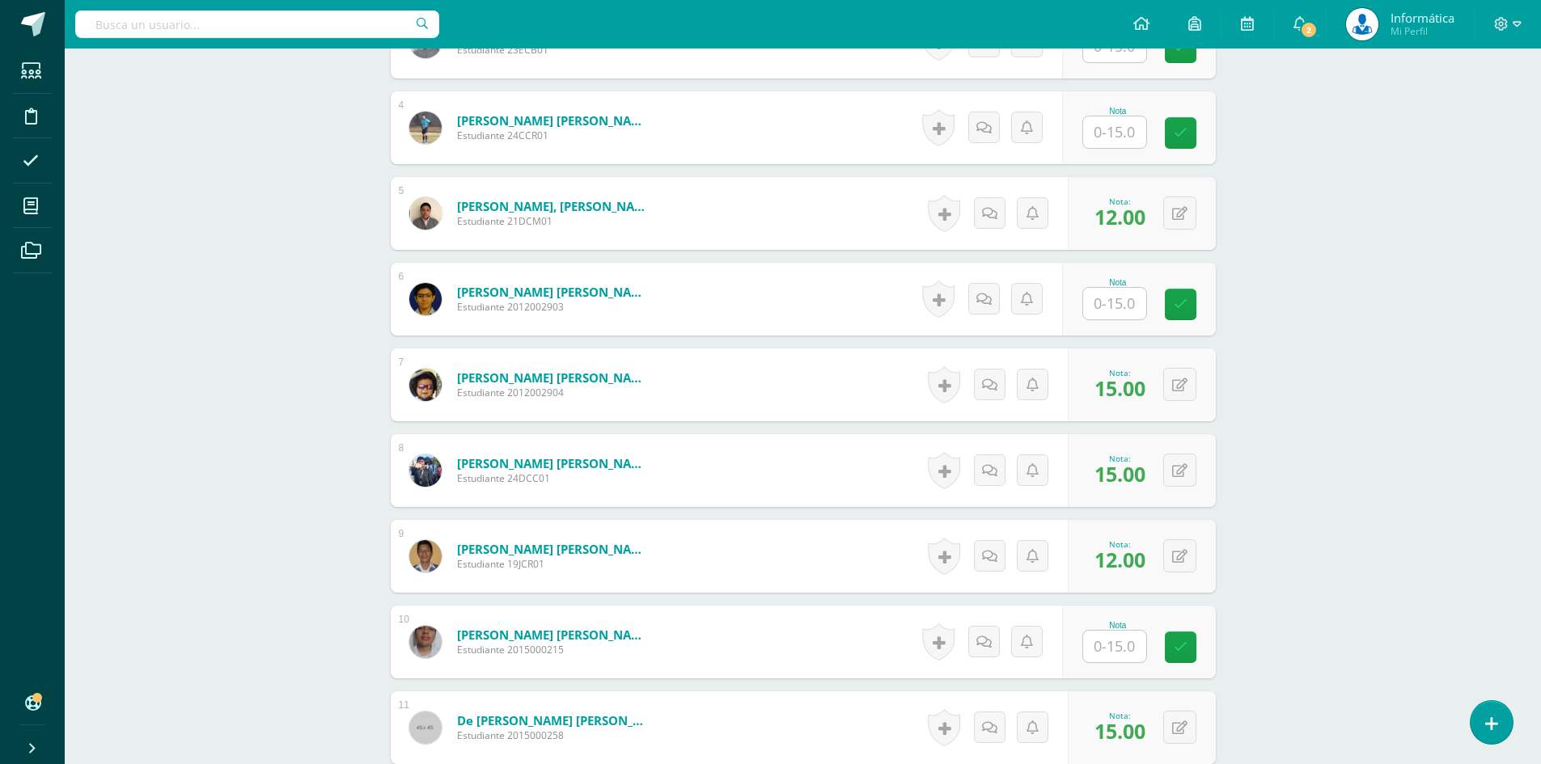
scroll to position [971, 0]
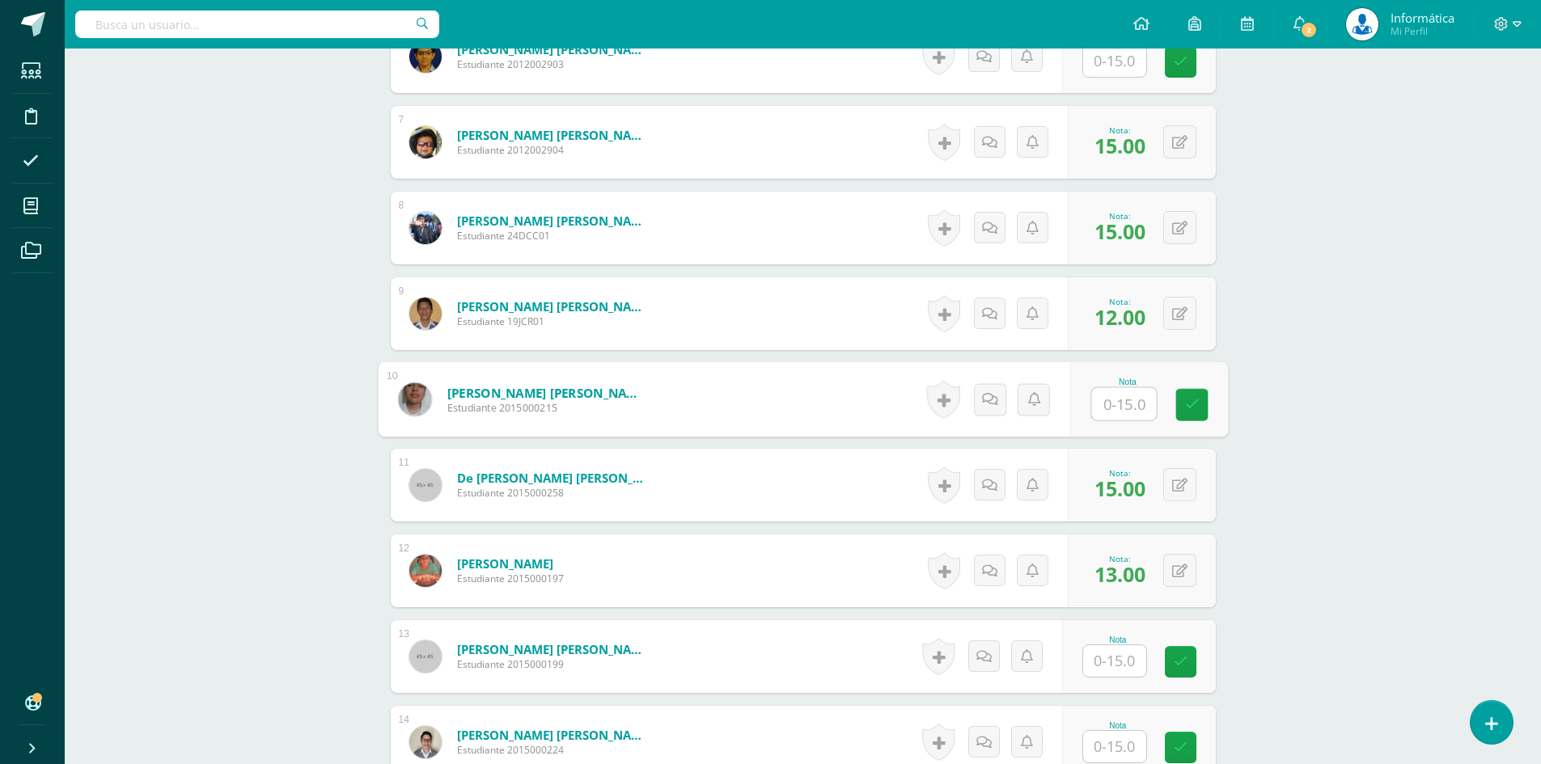
click at [1111, 405] on input "text" at bounding box center [1123, 404] width 65 height 32
type input "10"
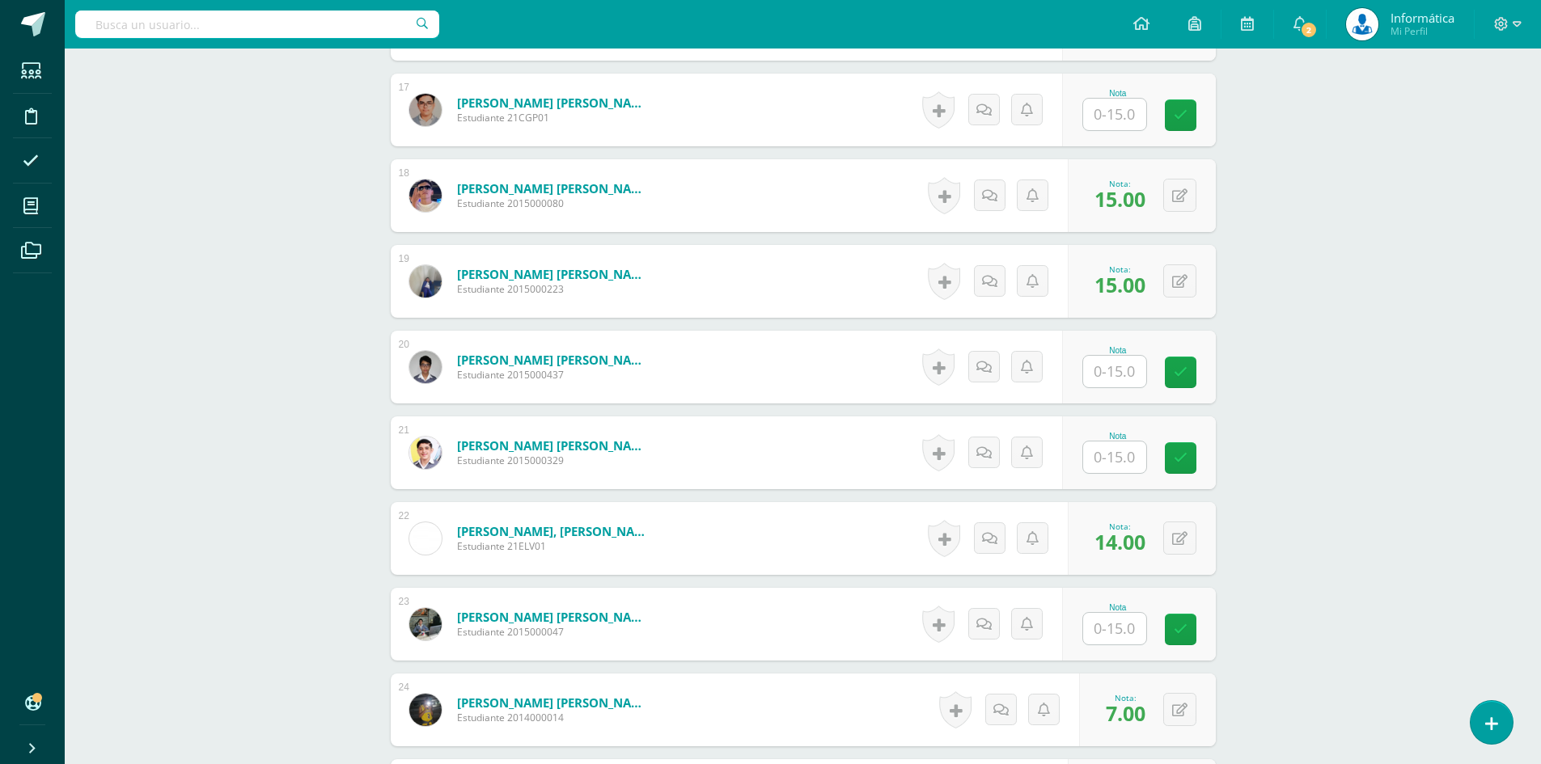
scroll to position [2103, 0]
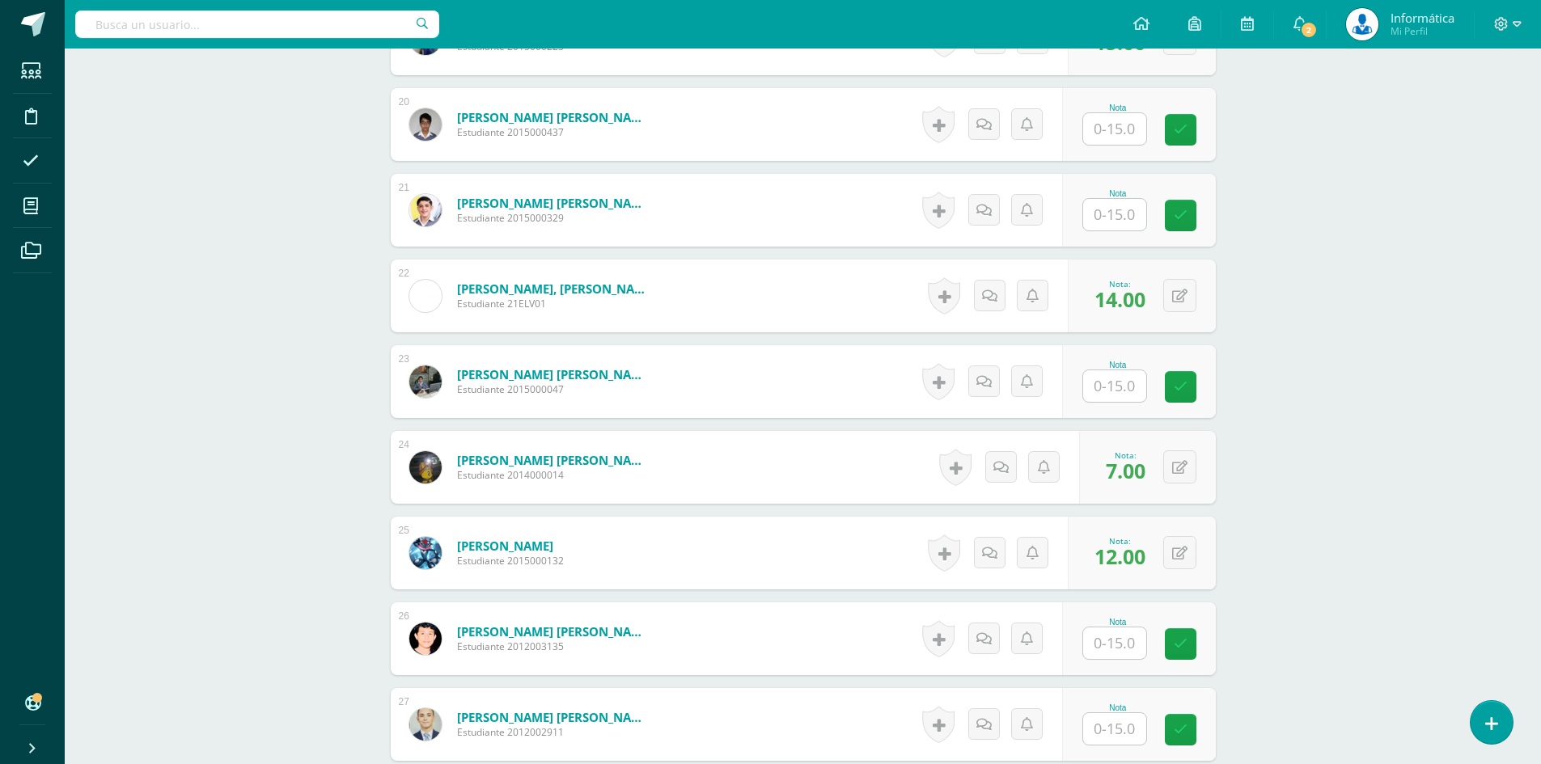
click at [1107, 397] on input "text" at bounding box center [1114, 386] width 63 height 32
type input "10"
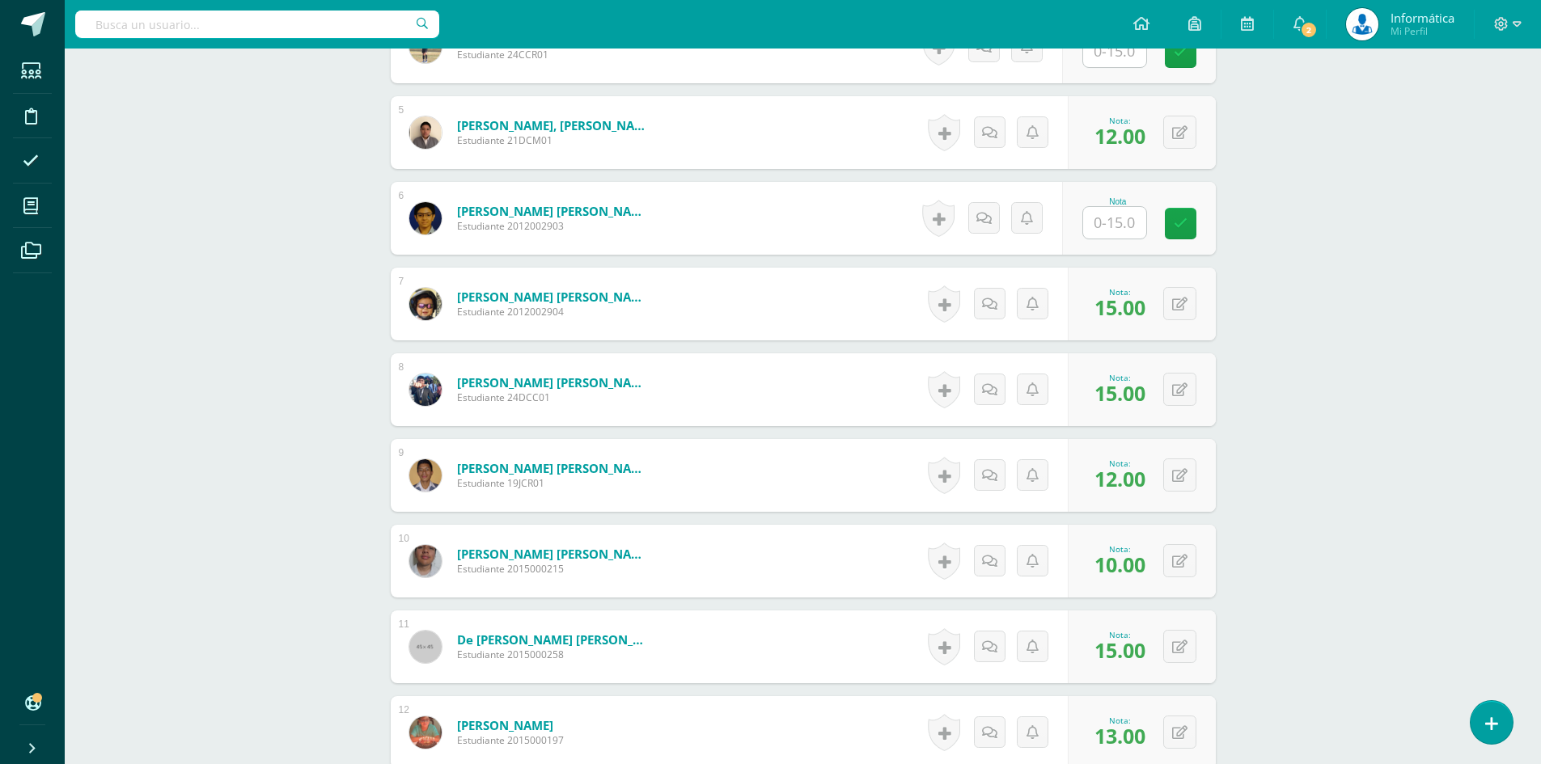
scroll to position [566, 0]
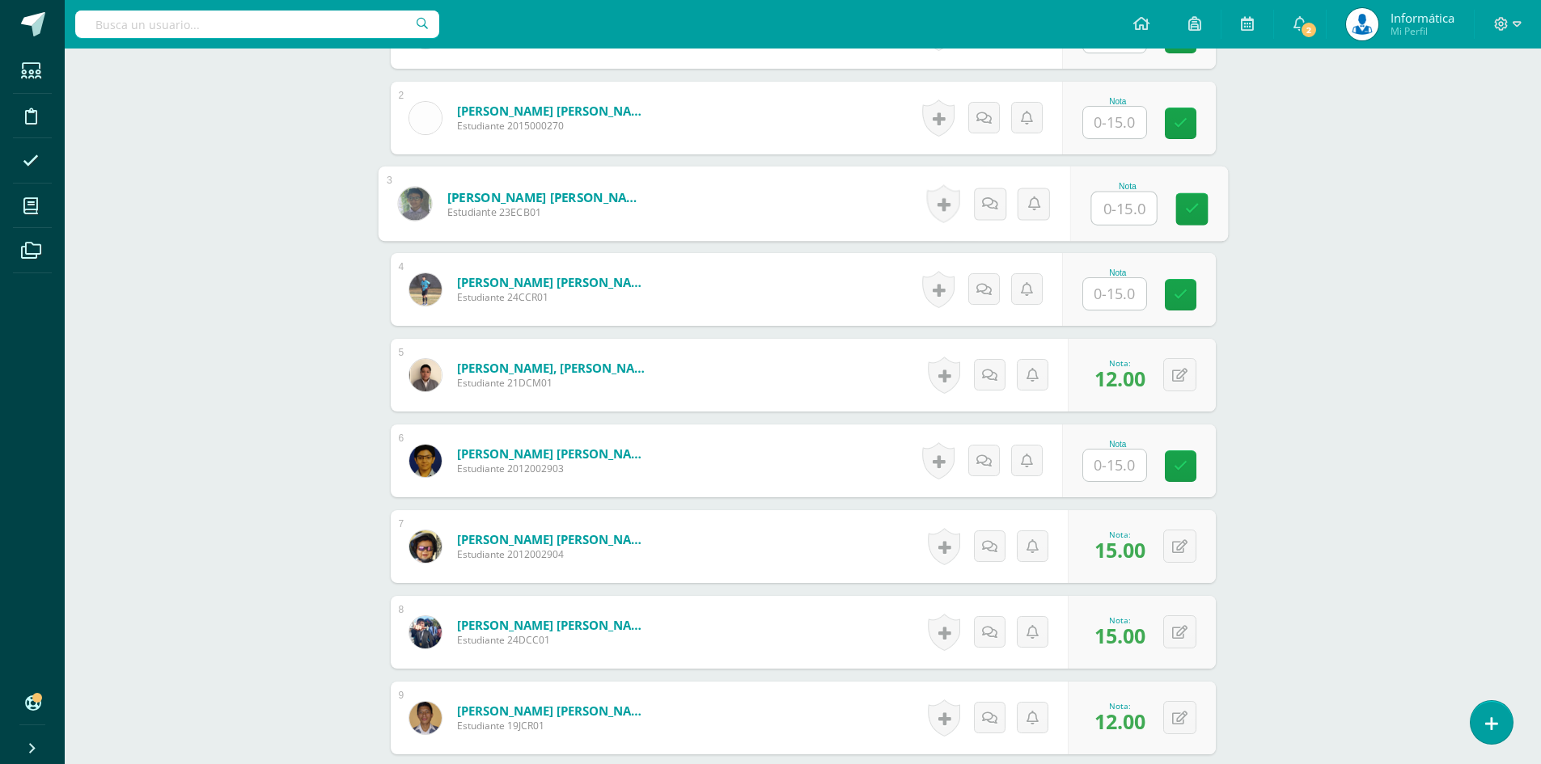
click at [1106, 214] on input "text" at bounding box center [1123, 209] width 65 height 32
type input "10"
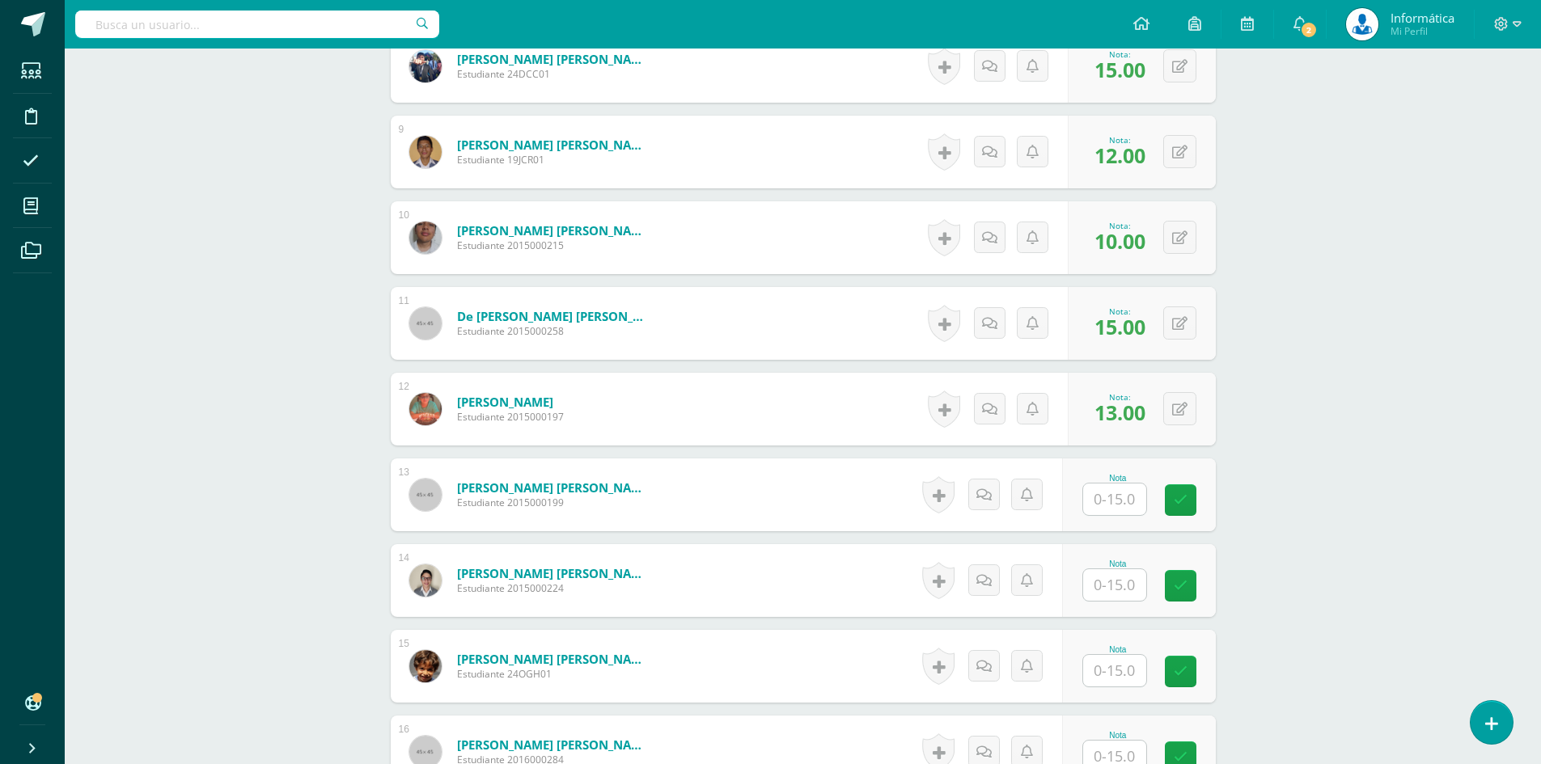
scroll to position [1375, 0]
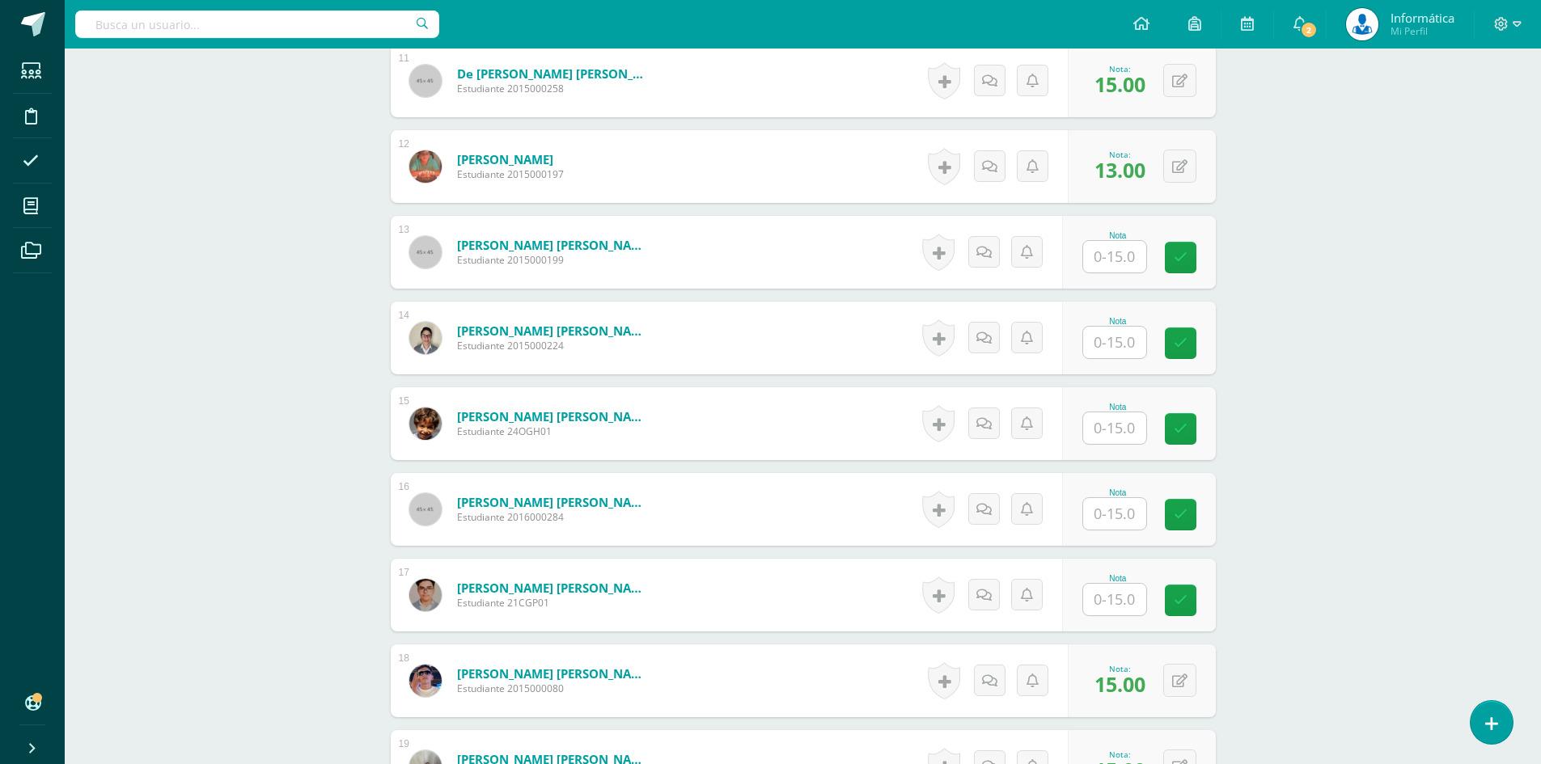
click at [1113, 344] on input "text" at bounding box center [1114, 343] width 63 height 32
type input "10"
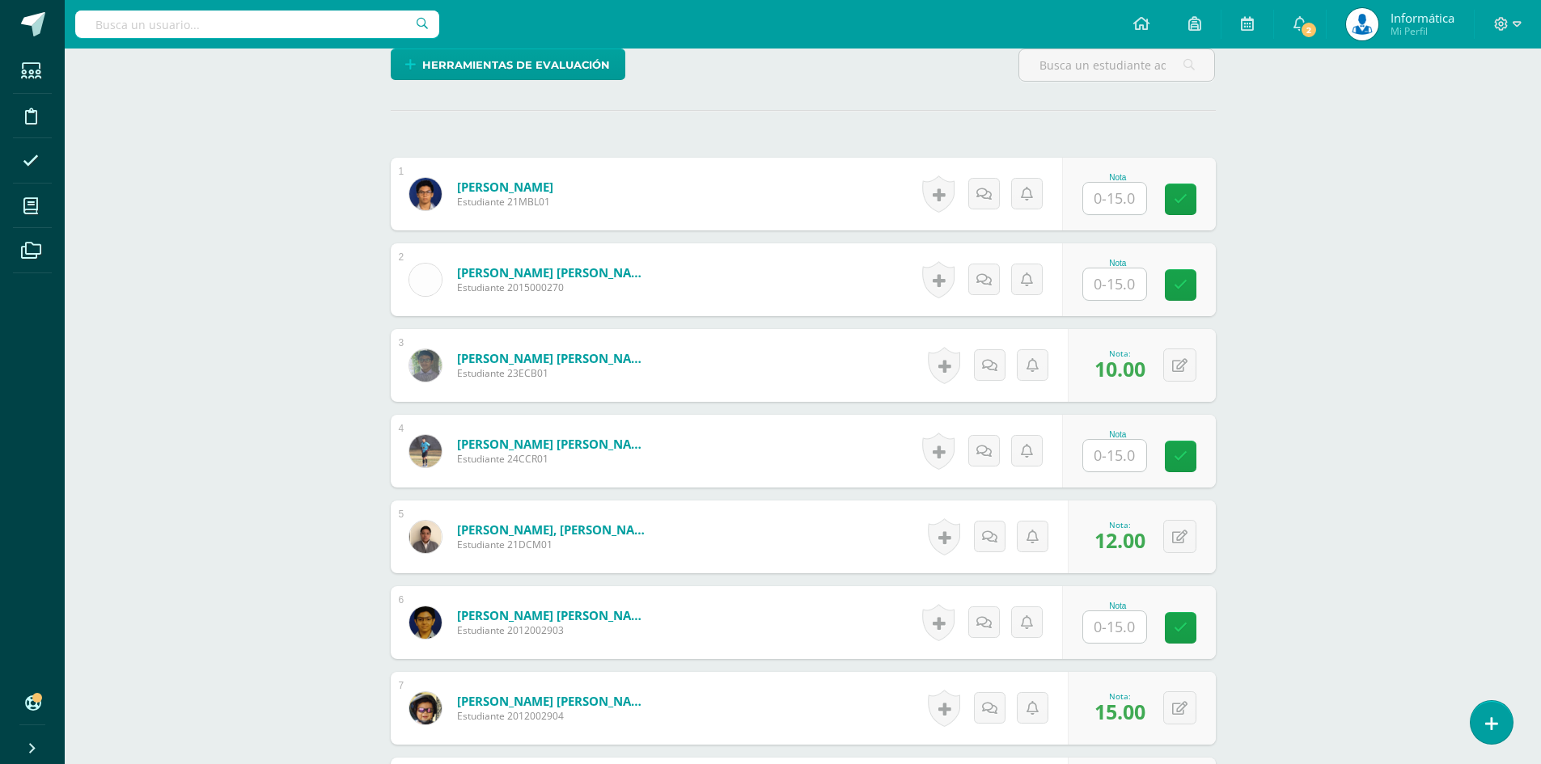
scroll to position [566, 0]
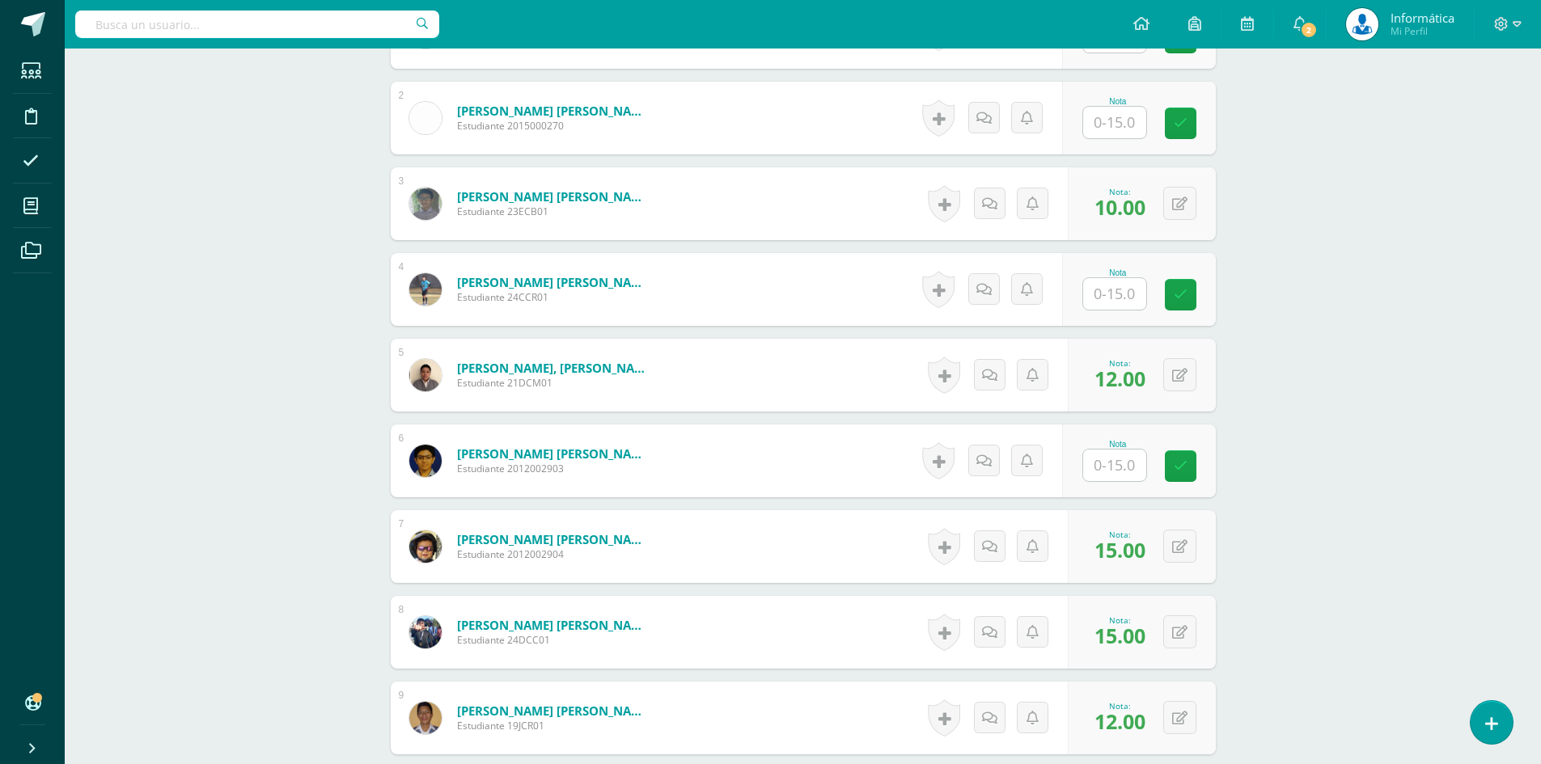
click at [1129, 476] on input "text" at bounding box center [1114, 466] width 63 height 32
type input "10"
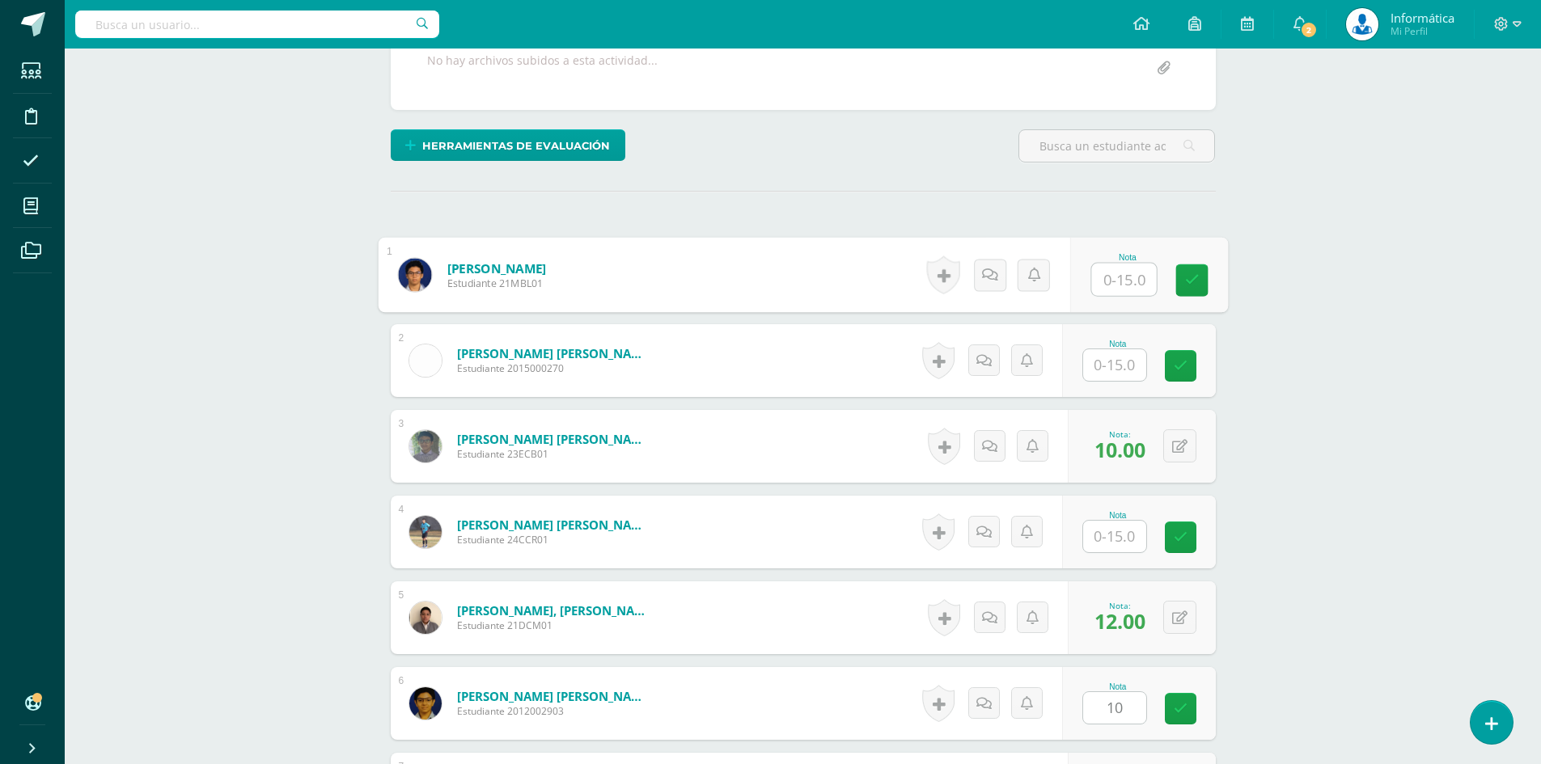
click at [1118, 271] on input "text" at bounding box center [1123, 280] width 65 height 32
type input "10"
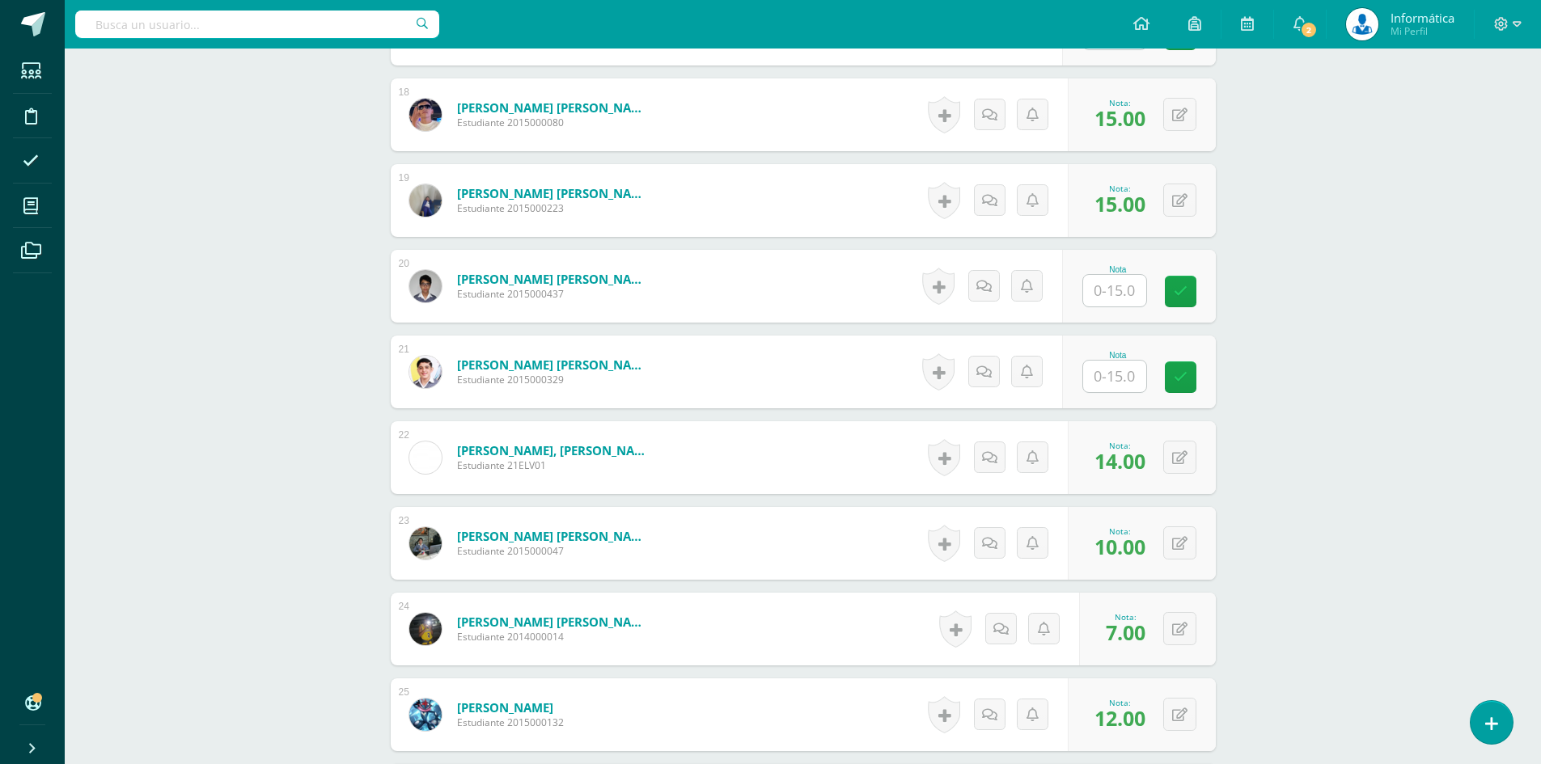
scroll to position [2184, 0]
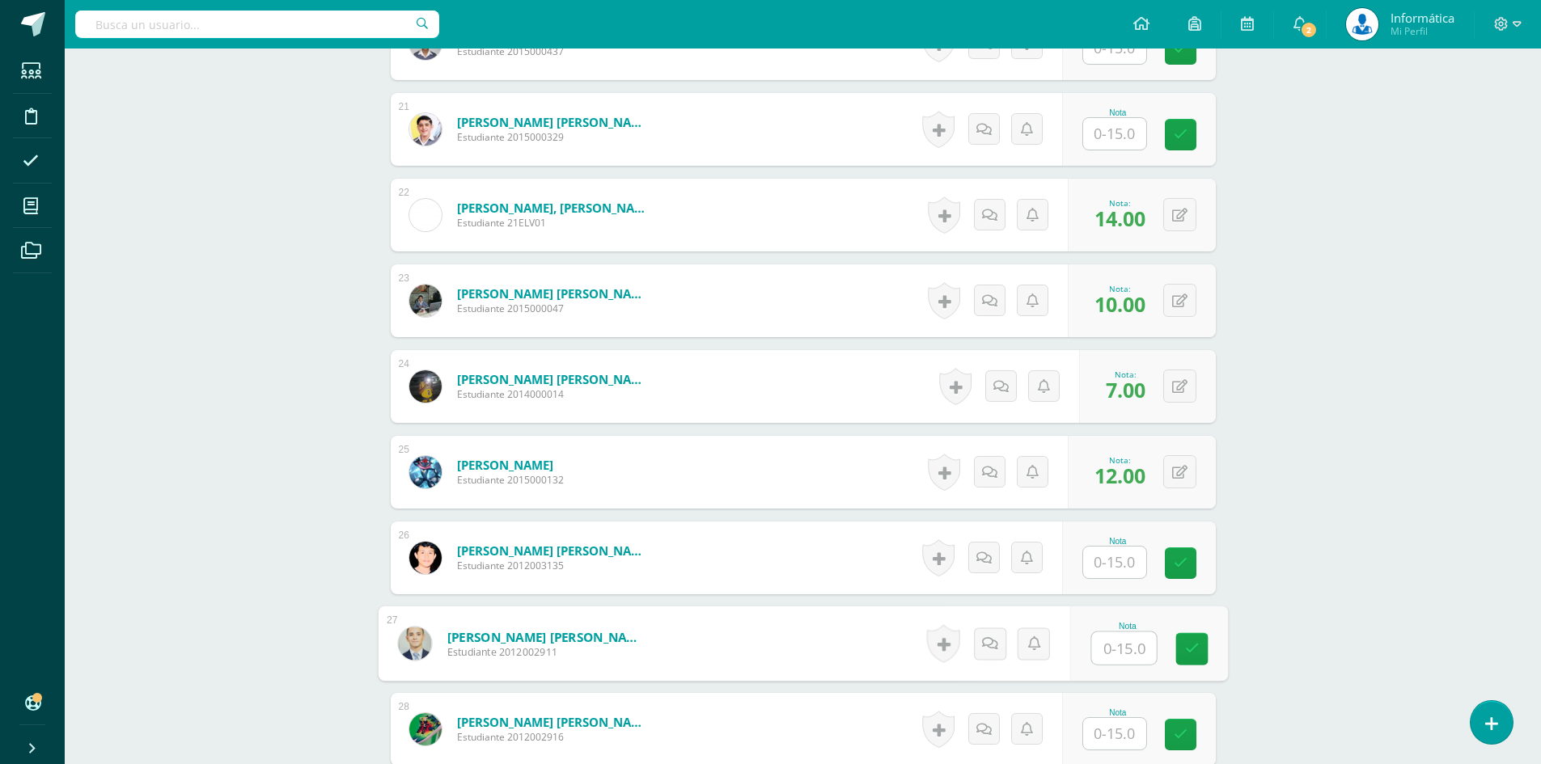
drag, startPoint x: 1107, startPoint y: 644, endPoint x: 1115, endPoint y: 631, distance: 15.3
click at [1107, 644] on input "text" at bounding box center [1123, 649] width 65 height 32
type input "10"
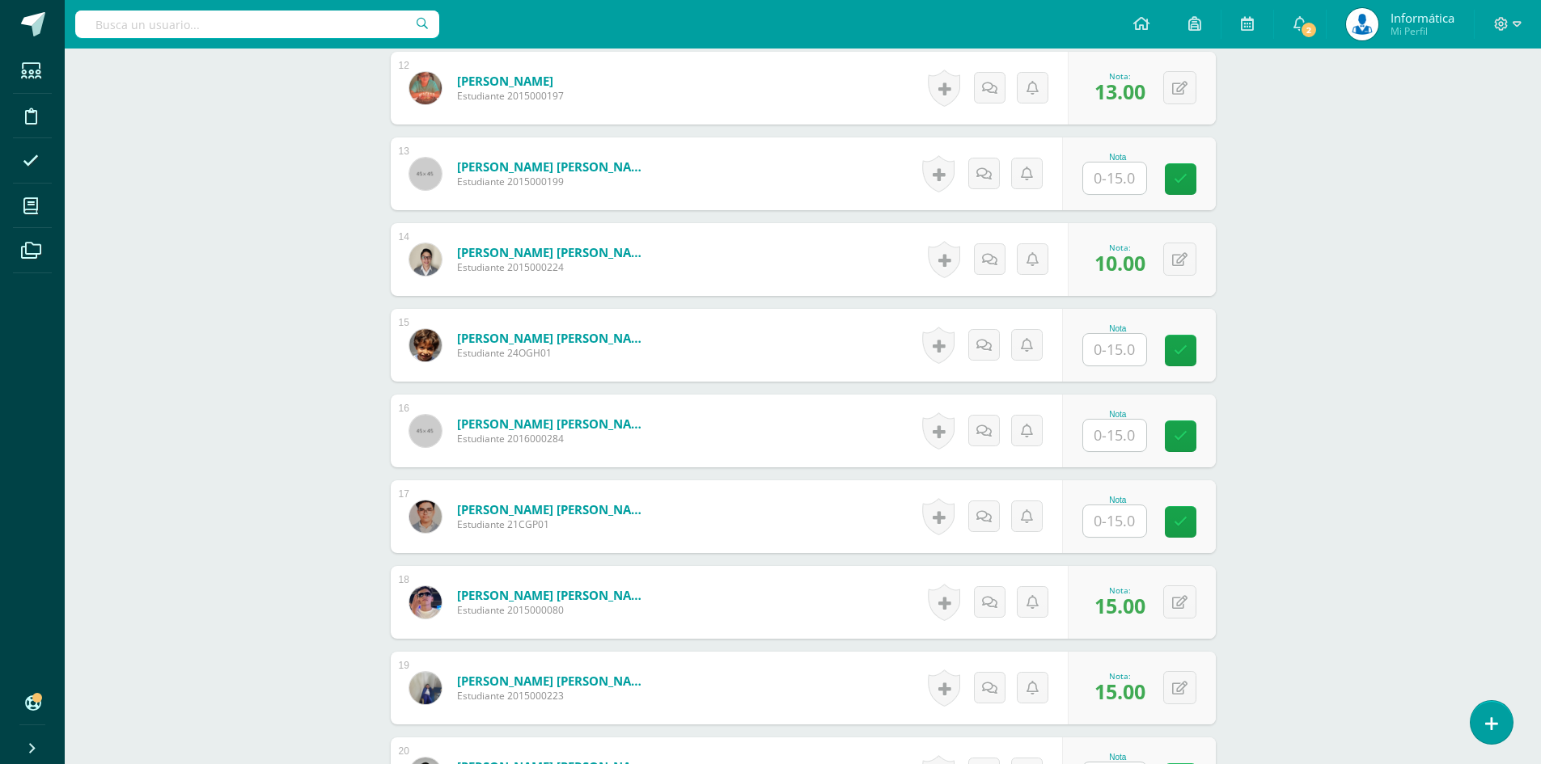
scroll to position [1211, 0]
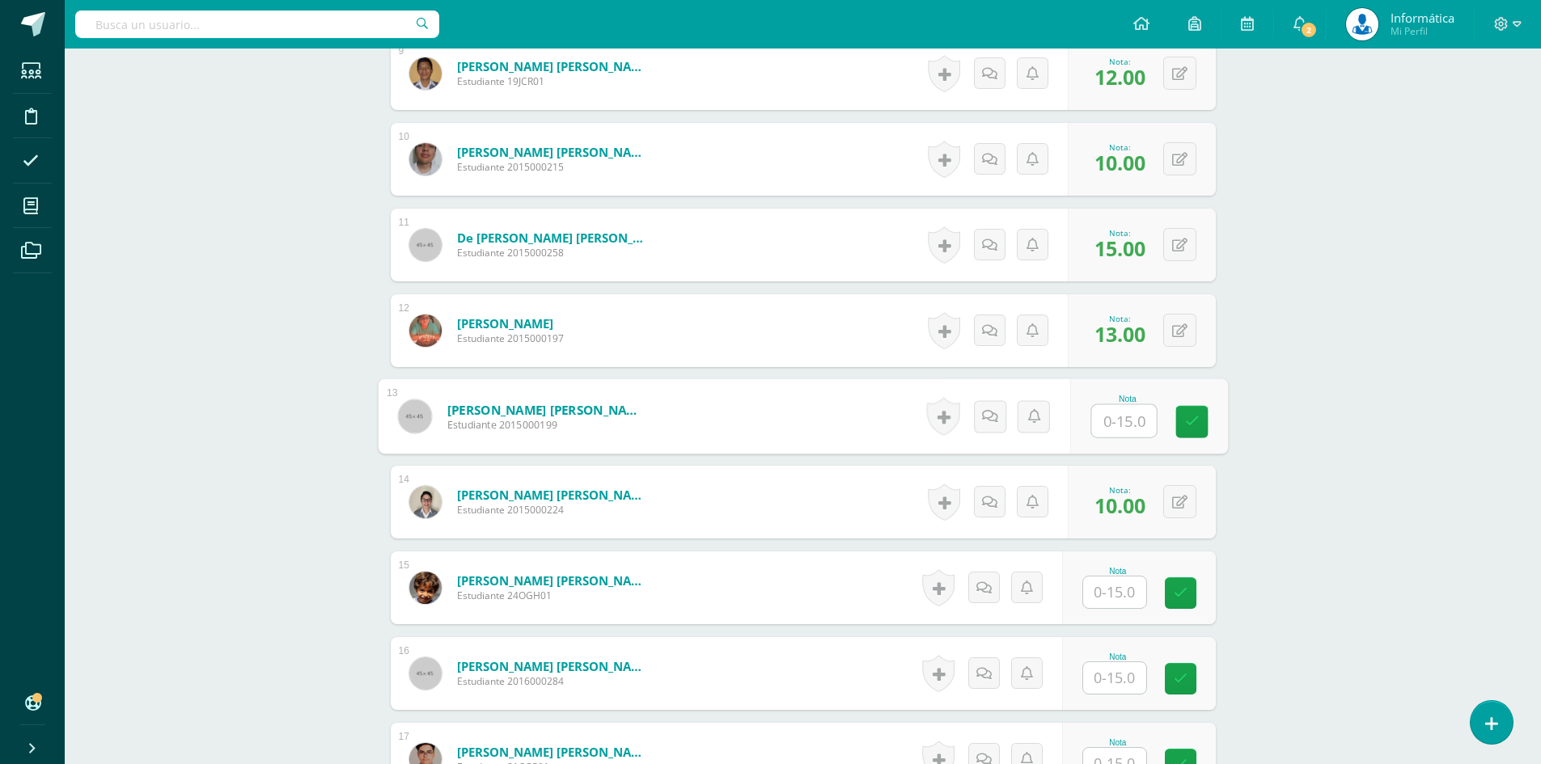
click at [1112, 421] on input "text" at bounding box center [1123, 421] width 65 height 32
type input "10"
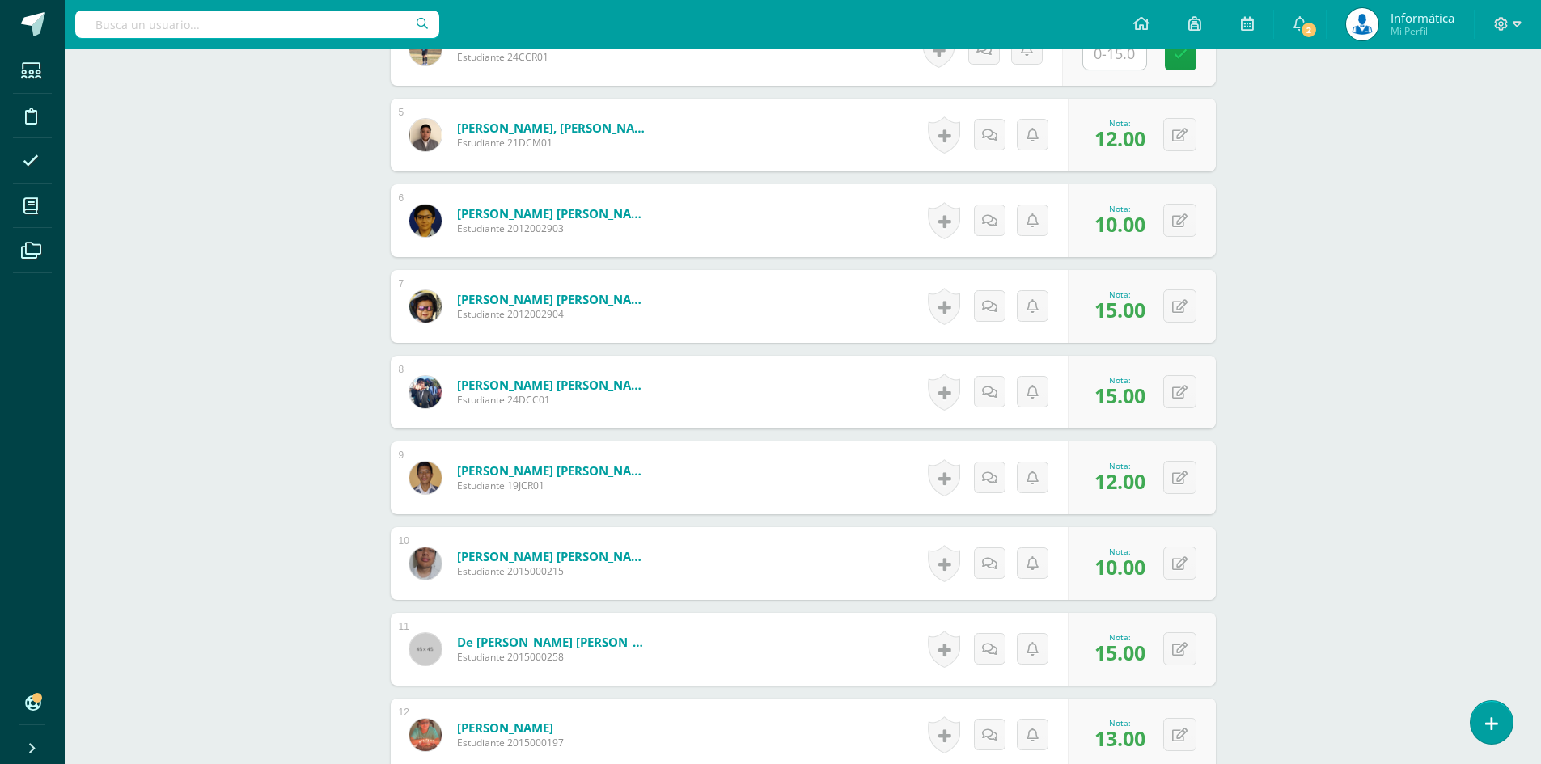
scroll to position [645, 0]
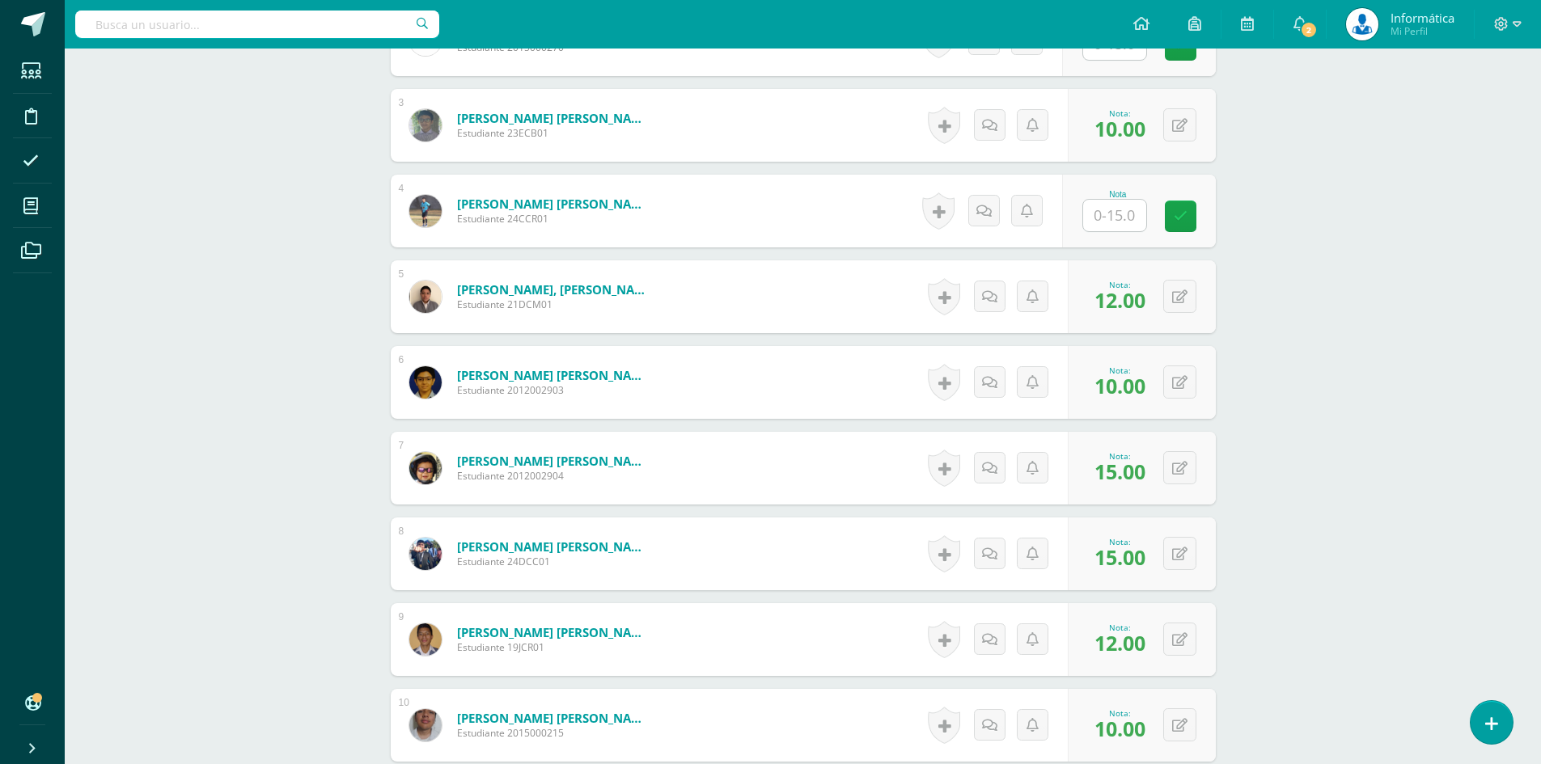
click at [1094, 214] on input "text" at bounding box center [1114, 216] width 63 height 32
type input "10"
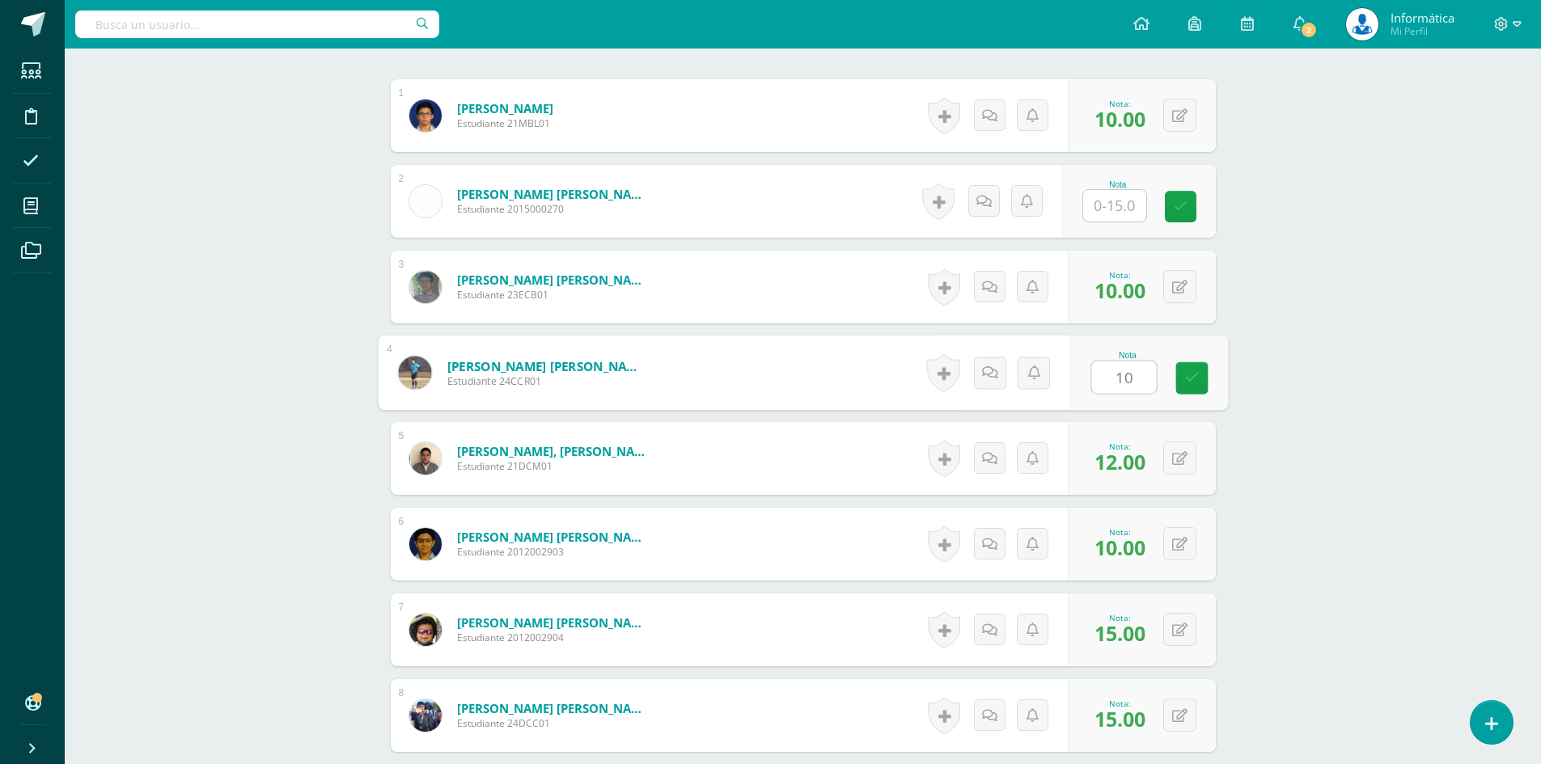
scroll to position [321, 0]
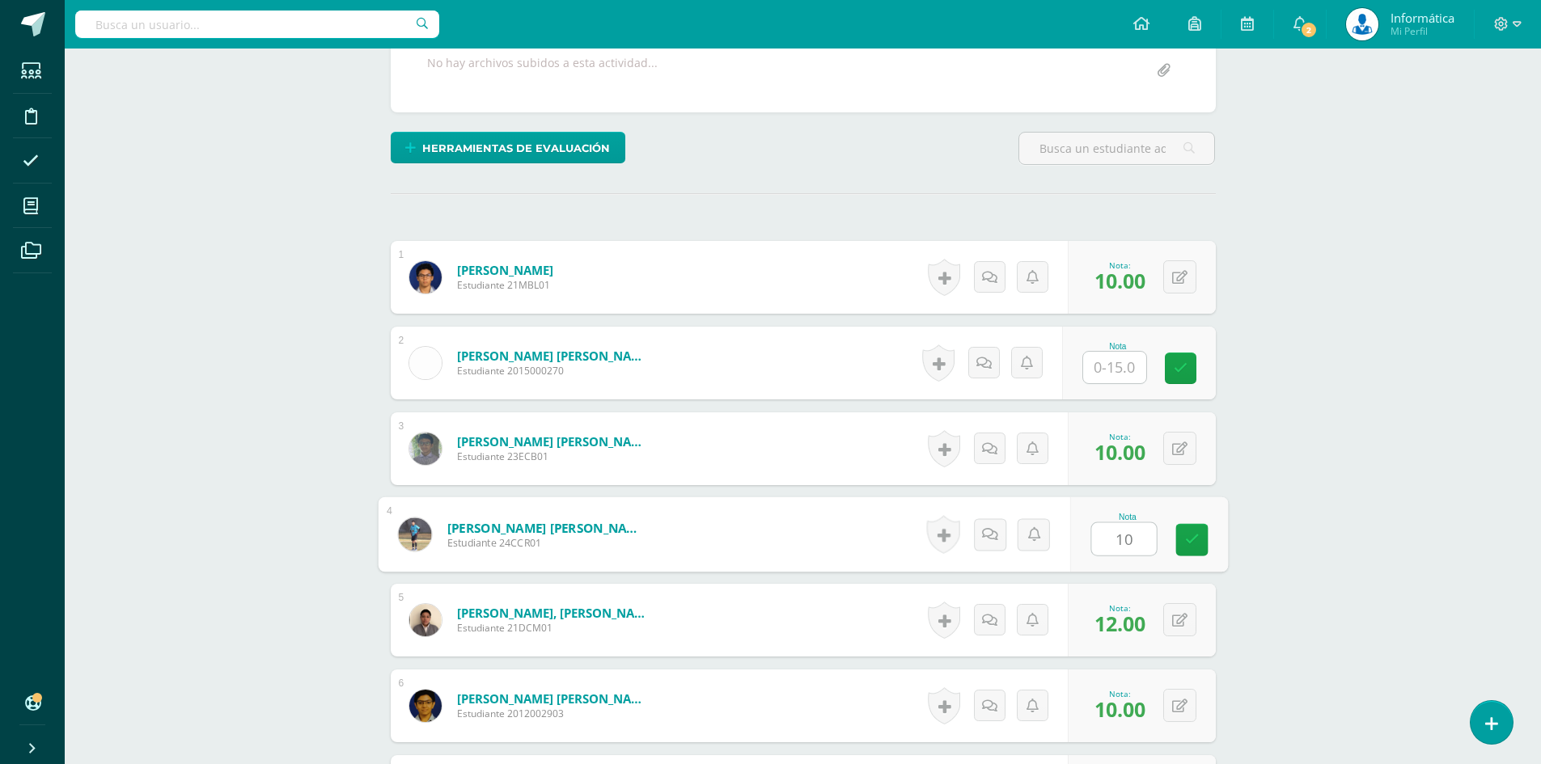
click at [1130, 368] on input "text" at bounding box center [1114, 368] width 63 height 32
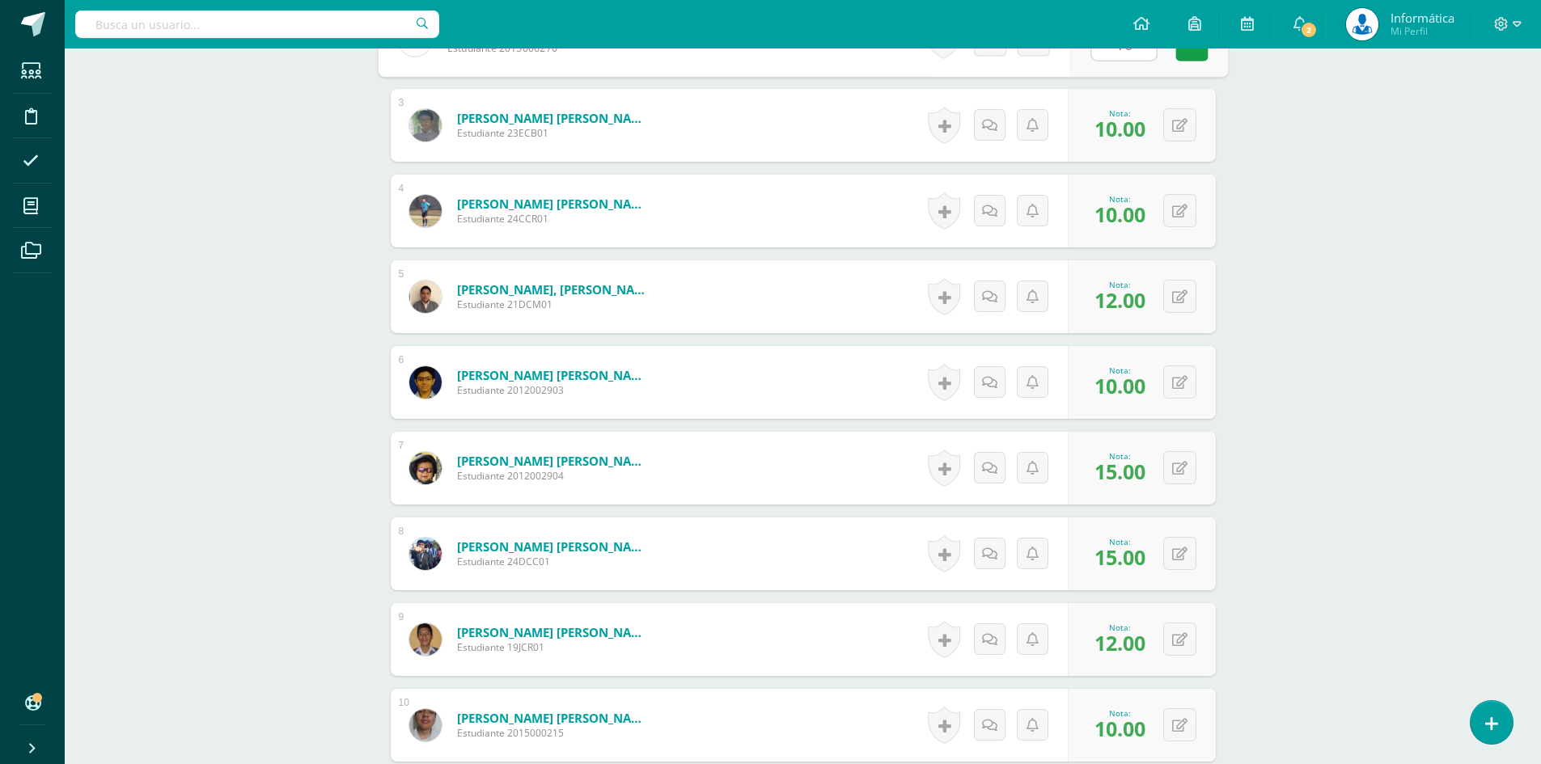
scroll to position [1049, 0]
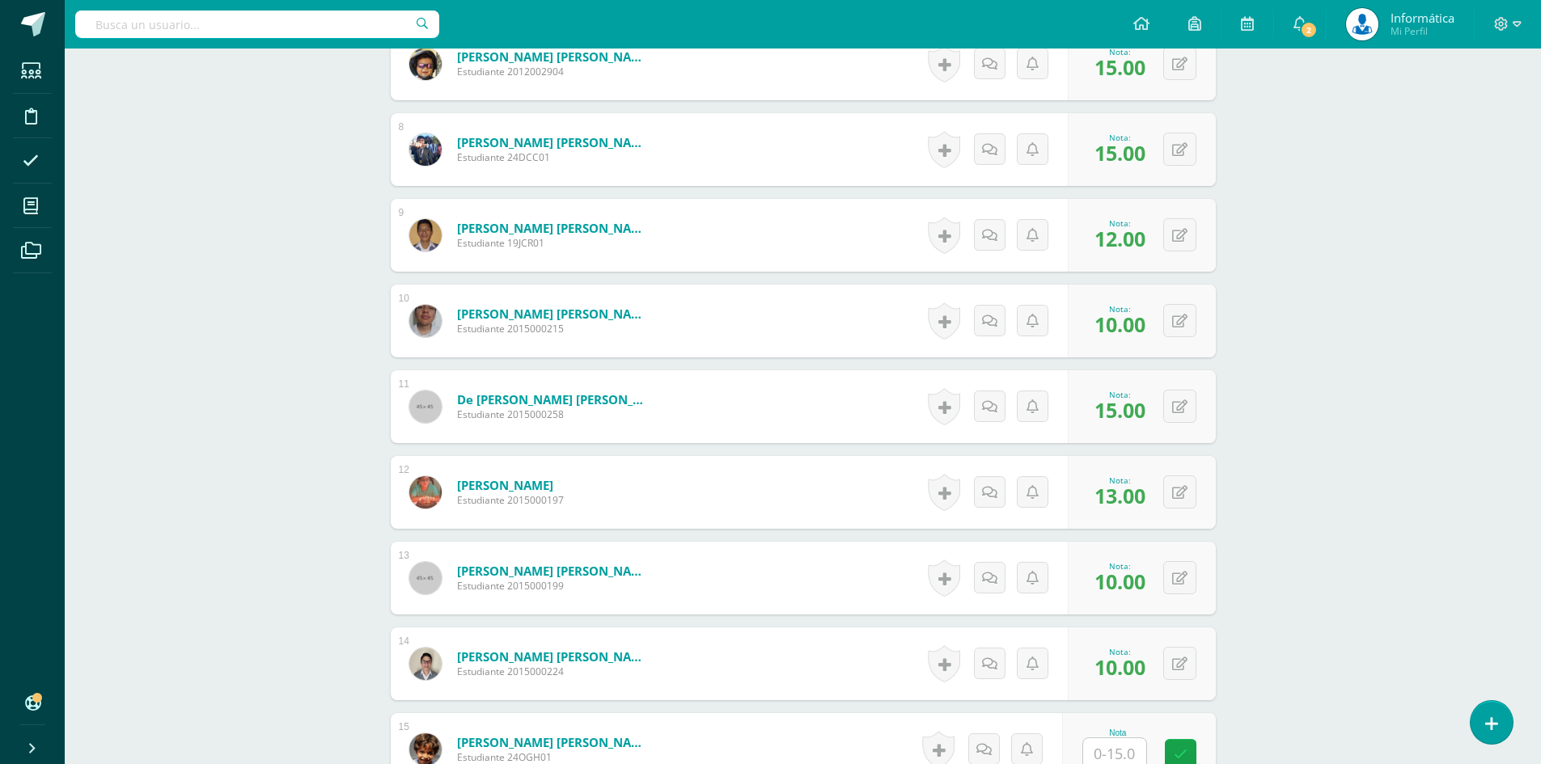
type input "10"
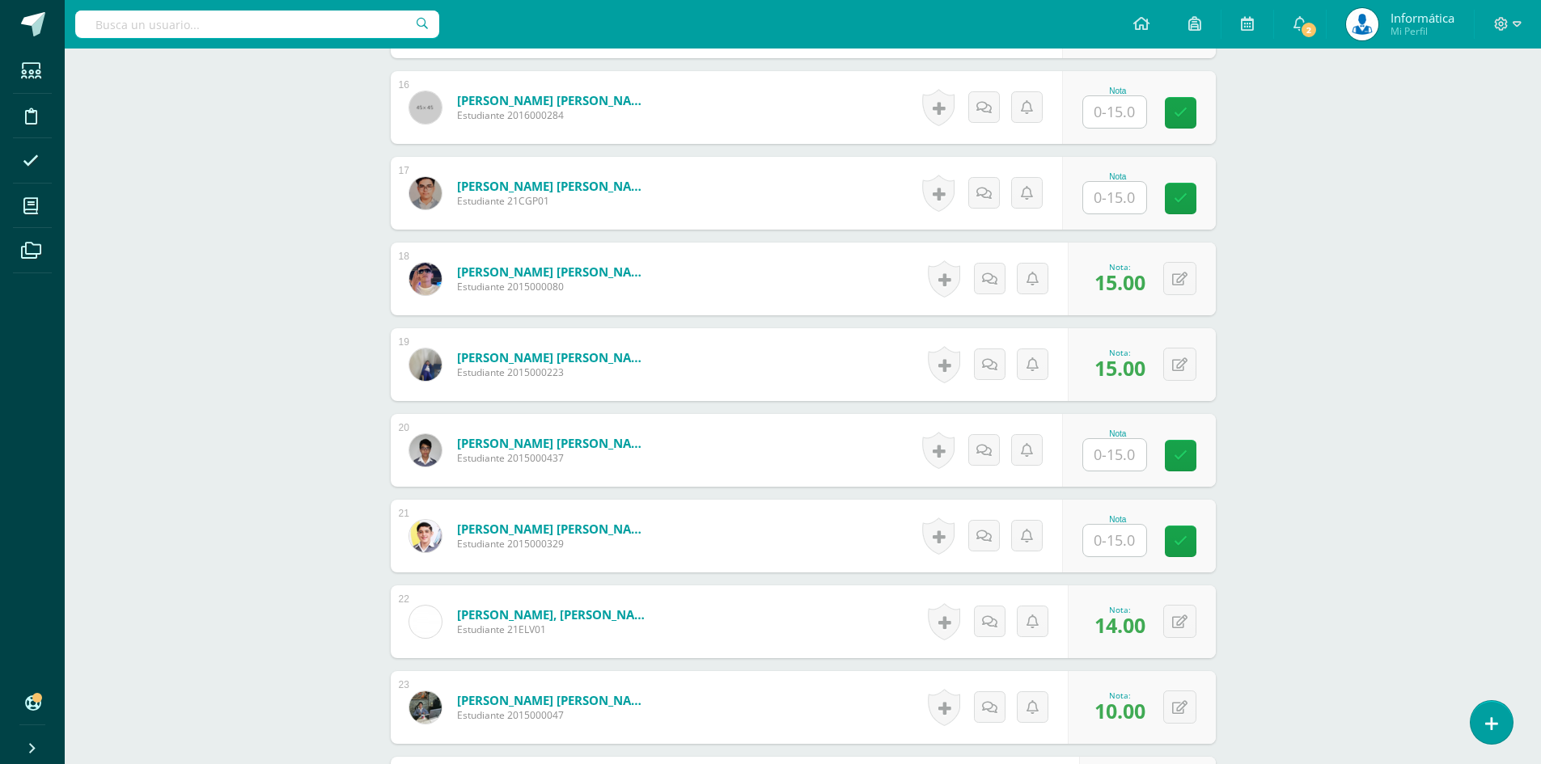
scroll to position [1939, 0]
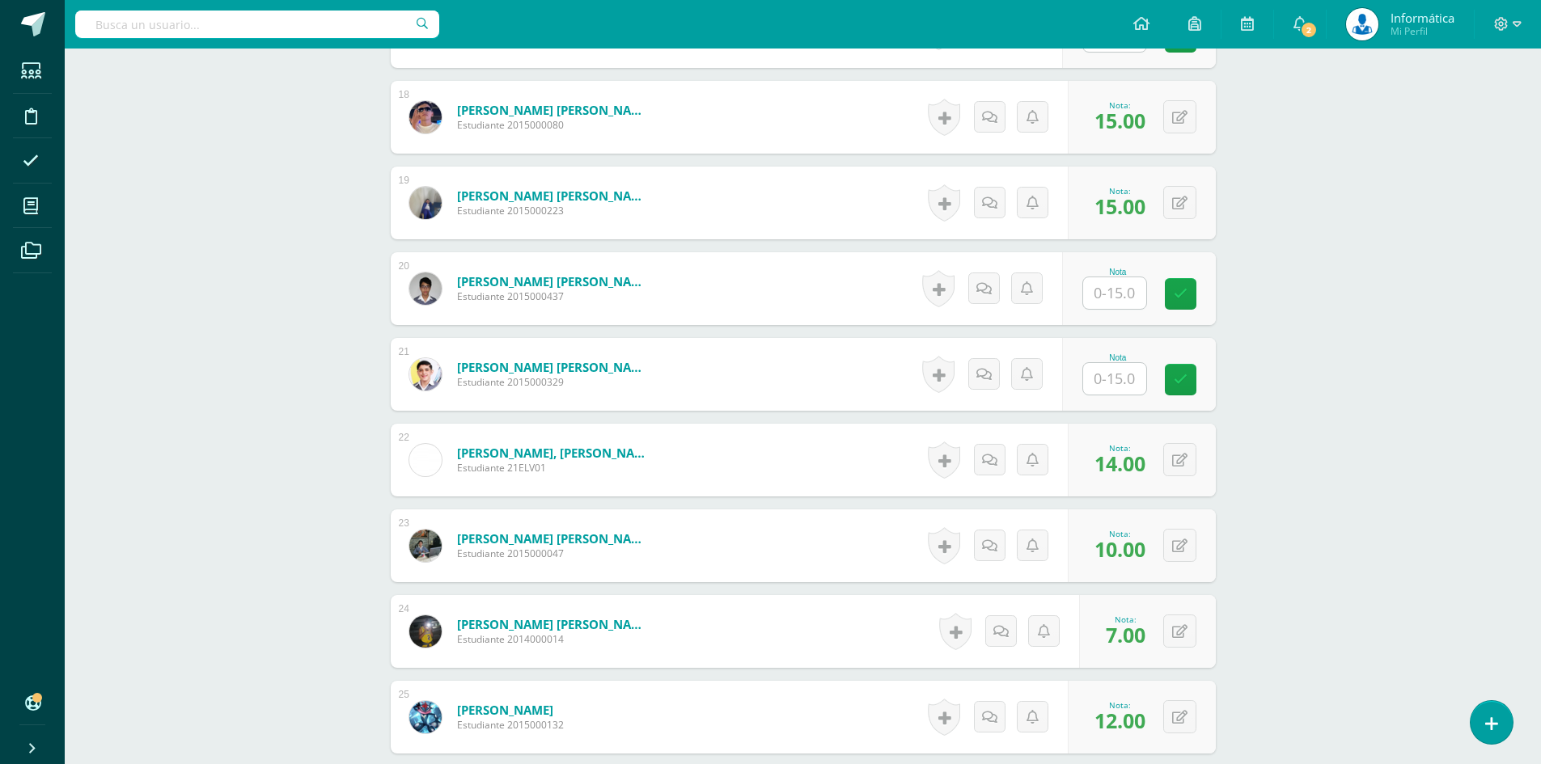
click at [1113, 301] on input "text" at bounding box center [1114, 293] width 63 height 32
type input "10"
click at [1122, 377] on input "text" at bounding box center [1114, 379] width 63 height 32
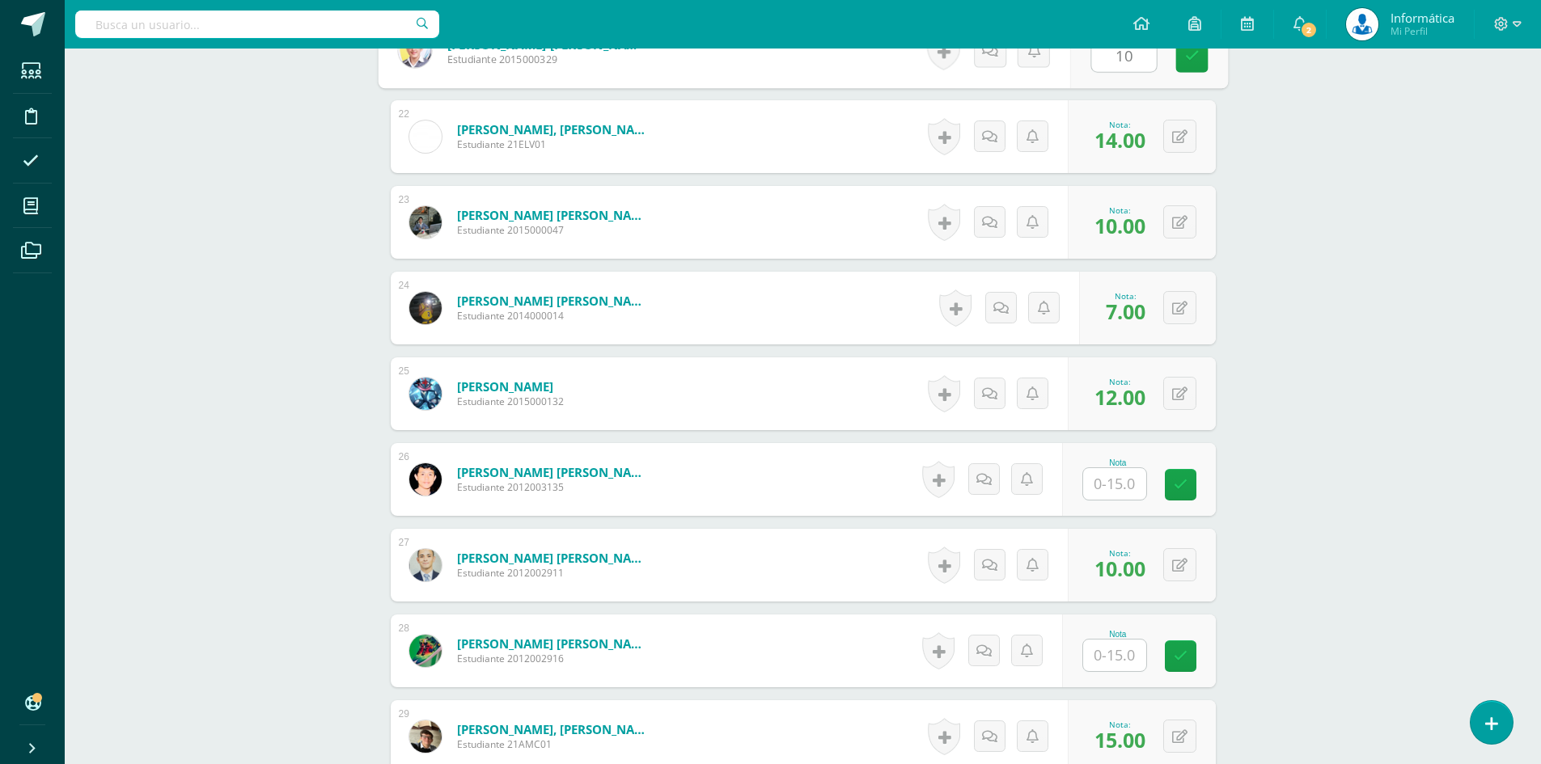
scroll to position [2424, 0]
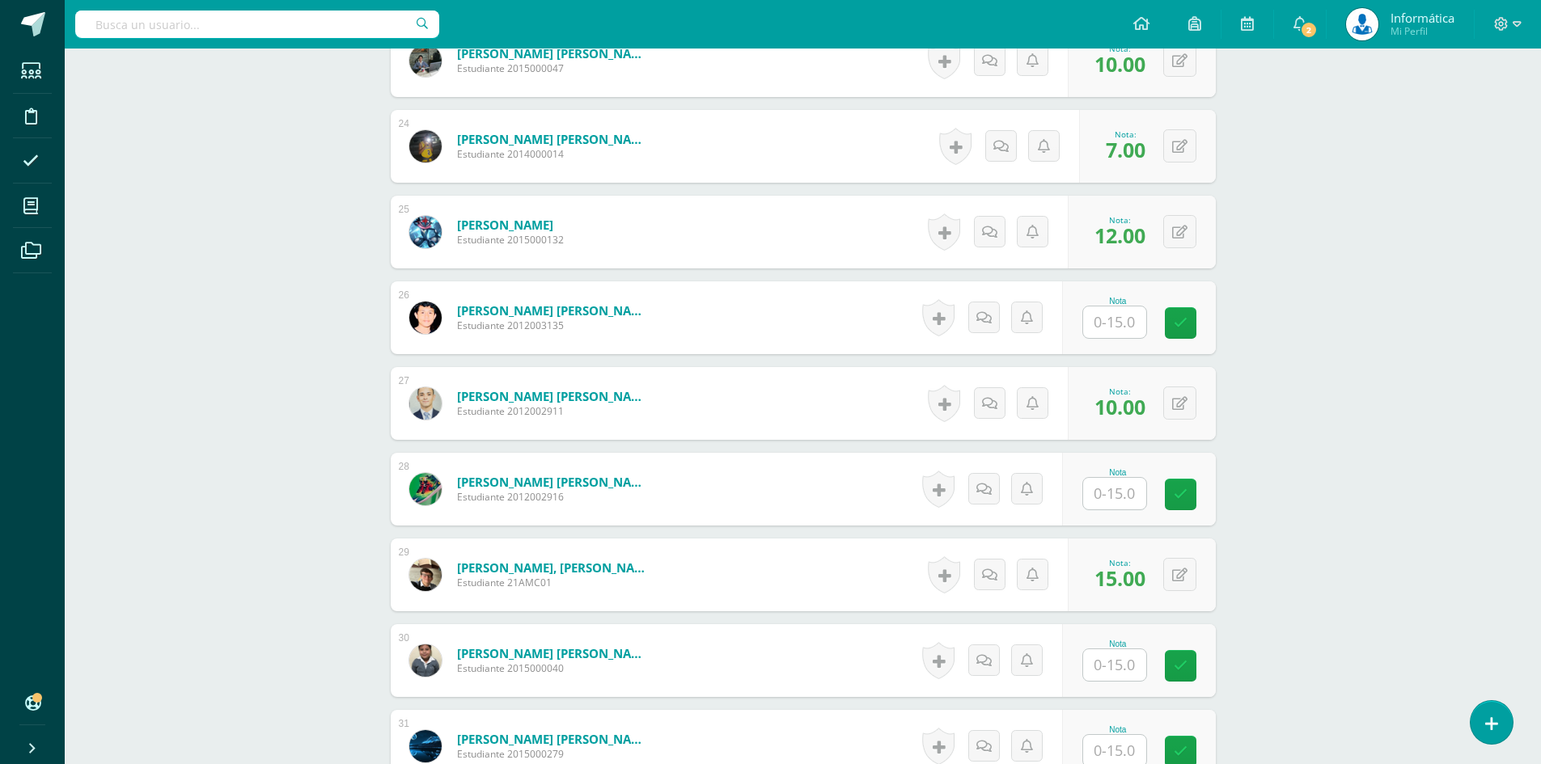
type input "10"
click at [1109, 324] on input "text" at bounding box center [1114, 323] width 63 height 32
type input "10"
click at [1109, 494] on input "text" at bounding box center [1114, 494] width 63 height 32
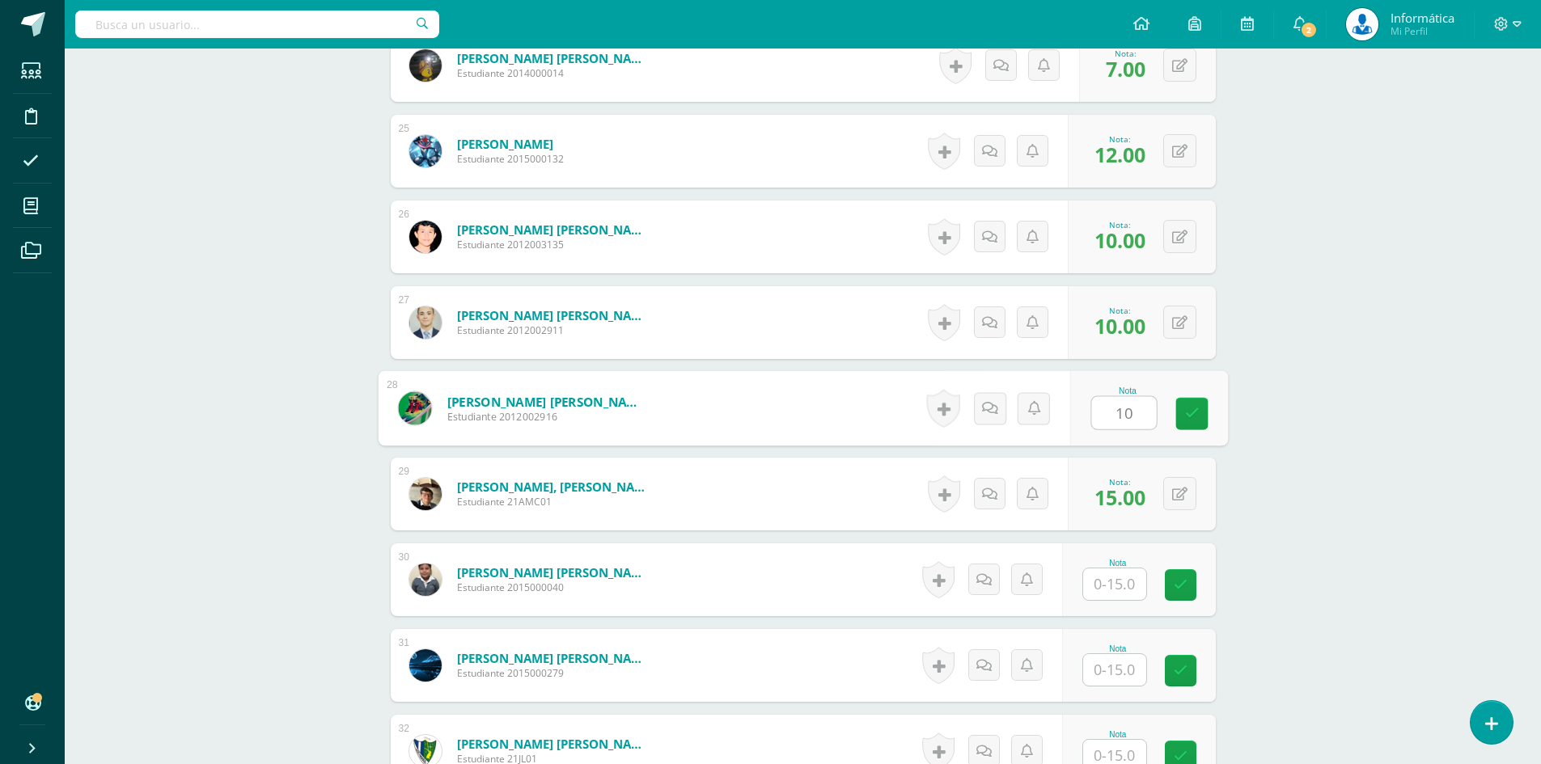
type input "10"
click at [1108, 574] on input "text" at bounding box center [1114, 585] width 63 height 32
type input "10"
click at [1108, 679] on input "text" at bounding box center [1114, 670] width 63 height 32
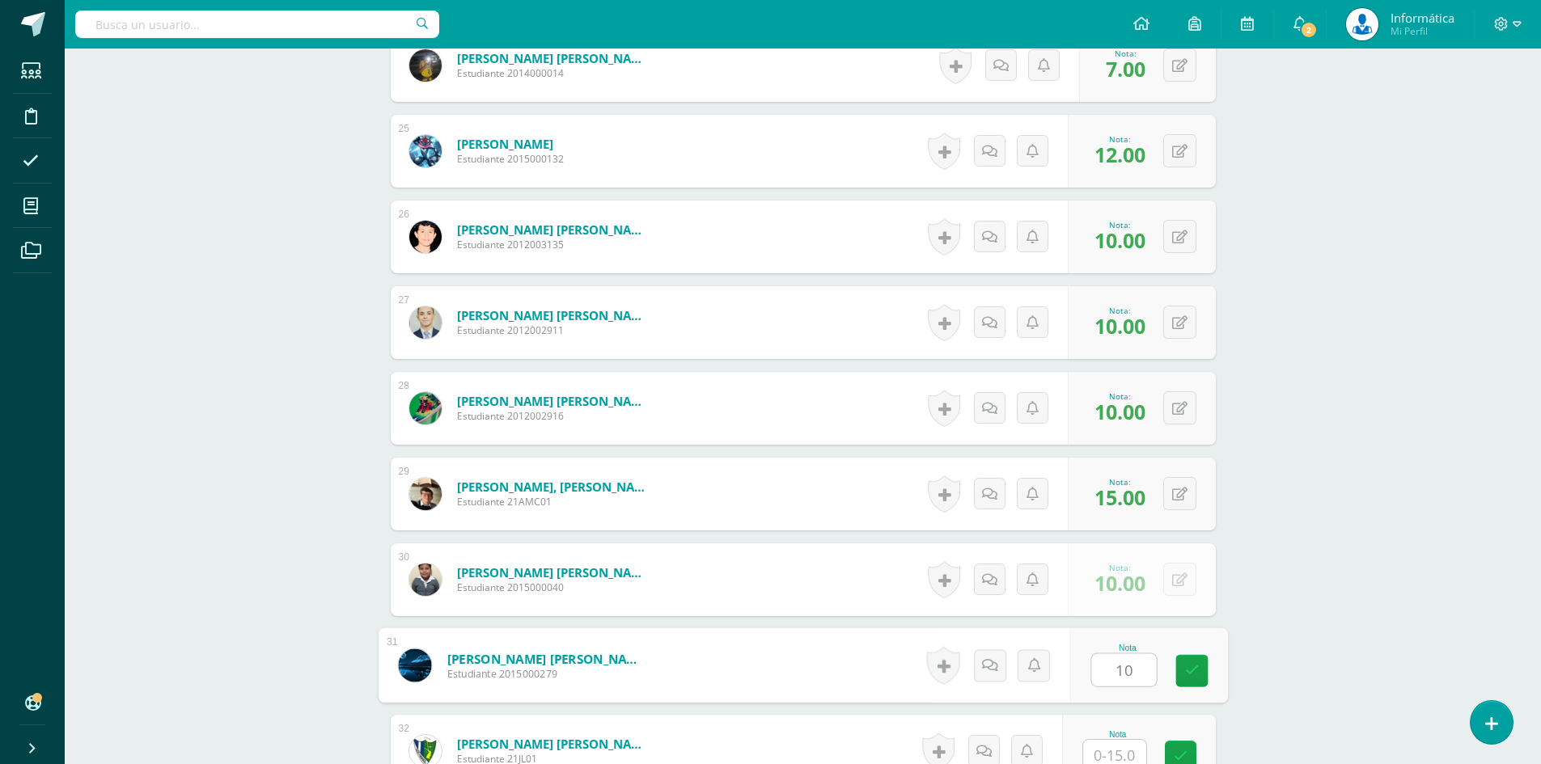
scroll to position [2667, 0]
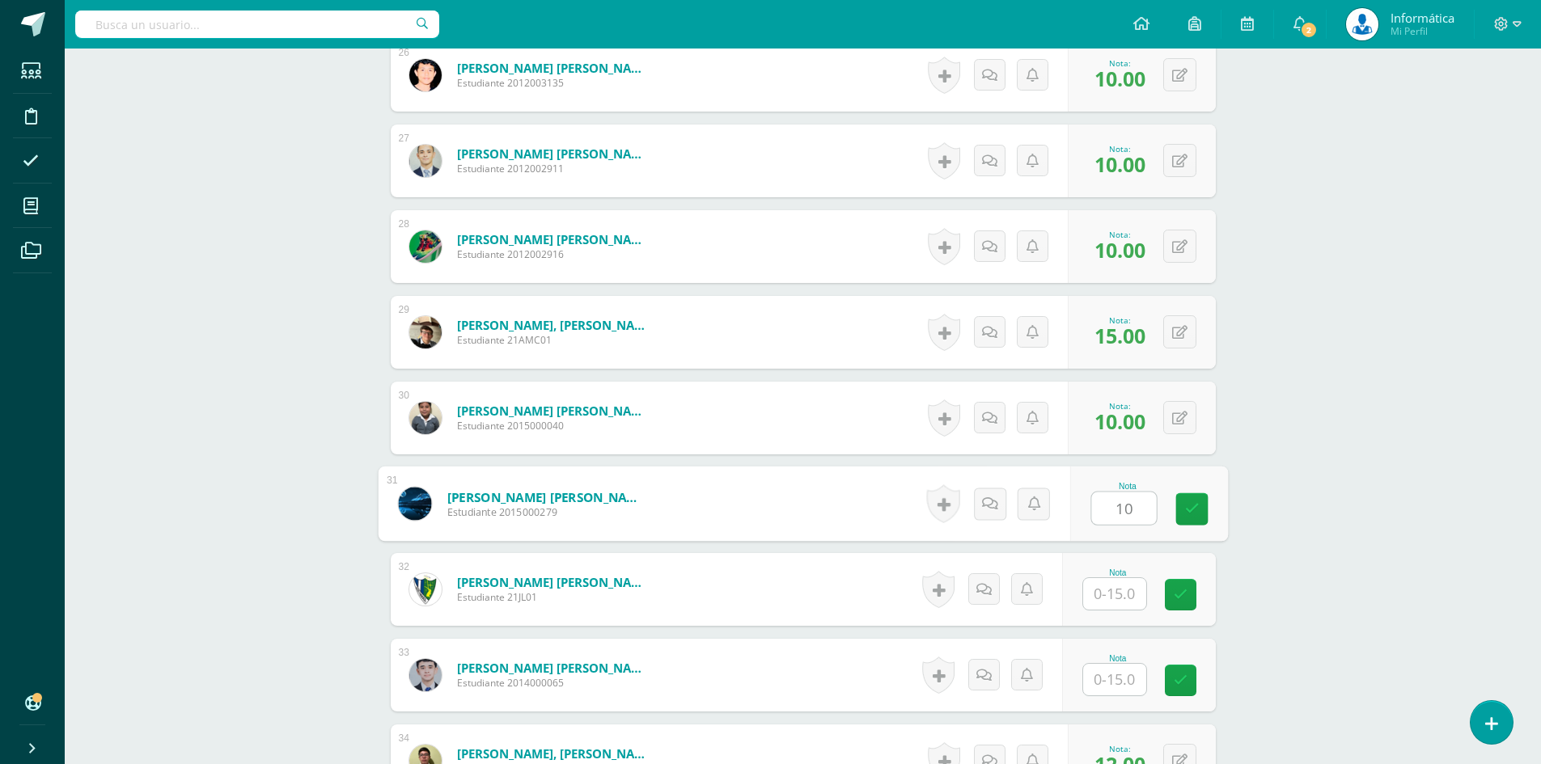
type input "10"
click at [1124, 584] on input "text" at bounding box center [1123, 594] width 65 height 32
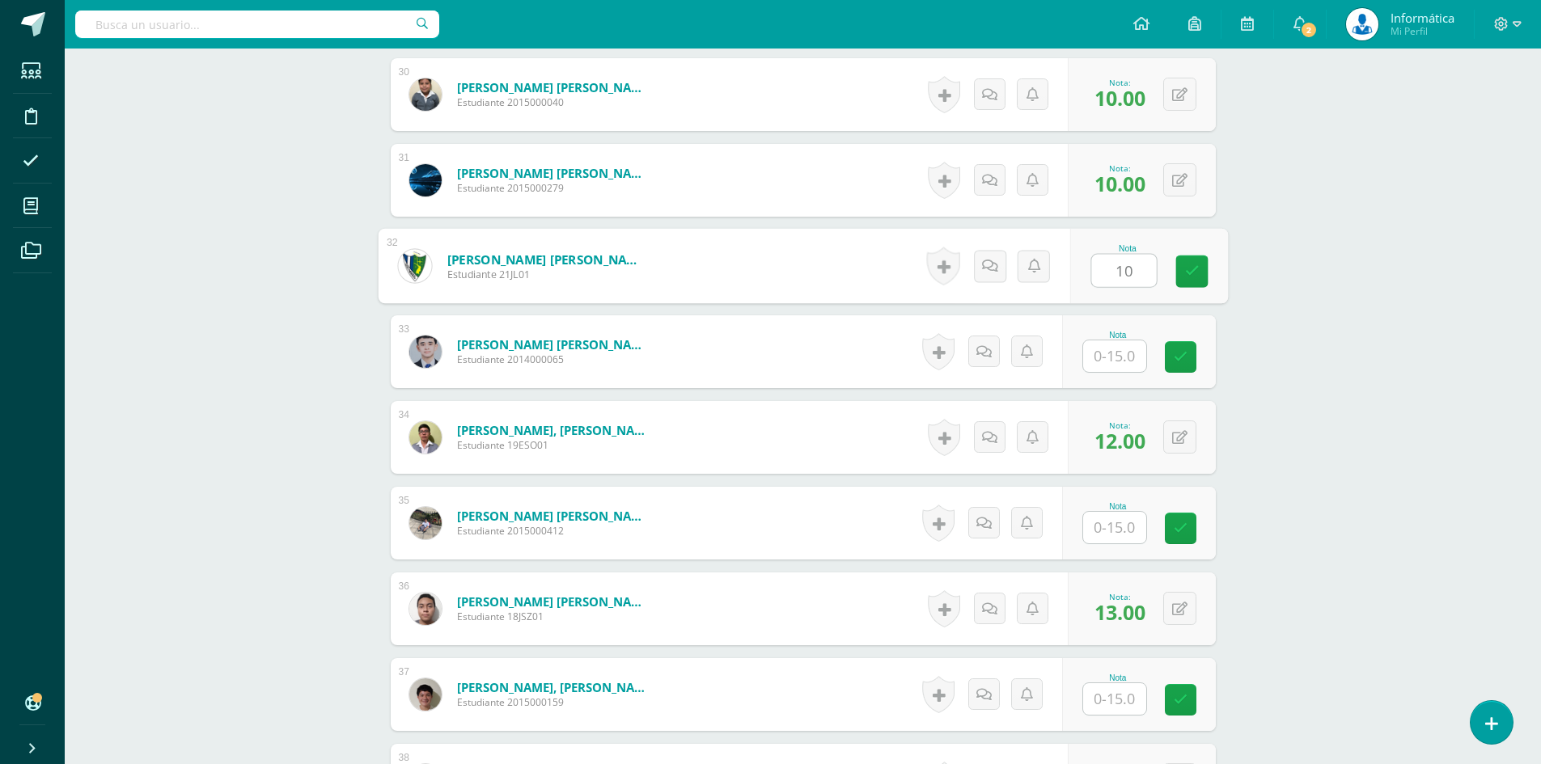
type input "10"
click at [1128, 523] on input "text" at bounding box center [1123, 528] width 65 height 32
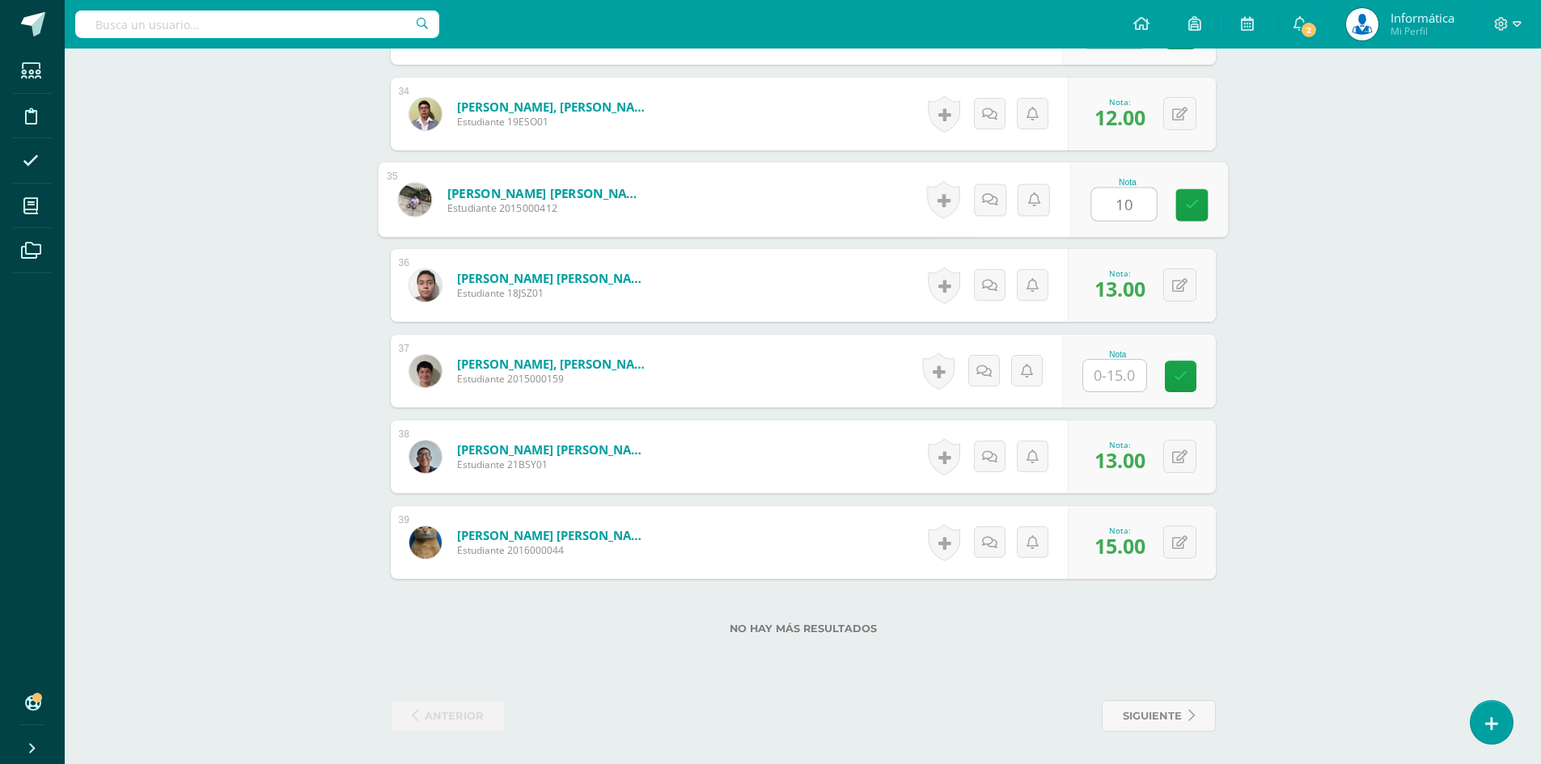
type input "10"
click at [1132, 383] on input "text" at bounding box center [1114, 376] width 63 height 32
type input "10"
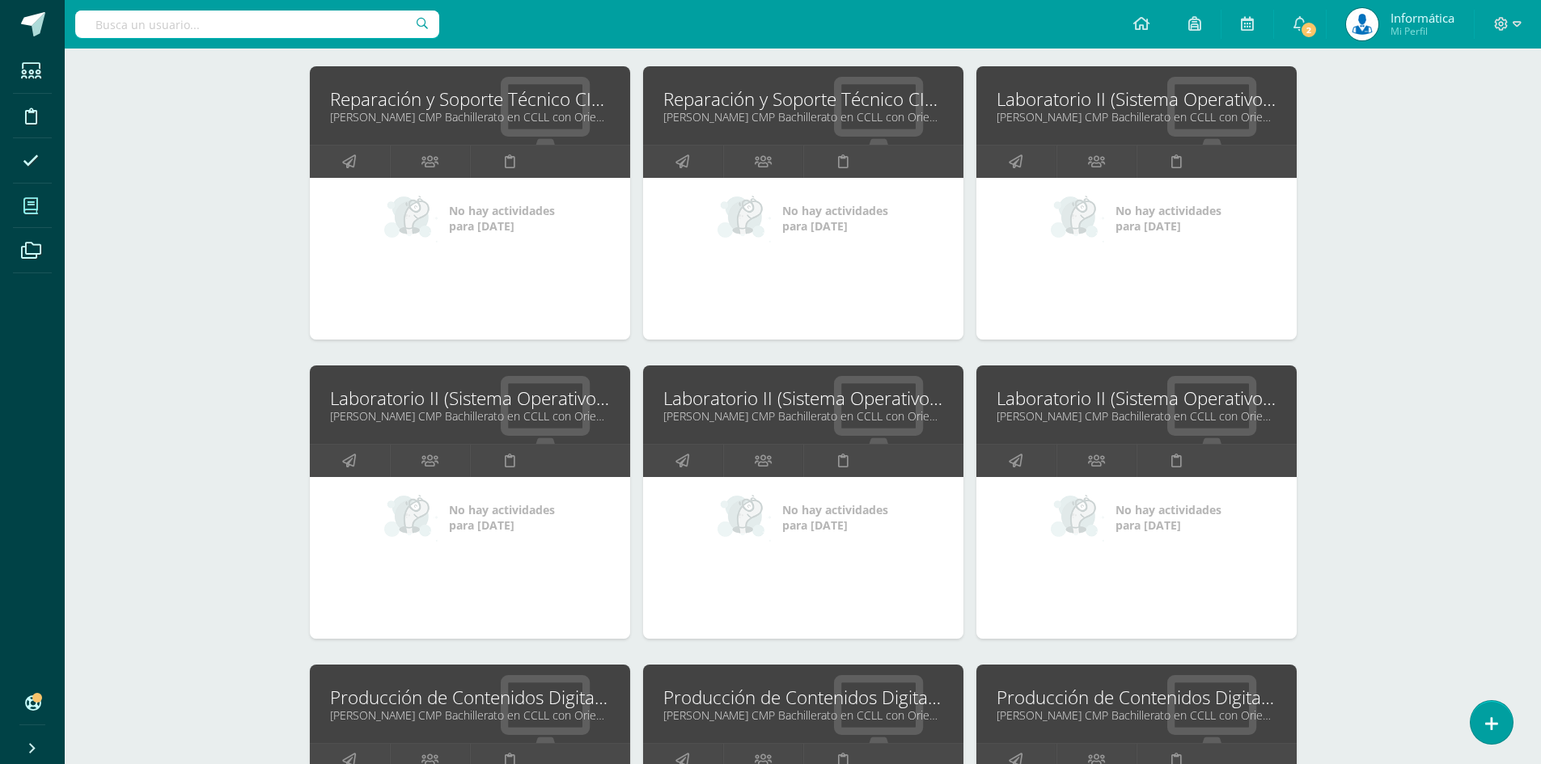
click at [1526, 28] on div at bounding box center [1508, 24] width 66 height 49
click at [1522, 23] on div at bounding box center [1508, 24] width 66 height 49
click at [1516, 22] on icon at bounding box center [1517, 24] width 9 height 6
click at [1474, 108] on span "Cerrar sesión" at bounding box center [1466, 110] width 73 height 15
